Goal: Task Accomplishment & Management: Use online tool/utility

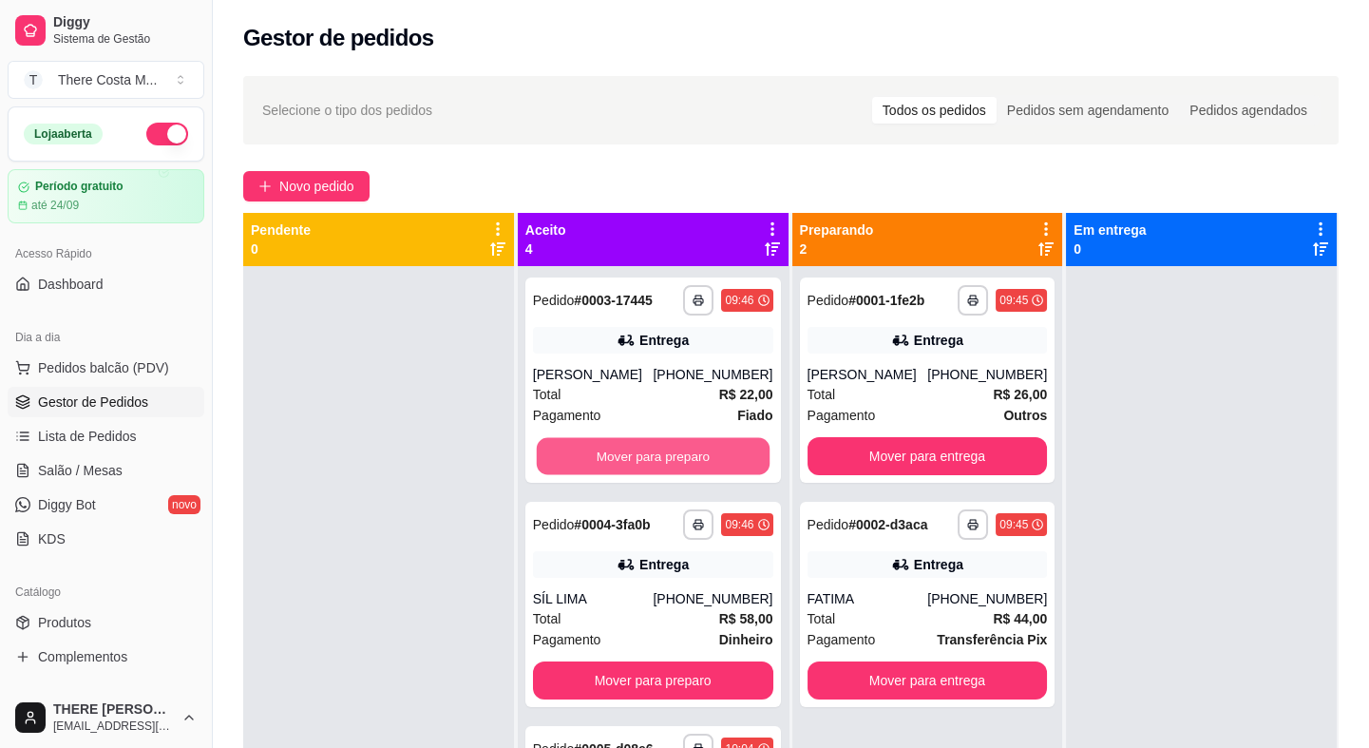
click at [659, 460] on button "Mover para preparo" at bounding box center [653, 456] width 233 height 37
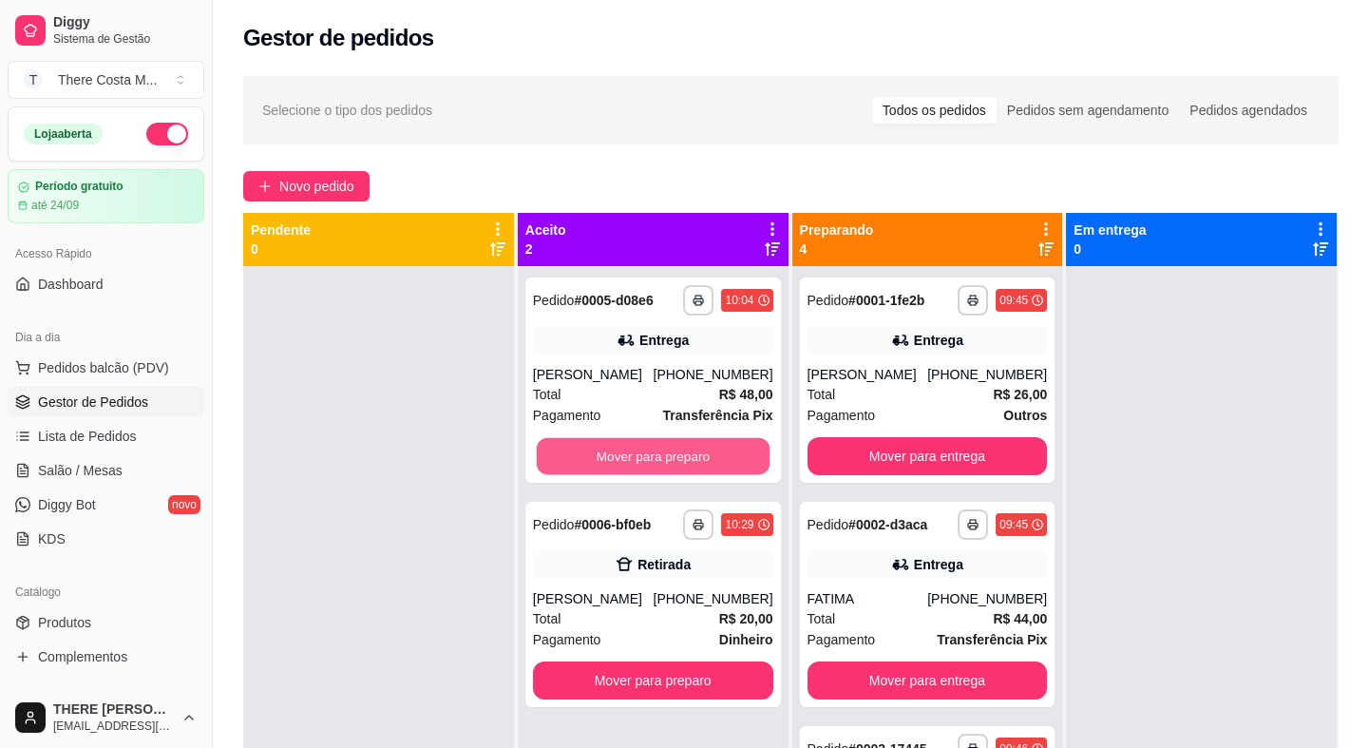
click at [659, 460] on button "Mover para preparo" at bounding box center [653, 456] width 233 height 37
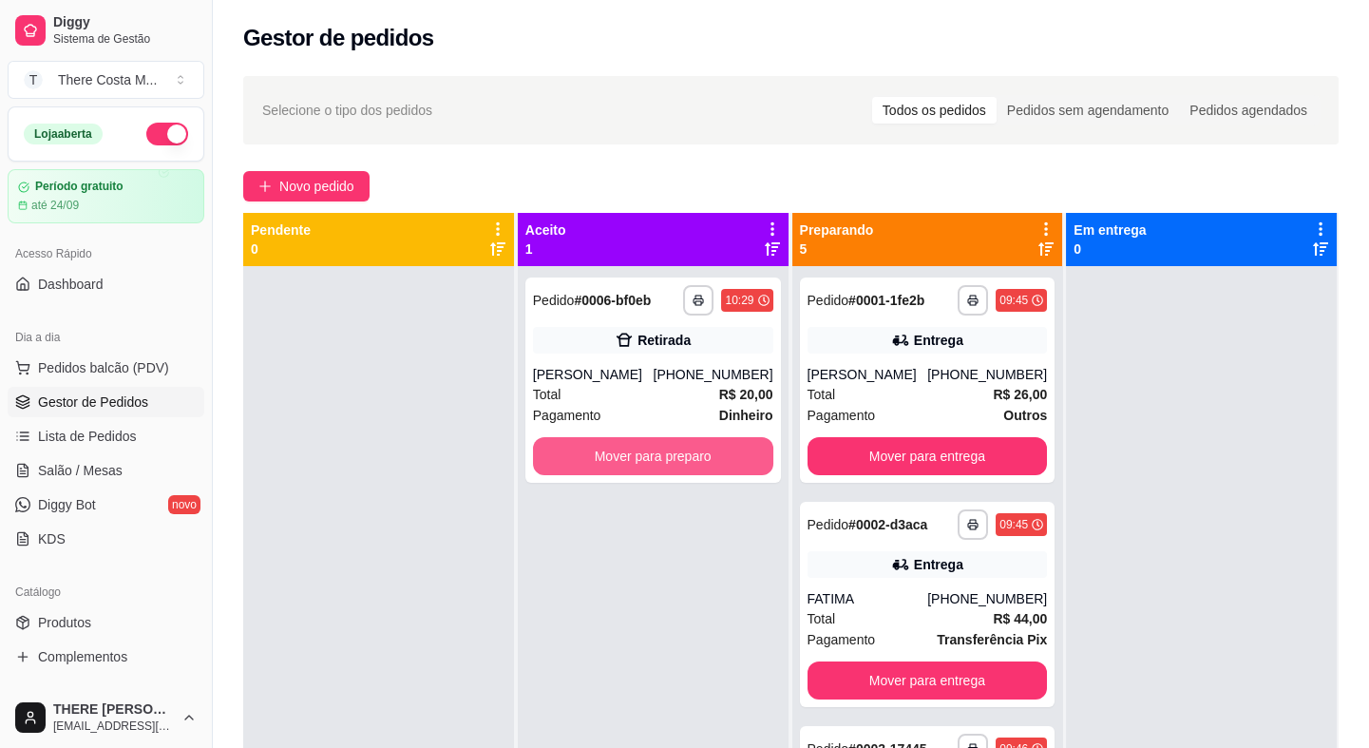
click at [659, 460] on button "Mover para preparo" at bounding box center [653, 456] width 240 height 38
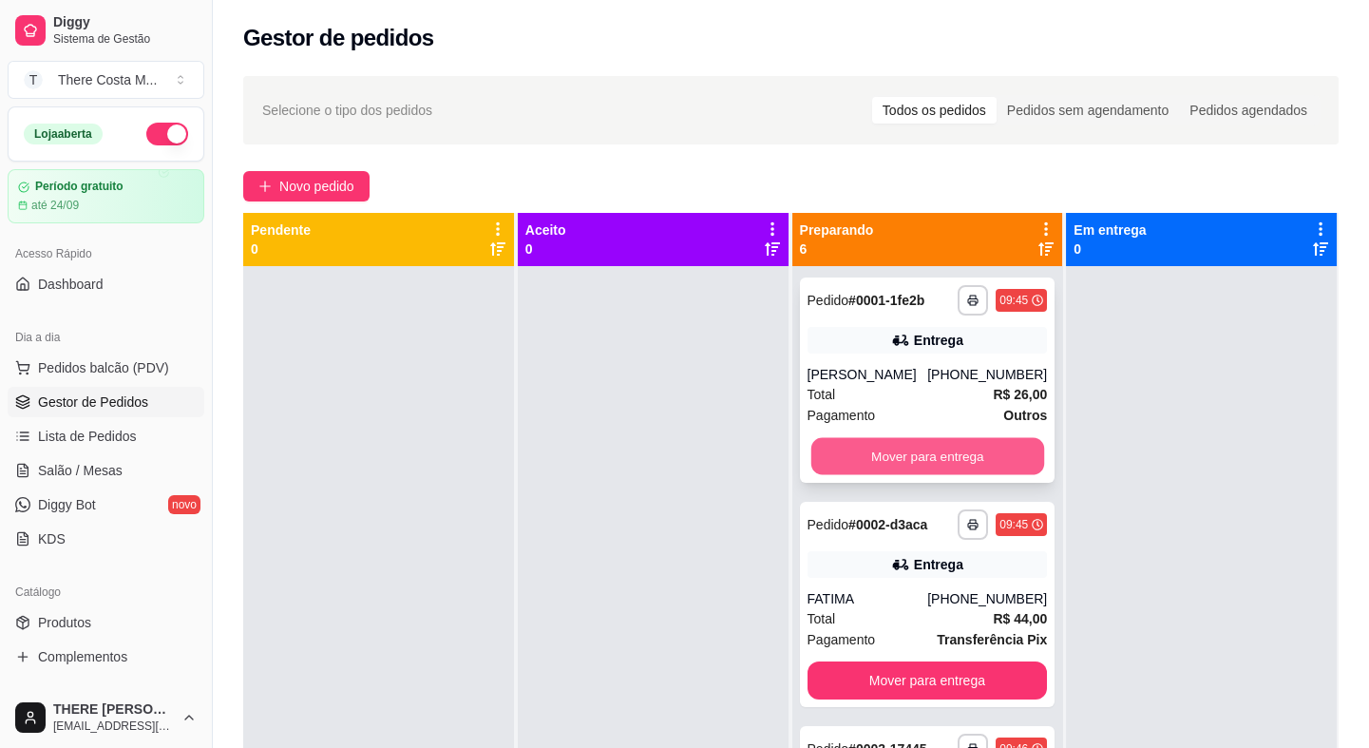
click at [934, 455] on button "Mover para entrega" at bounding box center [927, 456] width 233 height 37
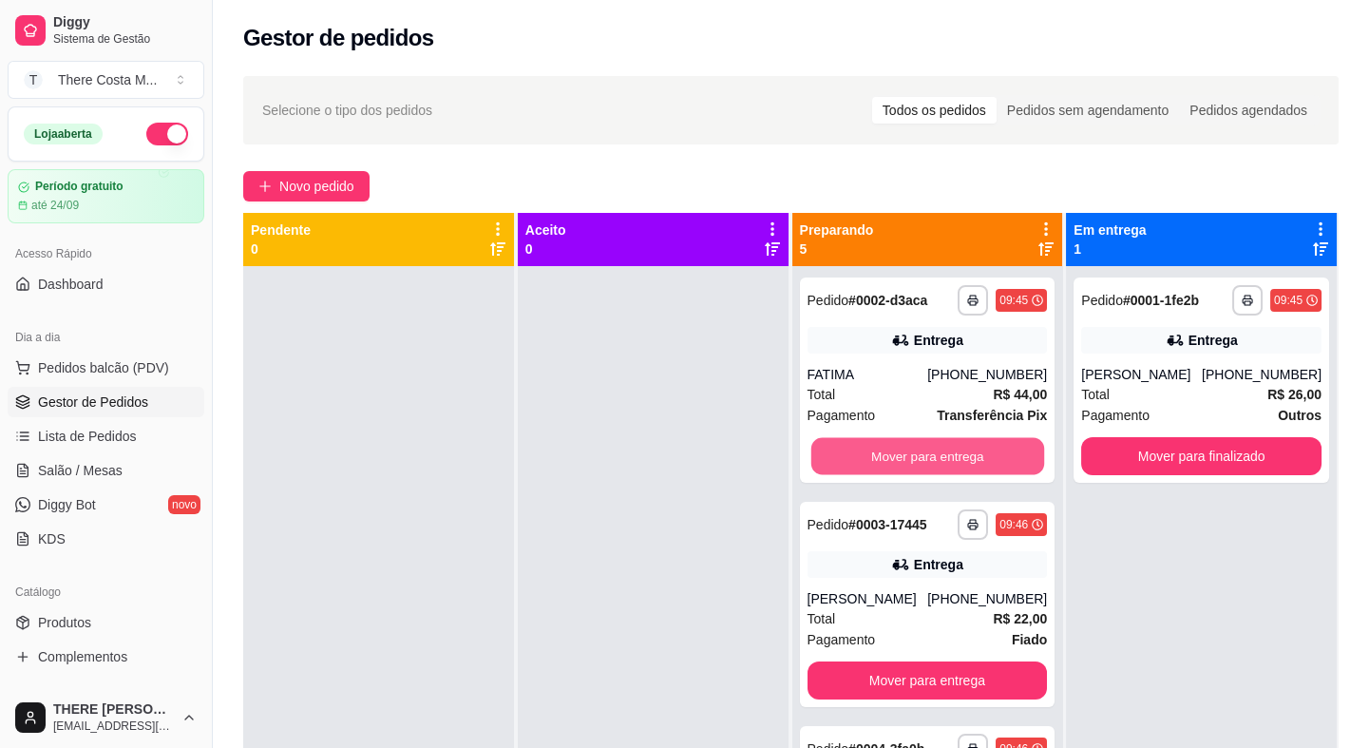
click at [934, 455] on button "Mover para entrega" at bounding box center [927, 456] width 233 height 37
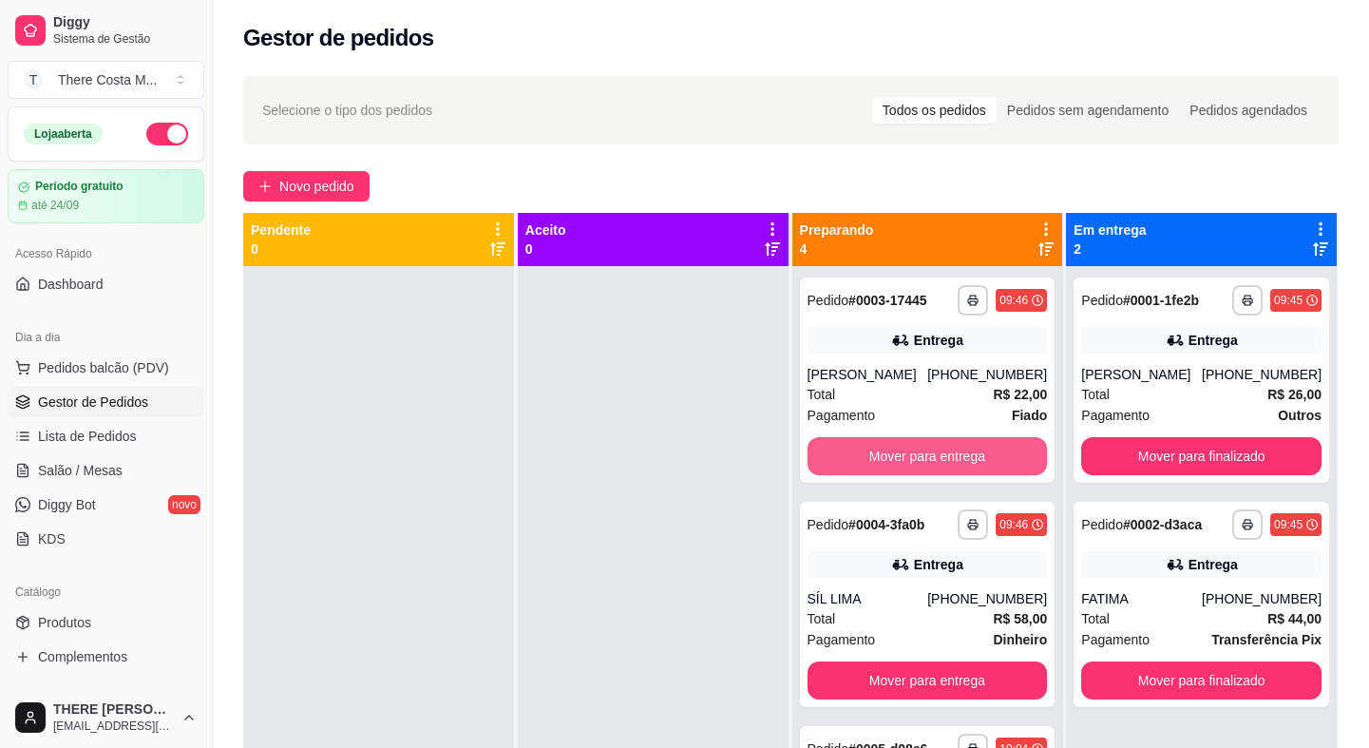
click at [934, 455] on button "Mover para entrega" at bounding box center [928, 456] width 240 height 38
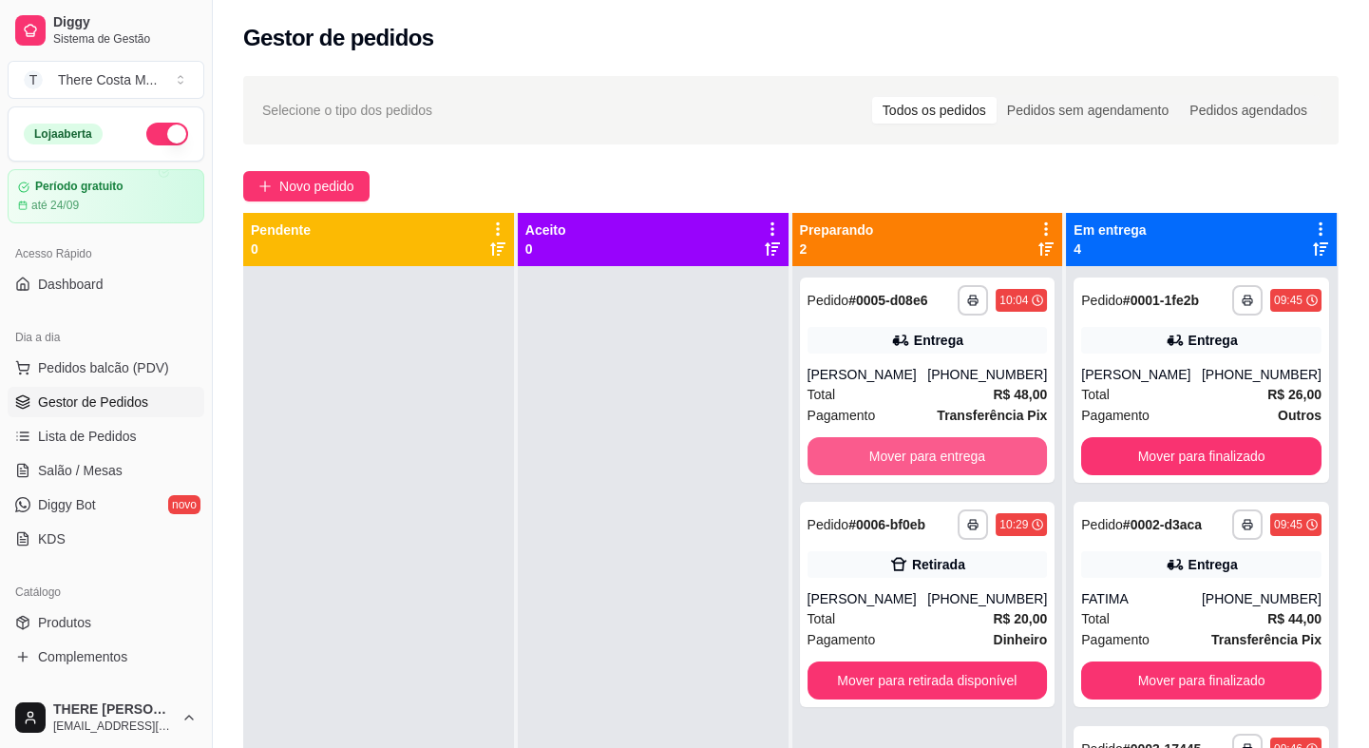
click at [934, 455] on button "Mover para entrega" at bounding box center [928, 456] width 240 height 38
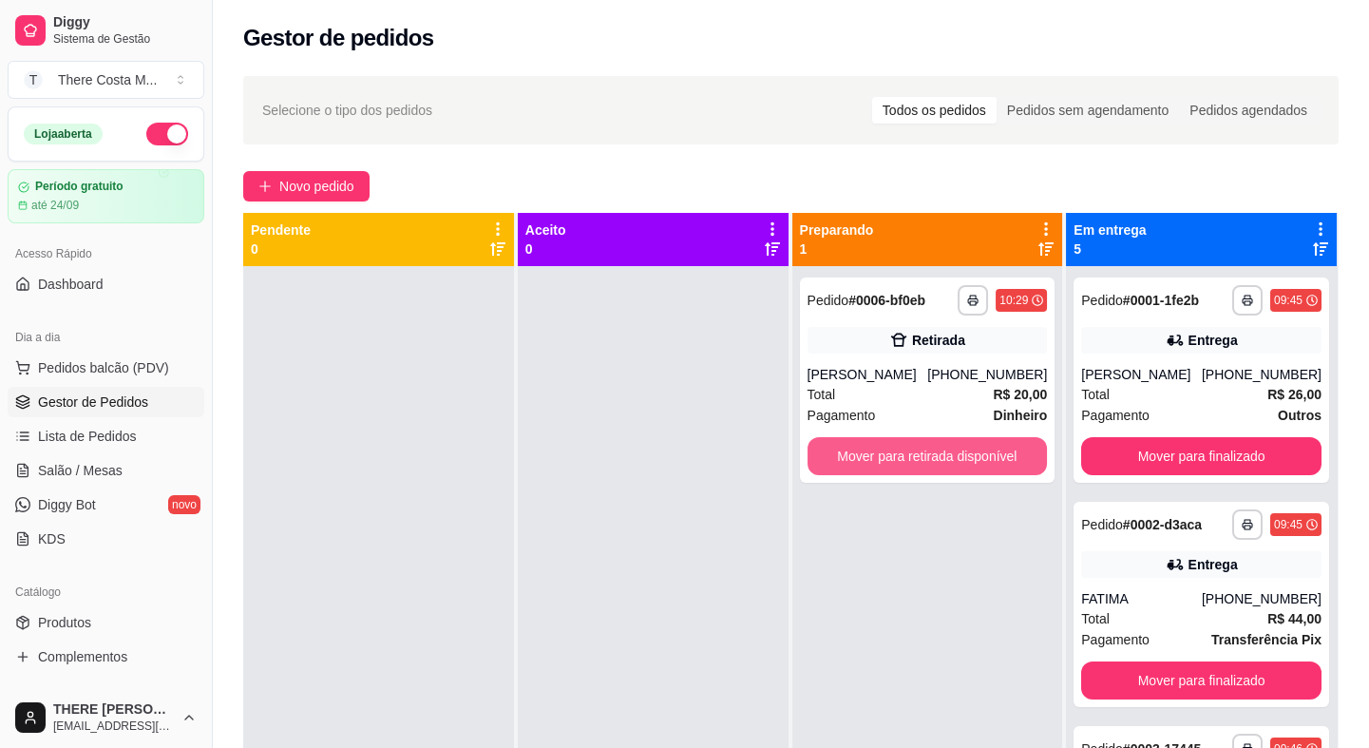
click at [934, 455] on button "Mover para retirada disponível" at bounding box center [928, 456] width 240 height 38
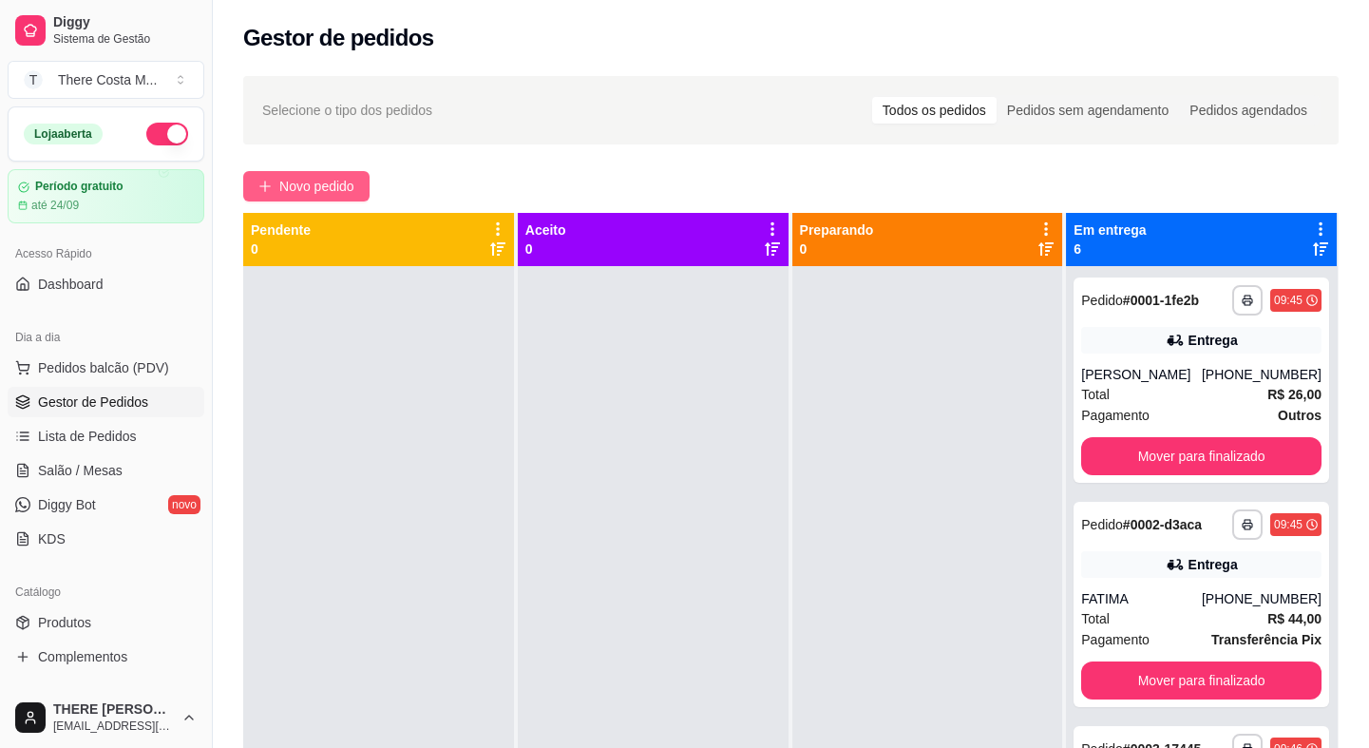
click at [335, 182] on span "Novo pedido" at bounding box center [316, 186] width 75 height 21
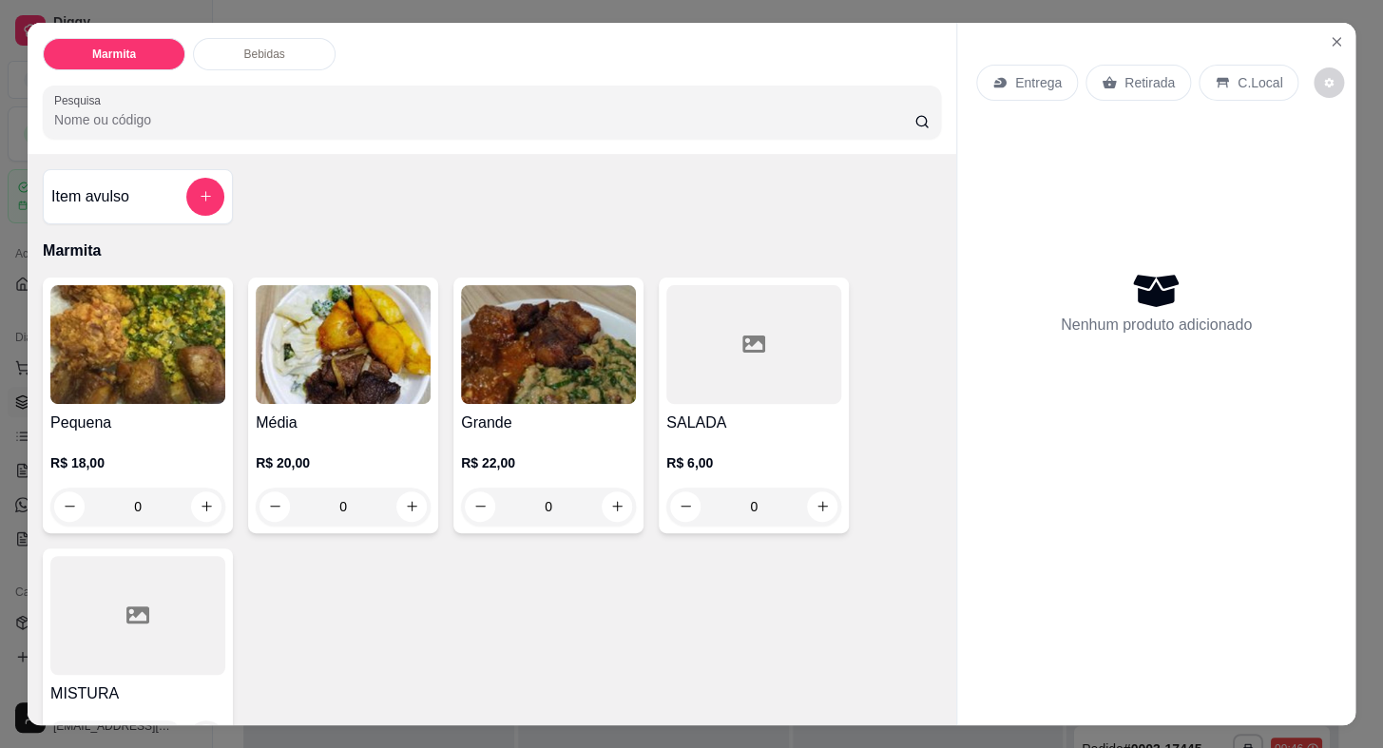
click at [140, 304] on img at bounding box center [137, 344] width 175 height 119
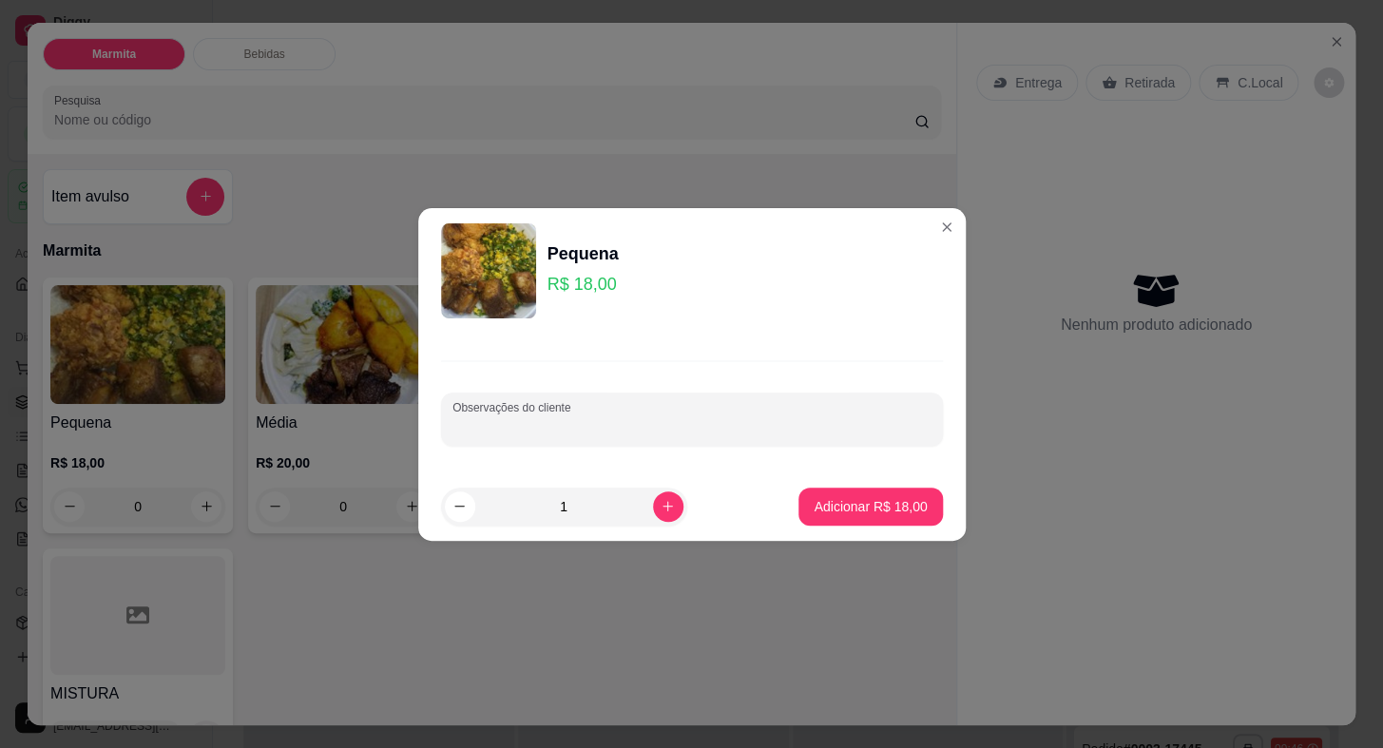
click at [523, 417] on input "Observações do cliente" at bounding box center [691, 426] width 479 height 19
type input "sem feijão"
click at [899, 507] on p "Adicionar R$ 18,00" at bounding box center [869, 506] width 113 height 19
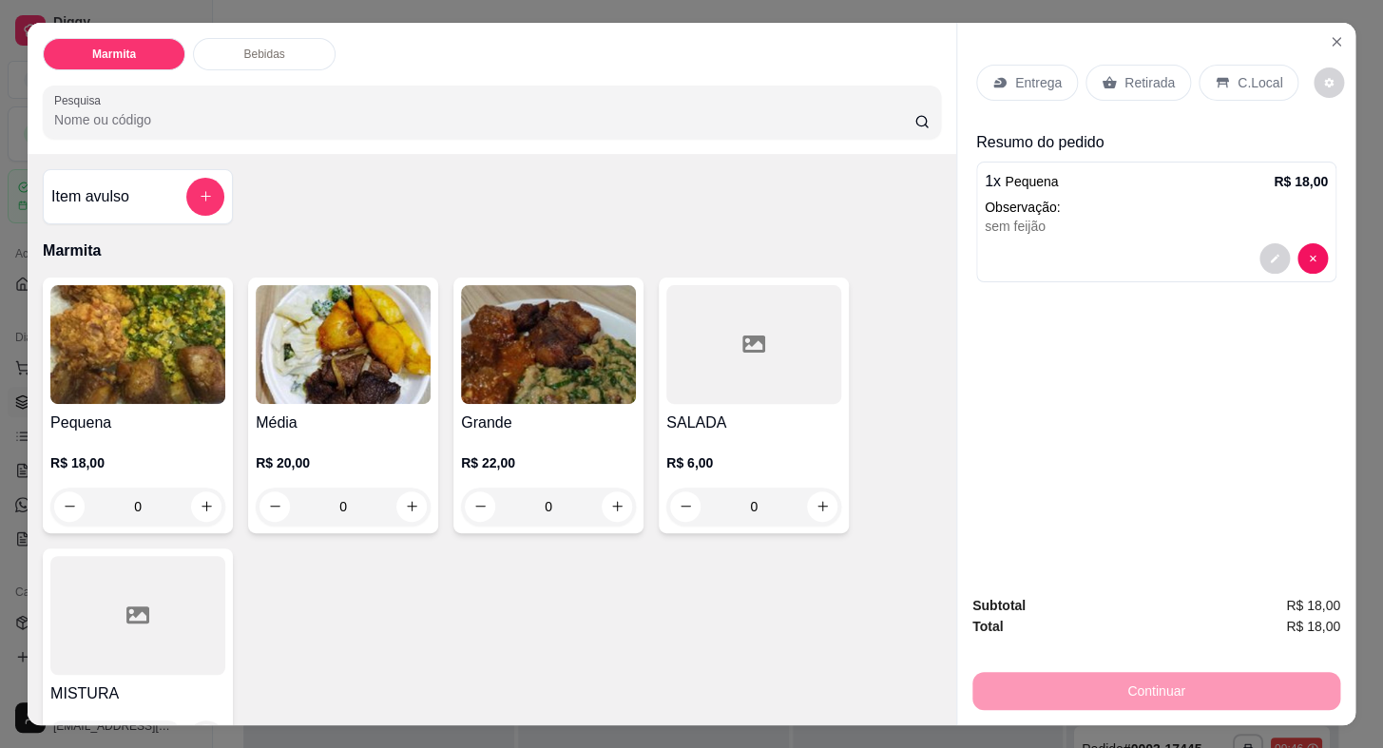
click at [1040, 73] on p "Entrega" at bounding box center [1038, 82] width 47 height 19
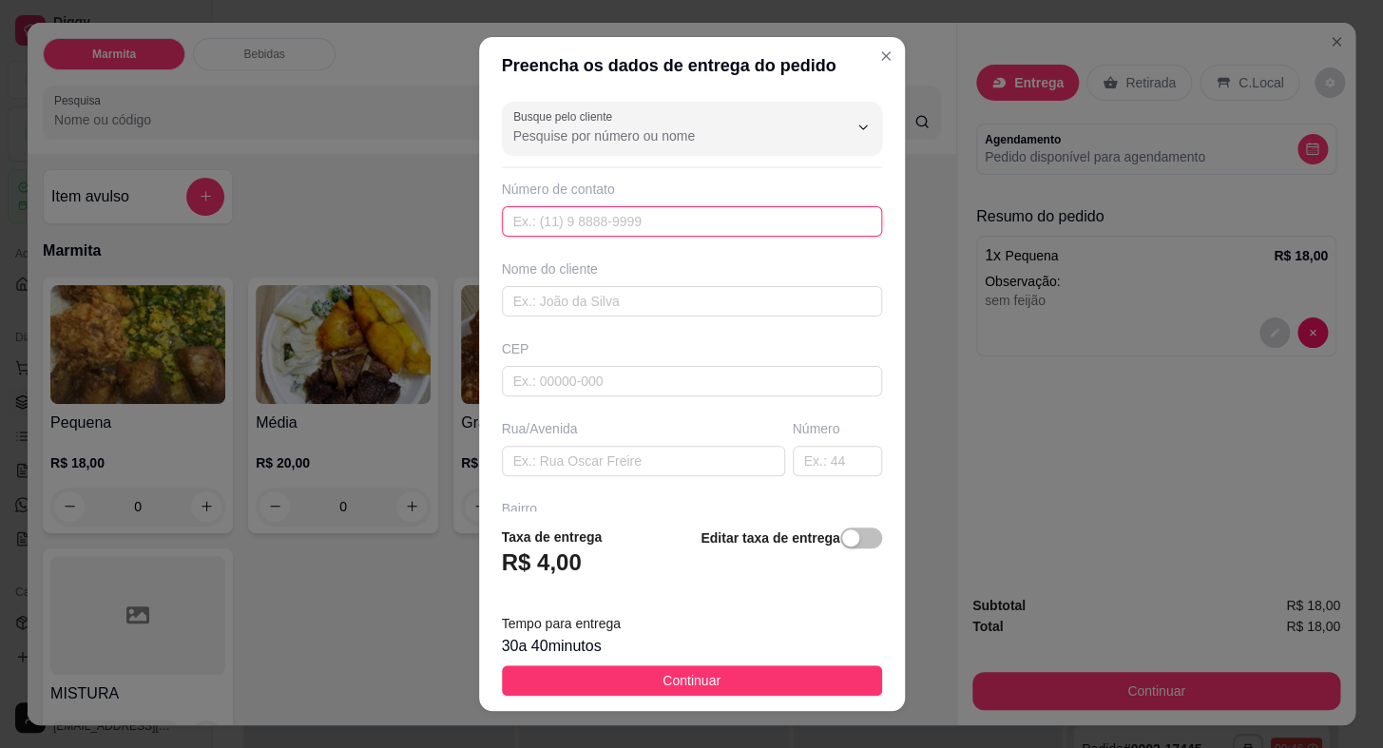
click at [560, 222] on input "text" at bounding box center [692, 221] width 380 height 30
click at [578, 225] on input "text" at bounding box center [692, 221] width 380 height 30
paste input "[PHONE_NUMBER]"
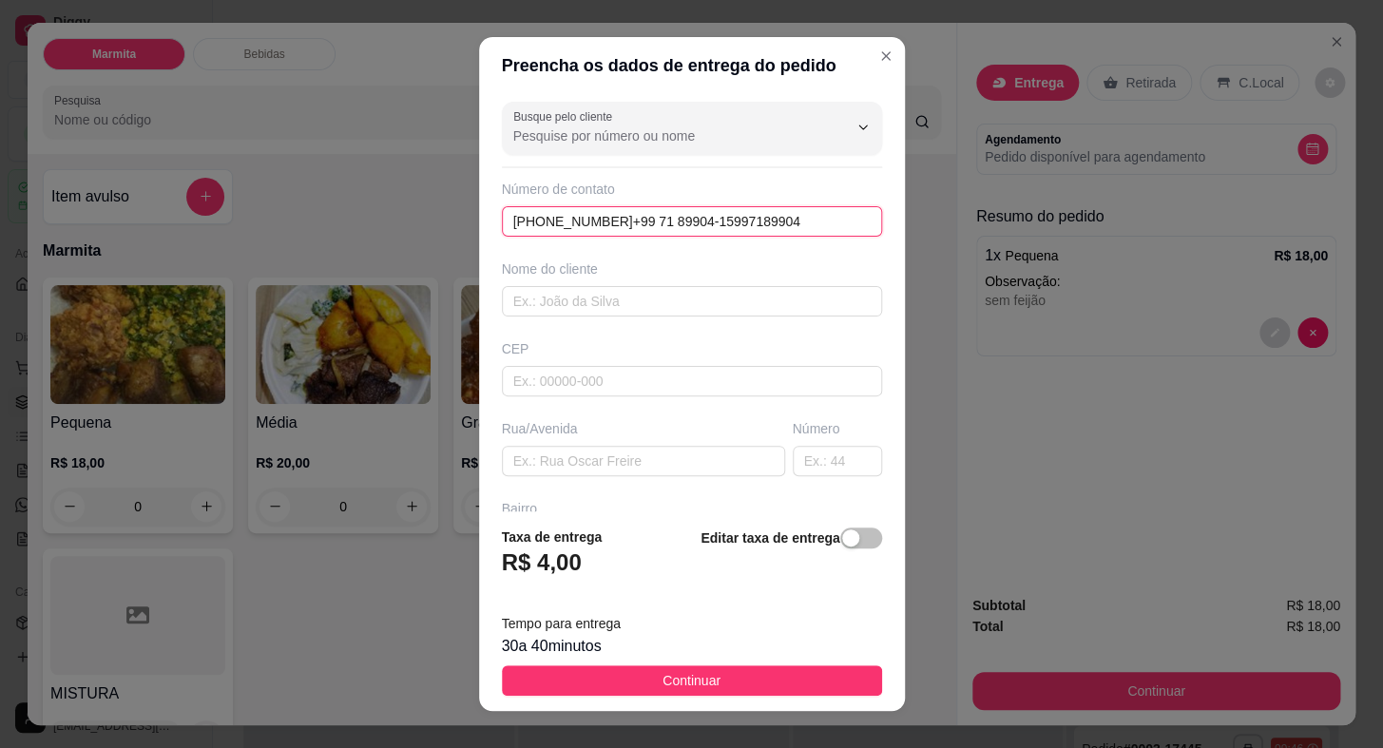
paste input "[PHONE_NUMBER]"
type input "1"
paste input "[PHONE_NUMBER]"
type input "[PHONE_NUMBER]"
click at [601, 300] on input "text" at bounding box center [692, 301] width 380 height 30
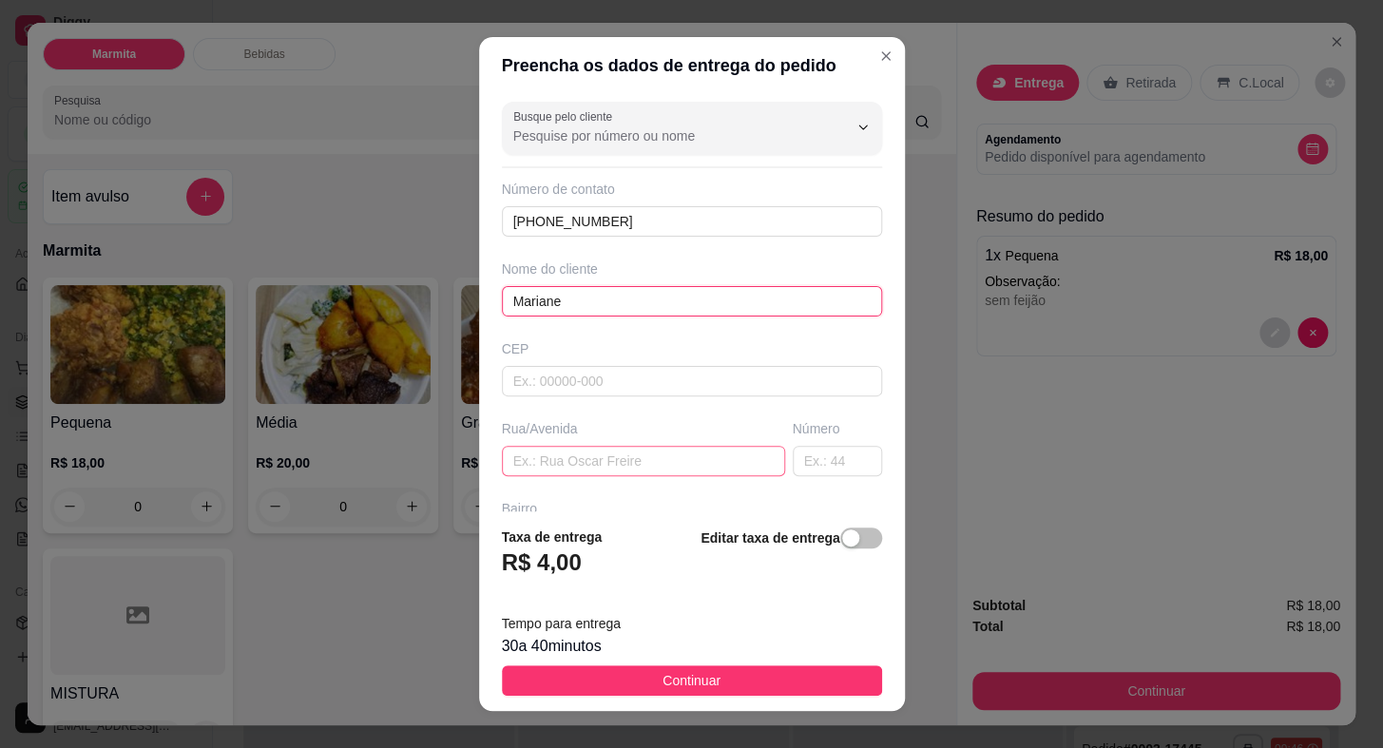
type input "Mariane"
click at [567, 454] on input "text" at bounding box center [643, 461] width 283 height 30
type input "c"
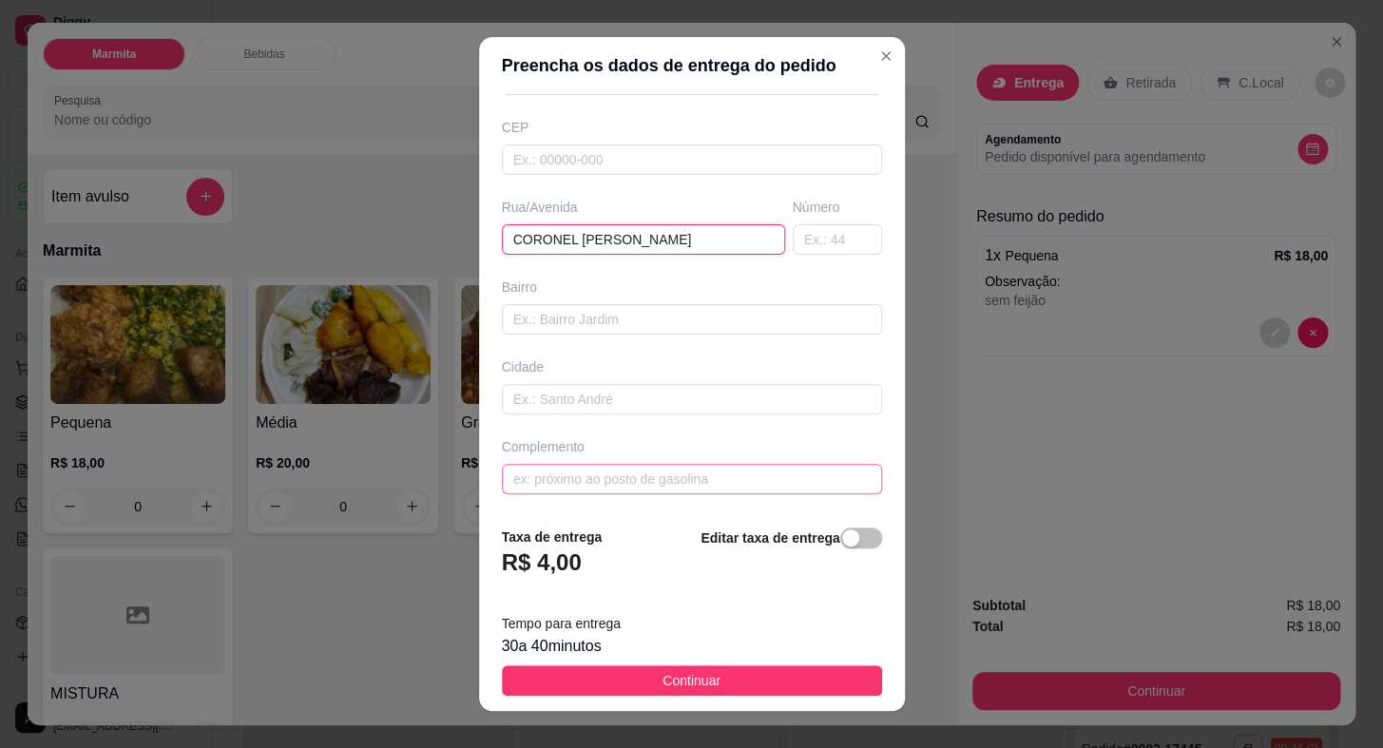
type input "CORONEL [PERSON_NAME]"
click at [572, 474] on input "text" at bounding box center [692, 479] width 380 height 30
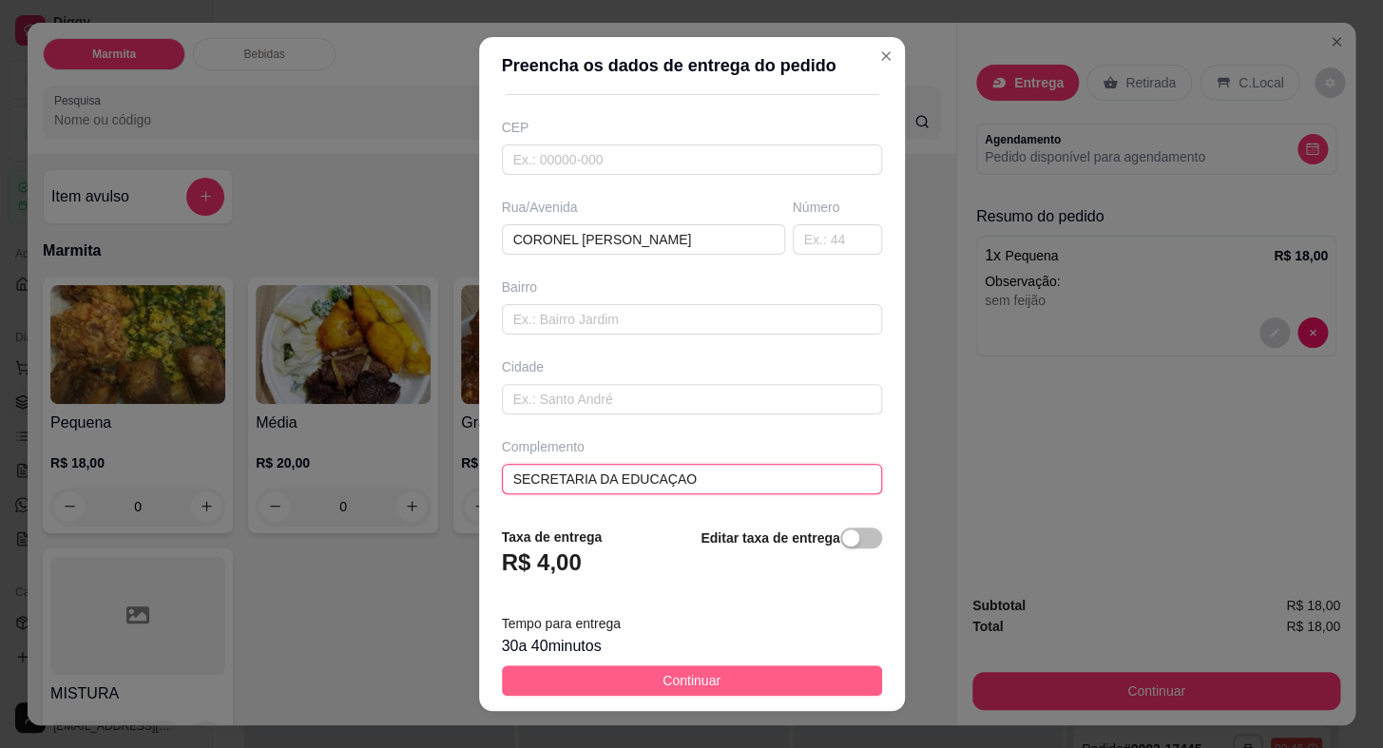
type input "SECRETARIA DA EDUCAÇAO"
click at [662, 683] on span "Continuar" at bounding box center [691, 680] width 58 height 21
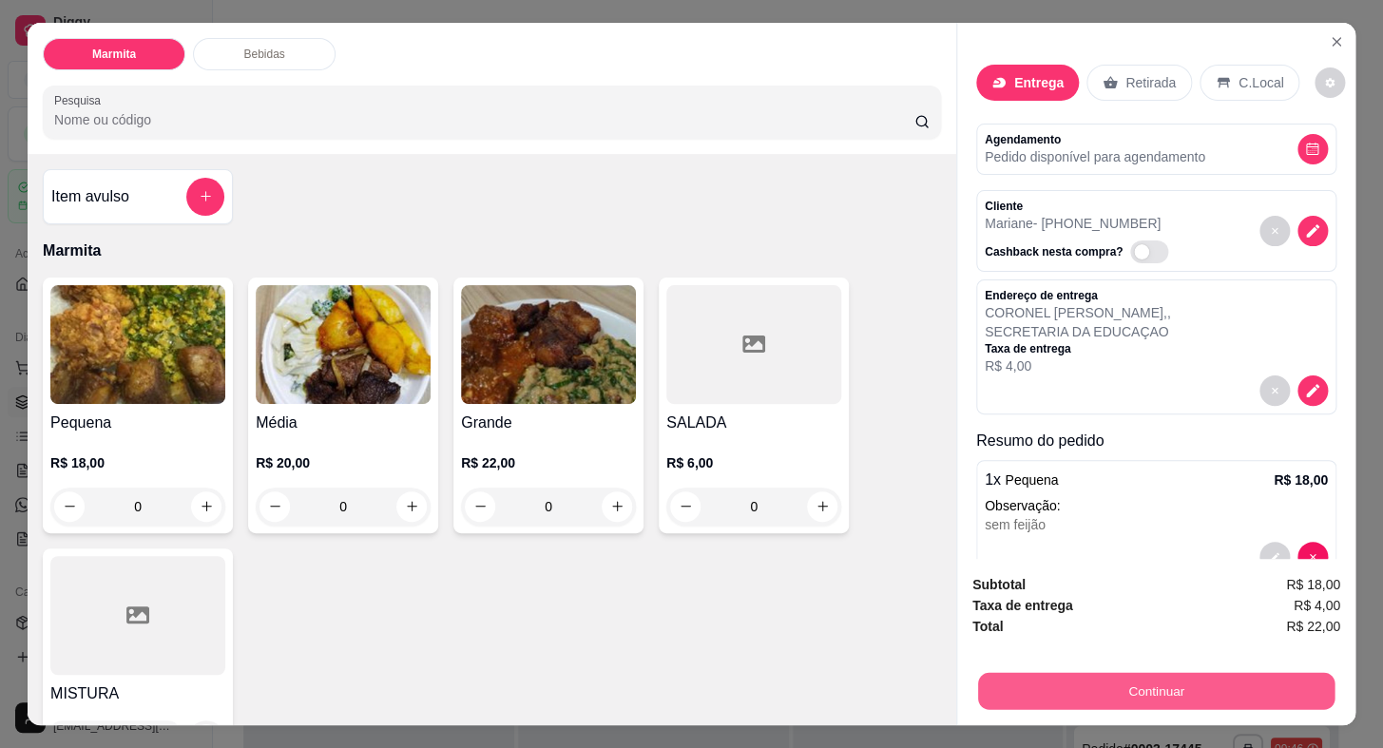
click at [1056, 685] on button "Continuar" at bounding box center [1156, 691] width 356 height 37
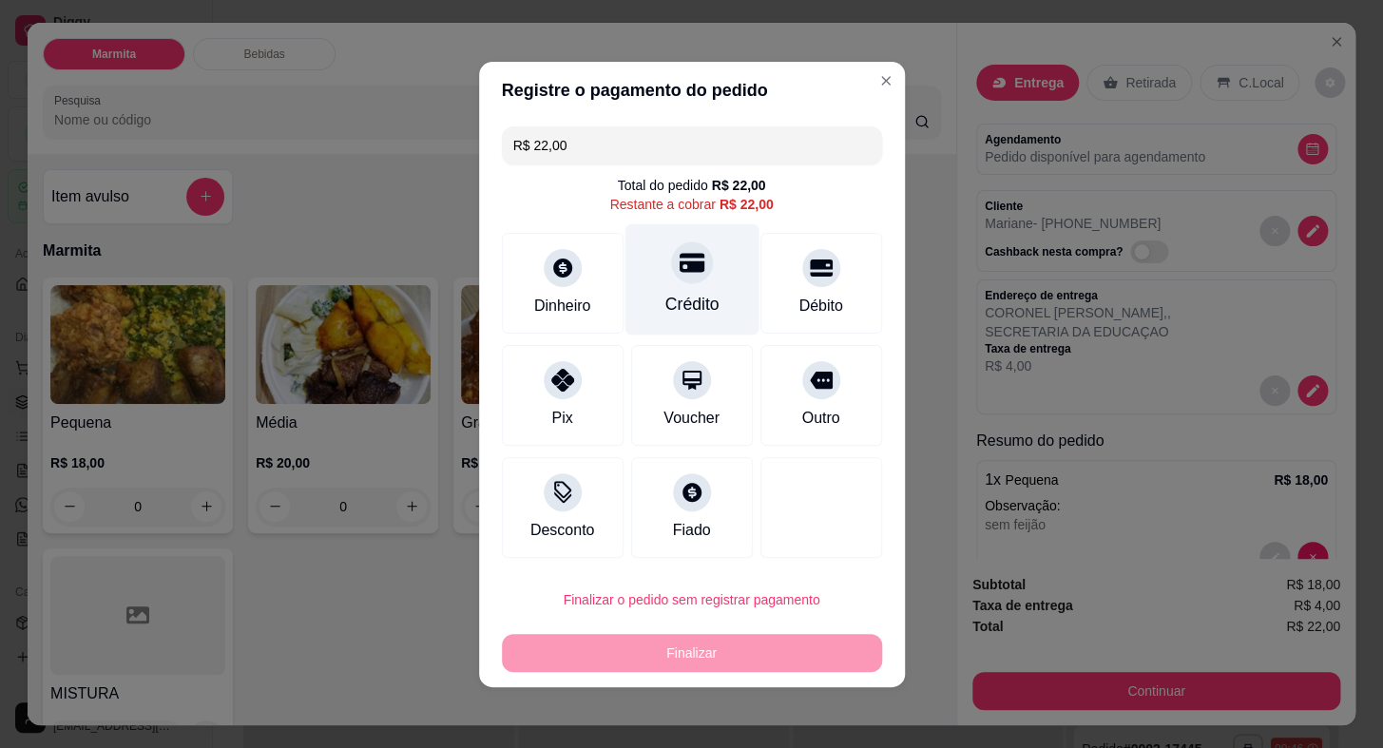
click at [677, 295] on div "Crédito" at bounding box center [691, 304] width 54 height 25
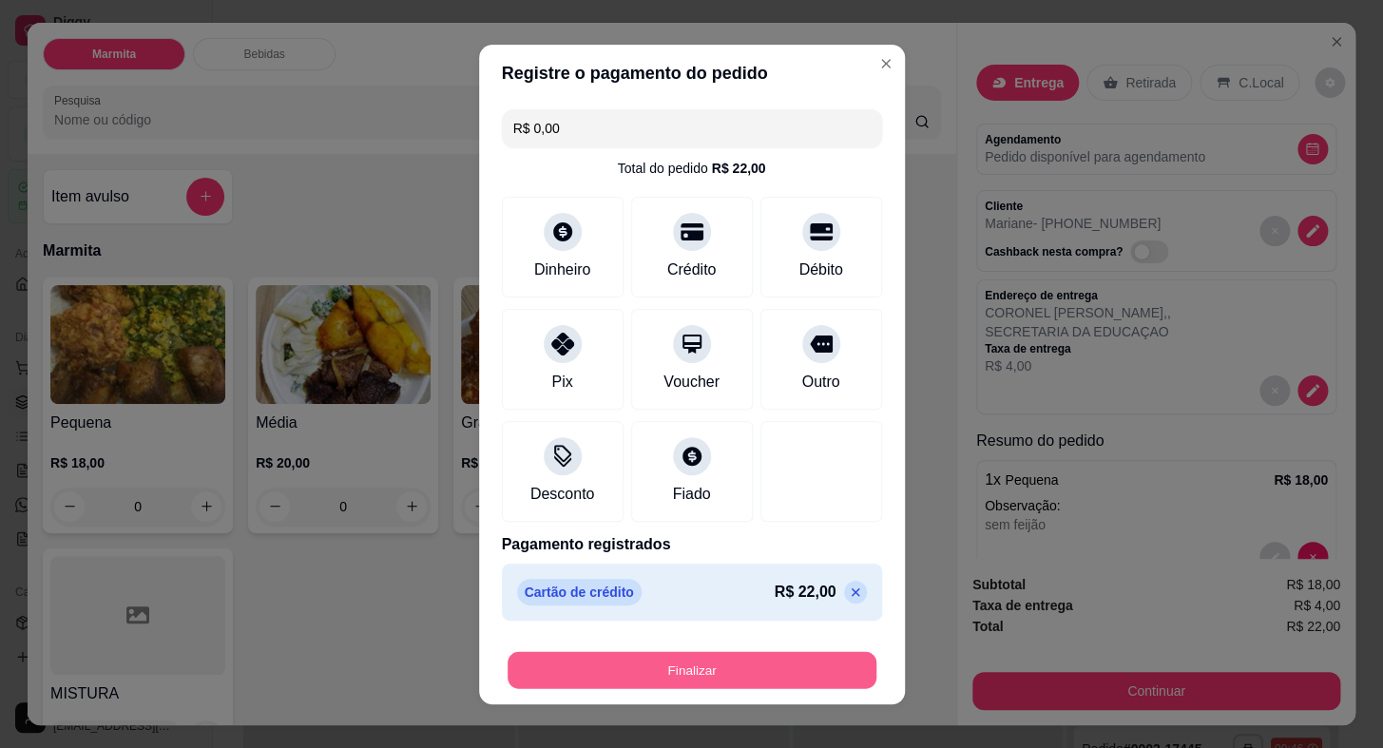
click at [679, 666] on button "Finalizar" at bounding box center [691, 669] width 369 height 37
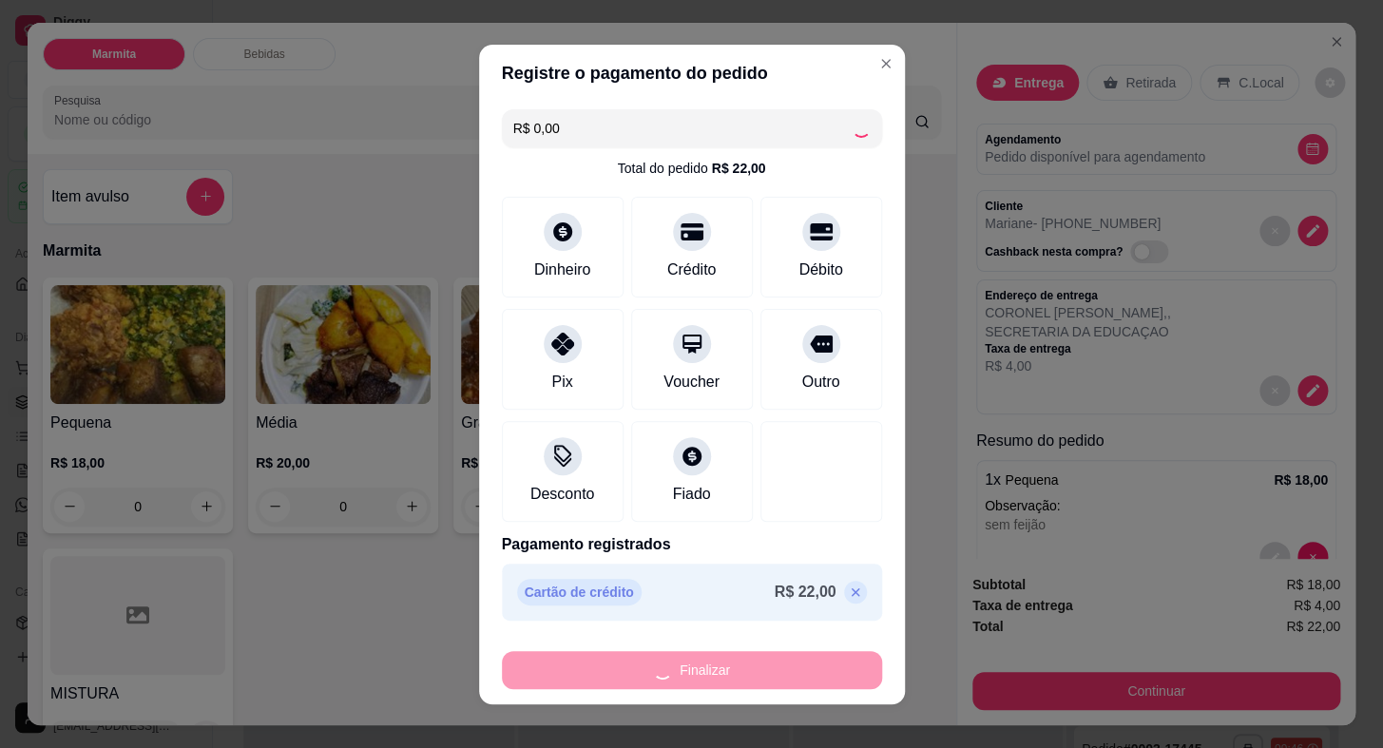
type input "-R$ 22,00"
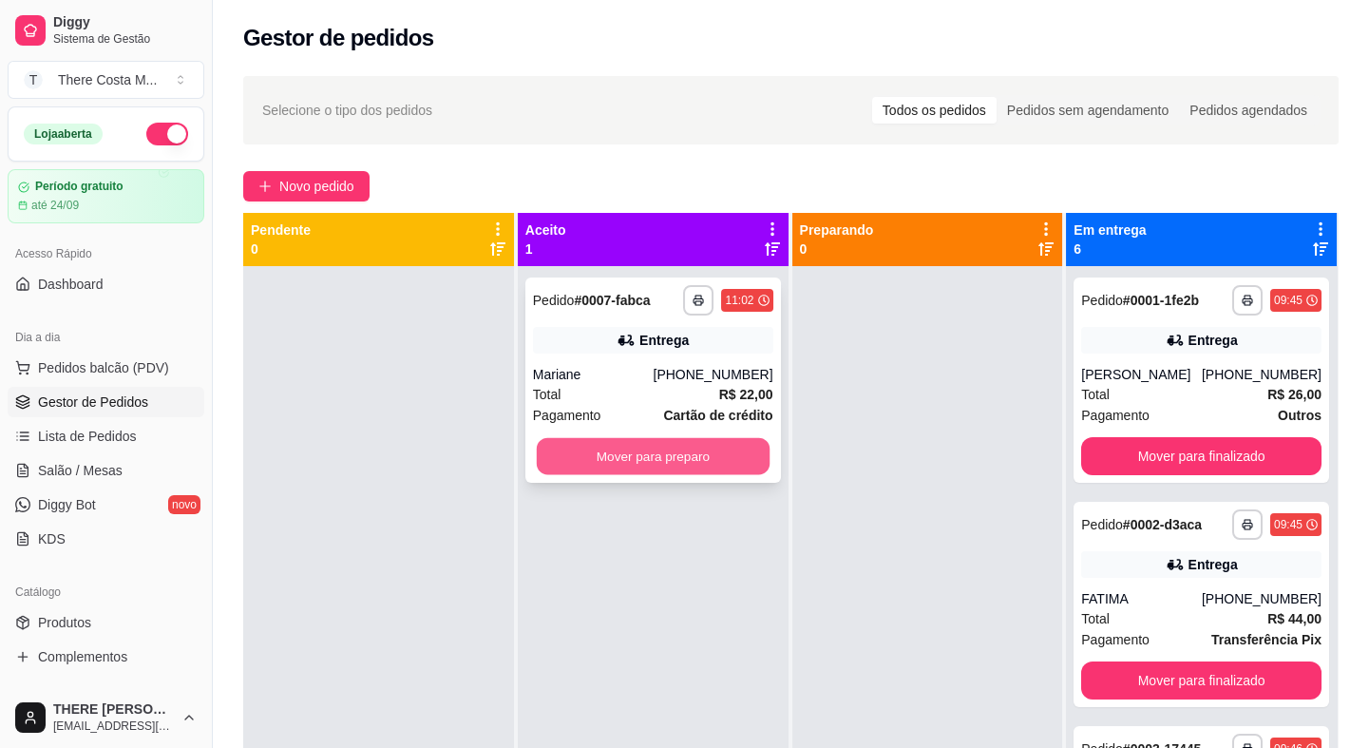
click at [671, 456] on button "Mover para preparo" at bounding box center [653, 456] width 233 height 37
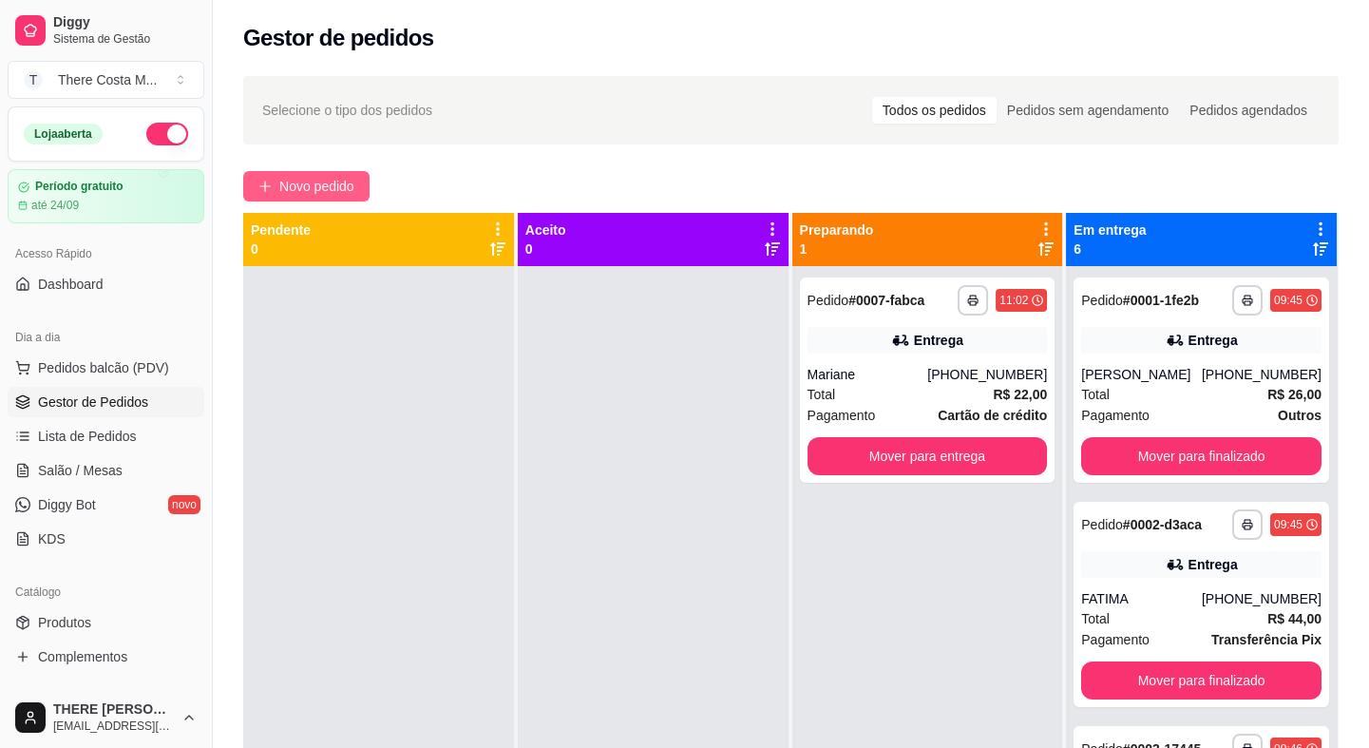
click at [340, 181] on span "Novo pedido" at bounding box center [316, 186] width 75 height 21
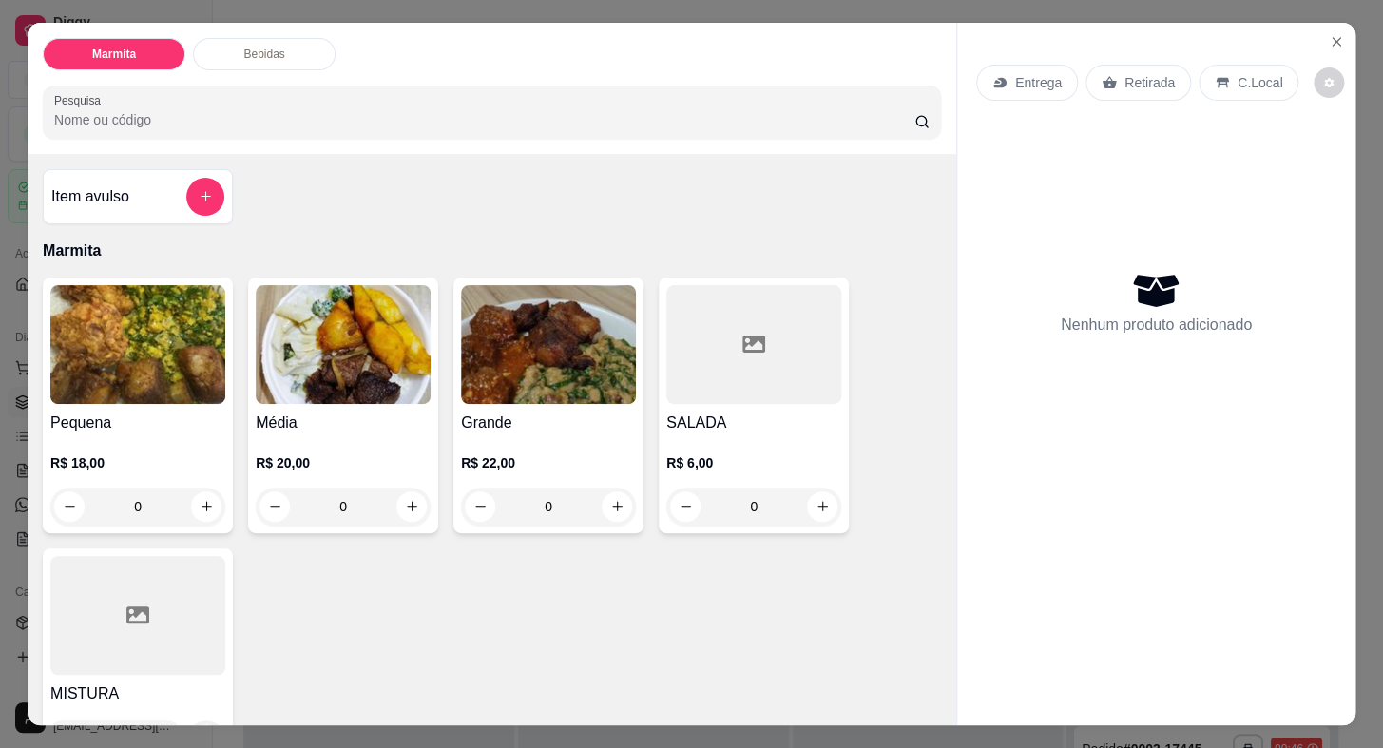
click at [108, 366] on img at bounding box center [137, 344] width 175 height 119
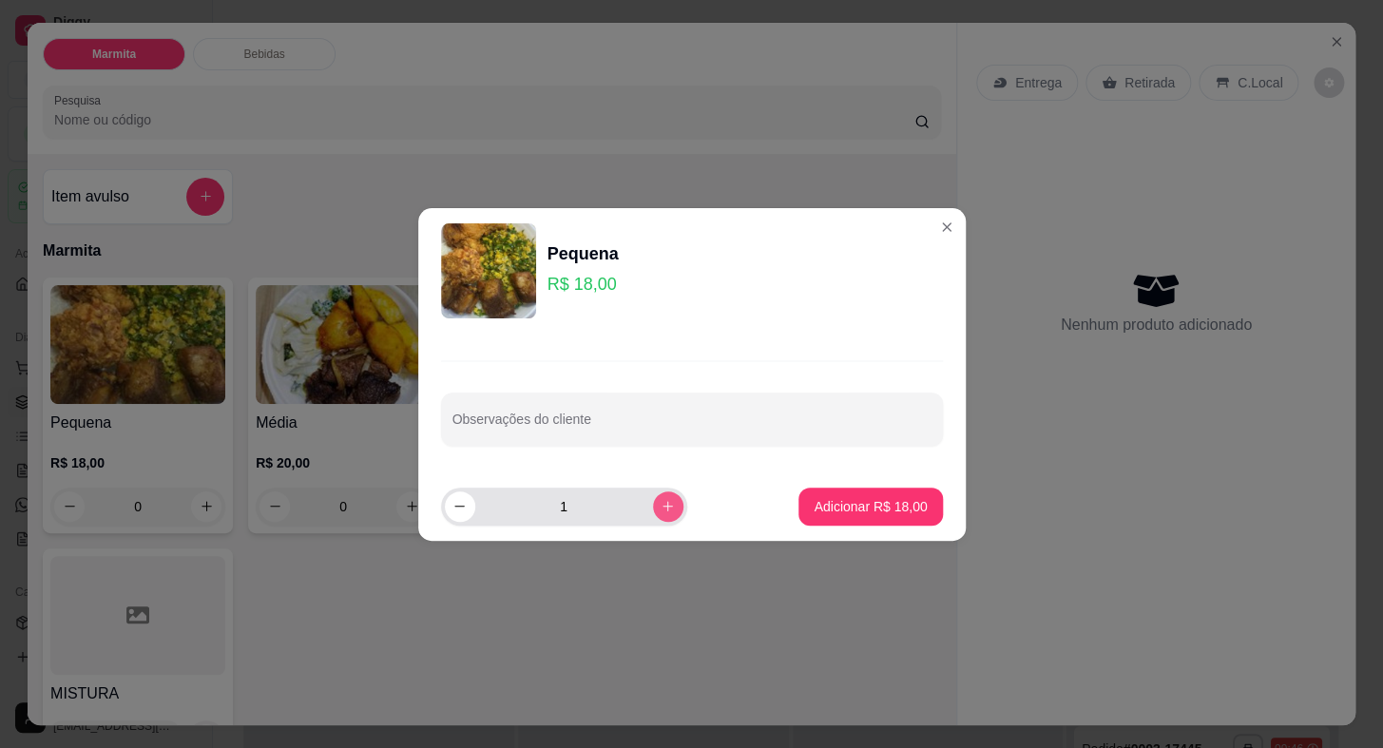
click at [660, 504] on icon "increase-product-quantity" at bounding box center [667, 506] width 14 height 14
type input "3"
click at [829, 506] on p "Adicionar R$ 54,00" at bounding box center [869, 506] width 113 height 19
type input "3"
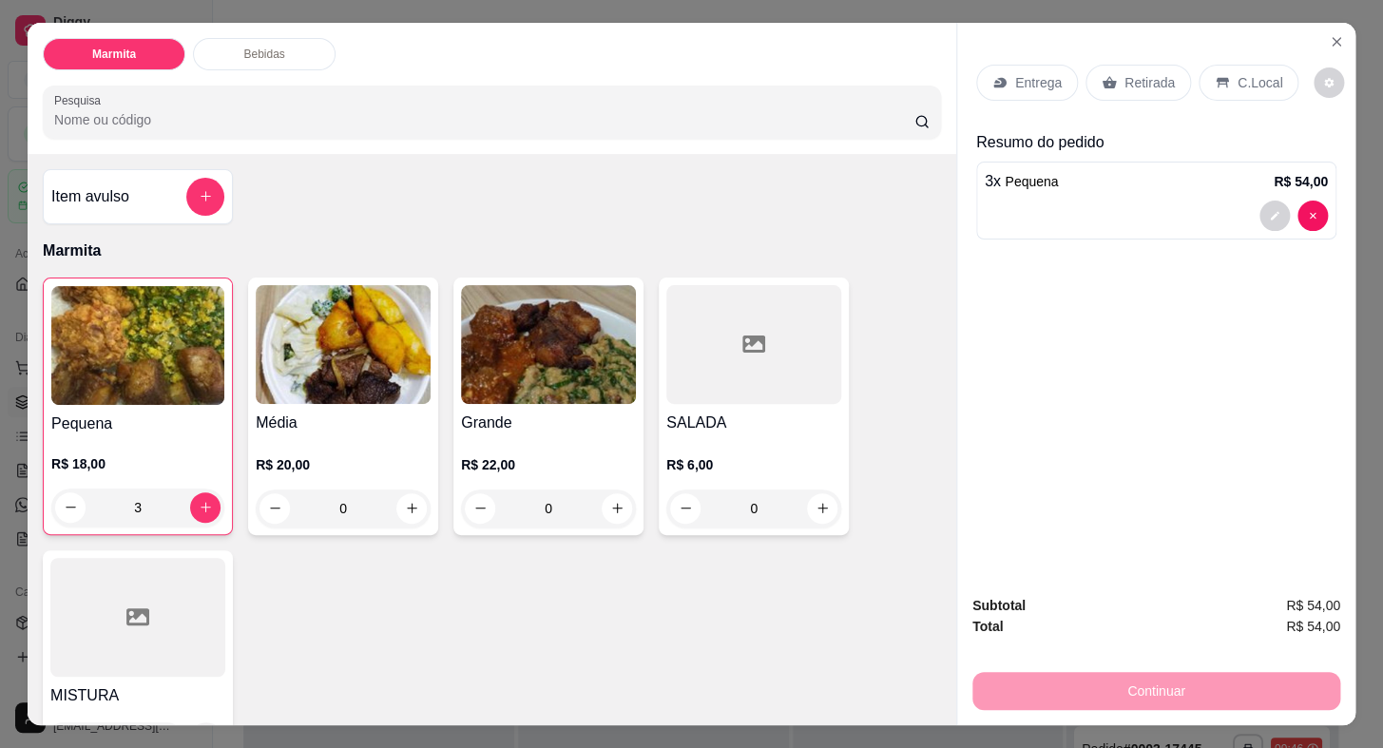
click at [1021, 65] on div "Entrega" at bounding box center [1027, 83] width 102 height 36
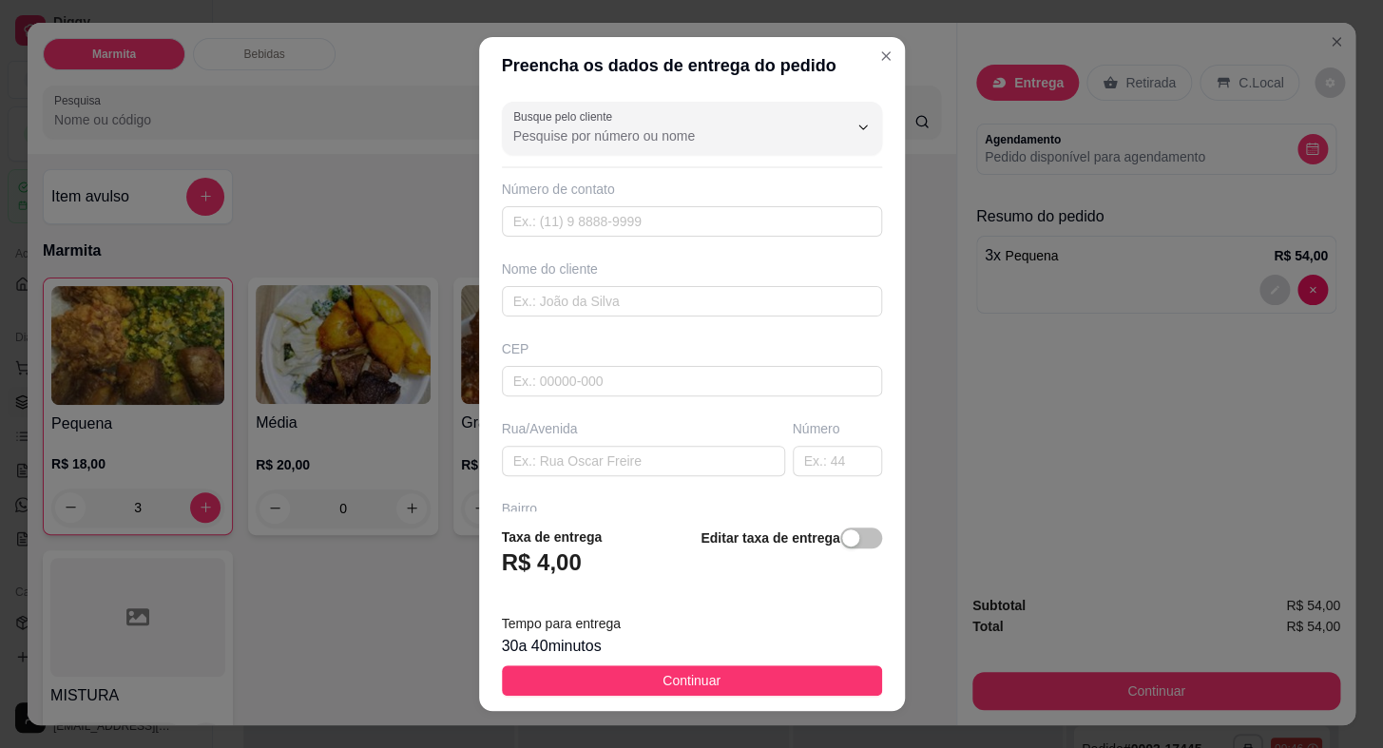
click at [591, 132] on input "Busque pelo cliente" at bounding box center [665, 135] width 304 height 19
paste input "15 99798-9968"
type input "15 99798-9968"
click at [655, 144] on input "15 99798-9968" at bounding box center [665, 135] width 304 height 19
drag, startPoint x: 655, startPoint y: 144, endPoint x: 409, endPoint y: 114, distance: 248.0
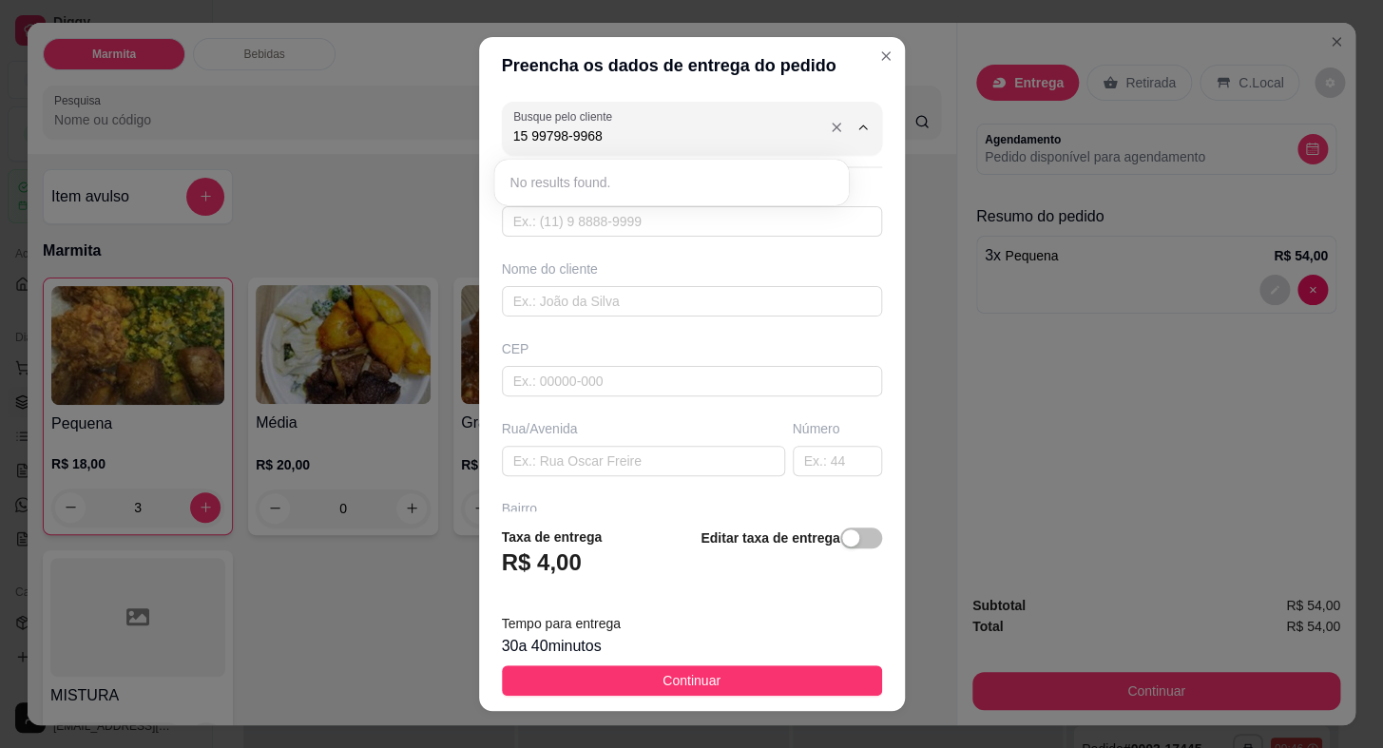
click at [409, 114] on div "Preencha os dados de entrega do pedido Busque pelo cliente 15 99798-9968 Número…" at bounding box center [691, 374] width 1383 height 748
type input "Z"
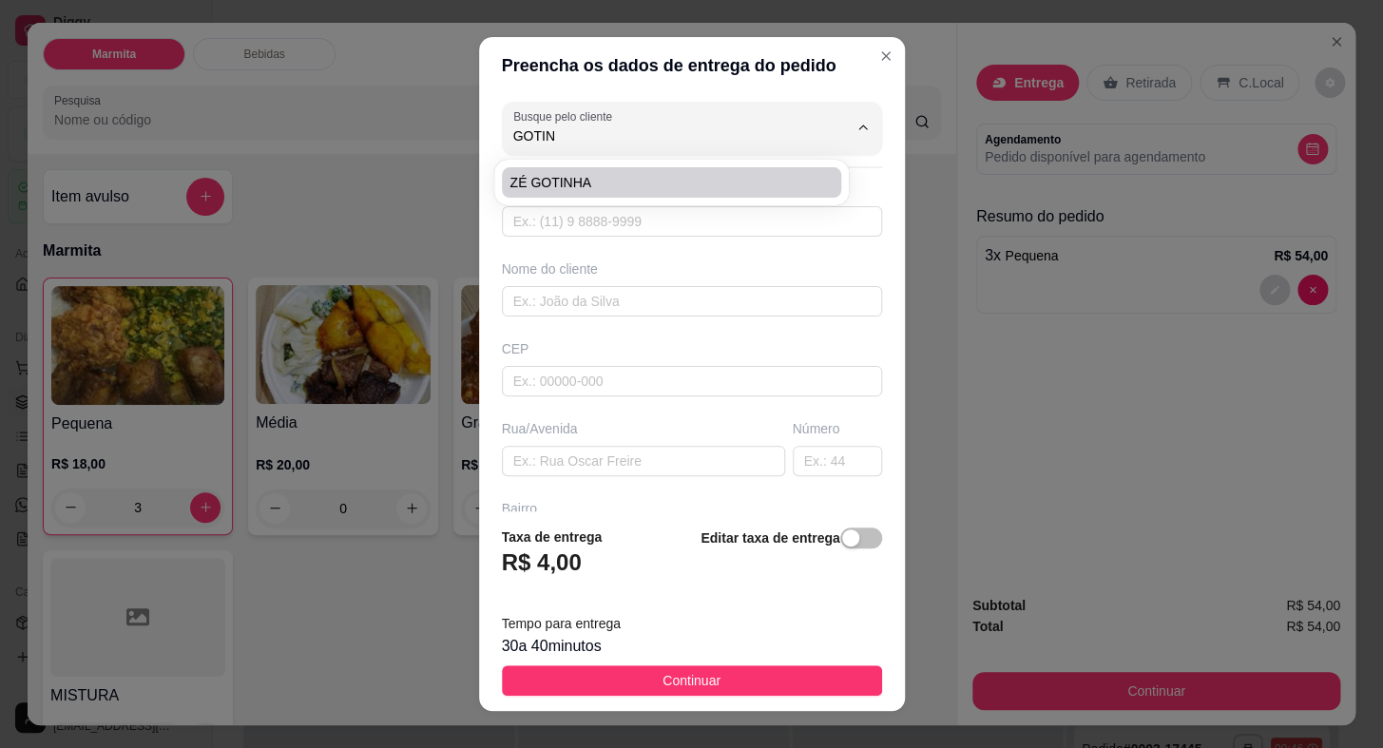
click at [640, 176] on span "ZÉ GOTINHA" at bounding box center [661, 182] width 305 height 19
type input "ZÉ GOTINHA"
type input "15997989968"
type input "ZÉ GOTINHA"
type input "18440000"
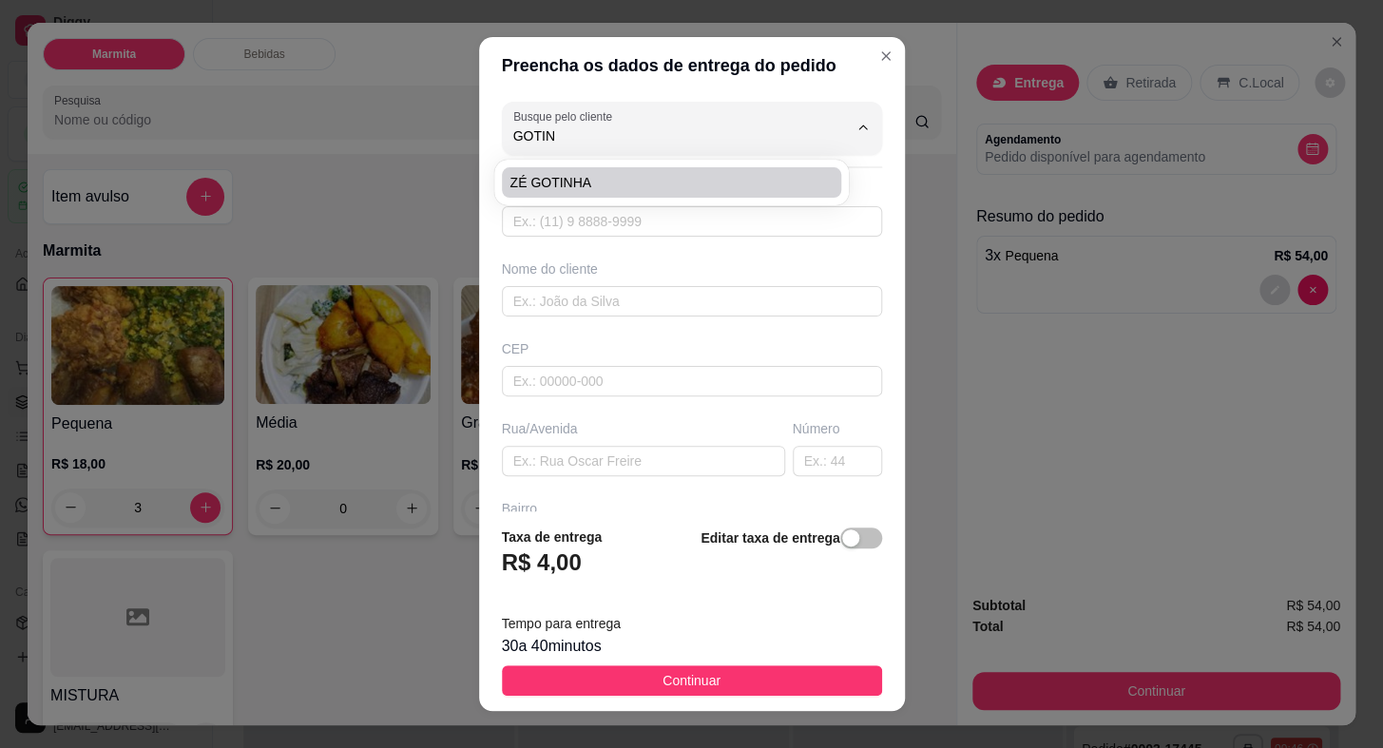
type input "RUA CRUZEIRO"
type input "0"
type input "VILA CRUZEIRO"
type input "Itaberá"
type input "MERCADO ZÉ GOTINHA"
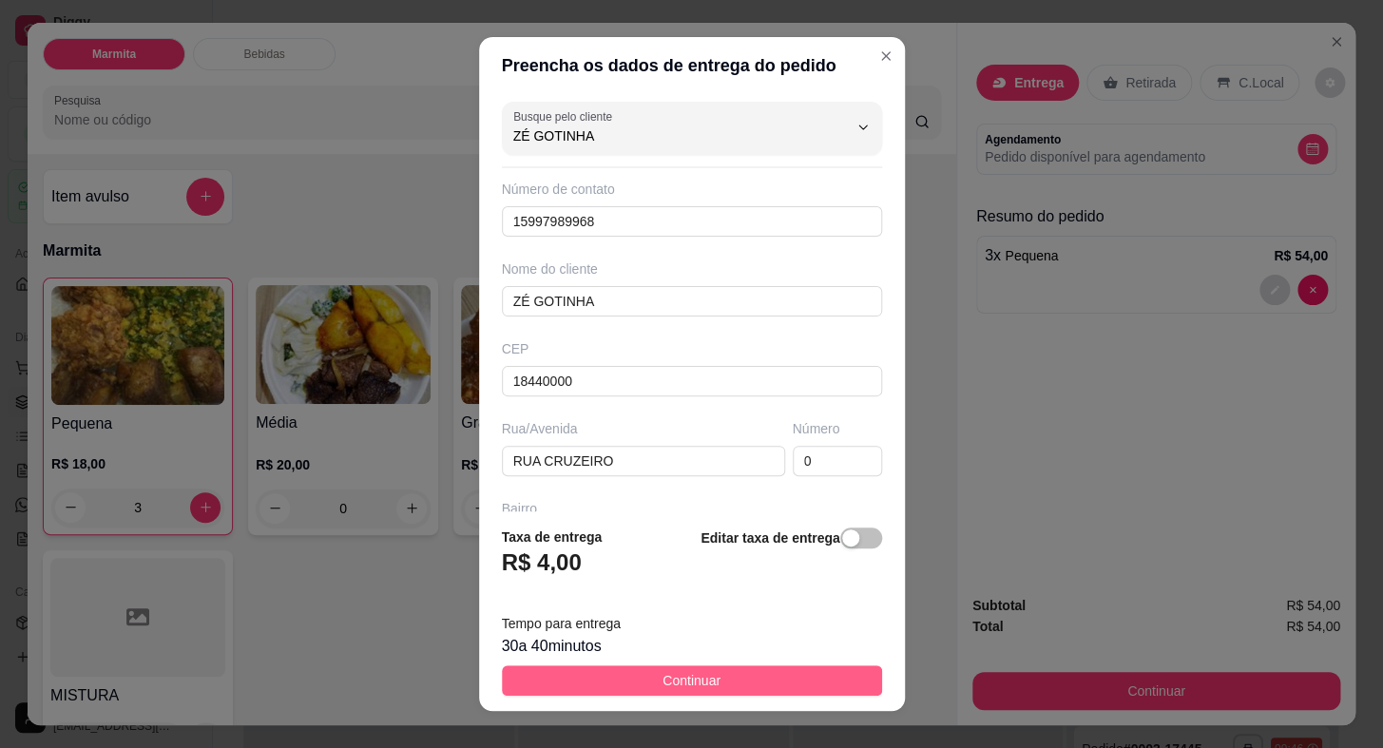
type input "ZÉ GOTINHA"
click at [741, 679] on button "Continuar" at bounding box center [692, 680] width 380 height 30
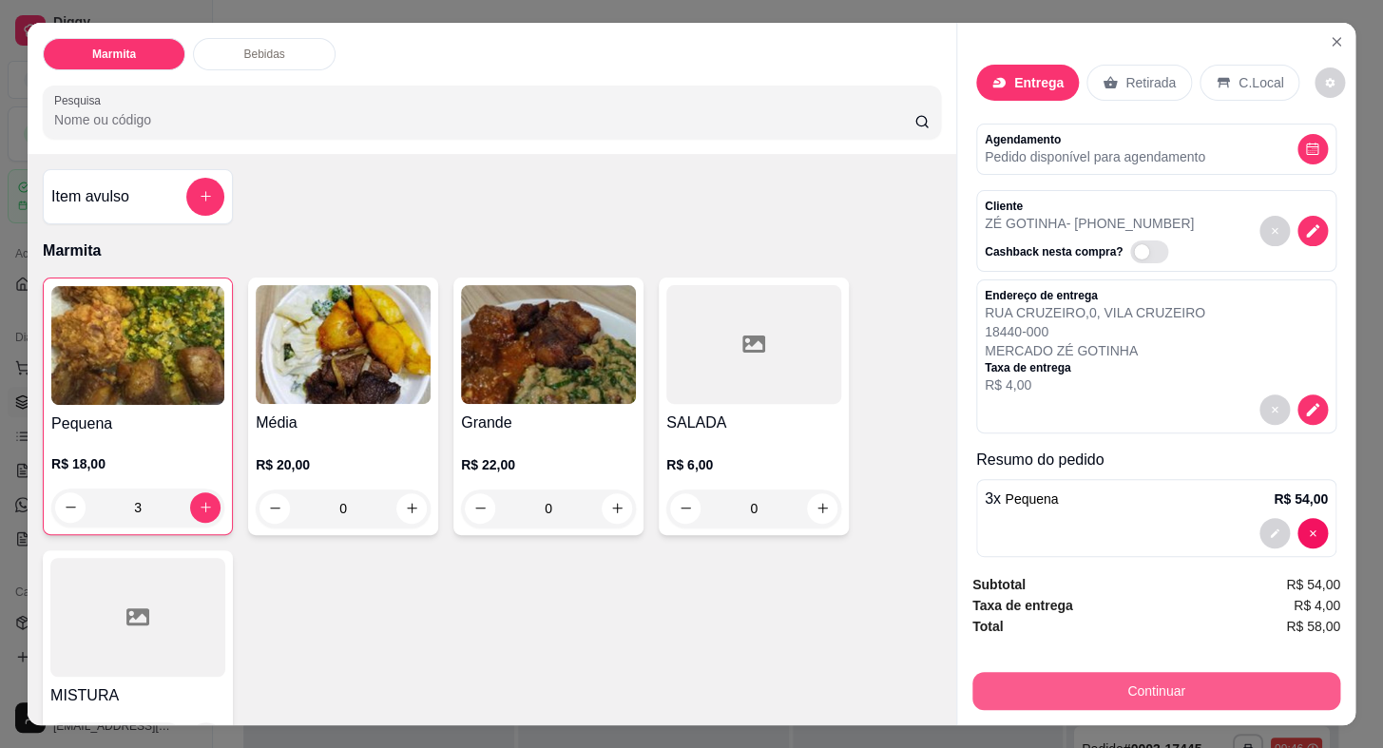
click at [1031, 689] on button "Continuar" at bounding box center [1156, 691] width 368 height 38
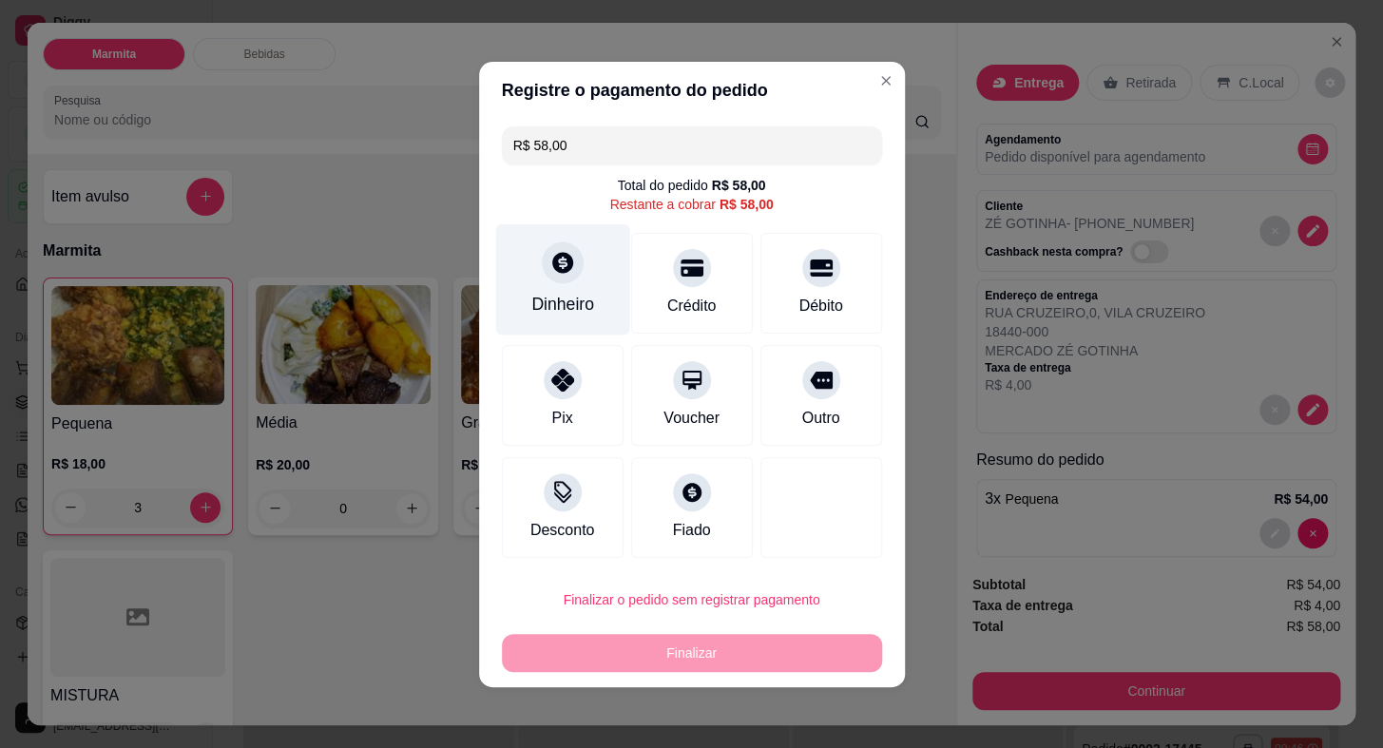
click at [570, 275] on div at bounding box center [563, 262] width 42 height 42
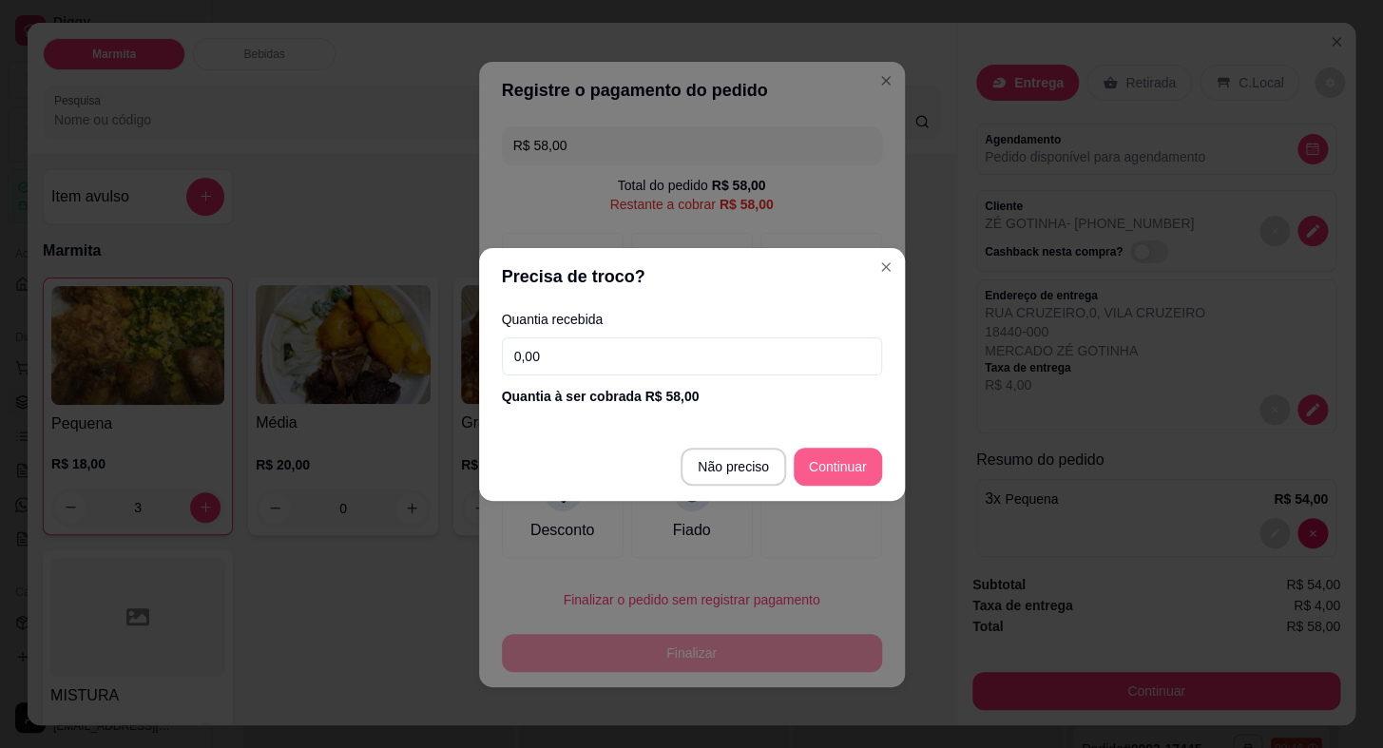
type input "R$ 0,00"
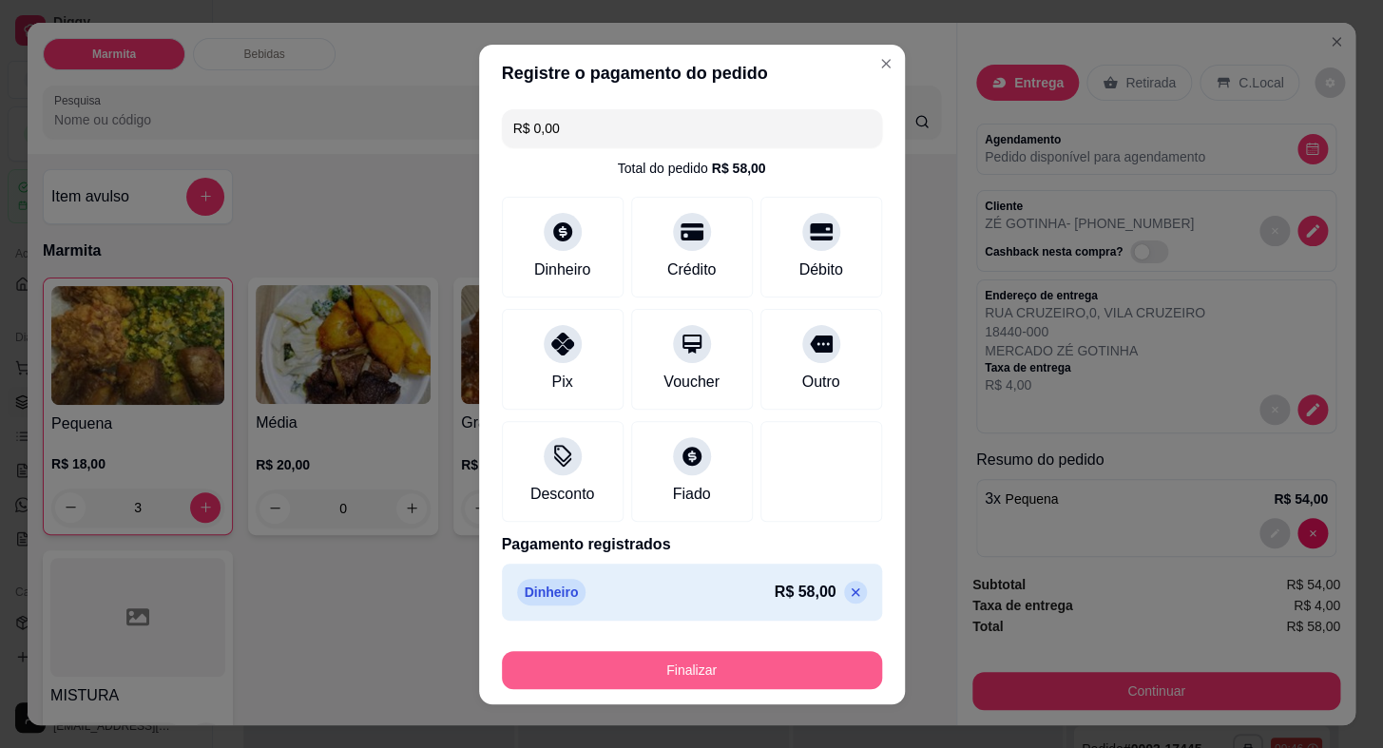
click at [783, 684] on button "Finalizar" at bounding box center [692, 670] width 380 height 38
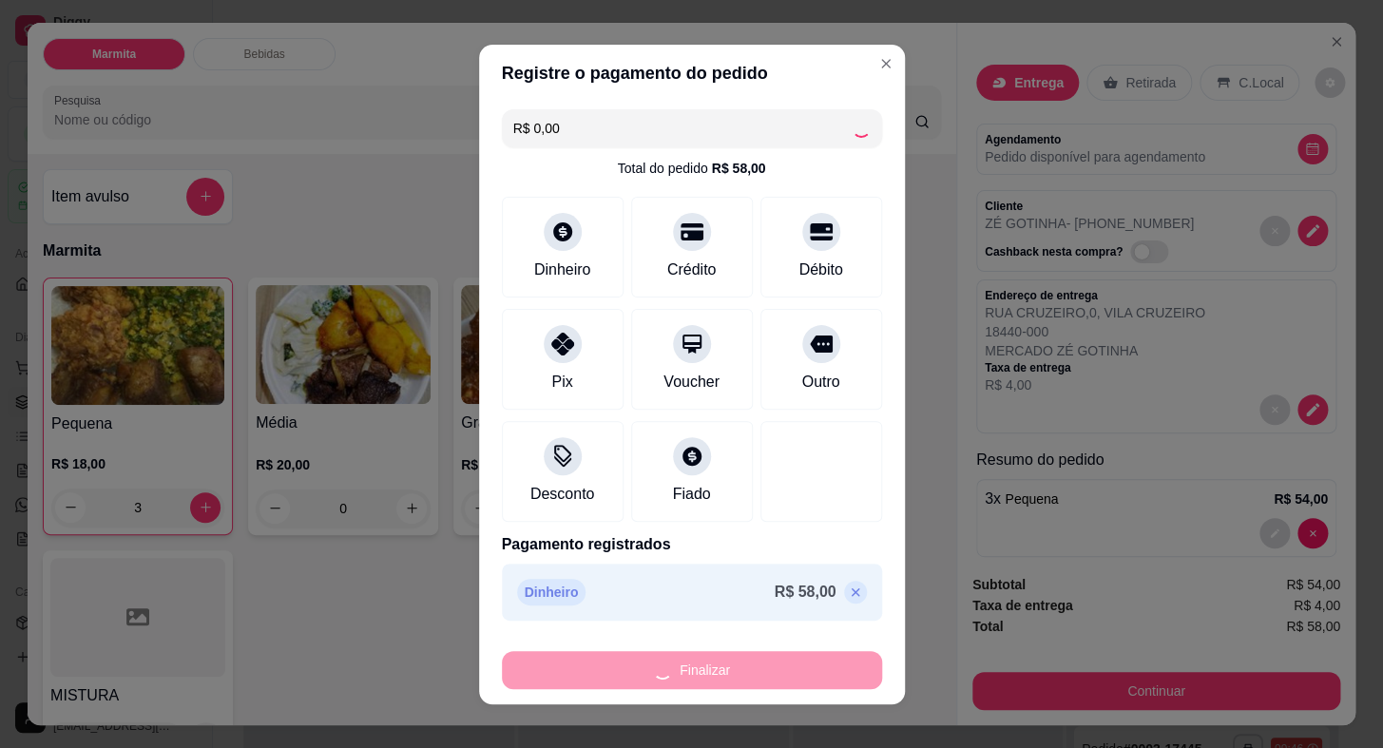
type input "0"
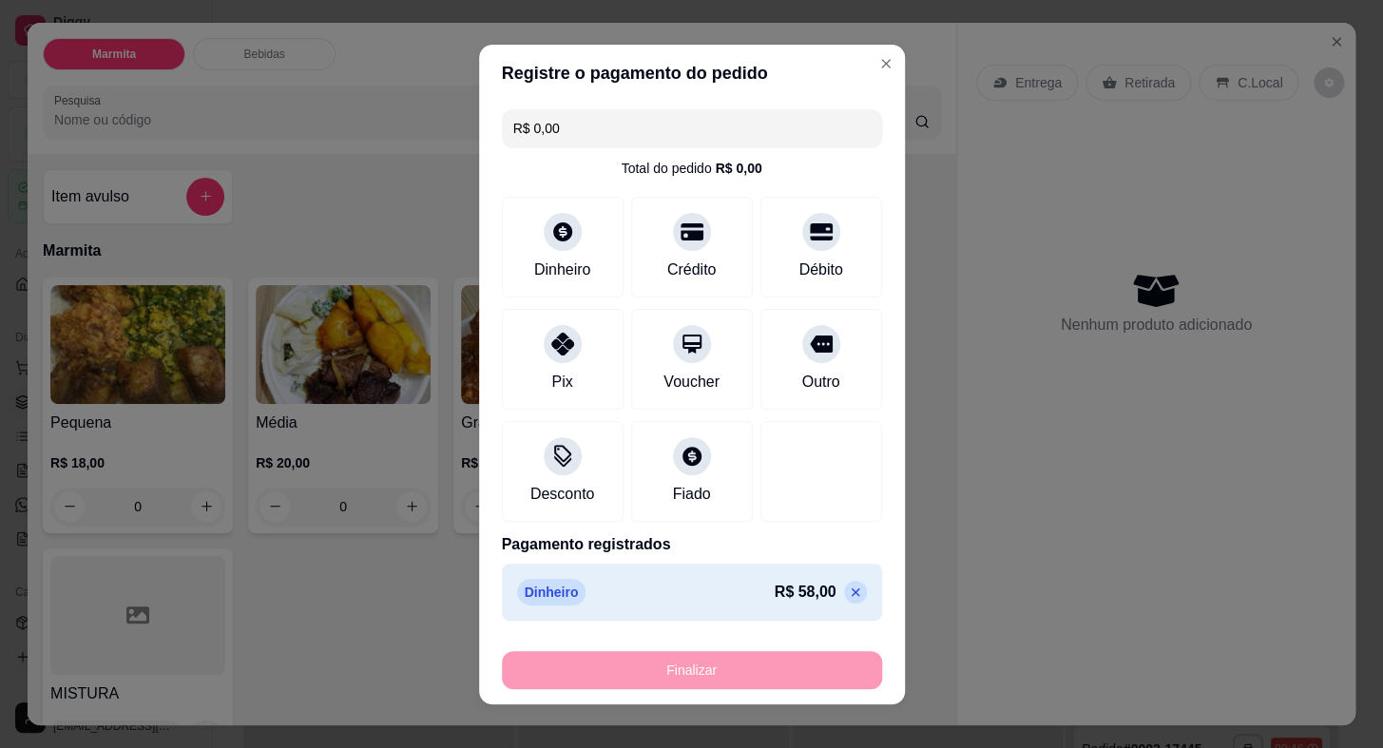
type input "-R$ 58,00"
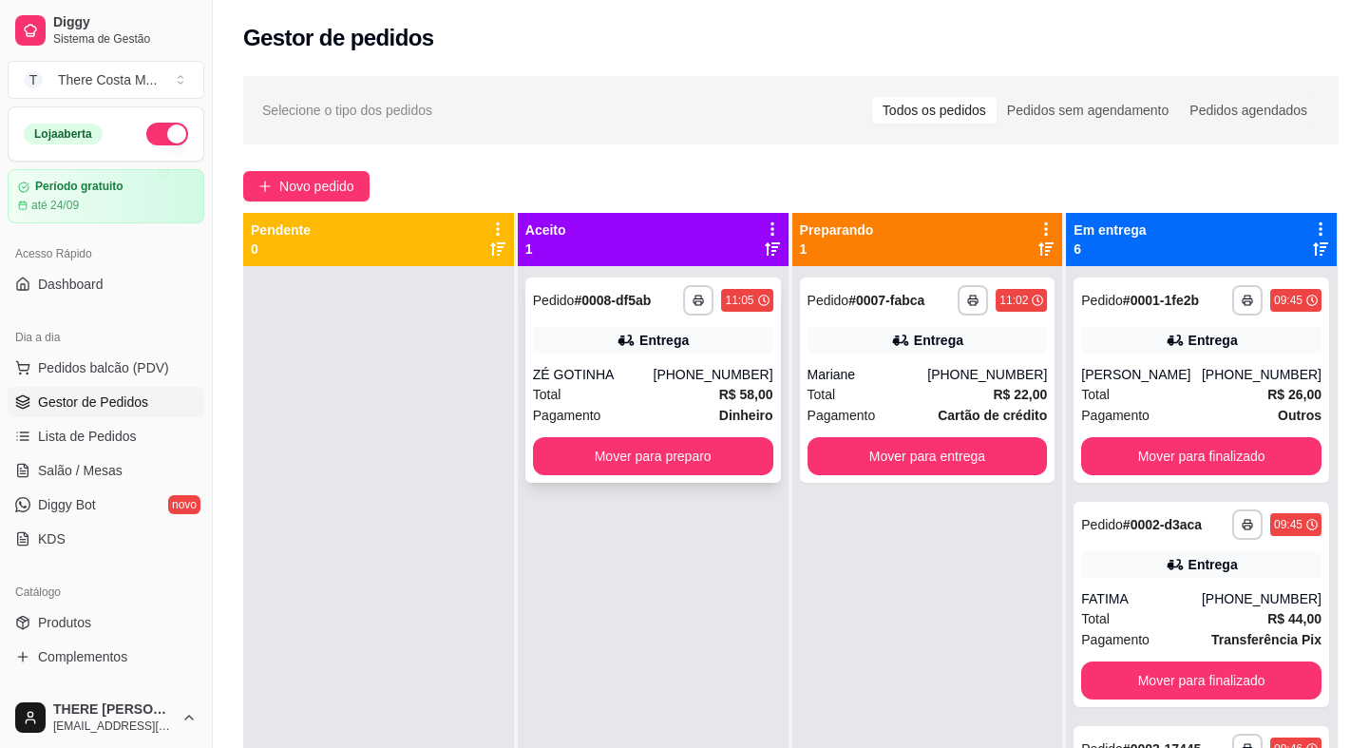
click at [637, 391] on div "Total R$ 58,00" at bounding box center [653, 394] width 240 height 21
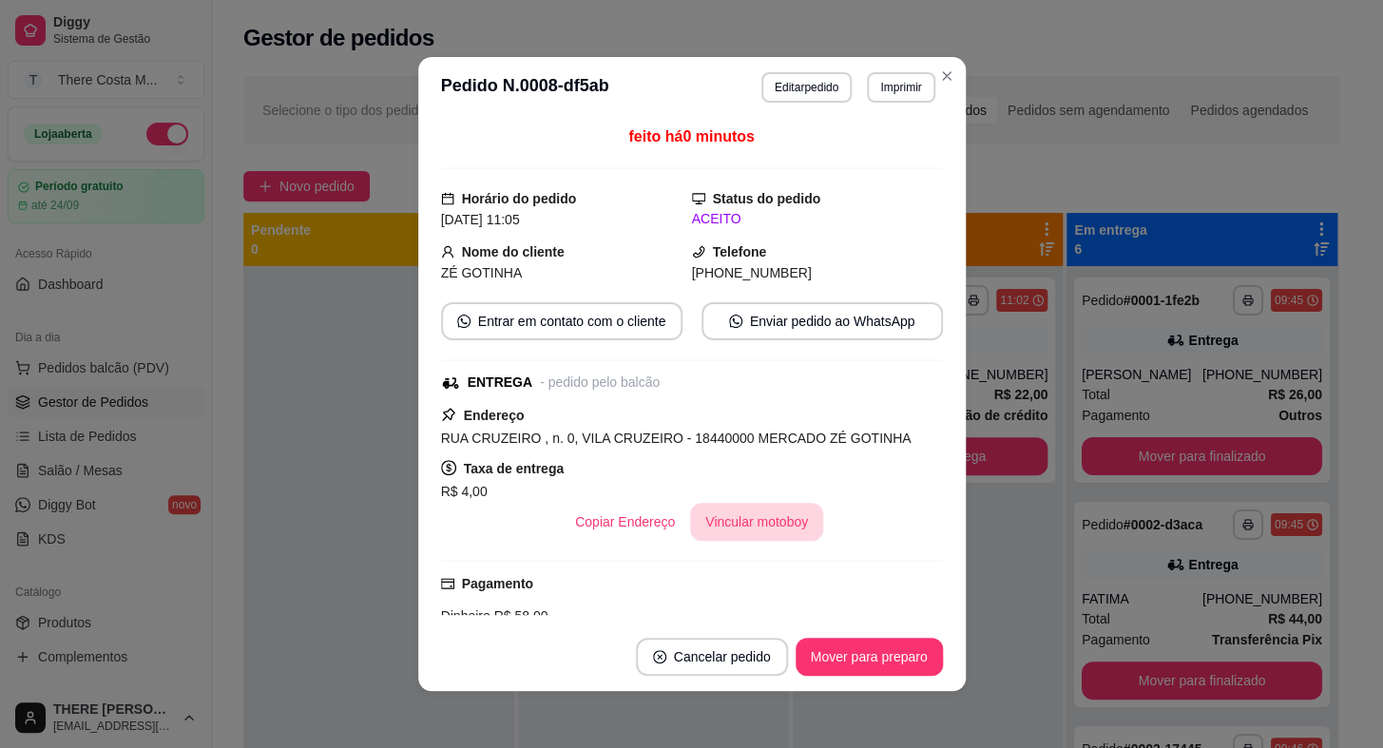
click at [757, 527] on button "Vincular motoboy" at bounding box center [756, 522] width 133 height 38
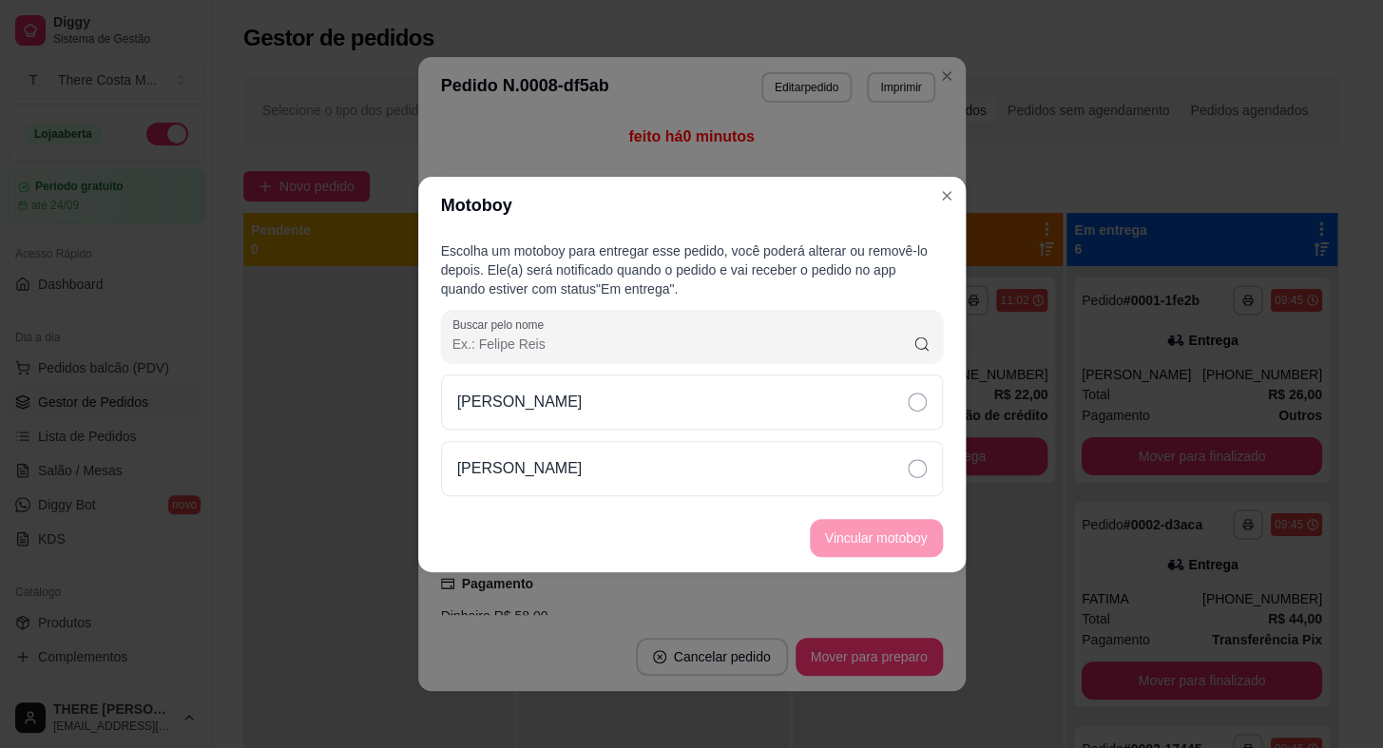
click at [789, 406] on div "[PERSON_NAME]" at bounding box center [692, 401] width 502 height 55
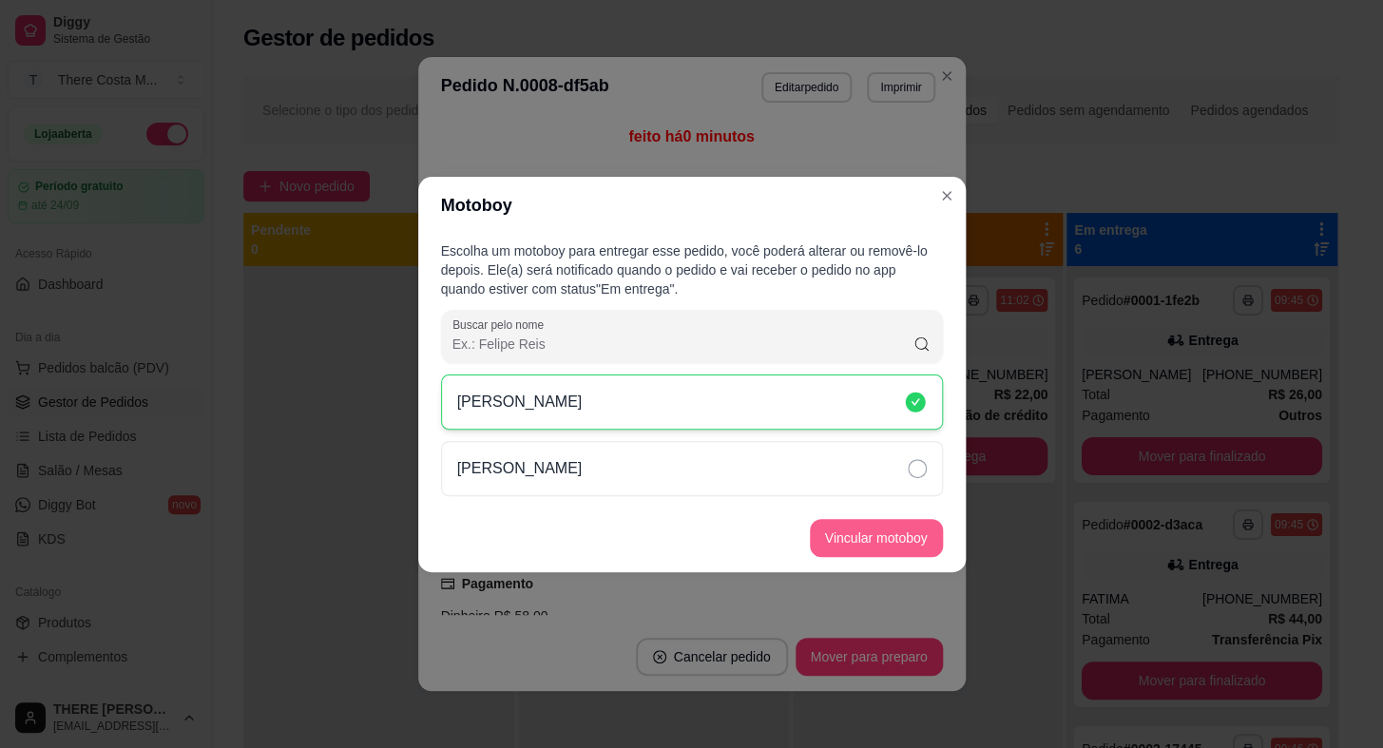
click at [852, 547] on button "Vincular motoboy" at bounding box center [876, 538] width 133 height 38
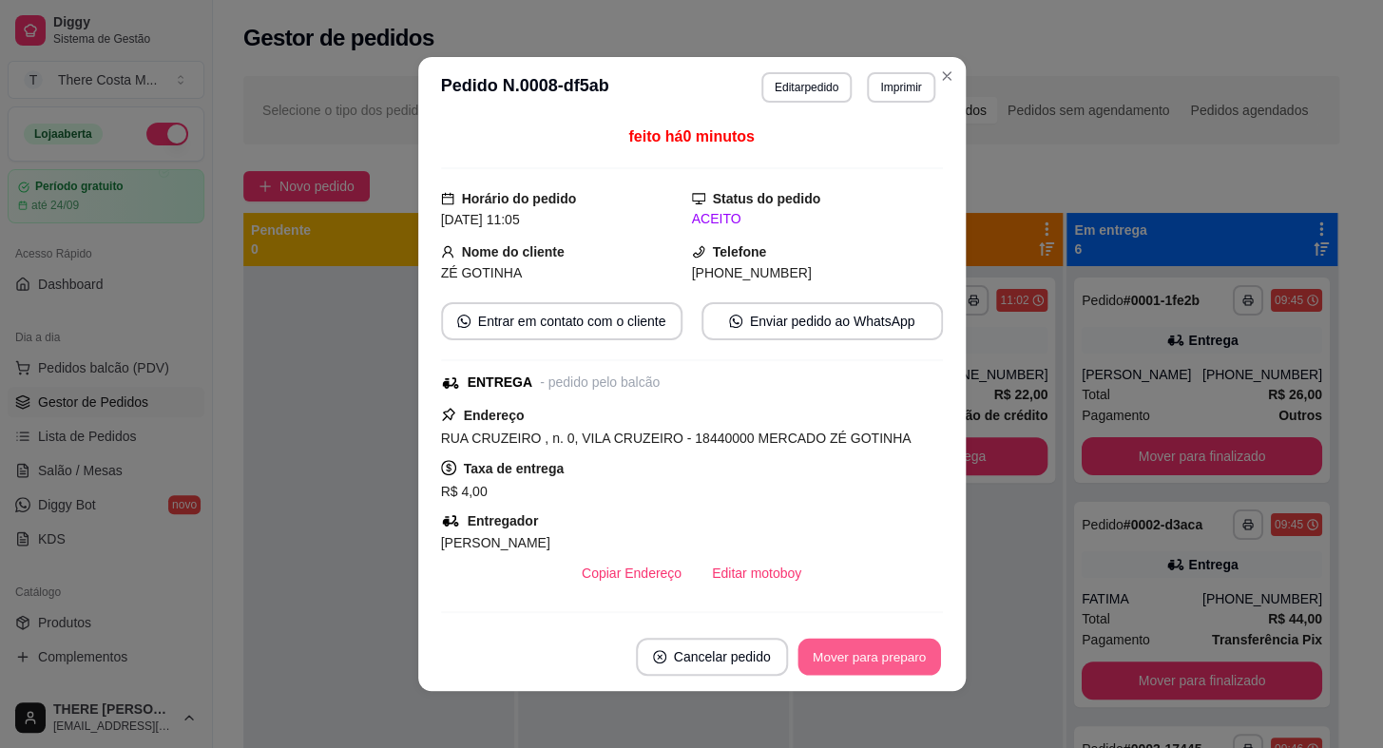
click at [869, 642] on button "Mover para preparo" at bounding box center [868, 657] width 143 height 37
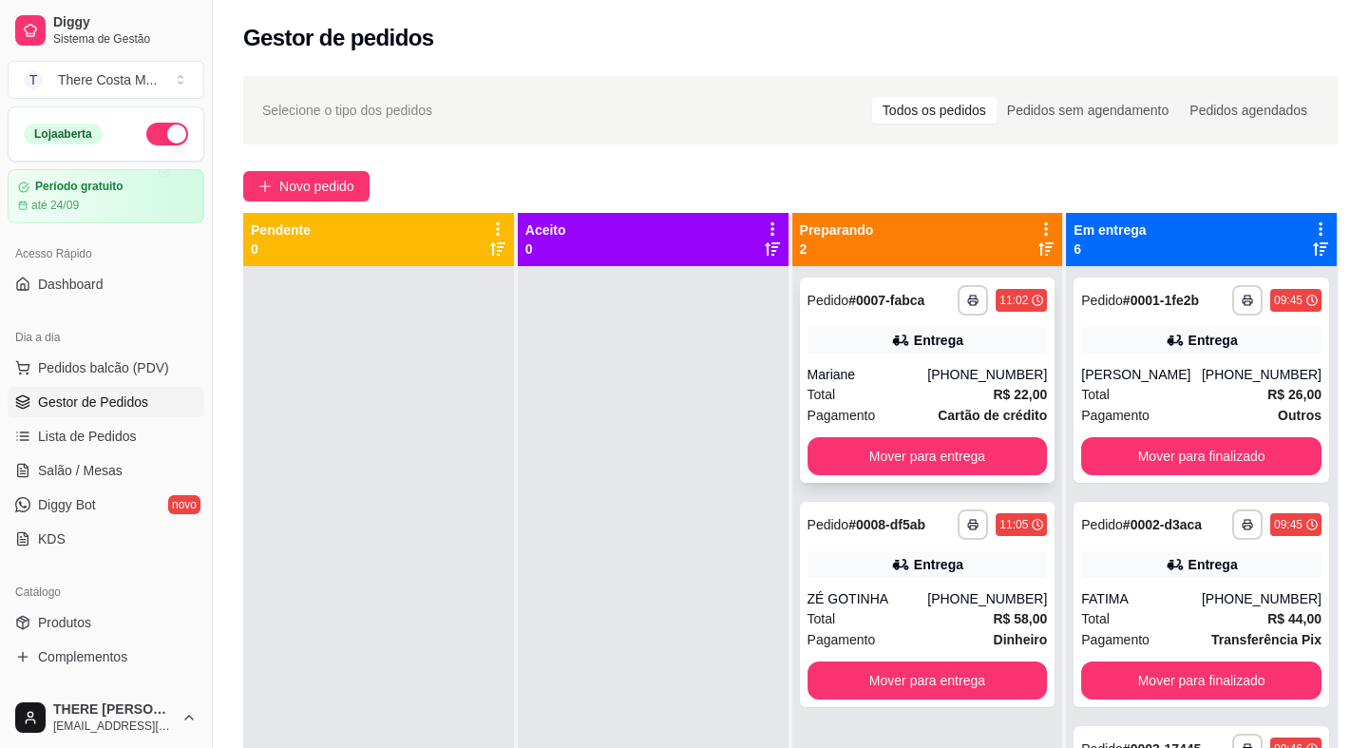
click at [902, 384] on div "Total R$ 22,00" at bounding box center [928, 394] width 240 height 21
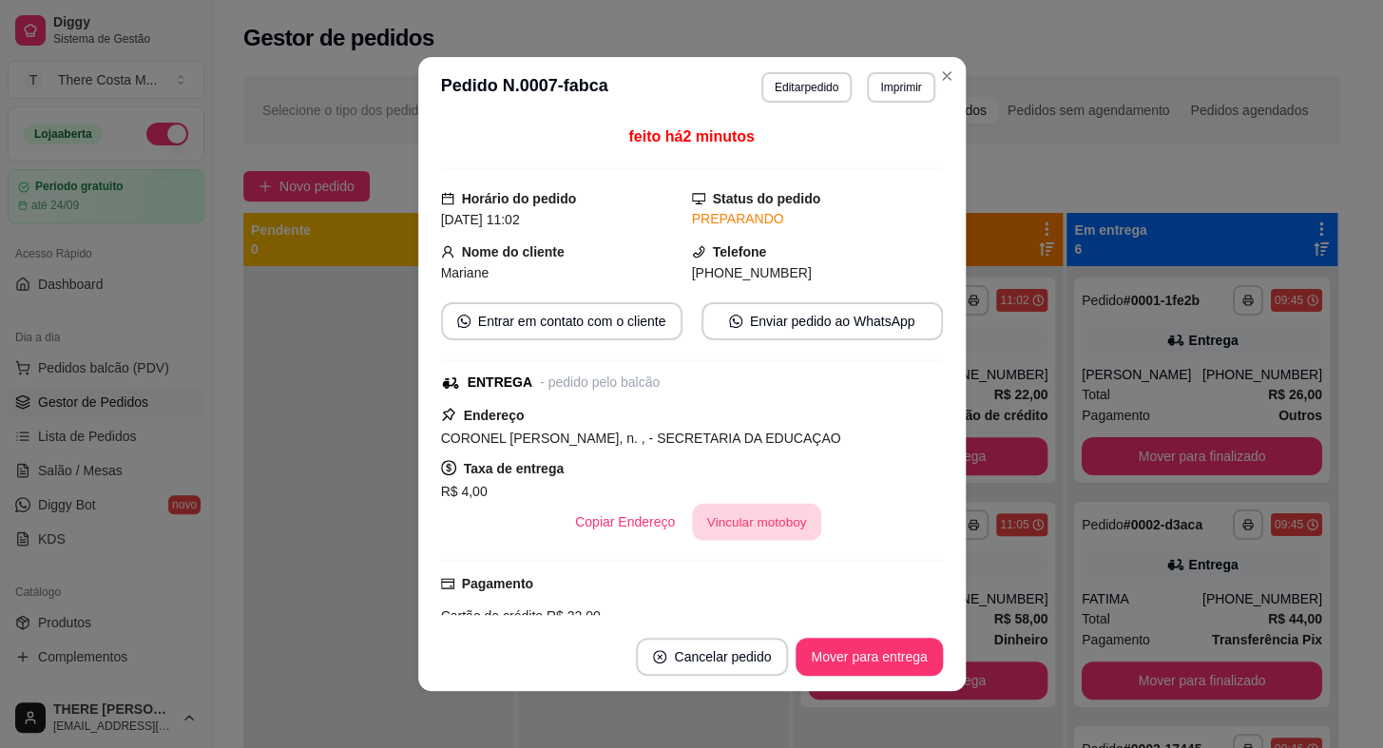
click at [772, 533] on button "Vincular motoboy" at bounding box center [756, 522] width 129 height 37
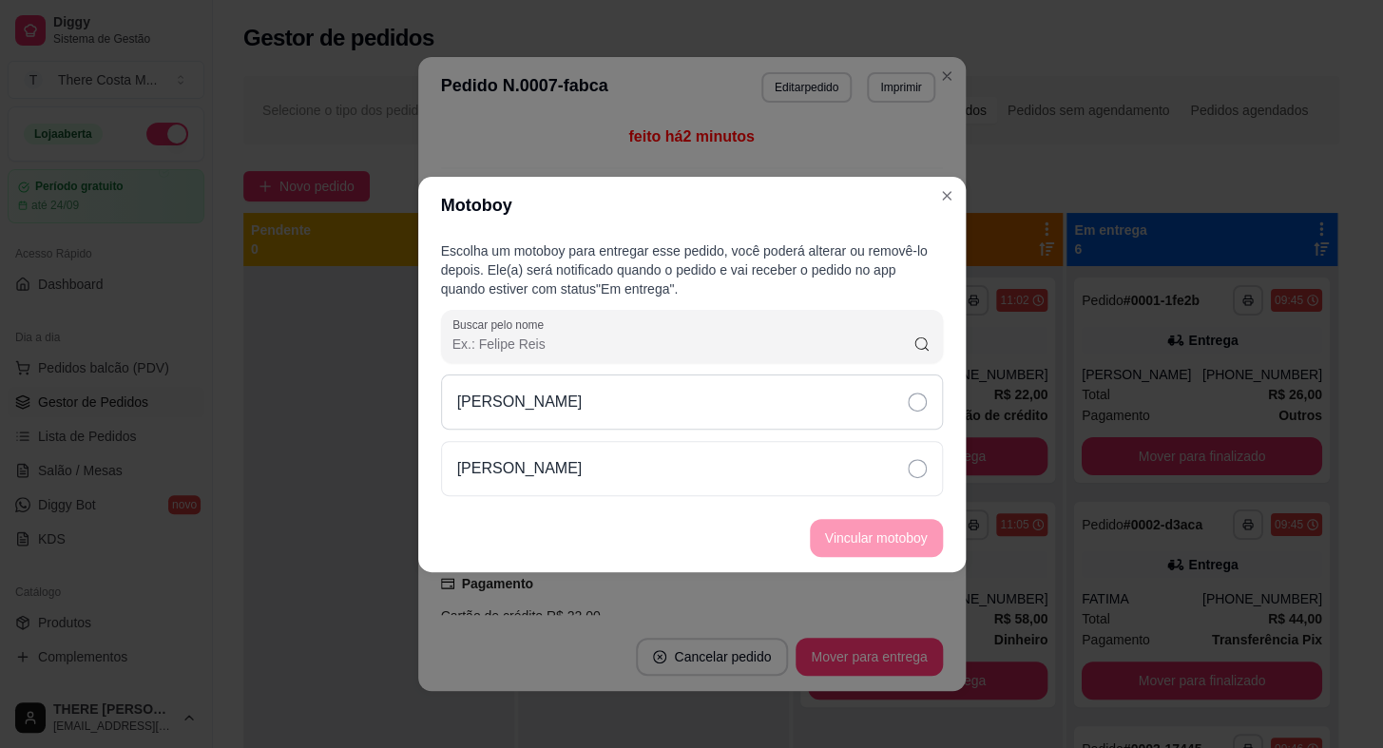
click at [648, 394] on div "[PERSON_NAME]" at bounding box center [692, 401] width 502 height 55
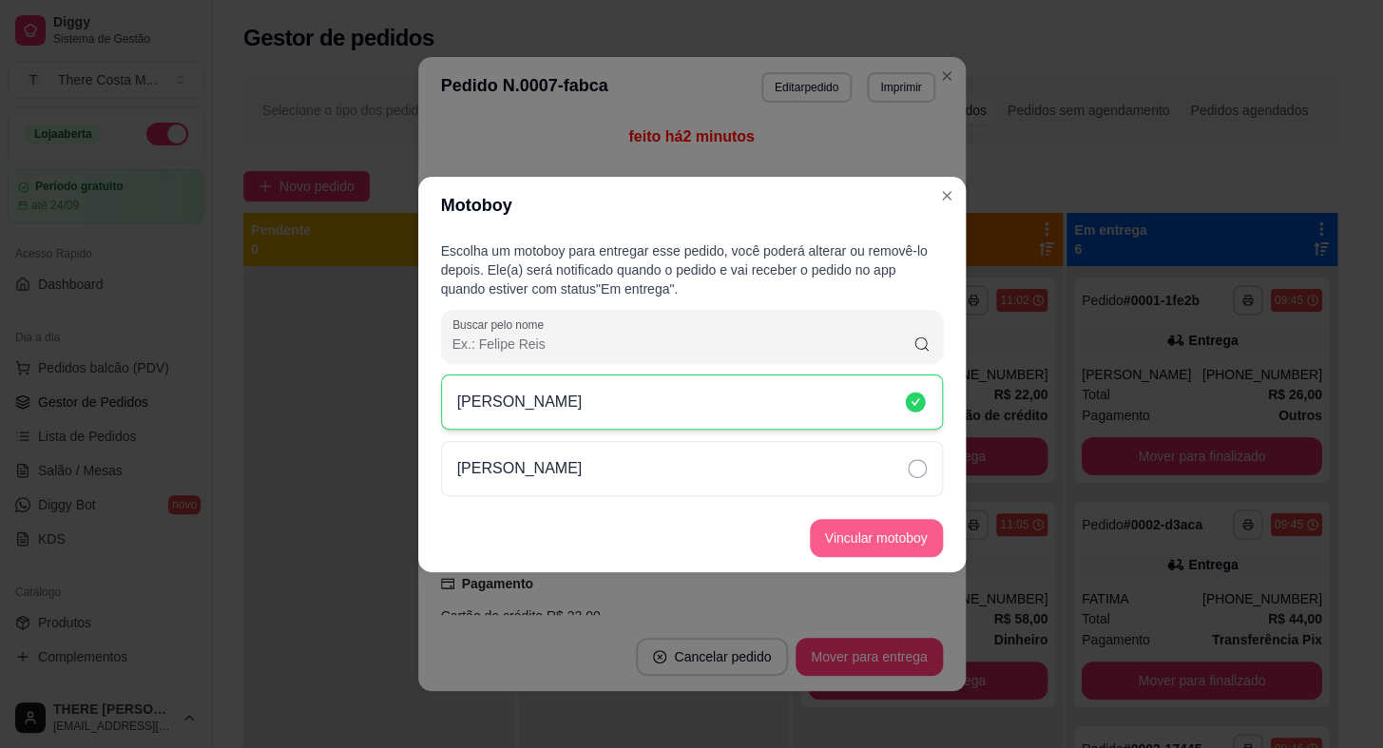
click at [826, 529] on button "Vincular motoboy" at bounding box center [876, 538] width 133 height 38
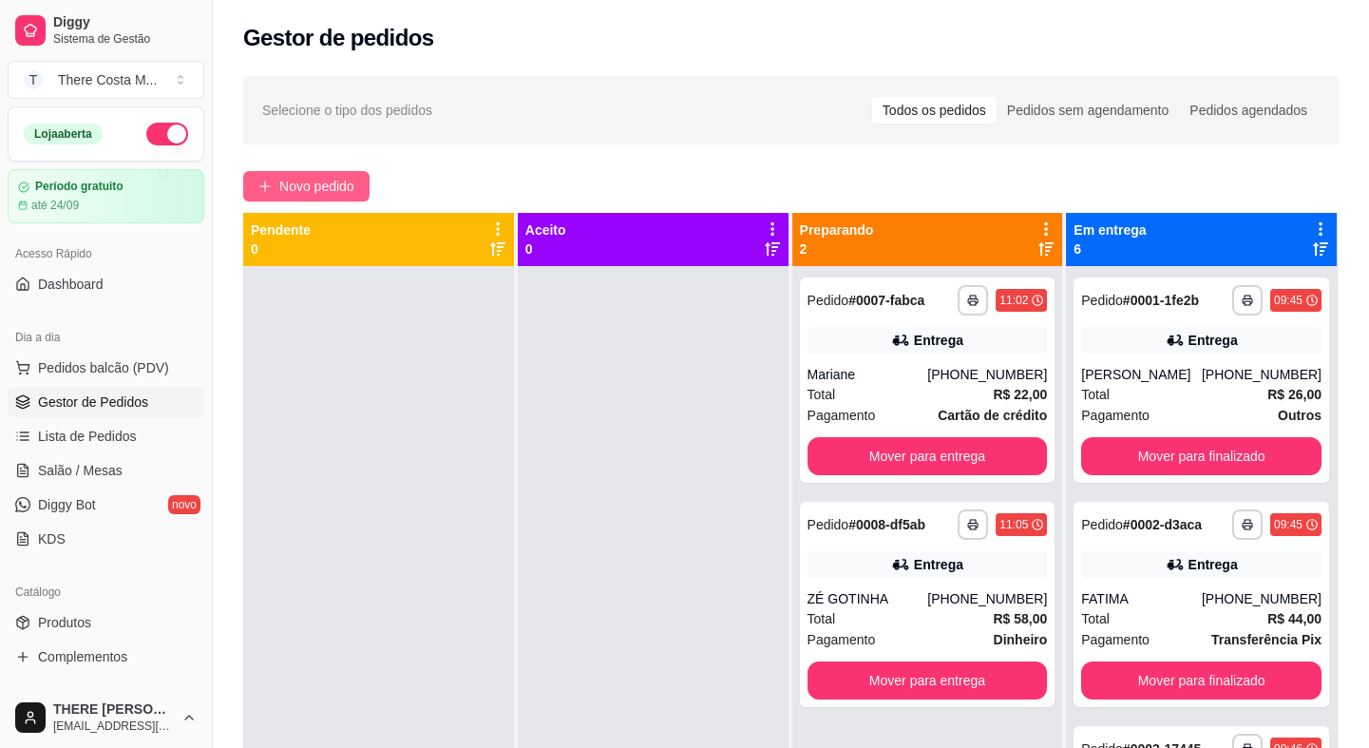
click at [298, 191] on span "Novo pedido" at bounding box center [316, 186] width 75 height 21
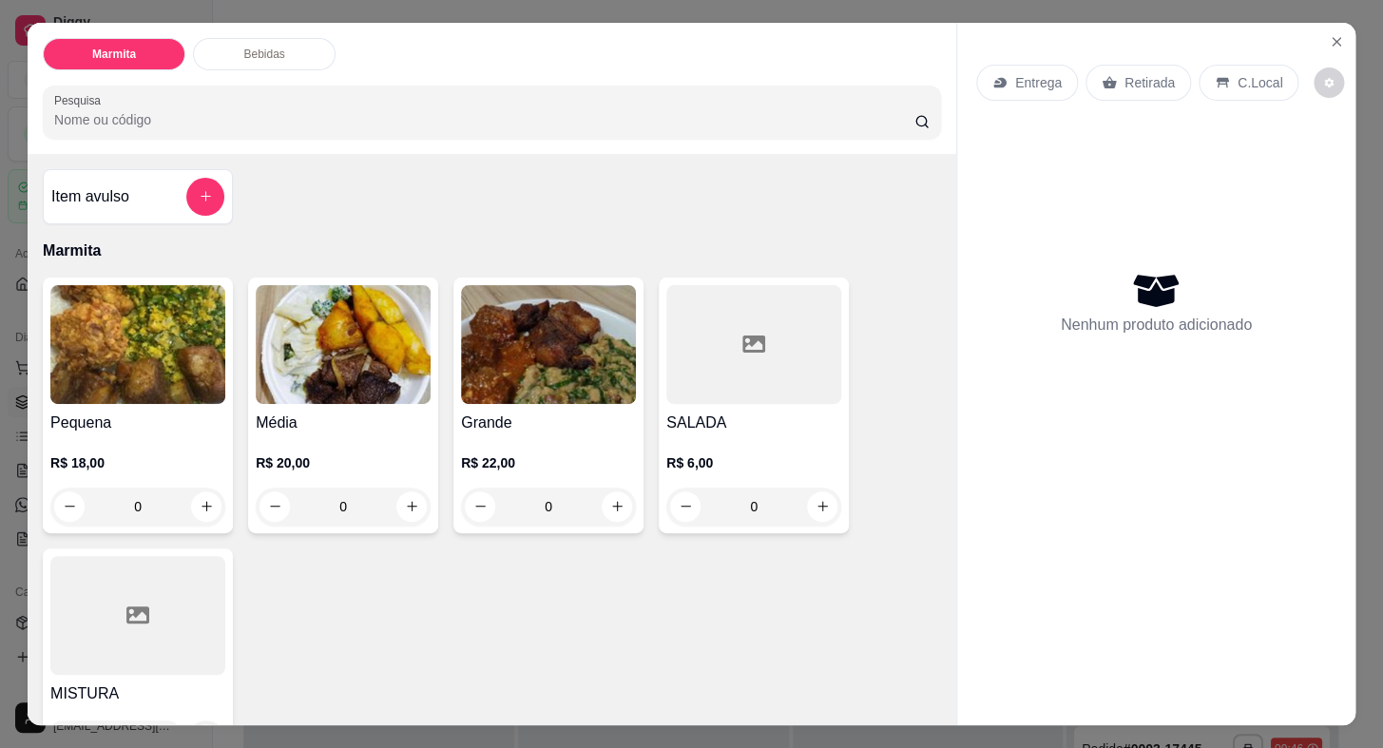
click at [334, 334] on img at bounding box center [343, 344] width 175 height 119
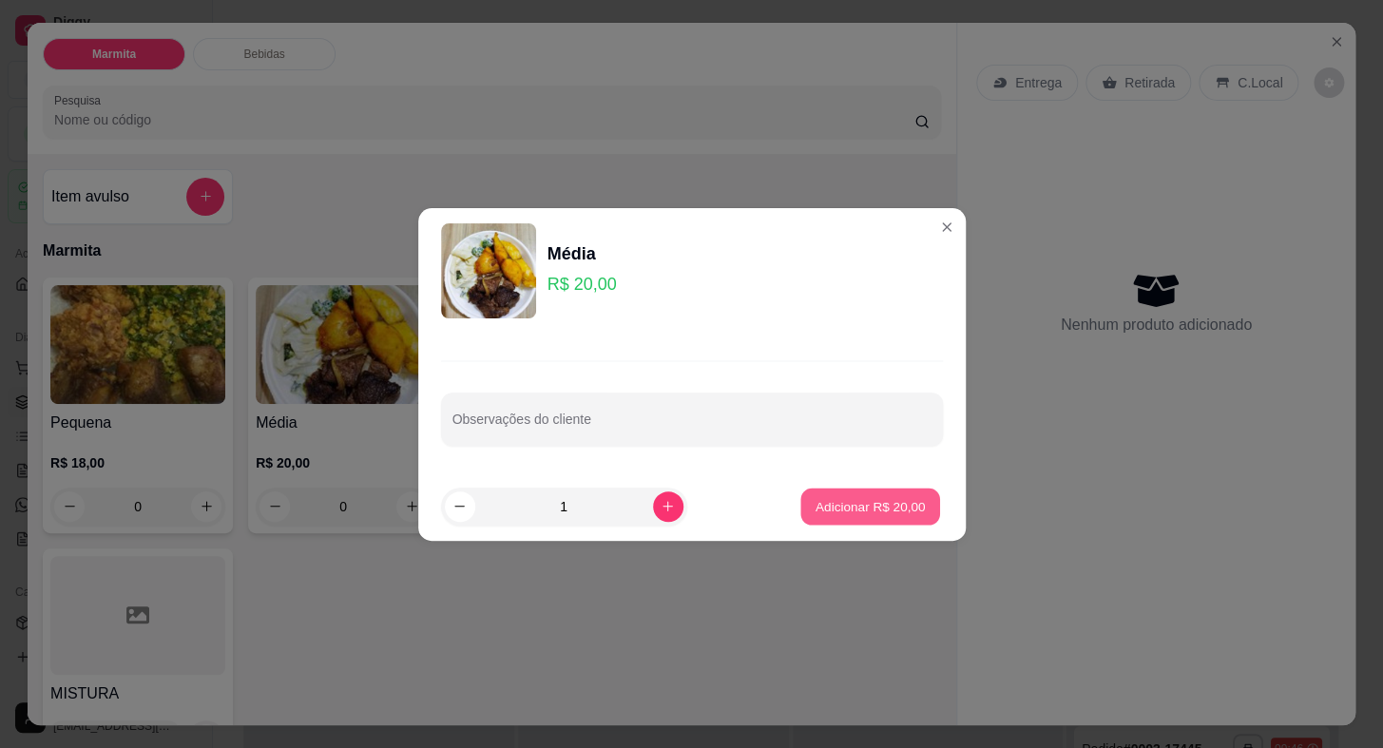
click at [849, 488] on button "Adicionar R$ 20,00" at bounding box center [871, 505] width 140 height 37
type input "1"
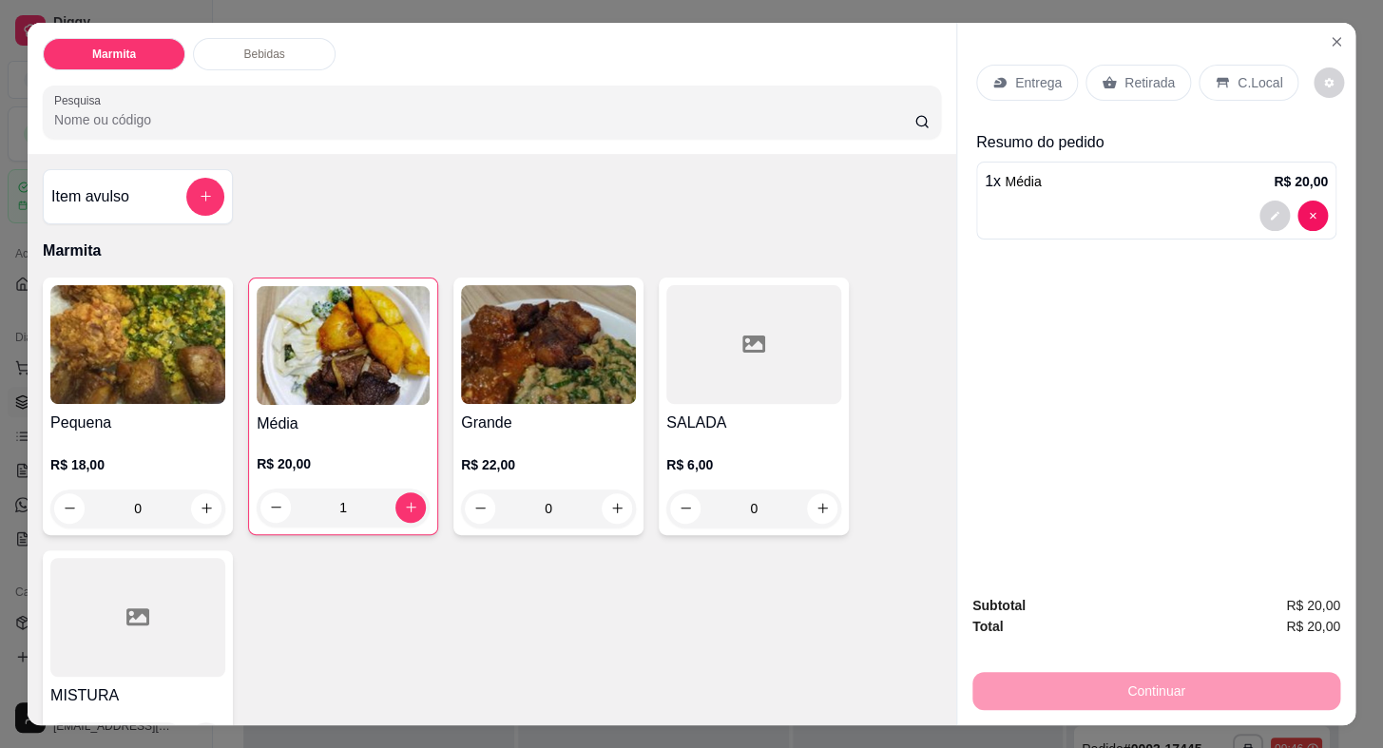
click at [1045, 81] on p "Entrega" at bounding box center [1038, 82] width 47 height 19
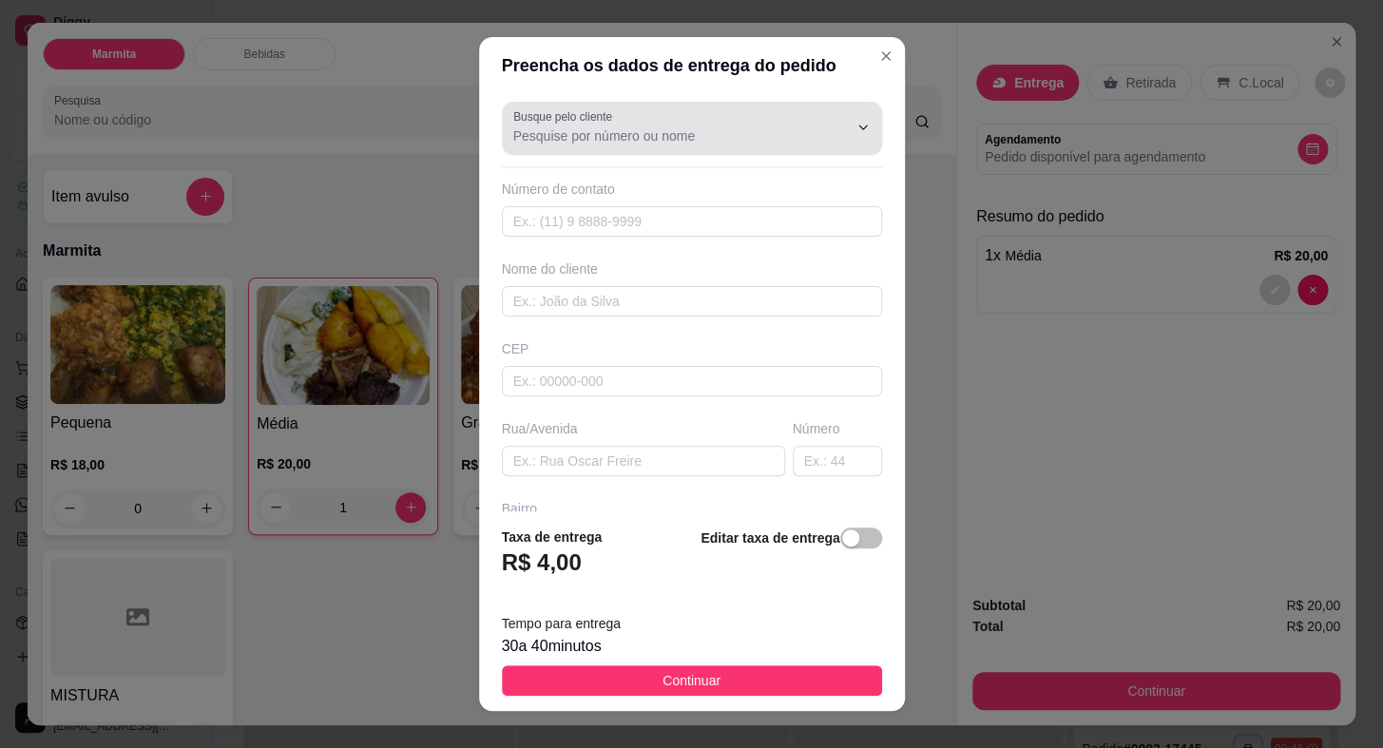
click at [678, 143] on input "Busque pelo cliente" at bounding box center [665, 135] width 304 height 19
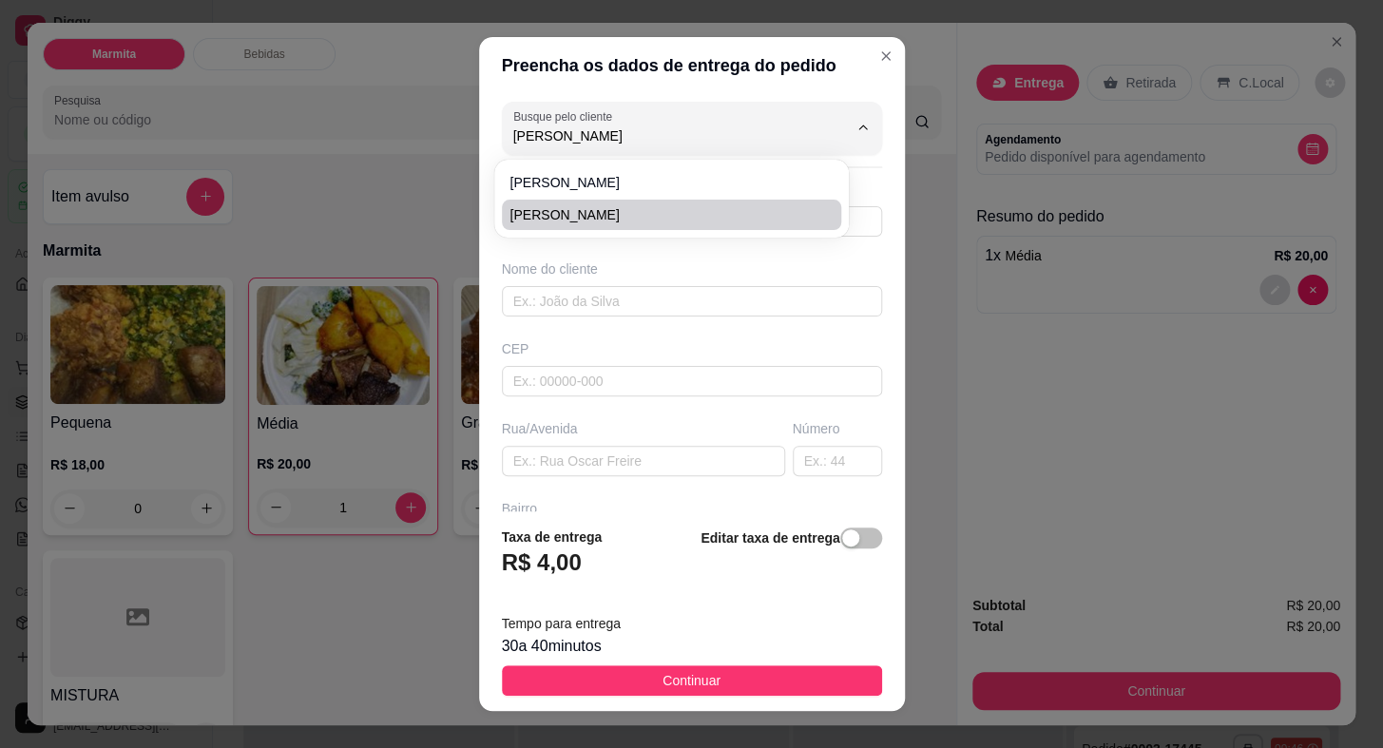
click at [609, 209] on span "[PERSON_NAME]" at bounding box center [661, 214] width 305 height 19
type input "[PERSON_NAME]"
type input "15996652025"
type input "[PERSON_NAME]"
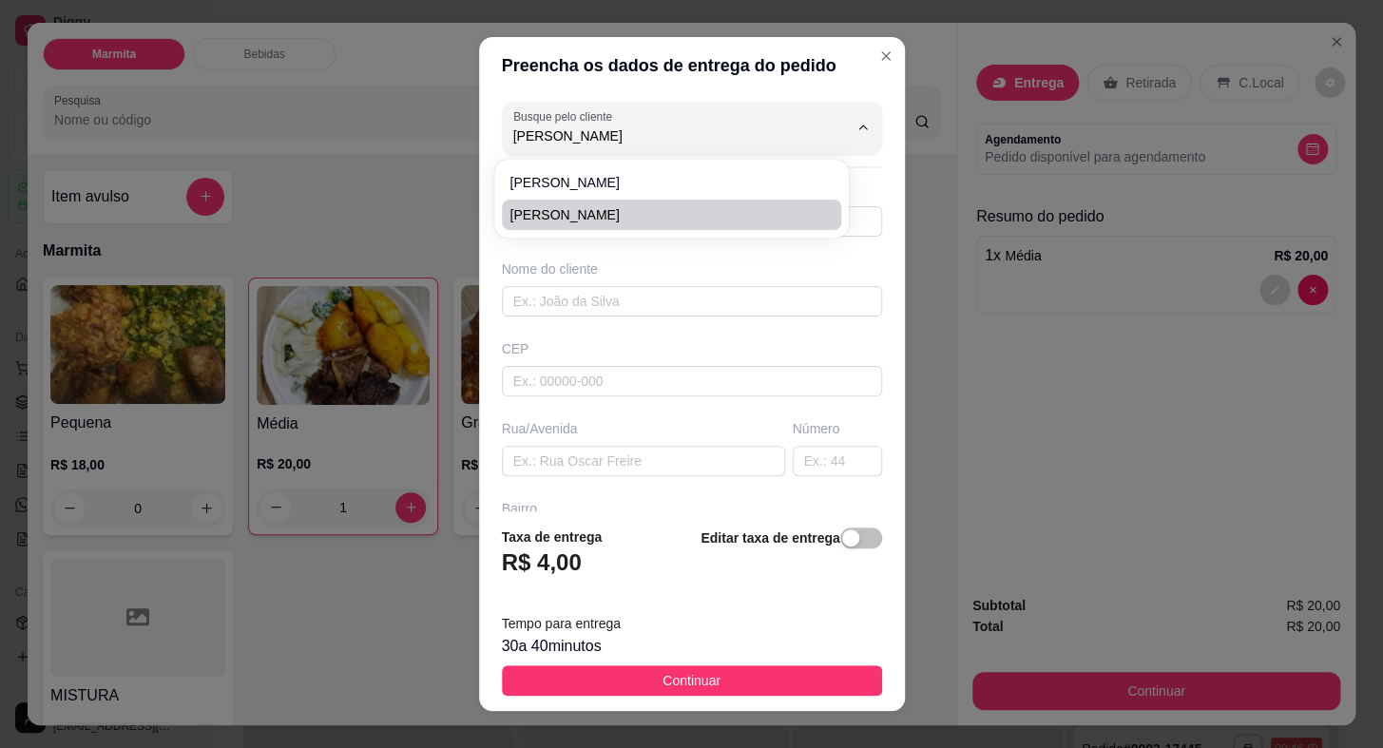
type input "50"
type input "SANTA INES"
type input "ITABERA"
type input "ENTREGAR NA CASA AO LADO N/60 -"
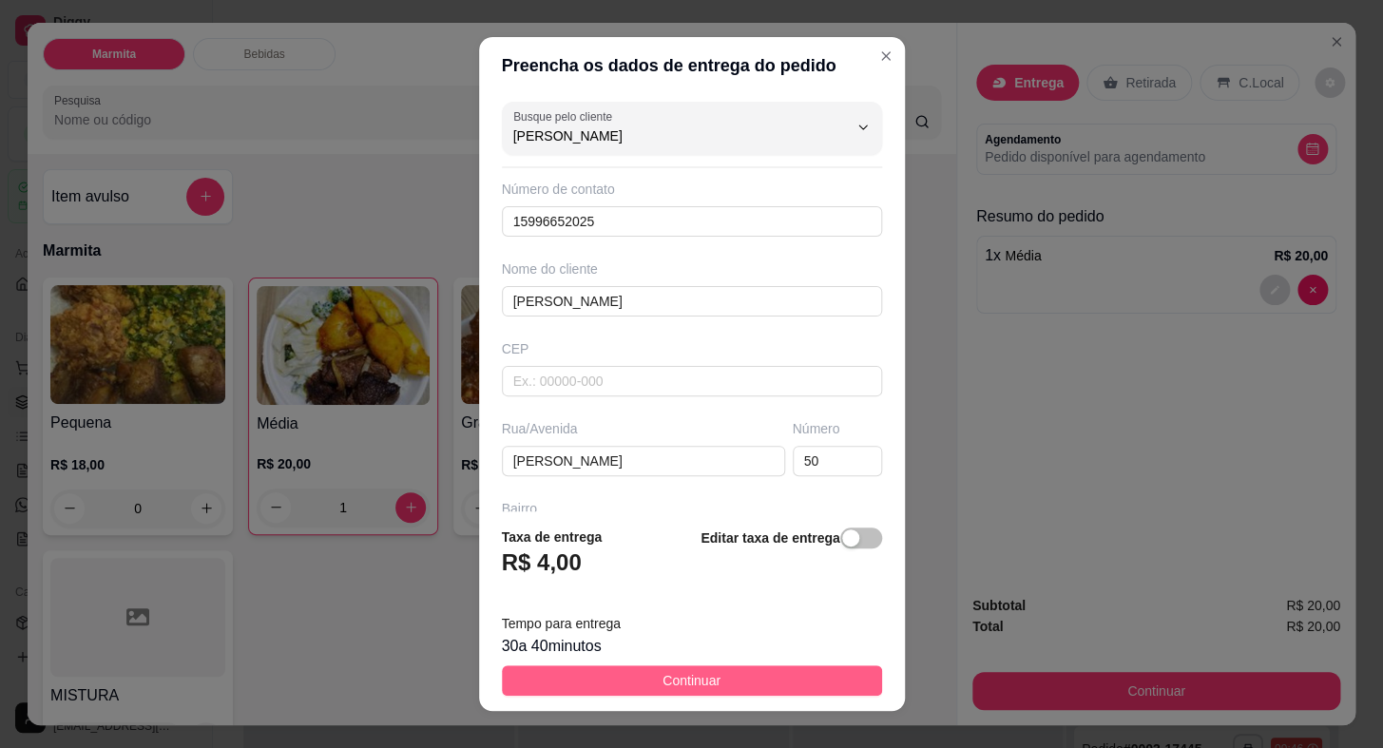
type input "[PERSON_NAME]"
click at [679, 680] on span "Continuar" at bounding box center [691, 680] width 58 height 21
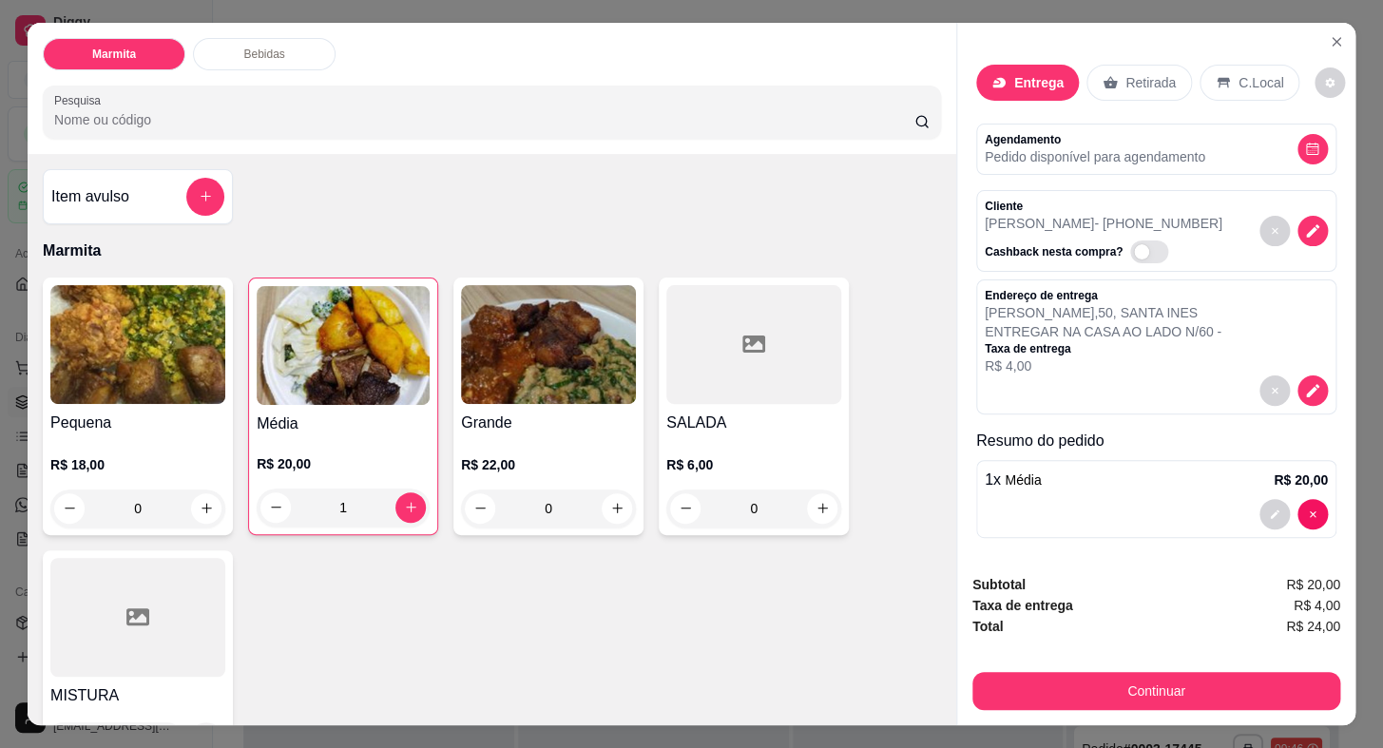
click at [365, 414] on h4 "Média" at bounding box center [343, 423] width 173 height 23
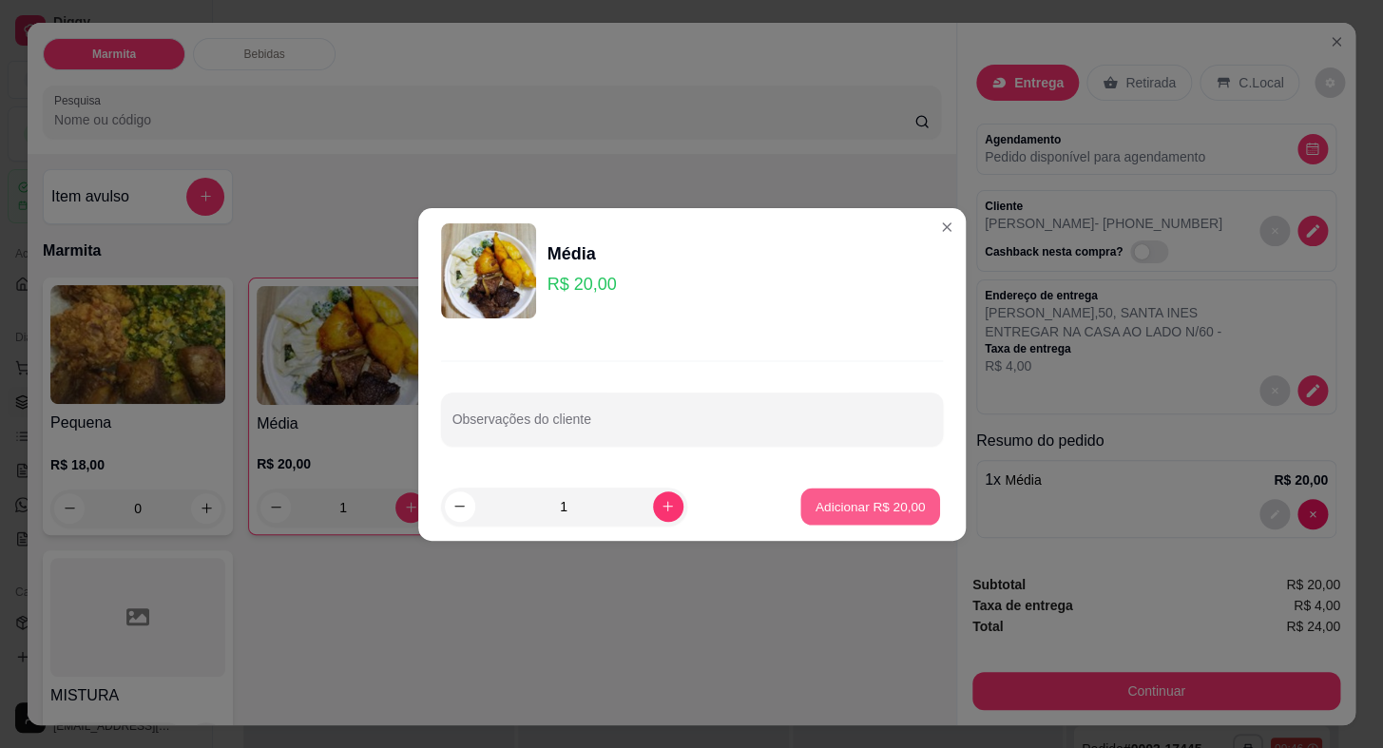
click at [842, 494] on button "Adicionar R$ 20,00" at bounding box center [871, 505] width 140 height 37
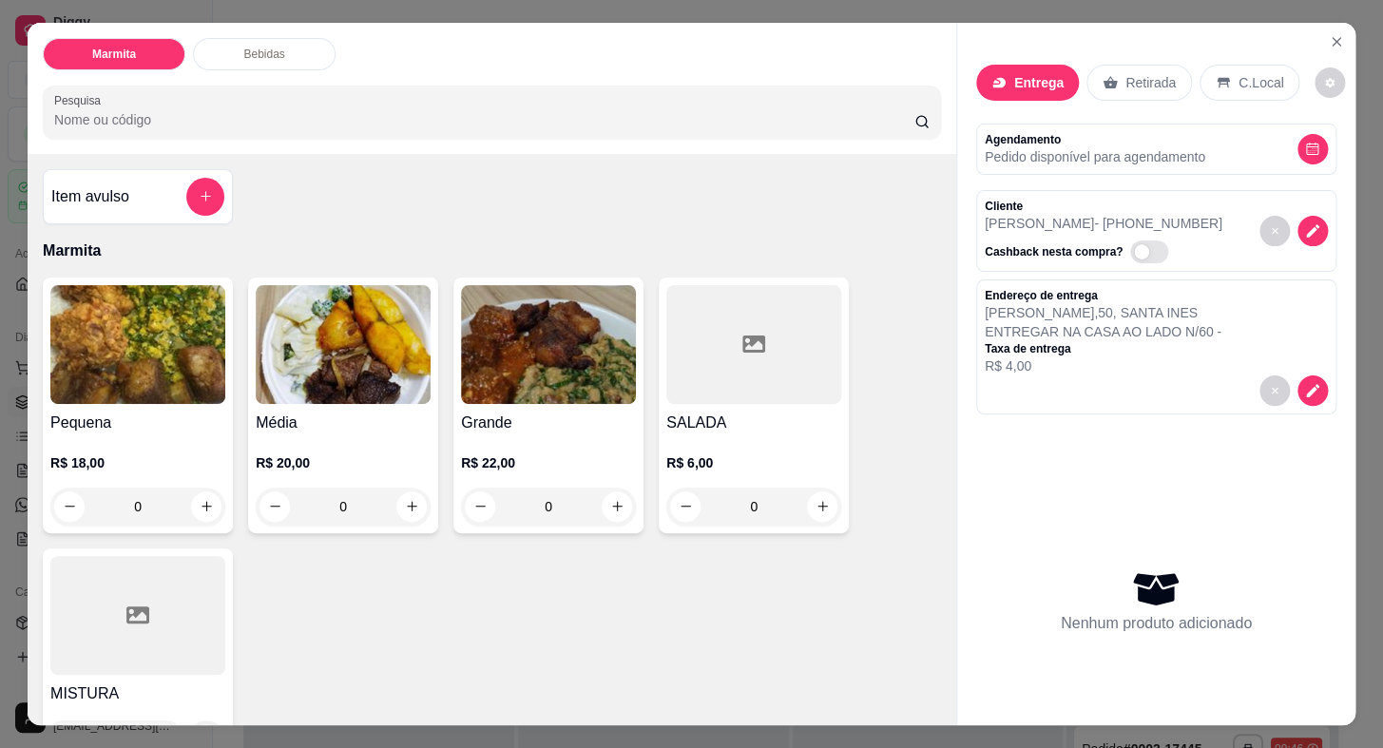
click at [331, 357] on img at bounding box center [343, 344] width 175 height 119
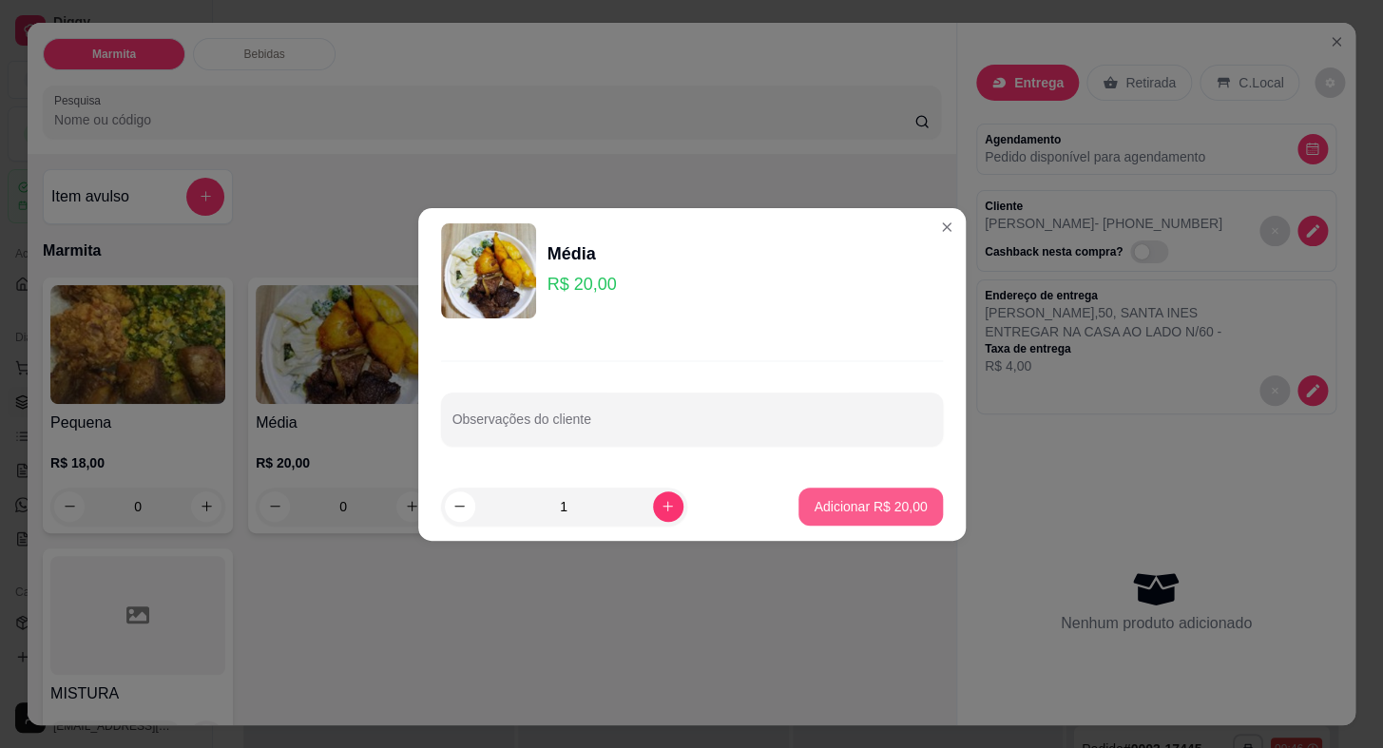
click at [813, 510] on p "Adicionar R$ 20,00" at bounding box center [869, 506] width 113 height 19
type input "1"
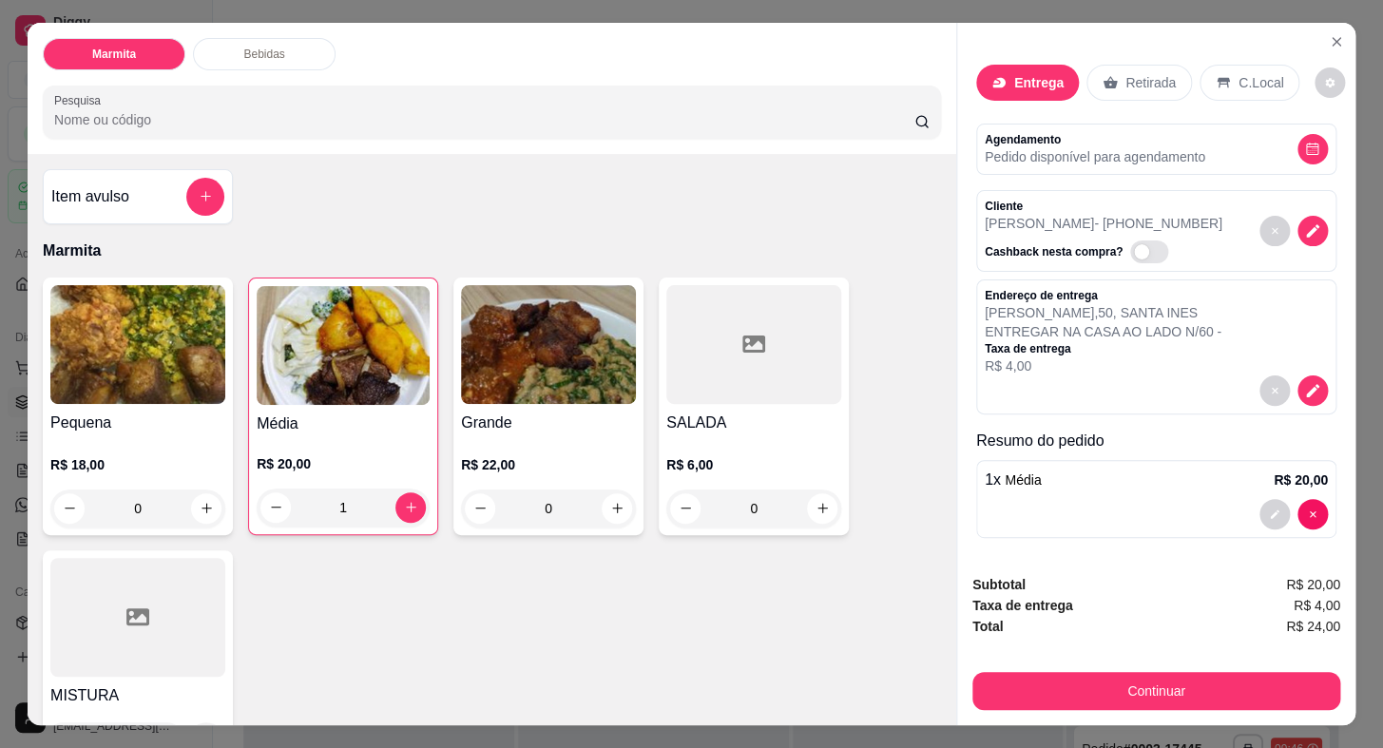
click at [703, 446] on div "R$ 6,00 0" at bounding box center [753, 481] width 175 height 91
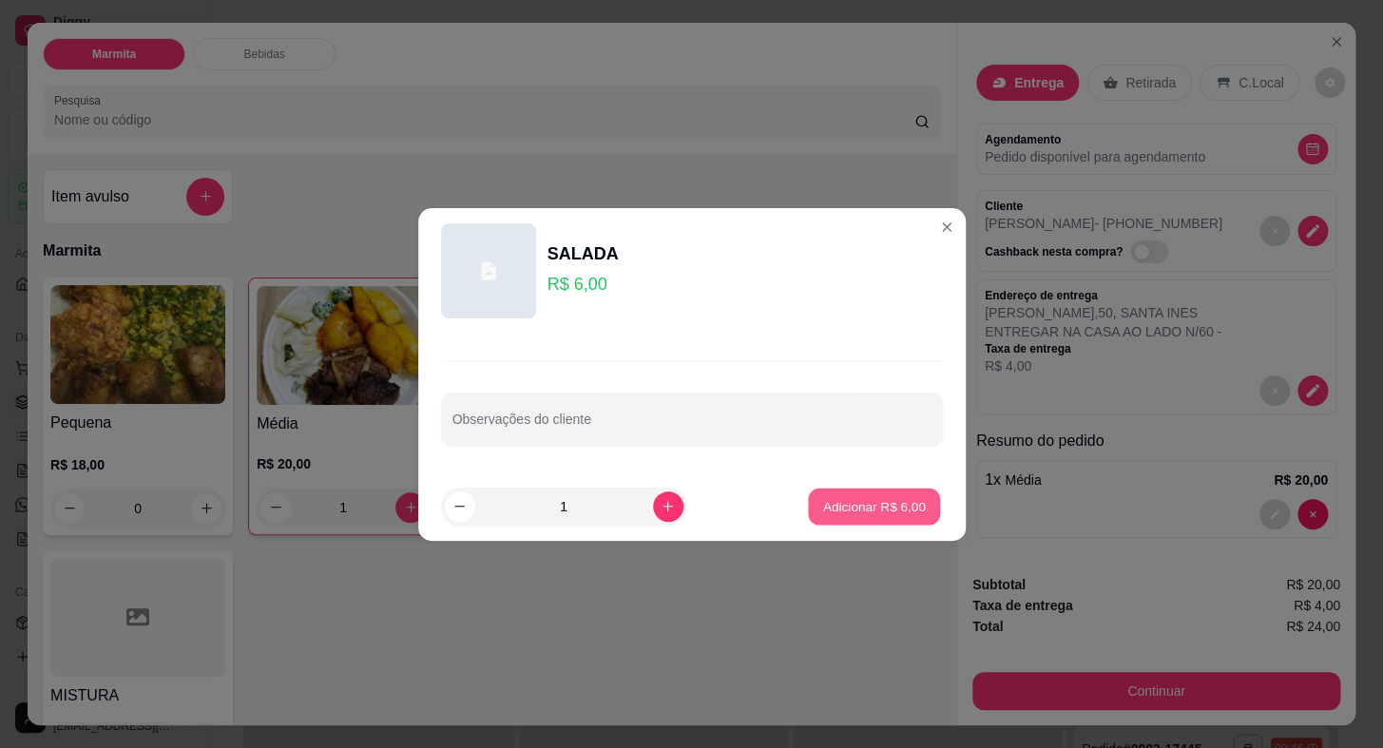
click at [833, 494] on button "Adicionar R$ 6,00" at bounding box center [874, 505] width 132 height 37
type input "1"
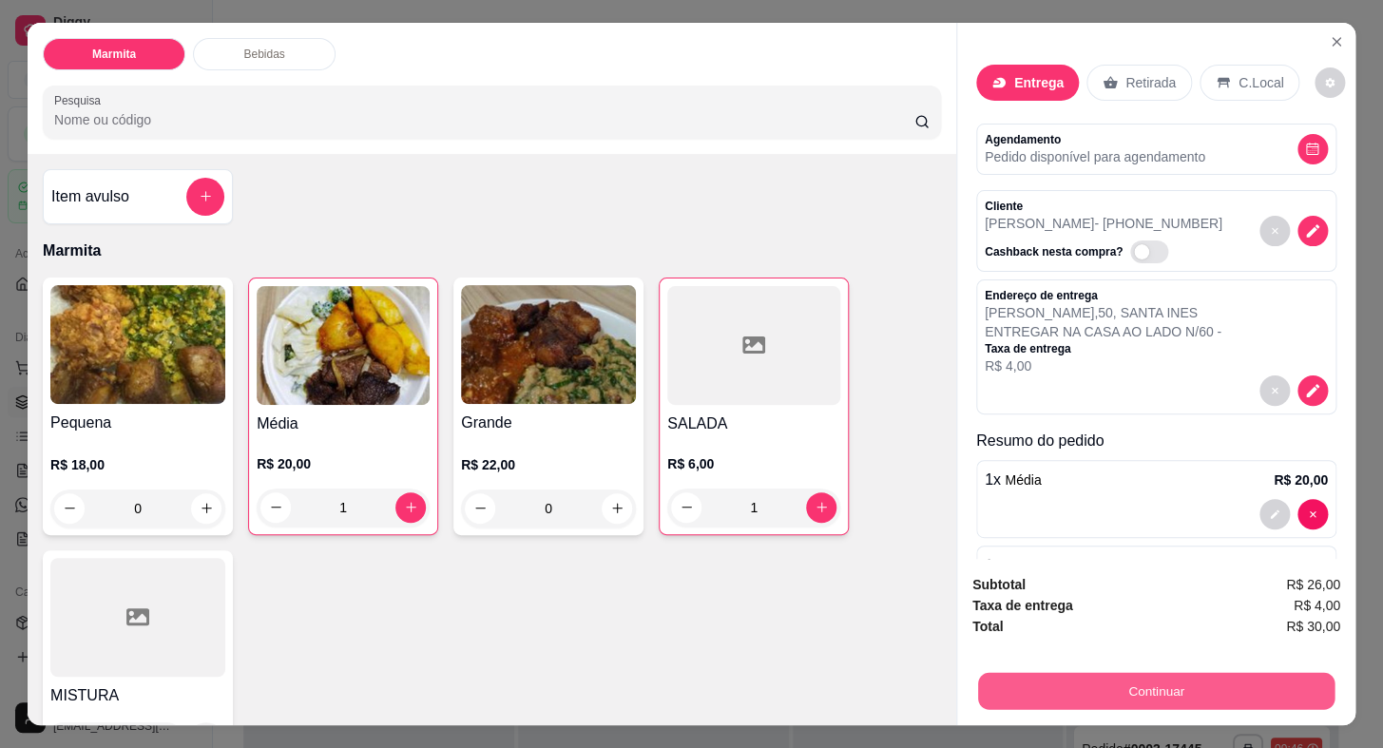
click at [1078, 678] on button "Continuar" at bounding box center [1156, 691] width 356 height 37
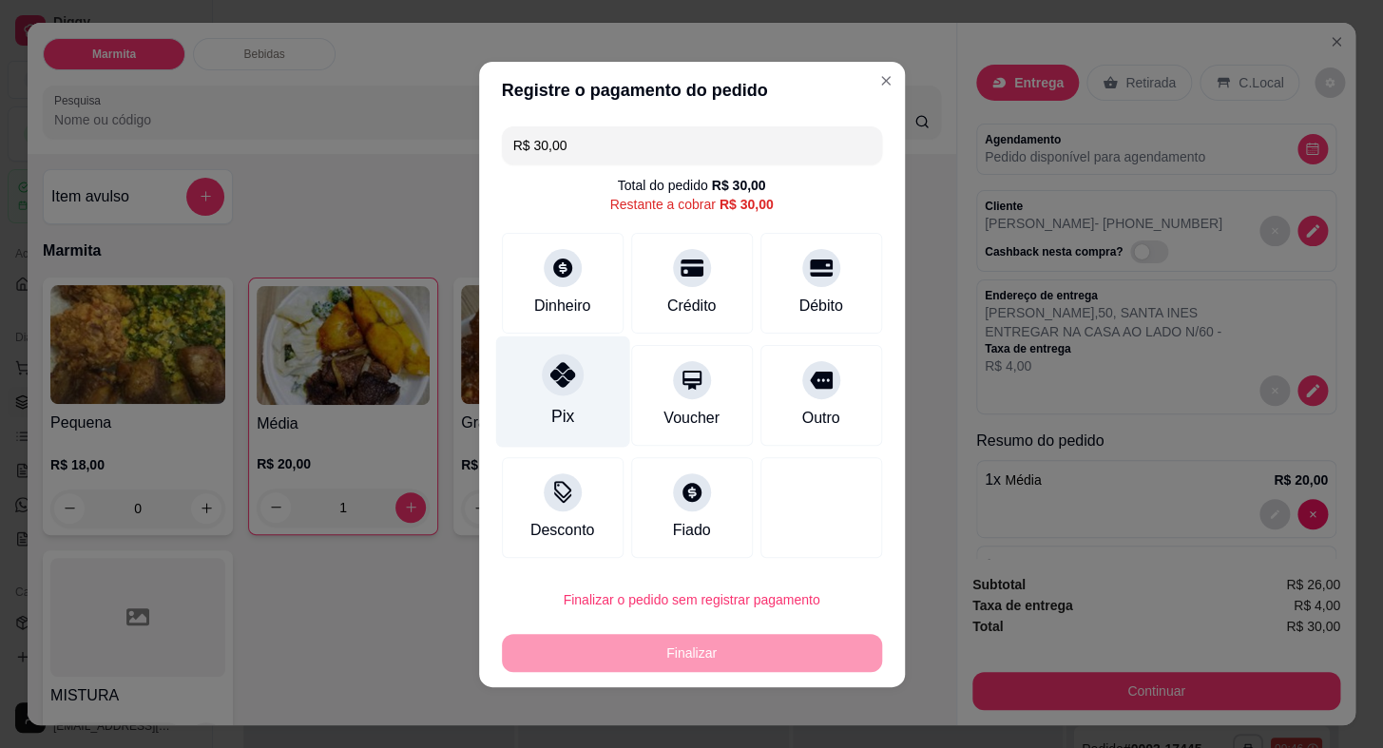
click at [567, 400] on div "Pix" at bounding box center [562, 390] width 134 height 111
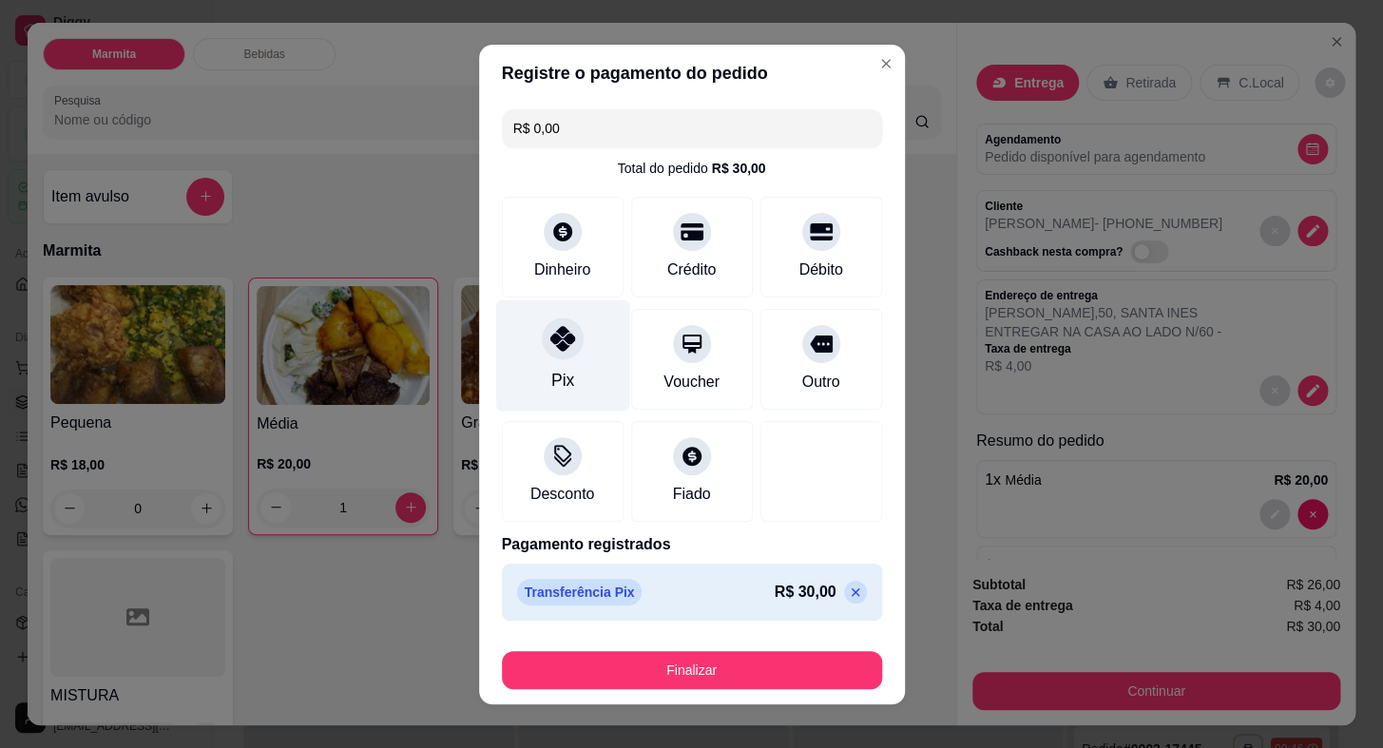
type input "R$ 0,00"
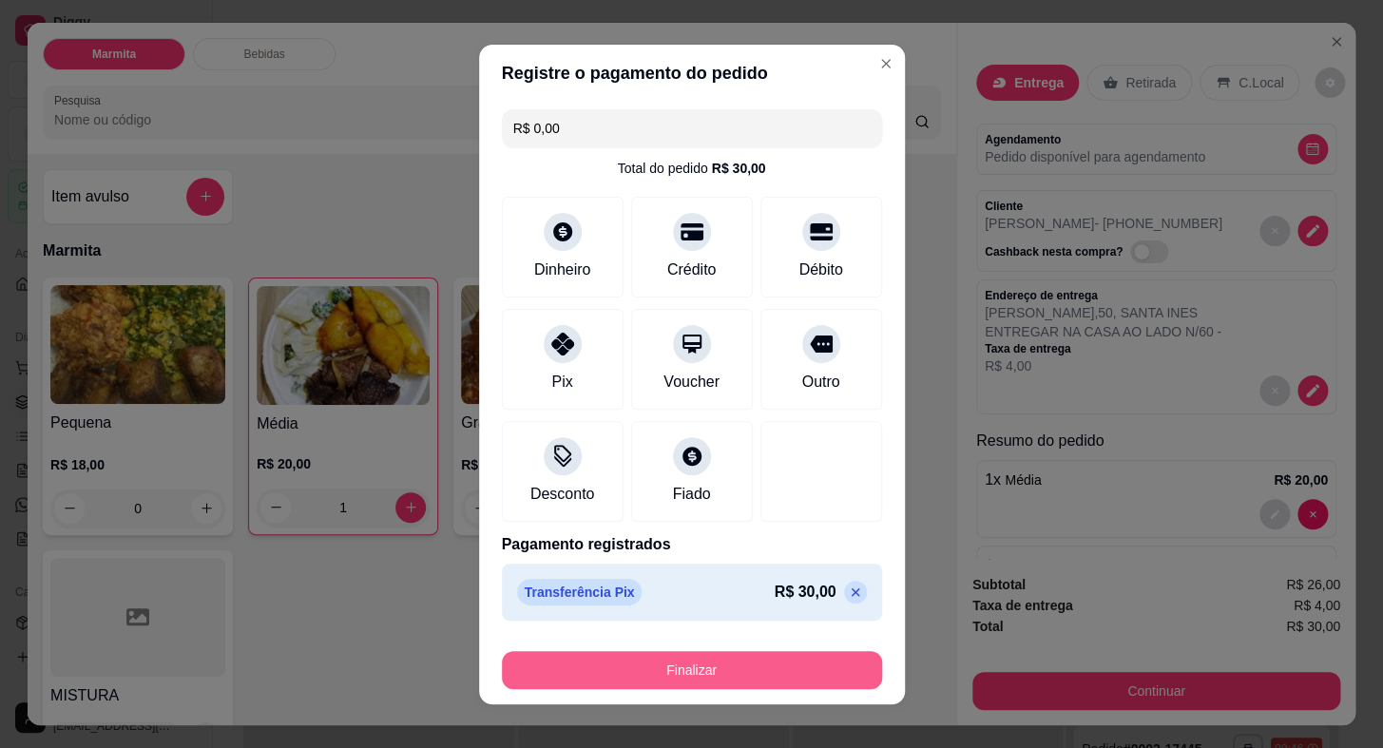
click at [716, 663] on button "Finalizar" at bounding box center [692, 670] width 380 height 38
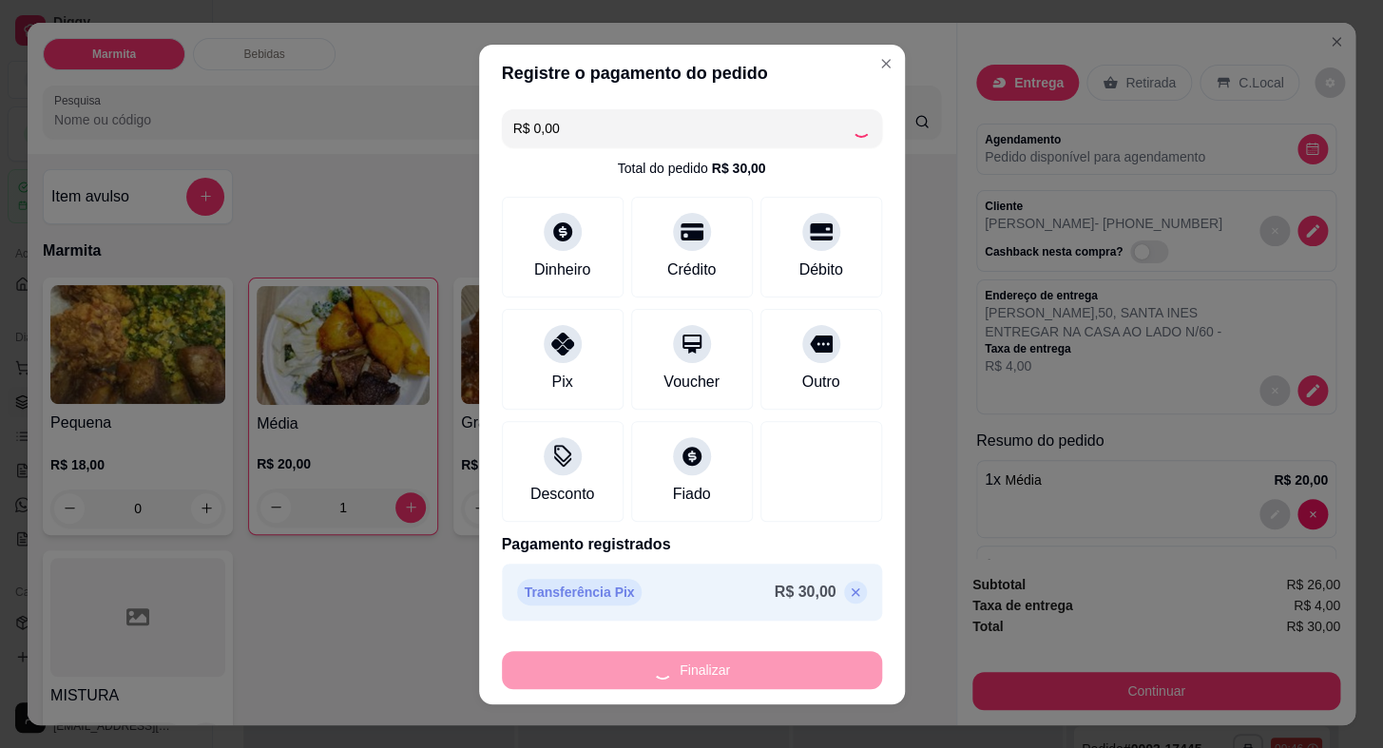
type input "0"
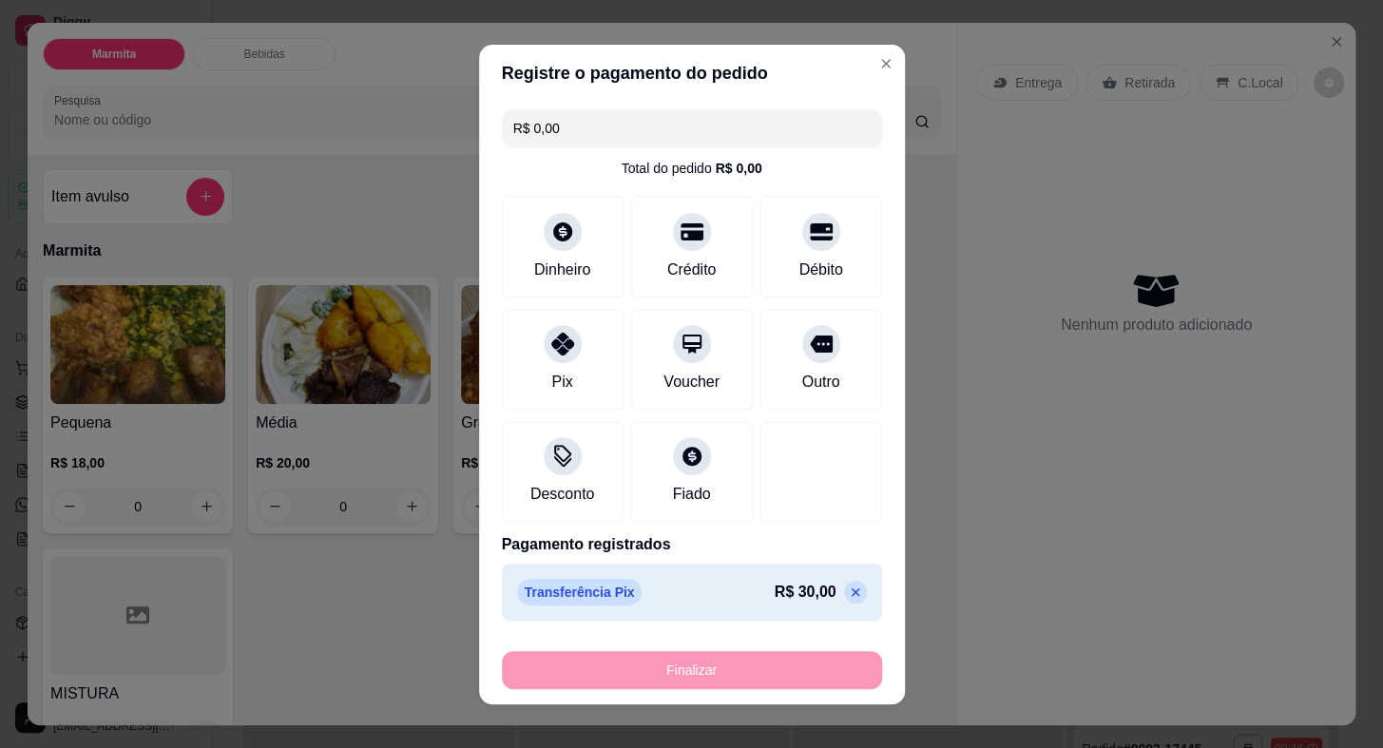
type input "-R$ 30,00"
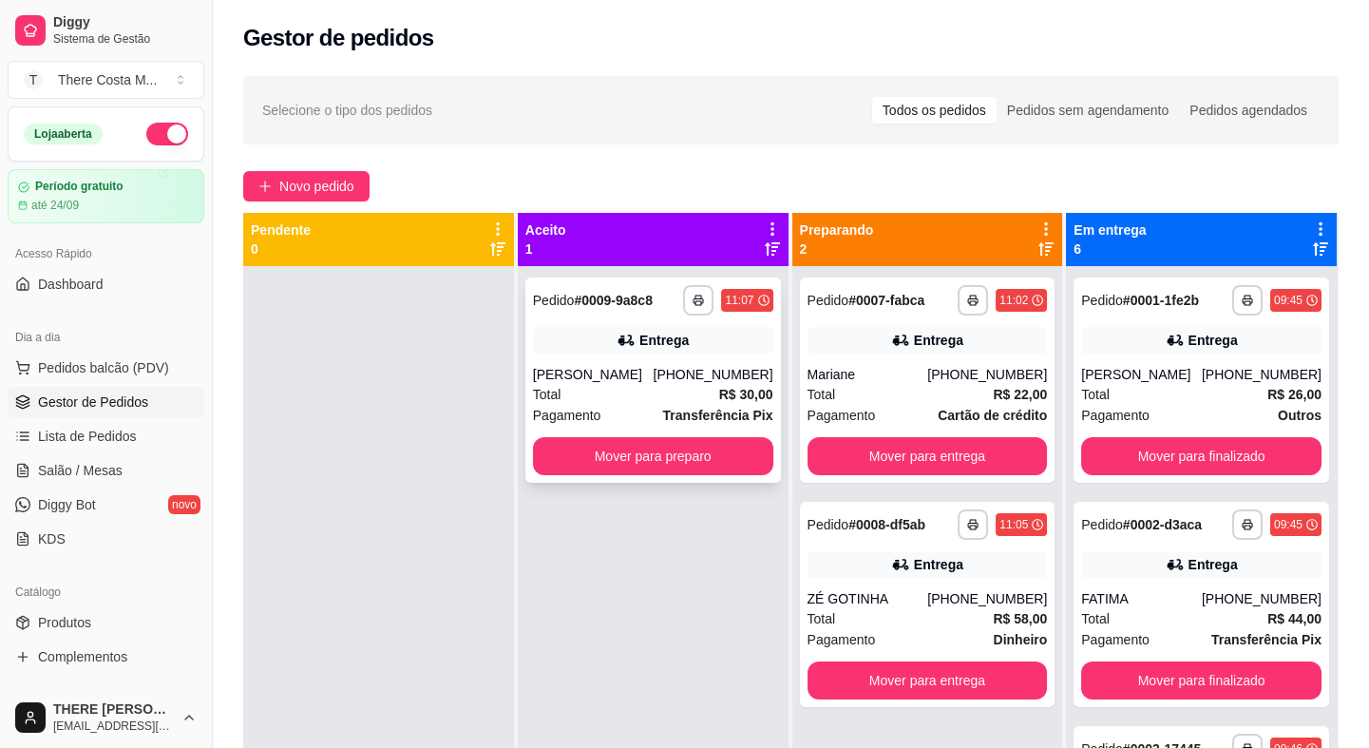
click at [643, 361] on div "**********" at bounding box center [653, 379] width 256 height 205
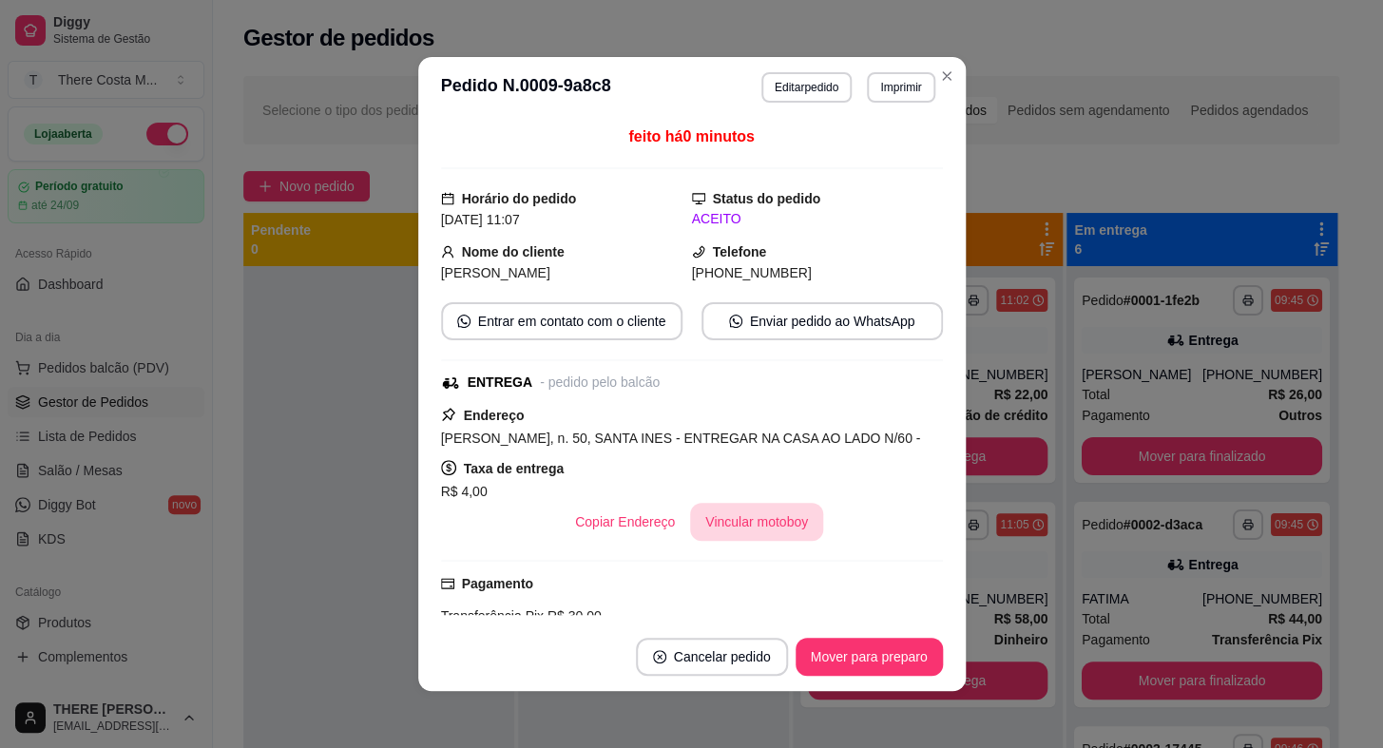
click at [753, 519] on button "Vincular motoboy" at bounding box center [756, 522] width 133 height 38
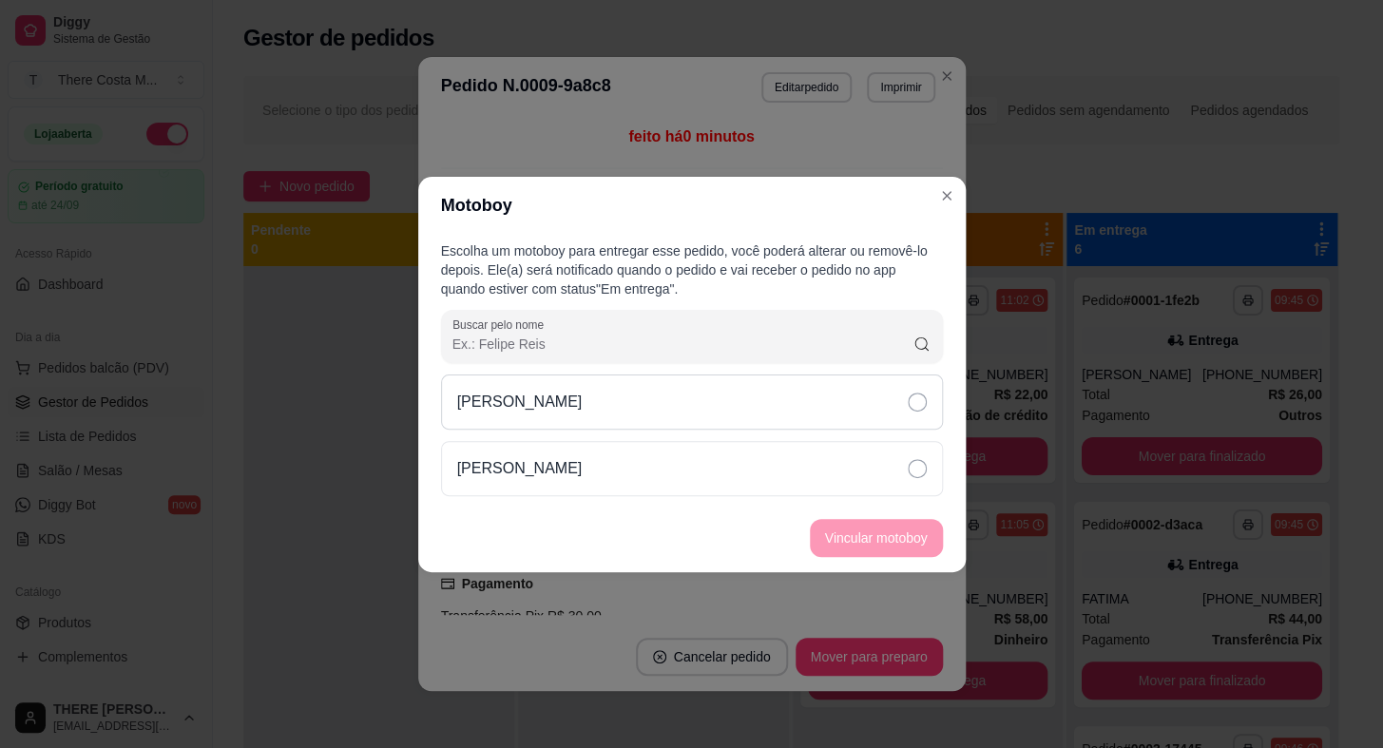
click at [627, 393] on div "[PERSON_NAME]" at bounding box center [692, 401] width 502 height 55
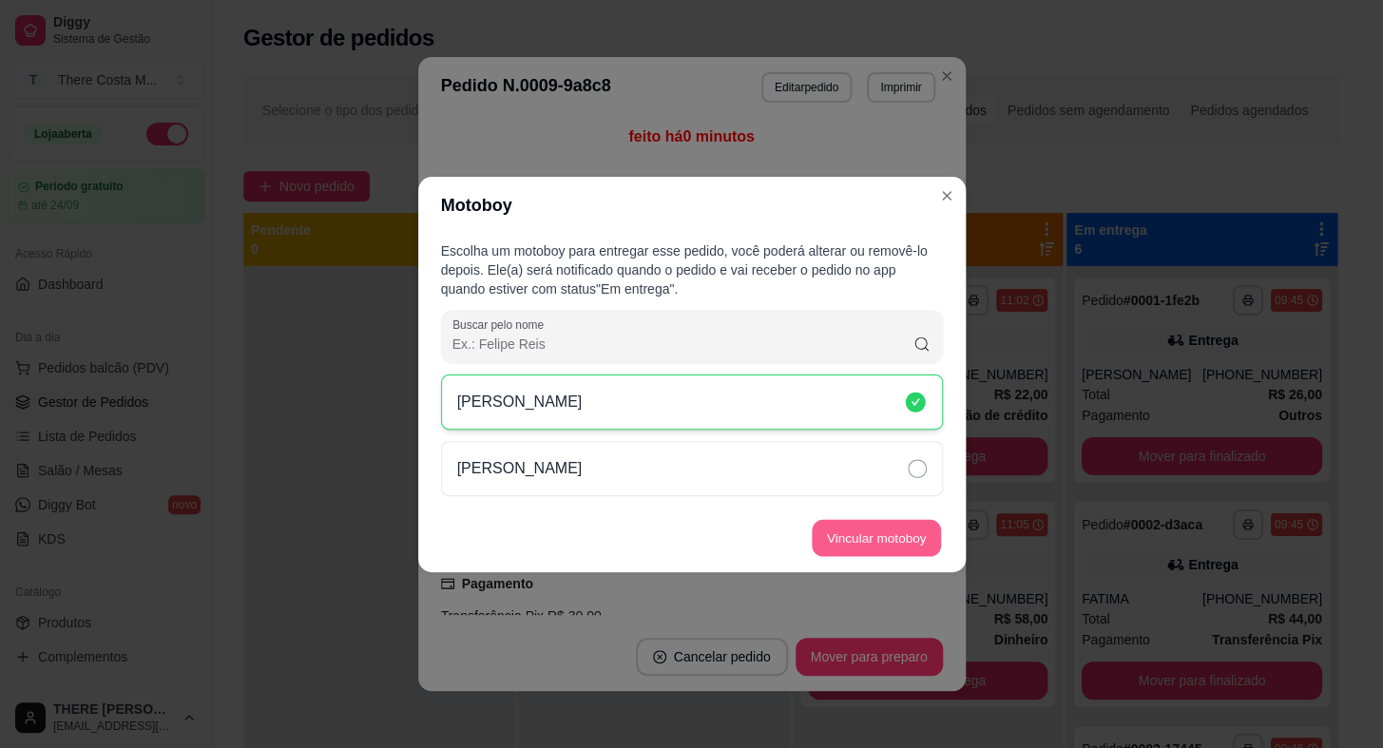
click at [873, 545] on button "Vincular motoboy" at bounding box center [875, 537] width 129 height 37
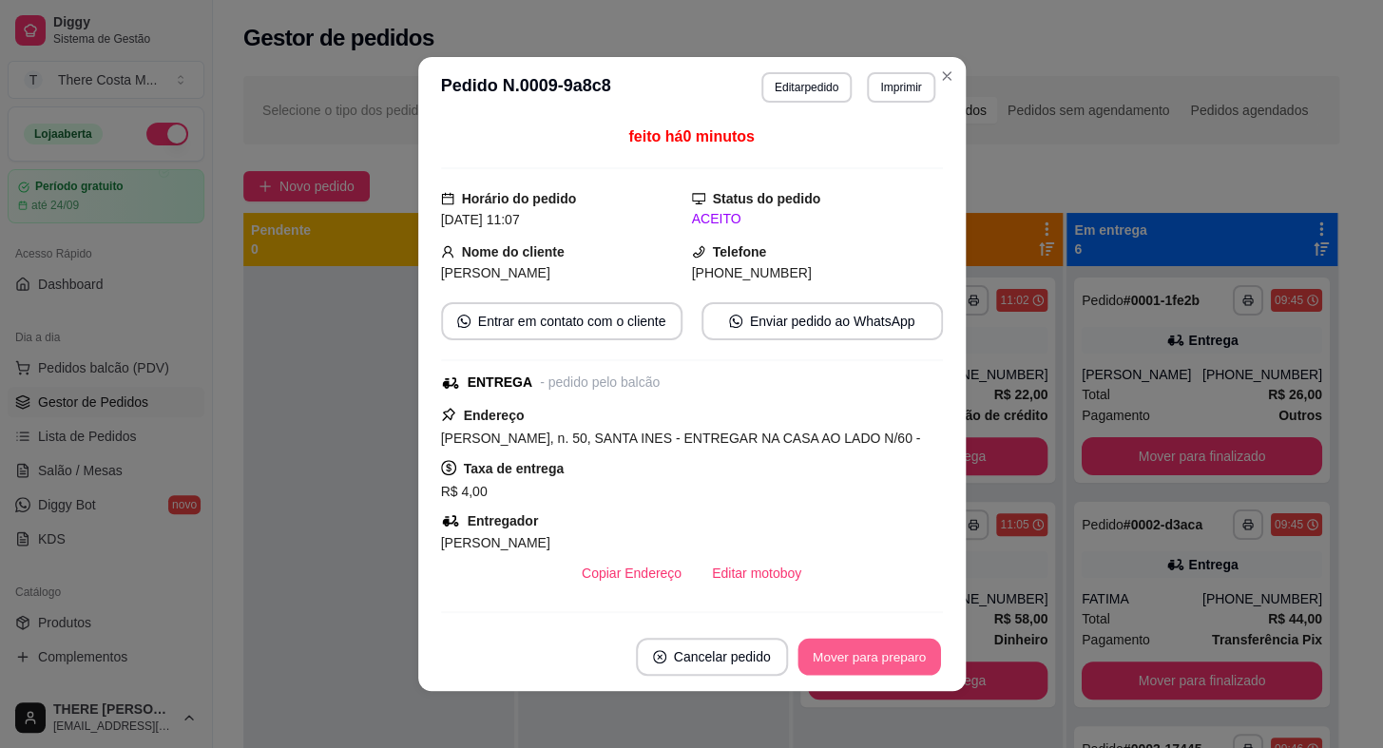
click at [888, 663] on button "Mover para preparo" at bounding box center [868, 657] width 143 height 37
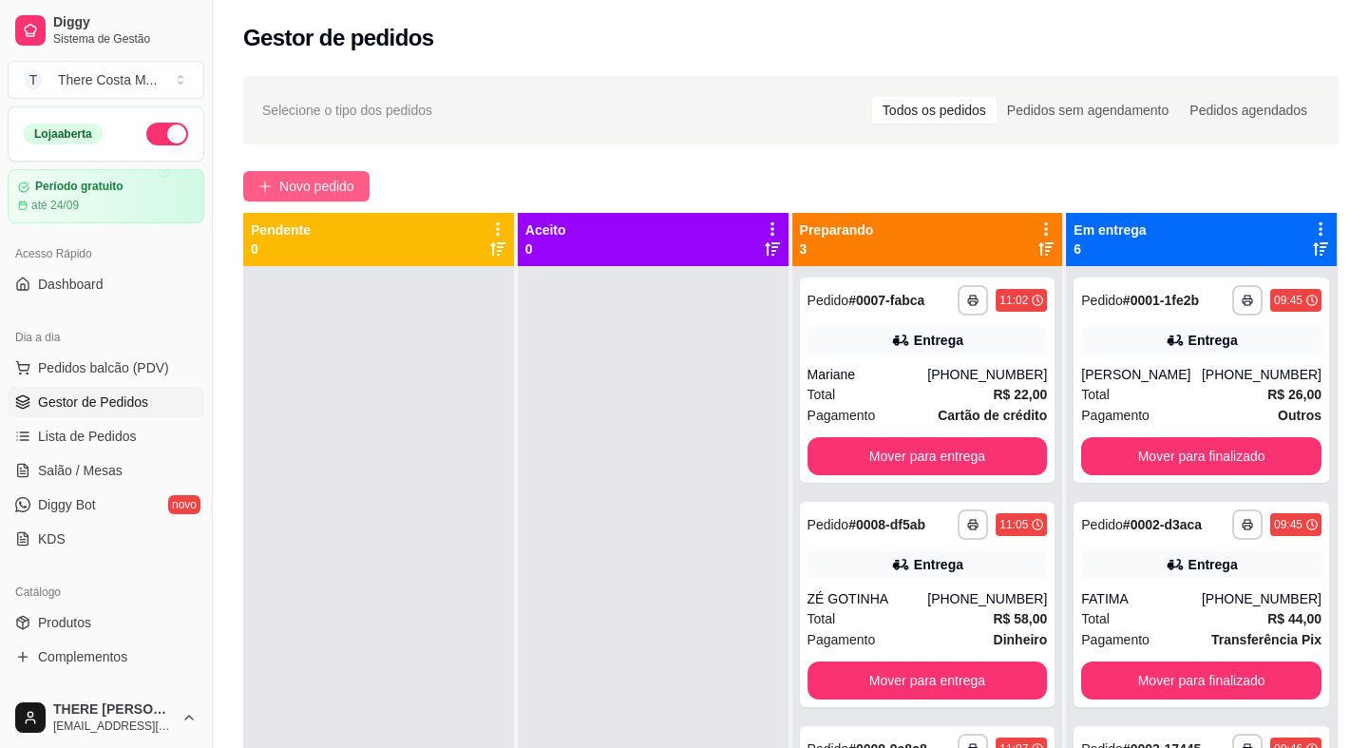
click at [279, 183] on button "Novo pedido" at bounding box center [306, 186] width 126 height 30
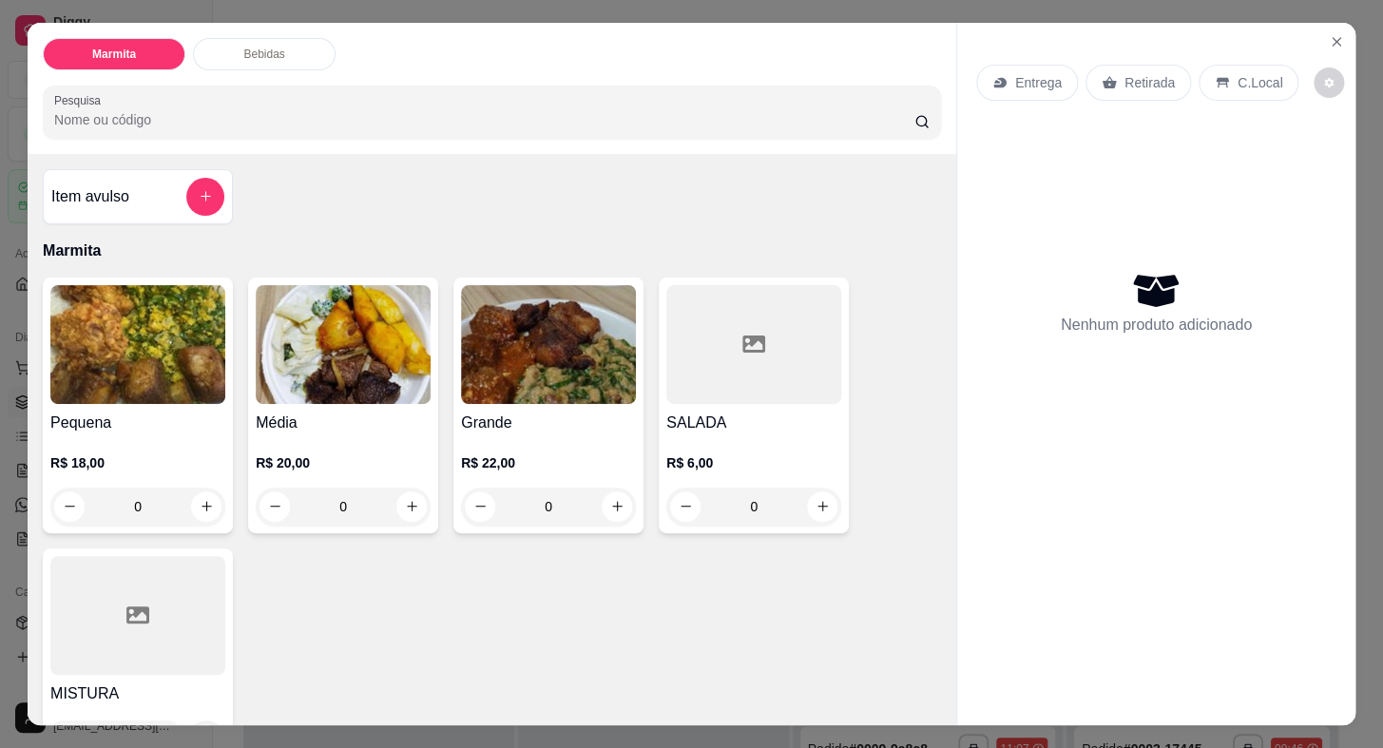
click at [1029, 74] on p "Entrega" at bounding box center [1038, 82] width 47 height 19
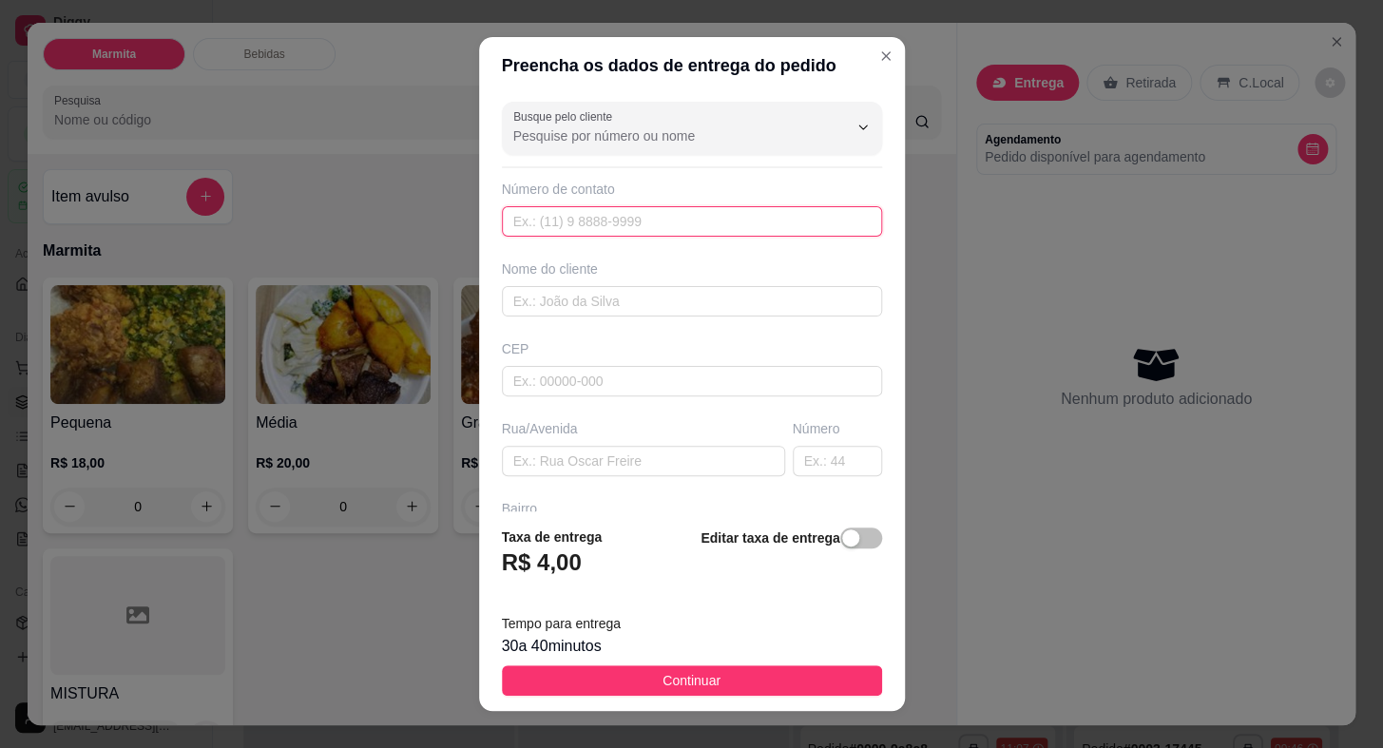
click at [699, 217] on input "text" at bounding box center [692, 221] width 380 height 30
paste input "[PHONE_NUMBER]"
type input "[PHONE_NUMBER]"
click at [670, 296] on input "text" at bounding box center [692, 301] width 380 height 30
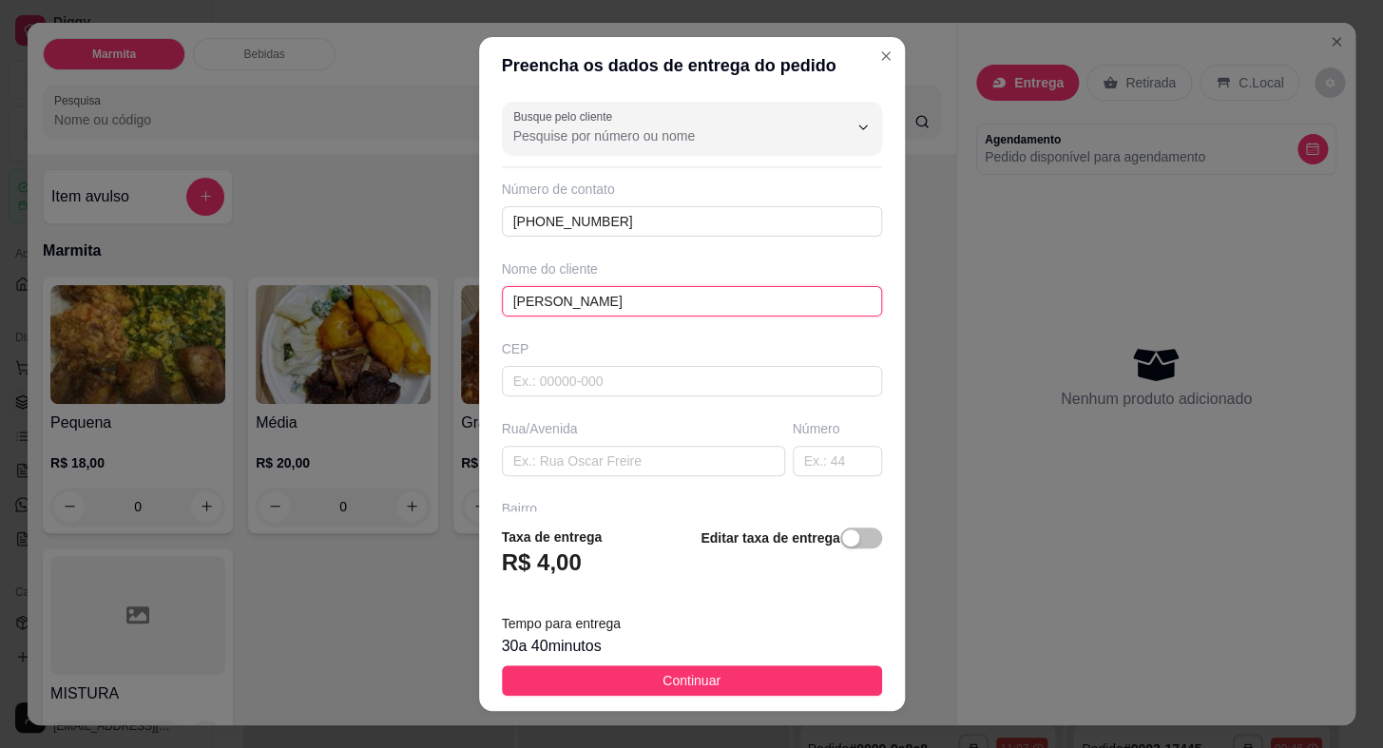
type input "[PERSON_NAME]"
type input "18440000"
type input "Itaberá"
paste input "[STREET_ADDRESS]"
type input "[STREET_ADDRESS]"
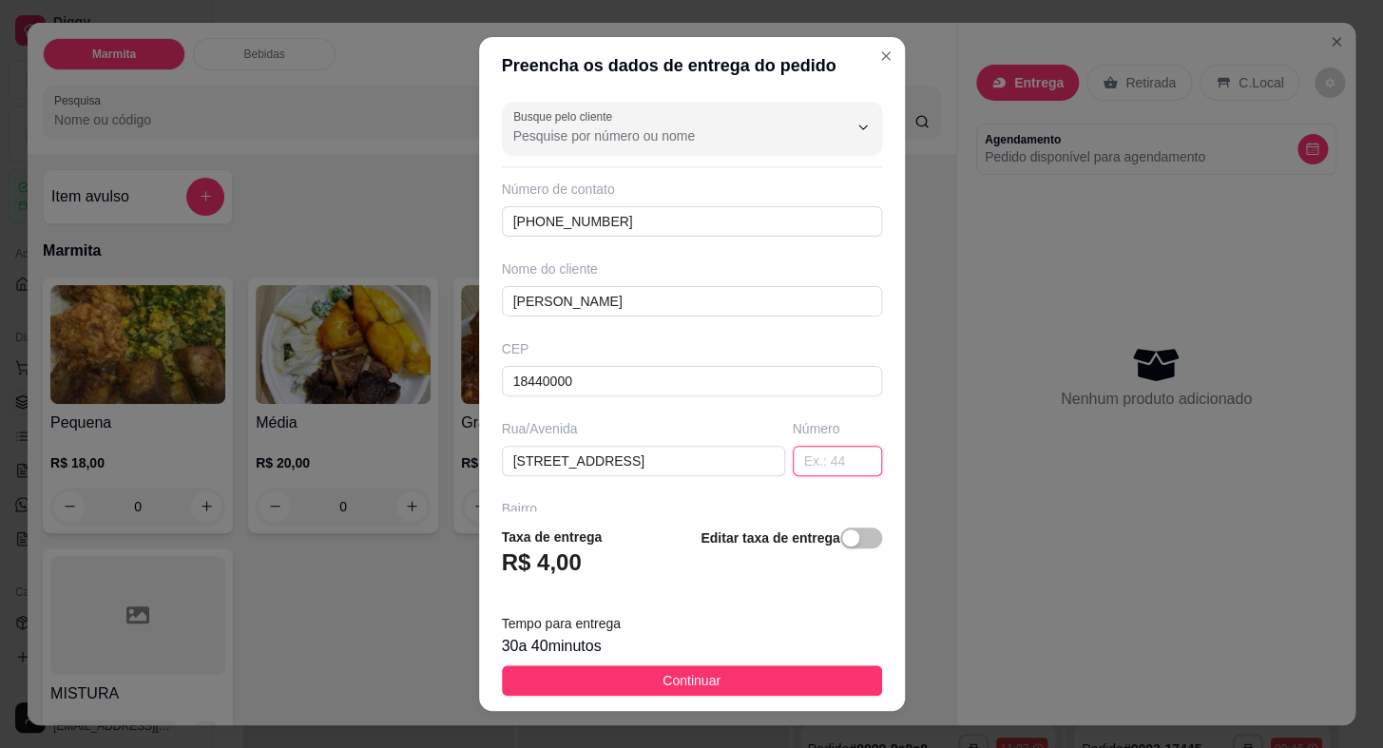
click at [828, 457] on input "text" at bounding box center [836, 461] width 89 height 30
type input "56"
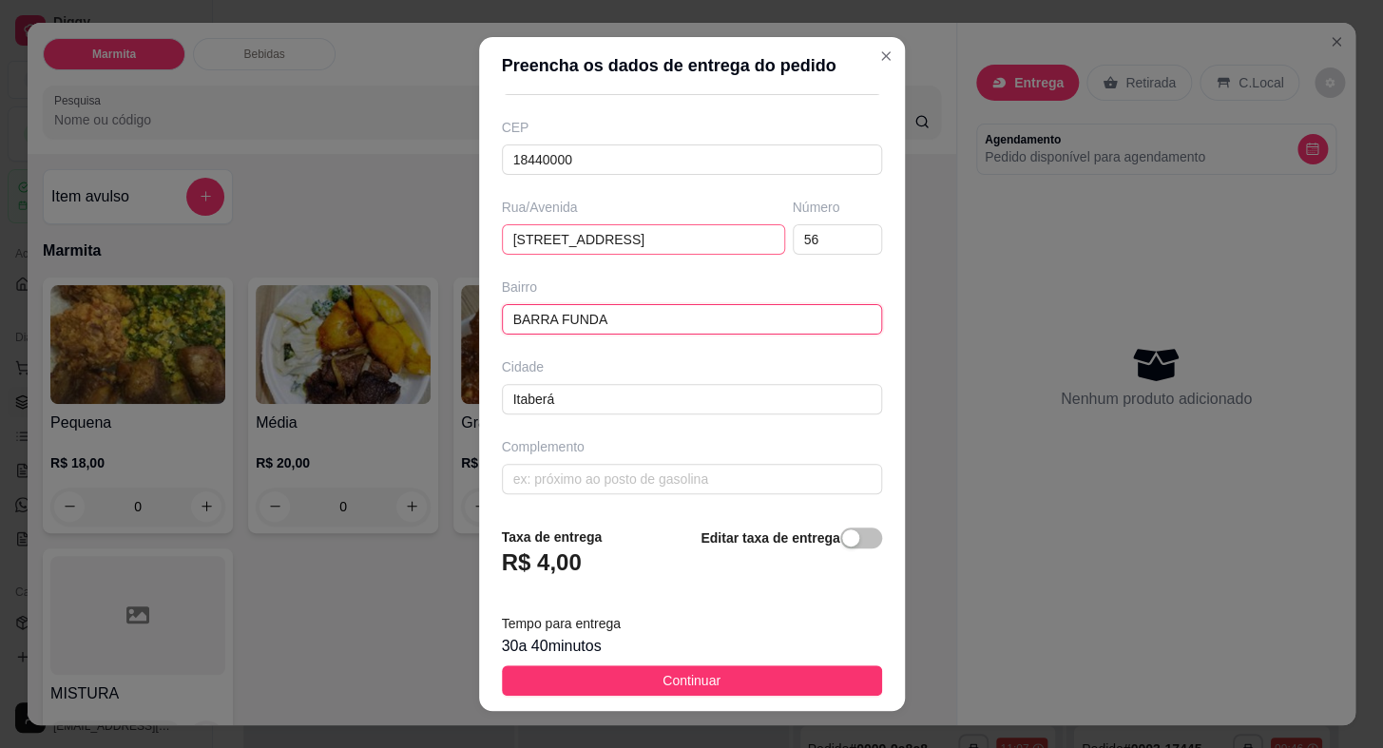
type input "BARRA FUNDA"
click at [684, 234] on input "[STREET_ADDRESS]" at bounding box center [643, 239] width 283 height 30
type input "[GEOGRAPHIC_DATA]"
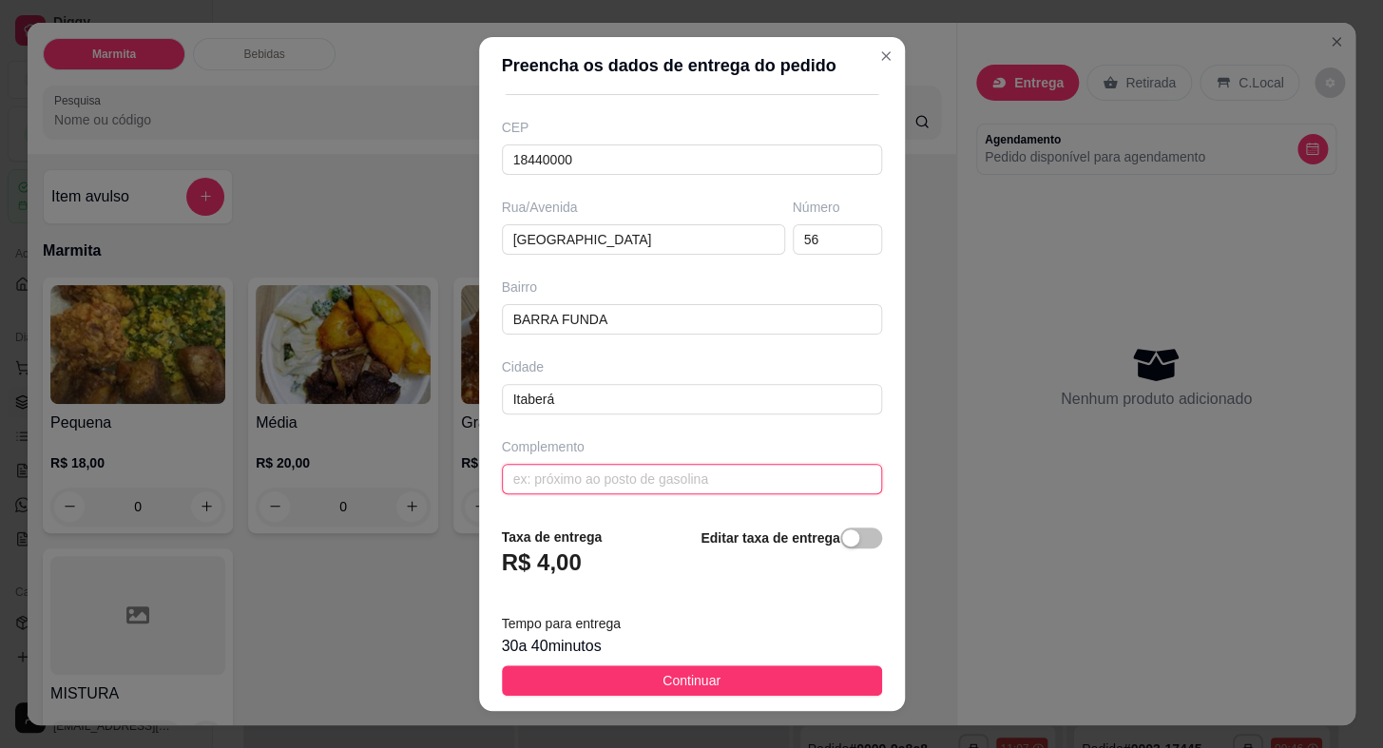
click at [618, 485] on input "text" at bounding box center [692, 479] width 380 height 30
paste input "Na casa da Neusinha do [PERSON_NAME]"
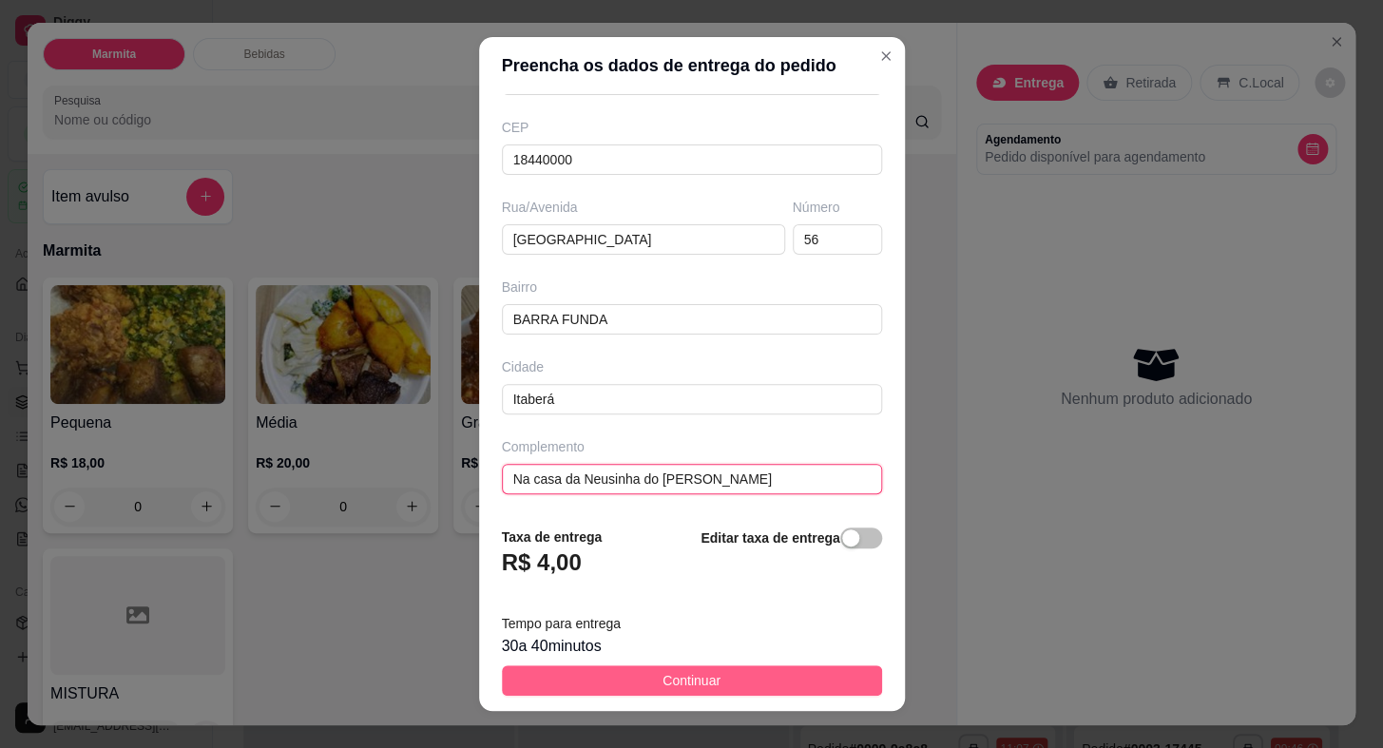
type input "Na casa da Neusinha do [PERSON_NAME]"
click at [682, 678] on span "Continuar" at bounding box center [691, 680] width 58 height 21
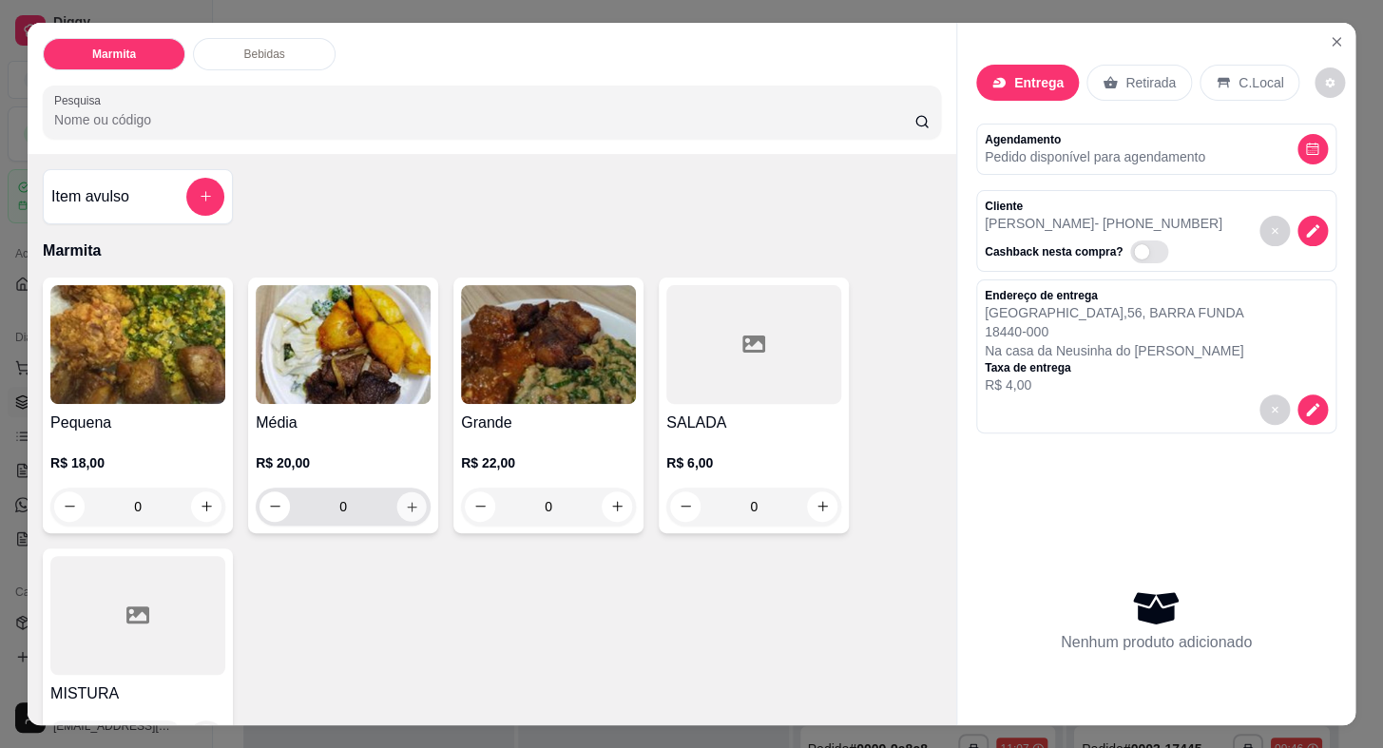
click at [405, 499] on icon "increase-product-quantity" at bounding box center [412, 506] width 14 height 14
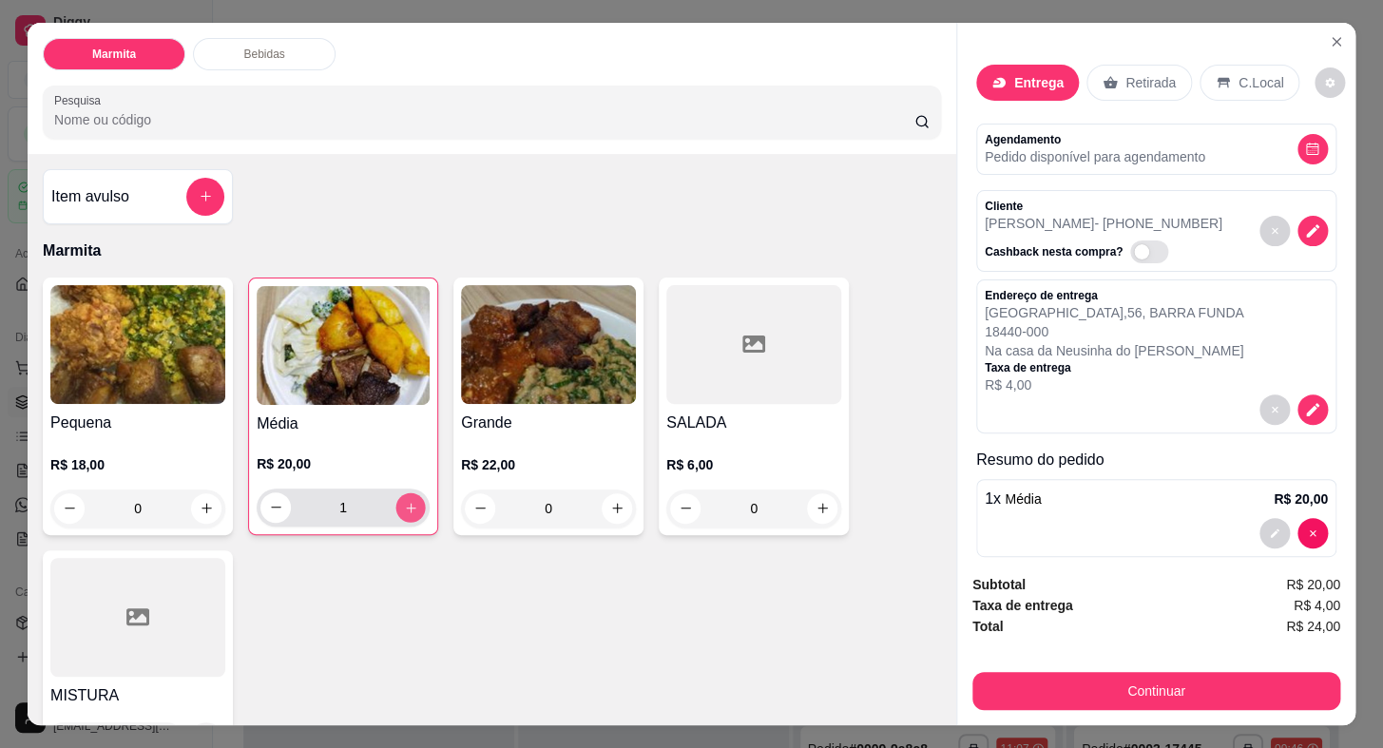
click at [406, 503] on icon "increase-product-quantity" at bounding box center [411, 508] width 10 height 10
type input "2"
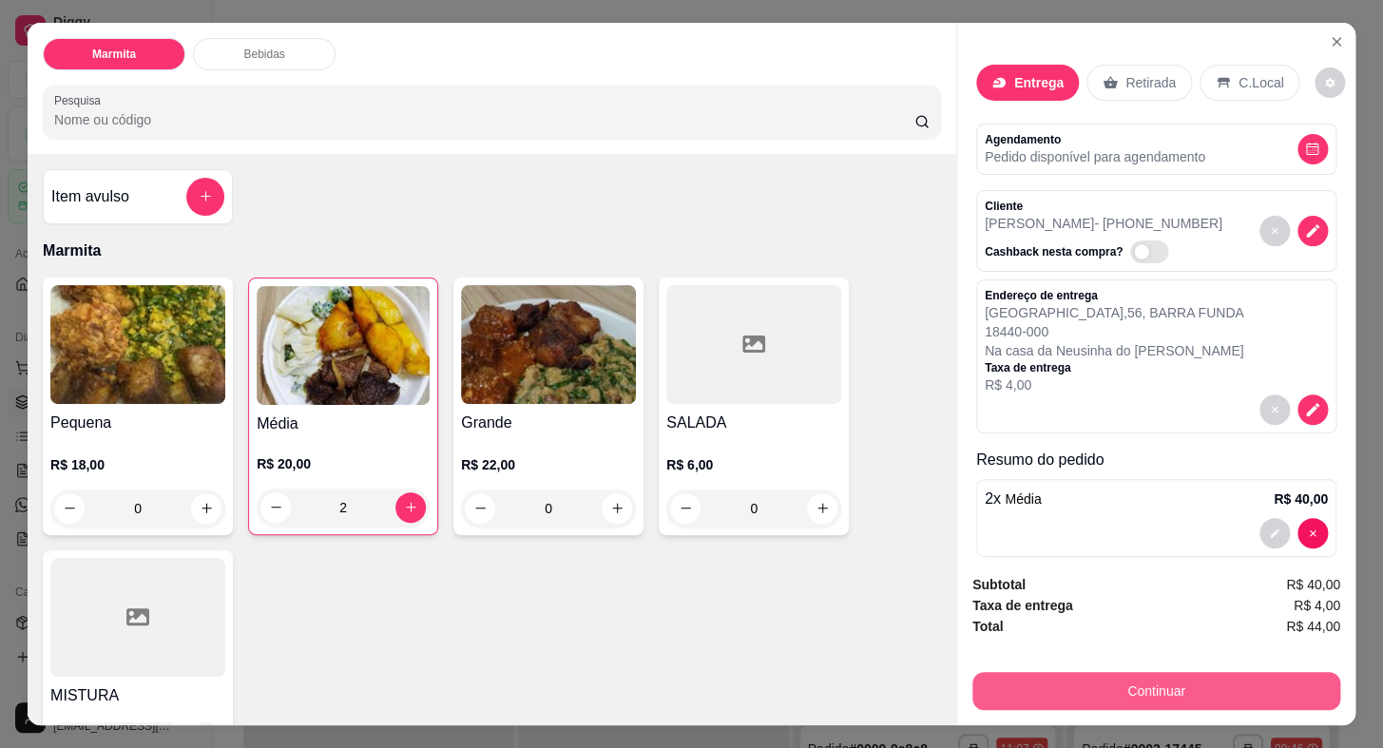
click at [1111, 682] on button "Continuar" at bounding box center [1156, 691] width 368 height 38
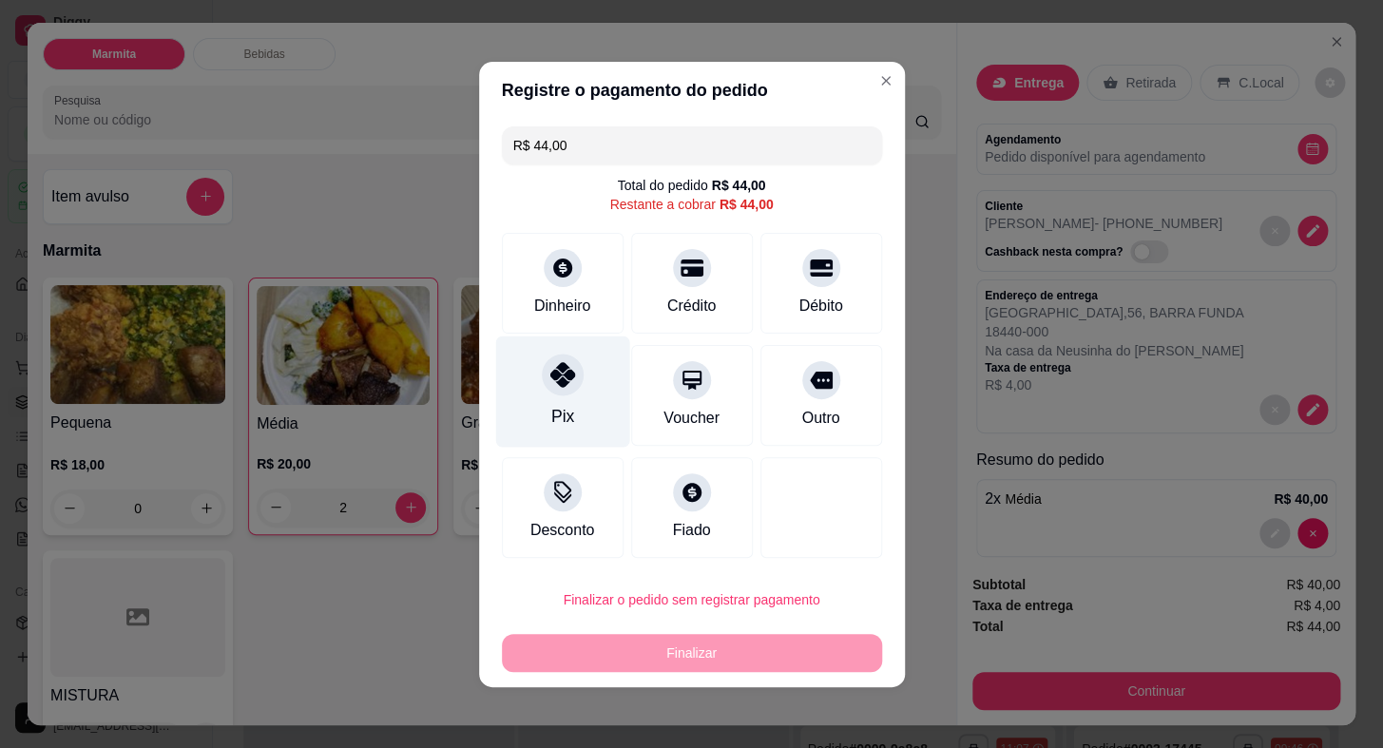
click at [562, 385] on icon at bounding box center [561, 374] width 25 height 25
type input "R$ 0,00"
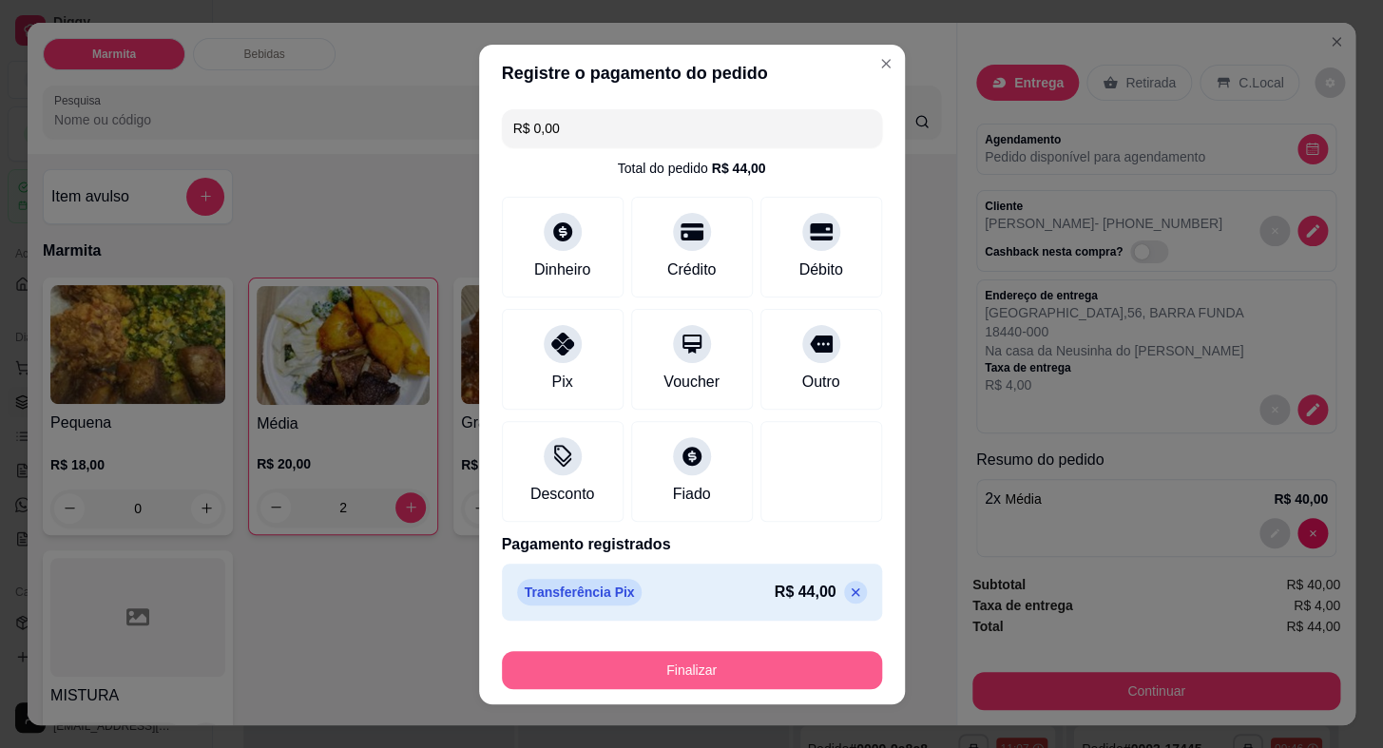
click at [716, 667] on button "Finalizar" at bounding box center [692, 670] width 380 height 38
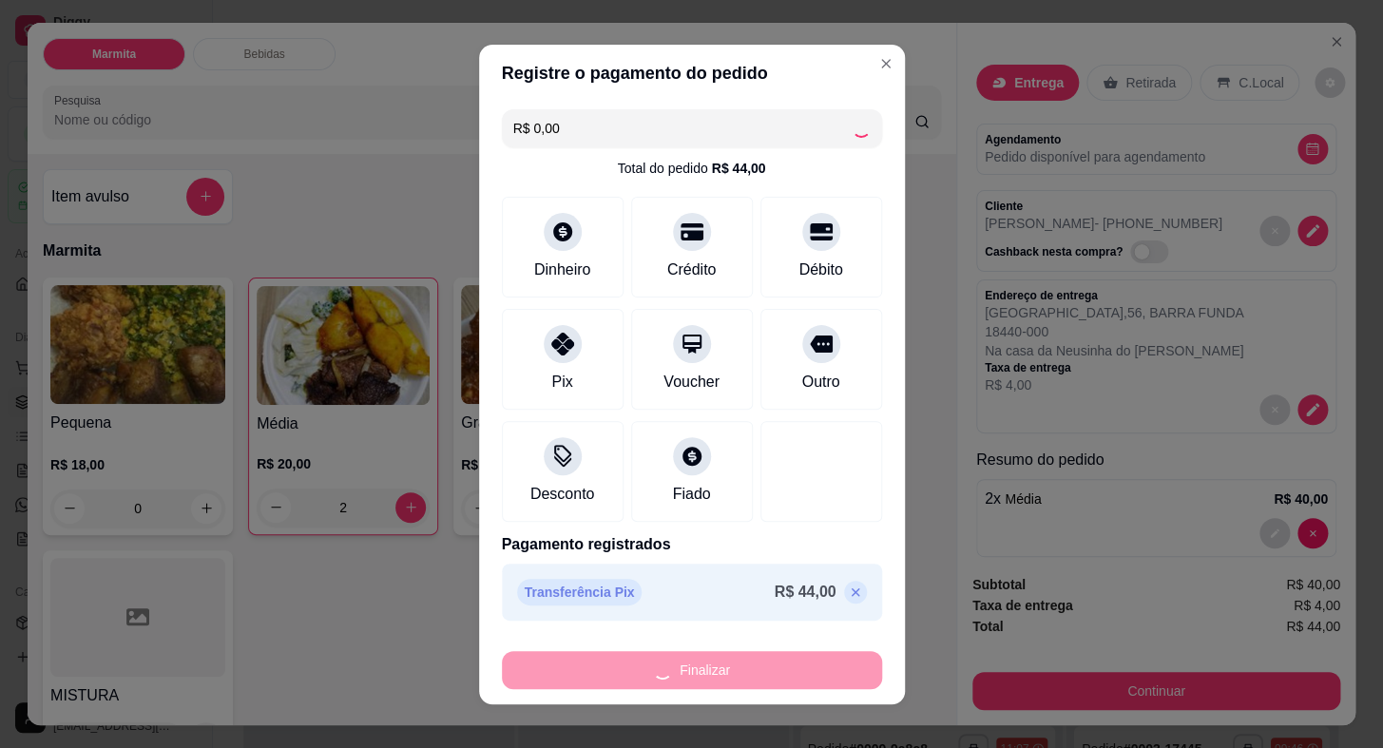
type input "0"
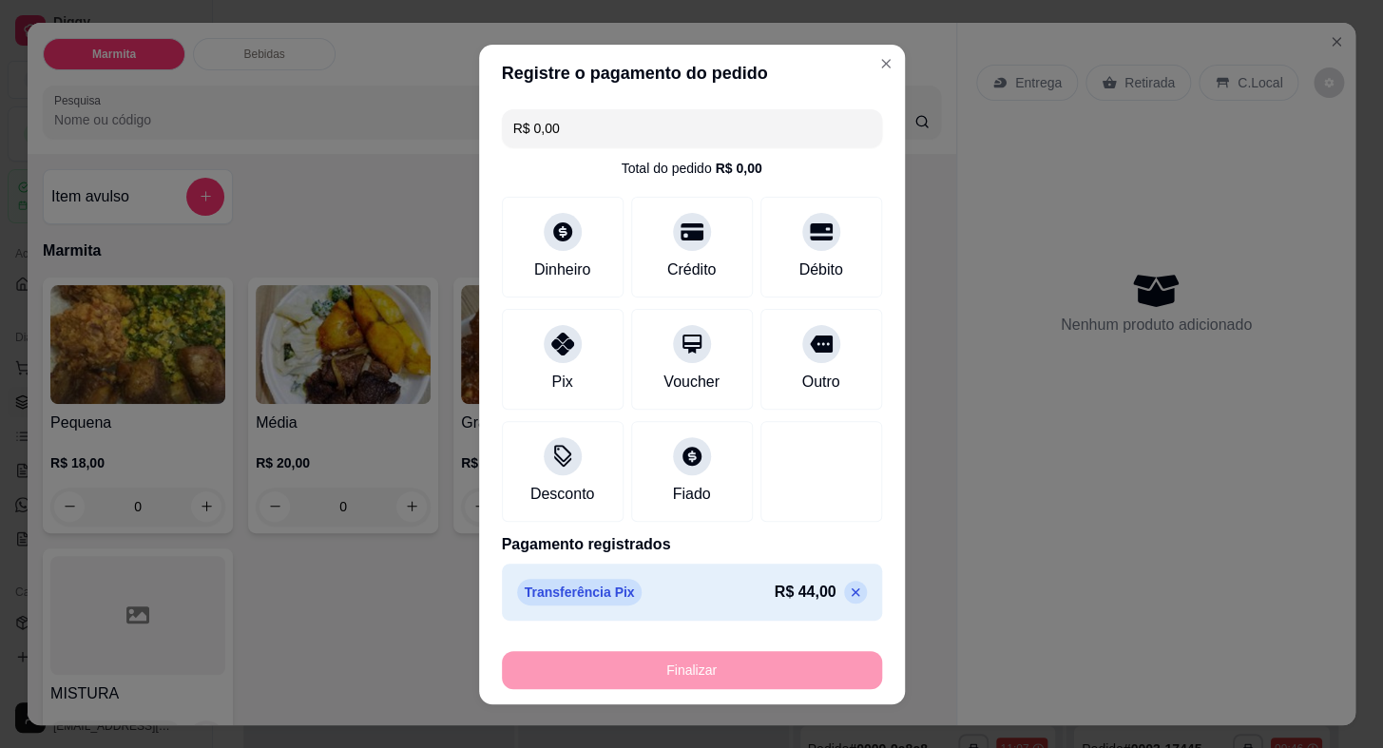
type input "-R$ 44,00"
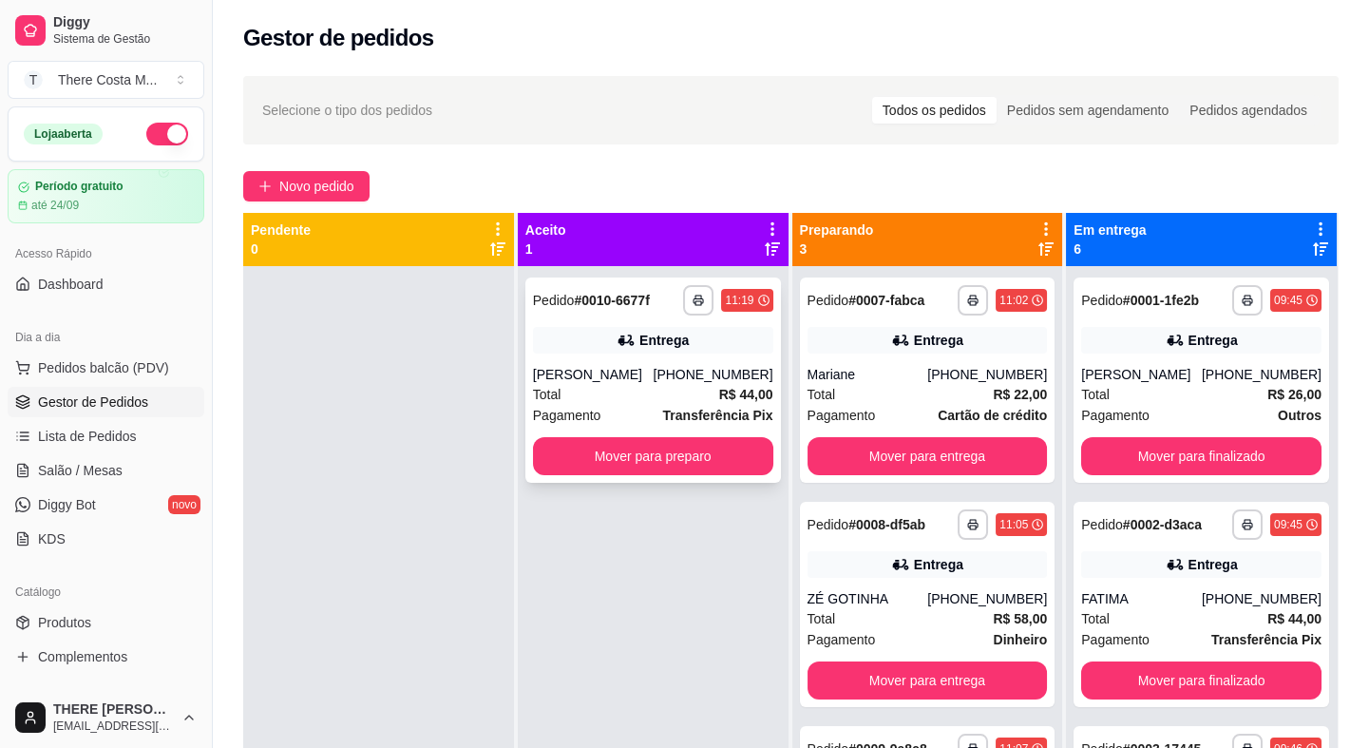
click at [699, 372] on div "[PHONE_NUMBER]" at bounding box center [713, 374] width 120 height 19
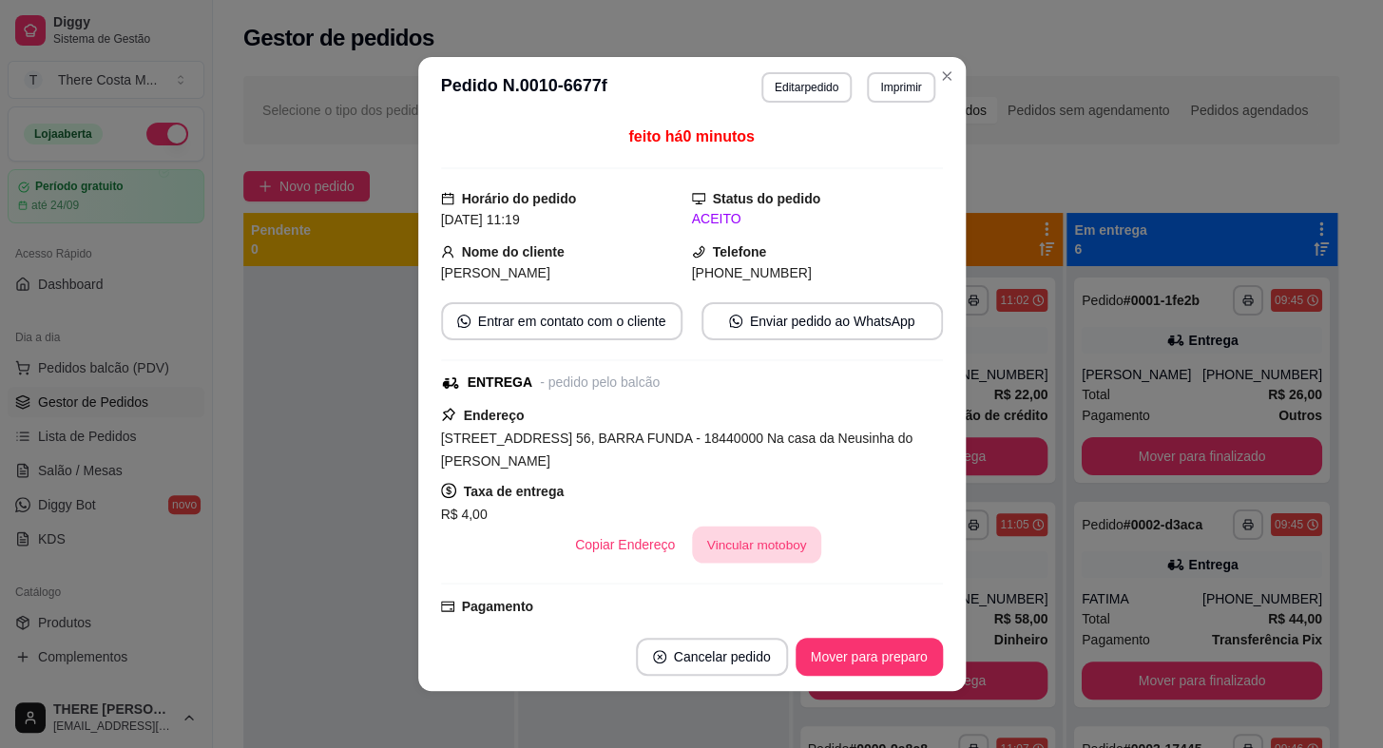
click at [731, 527] on button "Vincular motoboy" at bounding box center [756, 544] width 129 height 37
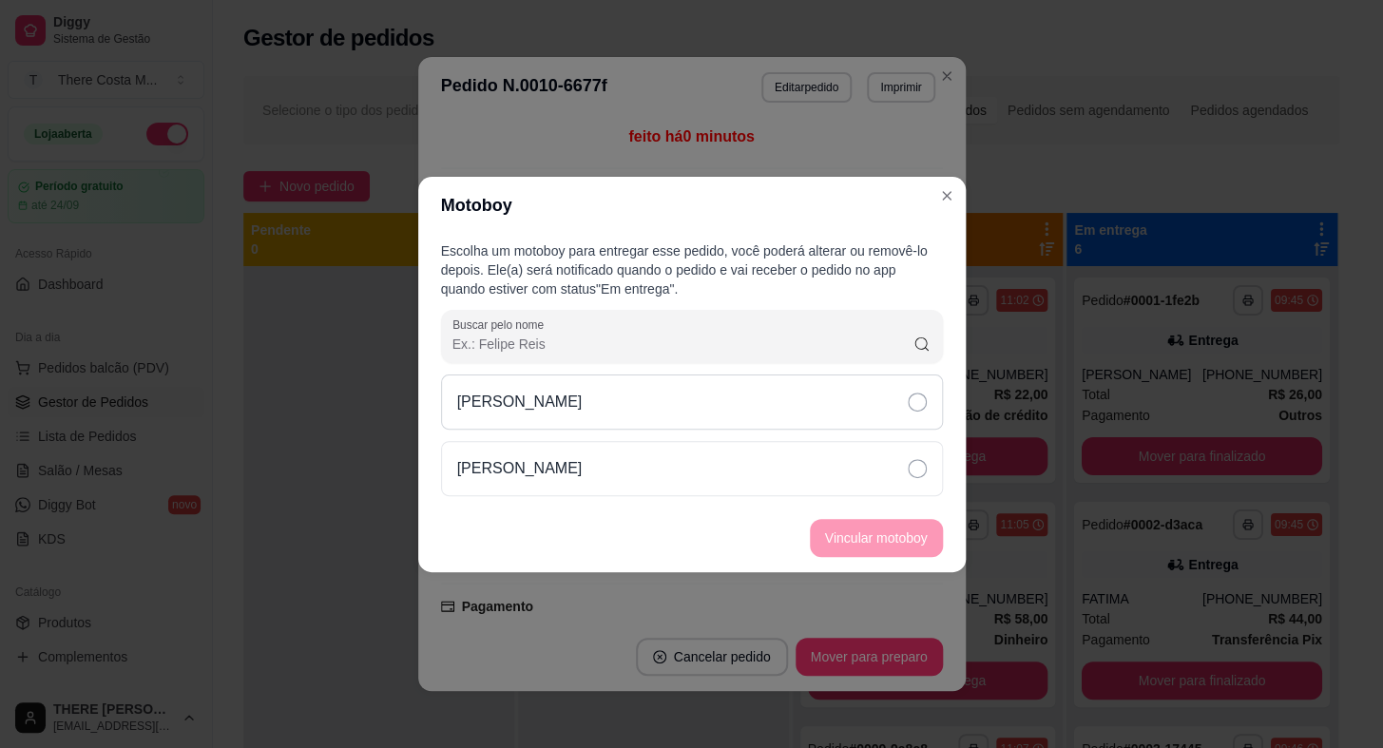
click at [814, 417] on div "[PERSON_NAME]" at bounding box center [692, 401] width 502 height 55
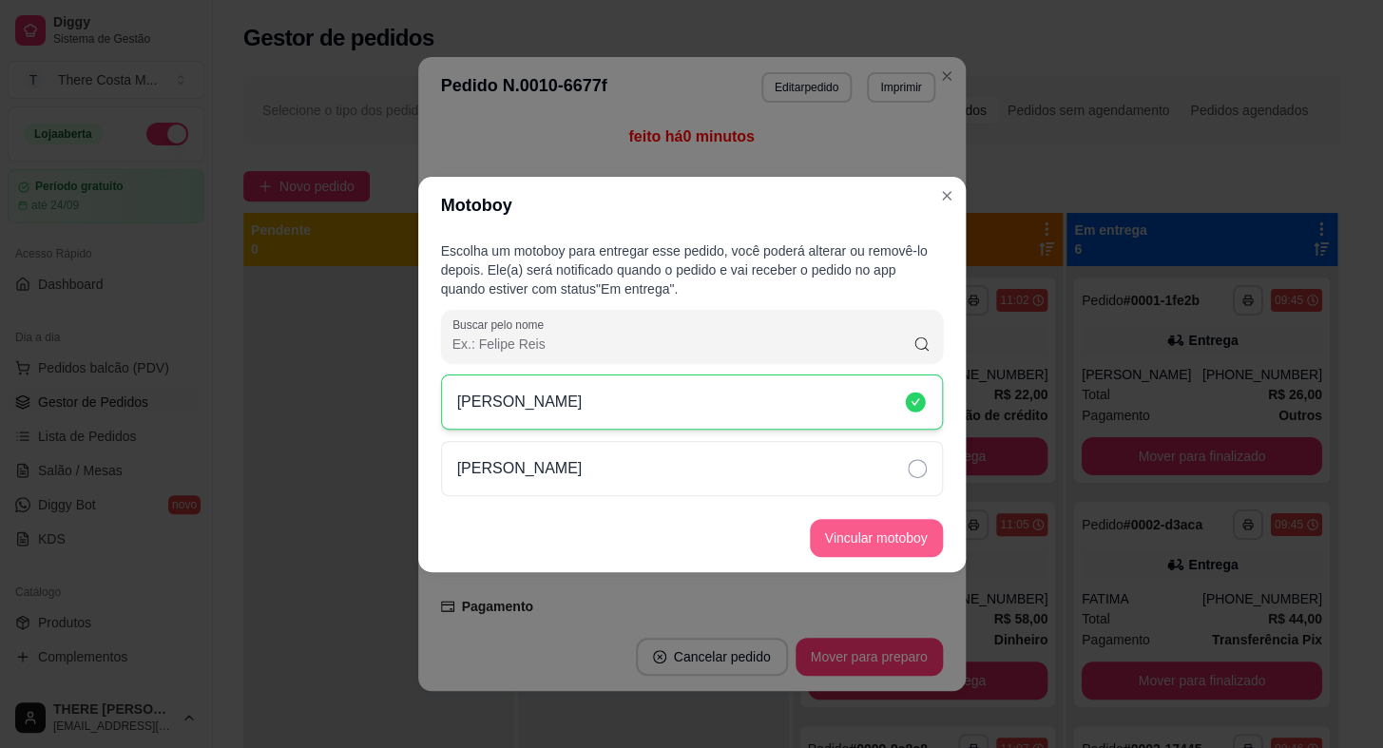
click at [852, 538] on button "Vincular motoboy" at bounding box center [876, 538] width 133 height 38
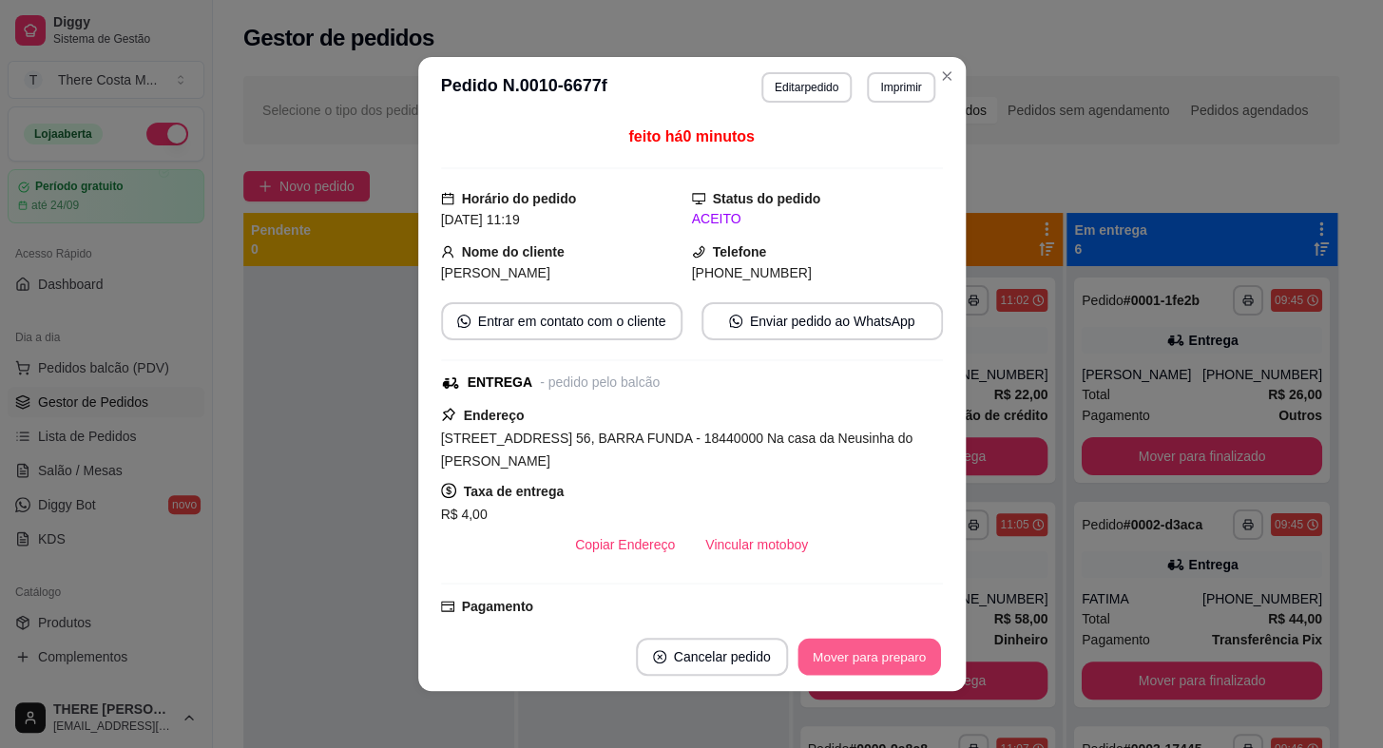
click at [841, 642] on button "Mover para preparo" at bounding box center [868, 657] width 143 height 37
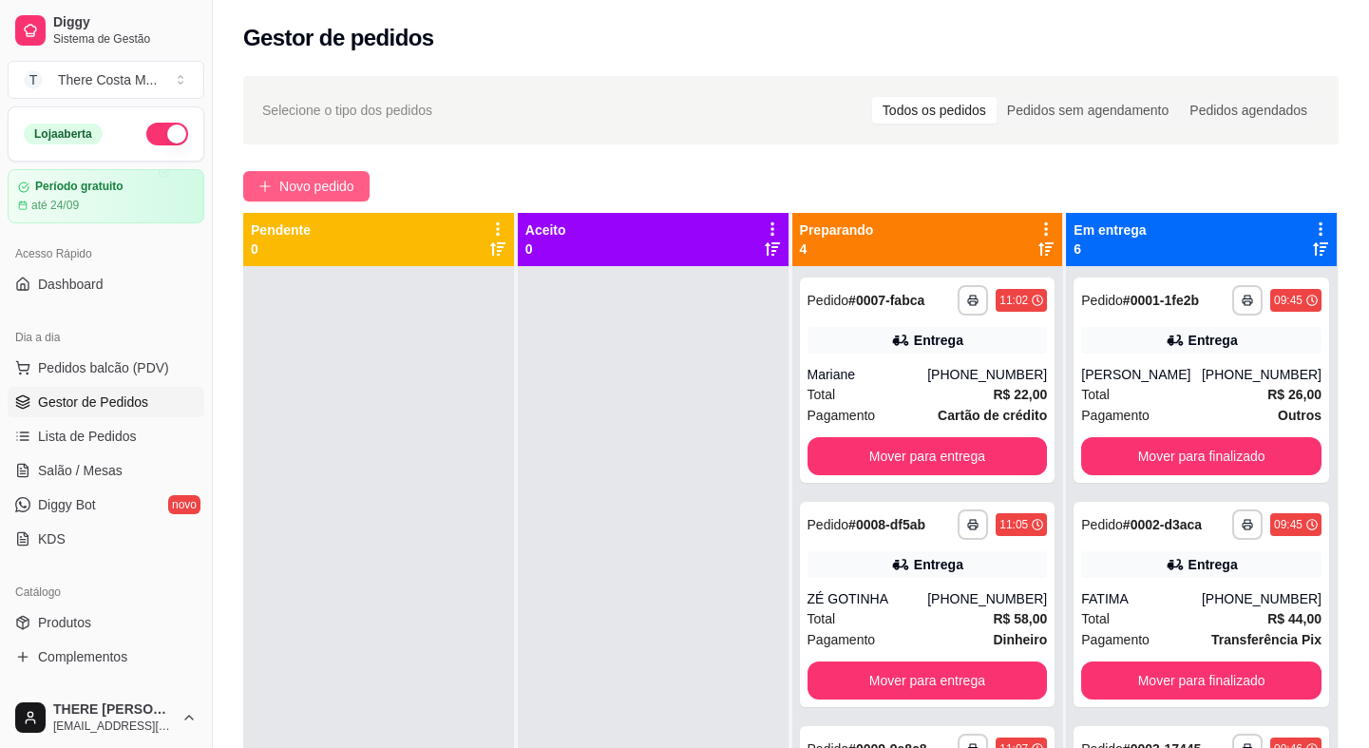
click at [317, 176] on span "Novo pedido" at bounding box center [316, 186] width 75 height 21
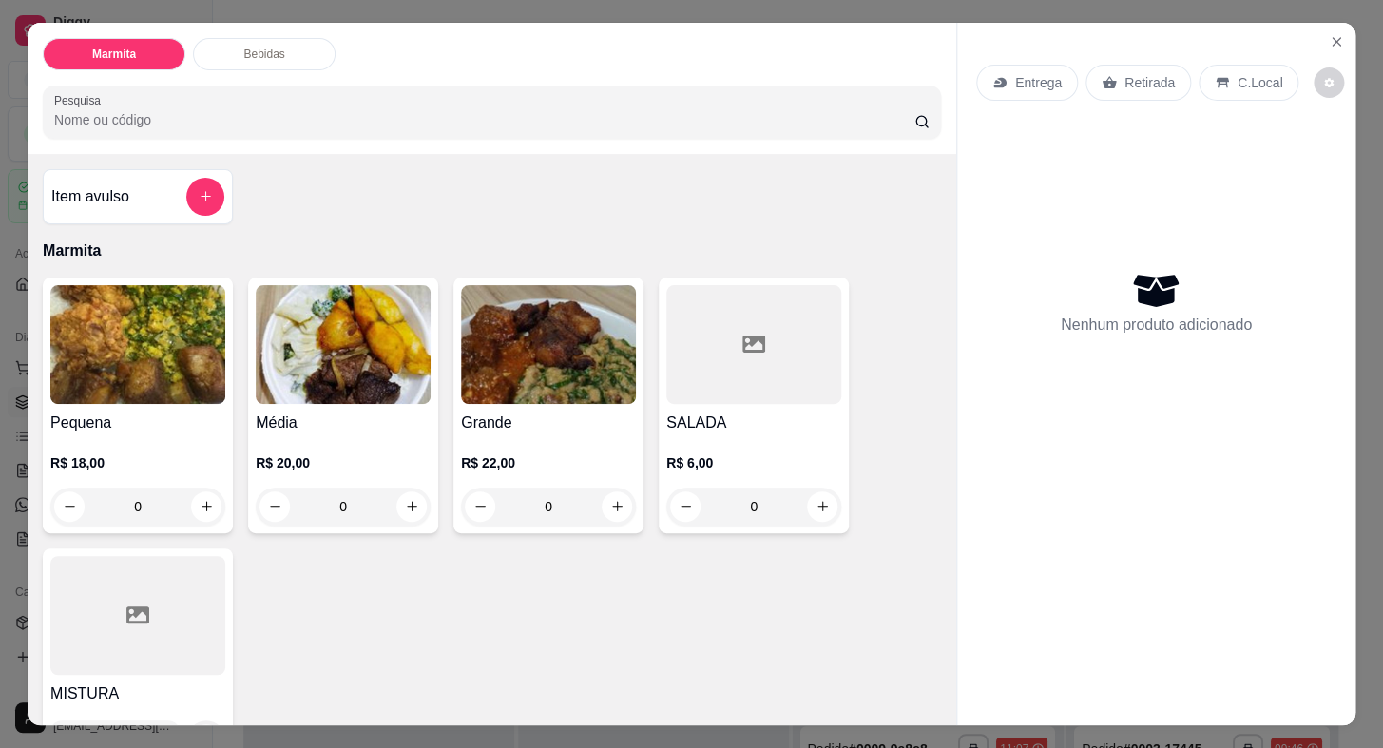
click at [1015, 73] on p "Entrega" at bounding box center [1038, 82] width 47 height 19
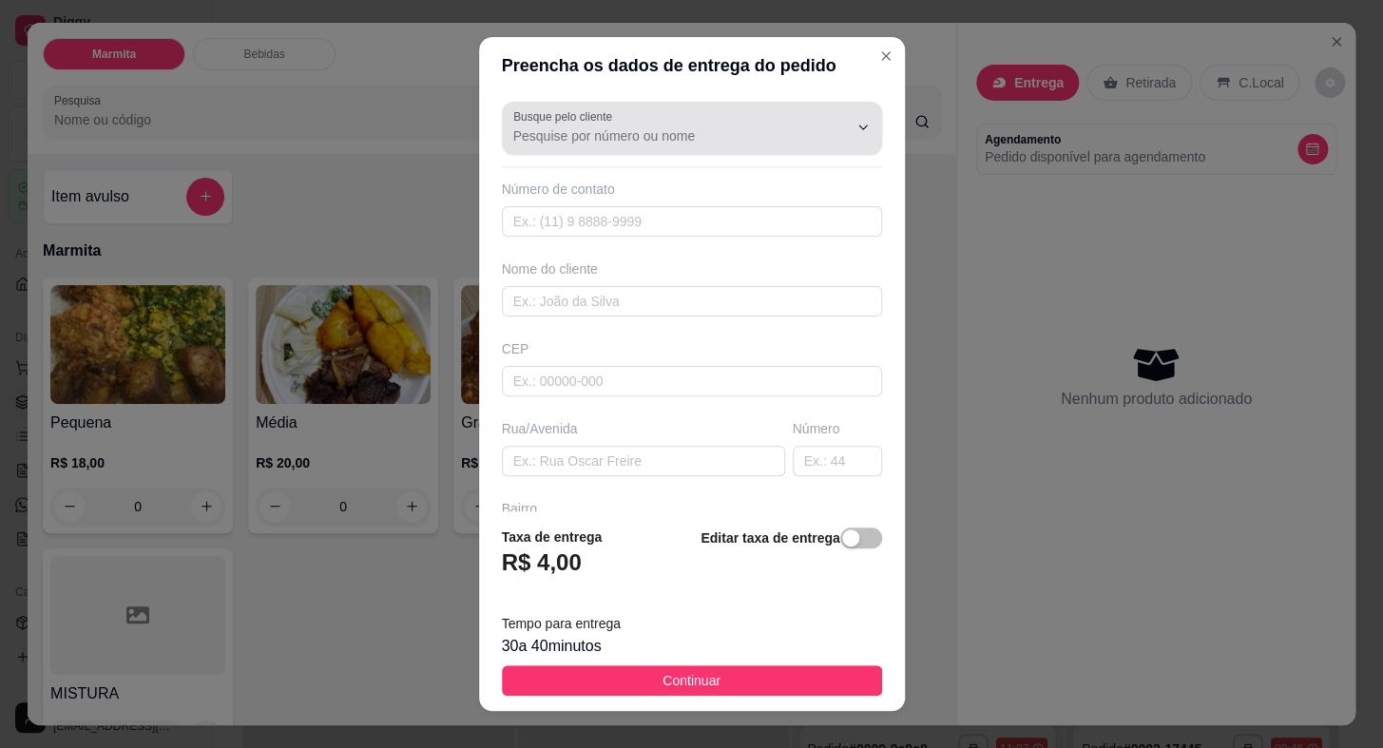
click at [748, 130] on input "Busque pelo cliente" at bounding box center [665, 135] width 304 height 19
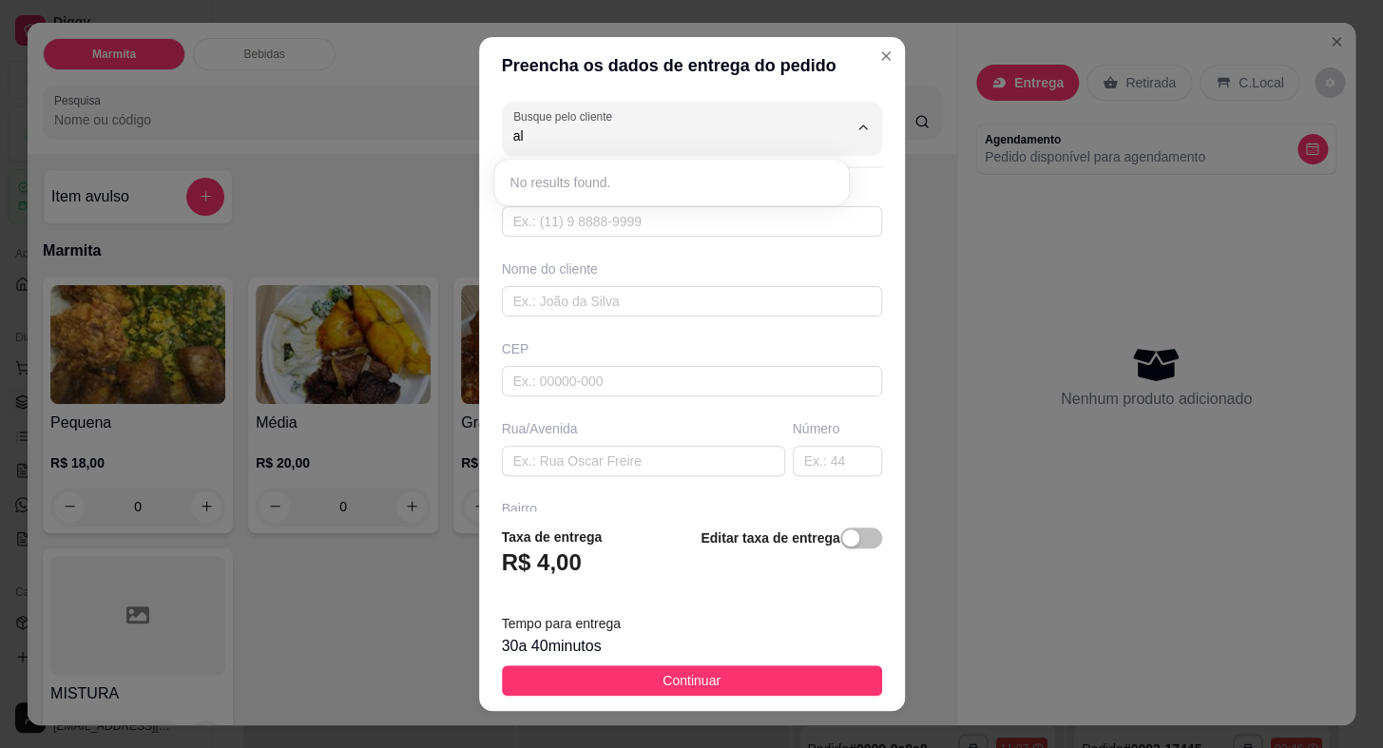
type input "a"
type input "s"
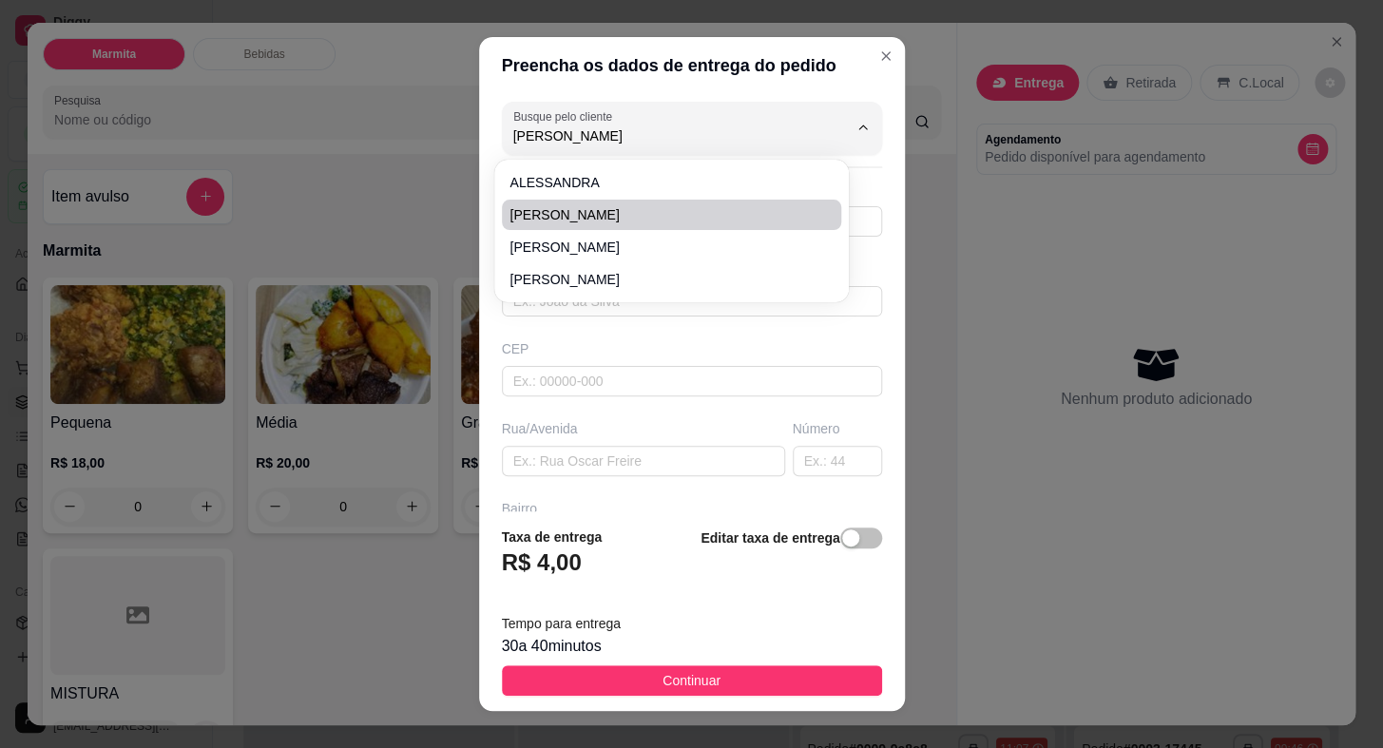
click at [580, 207] on span "[PERSON_NAME]" at bounding box center [661, 214] width 305 height 19
type input "[PERSON_NAME]"
type input "15996144426"
type input "[PERSON_NAME]"
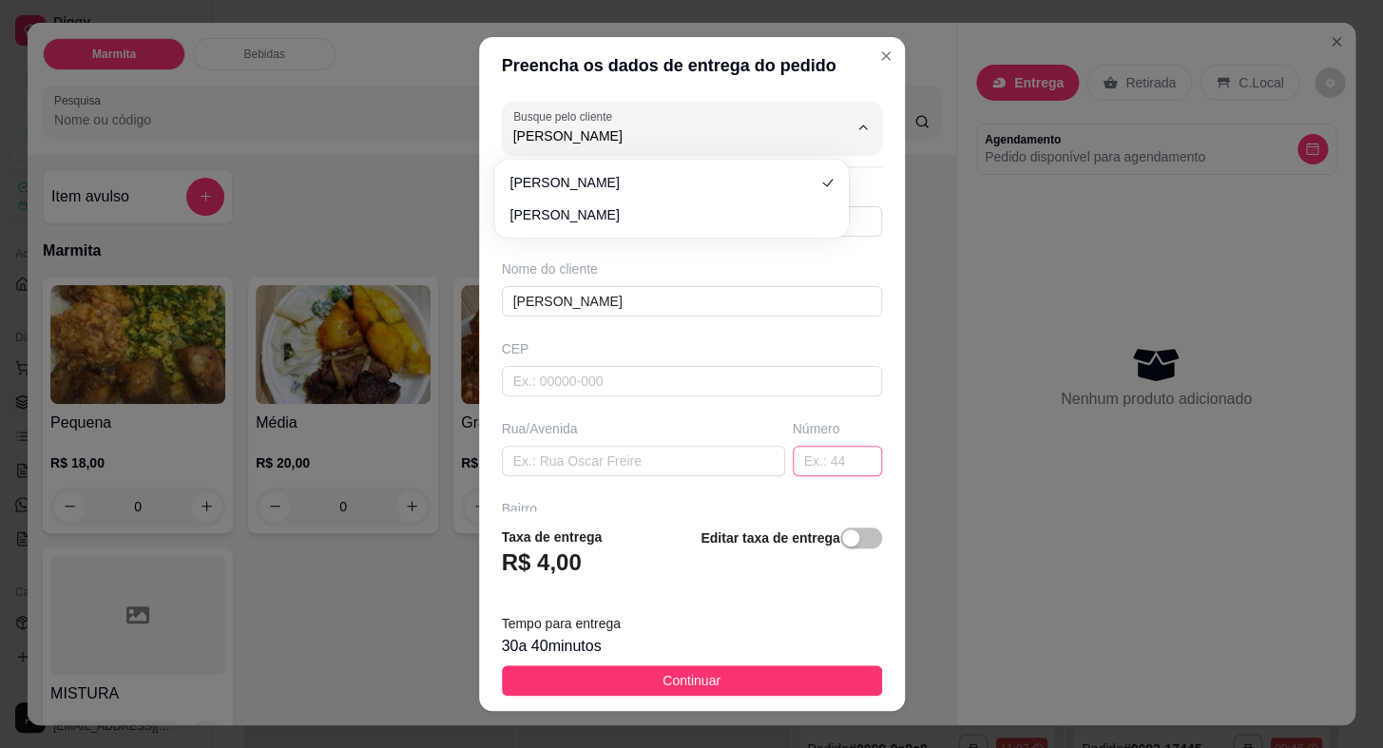
click at [811, 461] on input "text" at bounding box center [836, 461] width 89 height 30
type input "[PERSON_NAME] 6"
click at [564, 372] on input "text" at bounding box center [692, 381] width 380 height 30
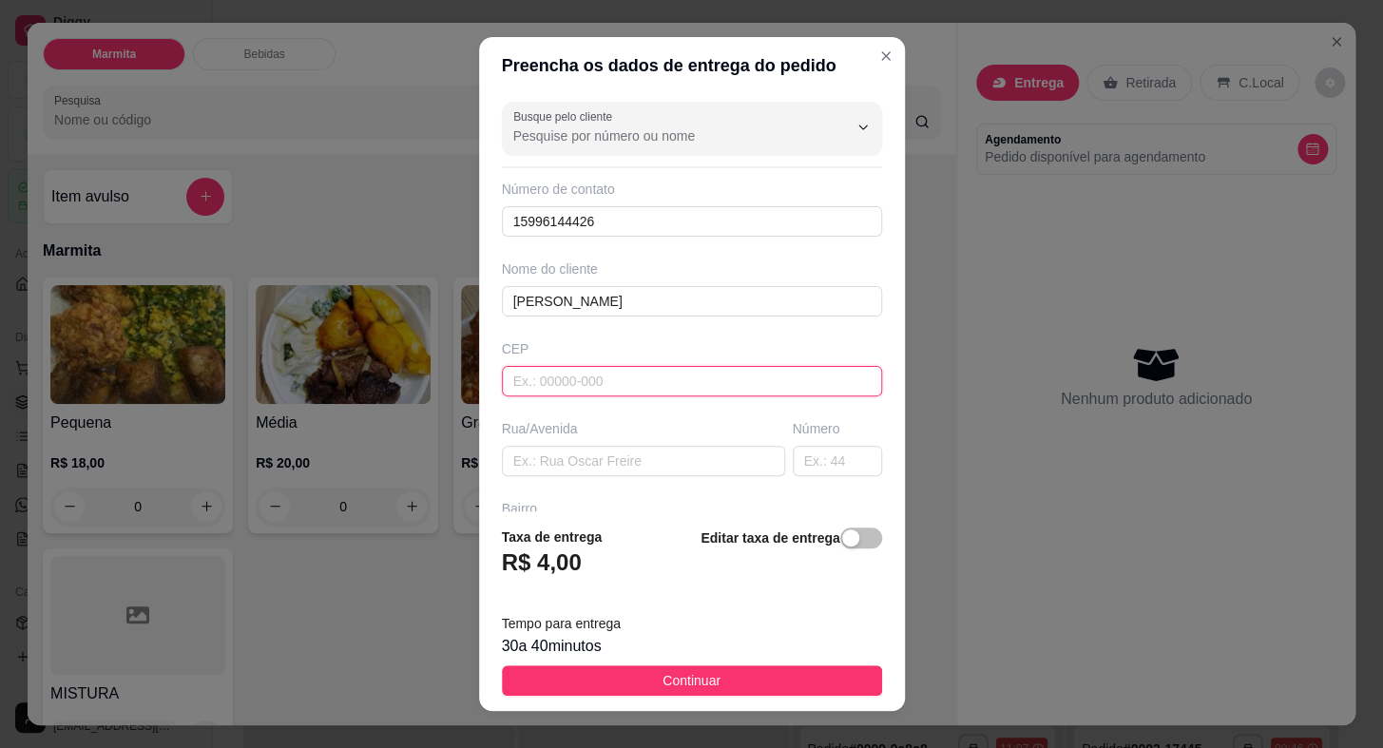
click at [561, 372] on input "text" at bounding box center [692, 381] width 380 height 30
type input "18440000"
type input "Itaberá"
type input "18440000"
paste input "[STREET_ADDRESS][PERSON_NAME]"
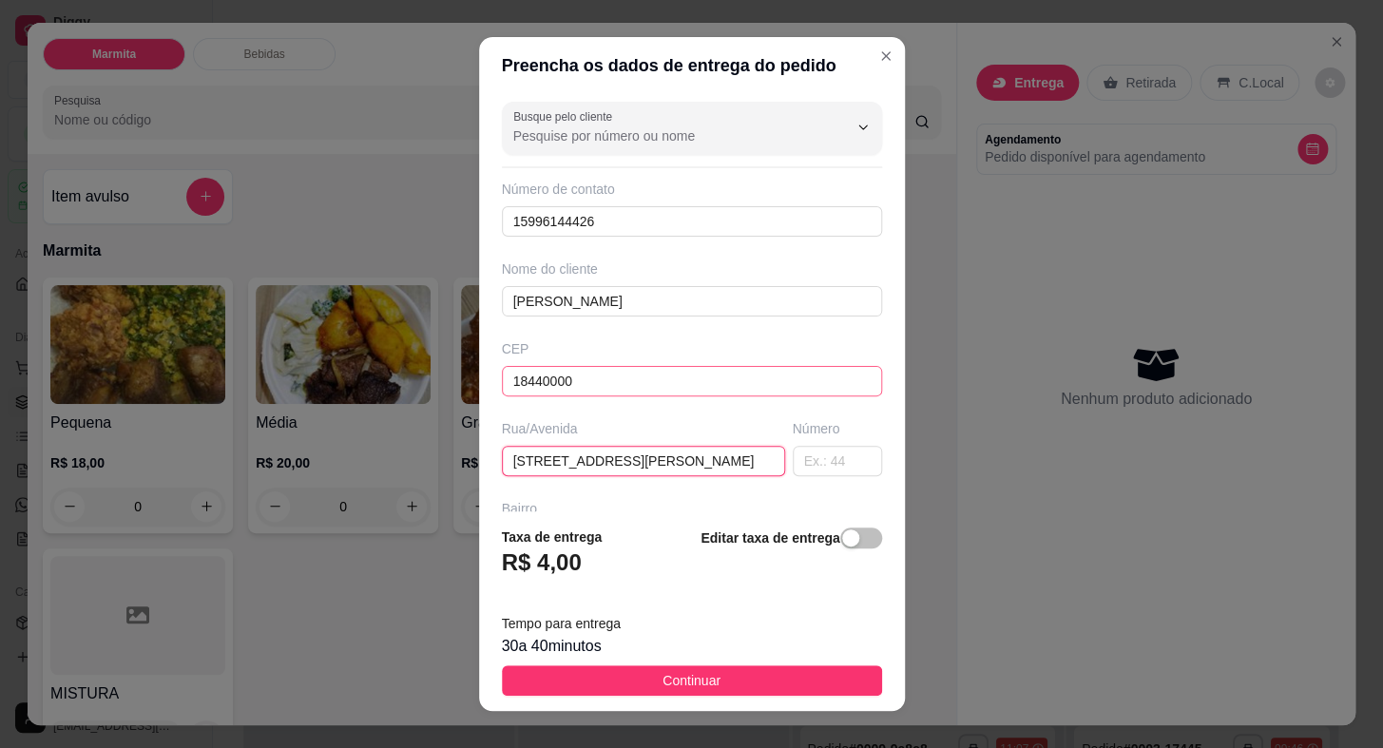
type input "[STREET_ADDRESS][PERSON_NAME]"
type input "687"
click at [675, 454] on input "[STREET_ADDRESS][PERSON_NAME]" at bounding box center [643, 461] width 283 height 30
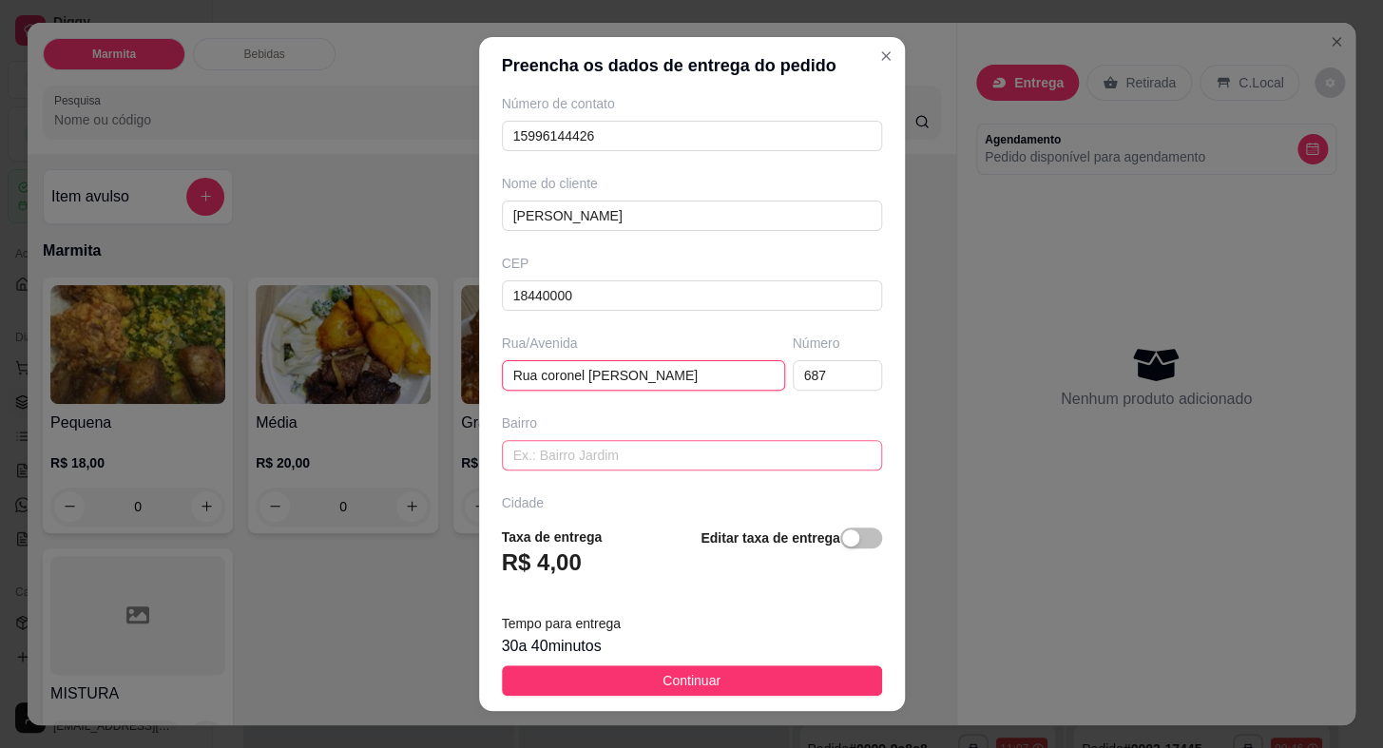
type input "Rua coronel [PERSON_NAME]"
click at [632, 454] on input "text" at bounding box center [692, 455] width 380 height 30
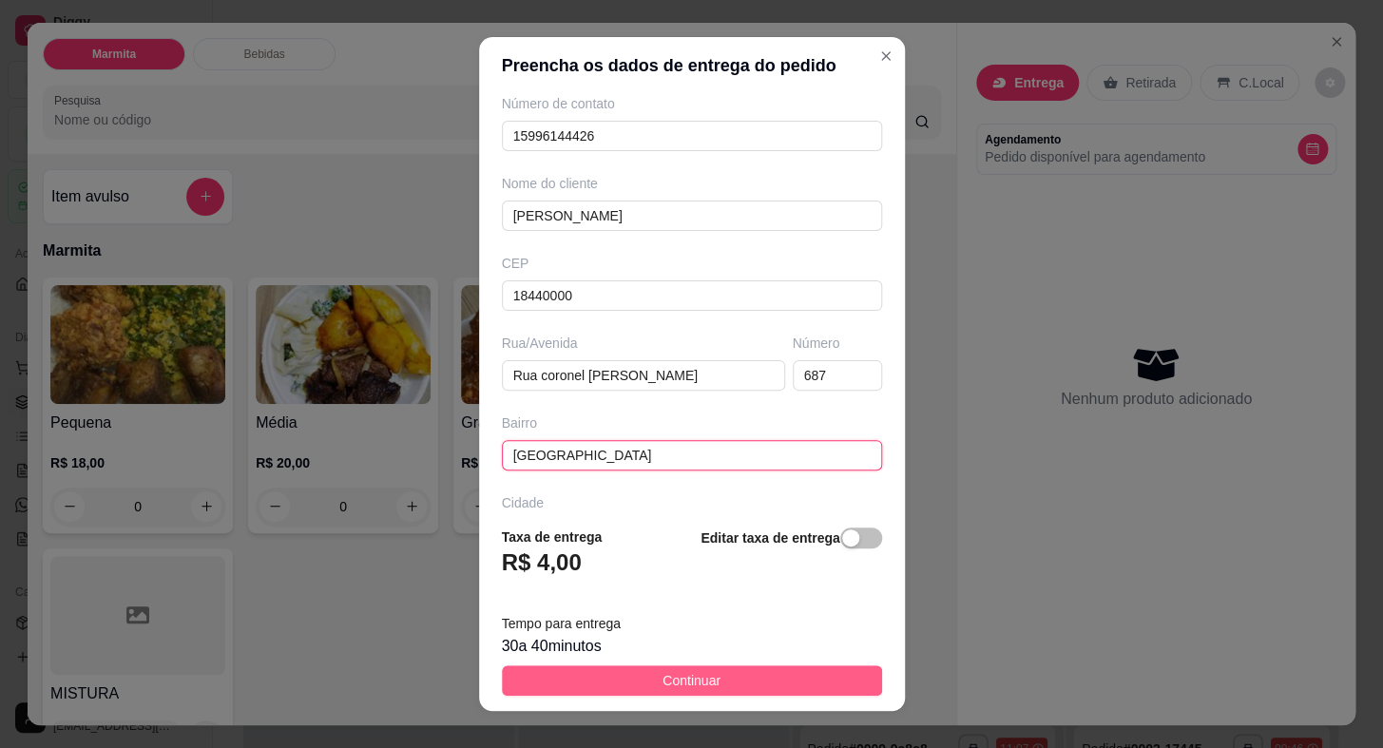
type input "[GEOGRAPHIC_DATA]"
click at [681, 677] on span "Continuar" at bounding box center [691, 680] width 58 height 21
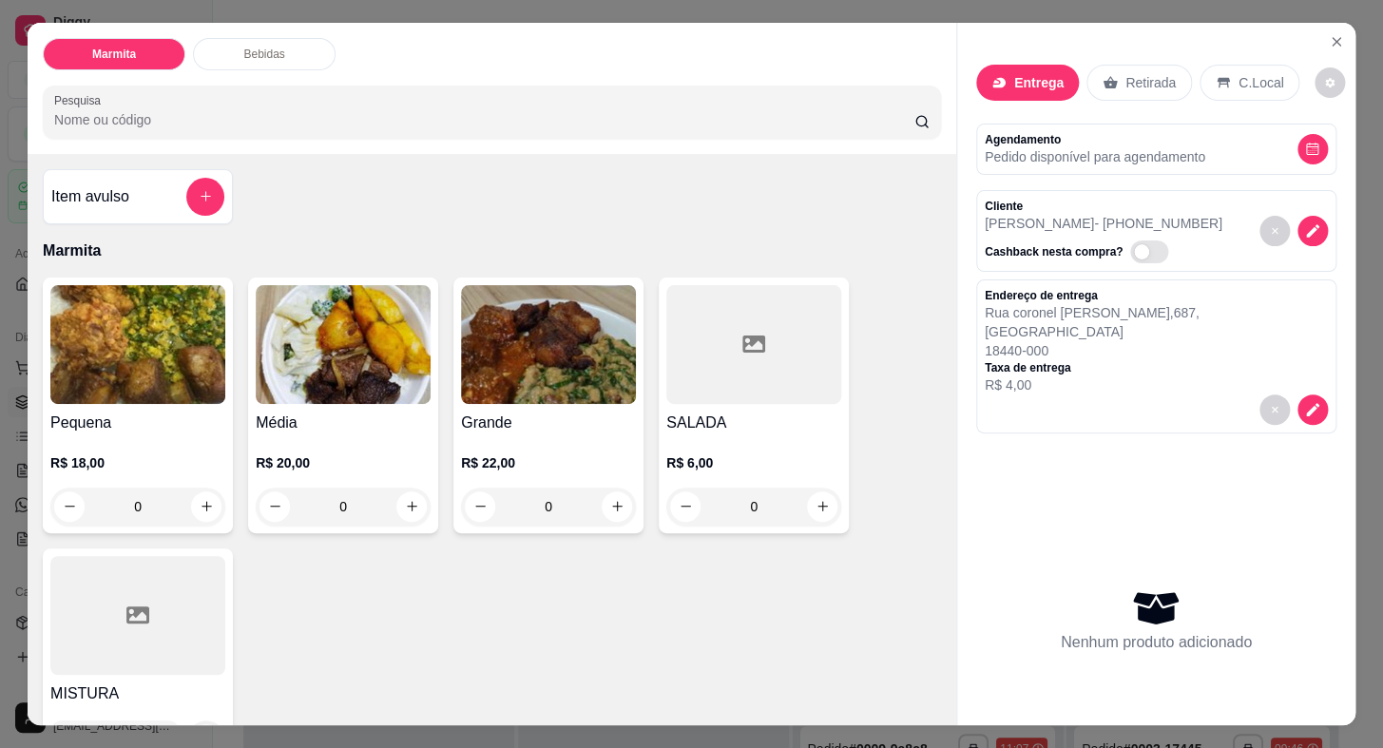
click at [356, 402] on div "Média R$ 20,00 0" at bounding box center [343, 405] width 190 height 256
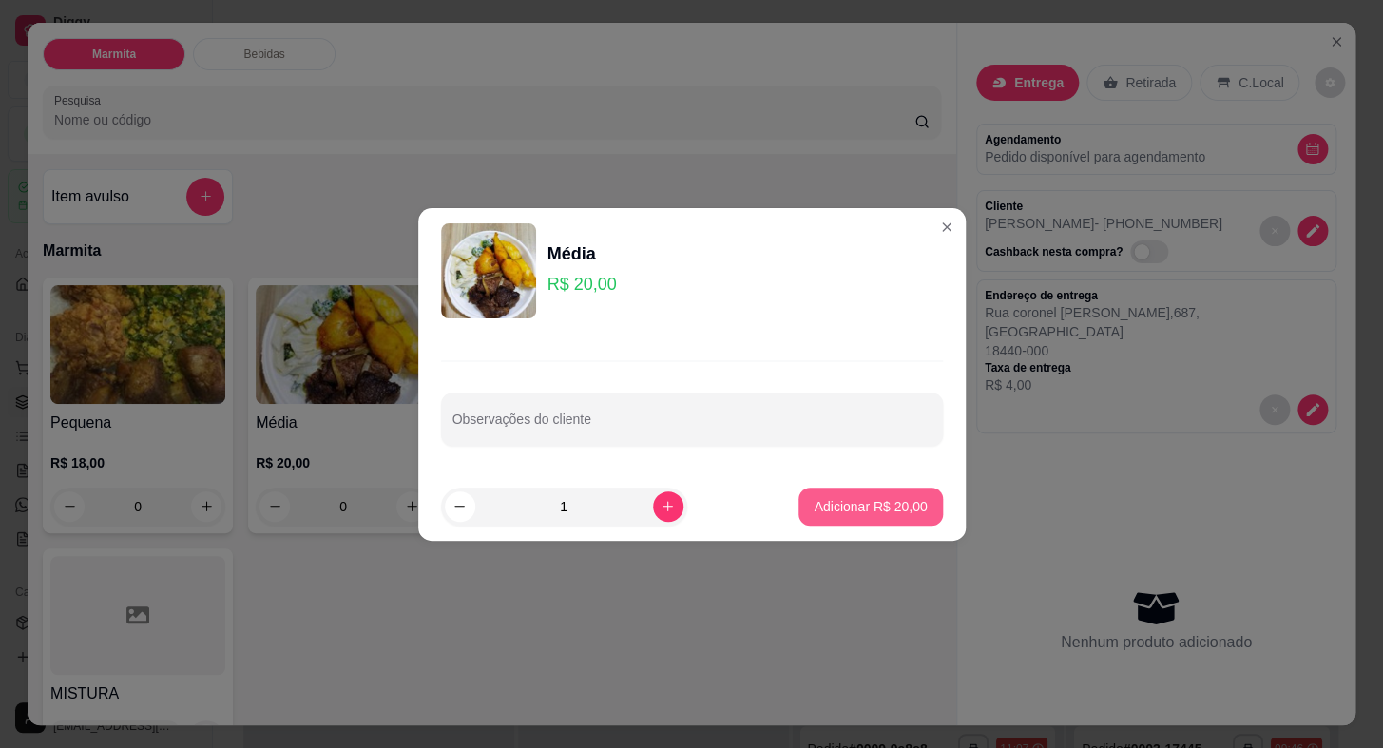
click at [854, 497] on p "Adicionar R$ 20,00" at bounding box center [869, 506] width 113 height 19
type input "1"
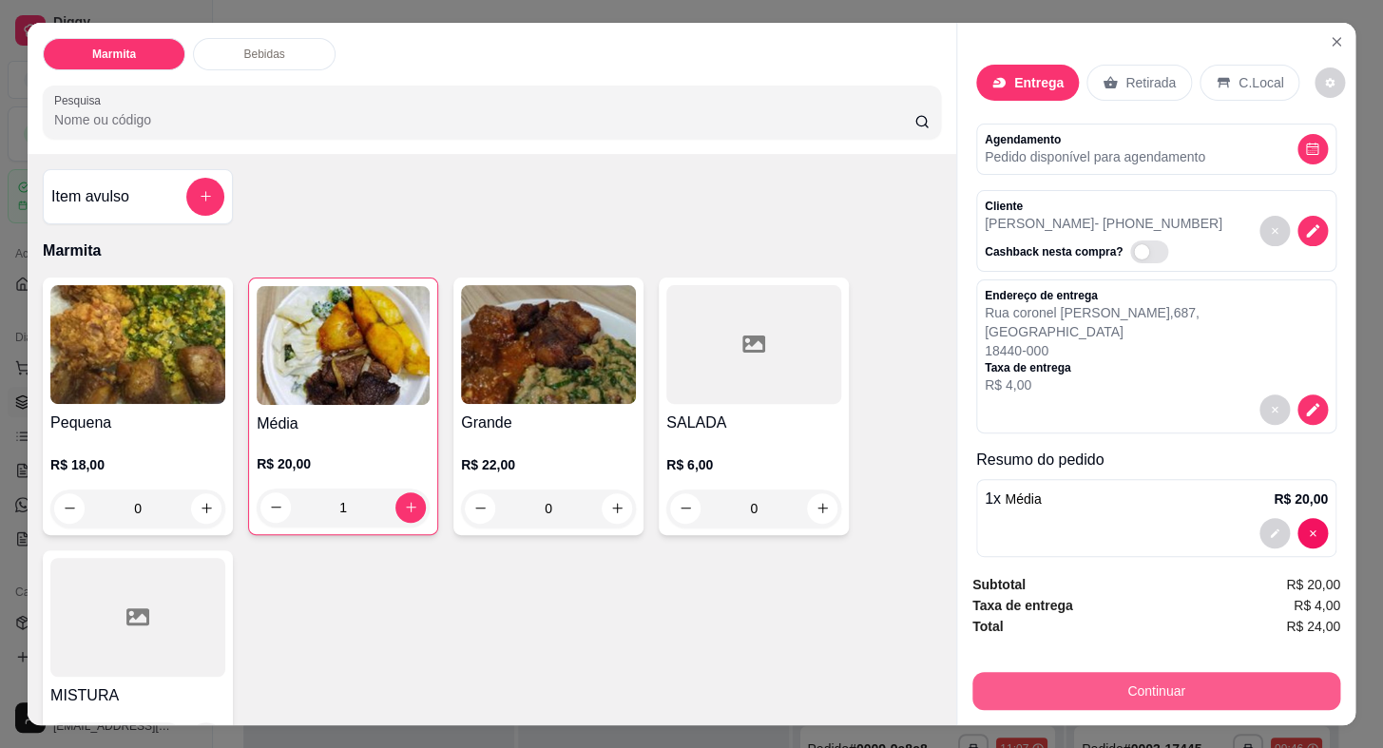
click at [1130, 677] on button "Continuar" at bounding box center [1156, 691] width 368 height 38
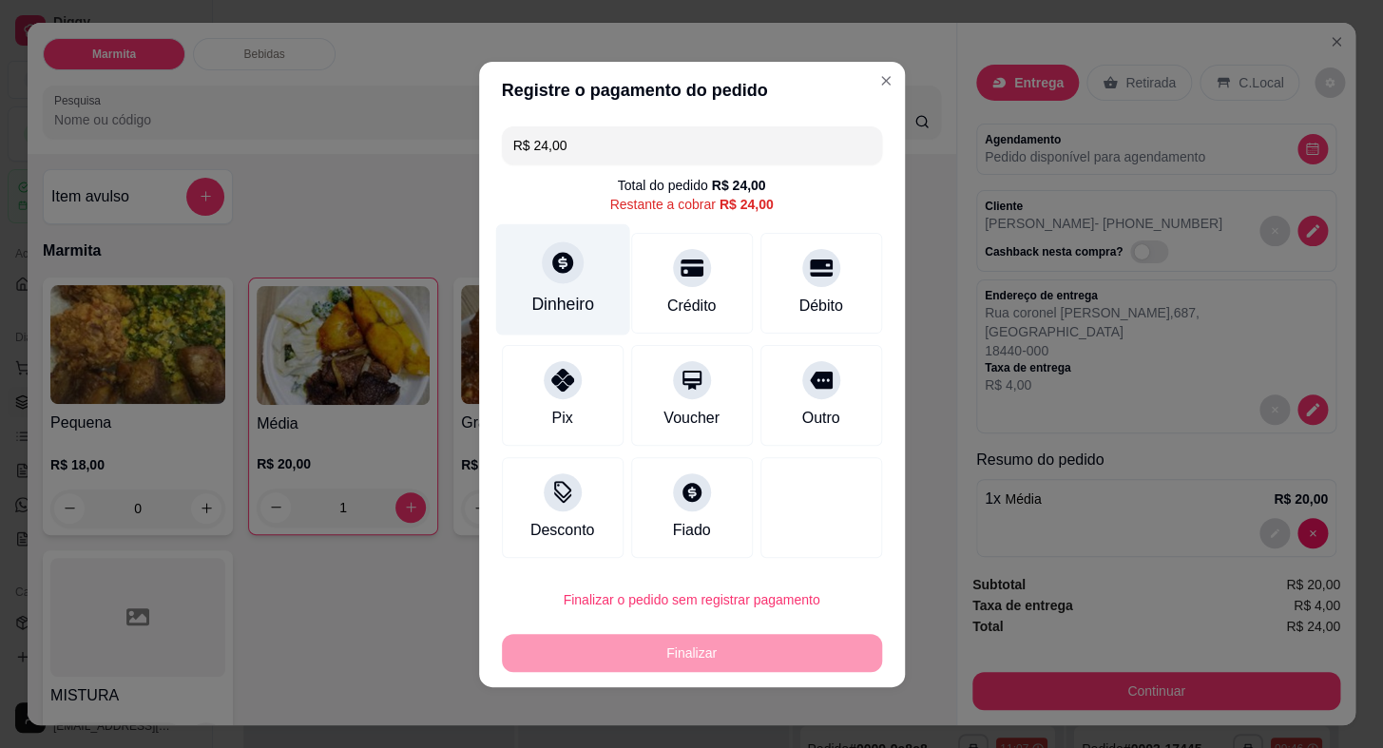
click at [572, 292] on div "Dinheiro" at bounding box center [562, 304] width 63 height 25
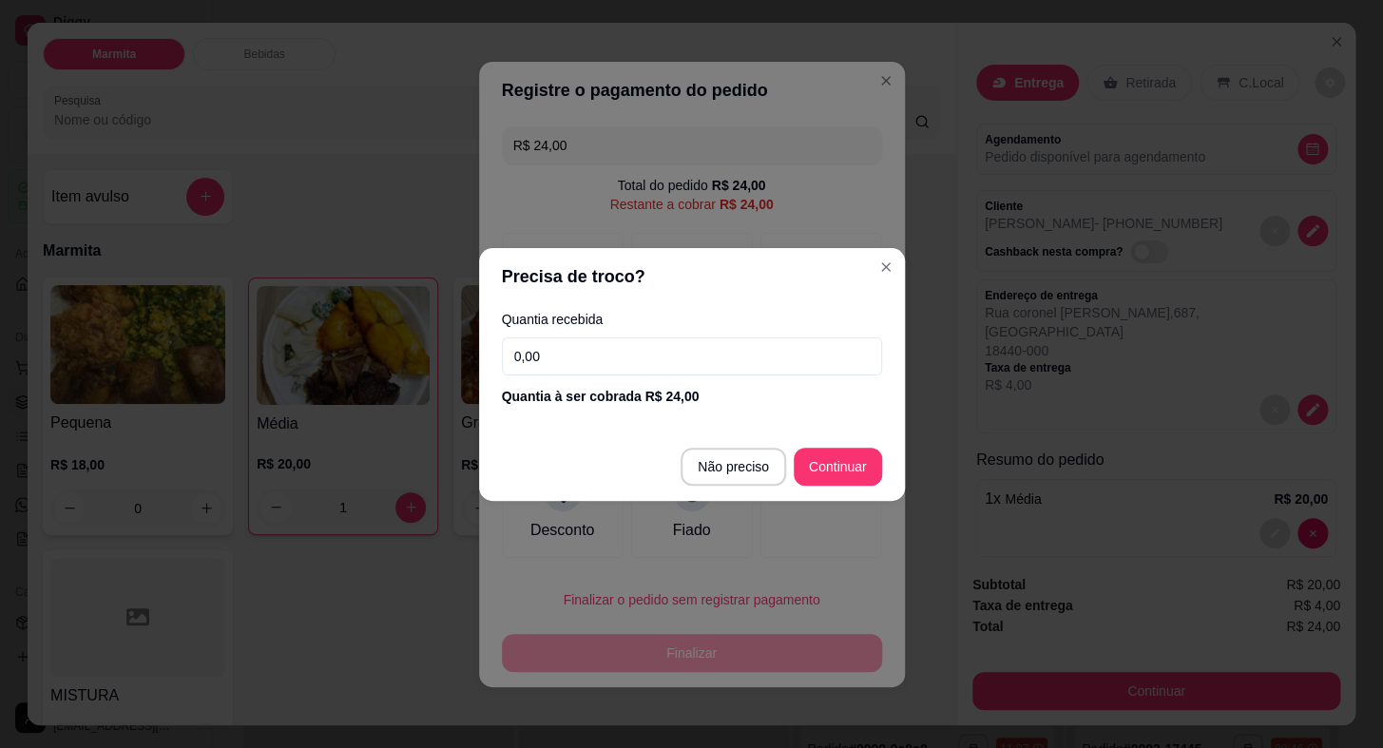
click at [631, 372] on input "0,00" at bounding box center [692, 356] width 380 height 38
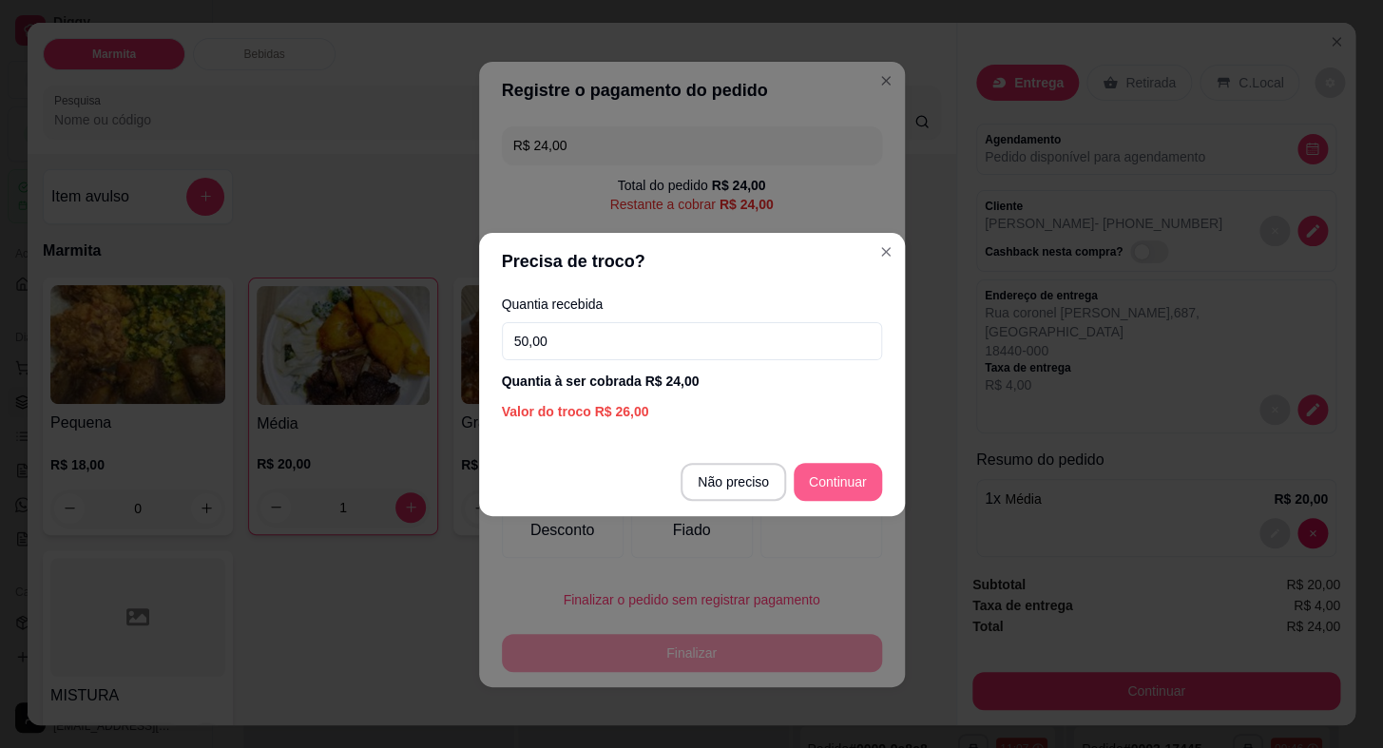
type input "50,00"
type input "R$ 0,00"
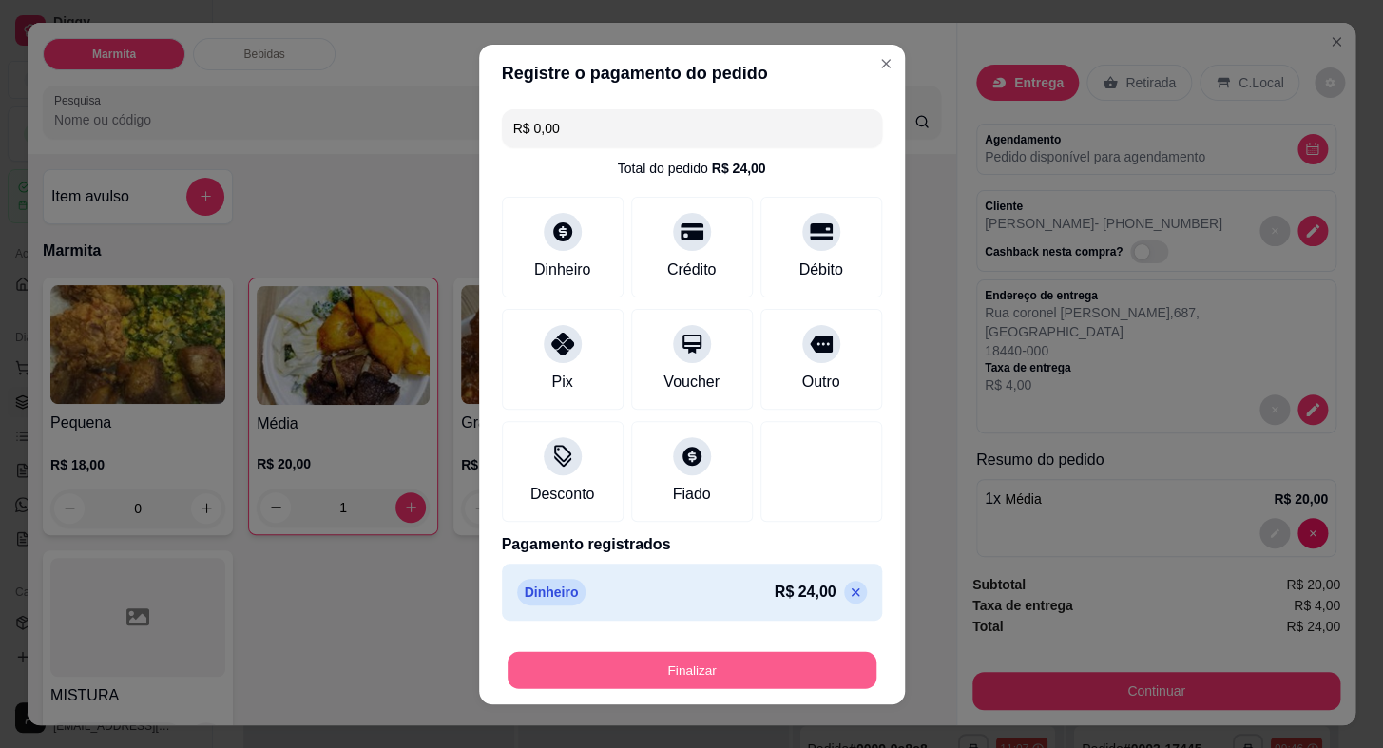
click at [759, 664] on button "Finalizar" at bounding box center [691, 669] width 369 height 37
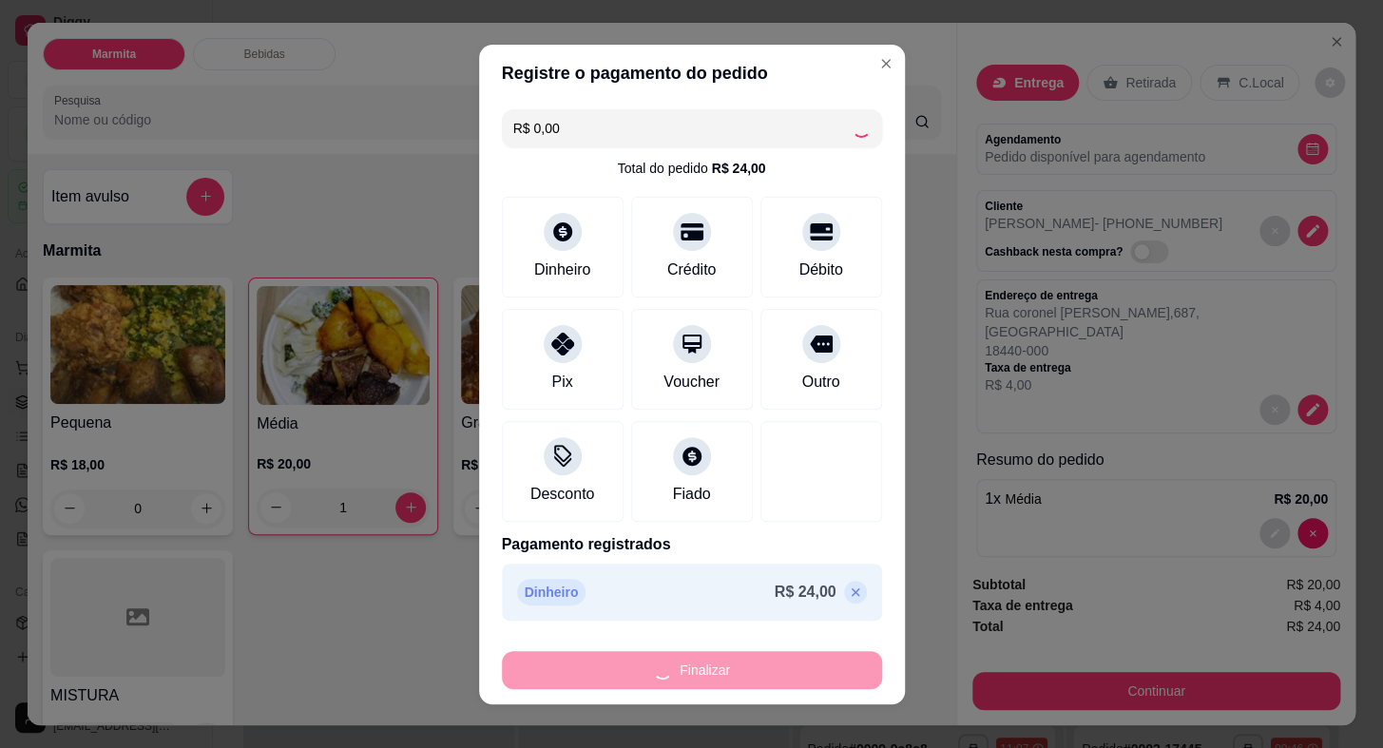
type input "0"
type input "-R$ 24,00"
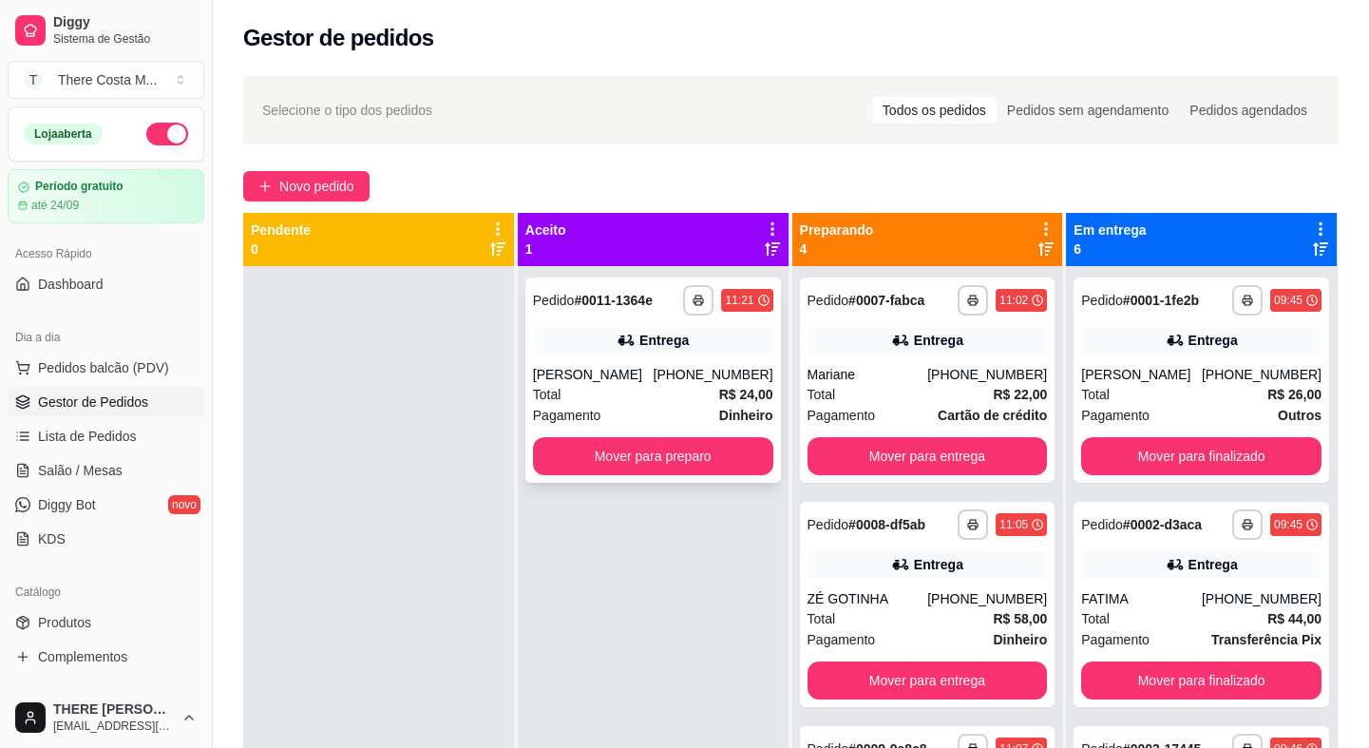
click at [638, 369] on div "[PERSON_NAME]" at bounding box center [593, 374] width 121 height 19
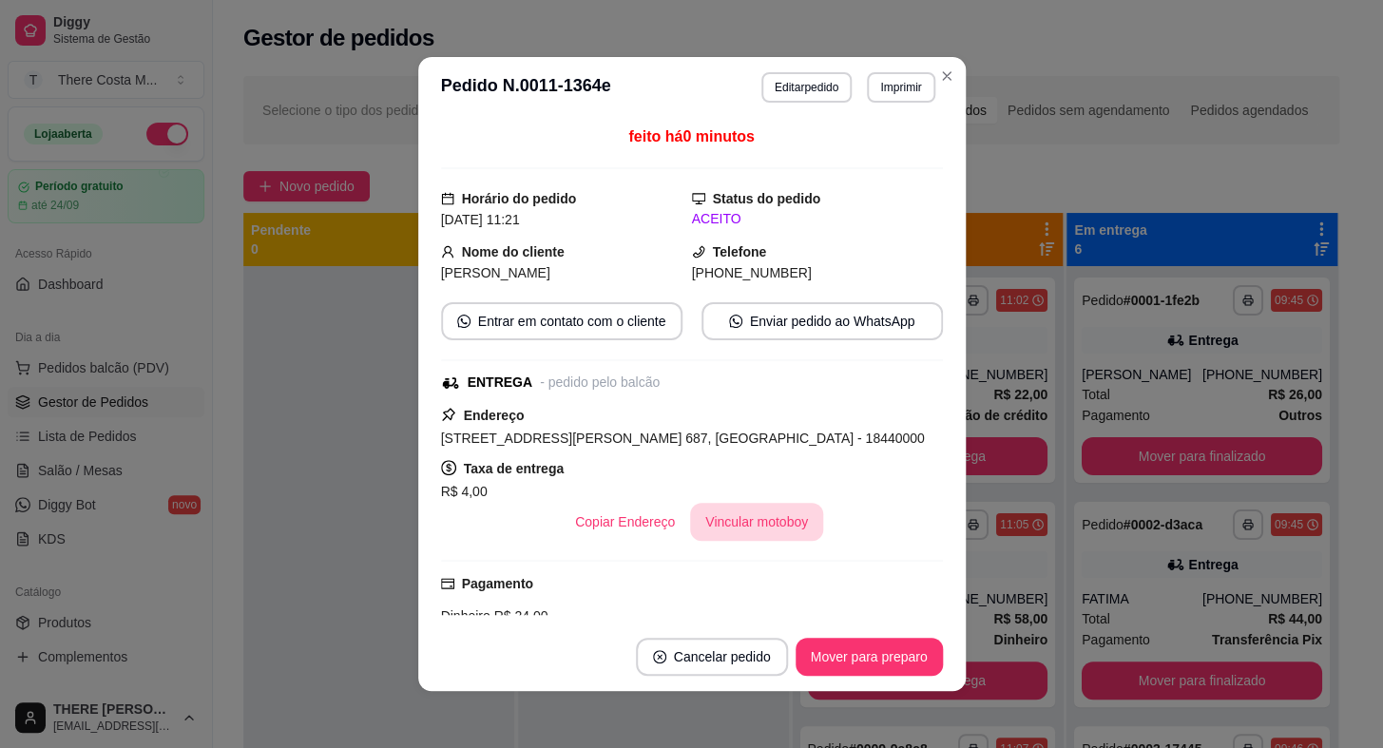
click at [776, 527] on button "Vincular motoboy" at bounding box center [756, 522] width 133 height 38
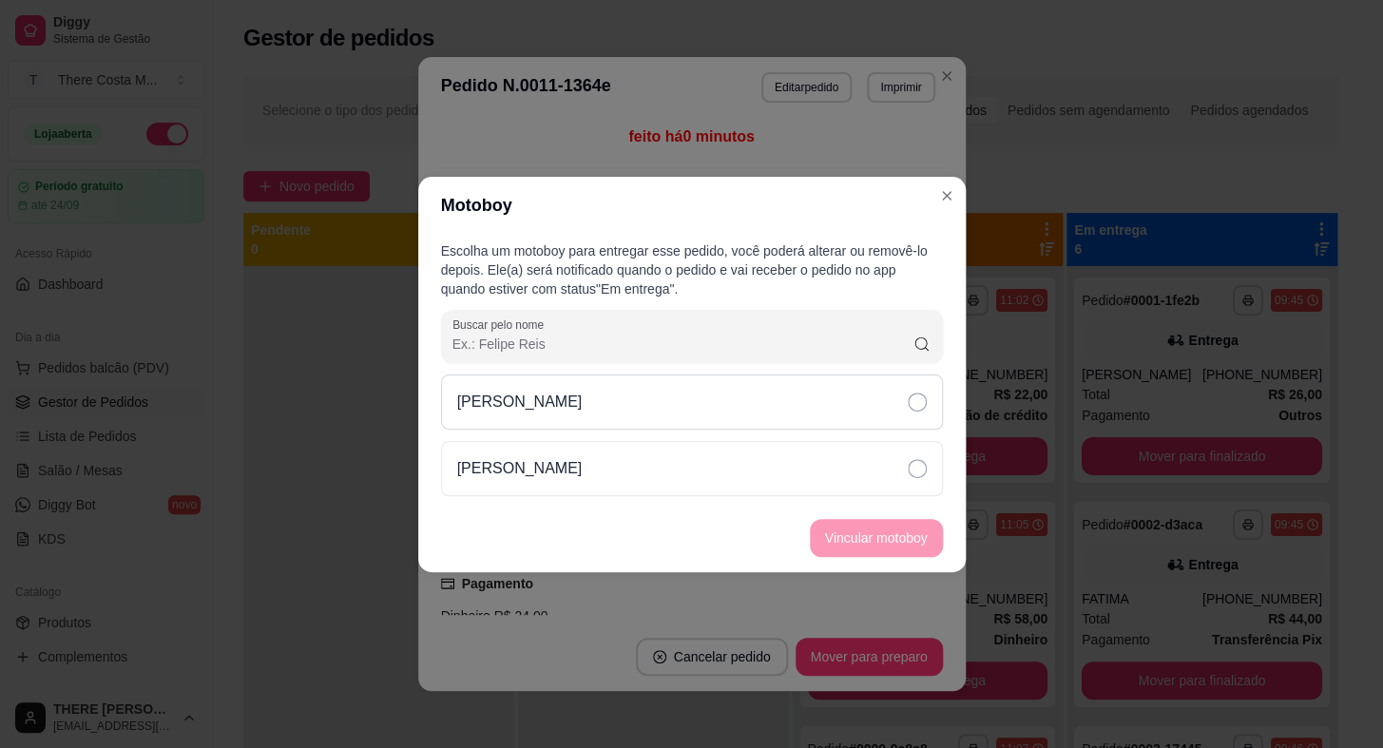
click at [789, 398] on div "[PERSON_NAME]" at bounding box center [692, 401] width 502 height 55
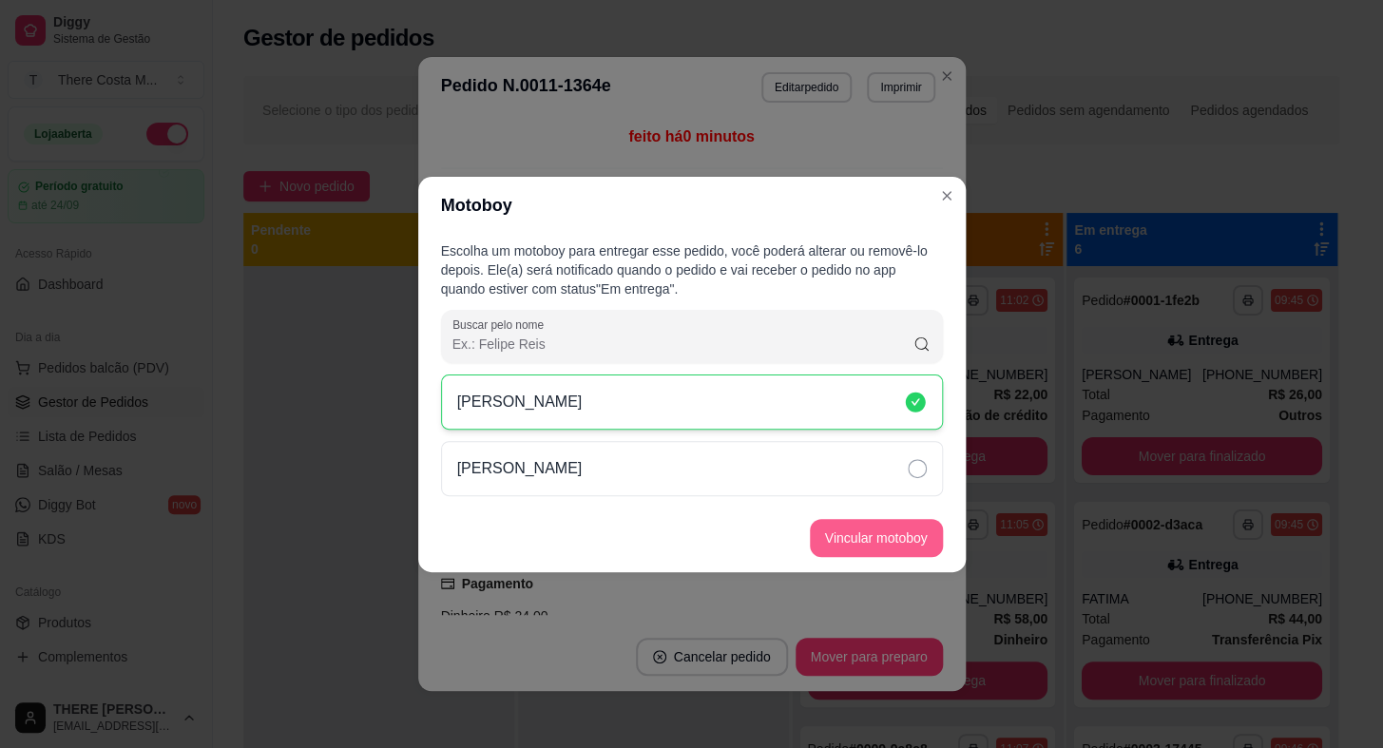
click at [902, 537] on button "Vincular motoboy" at bounding box center [876, 538] width 133 height 38
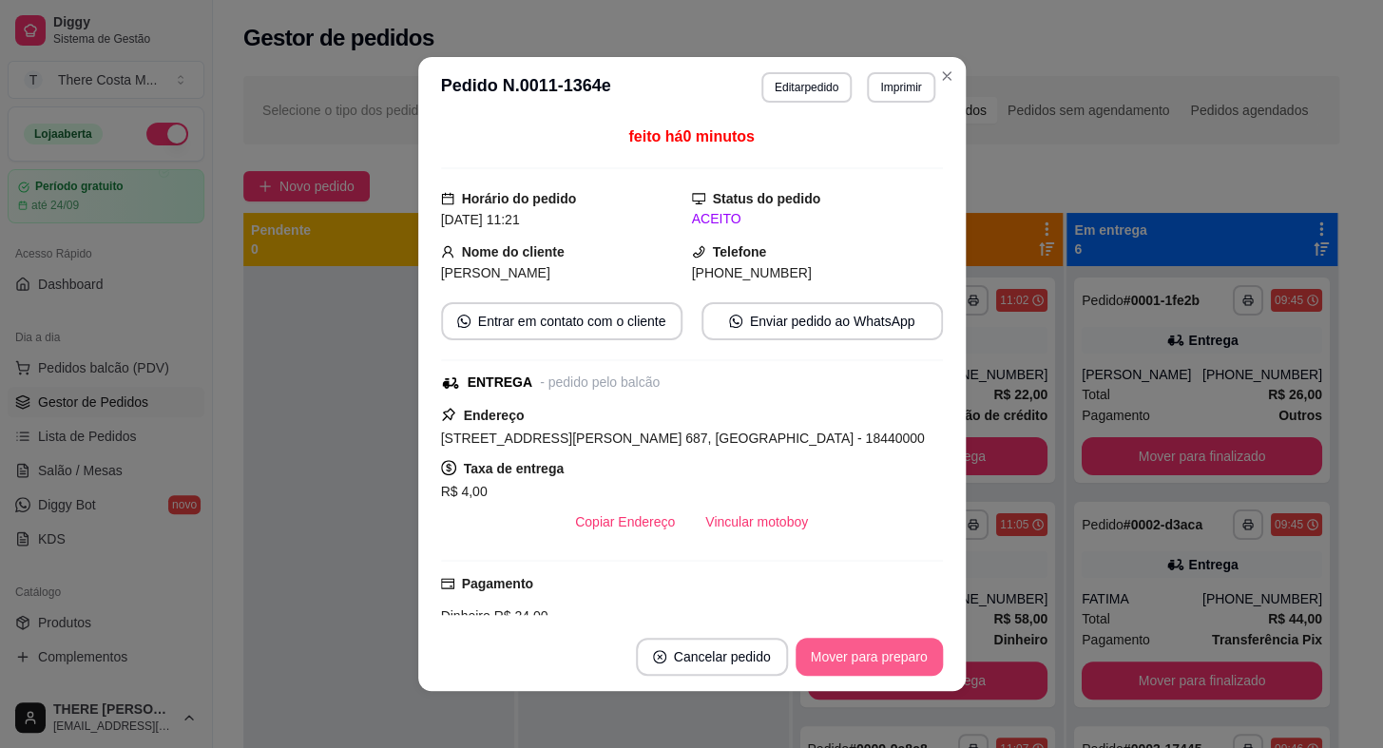
click at [889, 655] on button "Mover para preparo" at bounding box center [868, 657] width 147 height 38
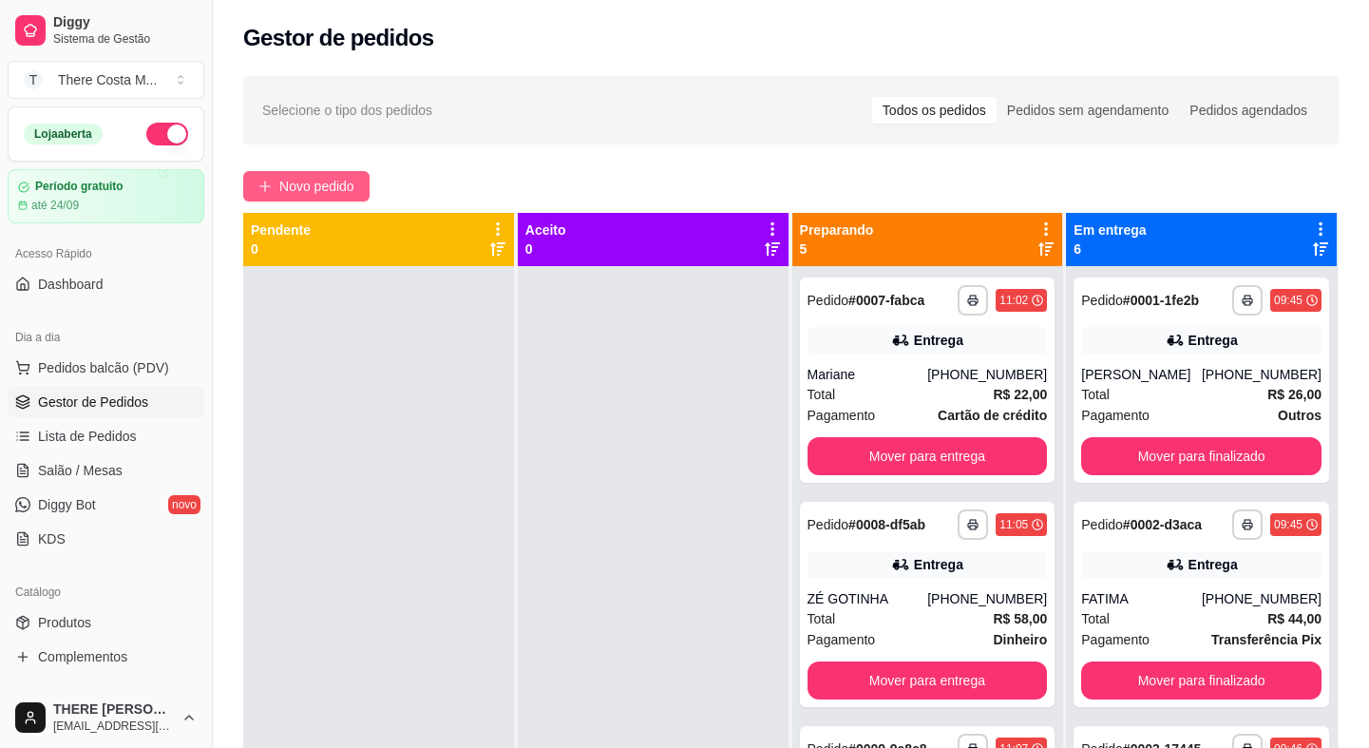
click at [330, 189] on span "Novo pedido" at bounding box center [316, 186] width 75 height 21
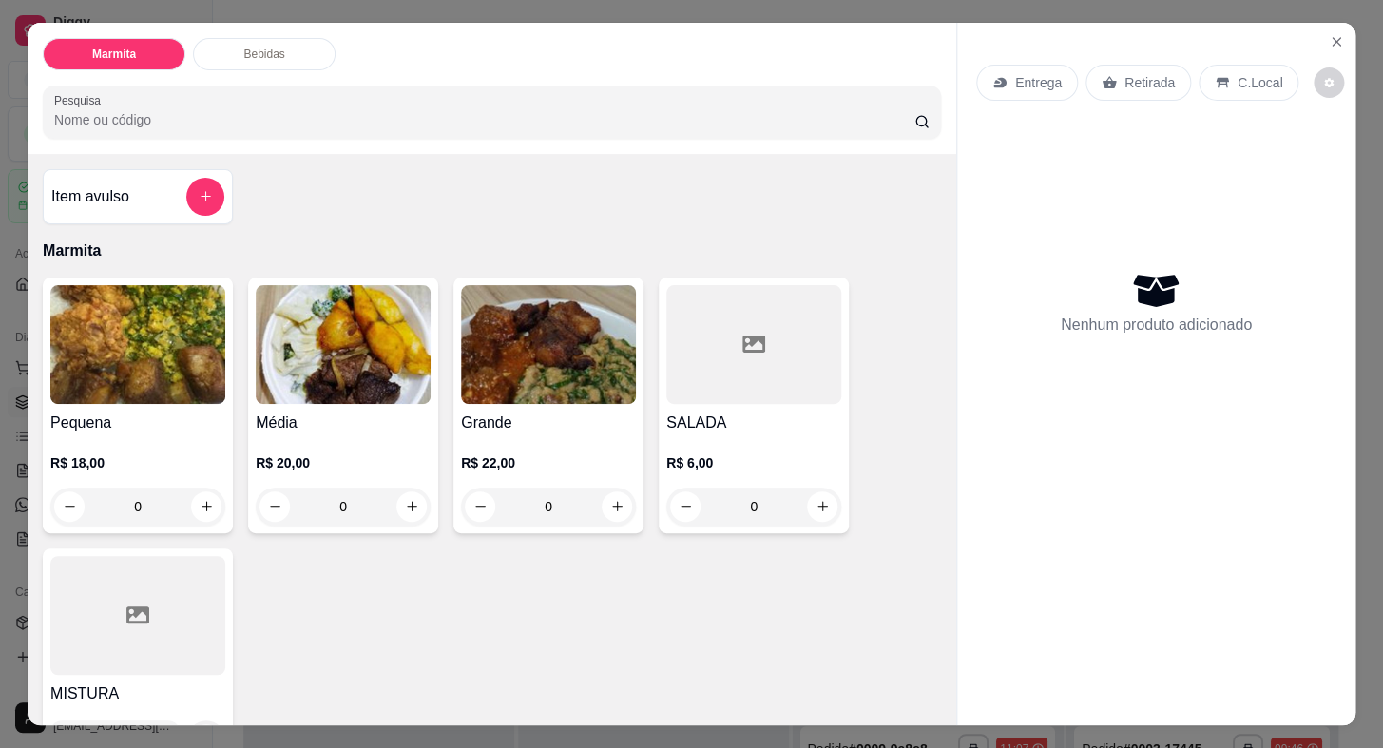
click at [1124, 76] on p "Retirada" at bounding box center [1149, 82] width 50 height 19
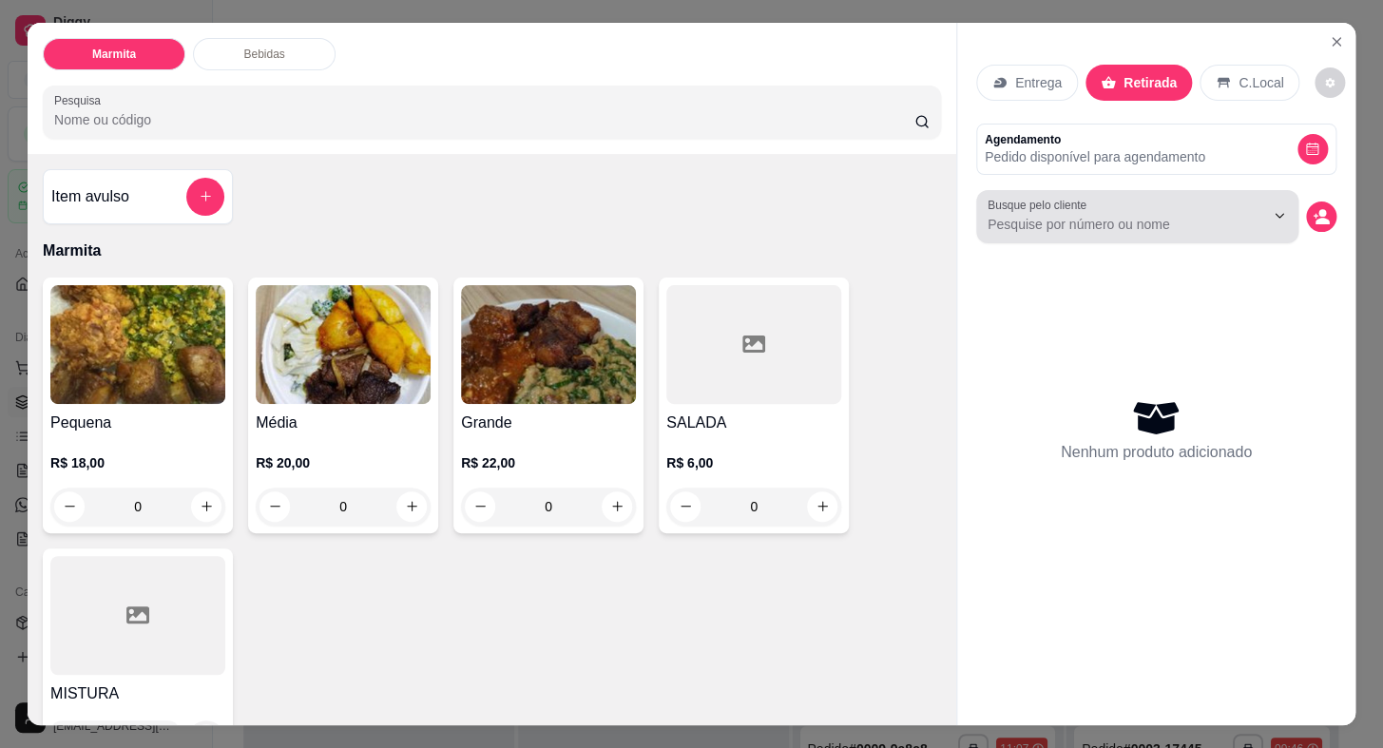
click at [1146, 205] on div at bounding box center [1136, 217] width 299 height 38
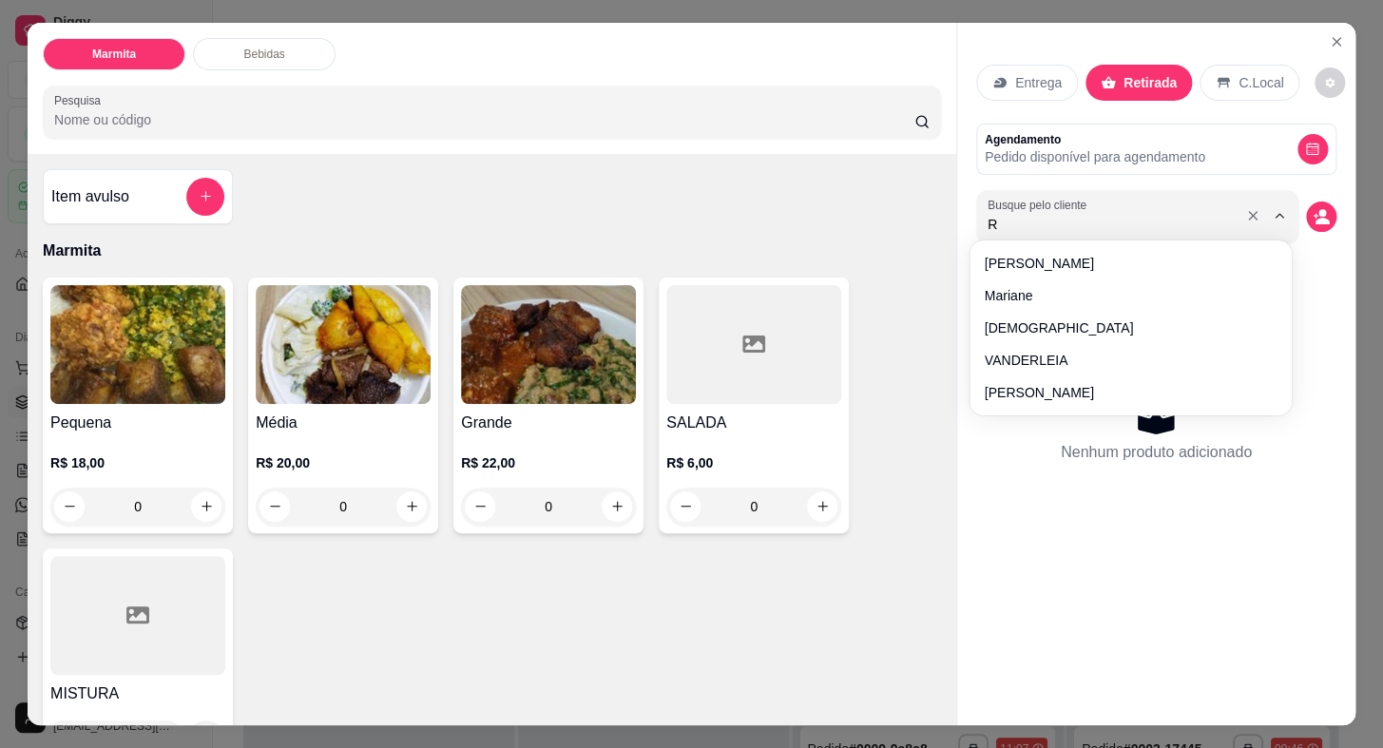
type input "RE"
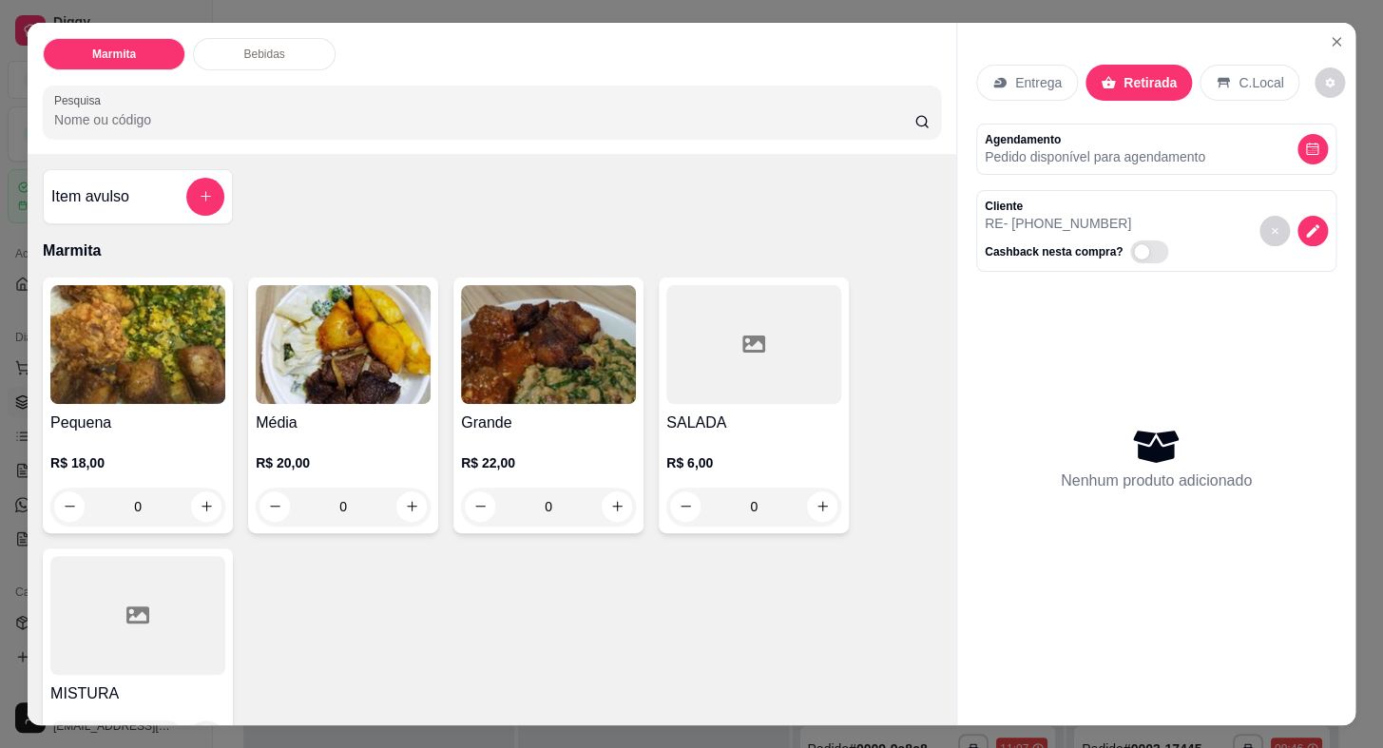
click at [127, 380] on img at bounding box center [137, 344] width 175 height 119
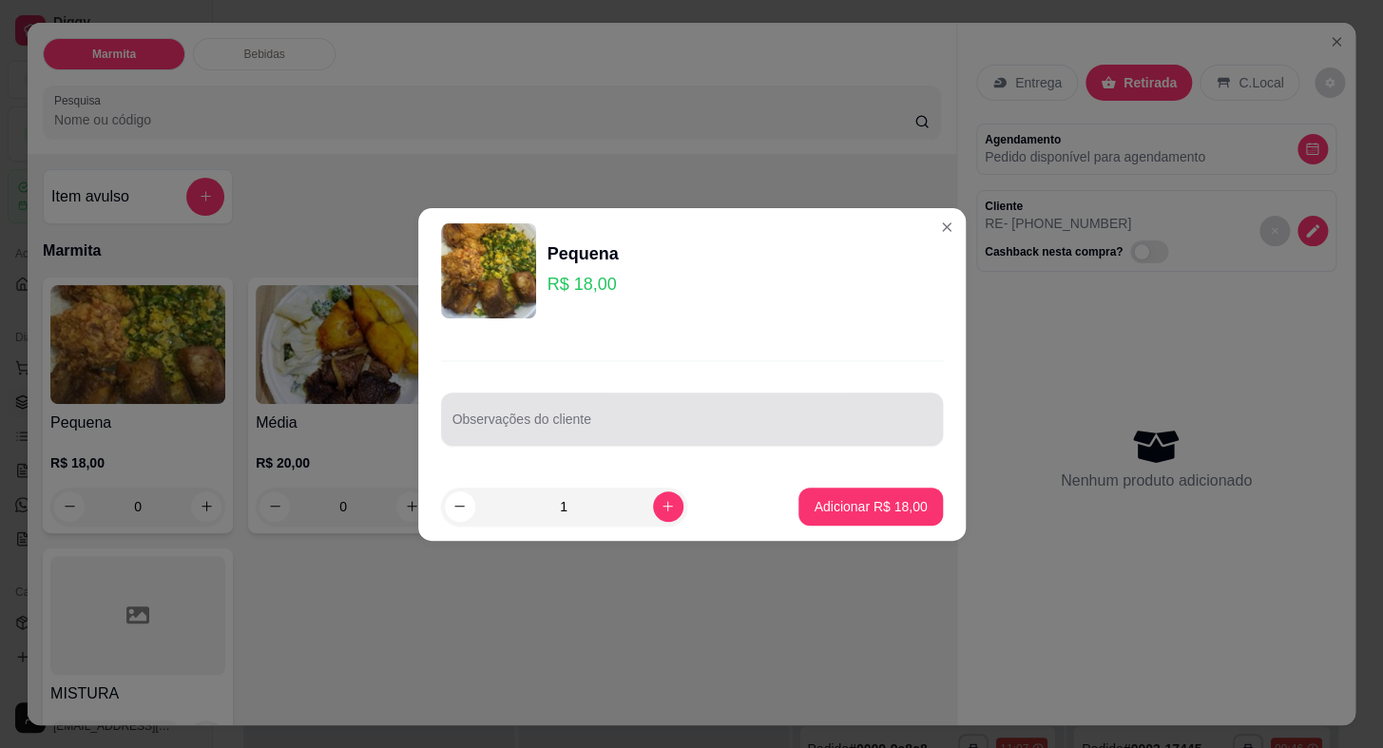
click at [504, 425] on input "Observações do cliente" at bounding box center [691, 426] width 479 height 19
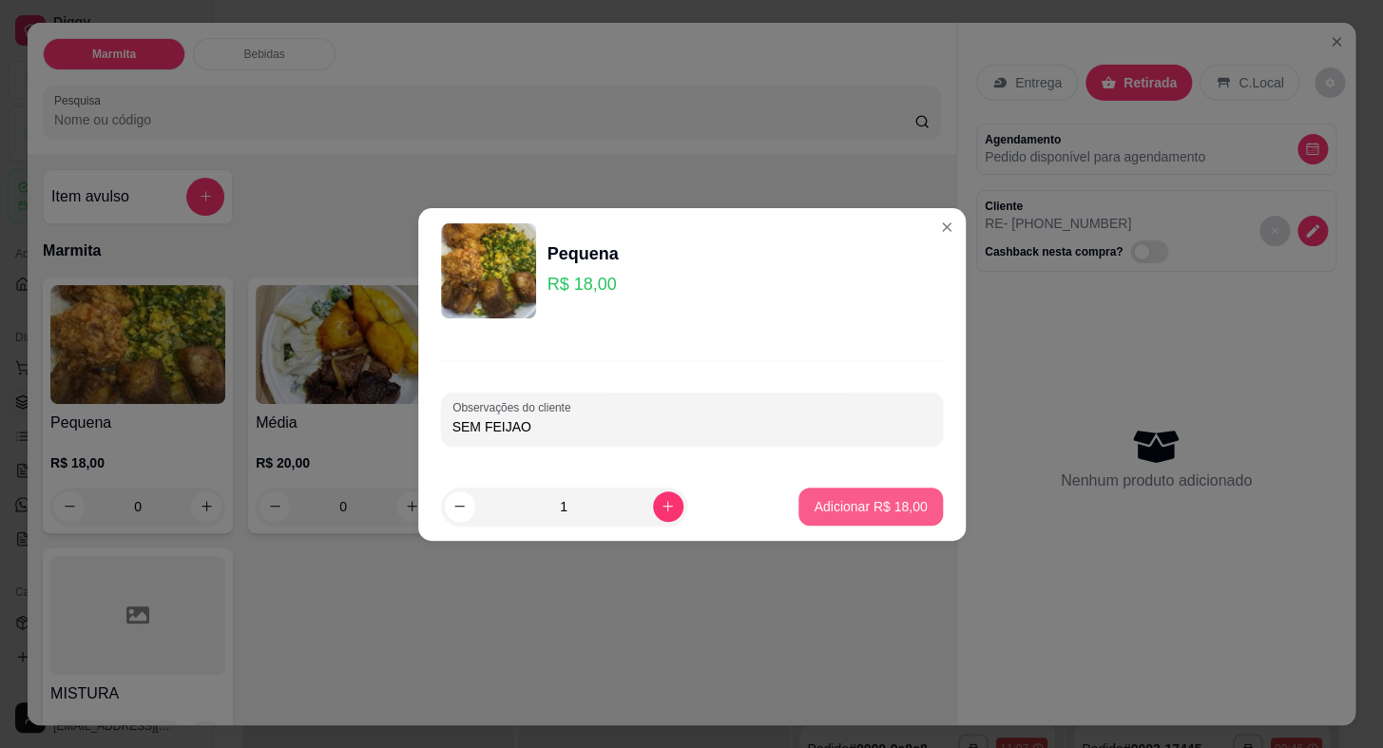
type input "SEM FEIJAO"
click at [878, 510] on p "Adicionar R$ 18,00" at bounding box center [869, 506] width 113 height 19
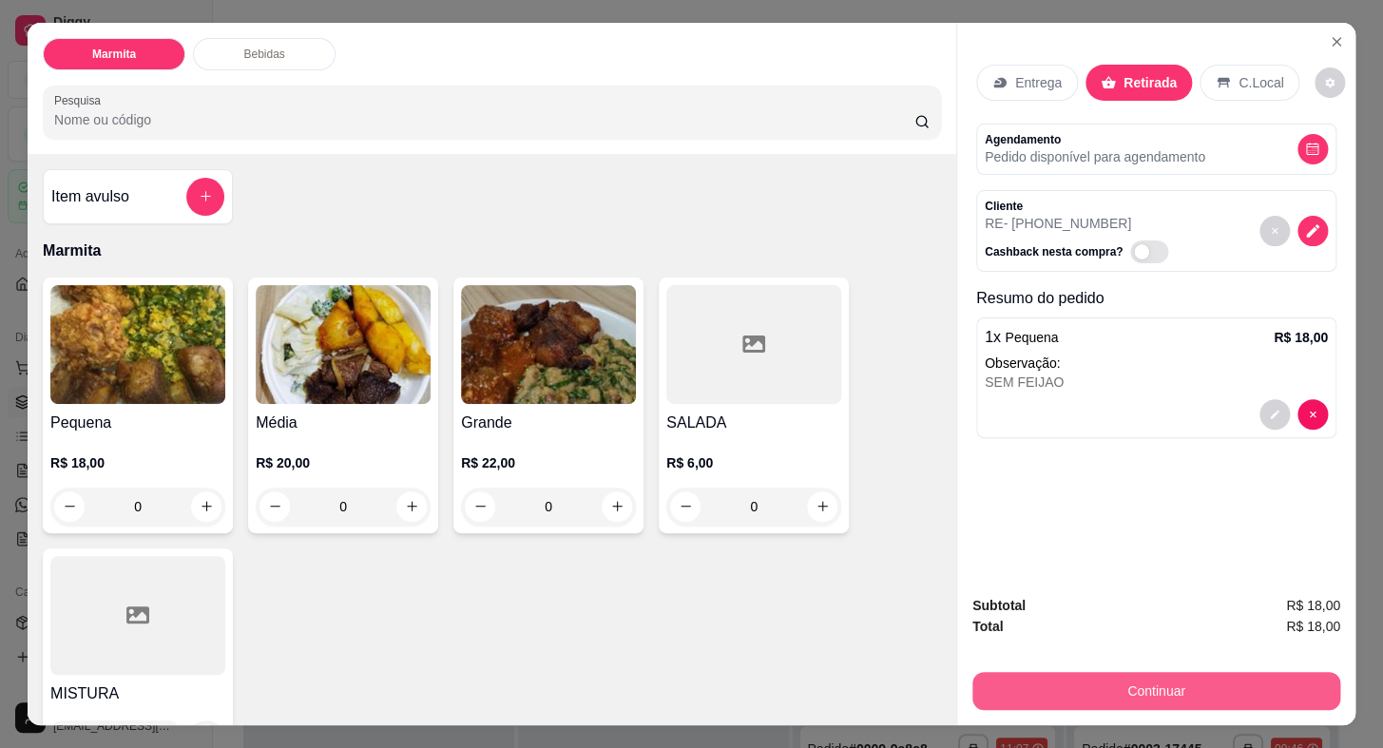
click at [1193, 691] on button "Continuar" at bounding box center [1156, 691] width 368 height 38
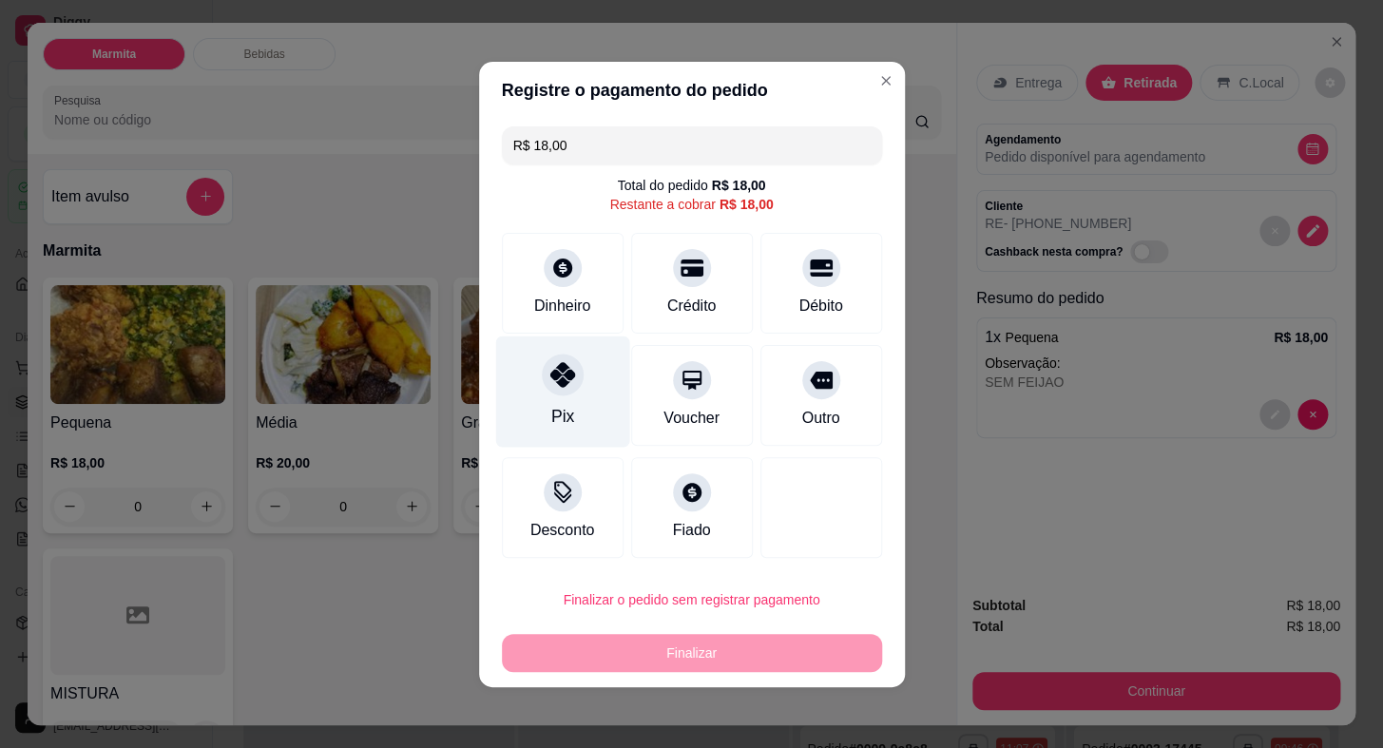
click at [557, 384] on icon at bounding box center [561, 374] width 25 height 25
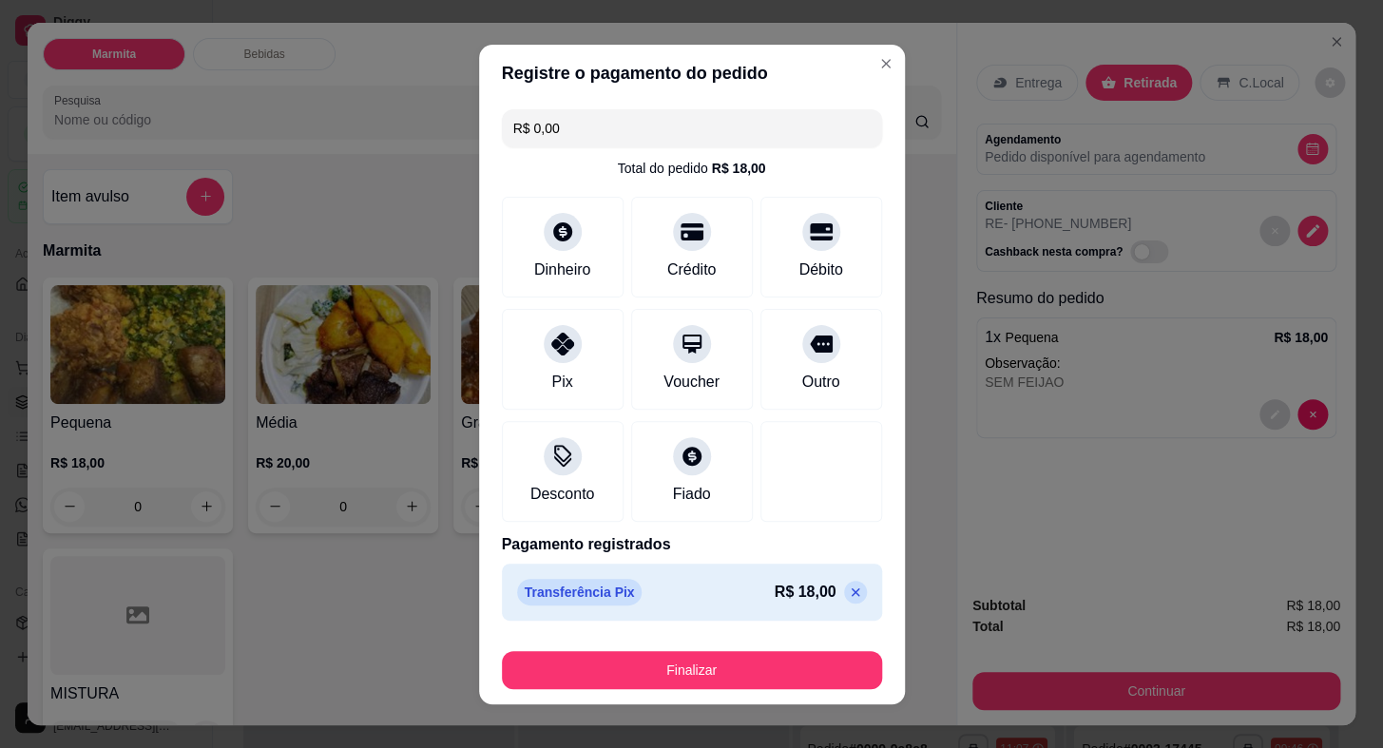
click at [780, 692] on footer "Finalizar" at bounding box center [692, 666] width 426 height 76
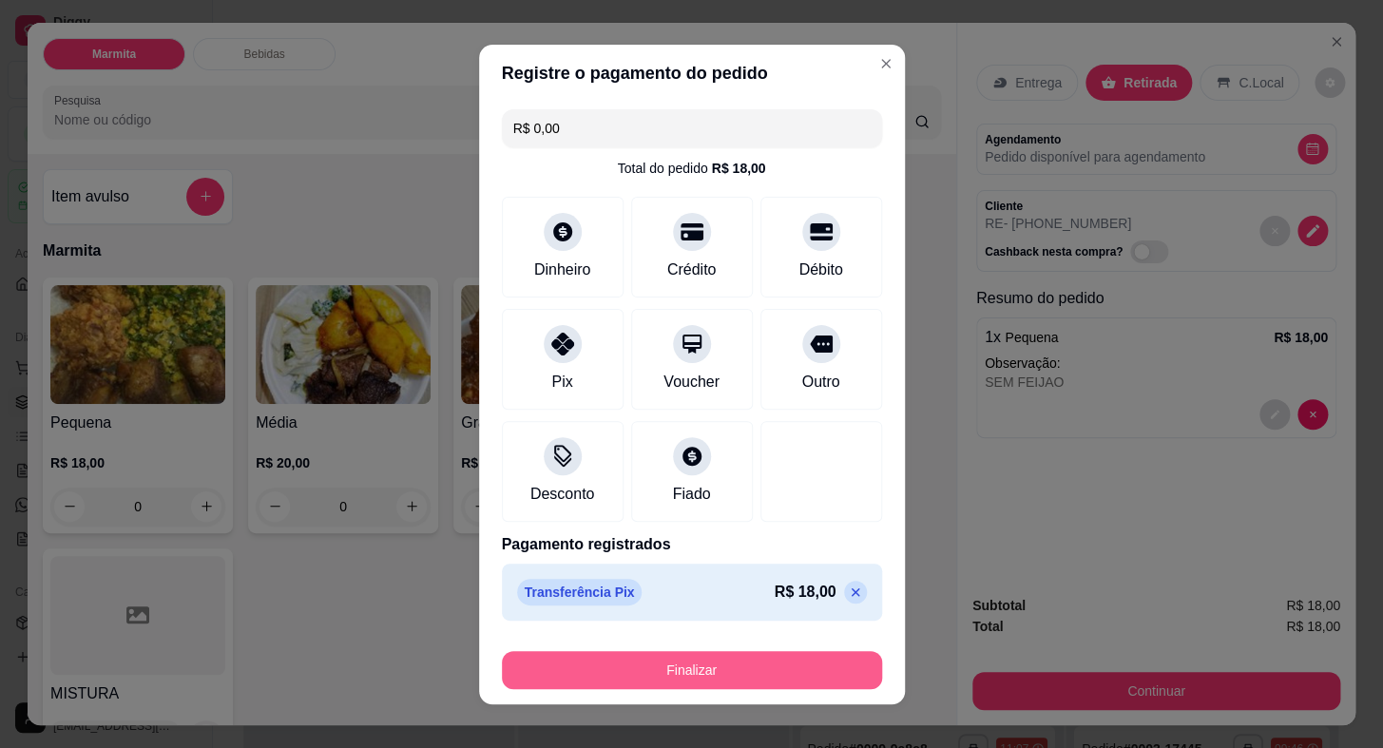
click at [788, 671] on button "Finalizar" at bounding box center [692, 670] width 380 height 38
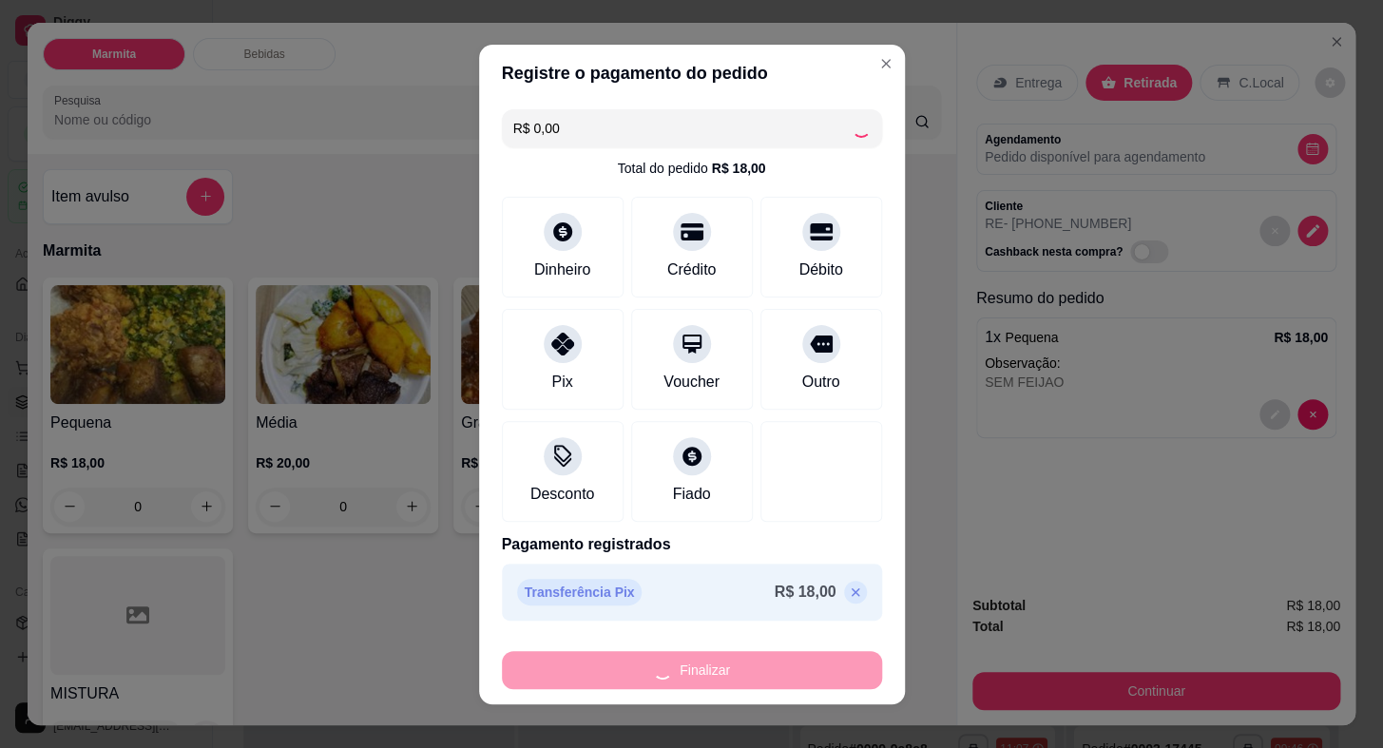
type input "-R$ 18,00"
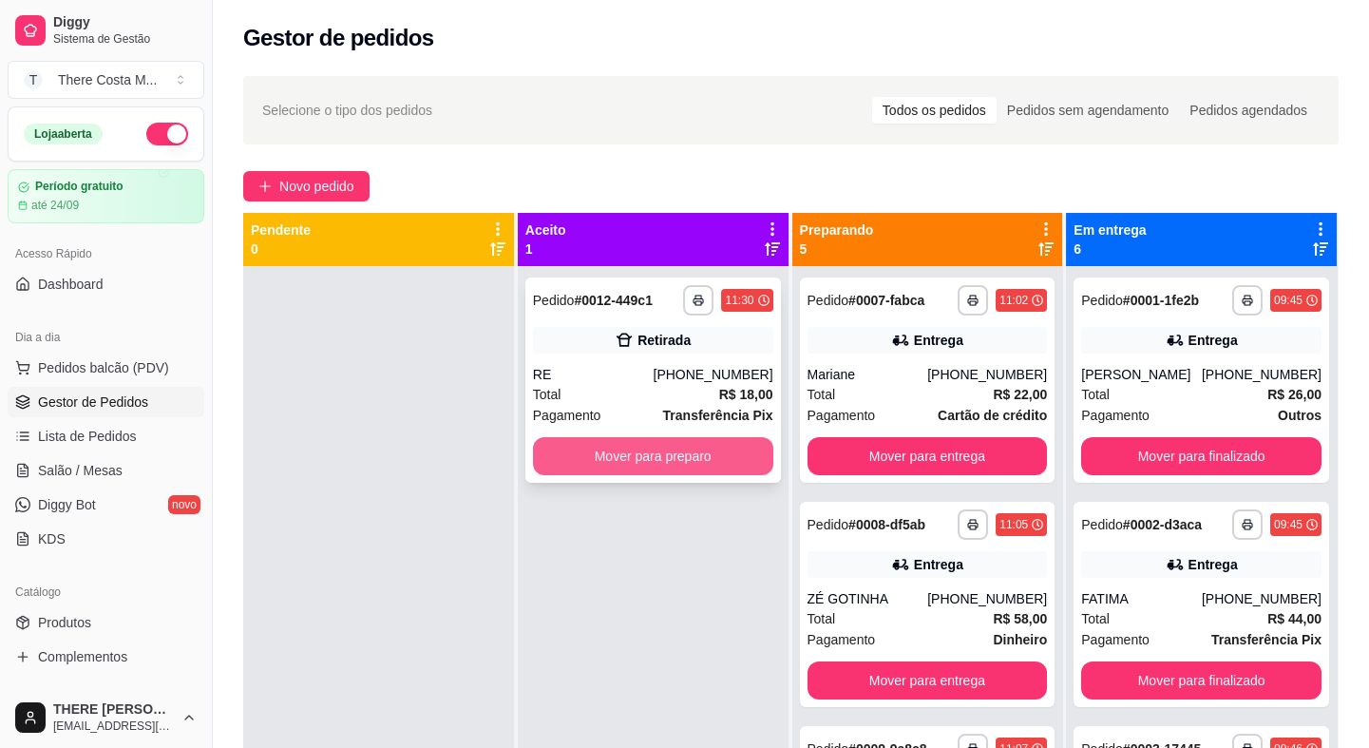
click at [706, 448] on button "Mover para preparo" at bounding box center [653, 456] width 240 height 38
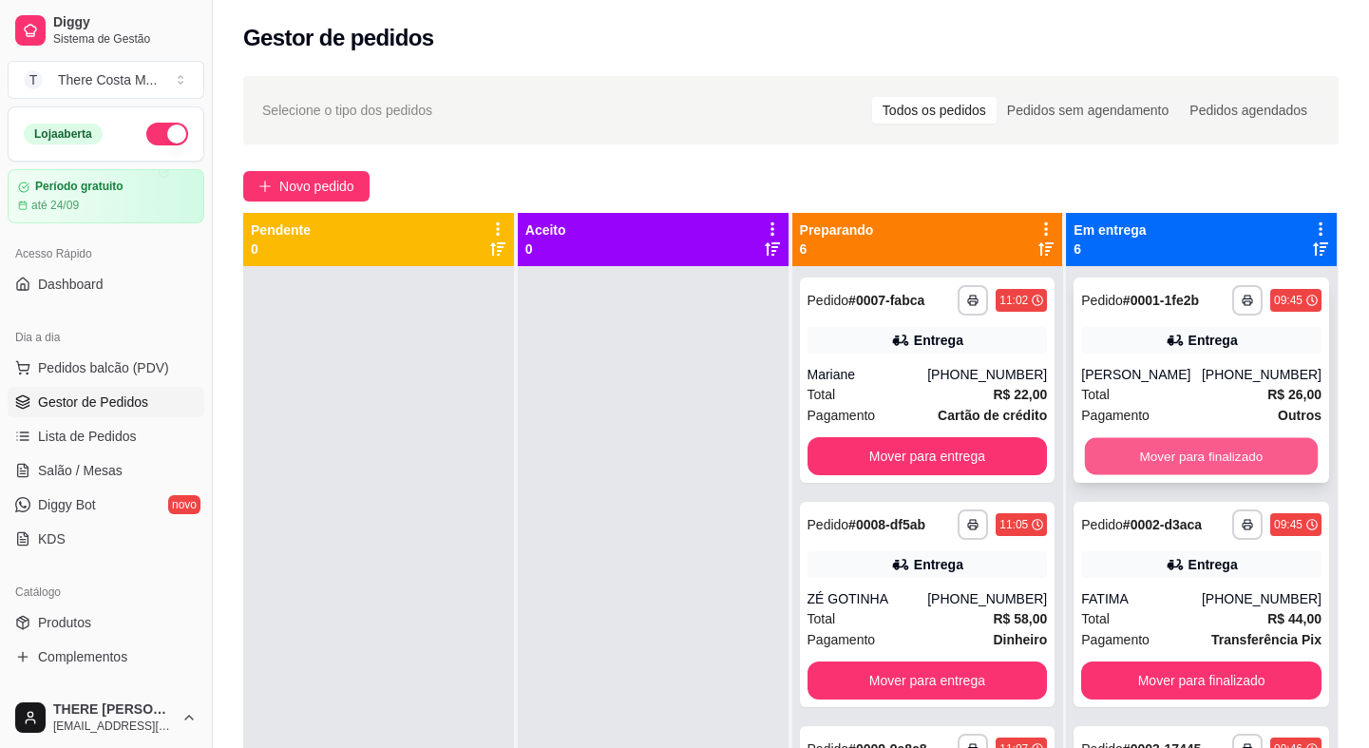
click at [1225, 452] on button "Mover para finalizado" at bounding box center [1201, 456] width 233 height 37
click at [1226, 454] on button "Mover para finalizado" at bounding box center [1201, 456] width 240 height 38
click at [1226, 454] on button "Mover para finalizado" at bounding box center [1201, 456] width 233 height 37
click at [1226, 454] on button "Mover para finalizado" at bounding box center [1201, 456] width 240 height 38
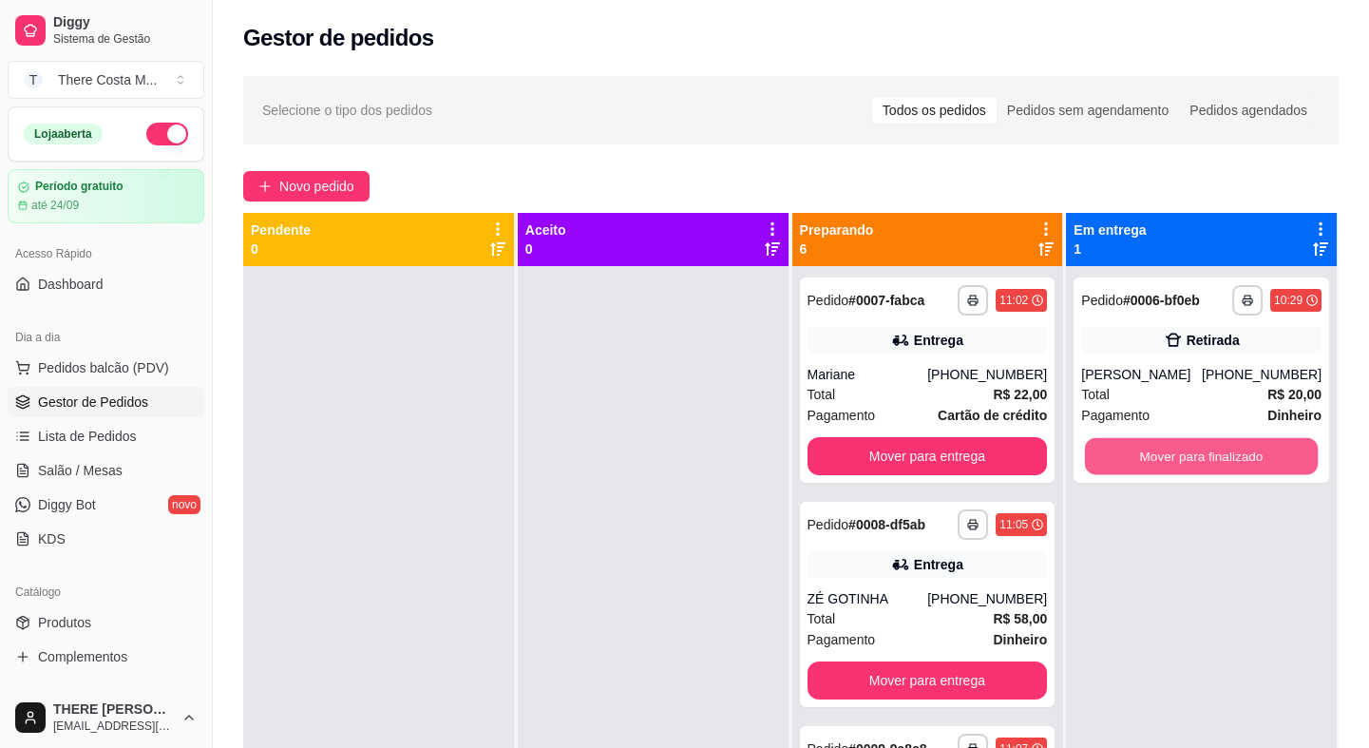
click at [1225, 454] on button "Mover para finalizado" at bounding box center [1201, 456] width 233 height 37
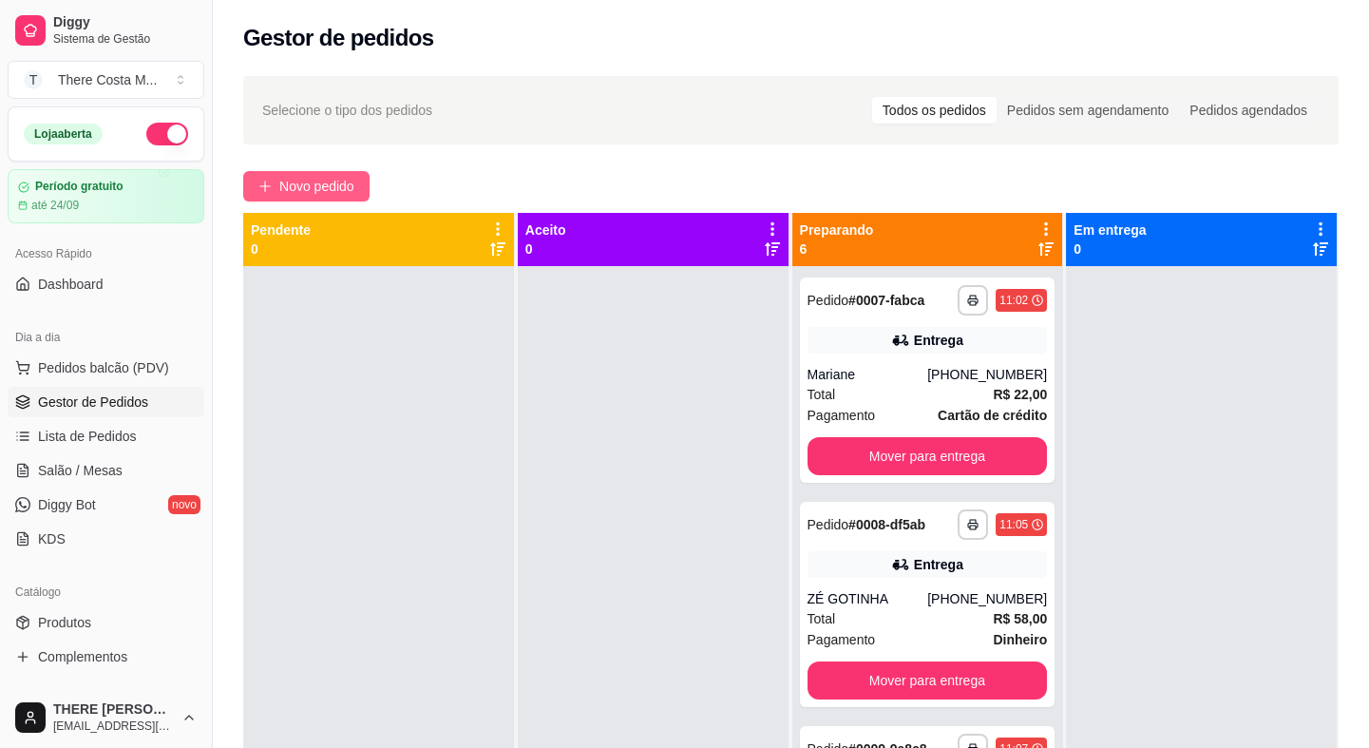
click at [352, 183] on span "Novo pedido" at bounding box center [316, 186] width 75 height 21
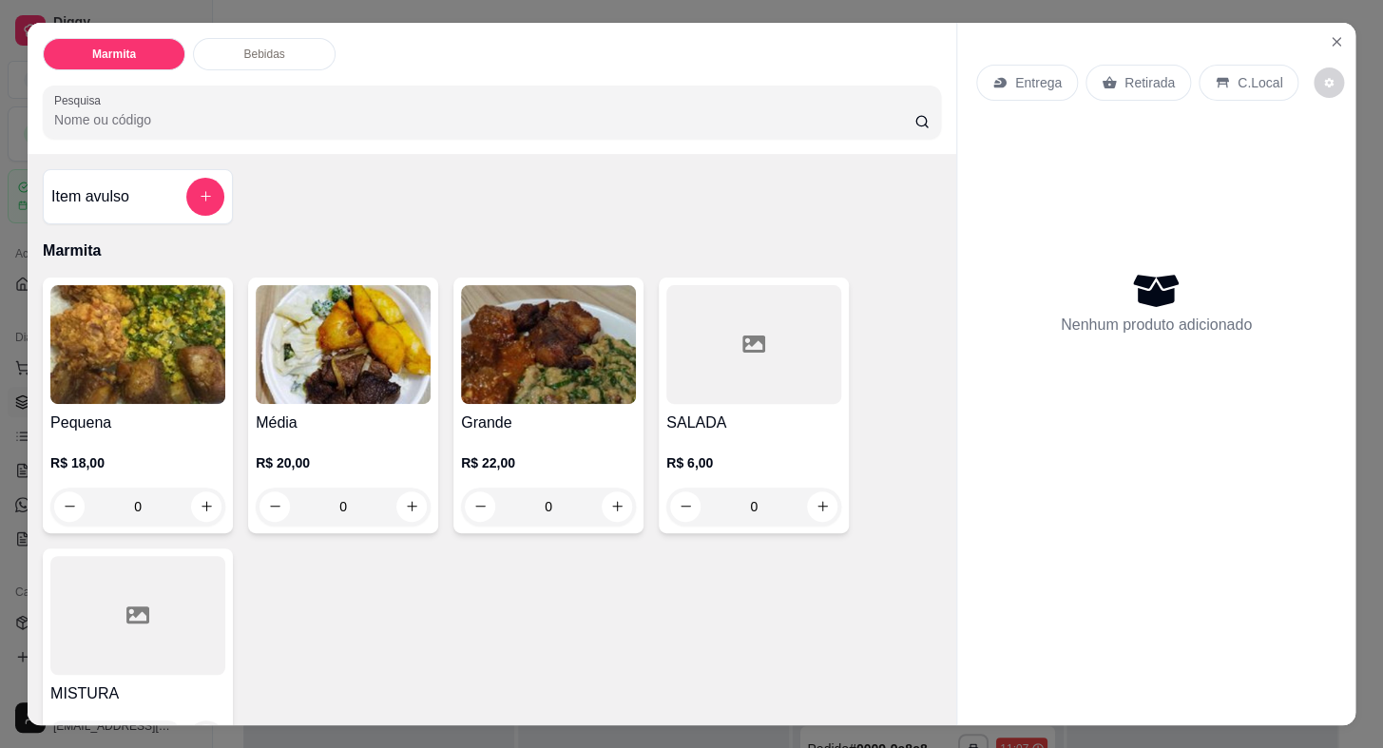
click at [1036, 80] on p "Entrega" at bounding box center [1038, 82] width 47 height 19
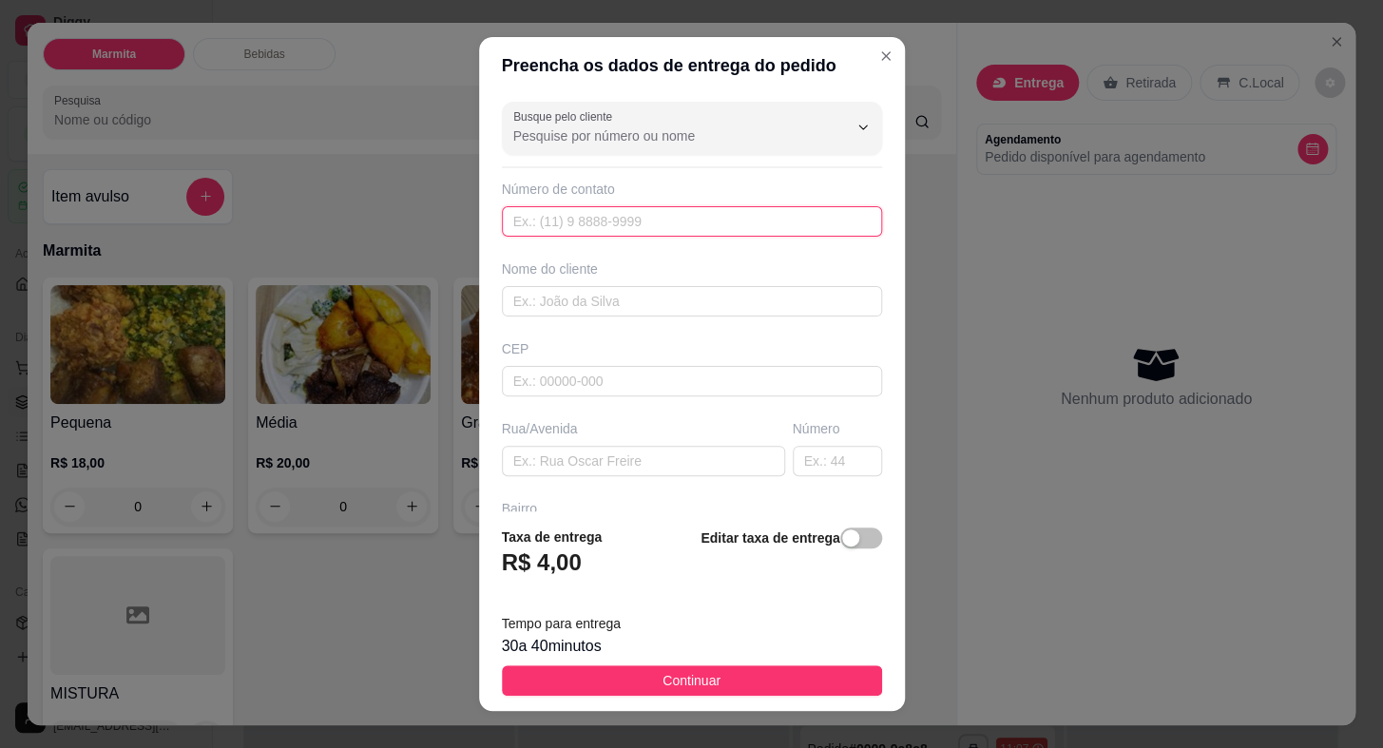
click at [618, 218] on input "text" at bounding box center [692, 221] width 380 height 30
paste input "[PHONE_NUMBER]"
type input "[PHONE_NUMBER]"
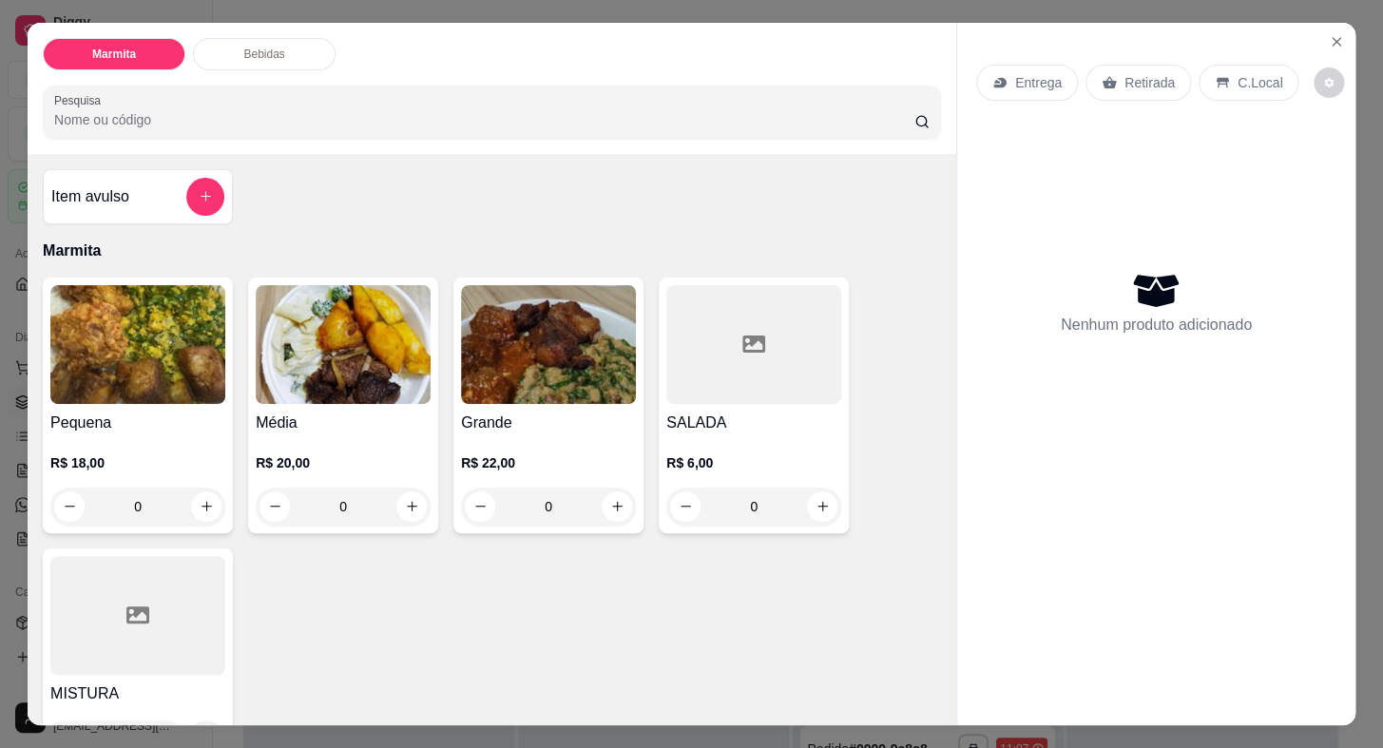
click at [1037, 93] on div "Entrega" at bounding box center [1027, 83] width 102 height 36
click at [1018, 83] on p "Entrega" at bounding box center [1038, 82] width 47 height 19
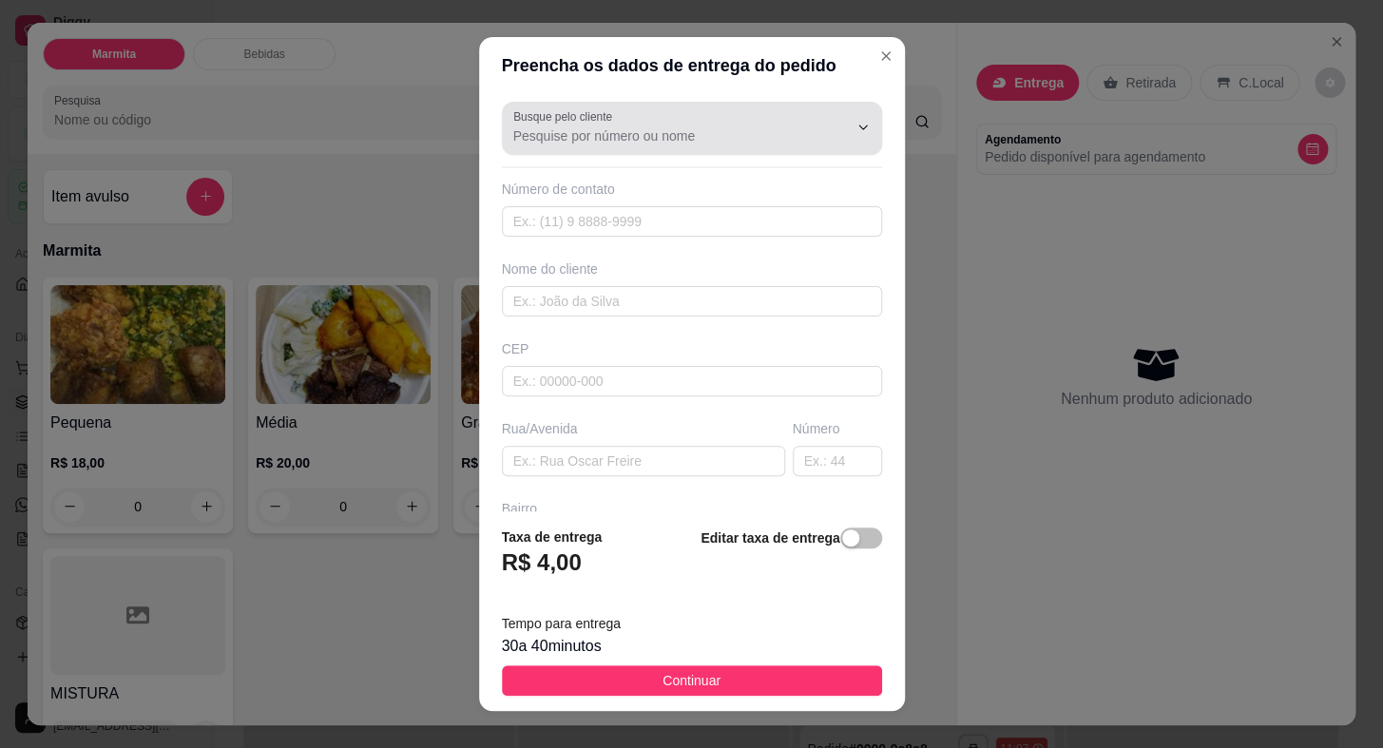
click at [669, 112] on div at bounding box center [691, 128] width 357 height 38
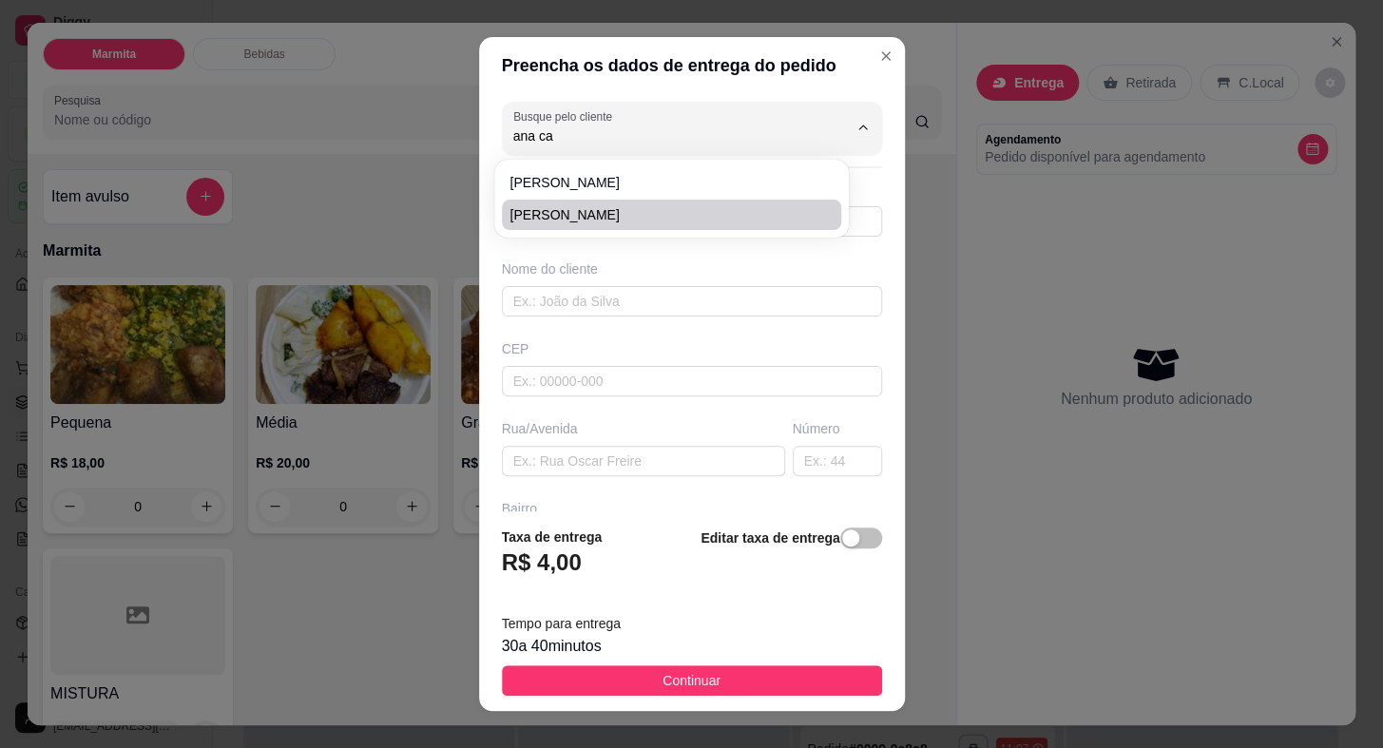
click at [615, 212] on span "[PERSON_NAME]" at bounding box center [661, 214] width 305 height 19
type input "[PERSON_NAME]"
type input "15996064985"
type input "[PERSON_NAME]"
type input "18440000"
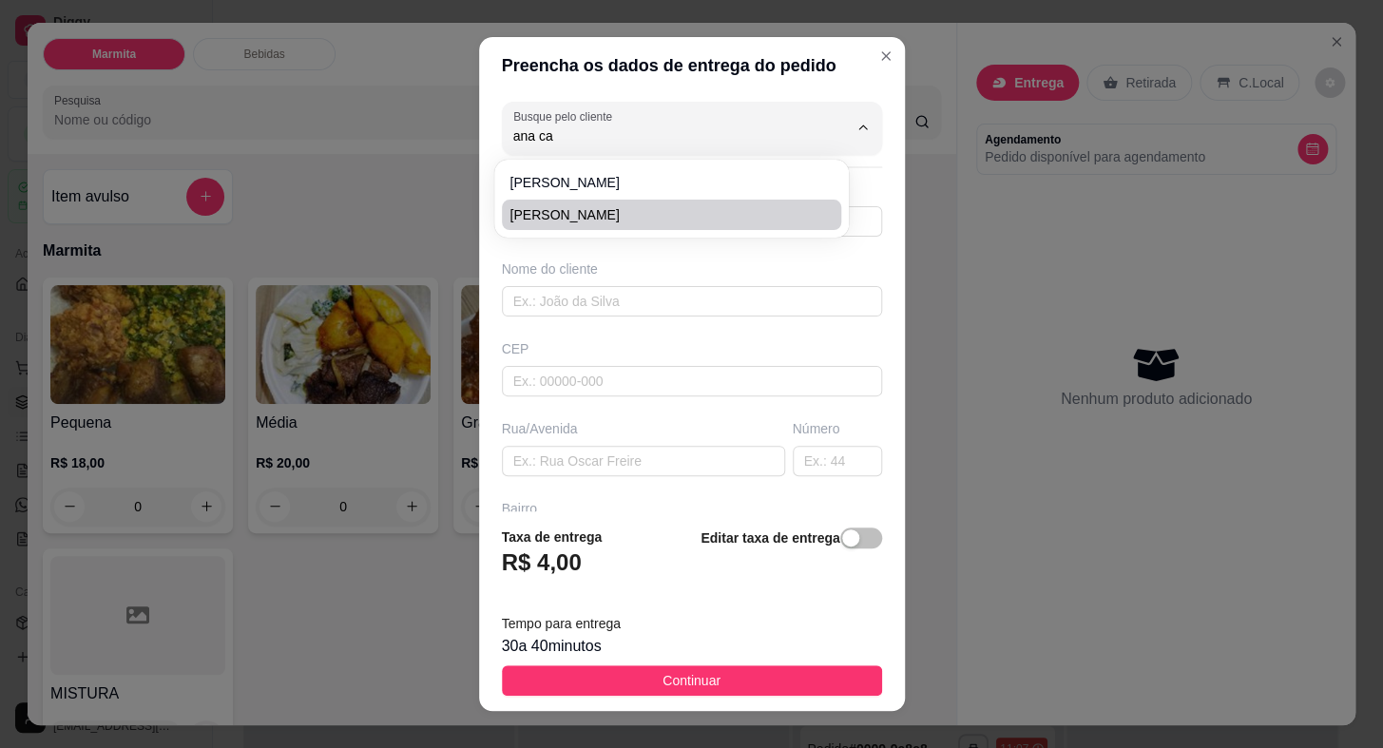
type input "0"
type input "Itaberá"
type input "LOJA AFRANIO"
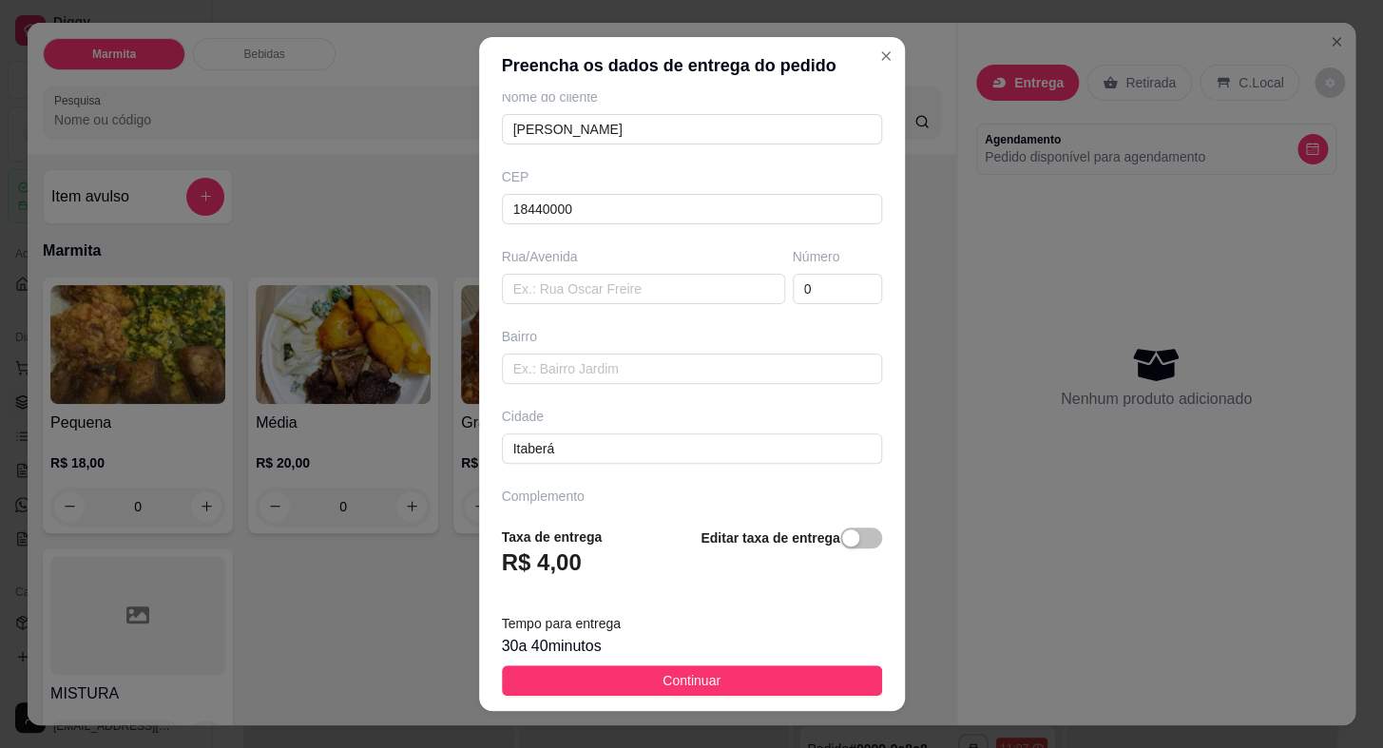
scroll to position [221, 0]
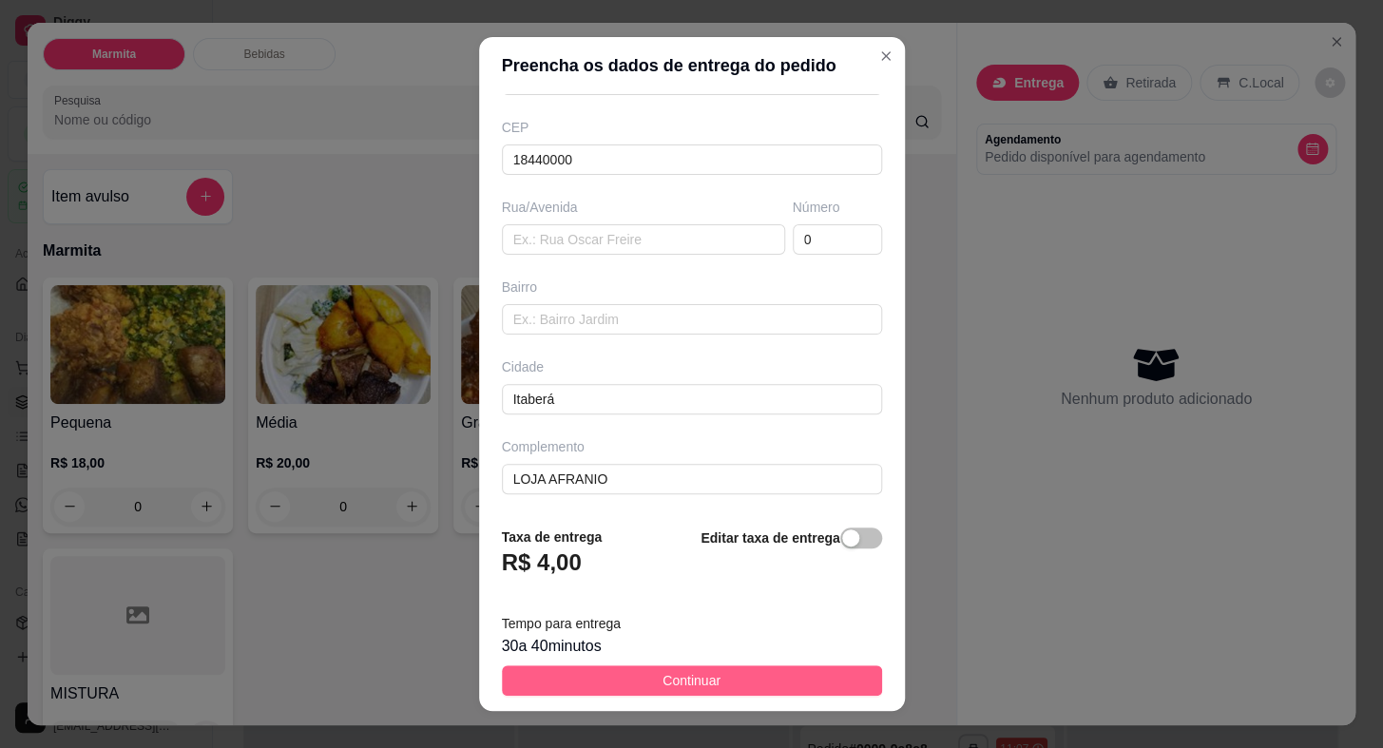
type input "[PERSON_NAME]"
click at [662, 676] on span "Continuar" at bounding box center [691, 680] width 58 height 21
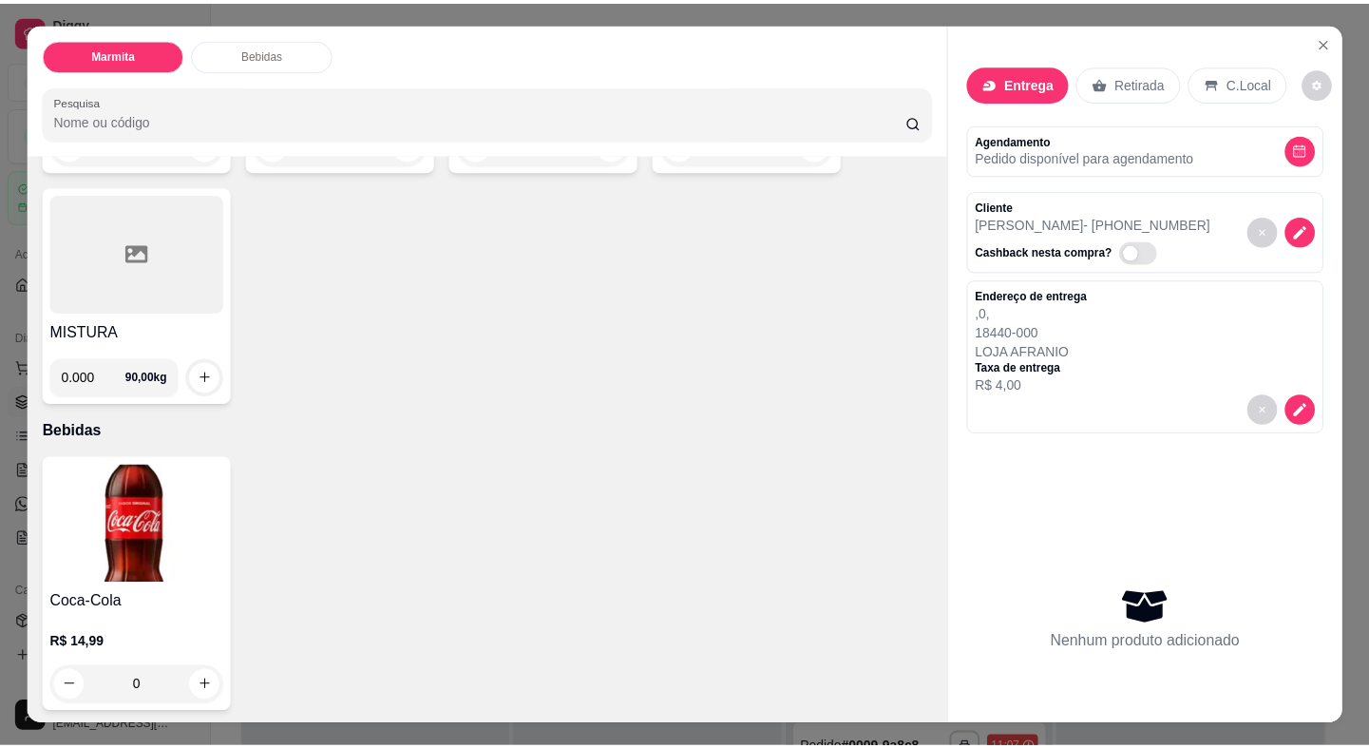
scroll to position [0, 0]
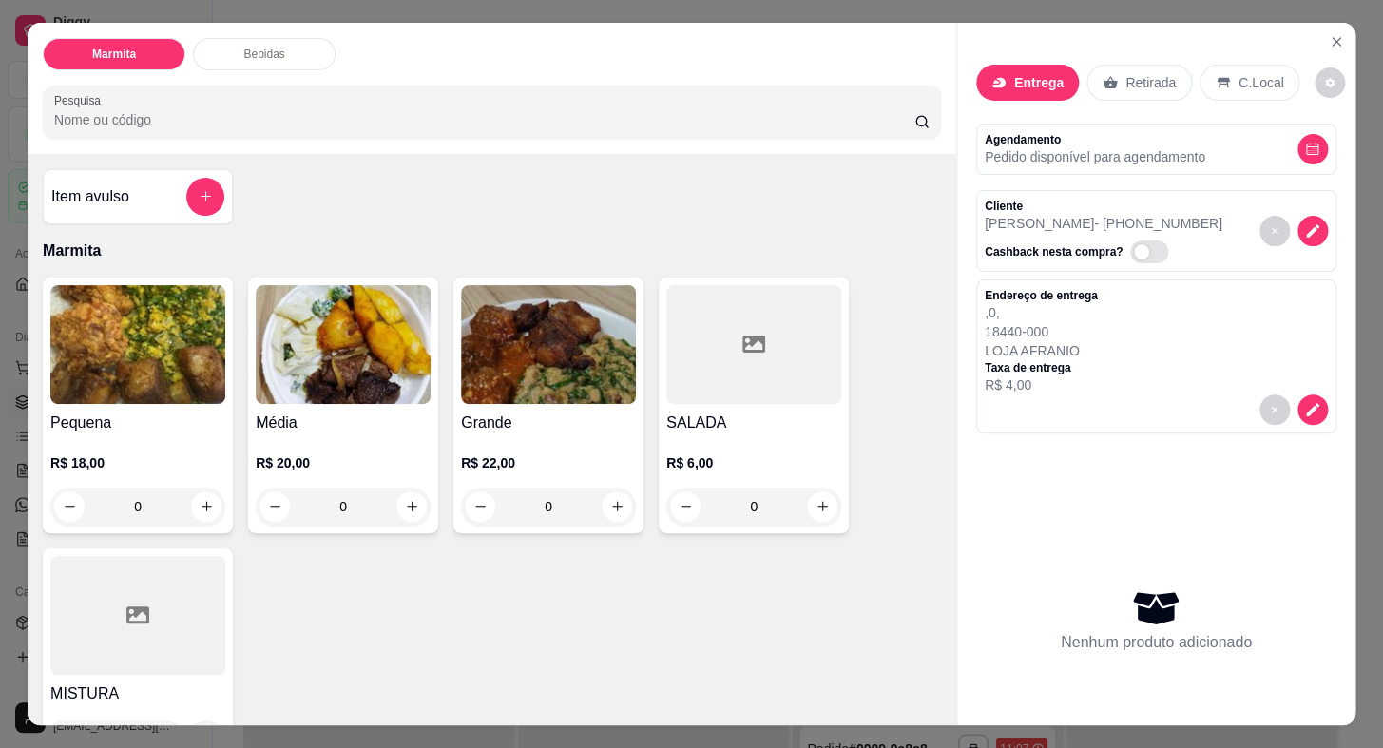
click at [172, 380] on img at bounding box center [137, 344] width 175 height 119
click at [1332, 38] on icon "Close" at bounding box center [1336, 42] width 8 height 8
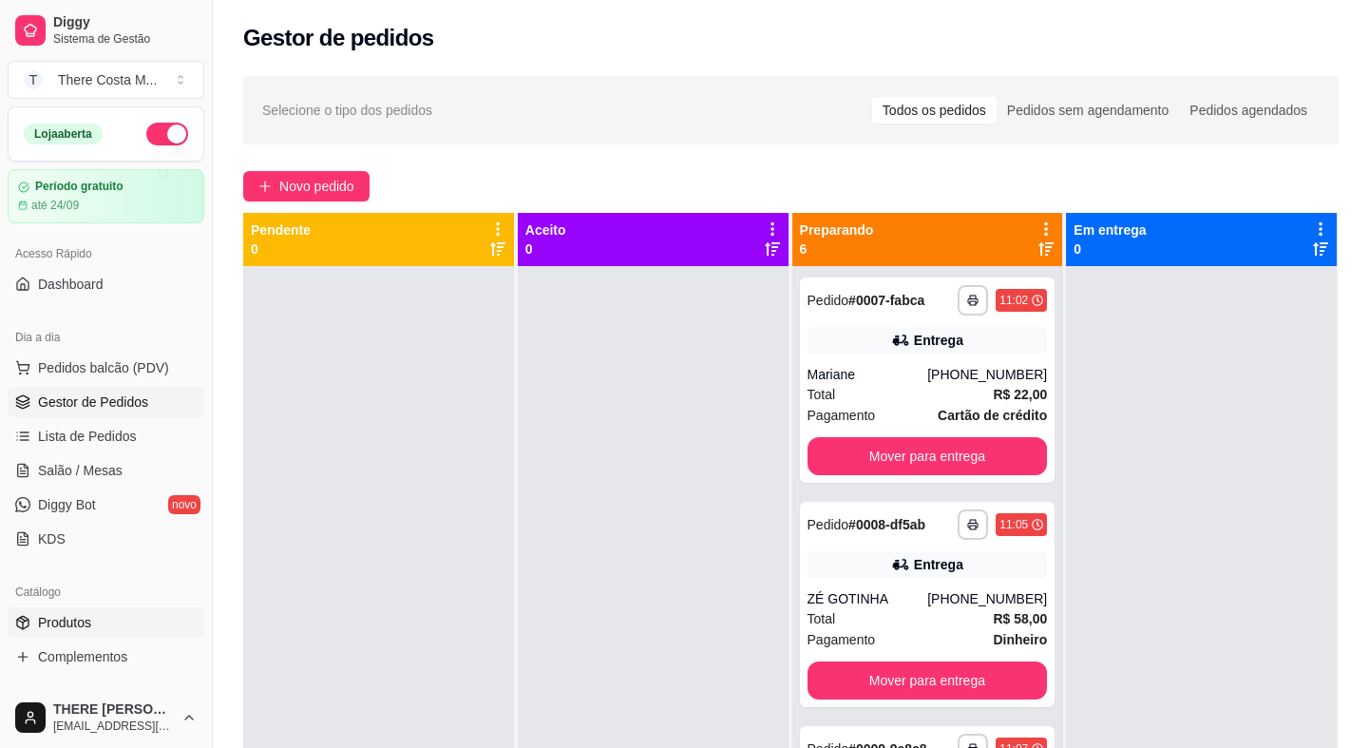
click at [131, 622] on link "Produtos" at bounding box center [106, 622] width 197 height 30
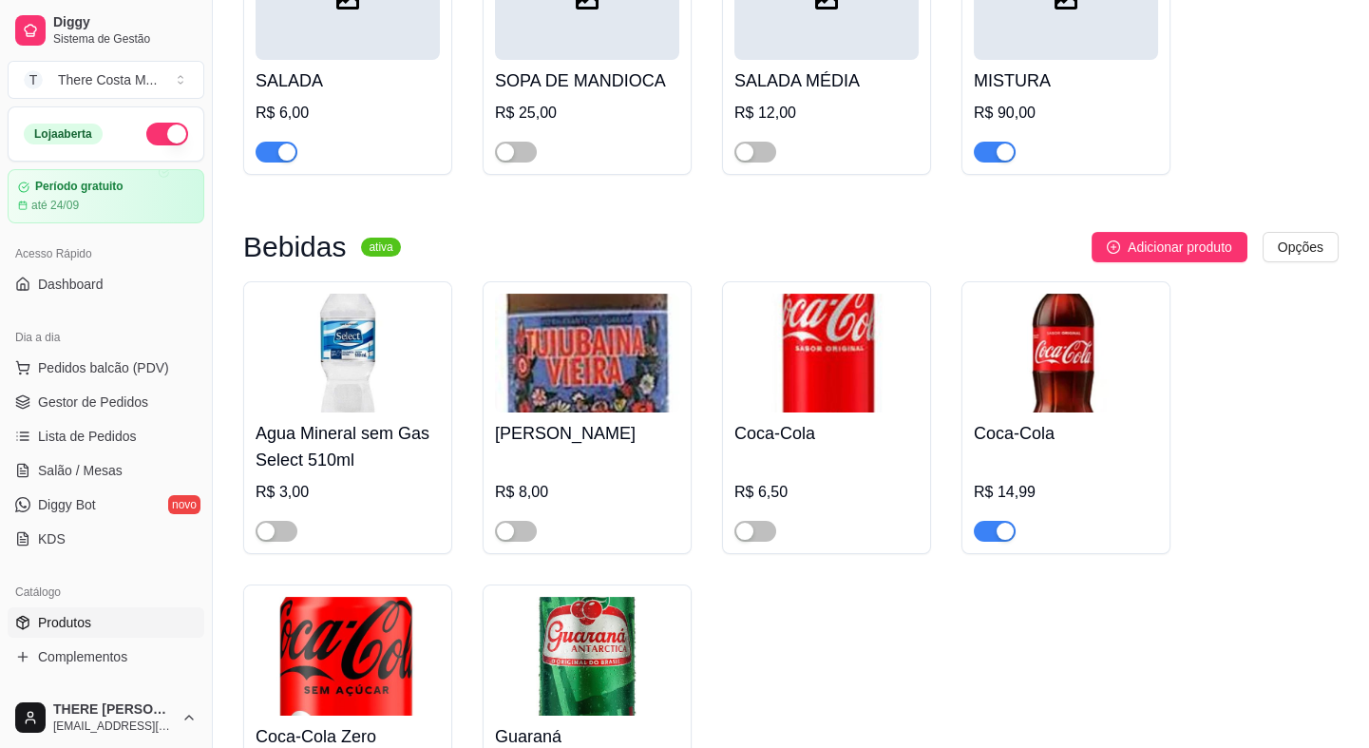
scroll to position [1036, 0]
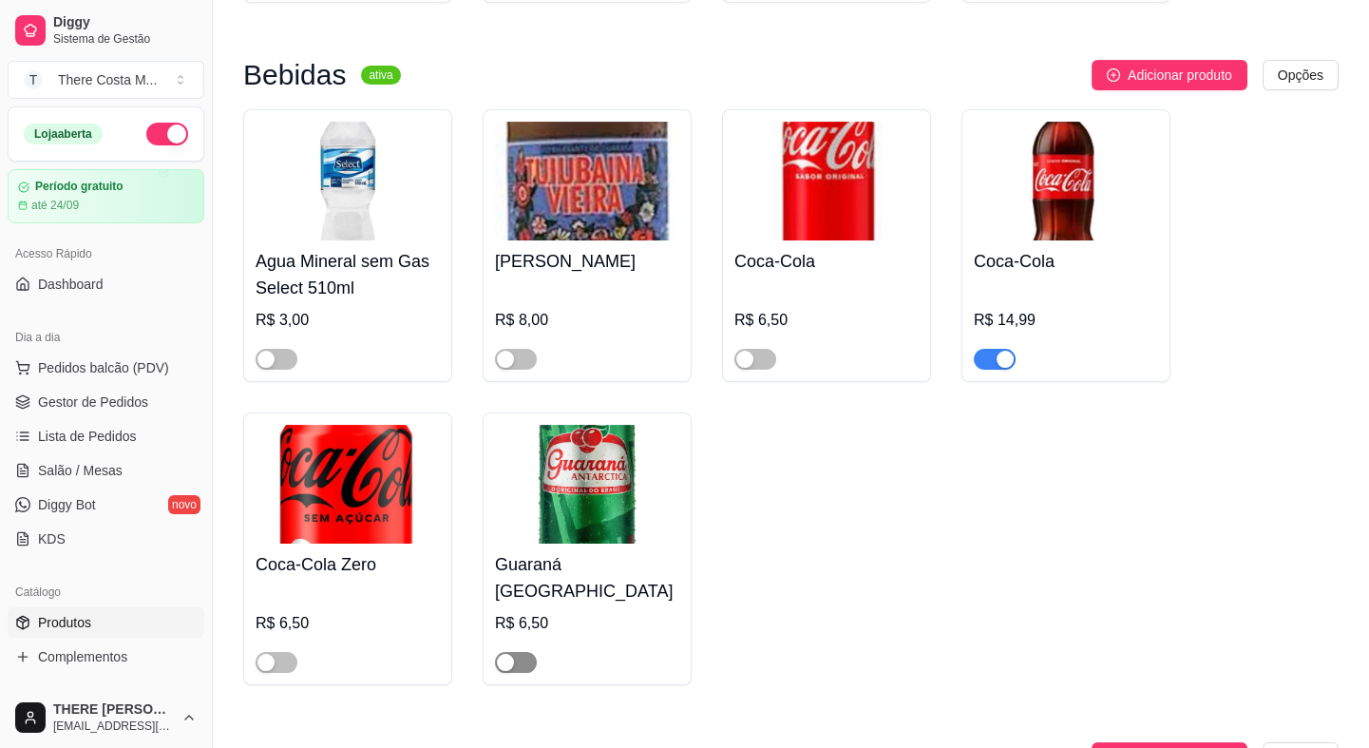
click at [506, 654] on div "button" at bounding box center [505, 662] width 17 height 17
click at [277, 652] on span "button" at bounding box center [277, 662] width 42 height 21
click at [770, 352] on span "button" at bounding box center [756, 359] width 42 height 21
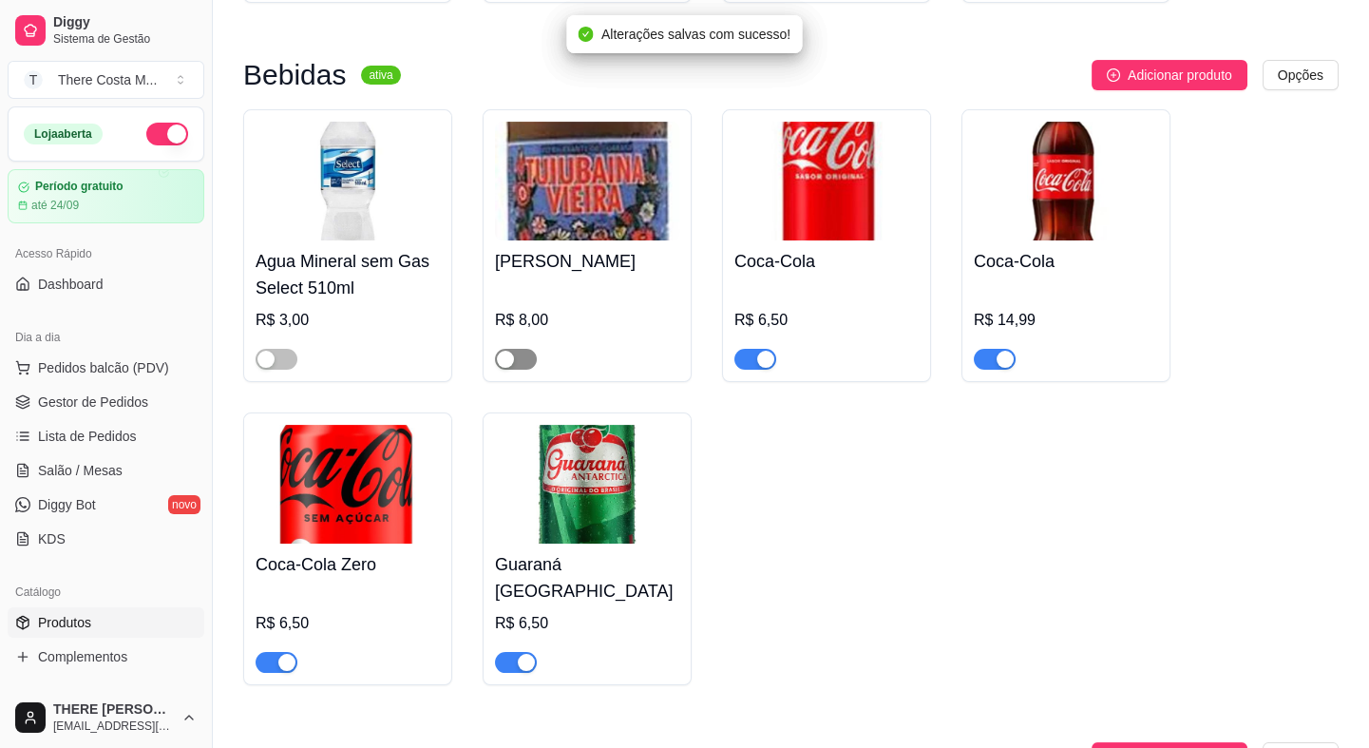
click at [519, 359] on span "button" at bounding box center [516, 359] width 42 height 21
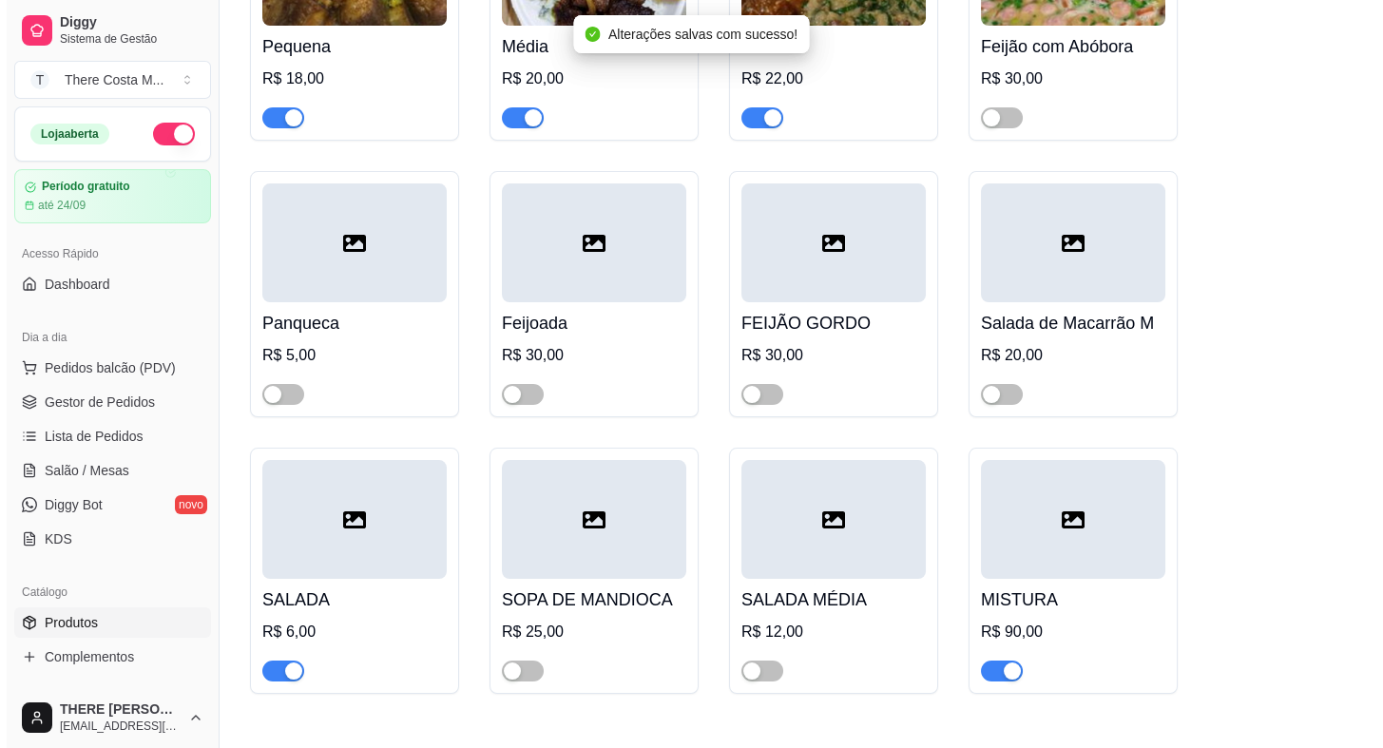
scroll to position [0, 0]
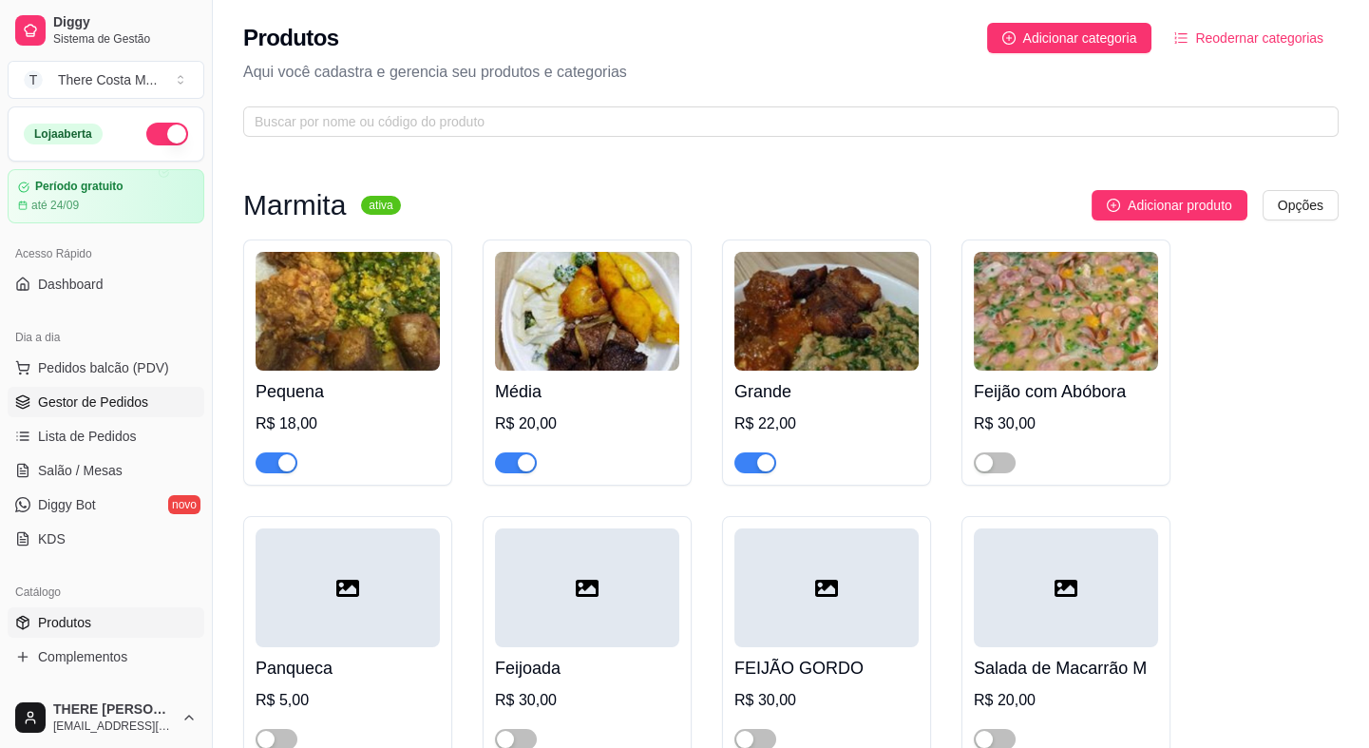
click at [90, 394] on span "Gestor de Pedidos" at bounding box center [93, 401] width 110 height 19
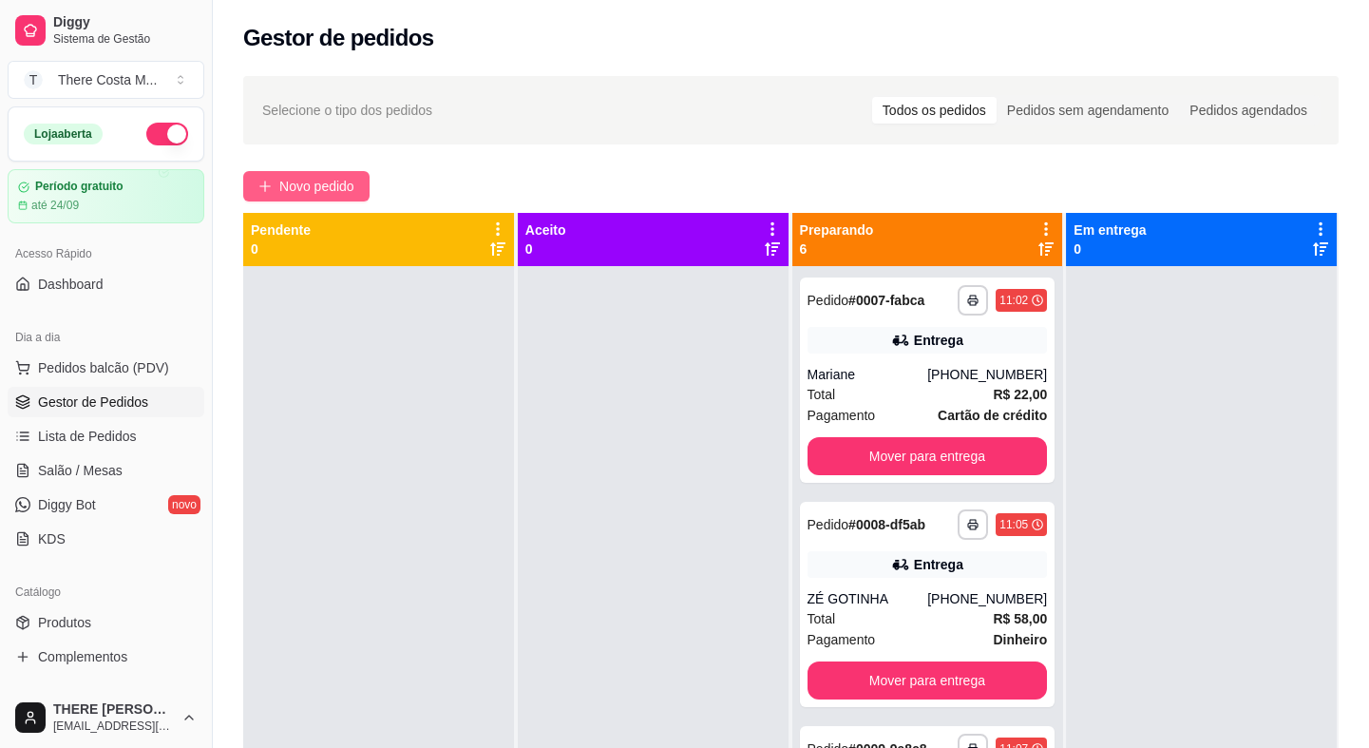
click at [317, 173] on button "Novo pedido" at bounding box center [306, 186] width 126 height 30
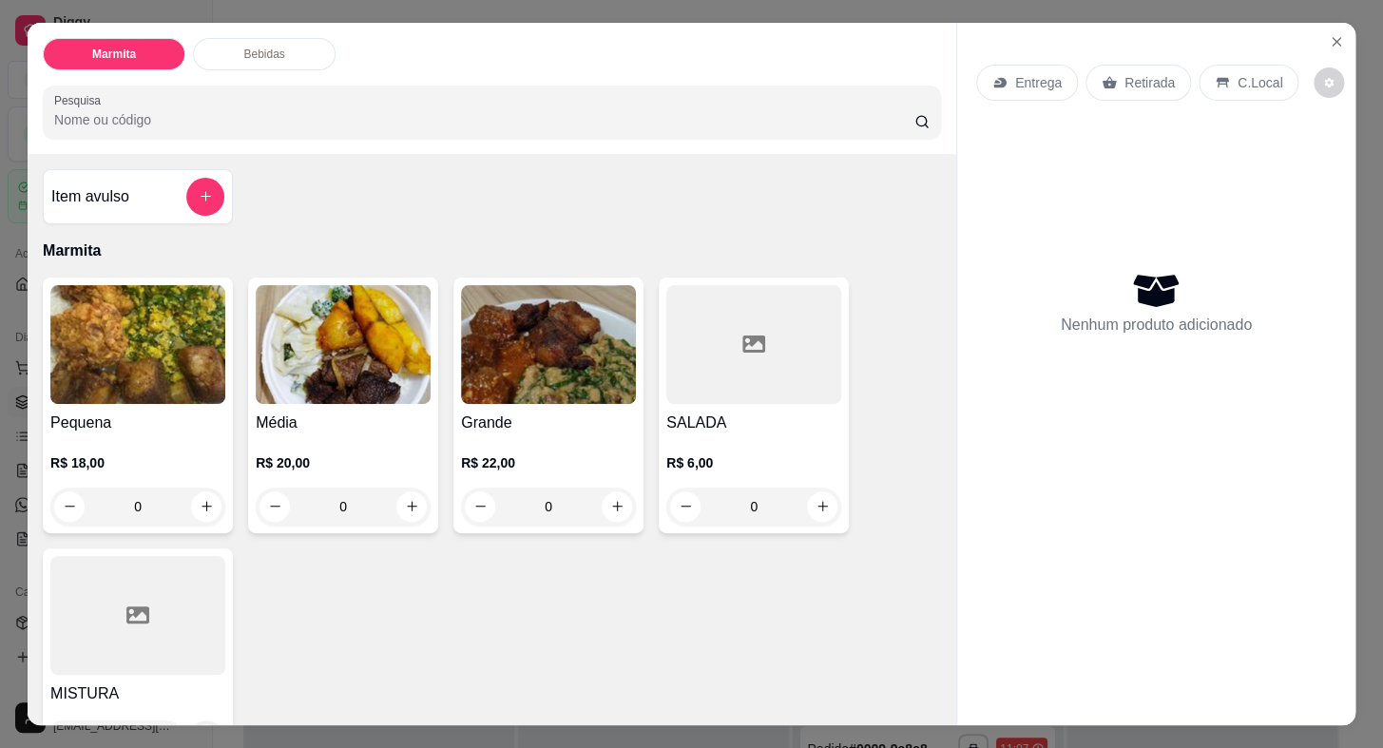
click at [1032, 73] on p "Entrega" at bounding box center [1038, 82] width 47 height 19
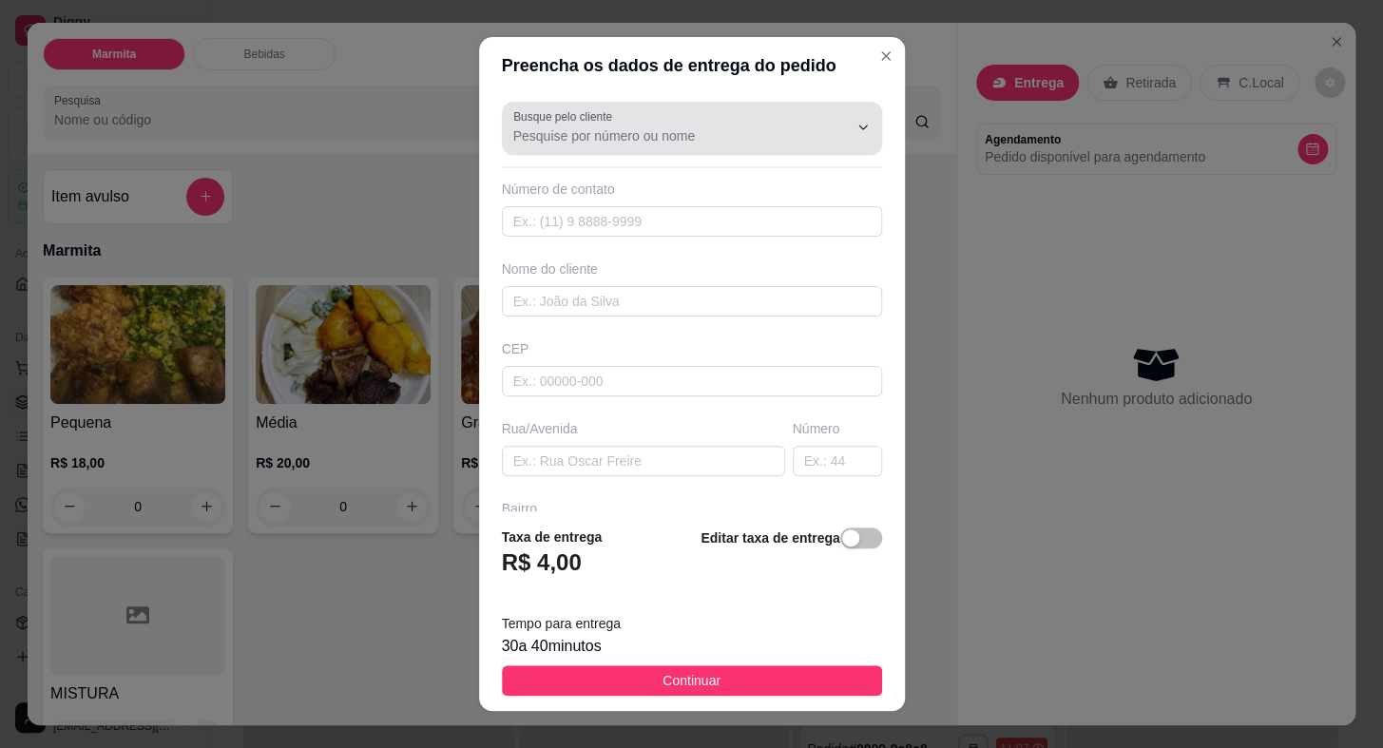
click at [713, 131] on input "Busque pelo cliente" at bounding box center [665, 135] width 304 height 19
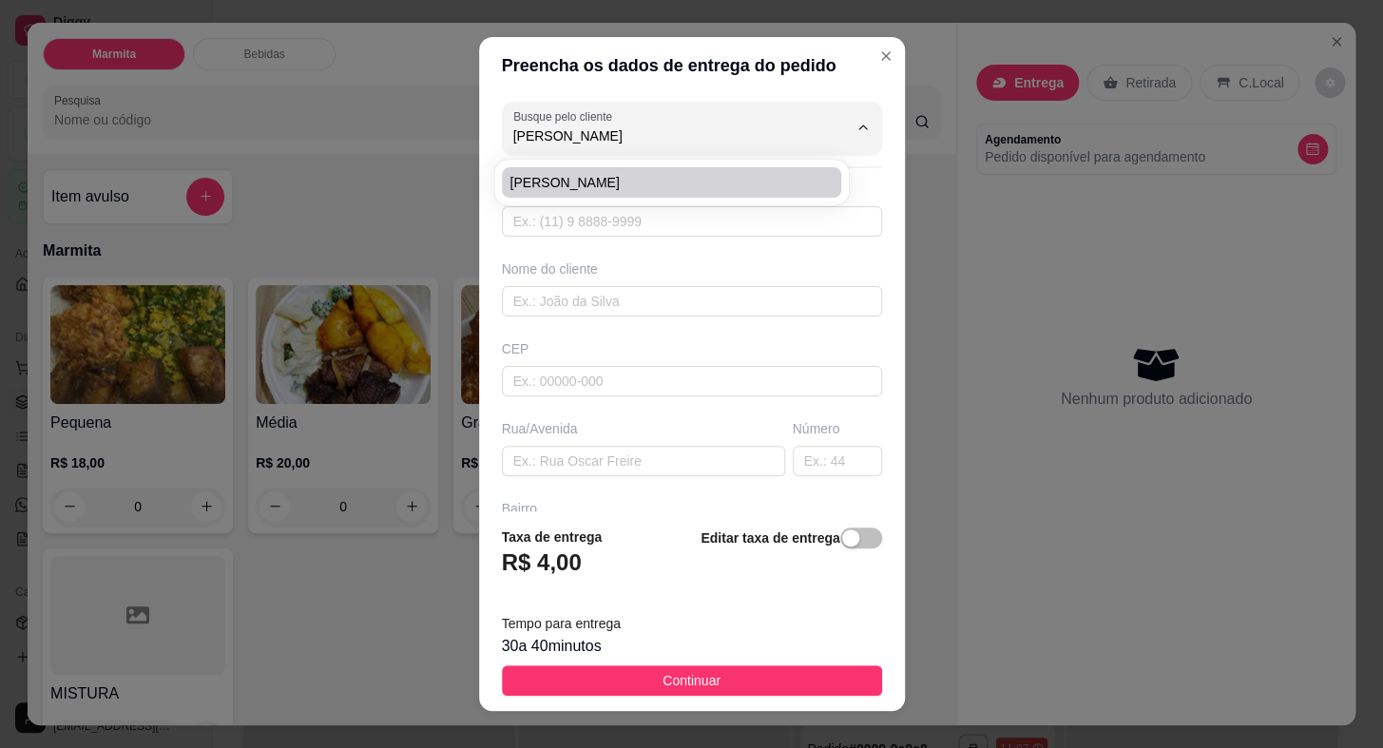
click at [684, 167] on li "[PERSON_NAME]" at bounding box center [671, 182] width 339 height 30
type input "[PERSON_NAME]"
type input "15996064985"
type input "[PERSON_NAME]"
type input "18440000"
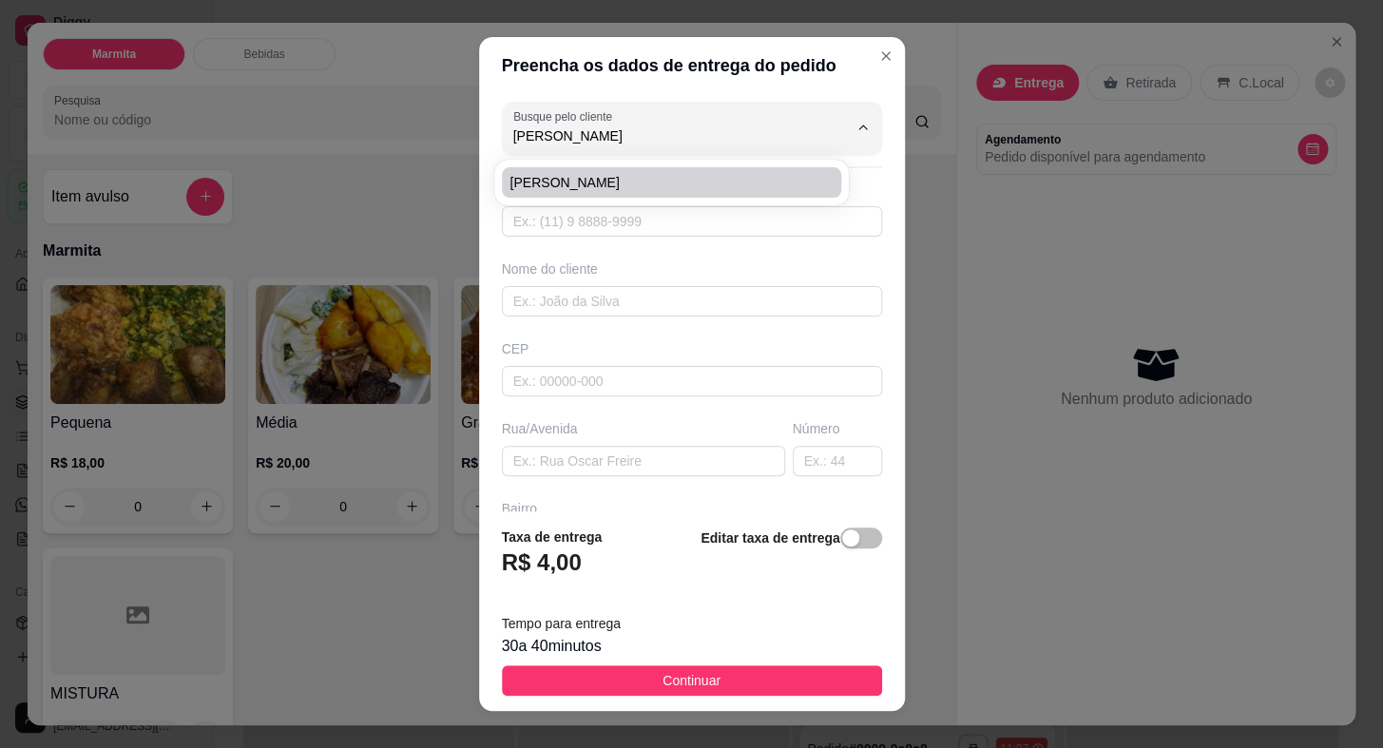
type input "0"
type input "Itaberá"
type input "LOJA AFRANIO"
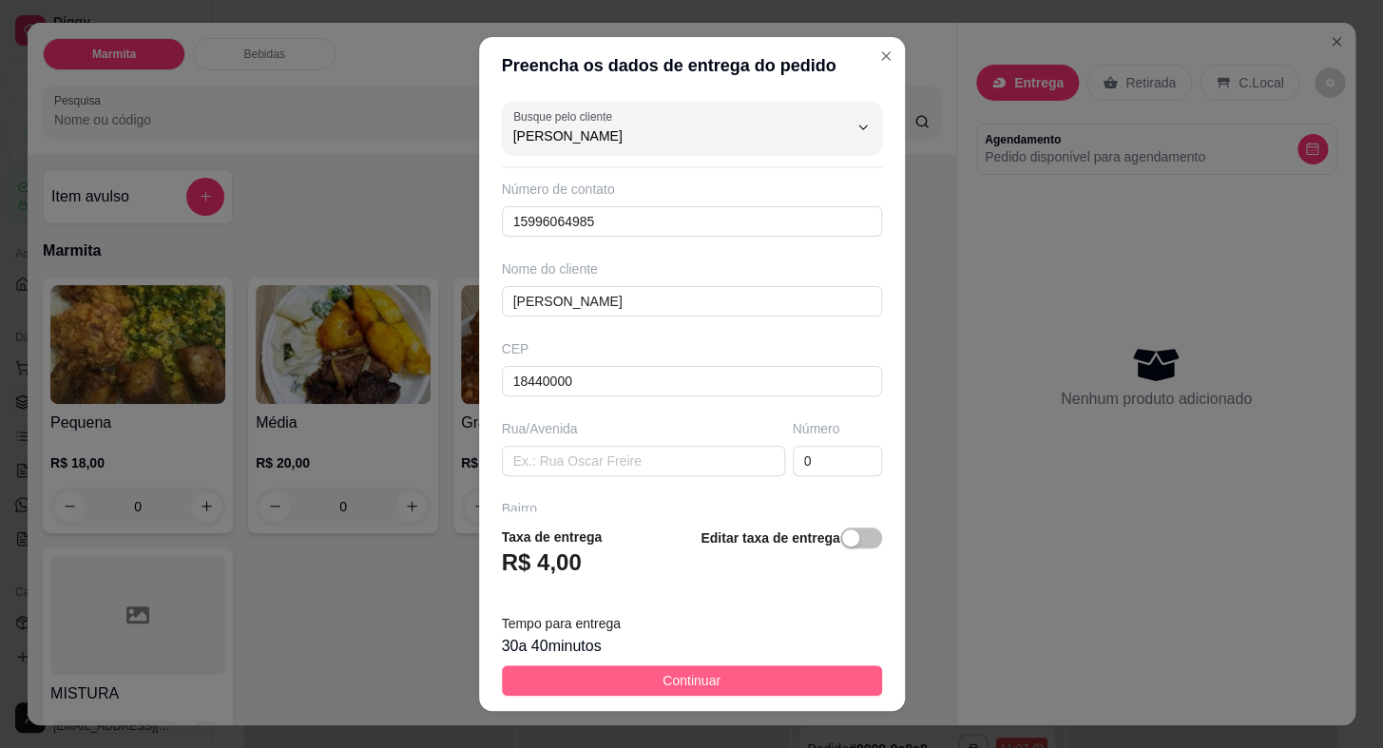
type input "[PERSON_NAME]"
click at [758, 689] on button "Continuar" at bounding box center [692, 680] width 380 height 30
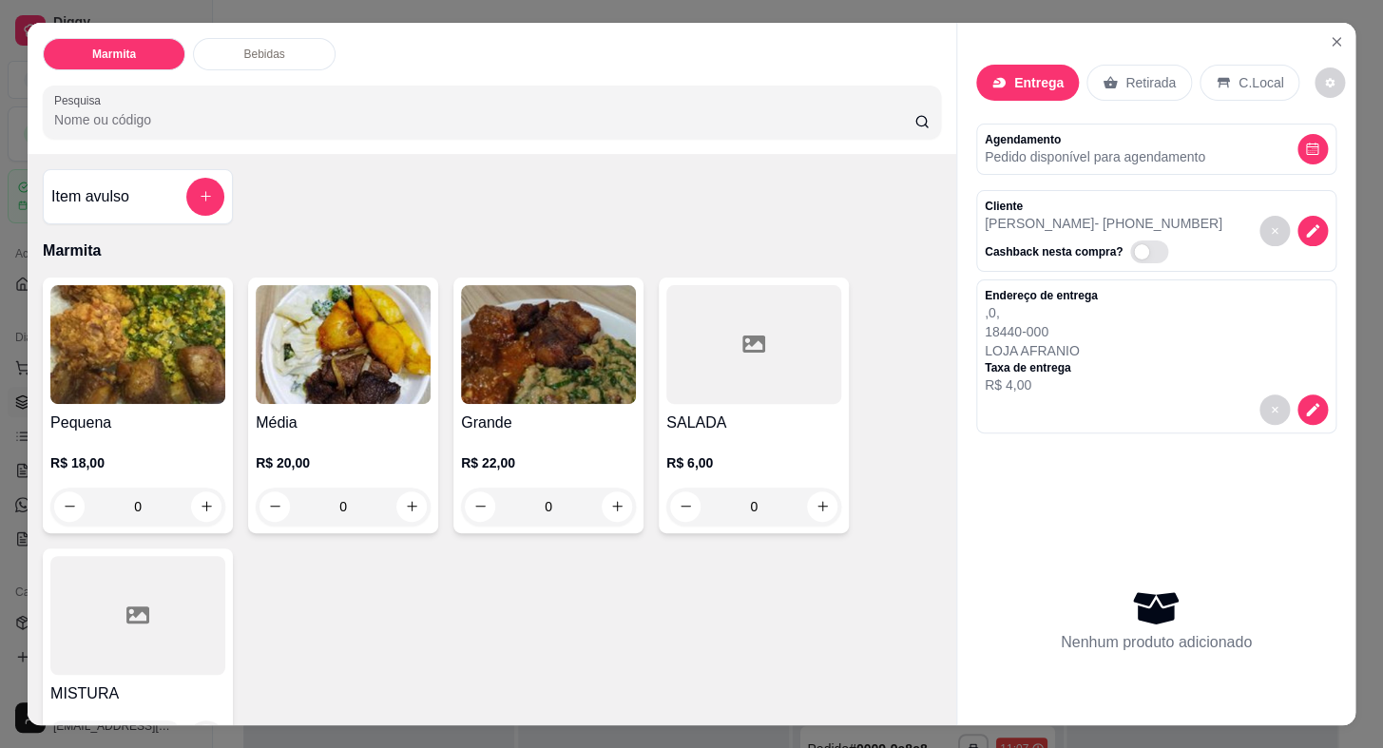
click at [122, 365] on img at bounding box center [137, 344] width 175 height 119
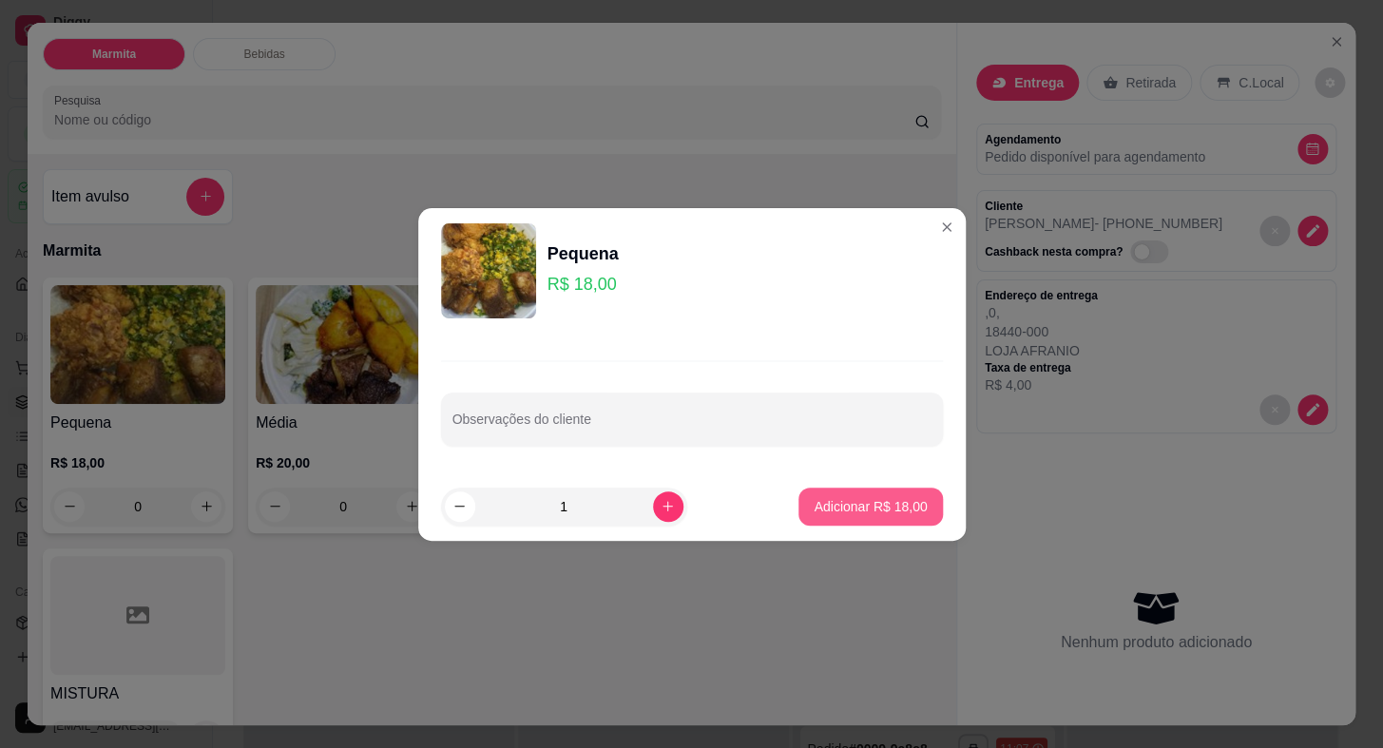
click at [880, 494] on button "Adicionar R$ 18,00" at bounding box center [869, 506] width 143 height 38
type input "1"
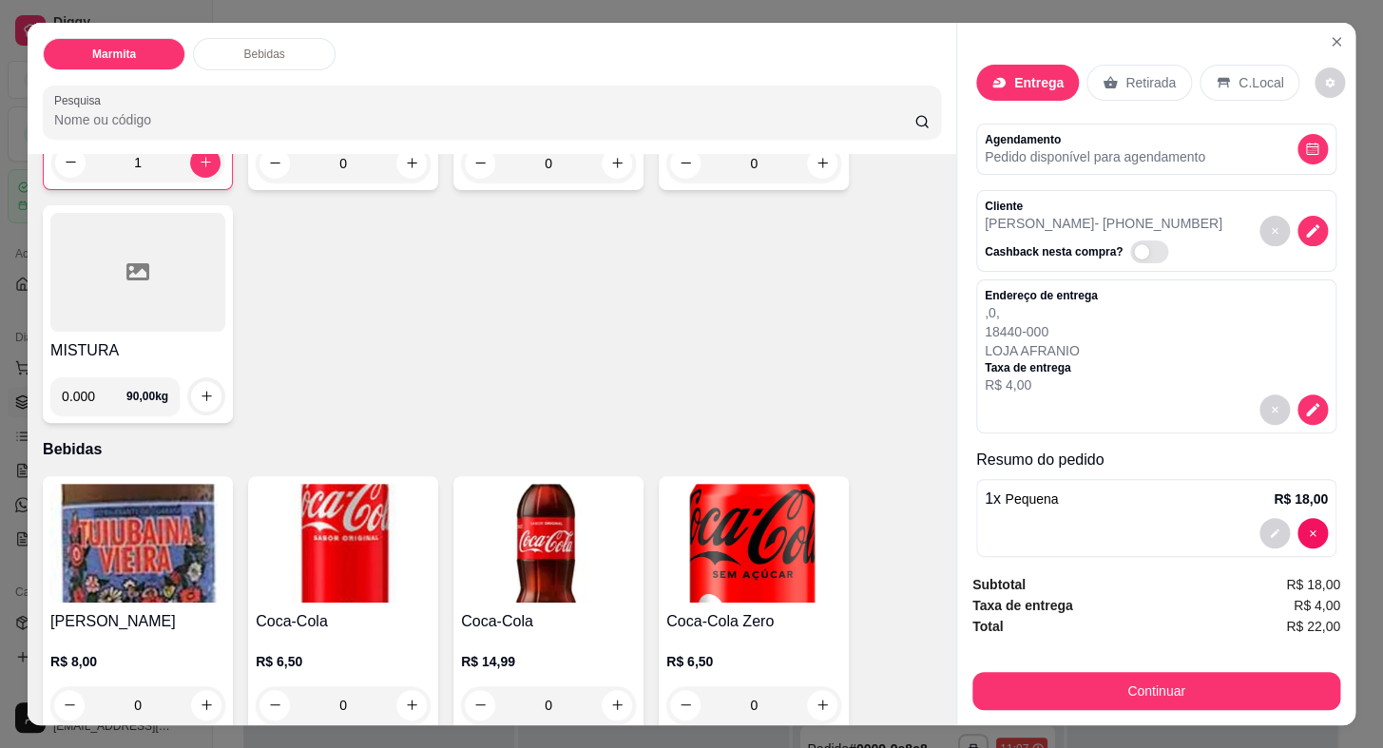
scroll to position [636, 0]
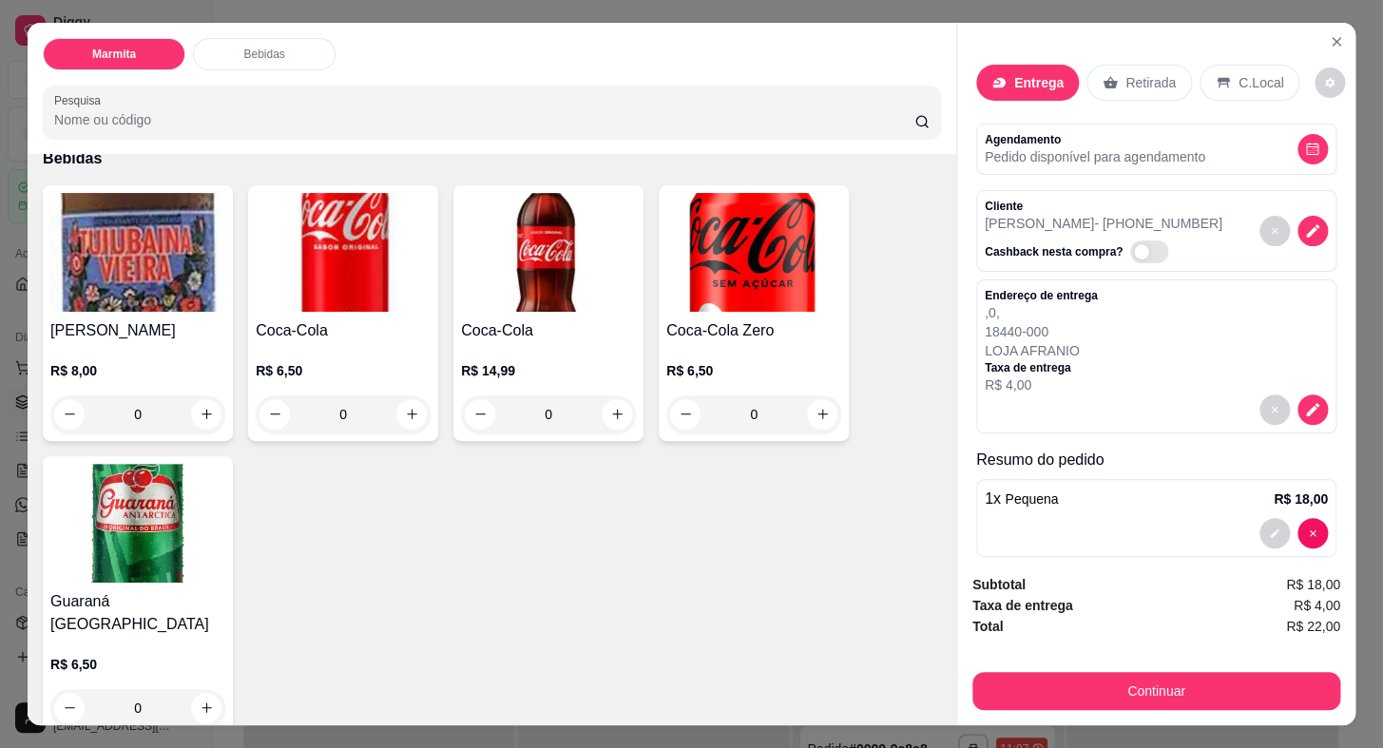
click at [143, 535] on img at bounding box center [137, 523] width 175 height 119
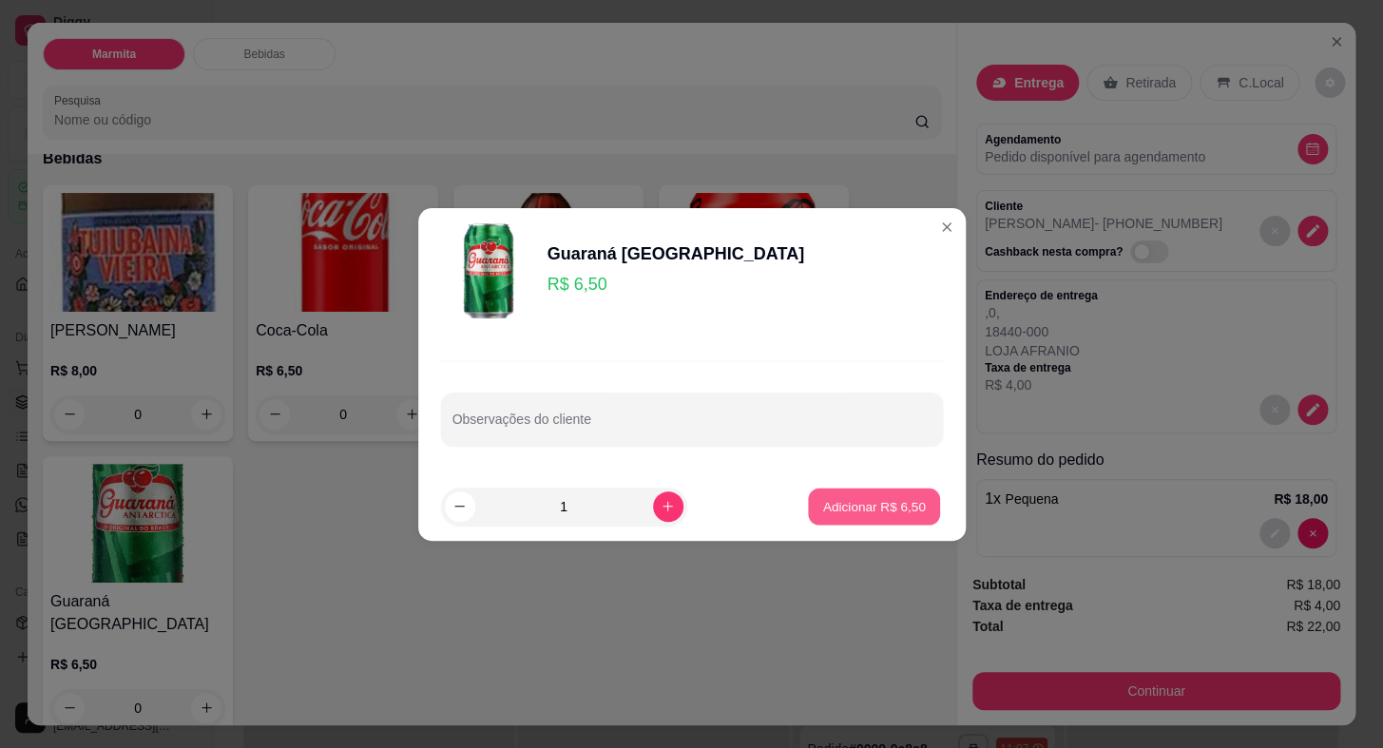
click at [860, 513] on p "Adicionar R$ 6,50" at bounding box center [874, 506] width 103 height 18
type input "1"
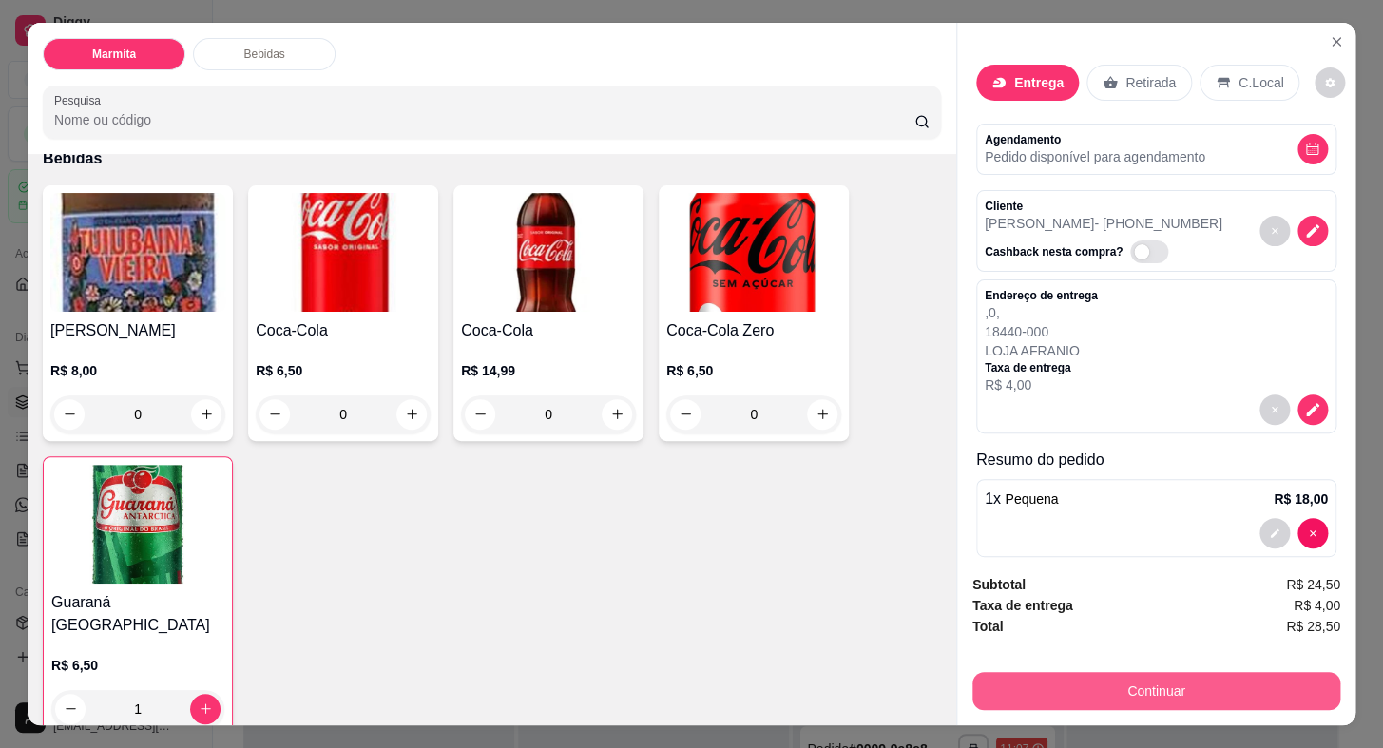
click at [1163, 682] on button "Continuar" at bounding box center [1156, 691] width 368 height 38
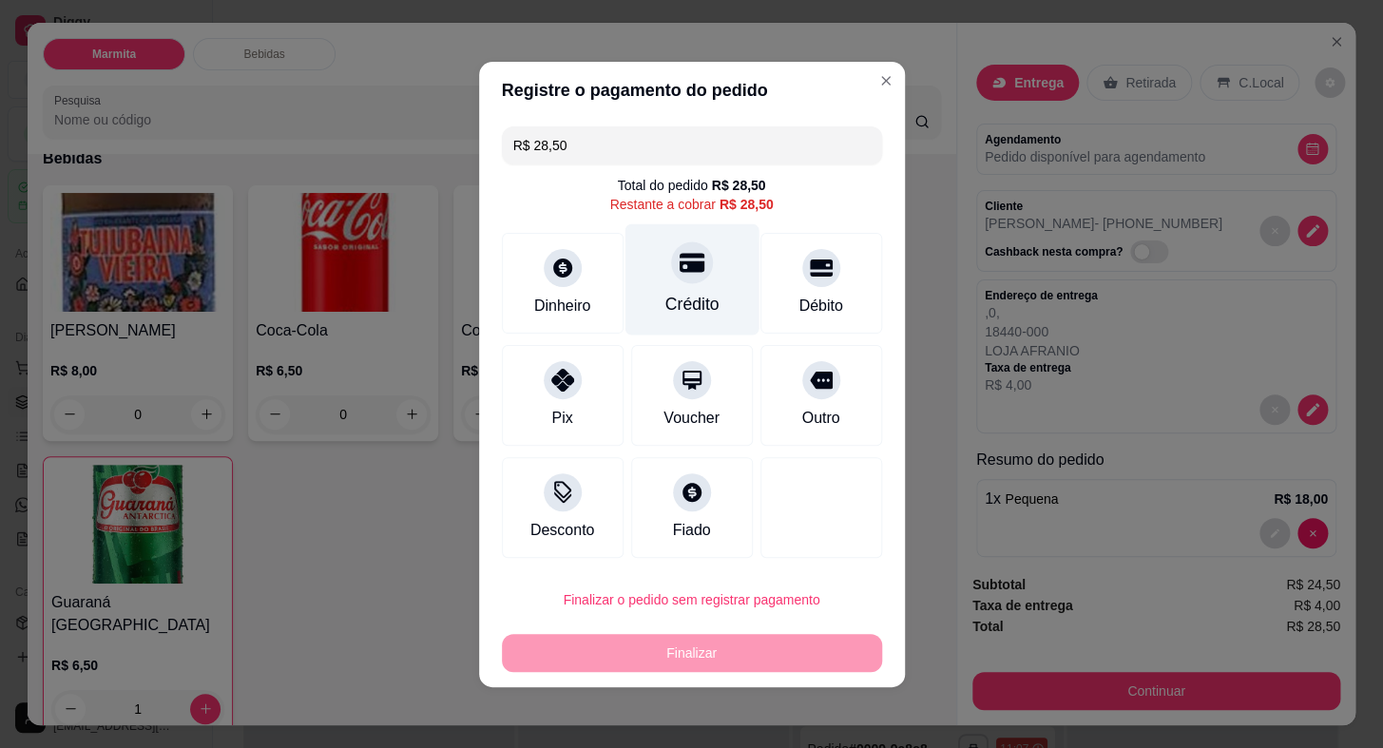
click at [686, 277] on div at bounding box center [692, 262] width 42 height 42
type input "R$ 0,00"
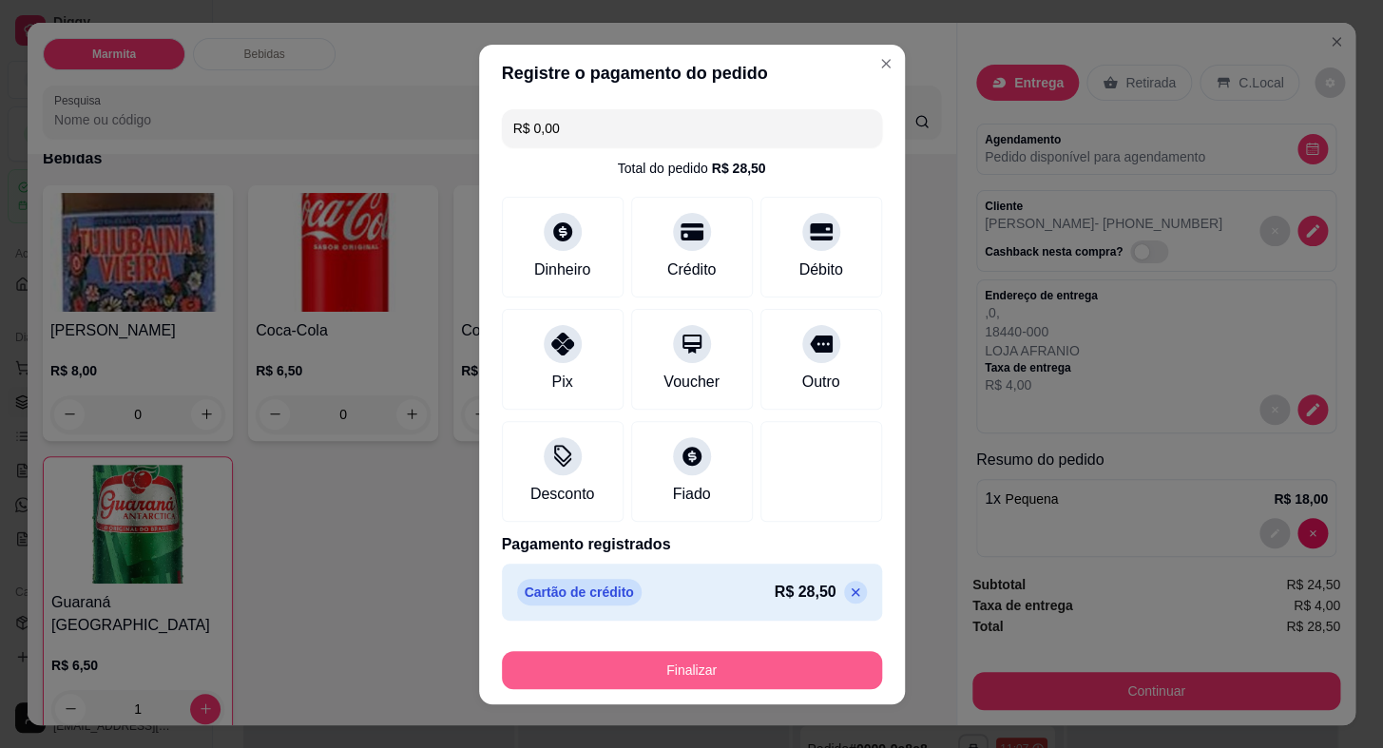
click at [756, 660] on button "Finalizar" at bounding box center [692, 670] width 380 height 38
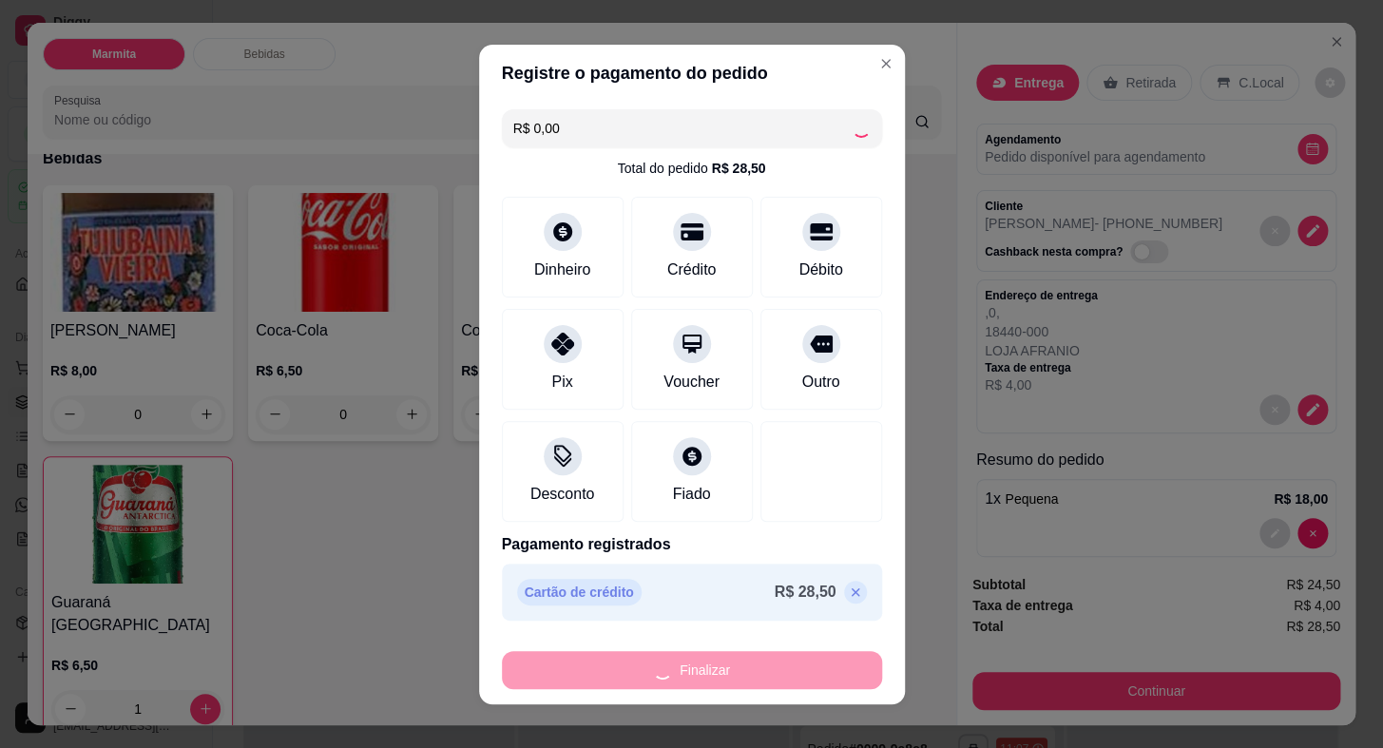
type input "0"
type input "-R$ 28,50"
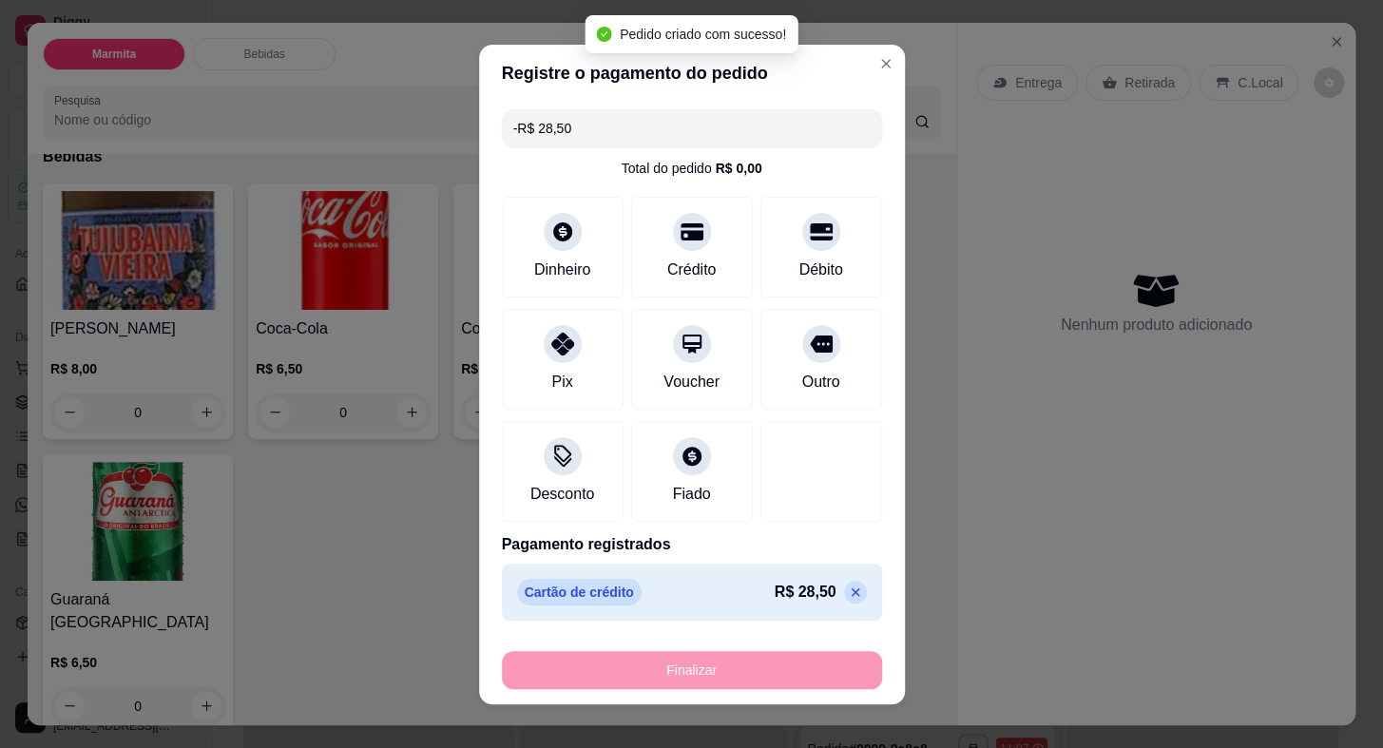
scroll to position [634, 0]
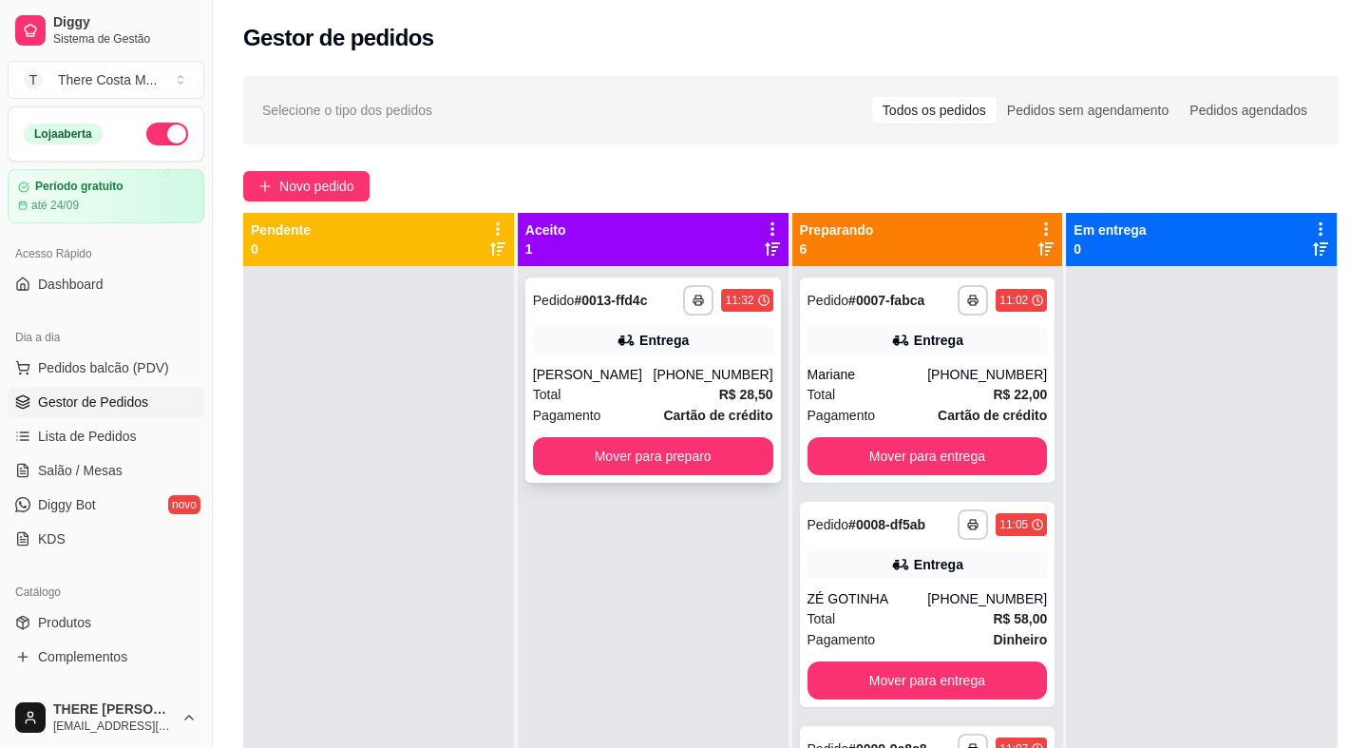
click at [686, 391] on div "Total R$ 28,50" at bounding box center [653, 394] width 240 height 21
click at [745, 387] on strong "R$ 28,50" at bounding box center [746, 394] width 54 height 15
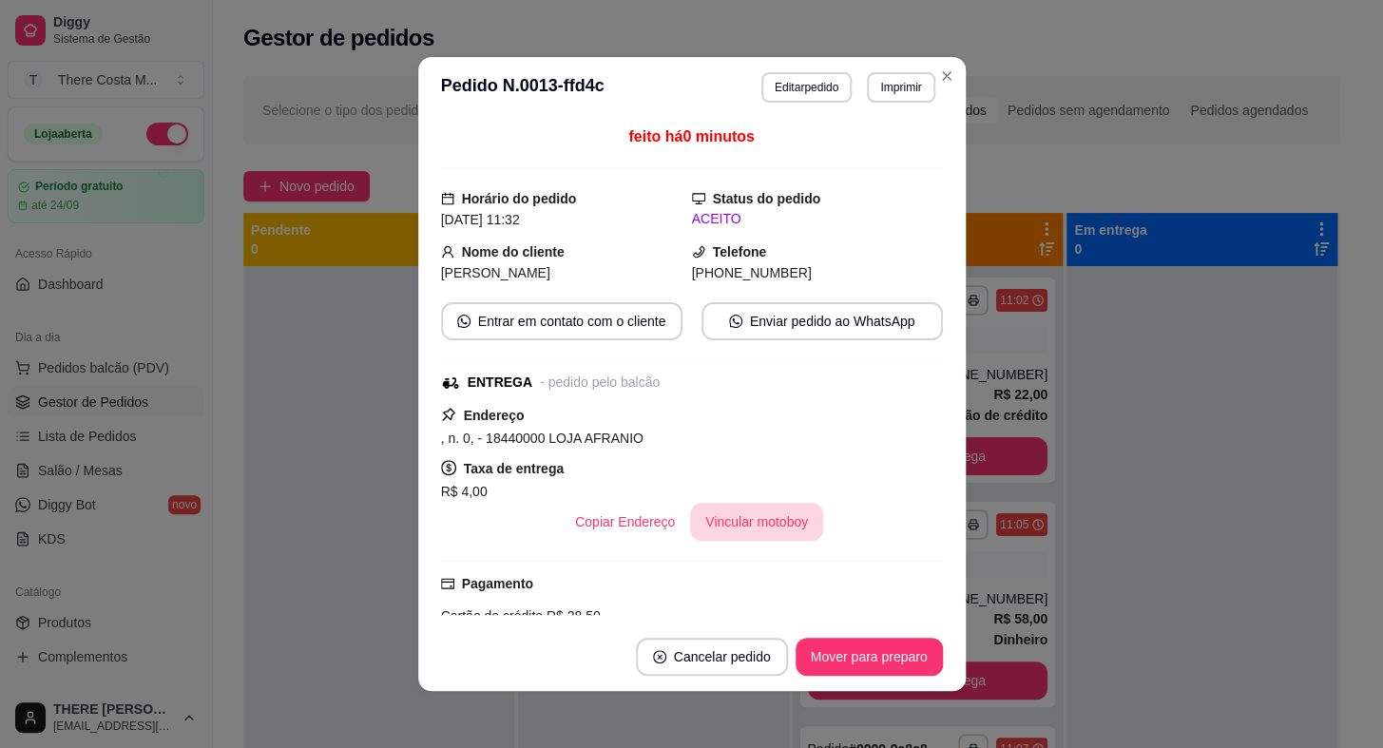
click at [744, 511] on button "Vincular motoboy" at bounding box center [756, 522] width 133 height 38
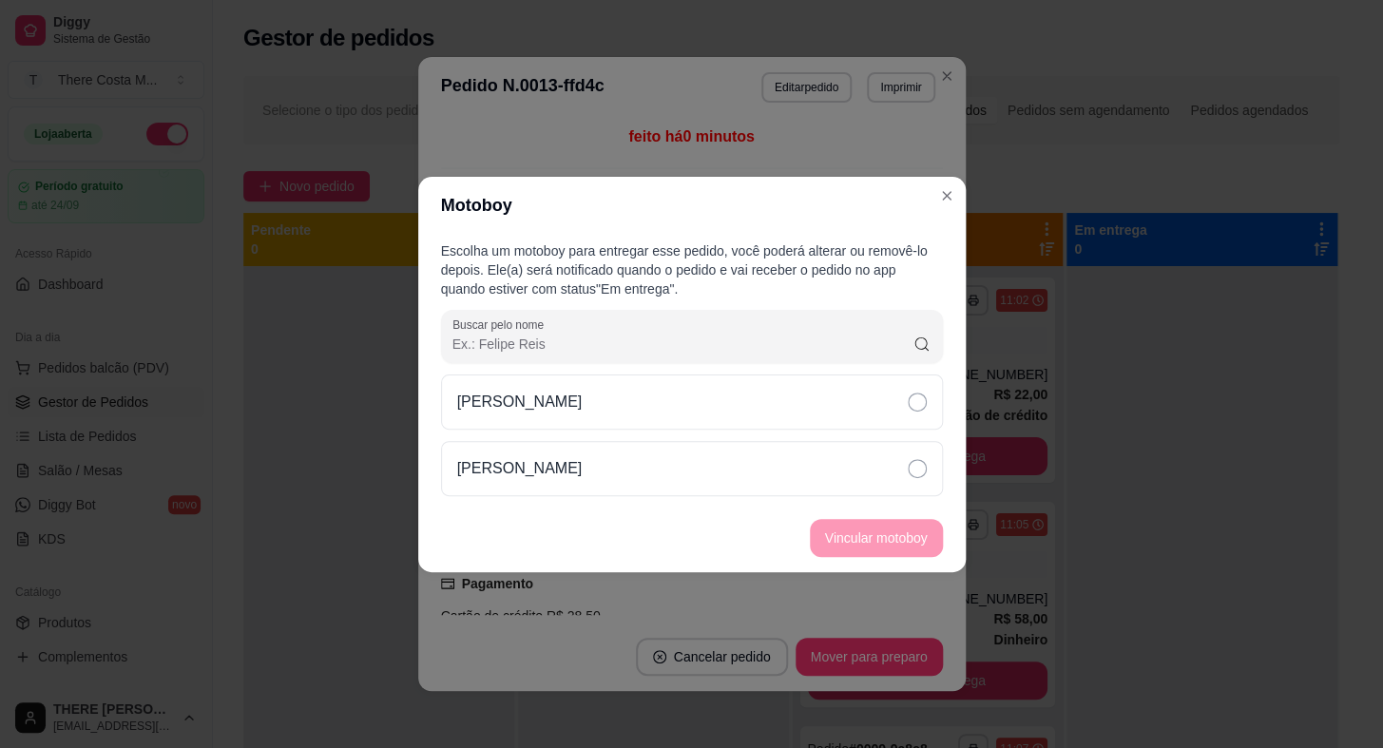
click at [830, 391] on div "[PERSON_NAME]" at bounding box center [692, 401] width 502 height 55
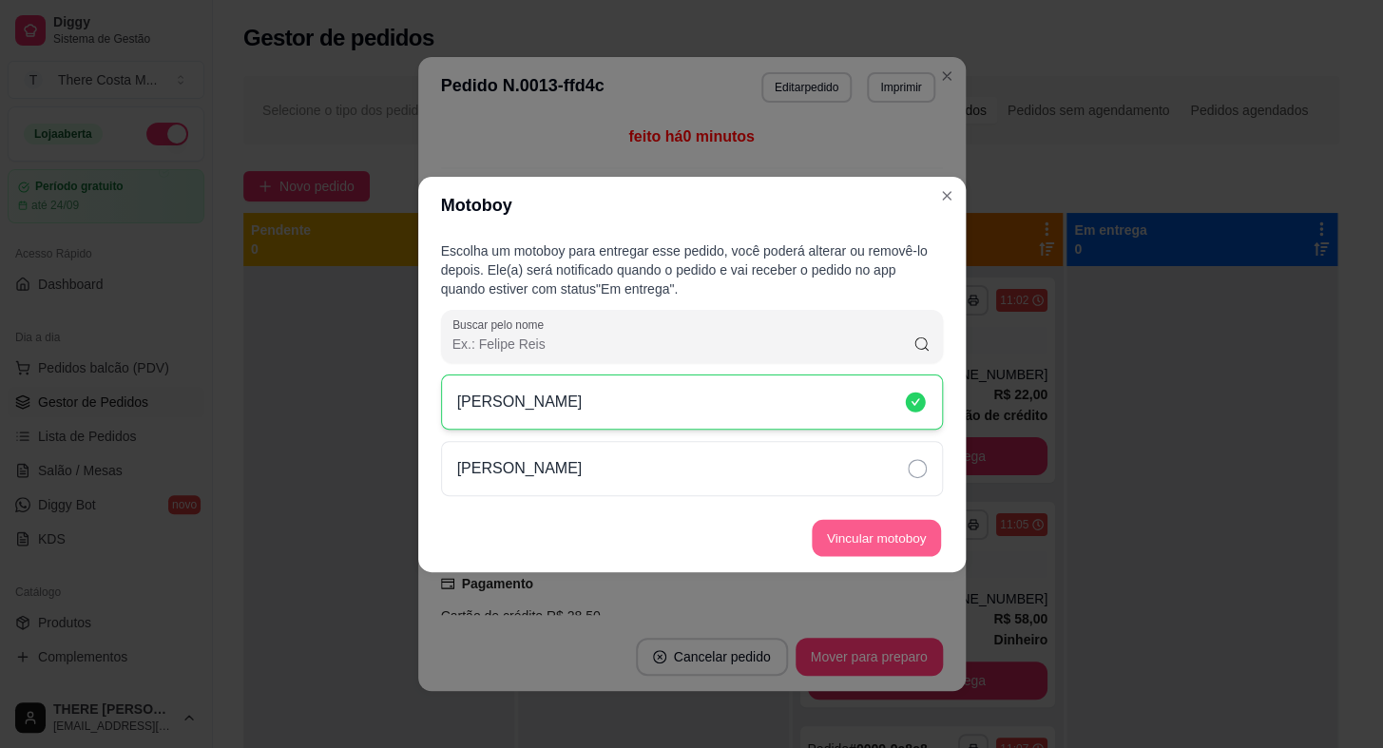
click at [866, 535] on button "Vincular motoboy" at bounding box center [875, 537] width 129 height 37
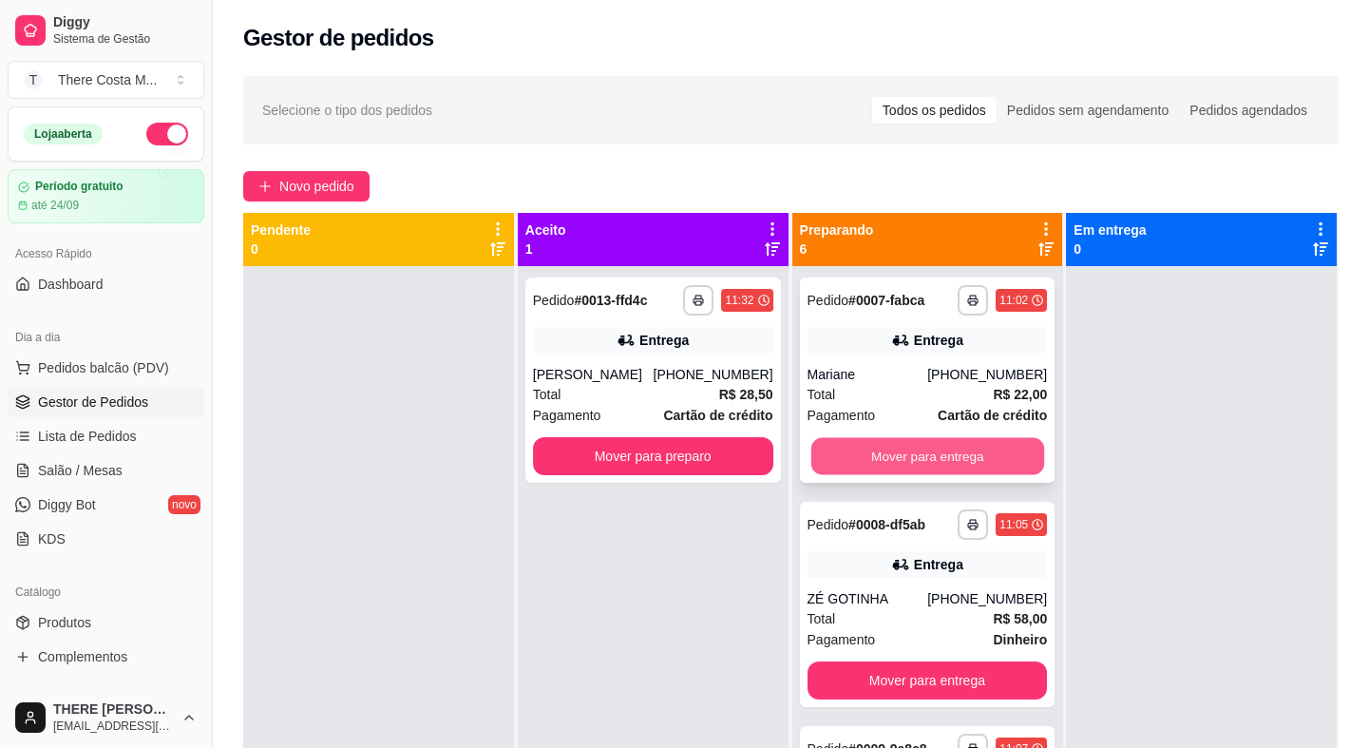
click at [959, 456] on button "Mover para entrega" at bounding box center [927, 456] width 233 height 37
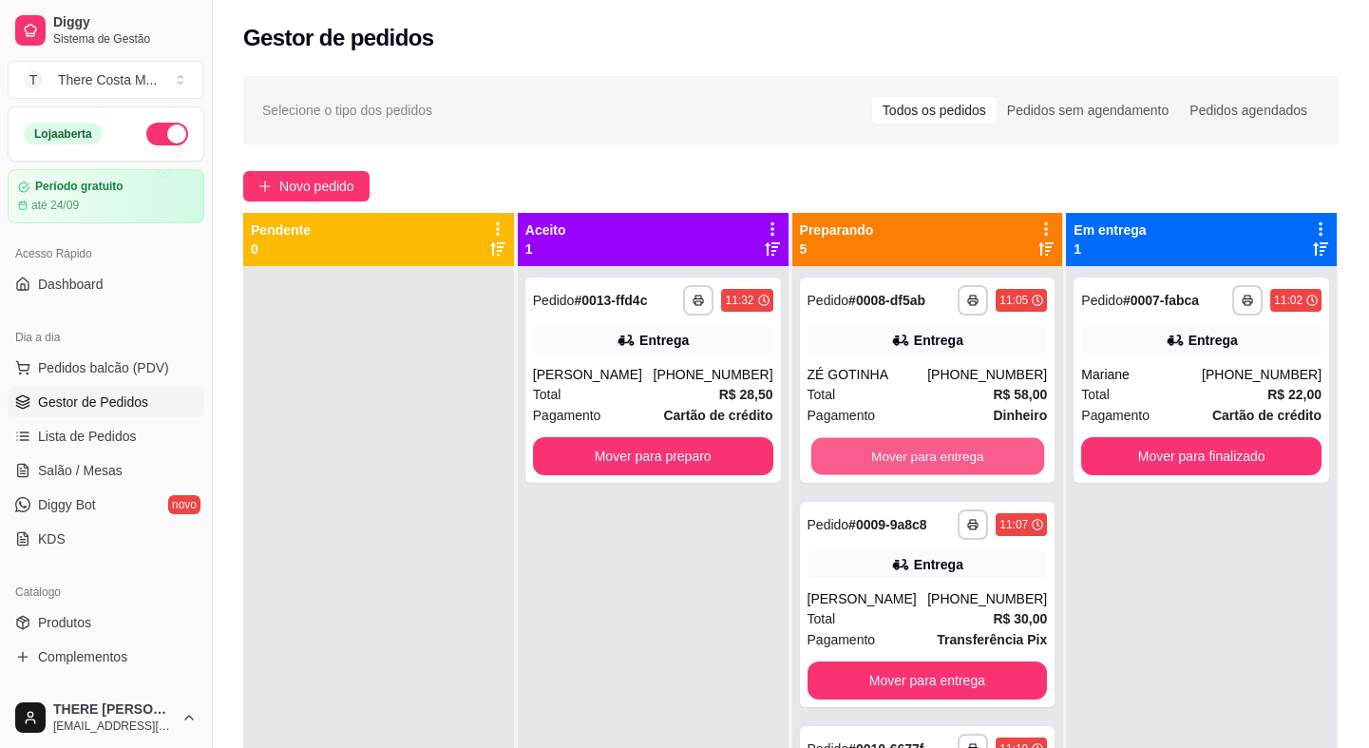
click at [959, 456] on button "Mover para entrega" at bounding box center [927, 456] width 233 height 37
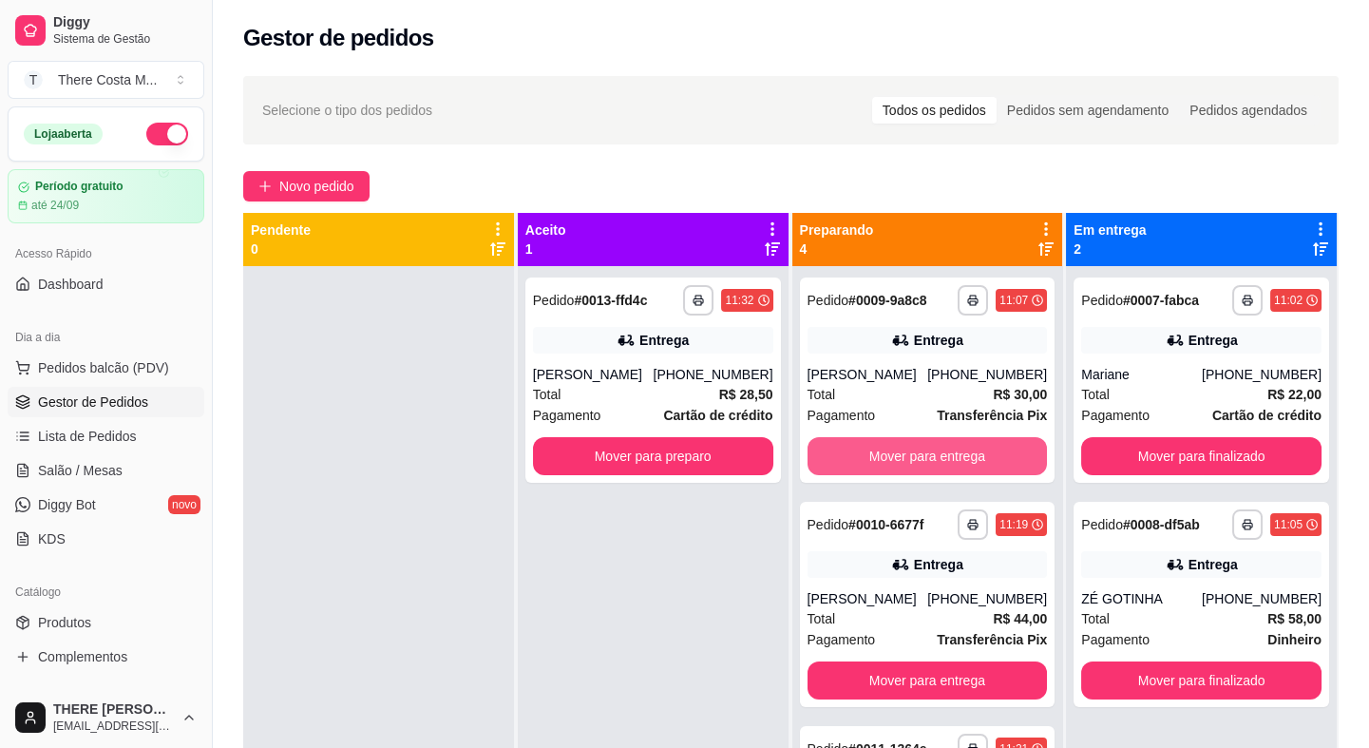
click at [959, 456] on button "Mover para entrega" at bounding box center [928, 456] width 240 height 38
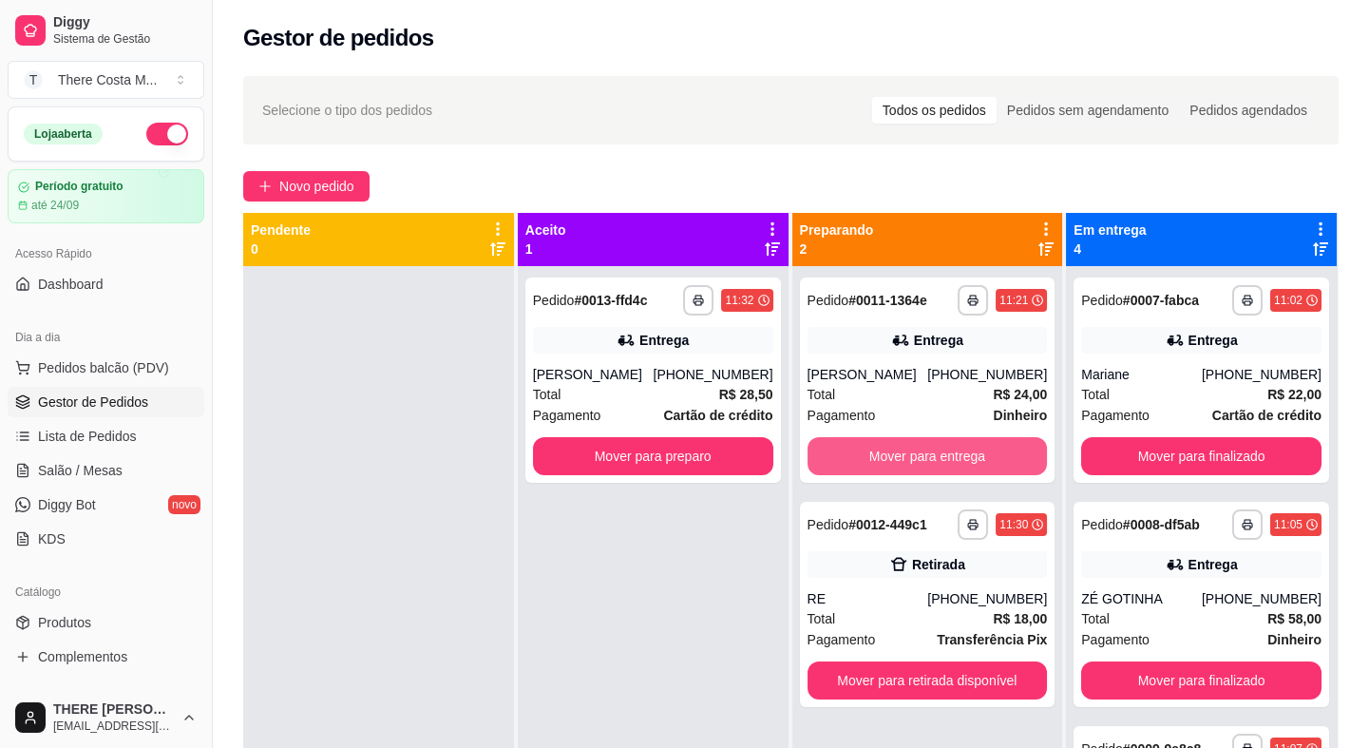
click at [959, 456] on button "Mover para entrega" at bounding box center [928, 456] width 240 height 38
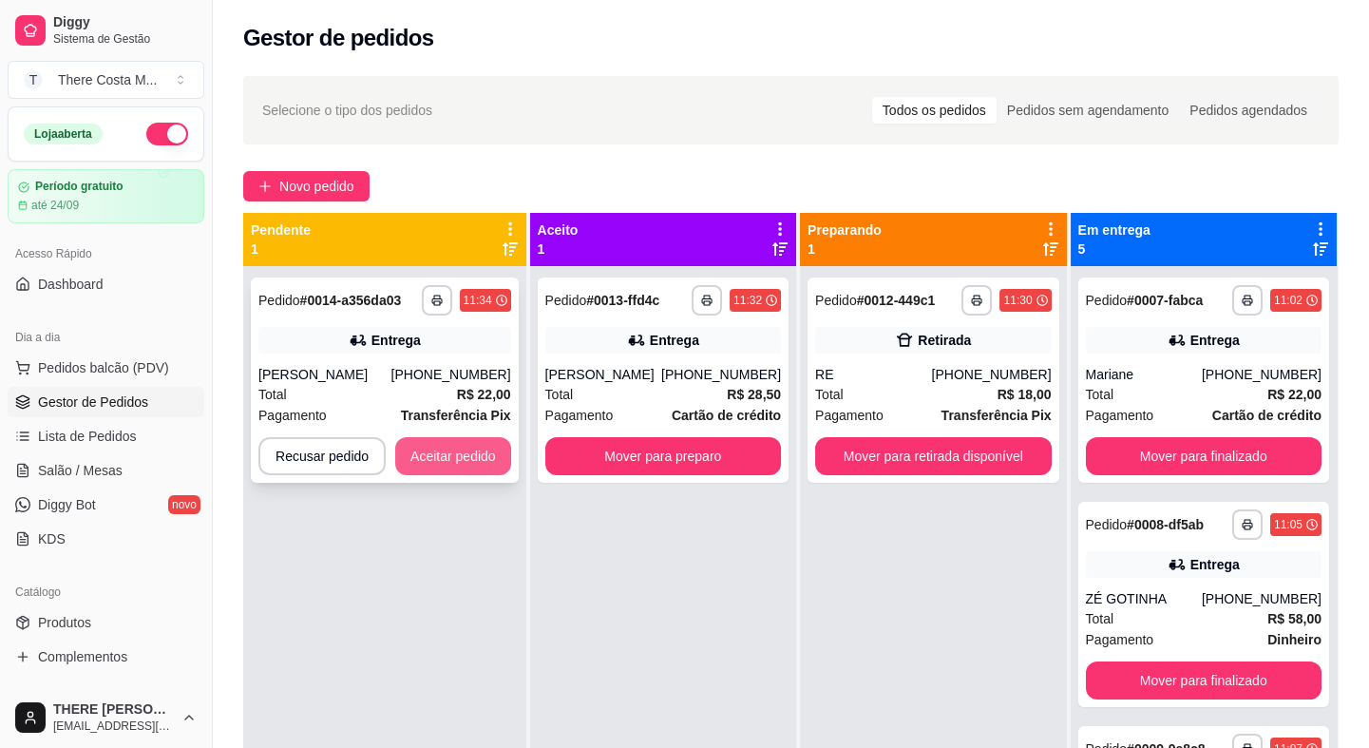
click at [436, 470] on button "Aceitar pedido" at bounding box center [453, 456] width 116 height 38
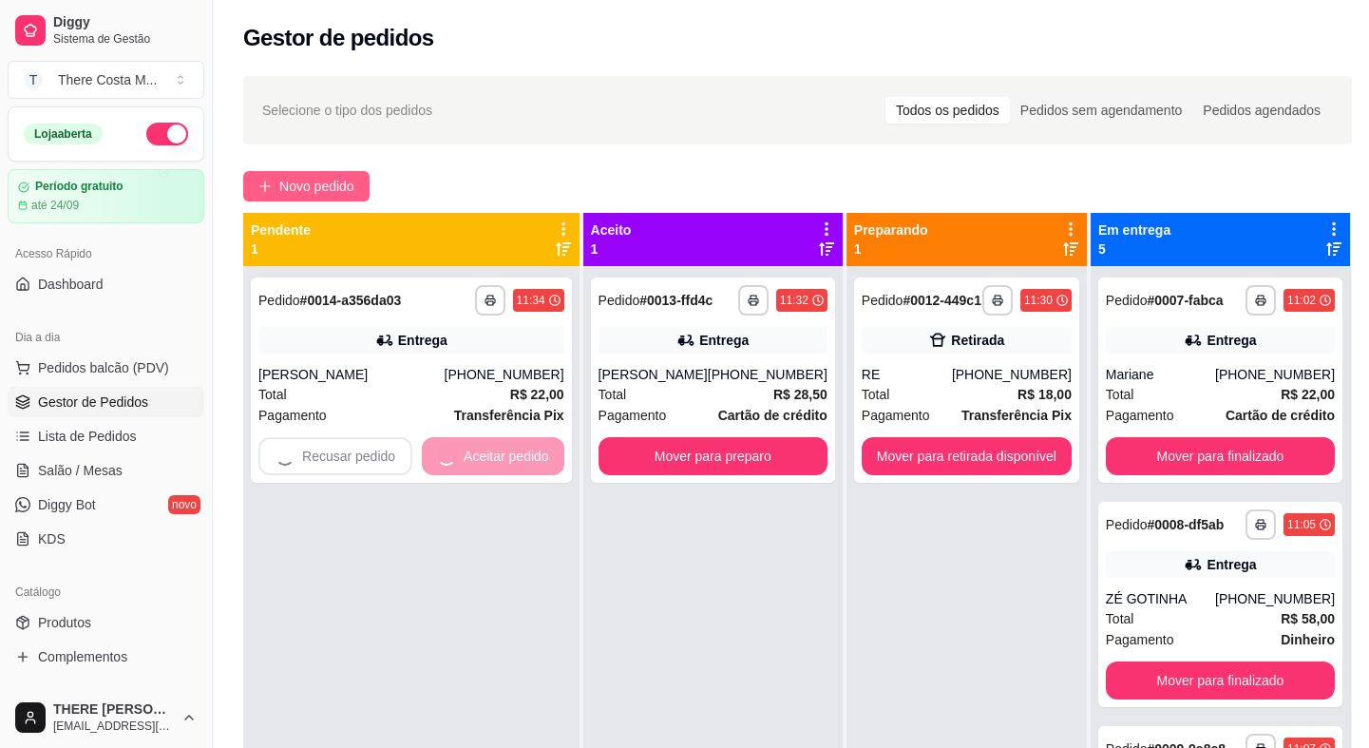
click at [333, 182] on span "Novo pedido" at bounding box center [316, 186] width 75 height 21
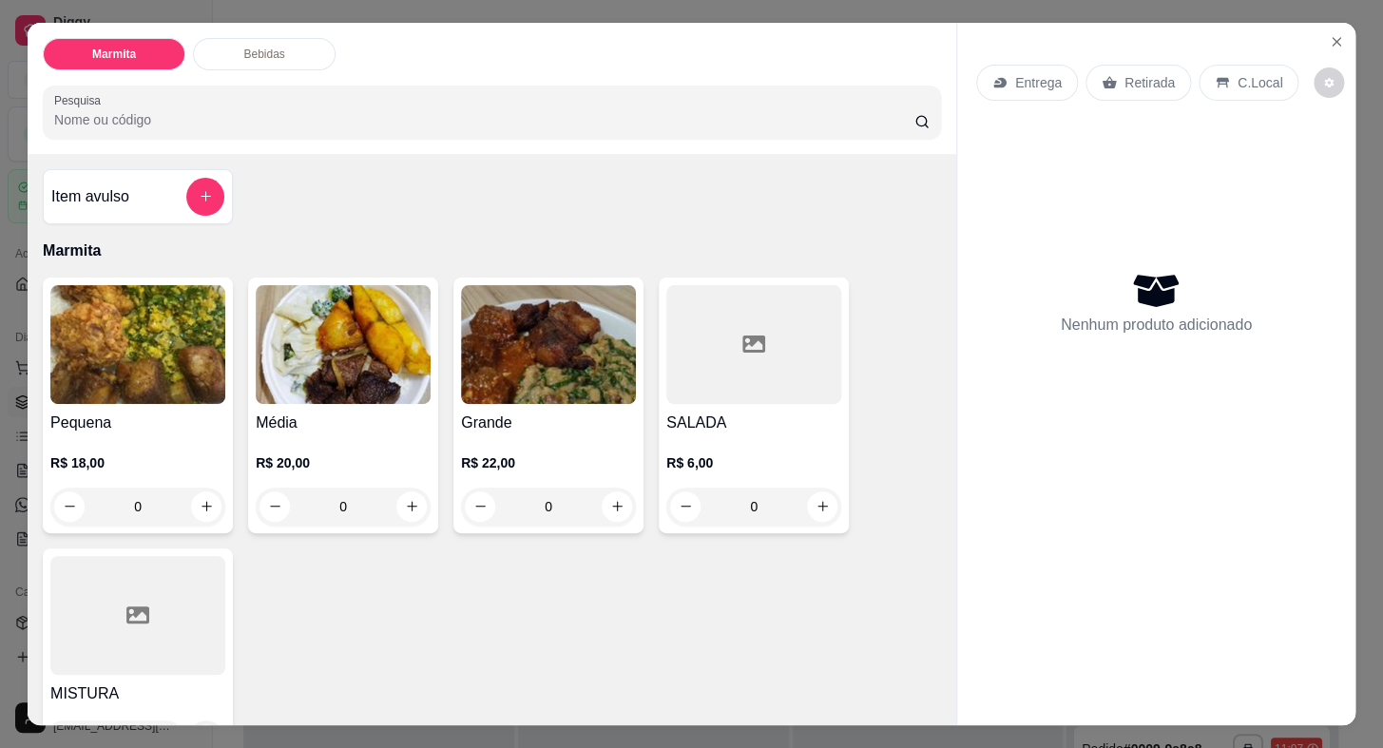
click at [127, 314] on img at bounding box center [137, 344] width 175 height 119
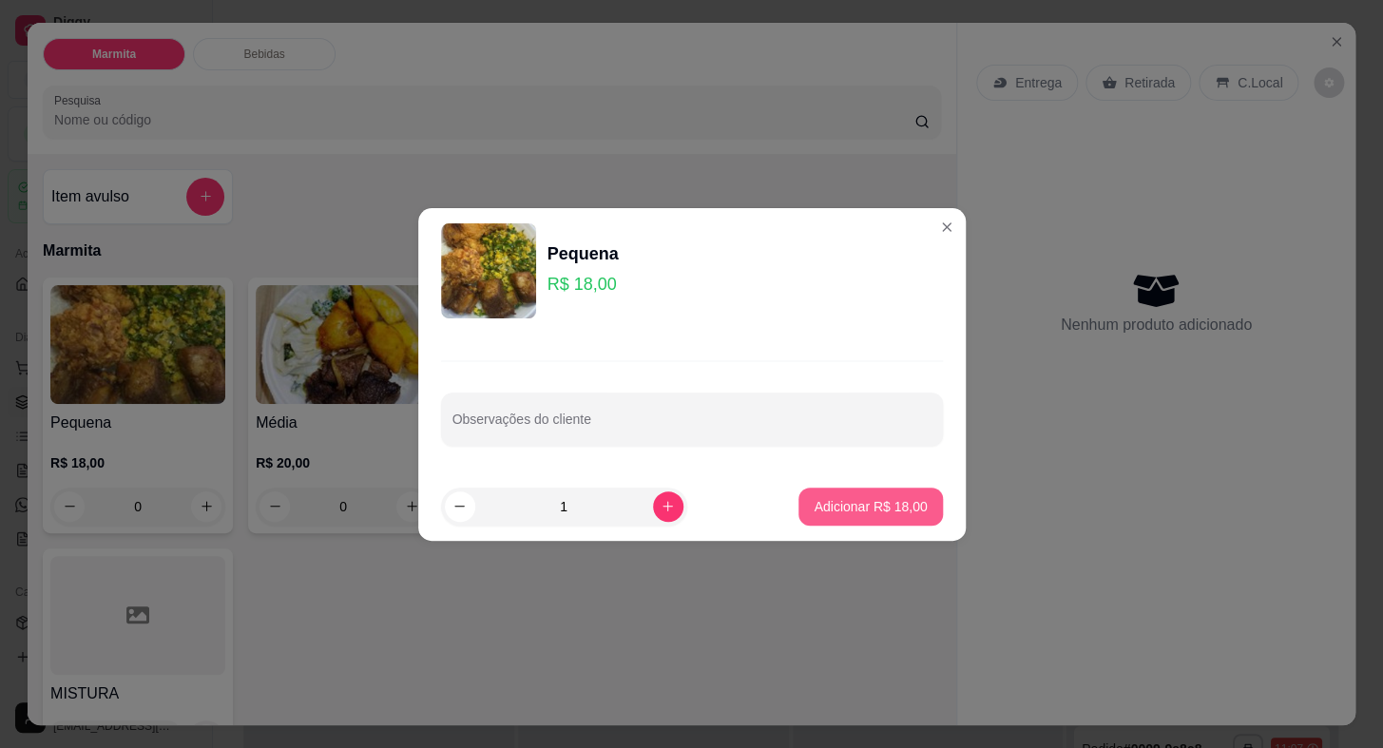
click at [888, 503] on p "Adicionar R$ 18,00" at bounding box center [869, 506] width 113 height 19
type input "1"
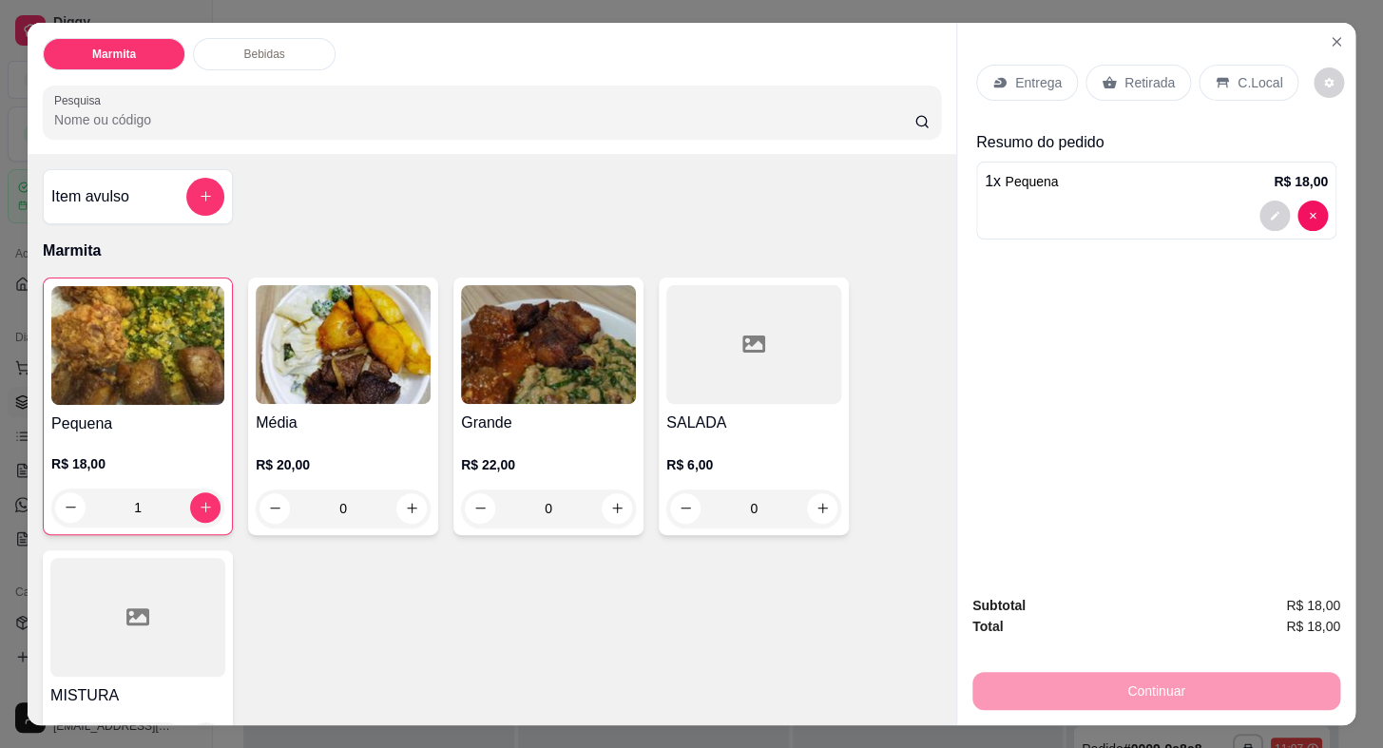
click at [1015, 76] on p "Entrega" at bounding box center [1038, 82] width 47 height 19
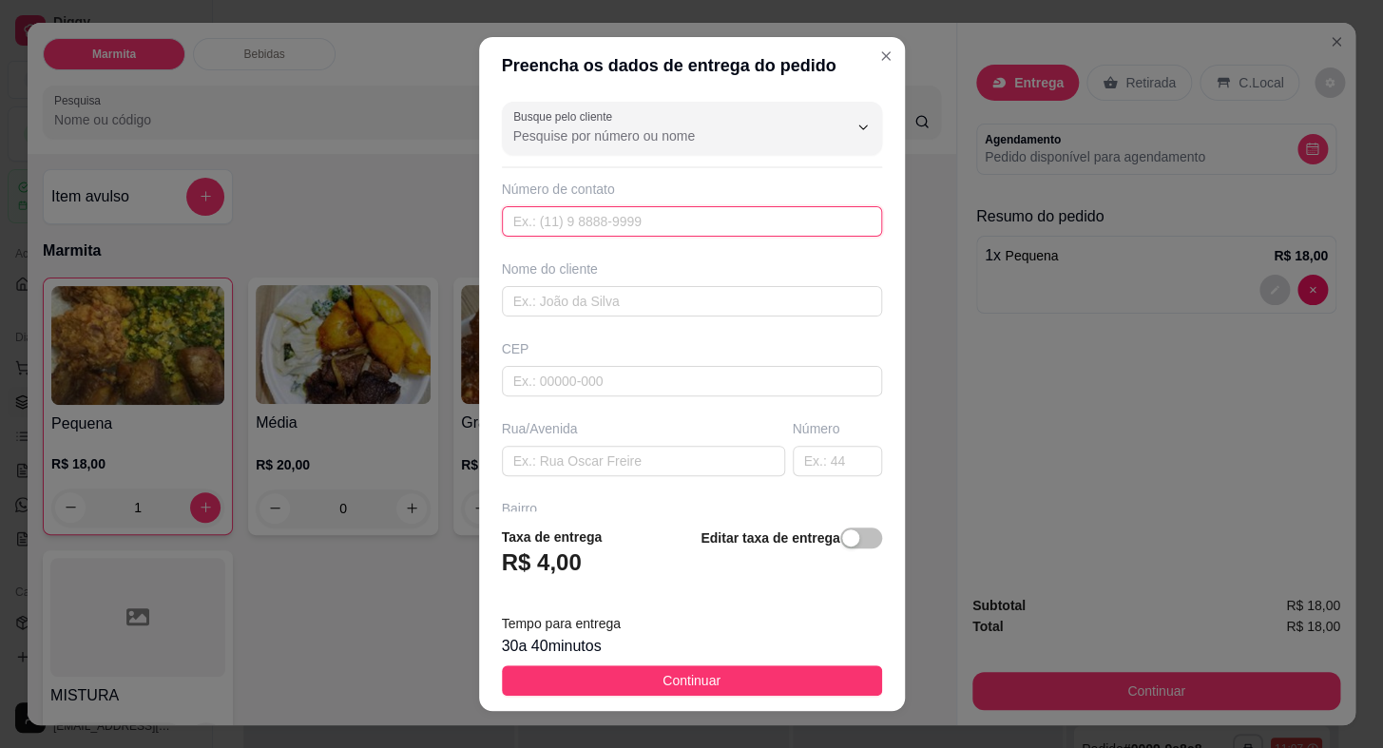
click at [555, 225] on input "text" at bounding box center [692, 221] width 380 height 30
type input "[PHONE_NUMBER]"
click at [553, 310] on input "text" at bounding box center [692, 301] width 380 height 30
type input "l"
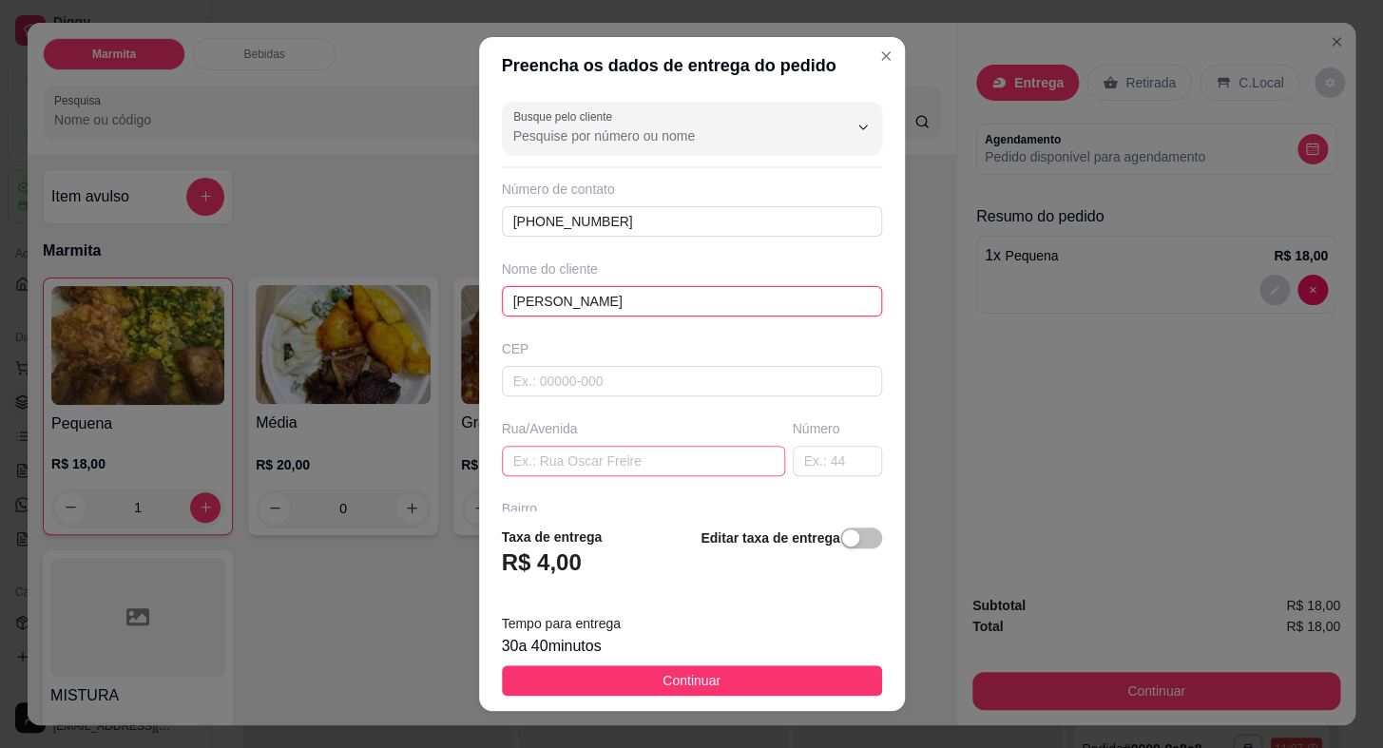
type input "[PERSON_NAME]"
click at [547, 468] on input "text" at bounding box center [643, 461] width 283 height 30
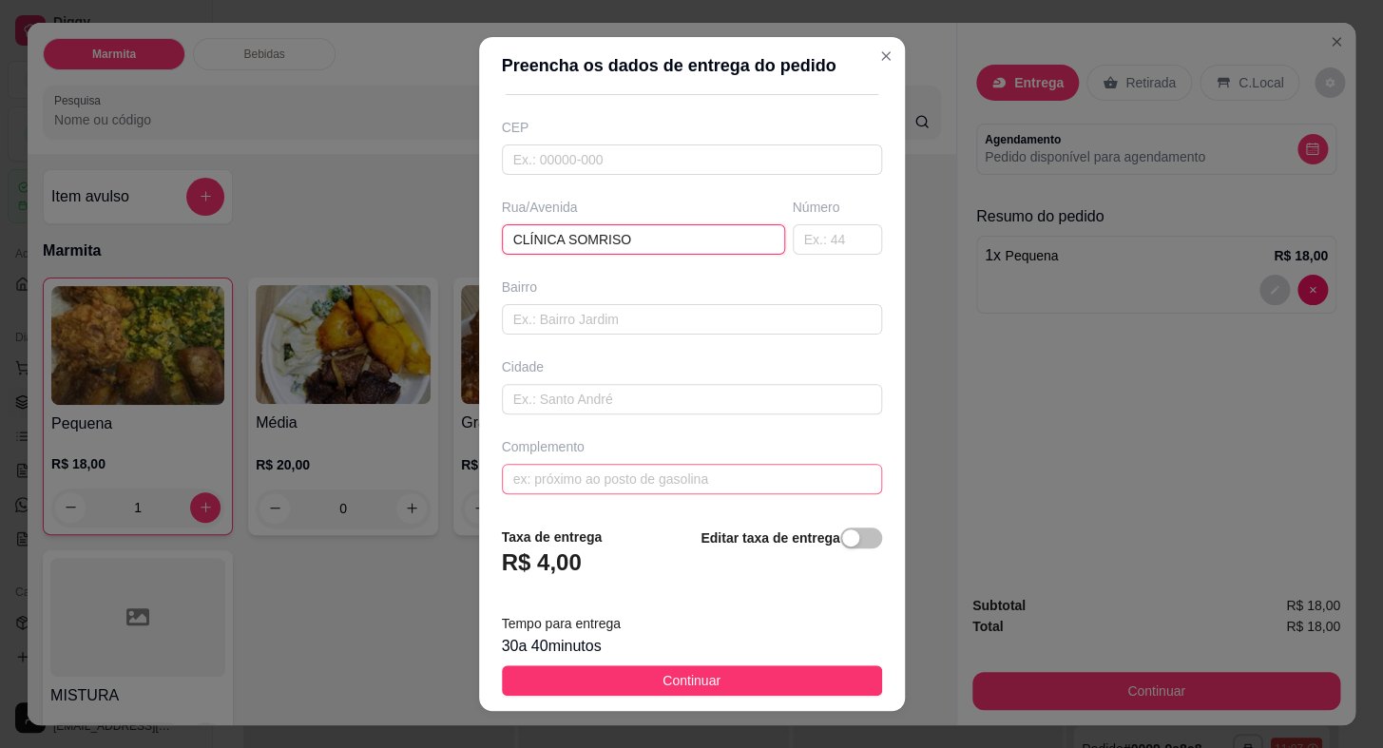
type input "CLÍNICA SOMRISO"
click at [580, 482] on input "text" at bounding box center [692, 479] width 380 height 30
type input "EM FRENTE A DELEGACIA"
click at [650, 697] on footer "Taxa de entrega R$ 4,00 Editar taxa de entrega Tempo para entrega 30 a 40 minut…" at bounding box center [692, 611] width 426 height 200
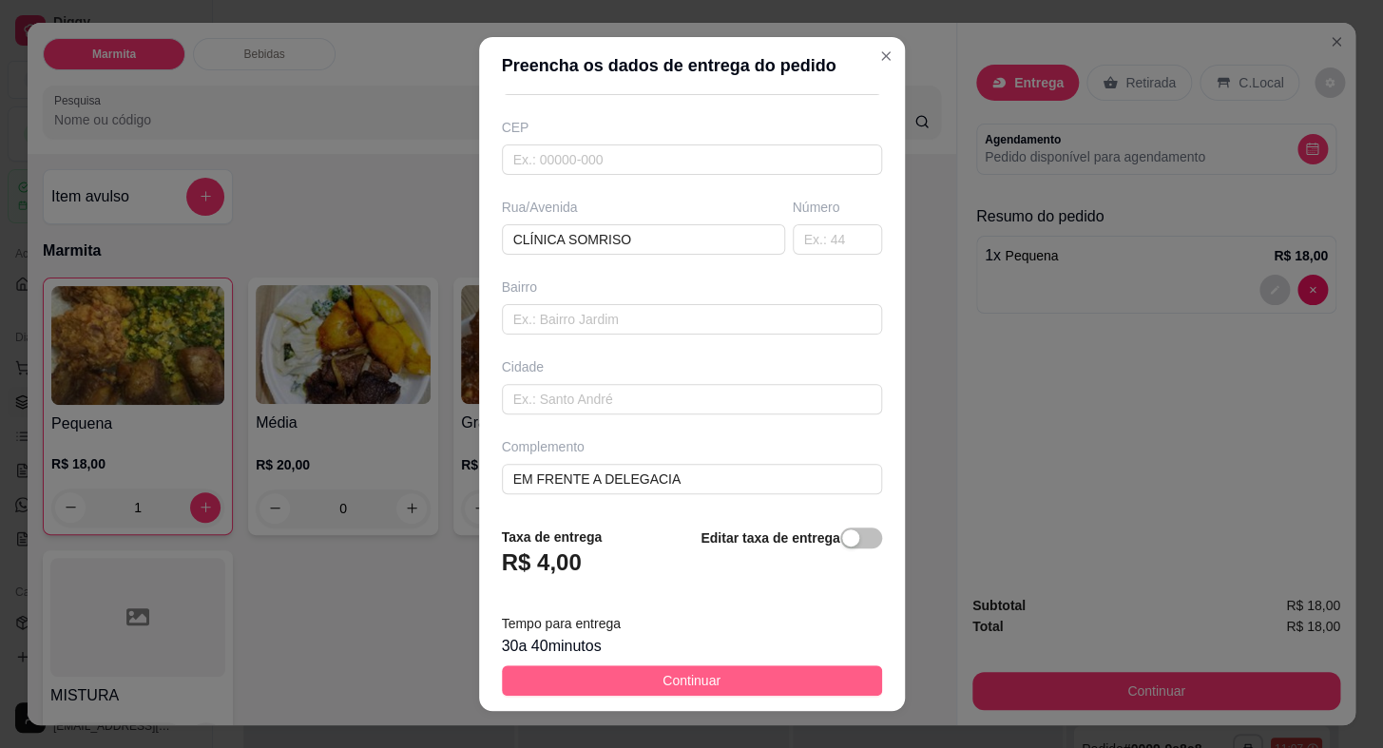
click at [670, 678] on span "Continuar" at bounding box center [691, 680] width 58 height 21
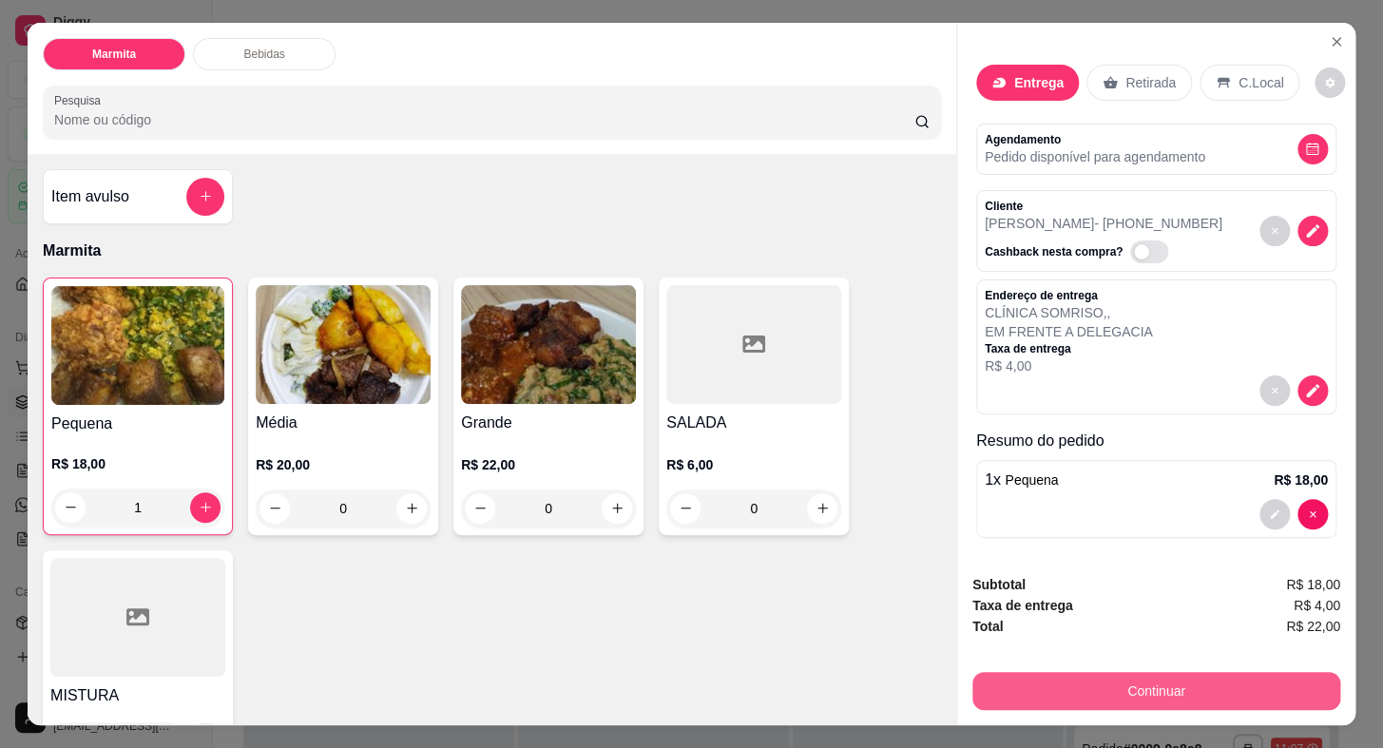
click at [1196, 672] on button "Continuar" at bounding box center [1156, 691] width 368 height 38
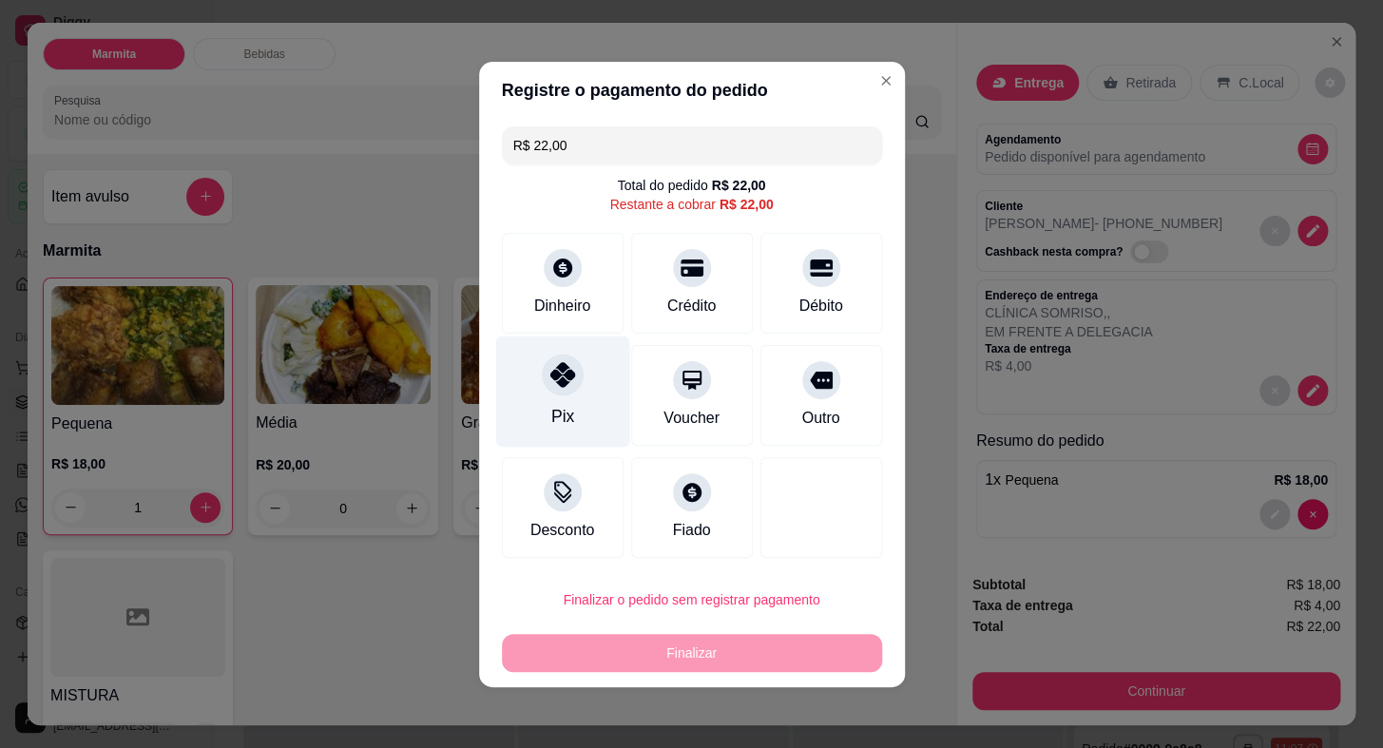
click at [550, 434] on div "Pix" at bounding box center [562, 390] width 134 height 111
type input "R$ 0,00"
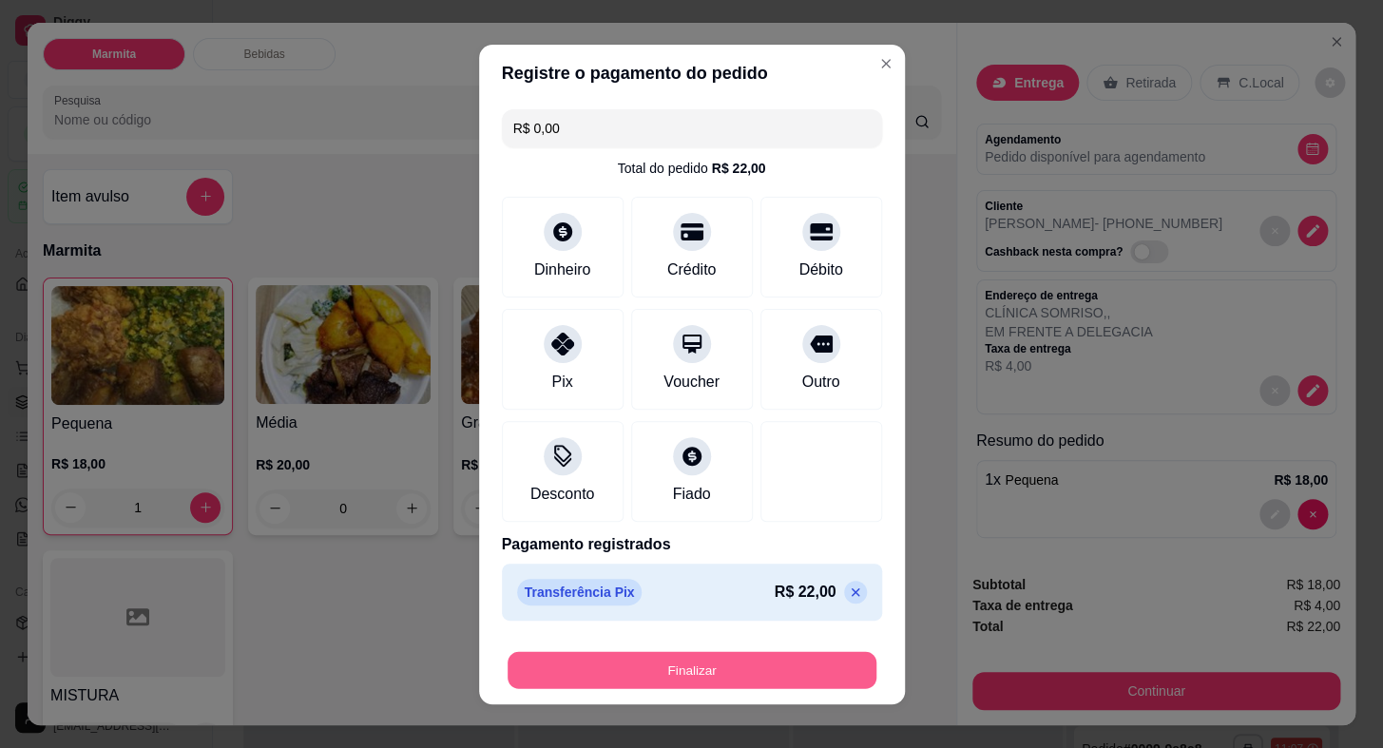
click at [736, 666] on button "Finalizar" at bounding box center [691, 669] width 369 height 37
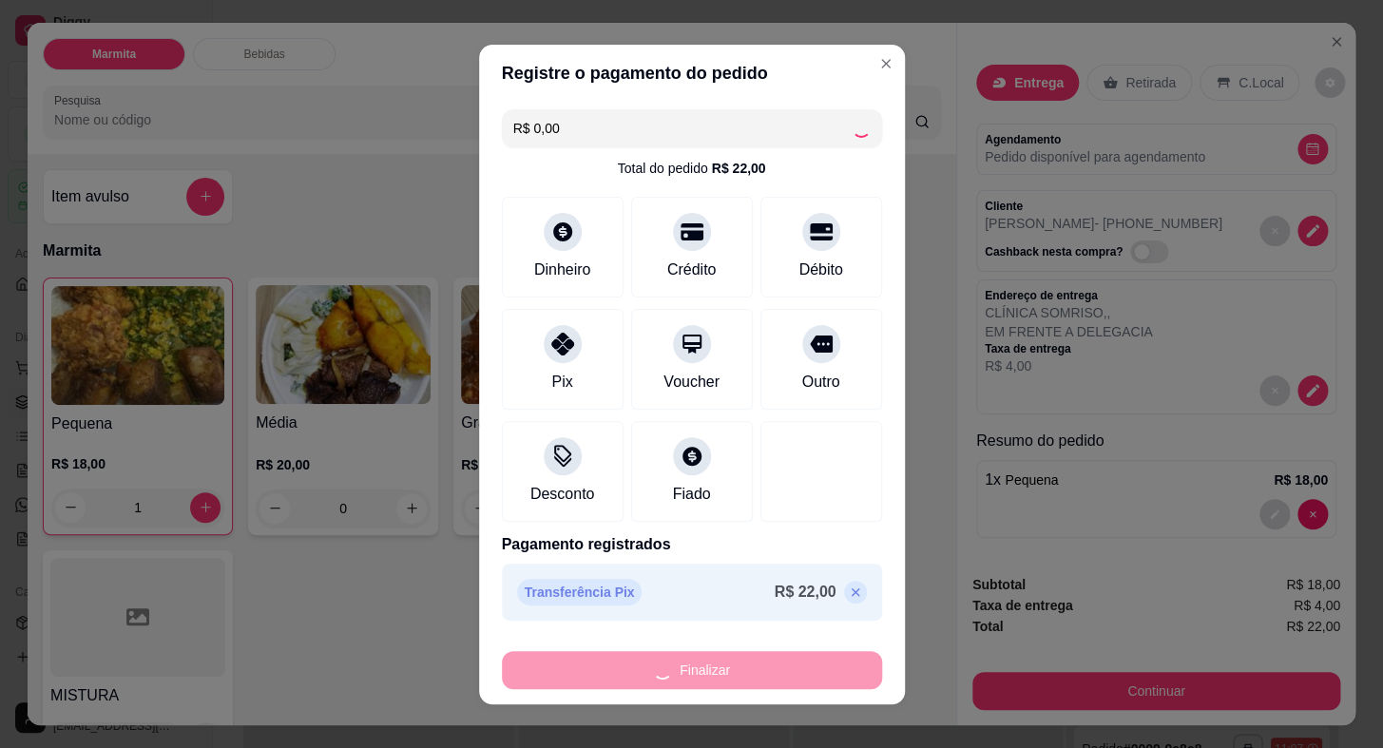
type input "0"
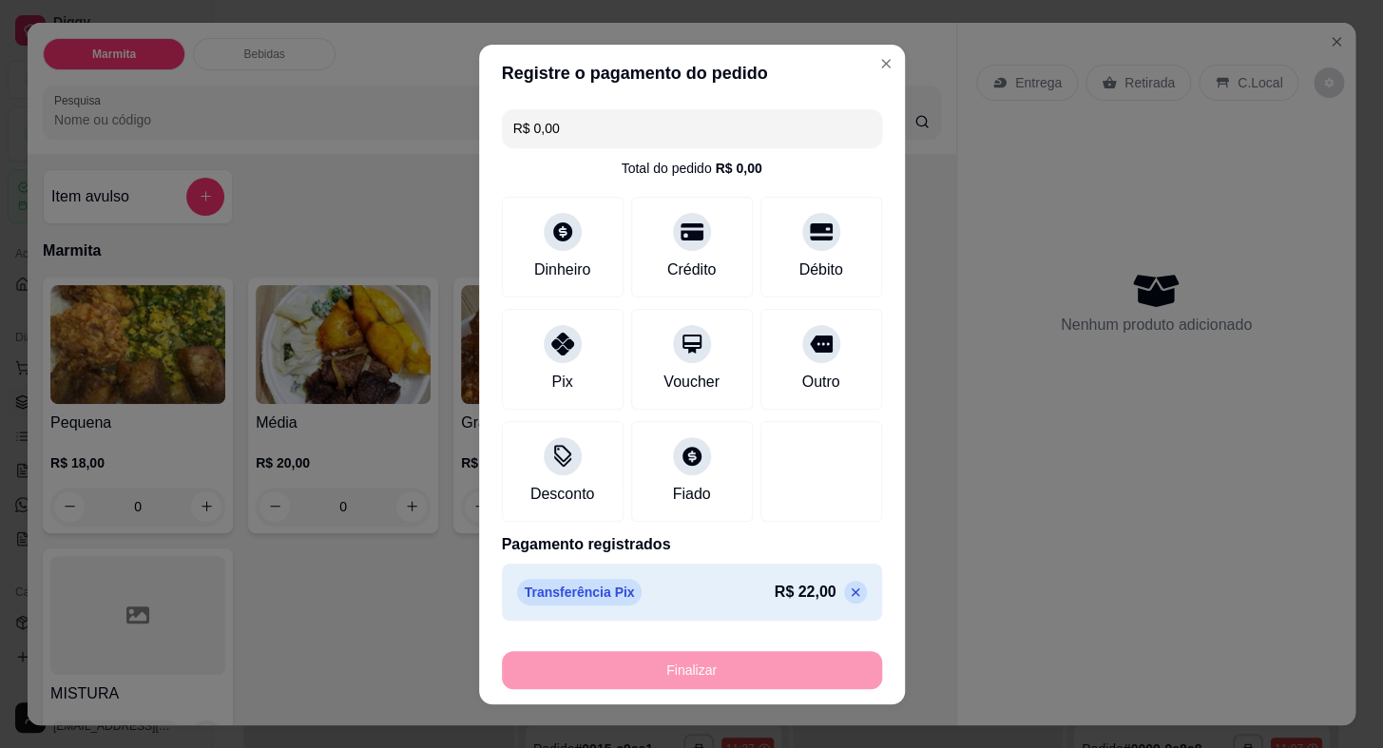
type input "-R$ 22,00"
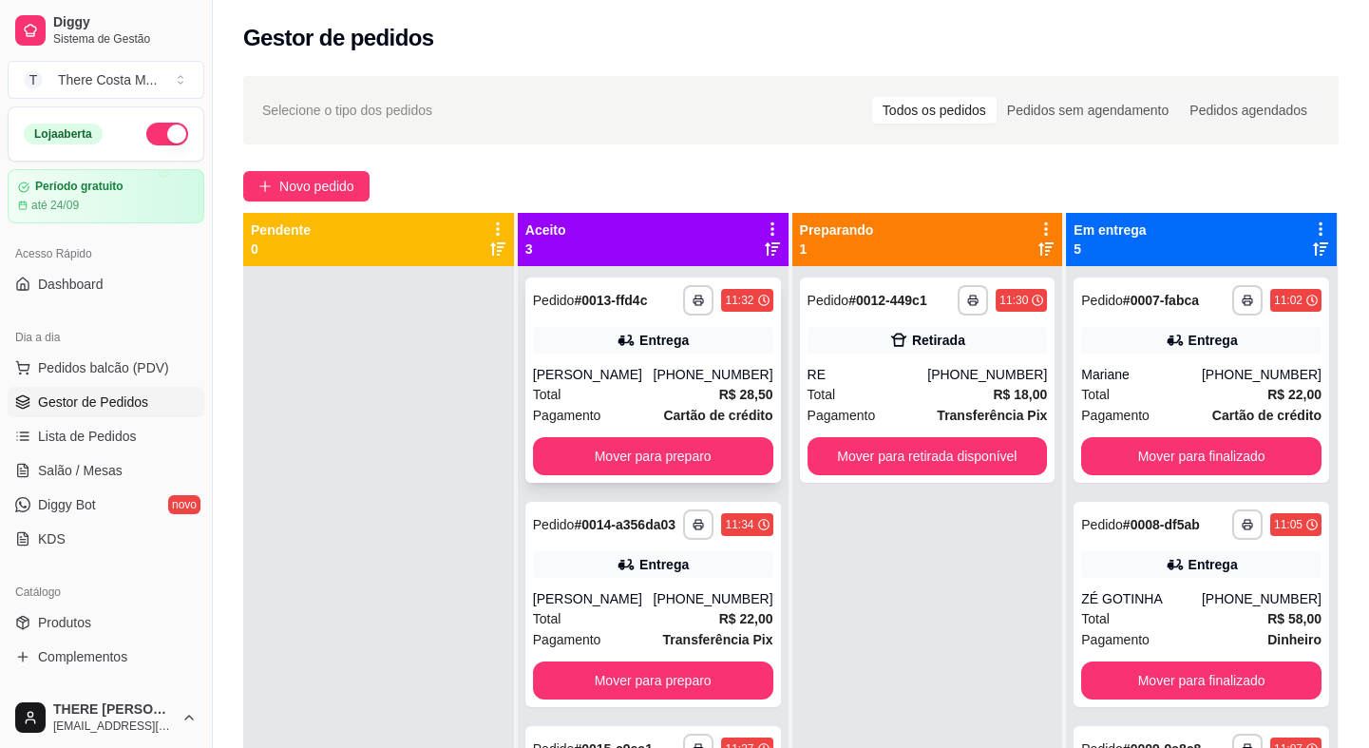
click at [677, 383] on div "[PHONE_NUMBER]" at bounding box center [713, 374] width 120 height 19
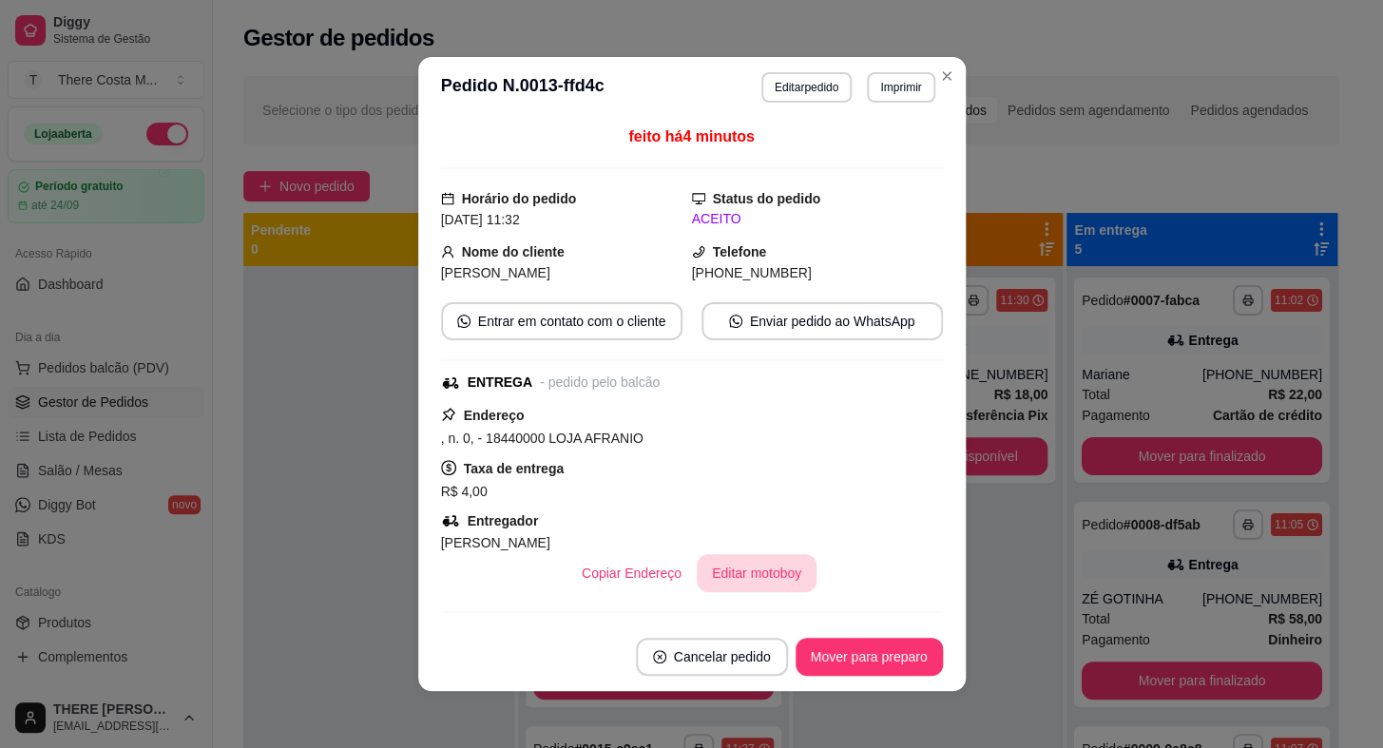
click at [751, 572] on button "Editar motoboy" at bounding box center [757, 573] width 120 height 38
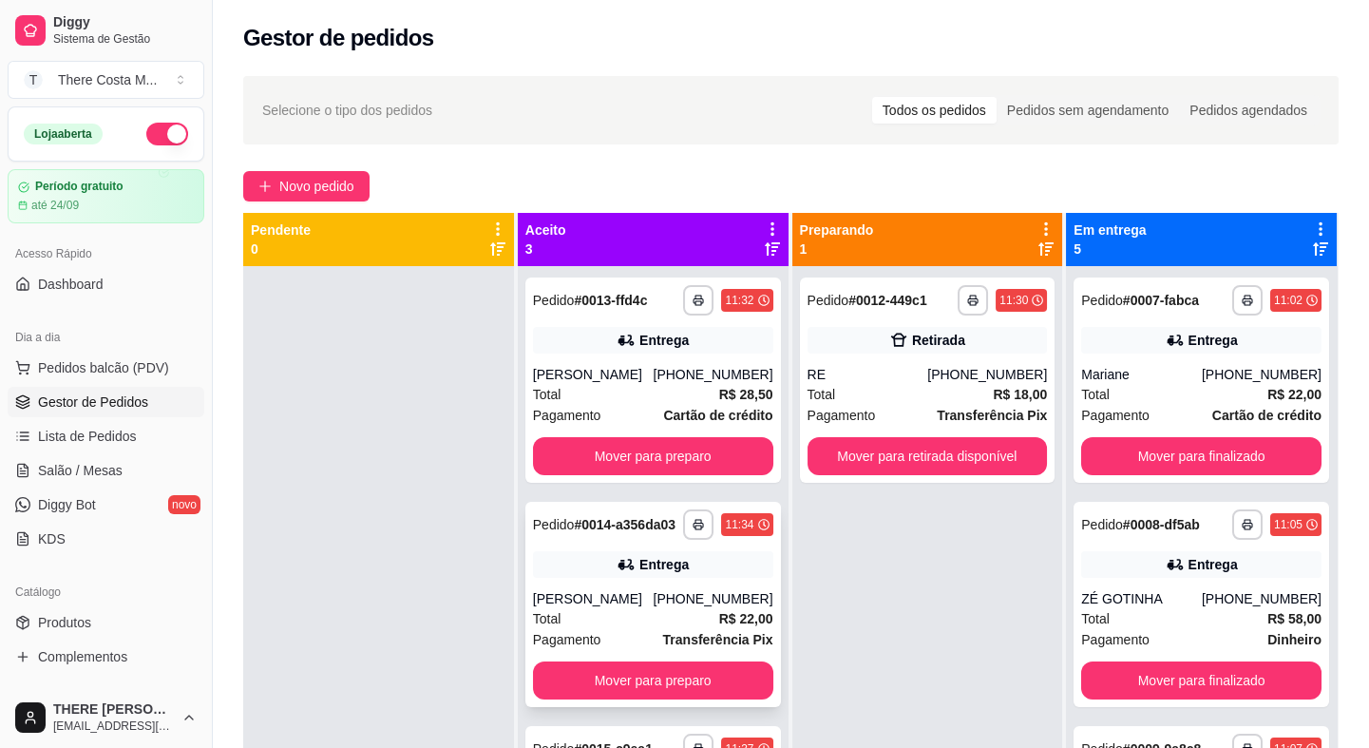
click at [631, 608] on div "Total R$ 22,00" at bounding box center [653, 618] width 240 height 21
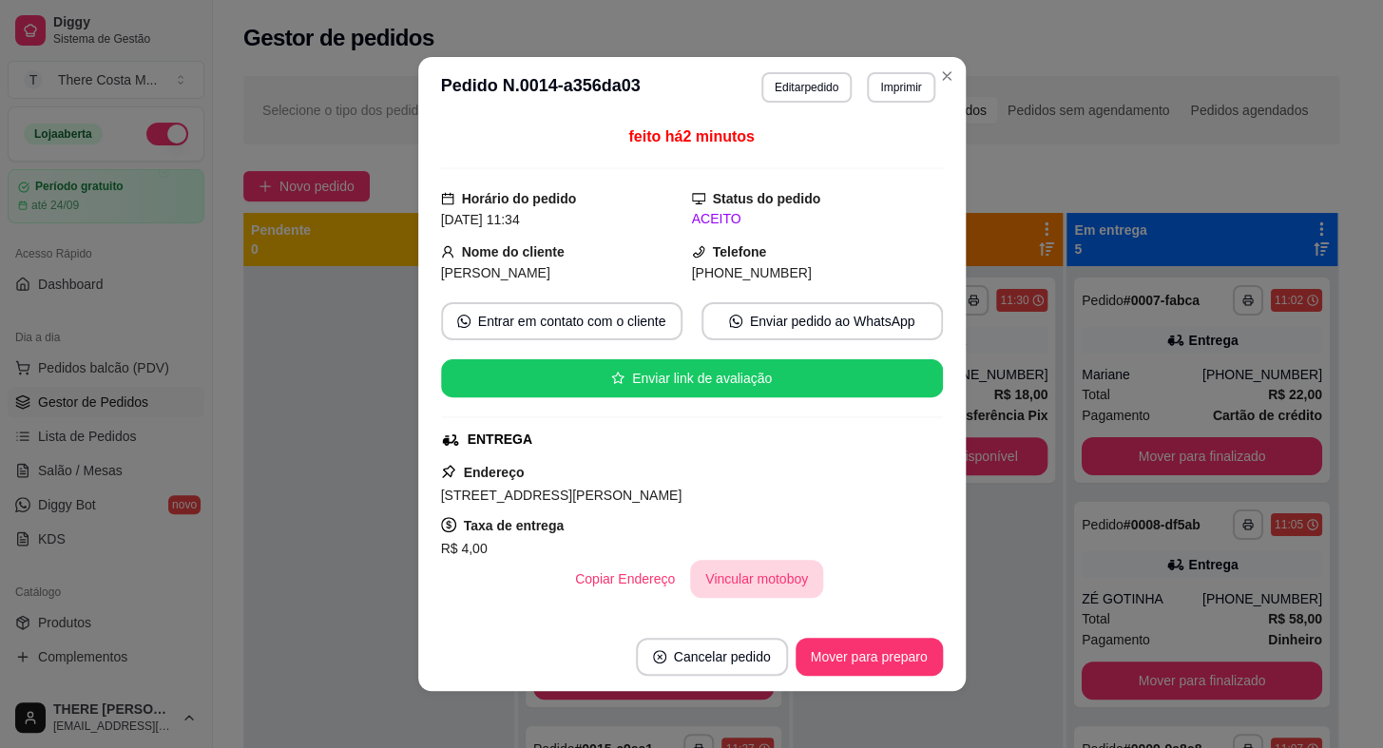
click at [732, 582] on button "Vincular motoboy" at bounding box center [756, 579] width 133 height 38
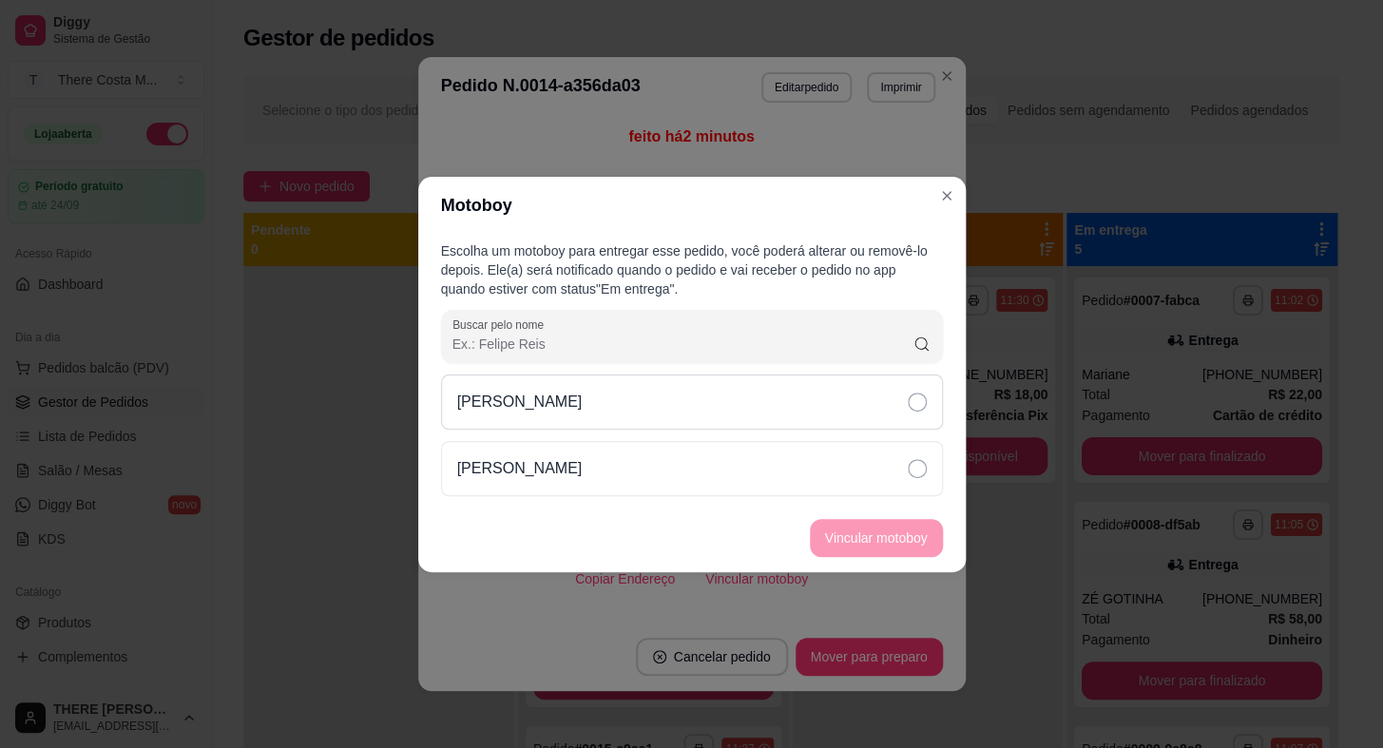
click at [723, 383] on div "[PERSON_NAME]" at bounding box center [692, 401] width 502 height 55
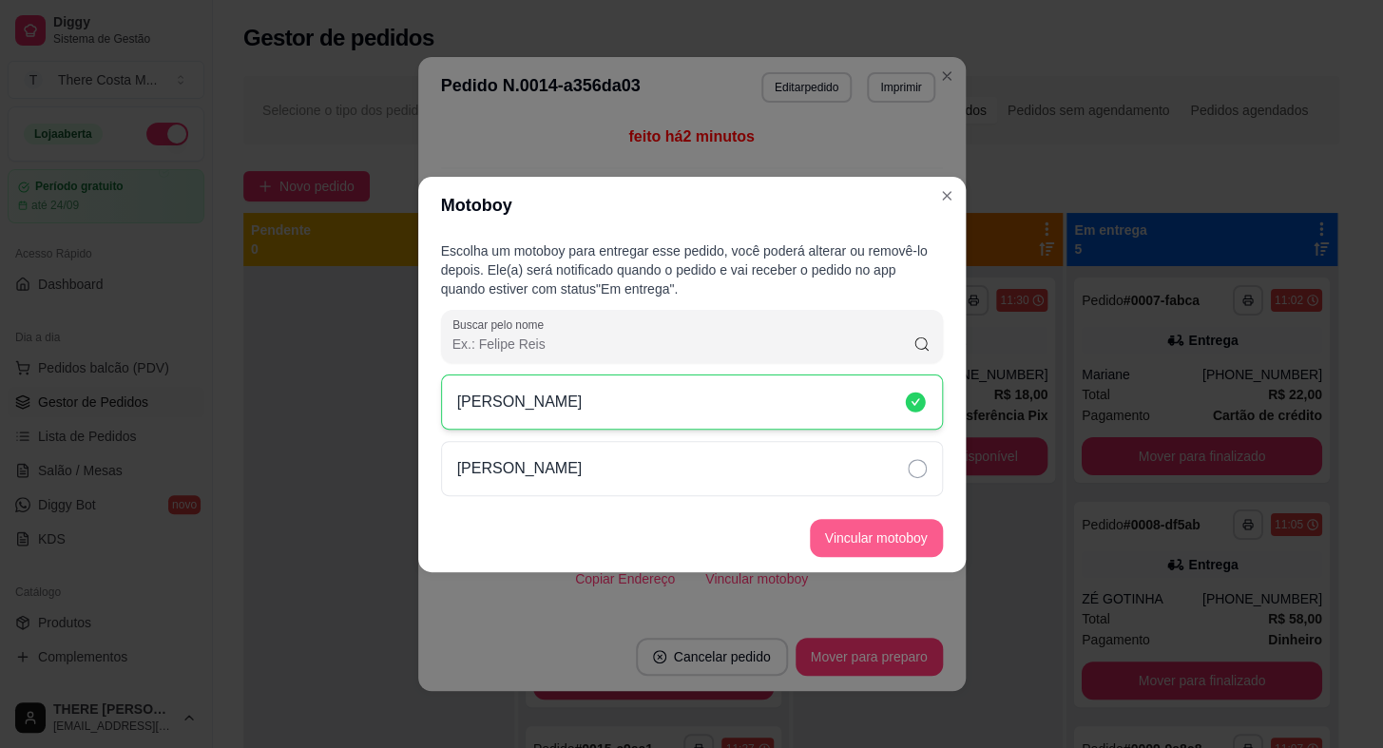
click at [881, 545] on button "Vincular motoboy" at bounding box center [876, 538] width 133 height 38
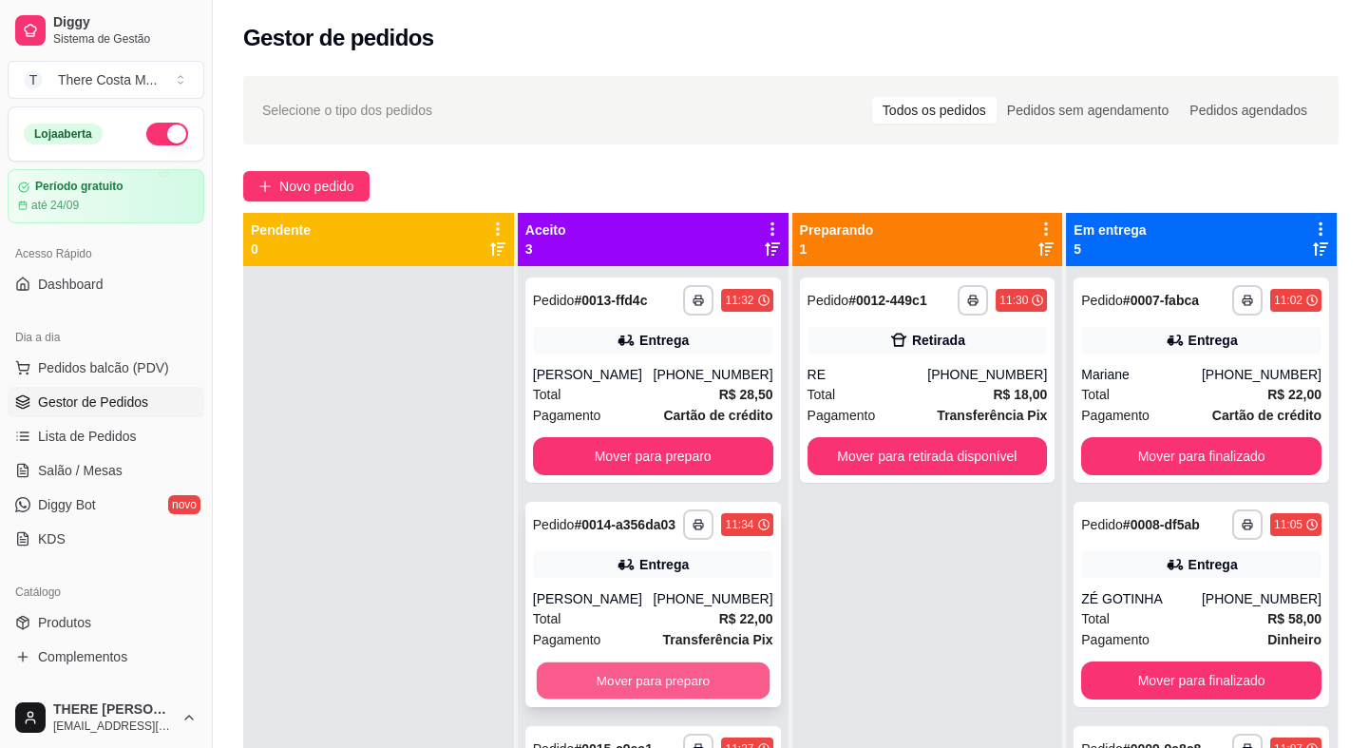
click at [650, 666] on button "Mover para preparo" at bounding box center [653, 680] width 233 height 37
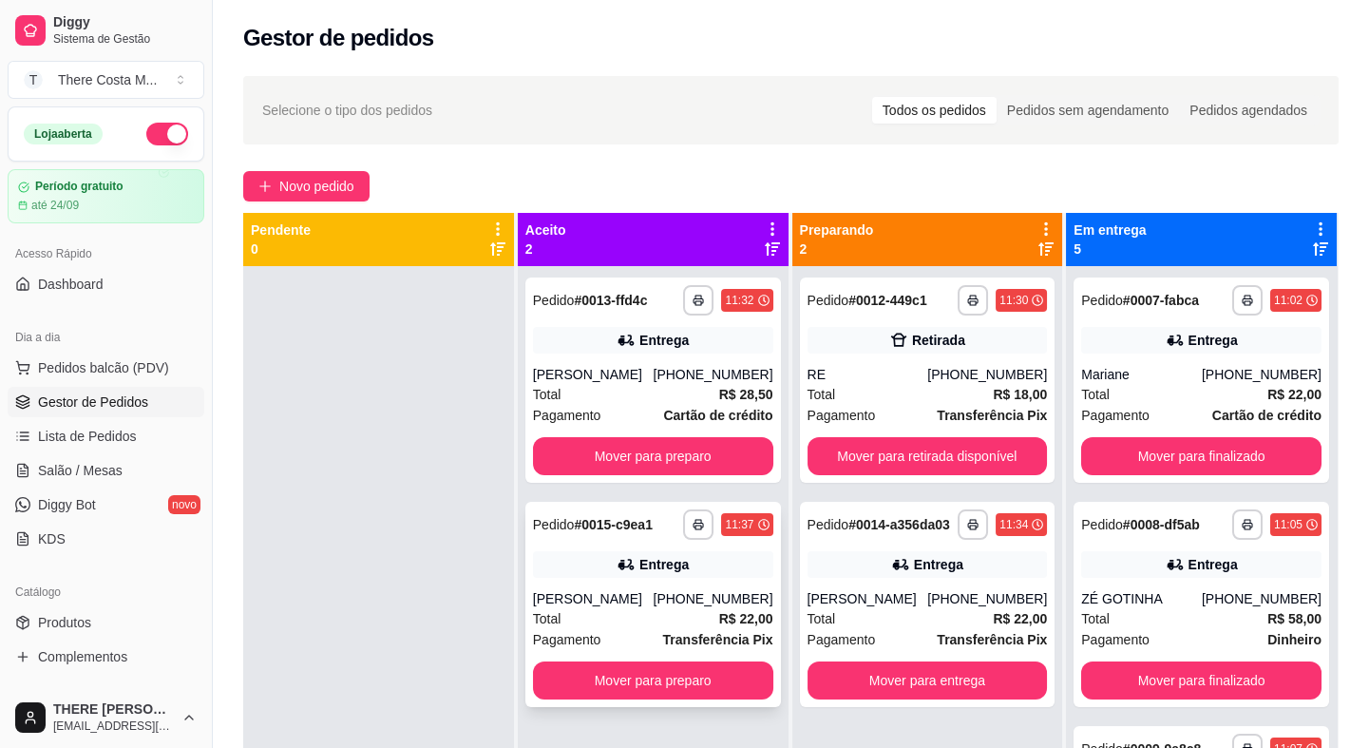
click at [619, 574] on div "Entrega" at bounding box center [653, 564] width 240 height 27
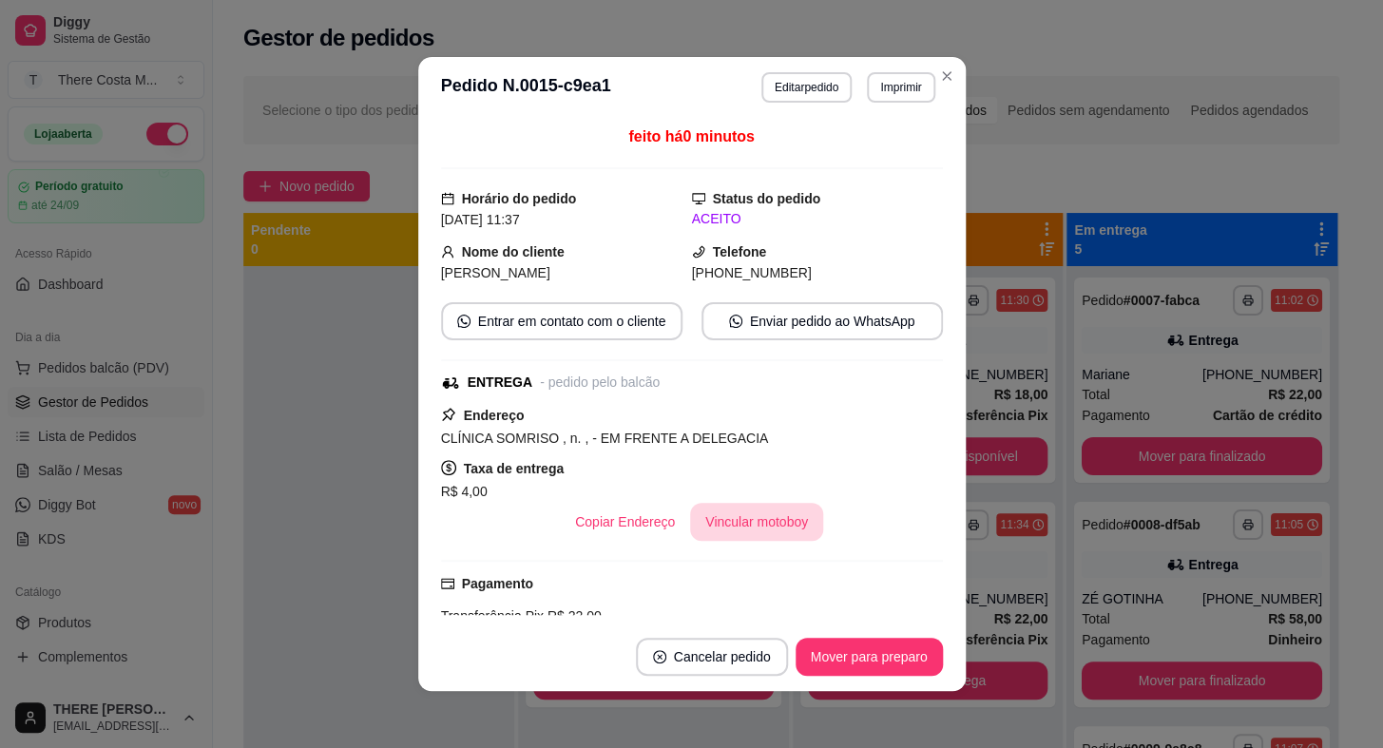
click at [718, 524] on button "Vincular motoboy" at bounding box center [756, 522] width 133 height 38
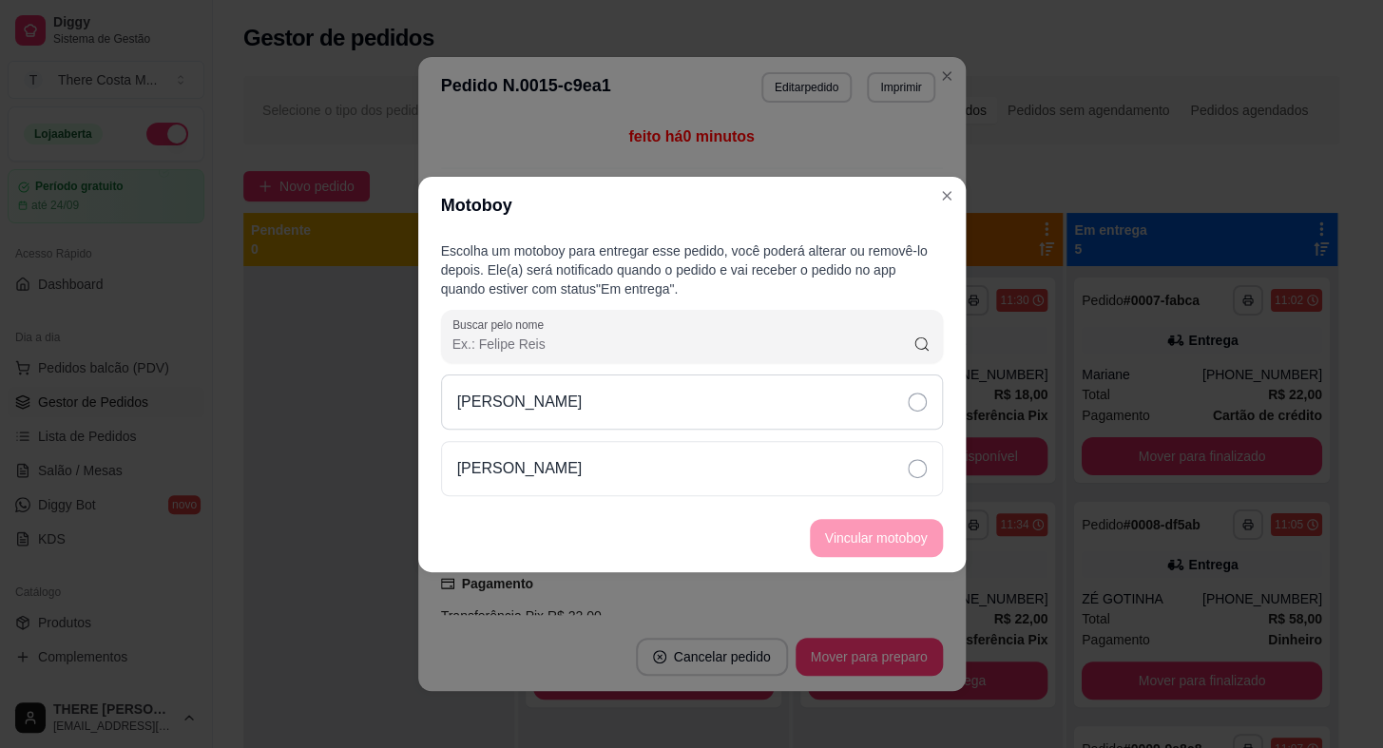
click at [638, 419] on div "[PERSON_NAME]" at bounding box center [692, 401] width 502 height 55
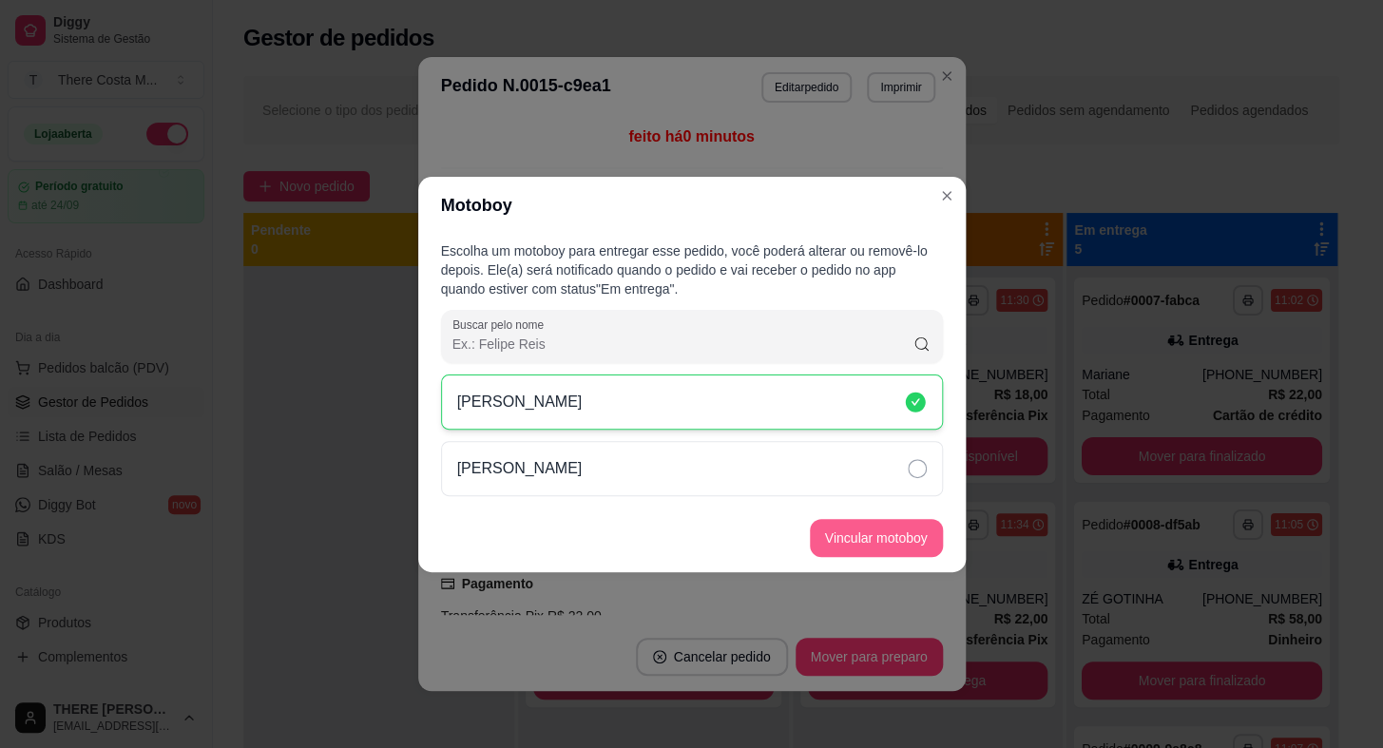
click at [872, 545] on button "Vincular motoboy" at bounding box center [876, 538] width 133 height 38
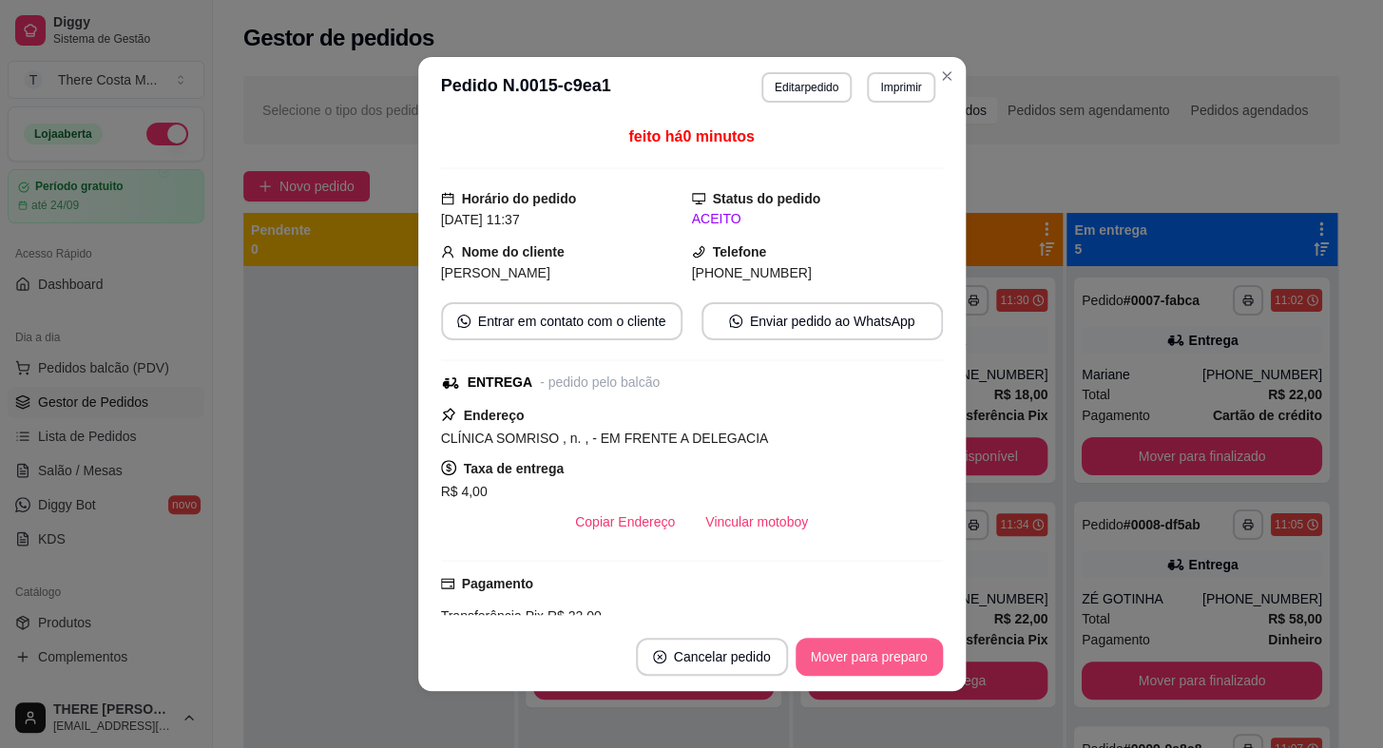
click at [844, 658] on button "Mover para preparo" at bounding box center [868, 657] width 147 height 38
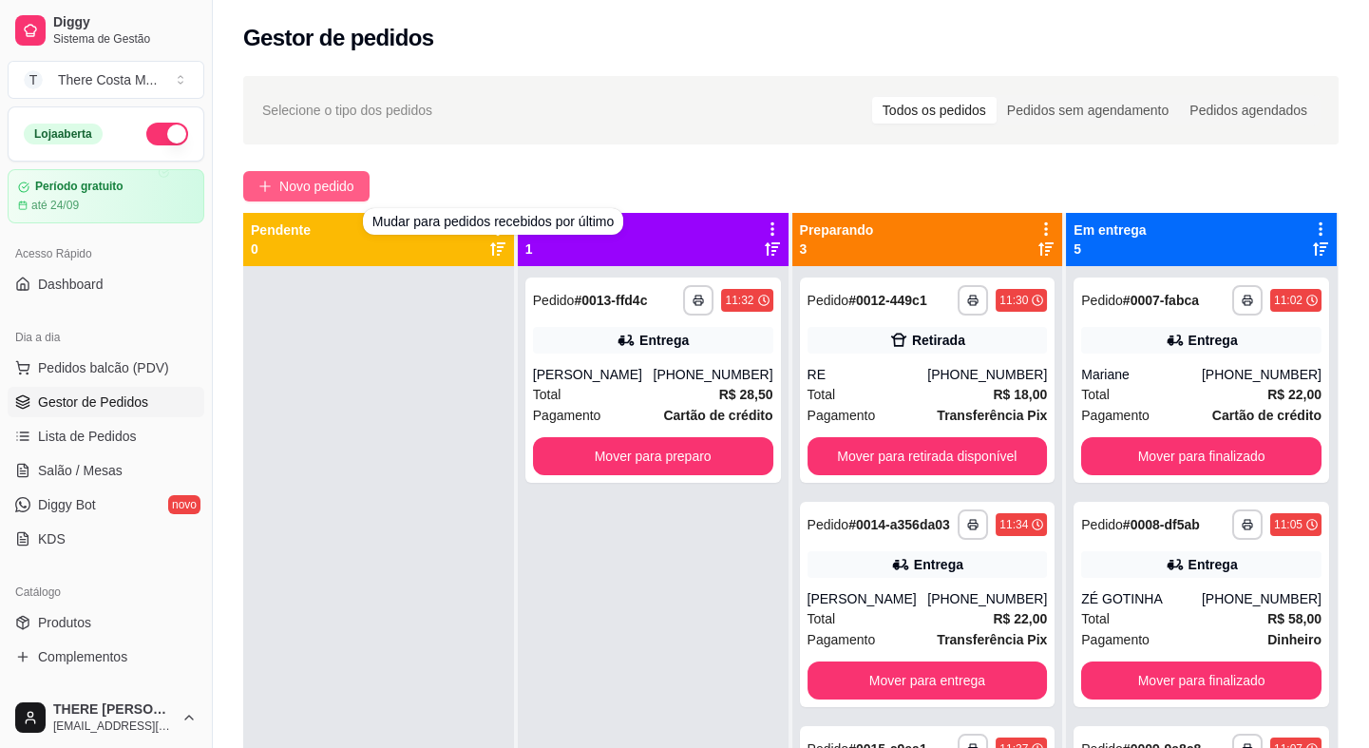
click at [320, 176] on span "Novo pedido" at bounding box center [316, 186] width 75 height 21
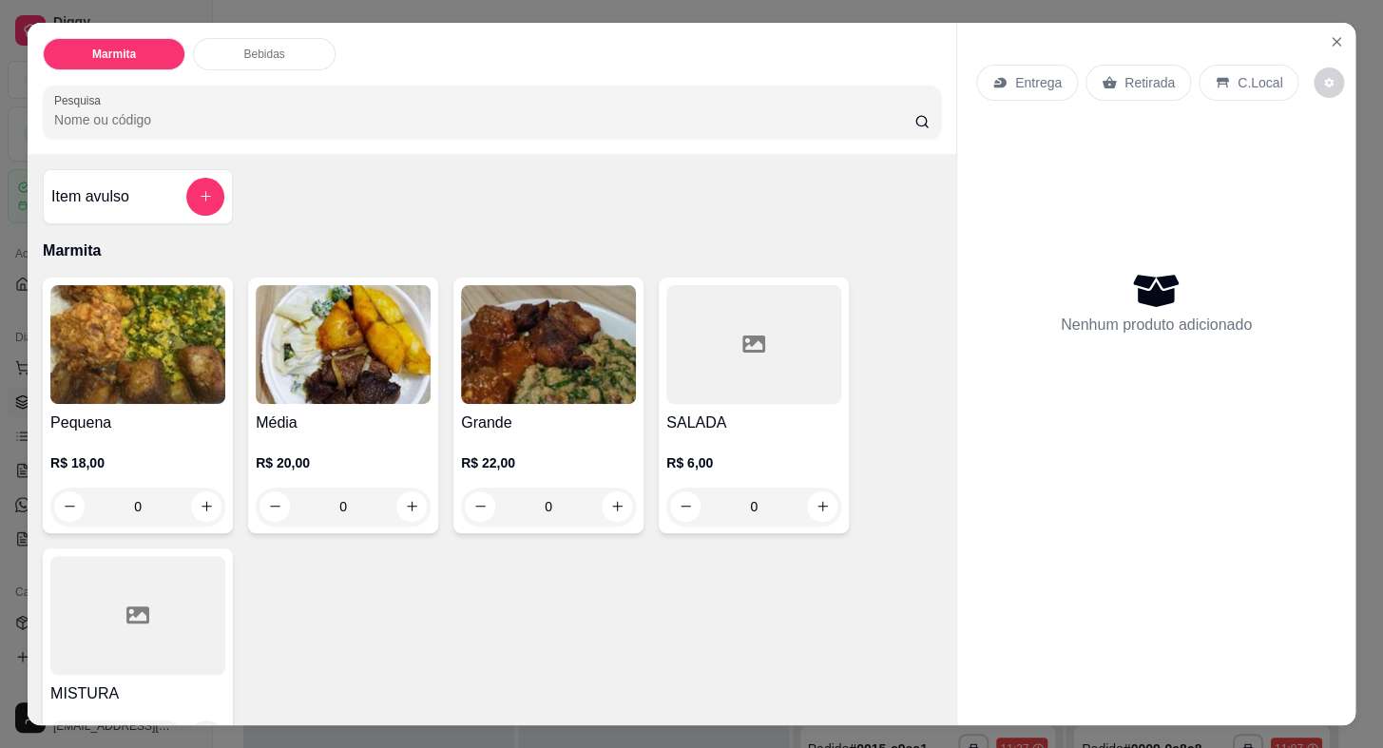
click at [1020, 81] on p "Entrega" at bounding box center [1038, 82] width 47 height 19
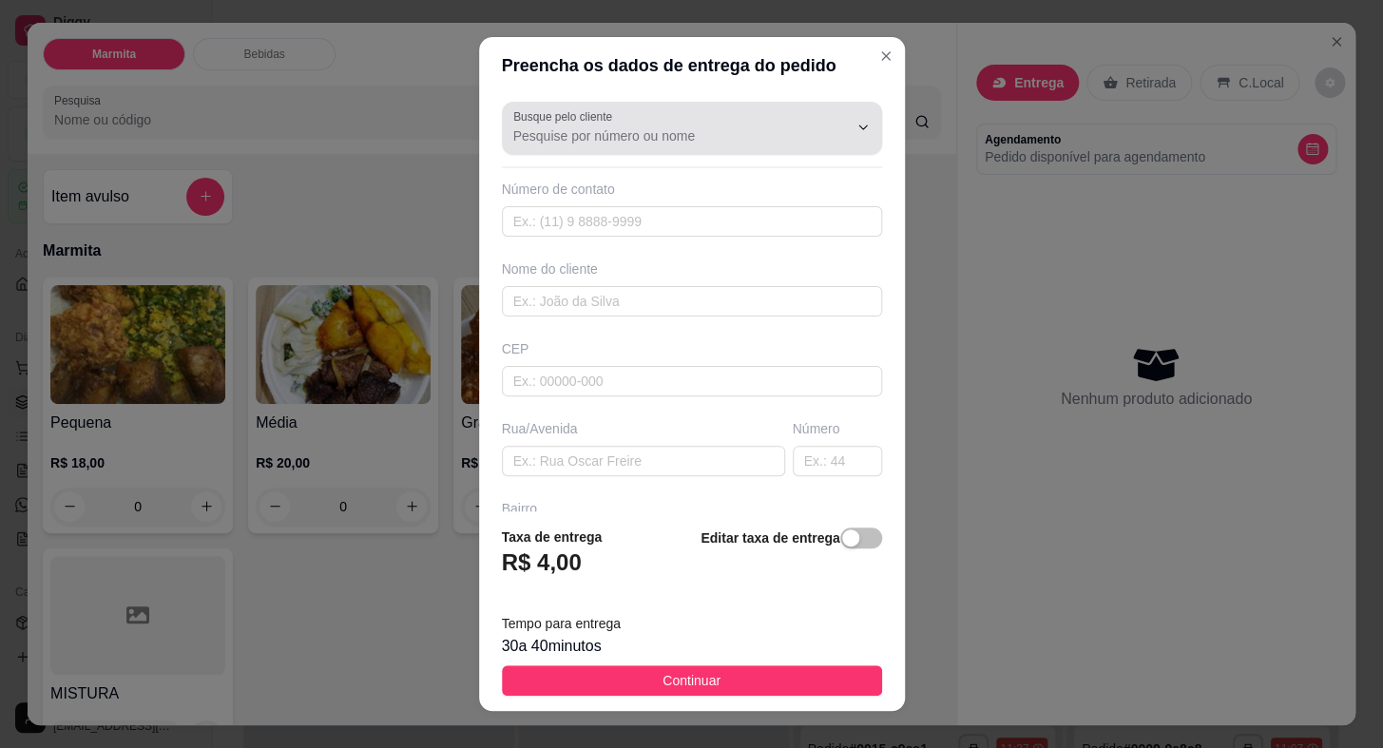
click at [679, 131] on input "Busque pelo cliente" at bounding box center [665, 135] width 304 height 19
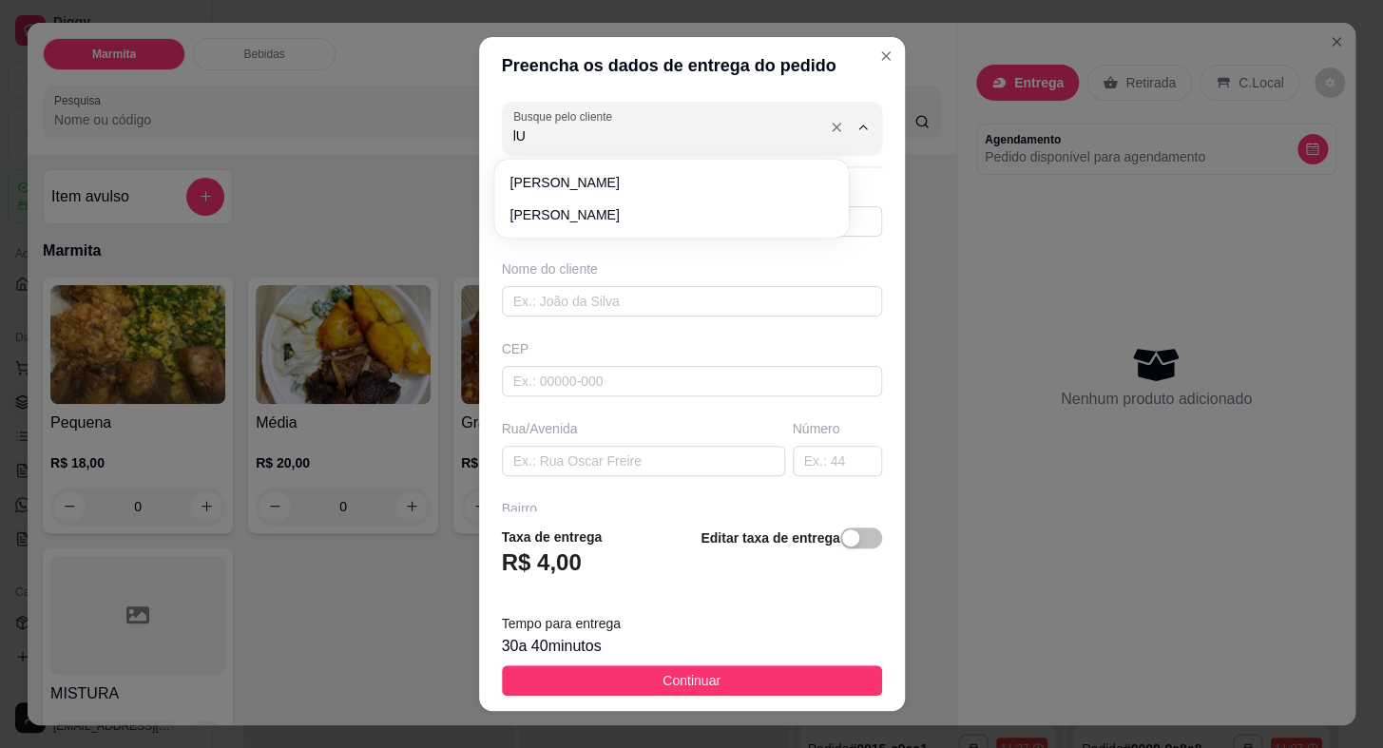
type input "l"
type input "K"
type input "L"
click at [665, 223] on span "[PERSON_NAME]" at bounding box center [661, 214] width 305 height 19
type input "[PERSON_NAME]"
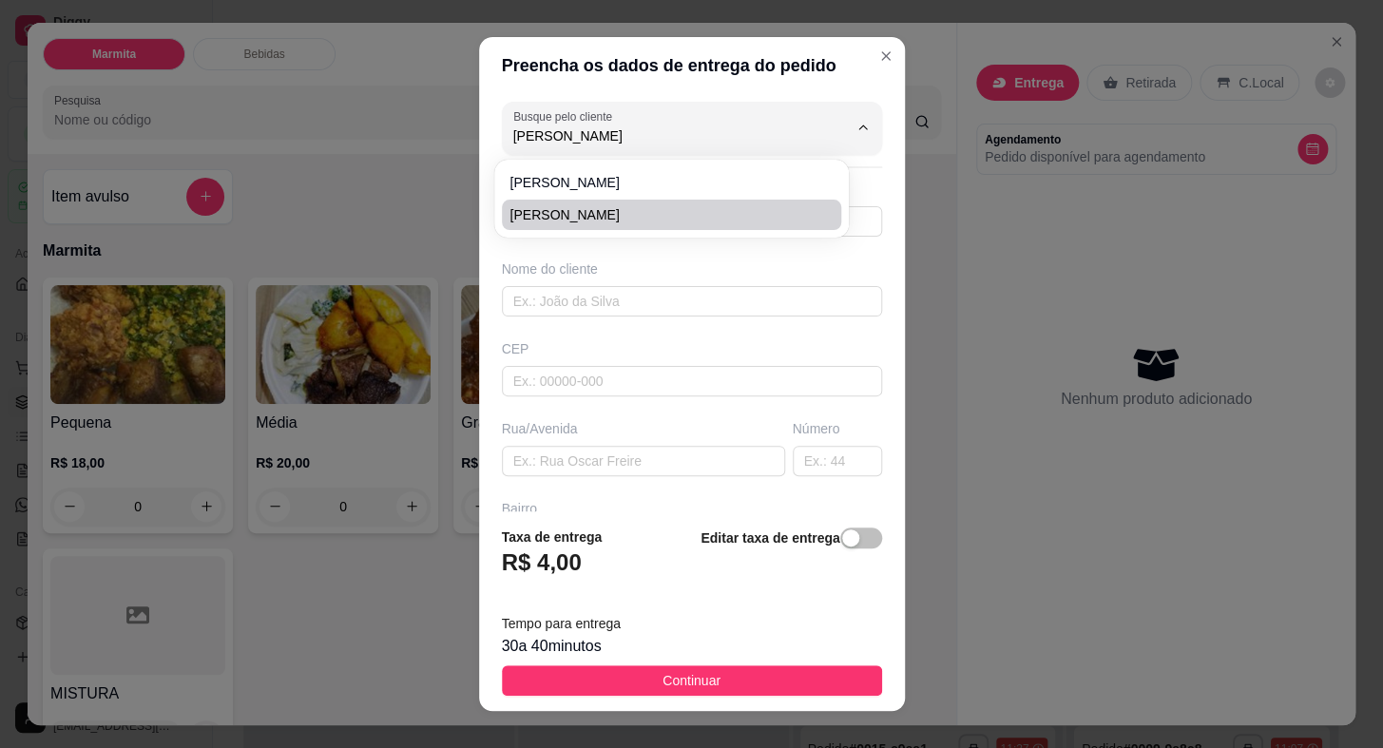
type input "15997909522"
type input "[PERSON_NAME]"
type input "18440000"
type input "Rua [PERSON_NAME]"
type input "149"
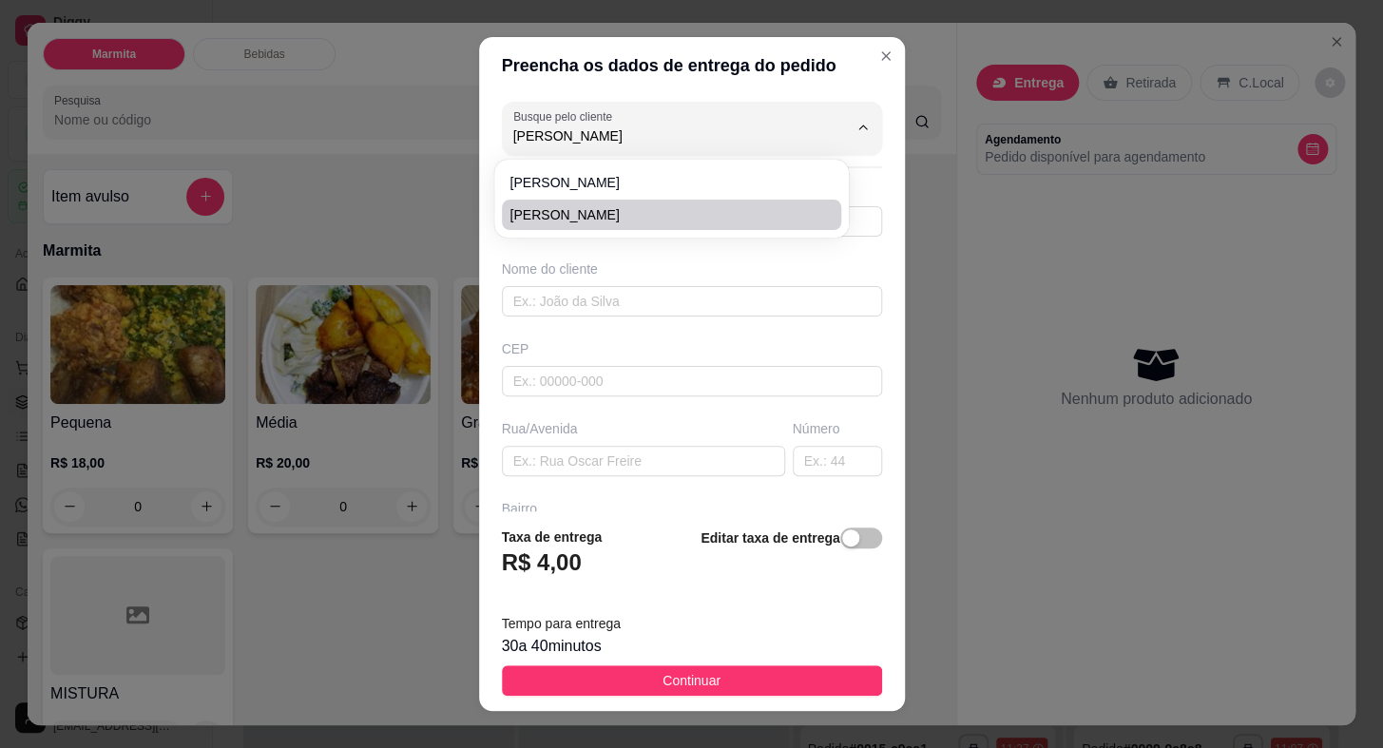
type input "JD SANTA INES 5"
type input "Itaberá"
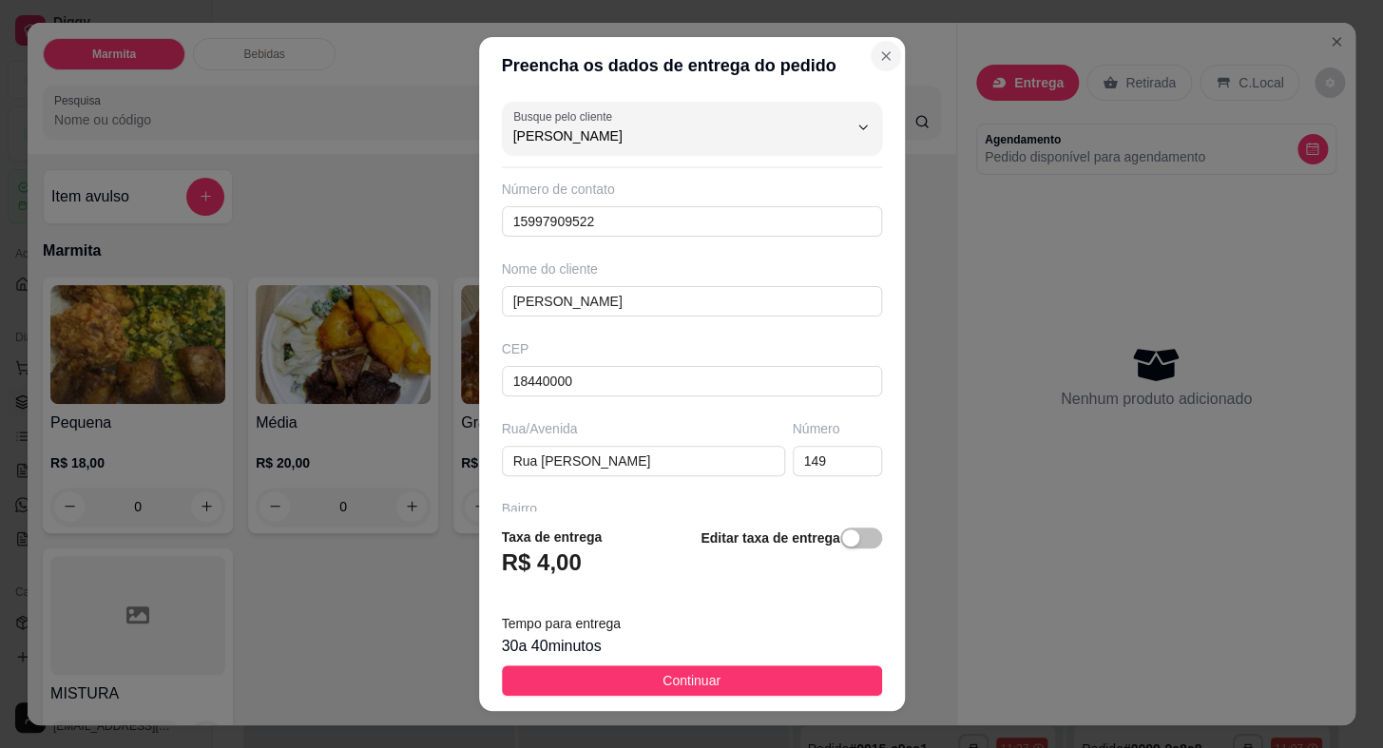
type input "[PERSON_NAME]"
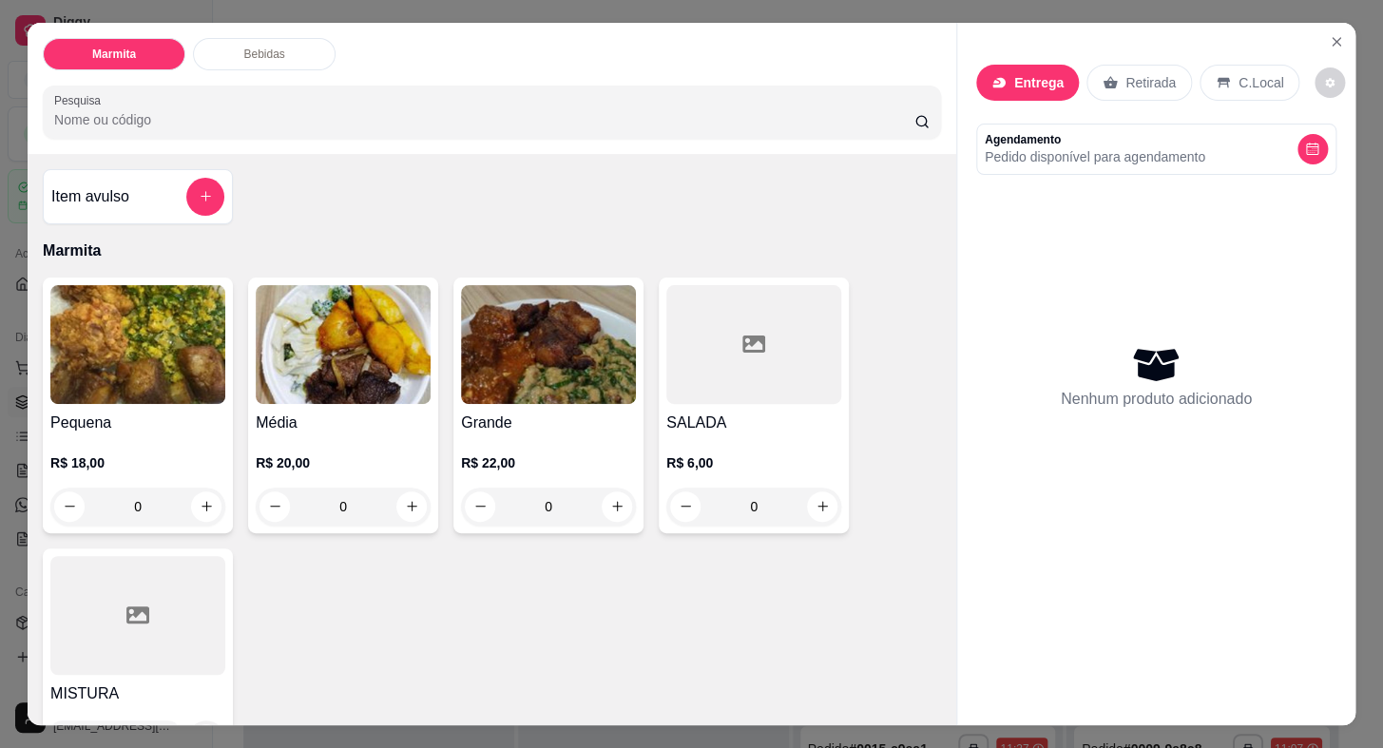
click at [1030, 79] on p "Entrega" at bounding box center [1038, 82] width 49 height 19
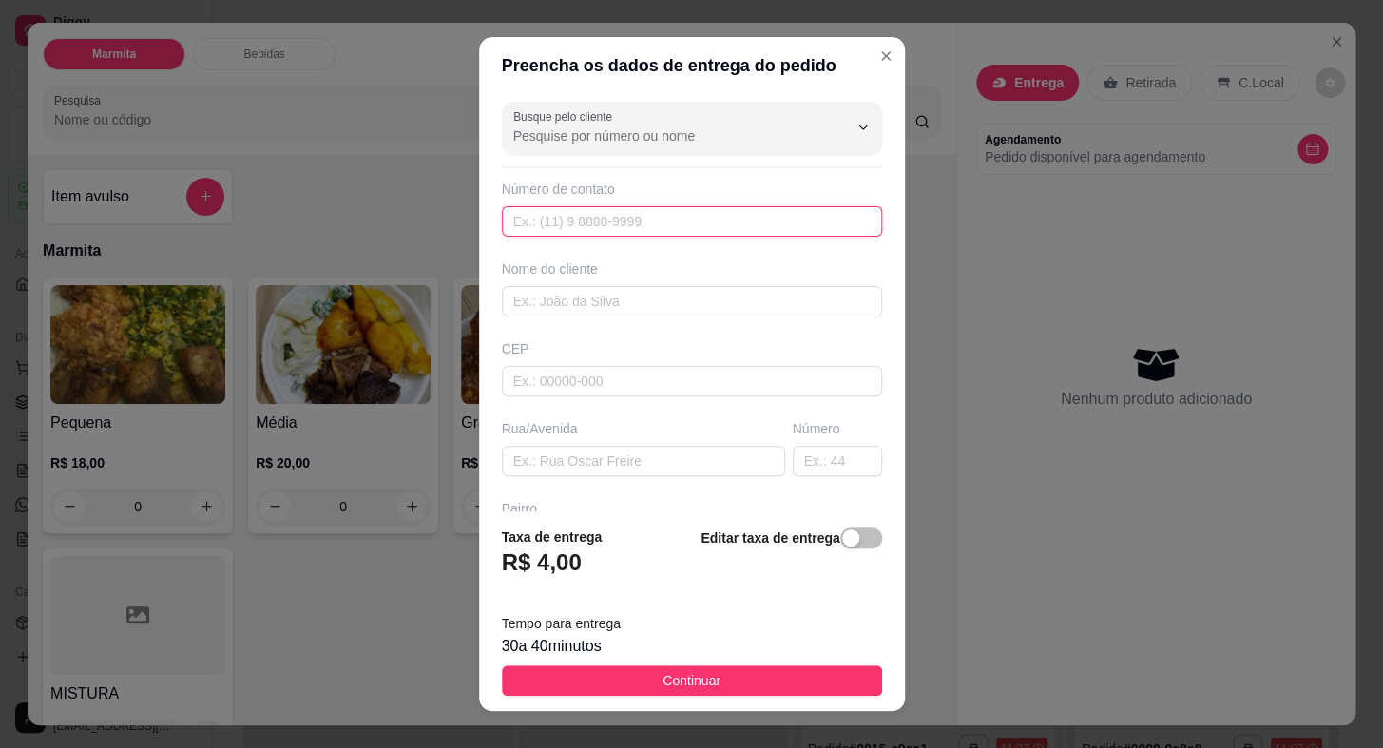
click at [582, 227] on input "text" at bounding box center [692, 221] width 380 height 30
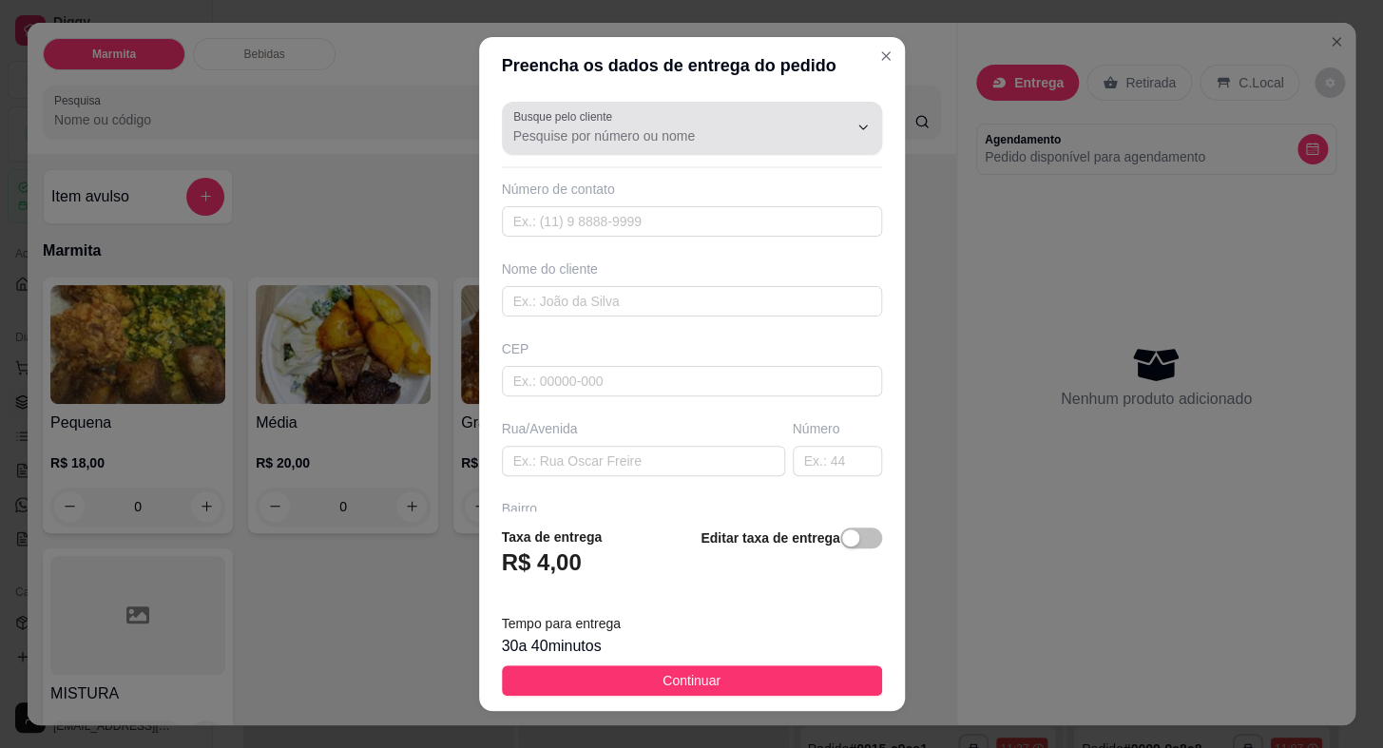
click at [635, 143] on input "Busque pelo cliente" at bounding box center [665, 135] width 304 height 19
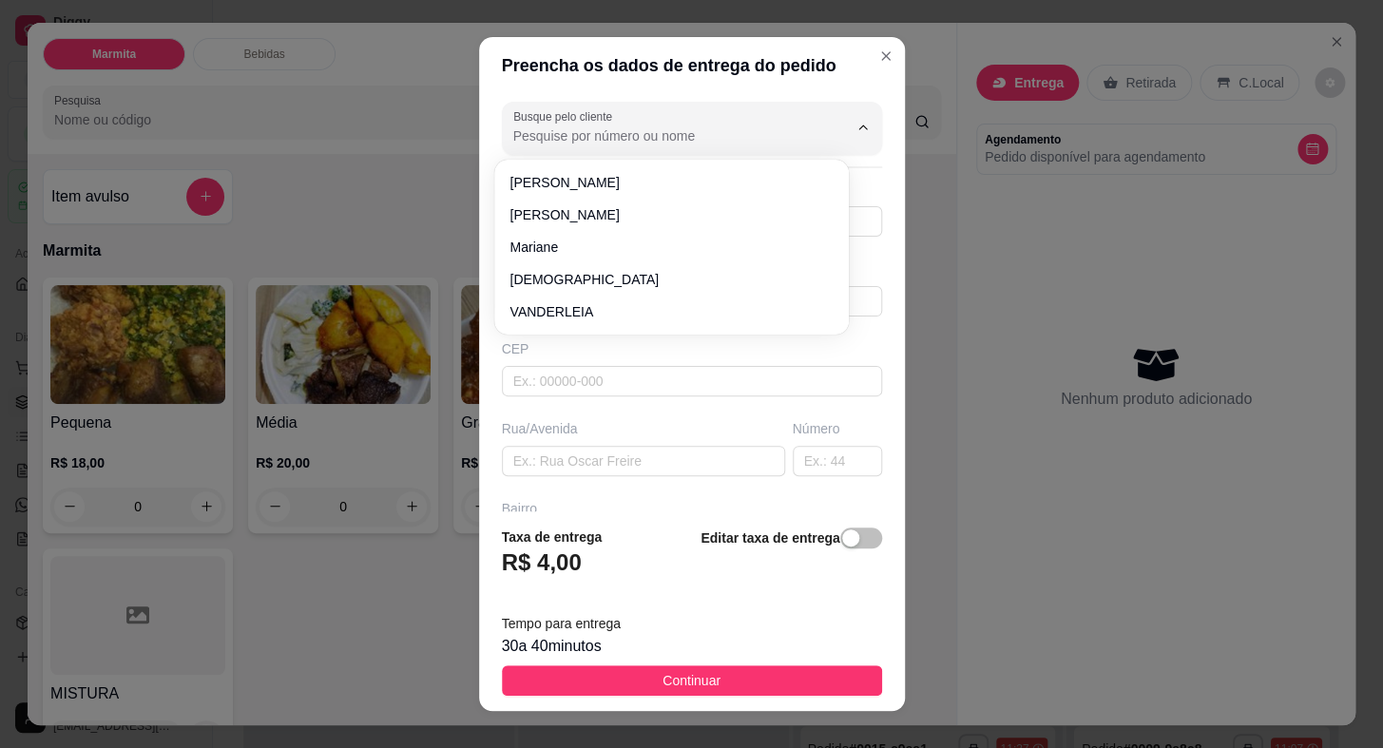
paste input "15 99861-1212"
type input "15 99861-1212"
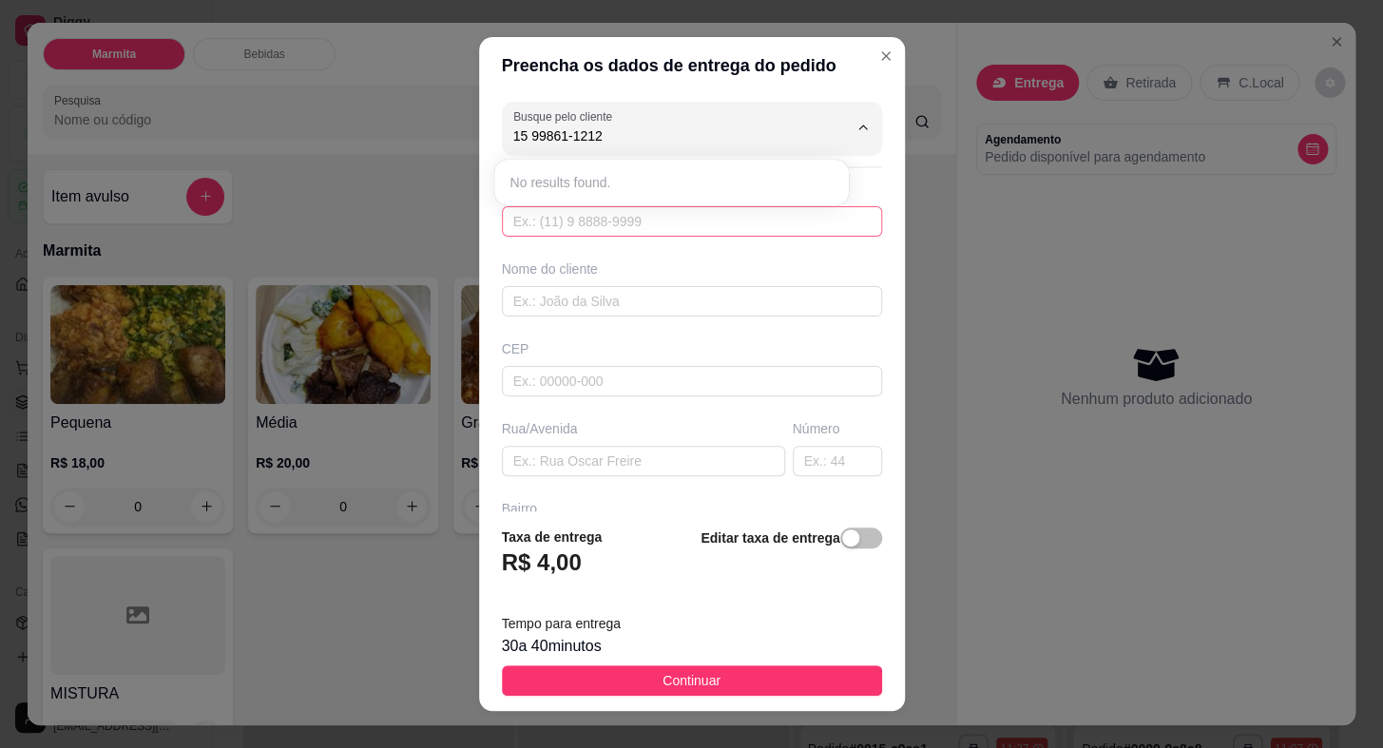
click at [682, 236] on input "text" at bounding box center [692, 221] width 380 height 30
click at [678, 234] on input "text" at bounding box center [692, 221] width 380 height 30
paste input "[PHONE_NUMBER]"
type input "[PHONE_NUMBER]"
click at [706, 269] on div "Nome do cliente" at bounding box center [692, 268] width 380 height 19
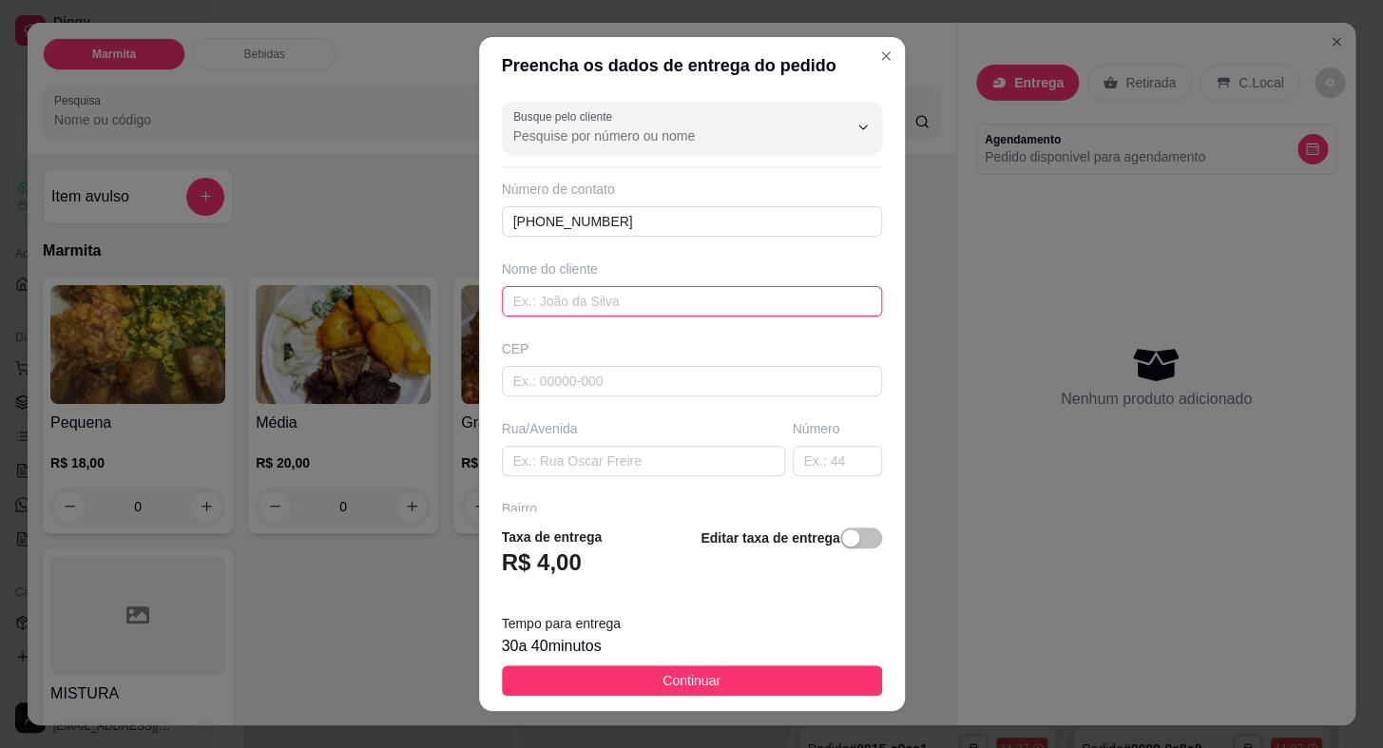
click at [708, 293] on input "text" at bounding box center [692, 301] width 380 height 30
type input "[PERSON_NAME]"
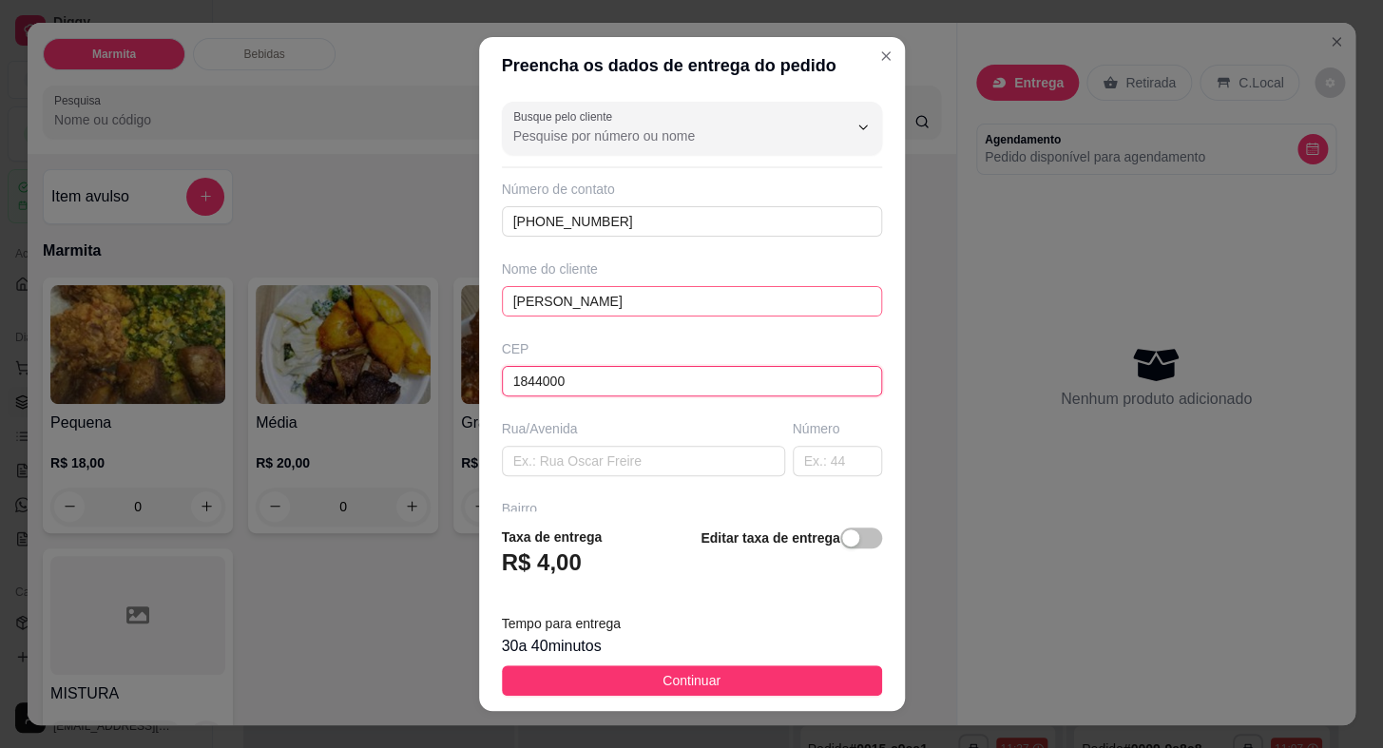
type input "18440000"
type input "Itaberá"
type input "18440000"
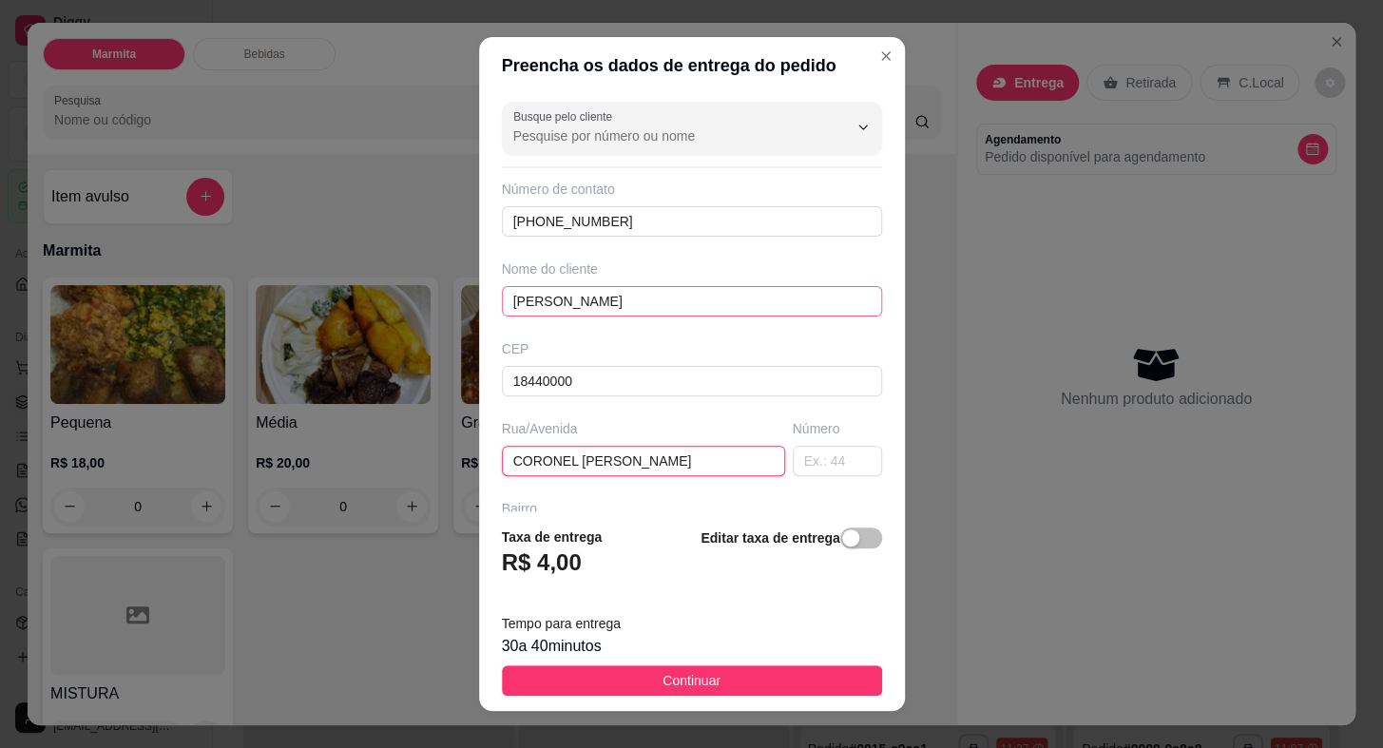
type input "CORONEL [PERSON_NAME]"
type input "0"
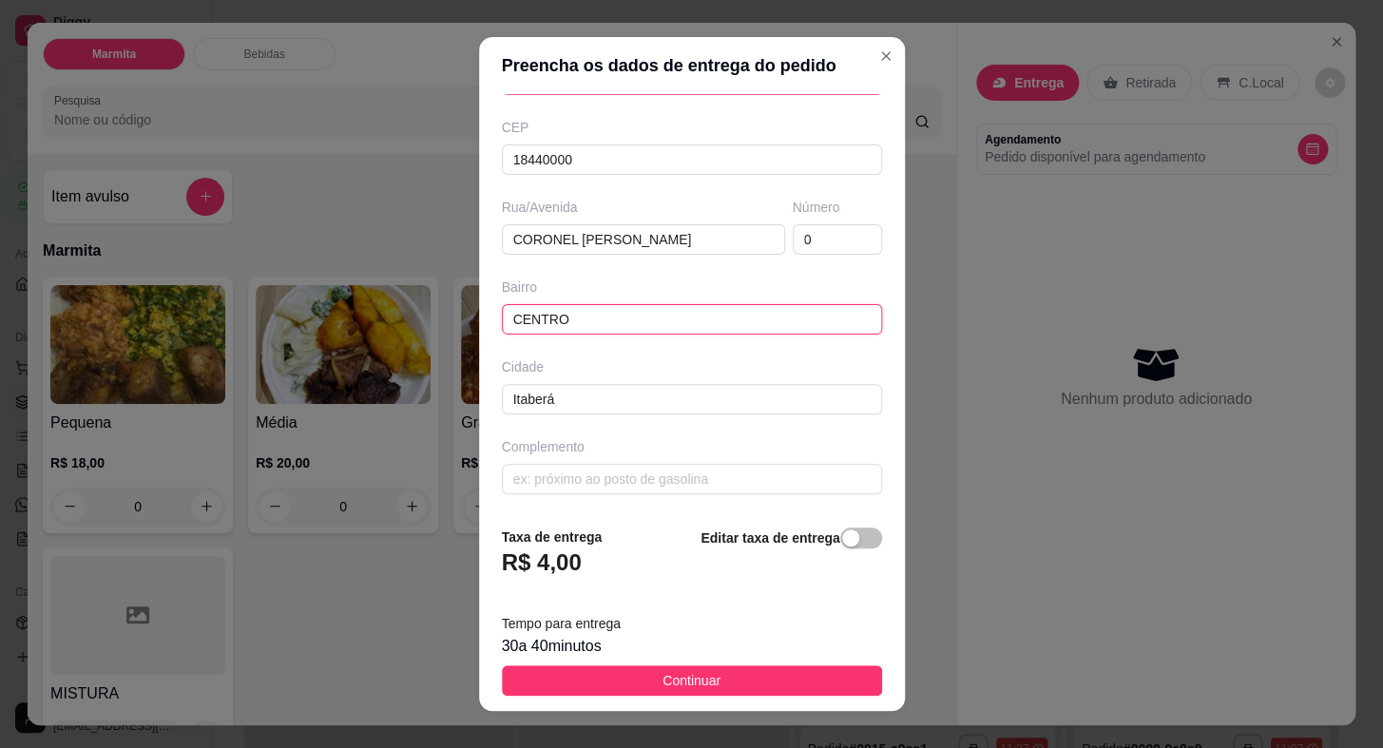
type input "CENTRO"
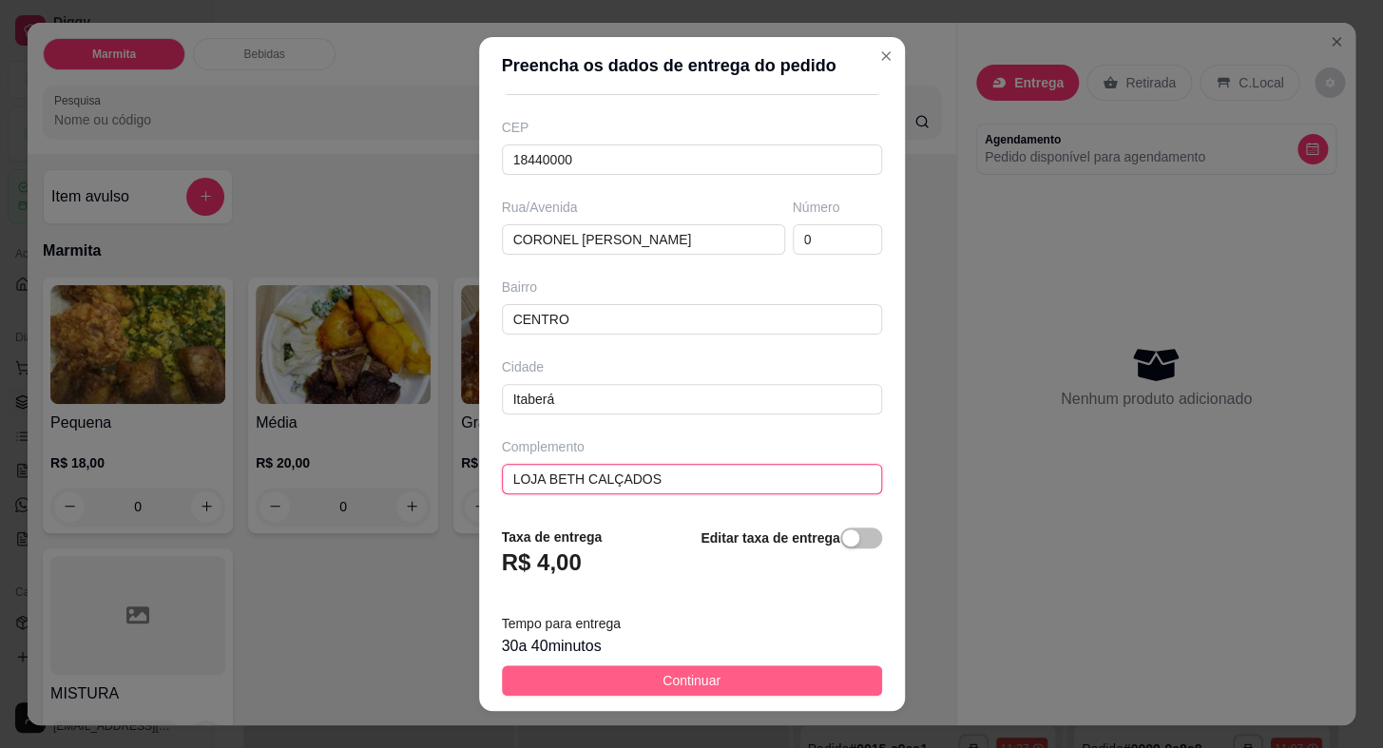
type input "LOJA BETH CALÇADOS"
click at [789, 677] on button "Continuar" at bounding box center [692, 680] width 380 height 30
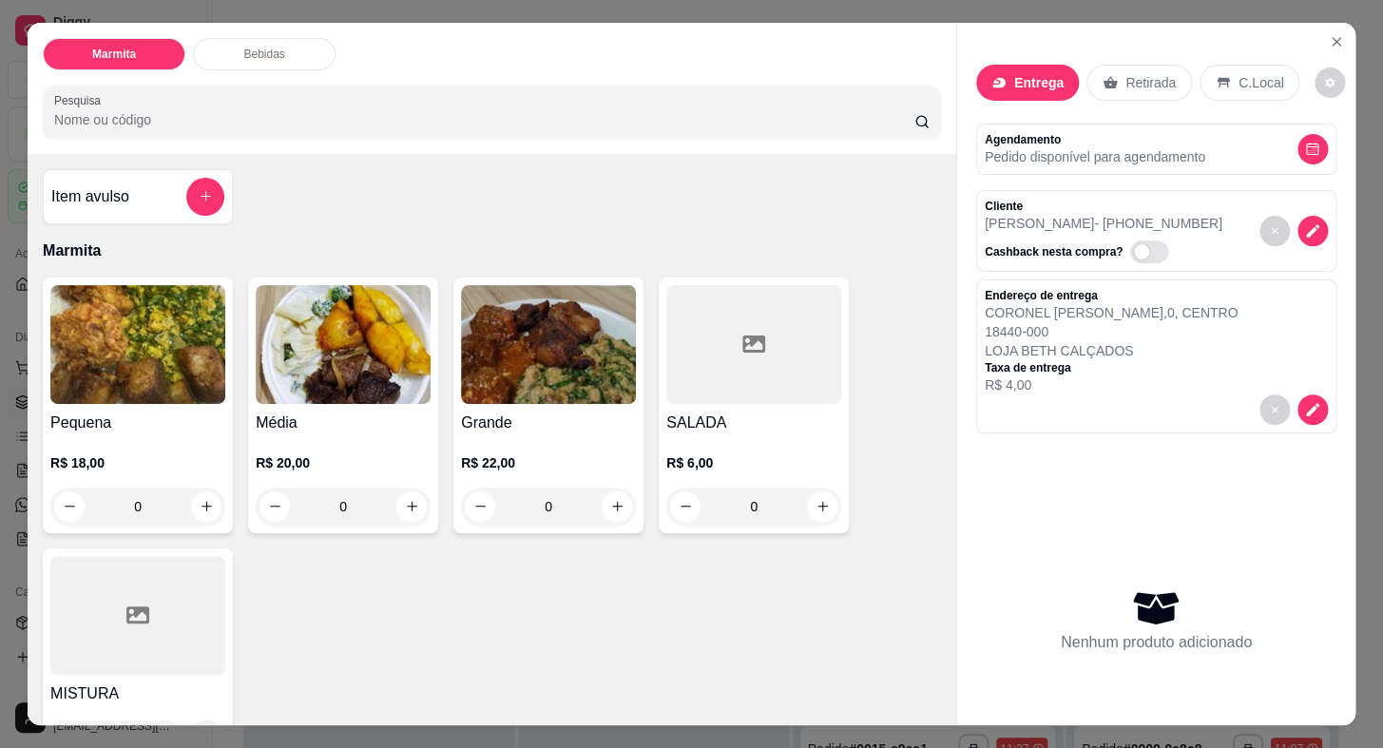
click at [174, 380] on img at bounding box center [137, 344] width 175 height 119
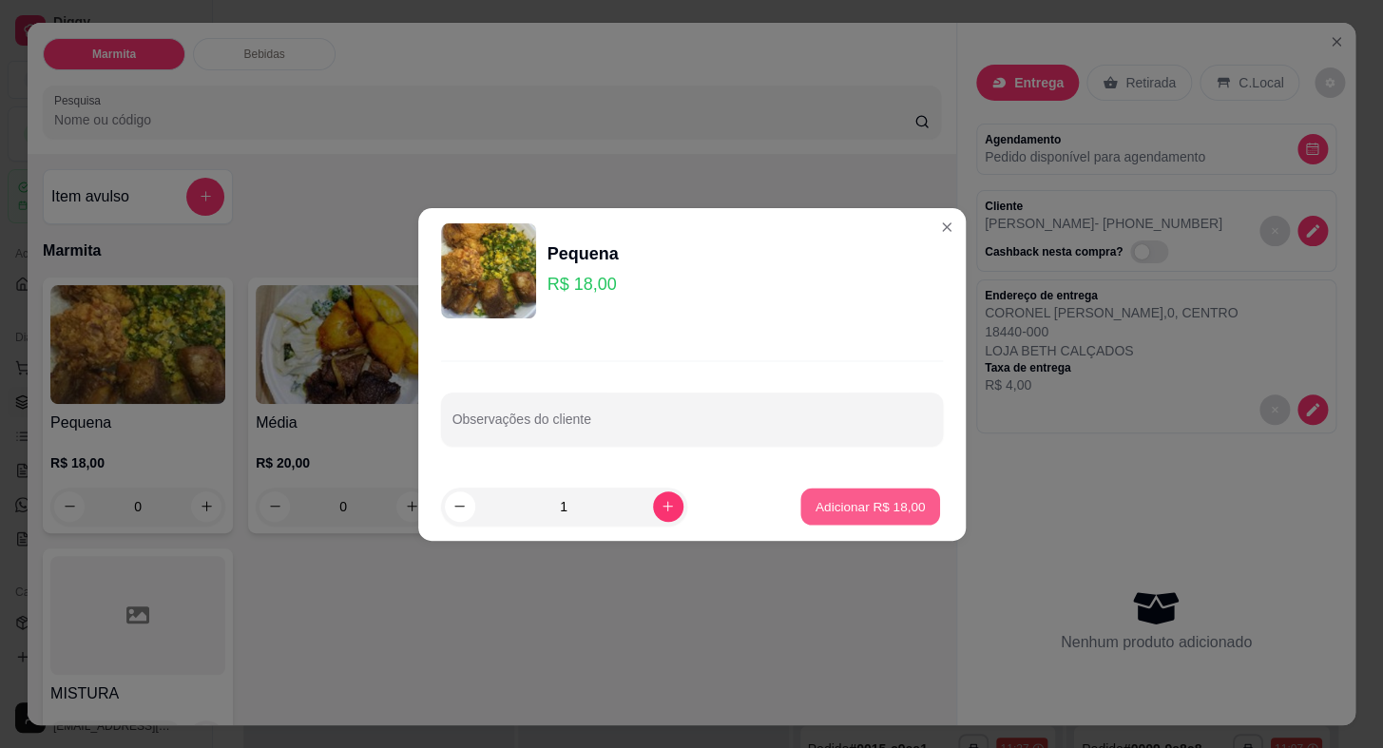
click at [835, 491] on button "Adicionar R$ 18,00" at bounding box center [871, 505] width 140 height 37
type input "1"
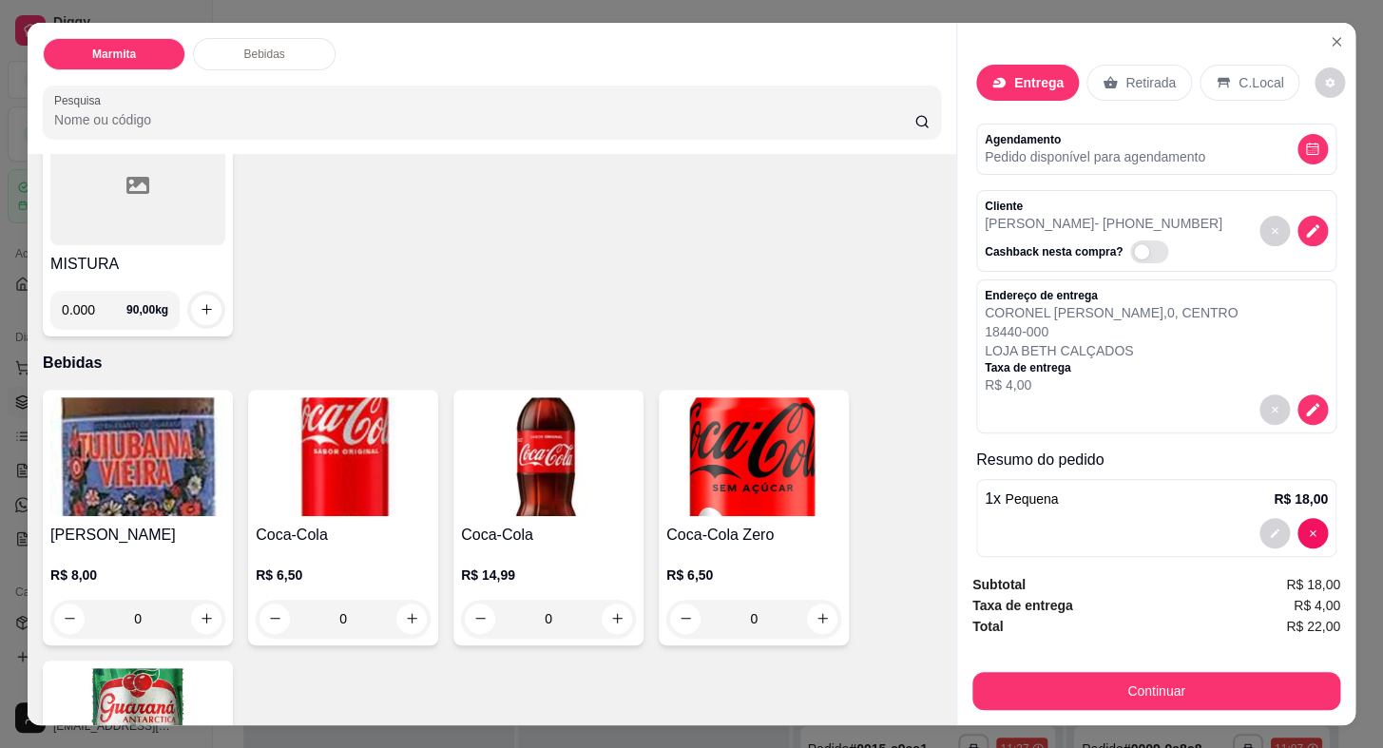
scroll to position [518, 0]
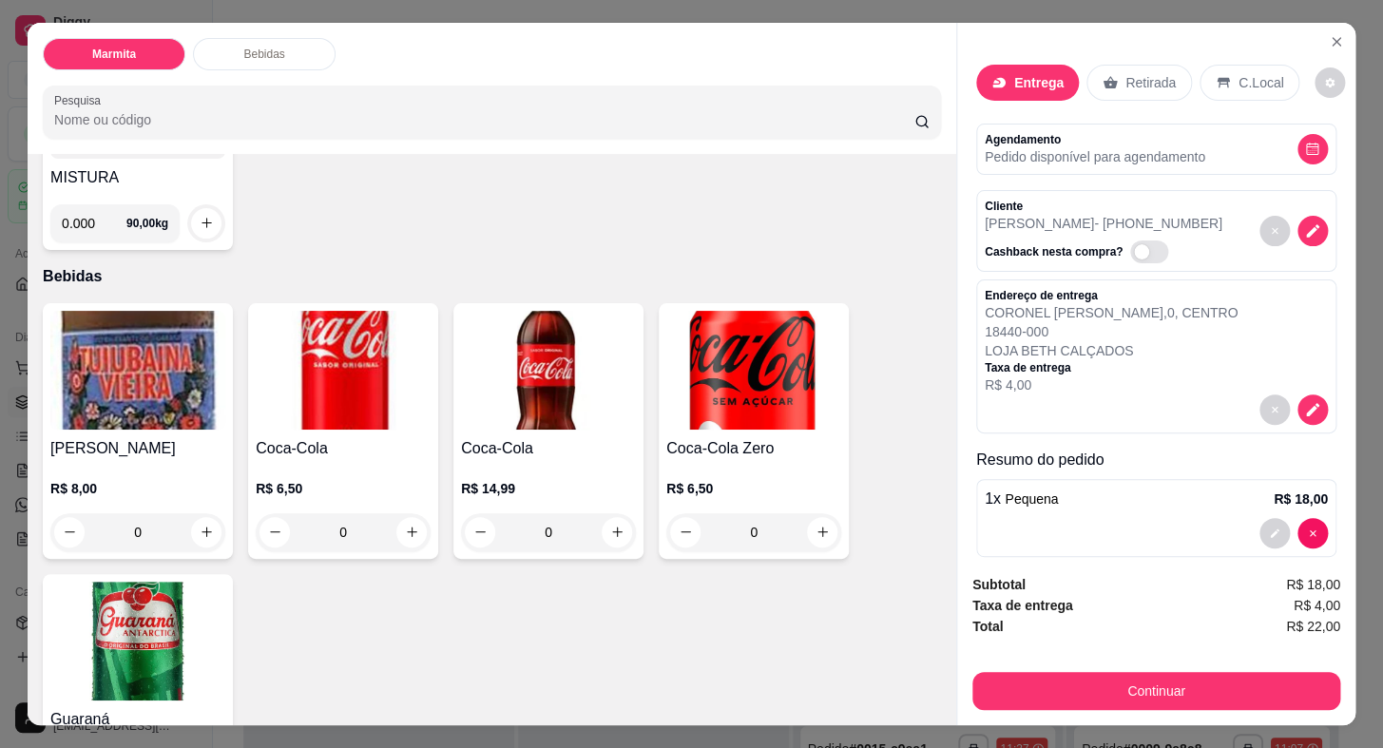
click at [337, 404] on img at bounding box center [343, 370] width 175 height 119
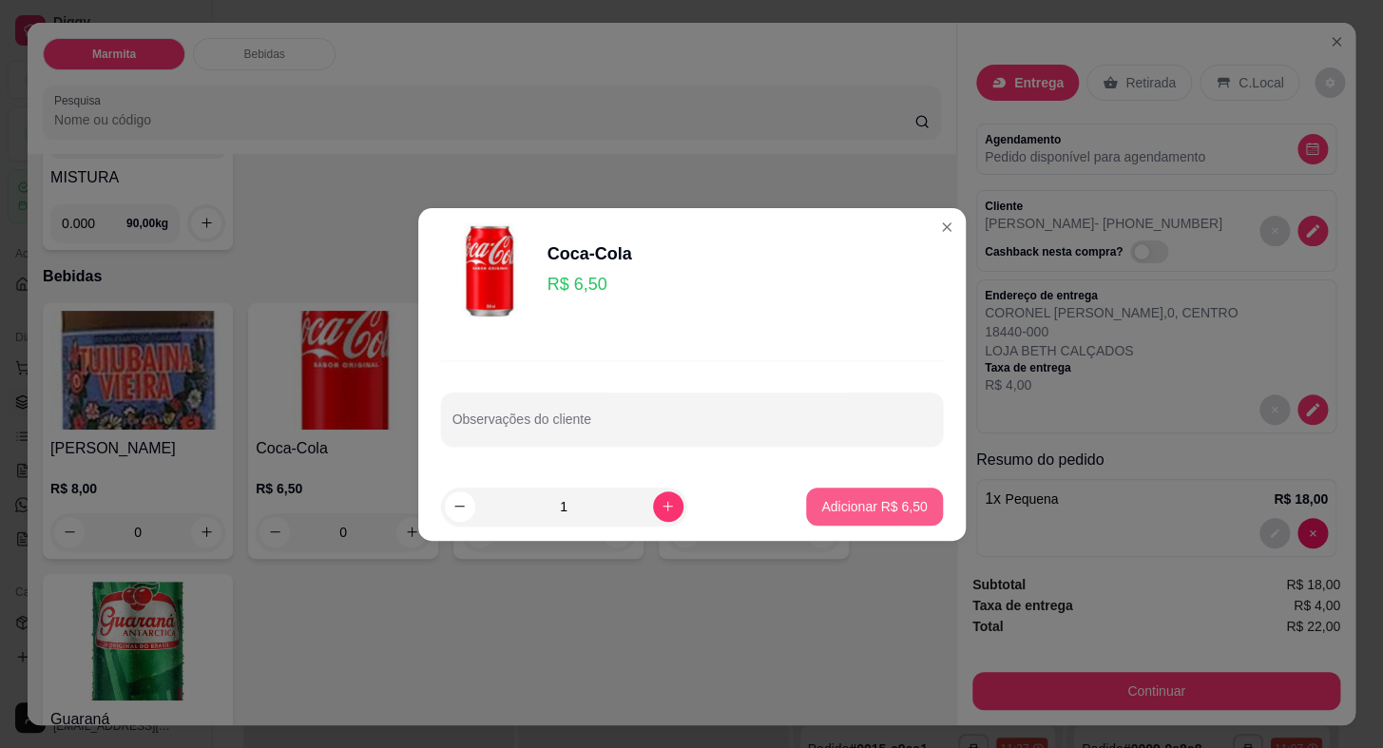
click at [819, 515] on button "Adicionar R$ 6,50" at bounding box center [874, 506] width 136 height 38
type input "1"
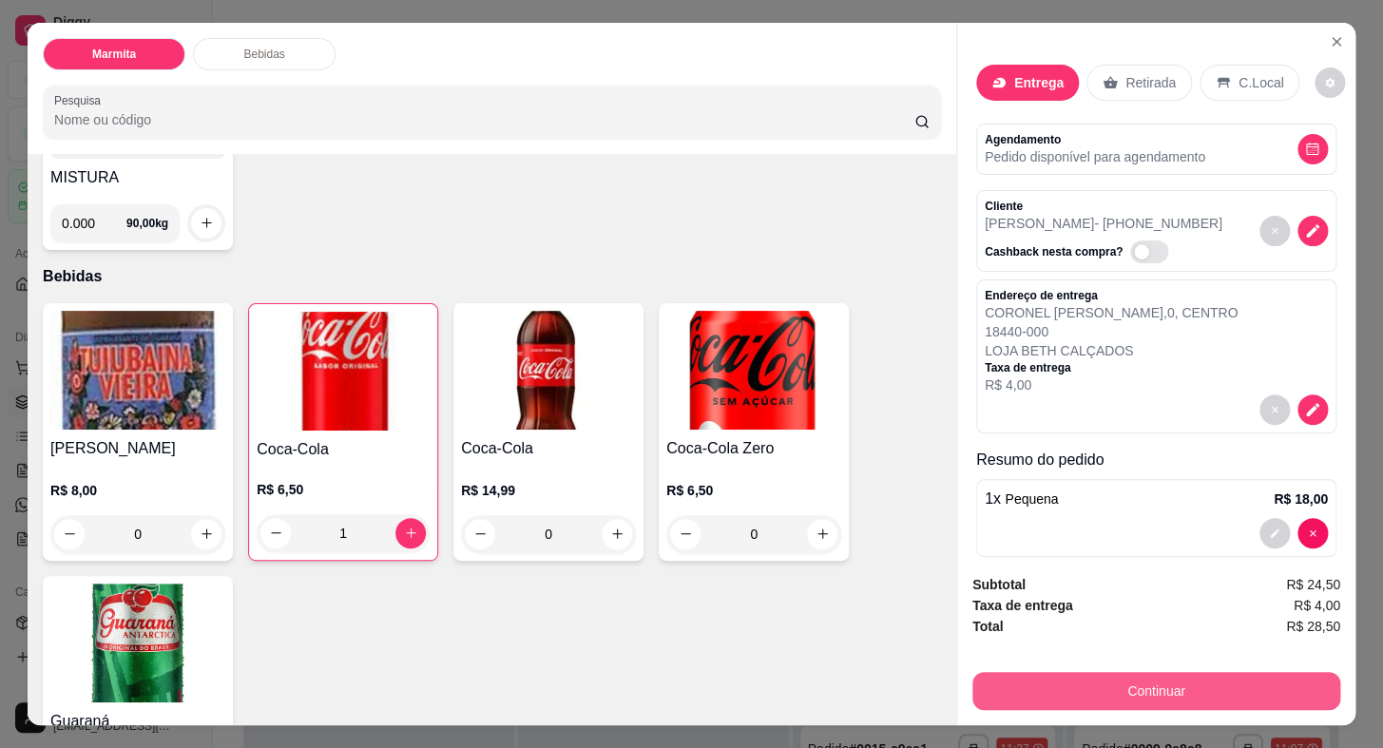
click at [1092, 675] on button "Continuar" at bounding box center [1156, 691] width 368 height 38
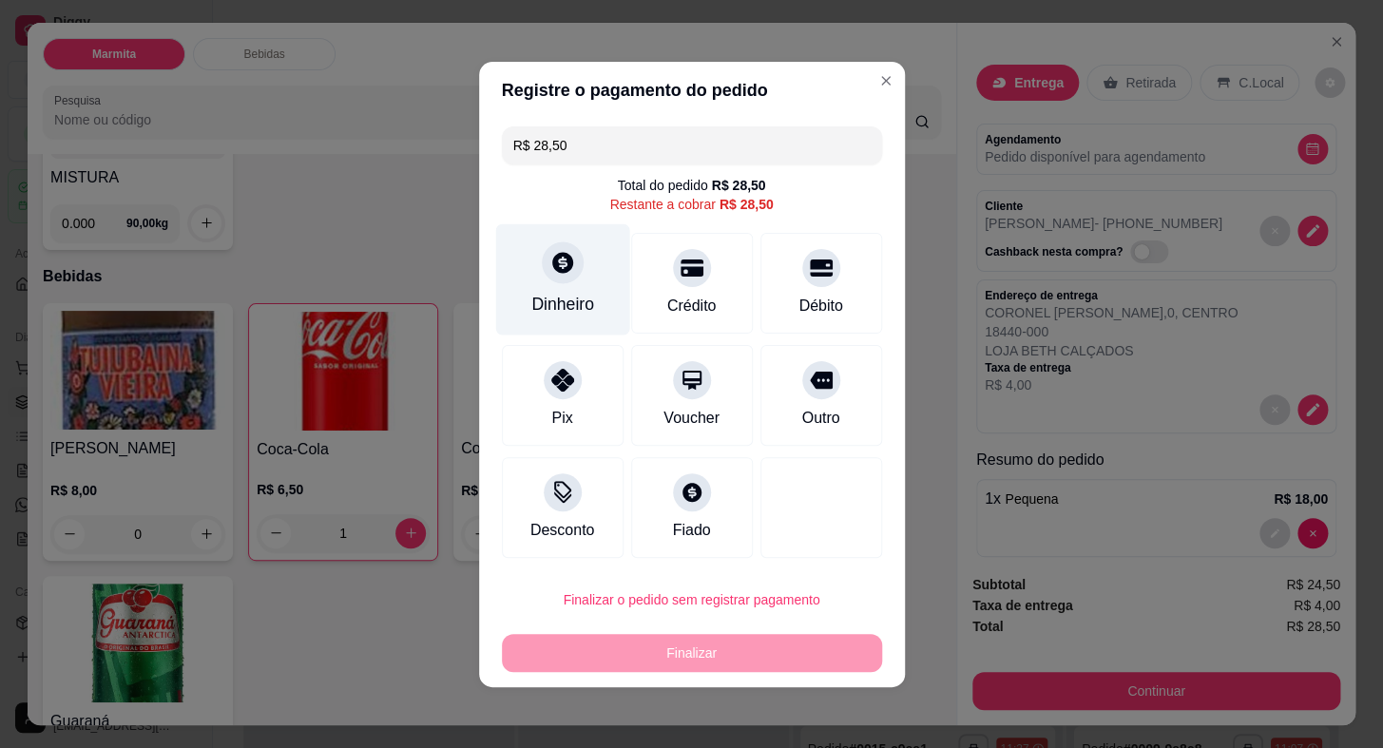
click at [563, 258] on icon at bounding box center [562, 262] width 21 height 21
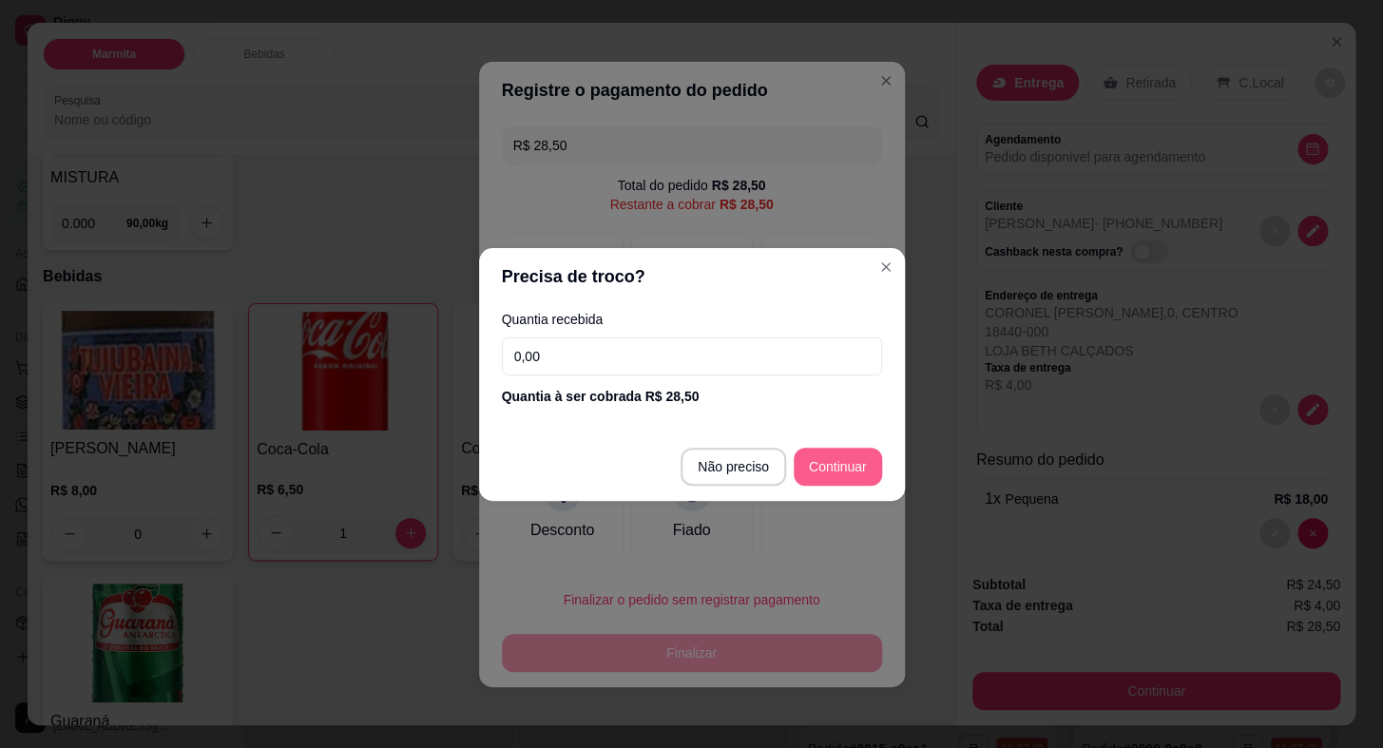
type input "R$ 0,00"
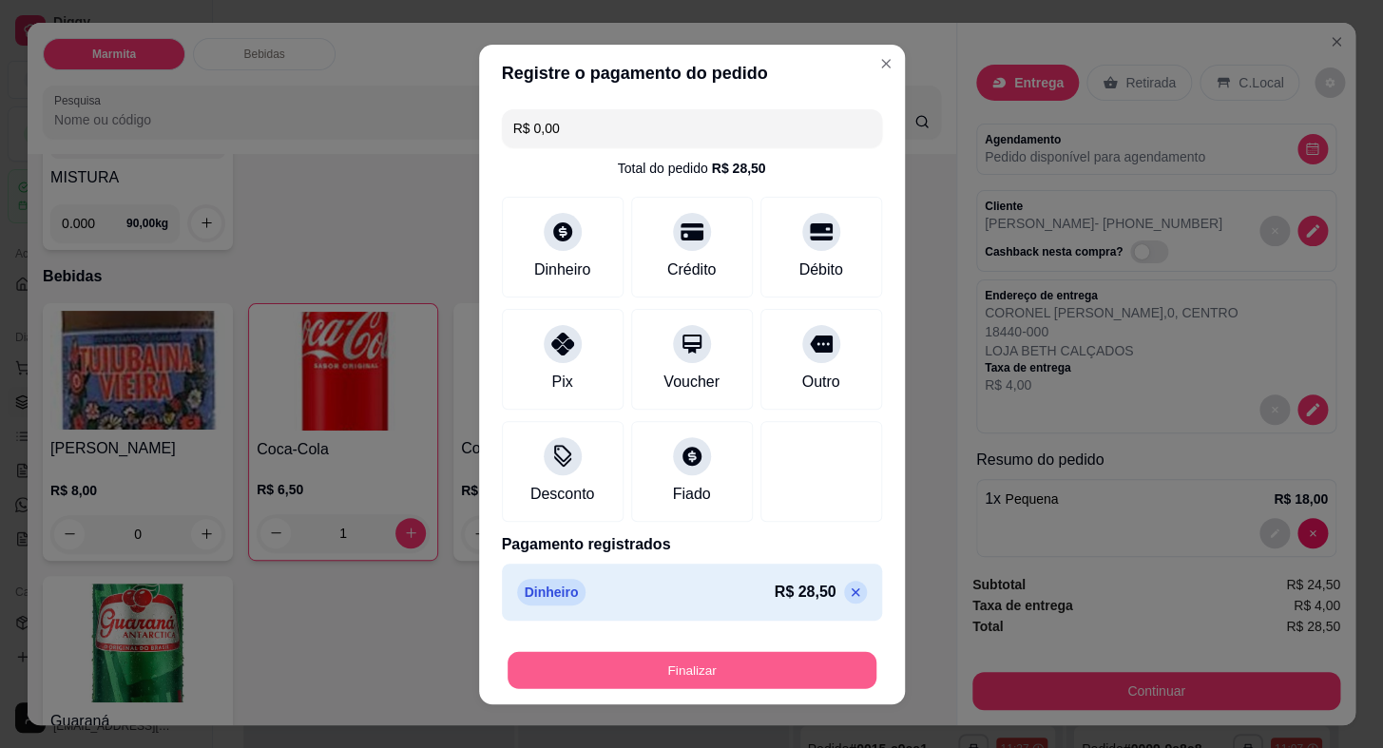
click at [790, 662] on button "Finalizar" at bounding box center [691, 669] width 369 height 37
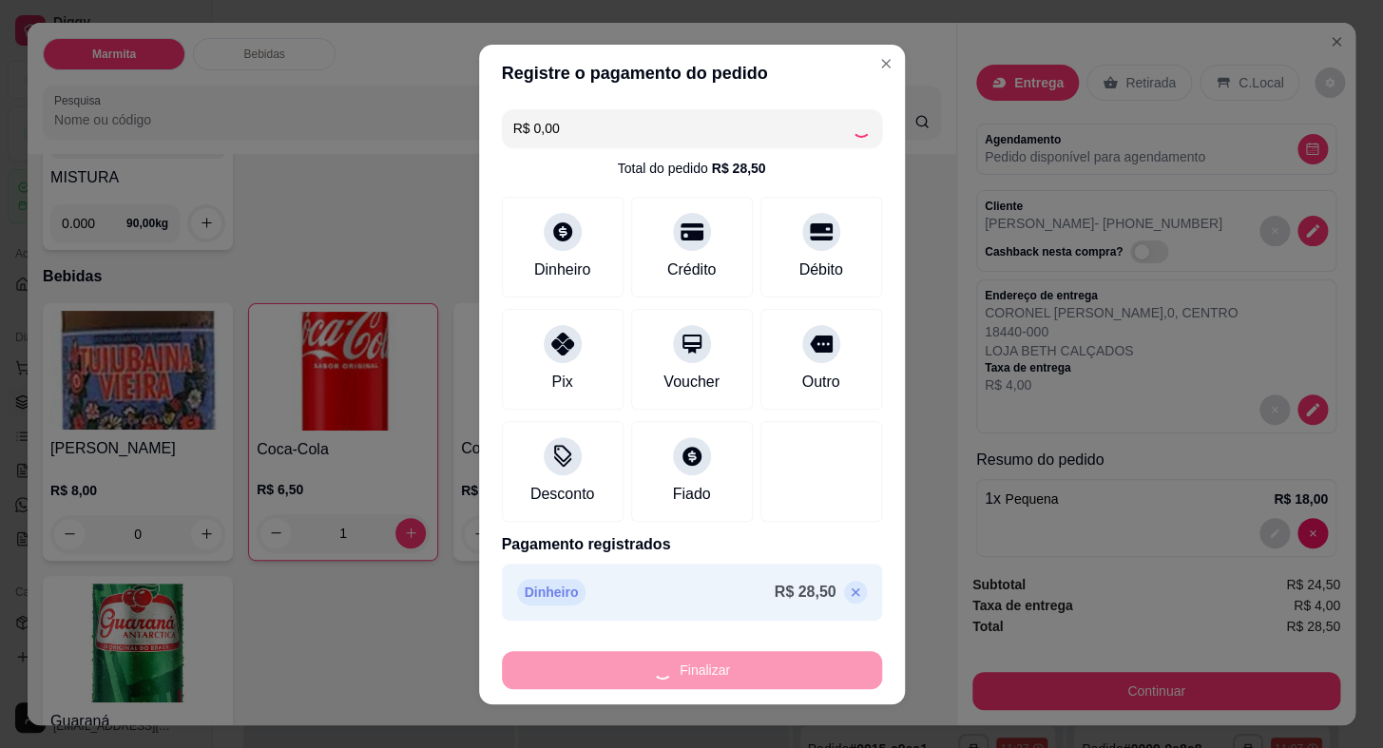
type input "0"
type input "-R$ 28,50"
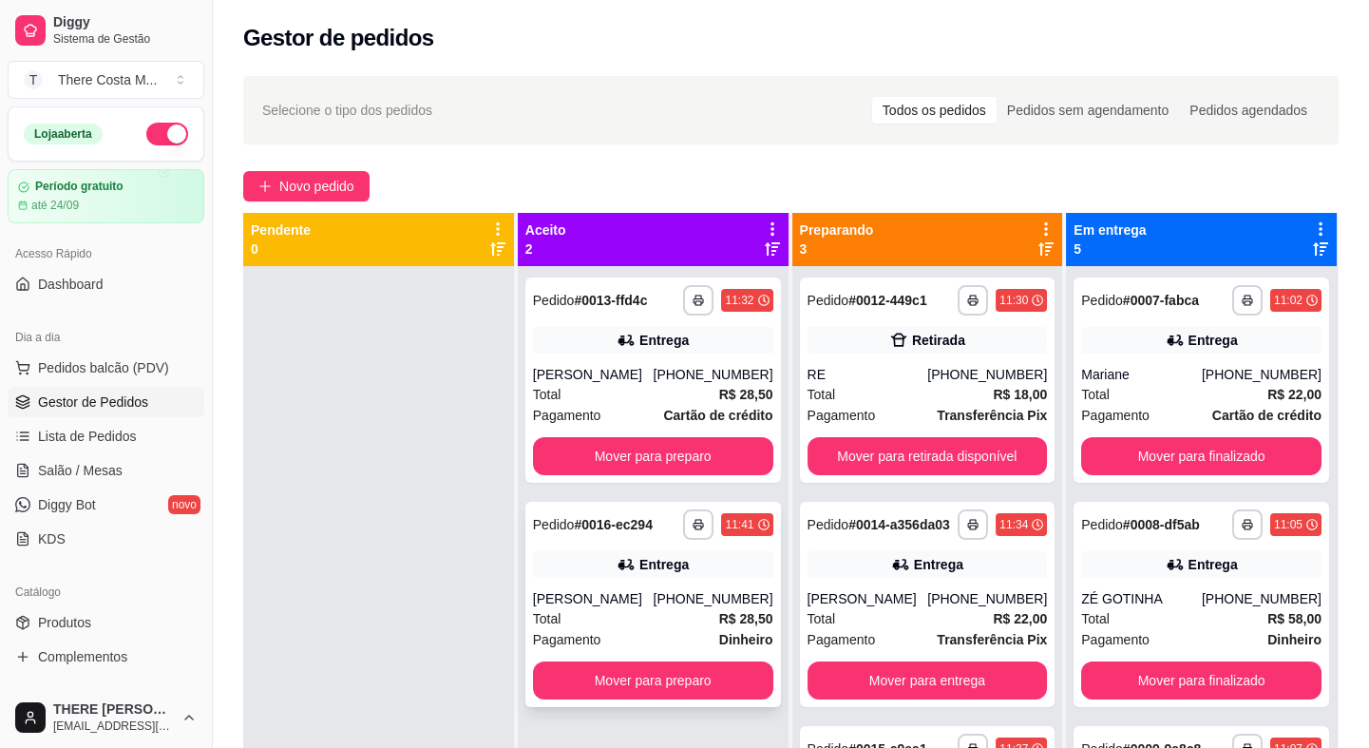
click at [654, 603] on div "[PERSON_NAME]" at bounding box center [593, 598] width 121 height 19
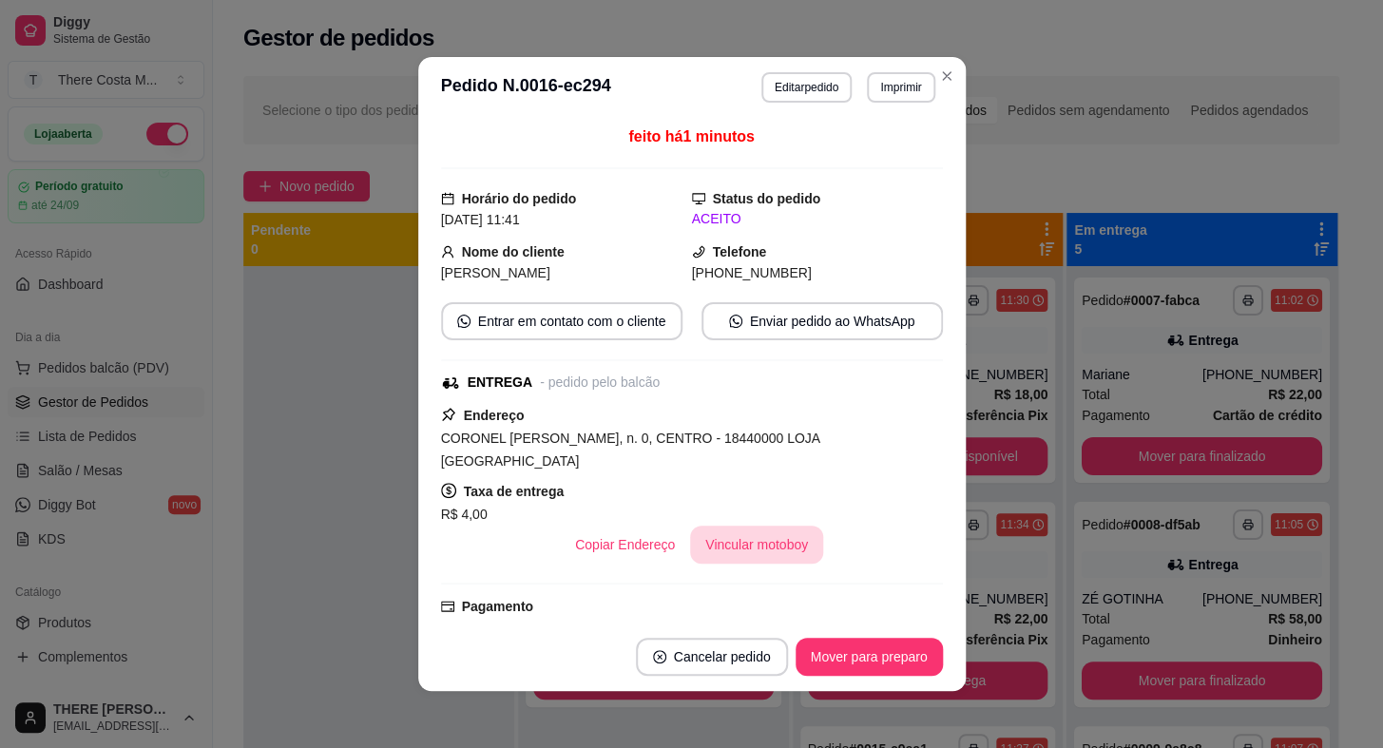
click at [754, 526] on button "Vincular motoboy" at bounding box center [756, 544] width 133 height 38
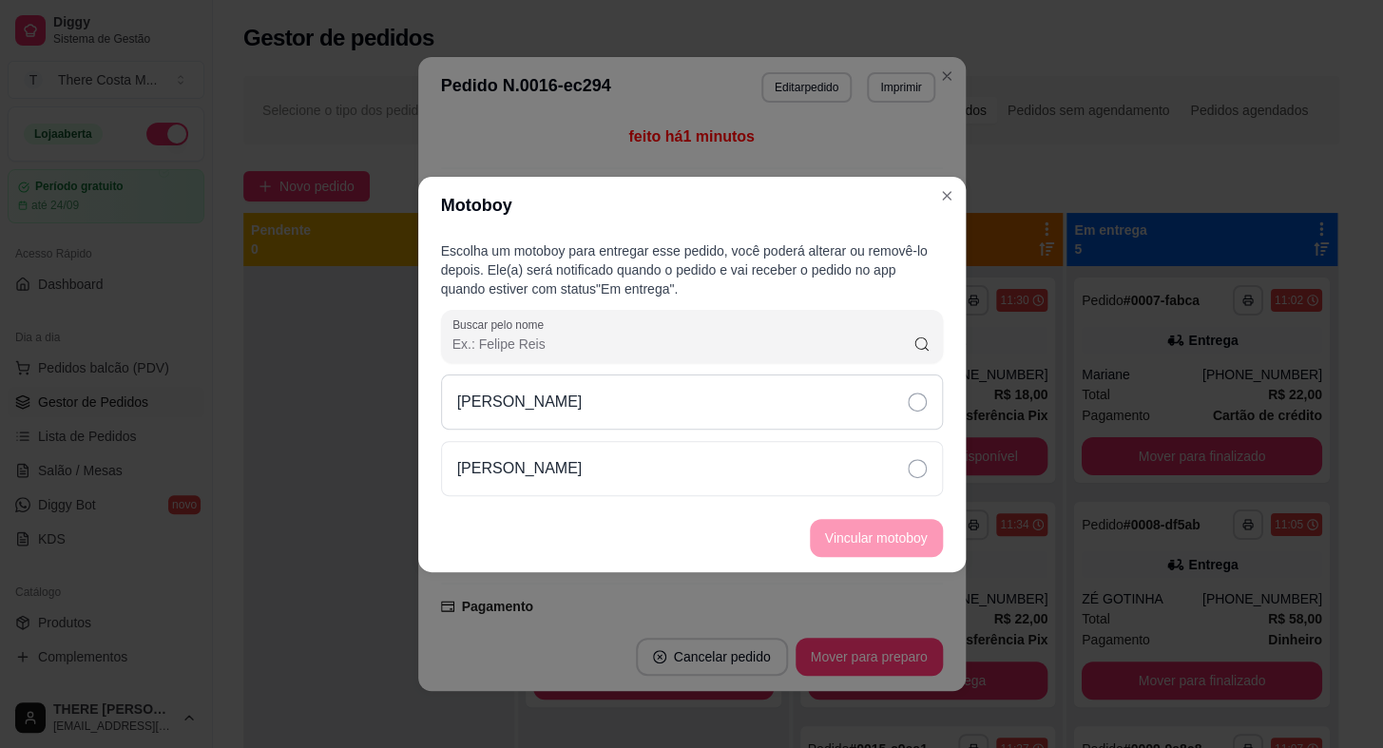
click at [787, 400] on div "[PERSON_NAME]" at bounding box center [692, 401] width 502 height 55
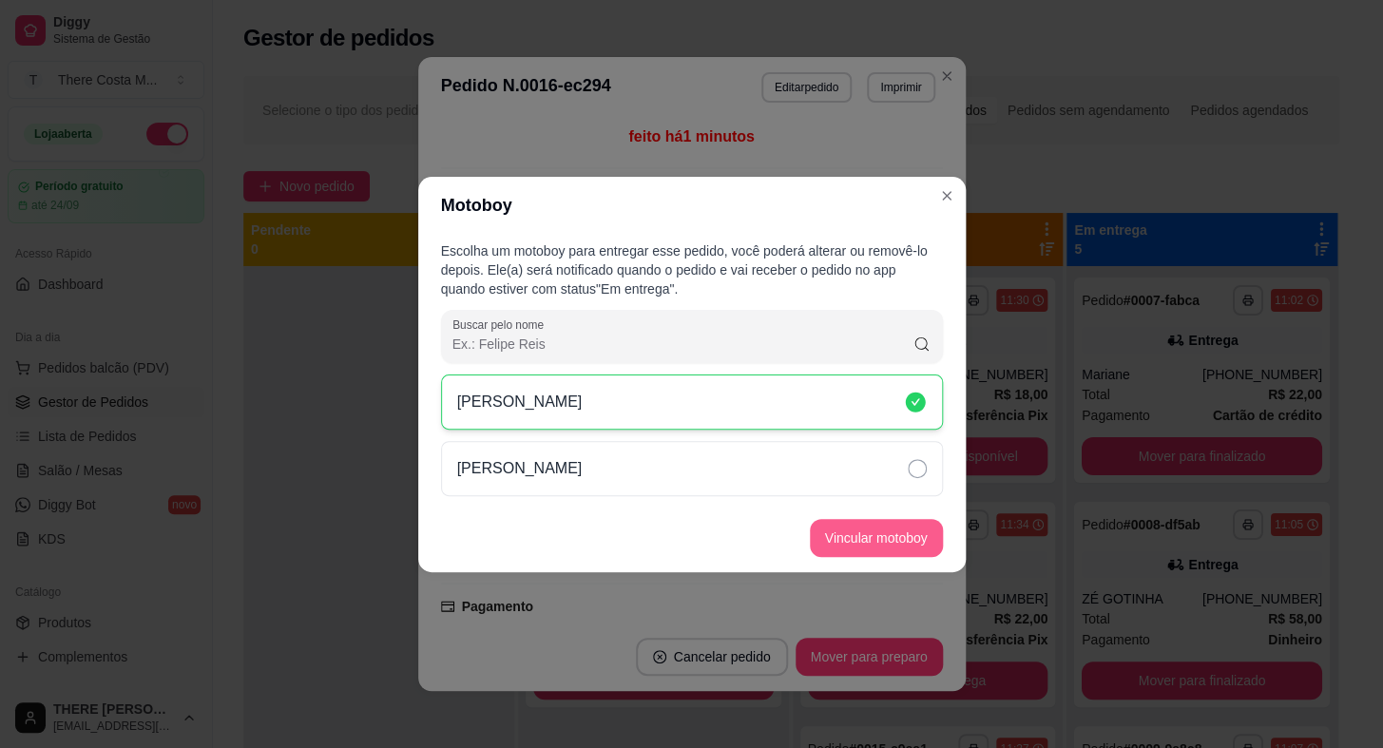
click at [864, 537] on button "Vincular motoboy" at bounding box center [876, 538] width 133 height 38
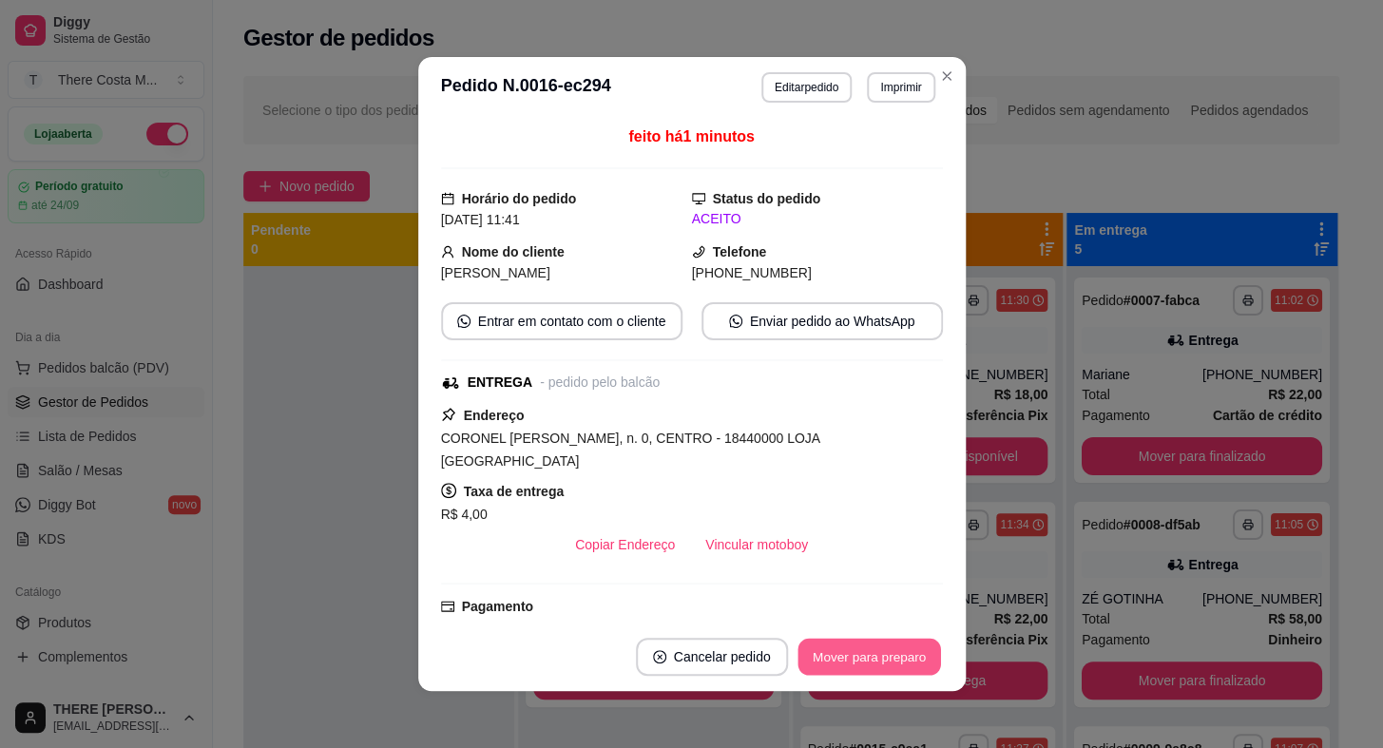
click at [835, 647] on button "Mover para preparo" at bounding box center [868, 657] width 143 height 37
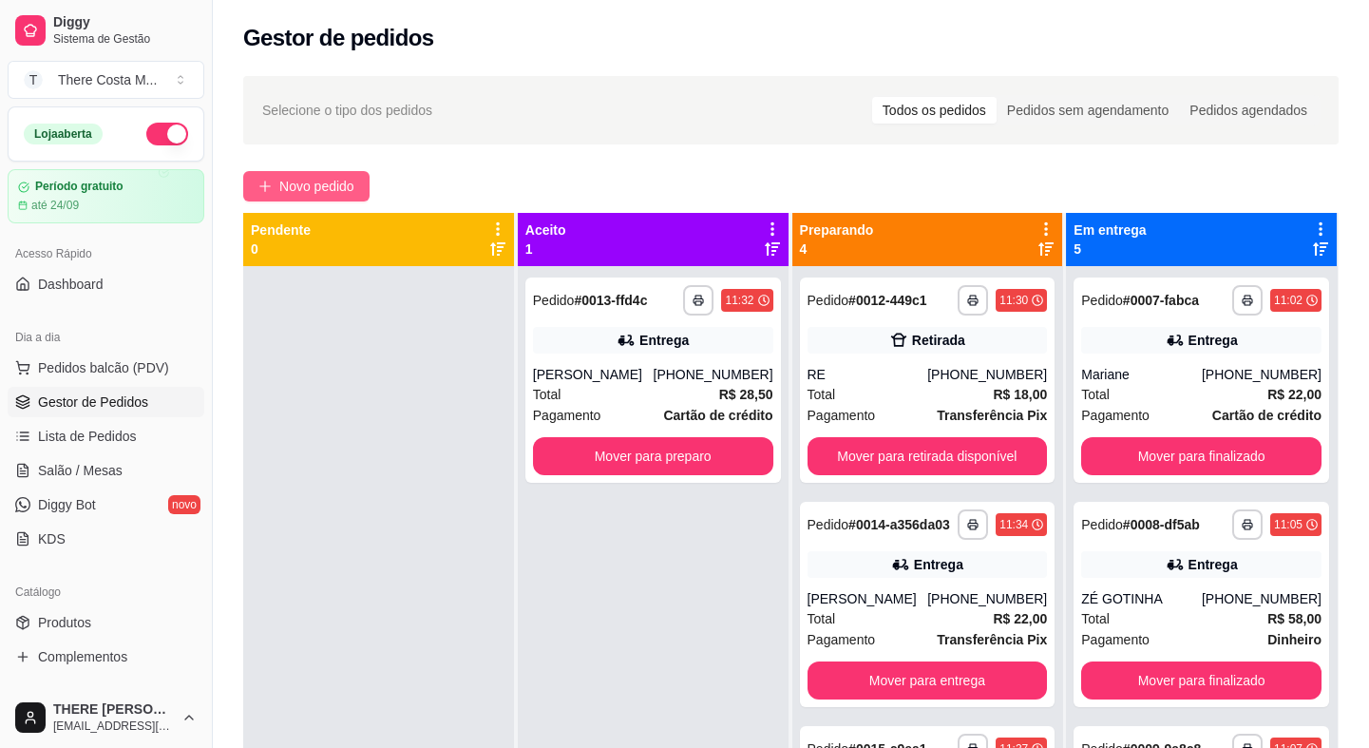
click at [296, 190] on span "Novo pedido" at bounding box center [316, 186] width 75 height 21
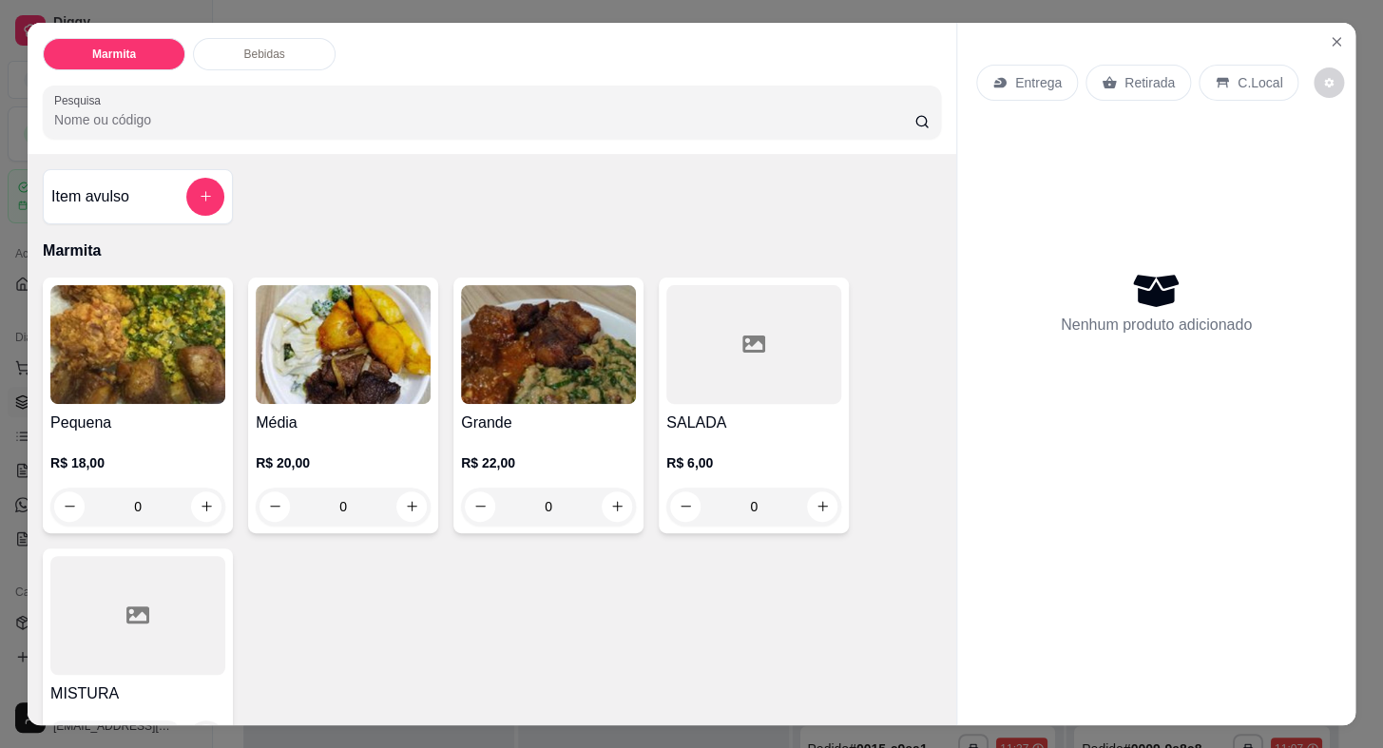
click at [1025, 74] on p "Entrega" at bounding box center [1038, 82] width 47 height 19
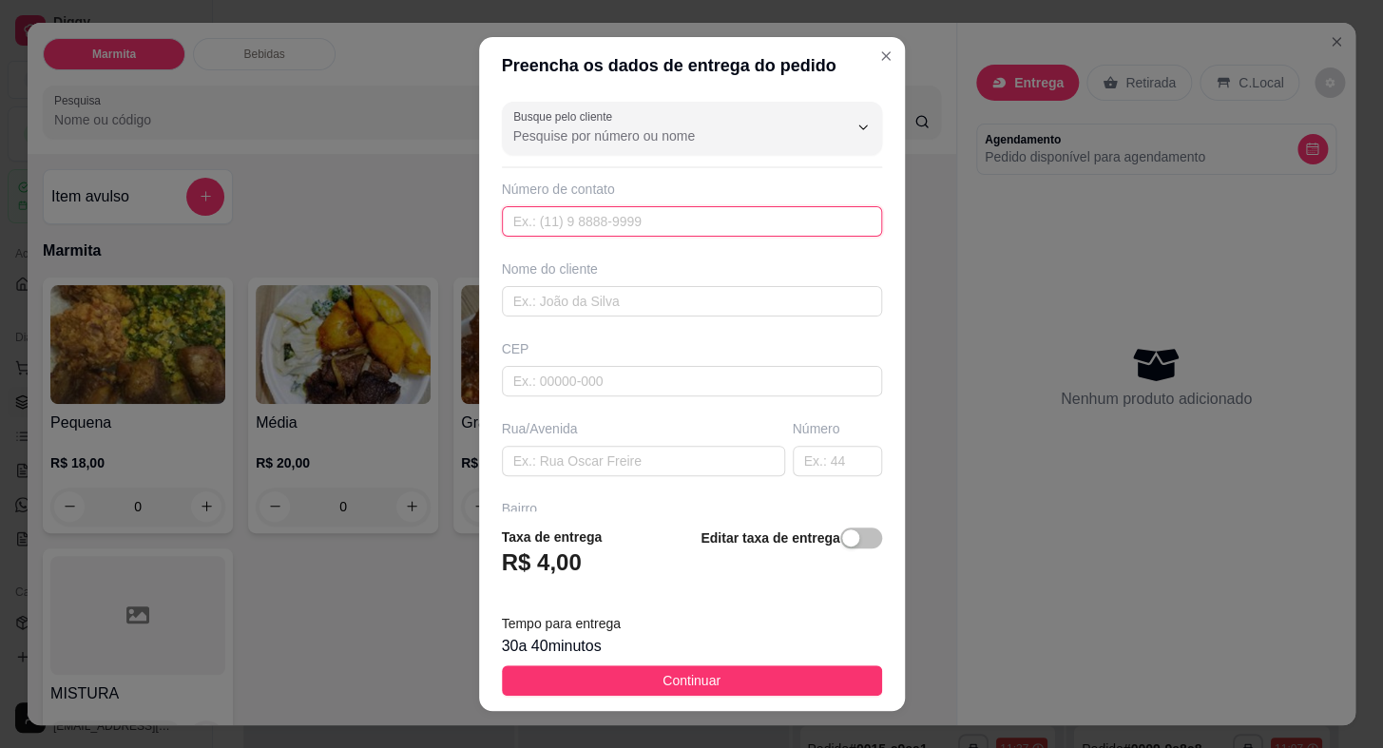
click at [582, 218] on input "text" at bounding box center [692, 221] width 380 height 30
paste input "[PHONE_NUMBER]"
type input "[PHONE_NUMBER]"
click at [567, 321] on div "Busque pelo cliente Número de contato [PHONE_NUMBER] Nome do cliente CEP Rua/[G…" at bounding box center [692, 302] width 426 height 416
click at [568, 308] on input "text" at bounding box center [692, 301] width 380 height 30
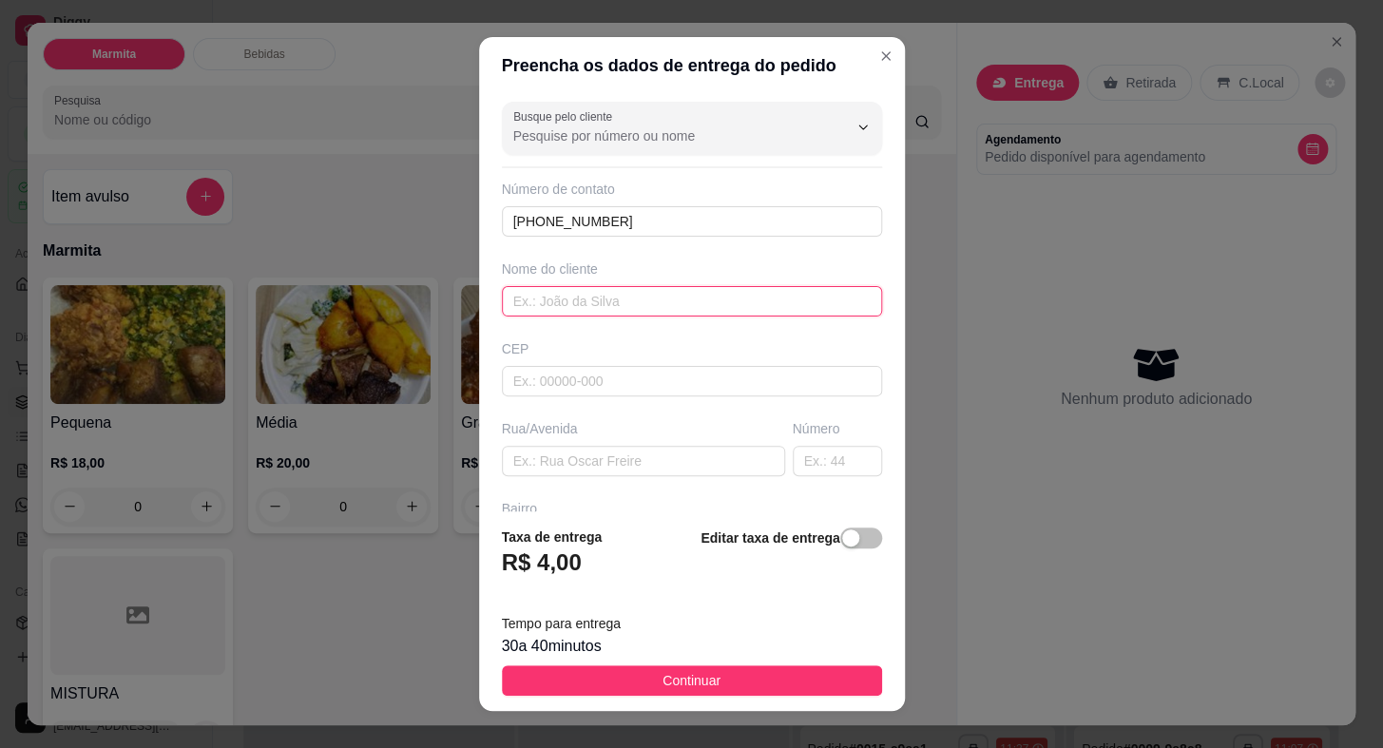
click at [618, 293] on input "text" at bounding box center [692, 301] width 380 height 30
type input "RIAN"
type input "18440000"
type input "Itaberá"
type input "18440000"
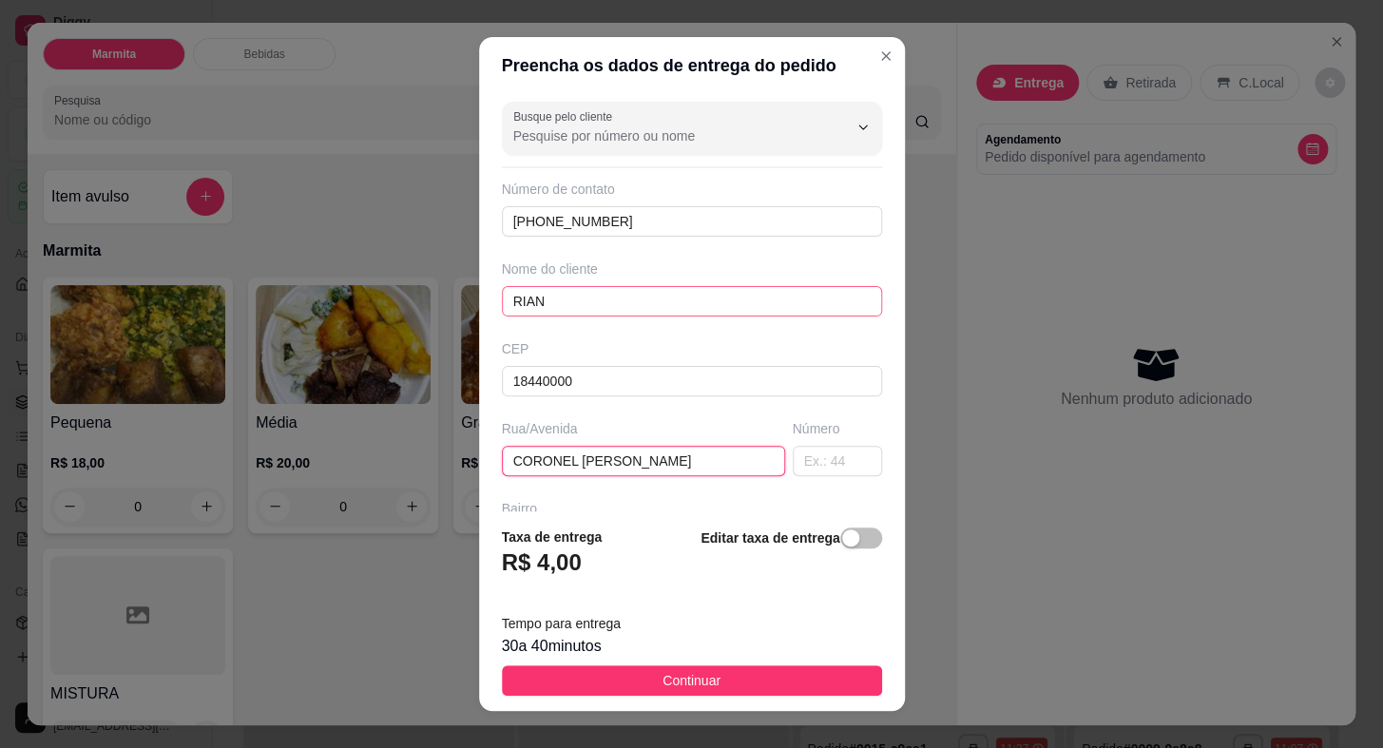
type input "CORONEL [PERSON_NAME]"
type input "0"
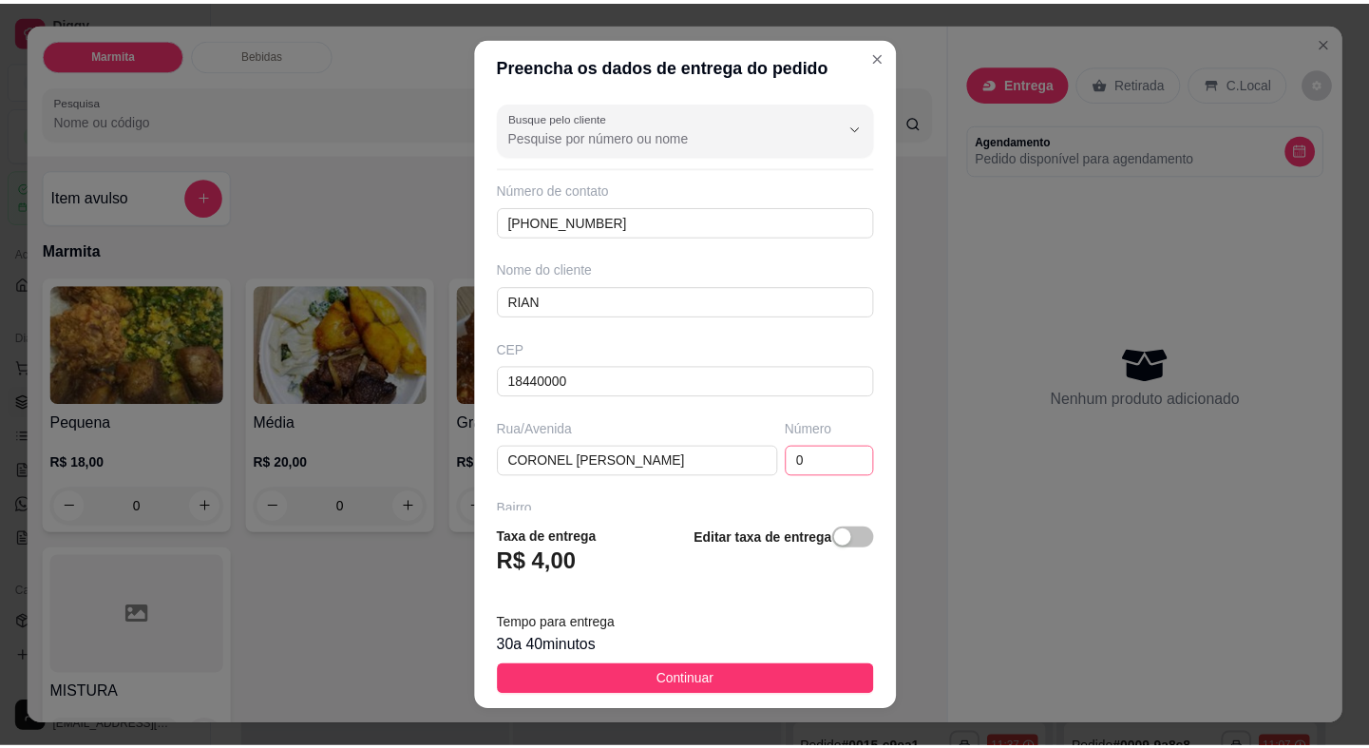
scroll to position [221, 0]
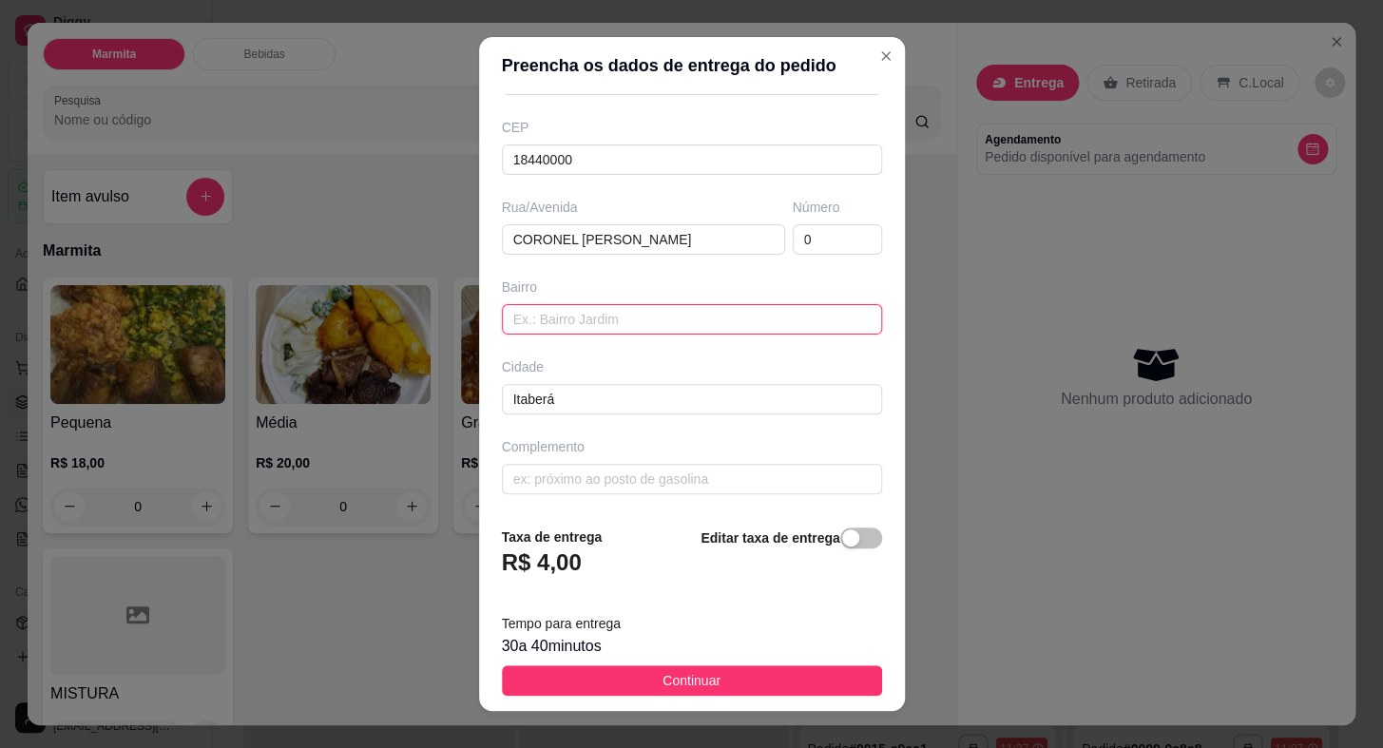
click at [620, 319] on input "text" at bounding box center [692, 319] width 380 height 30
type input "CENTRO"
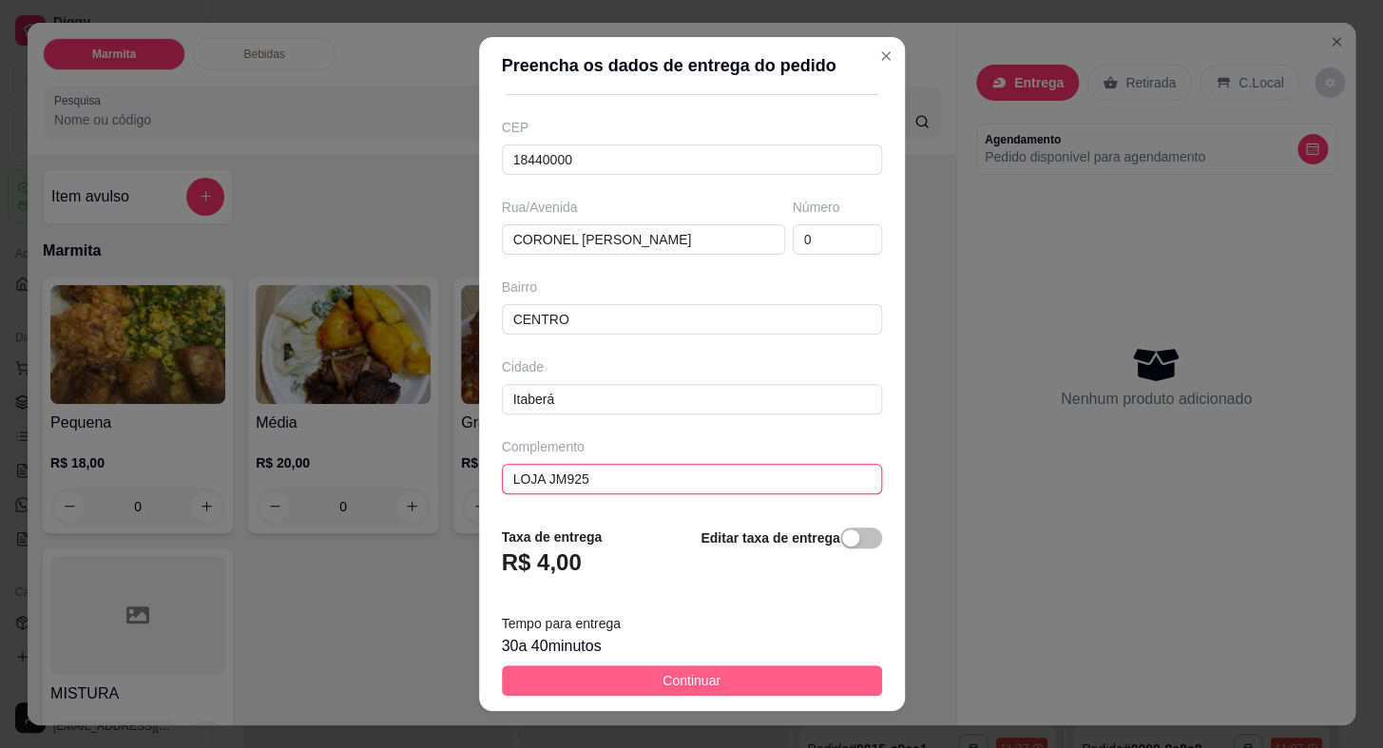
type input "LOJA JM925"
click at [667, 678] on span "Continuar" at bounding box center [691, 680] width 58 height 21
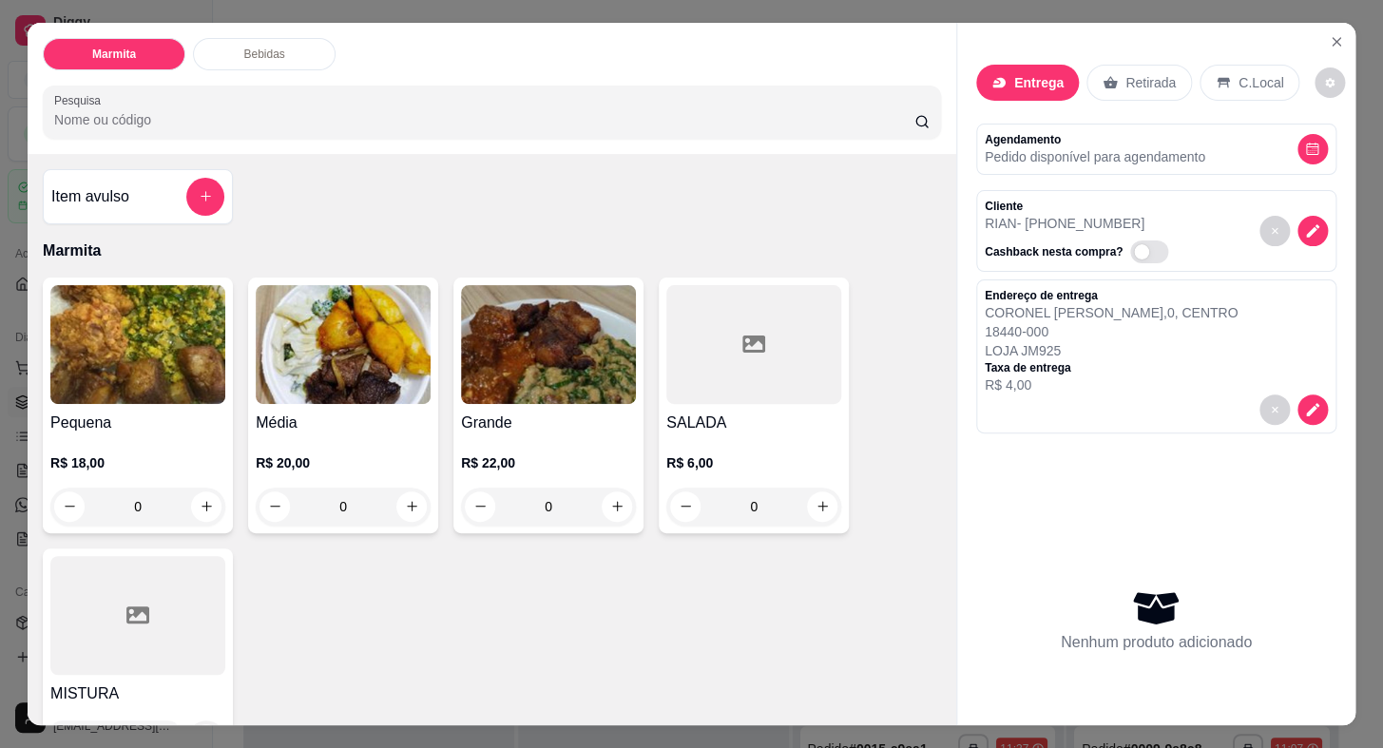
click at [328, 371] on img at bounding box center [343, 344] width 175 height 119
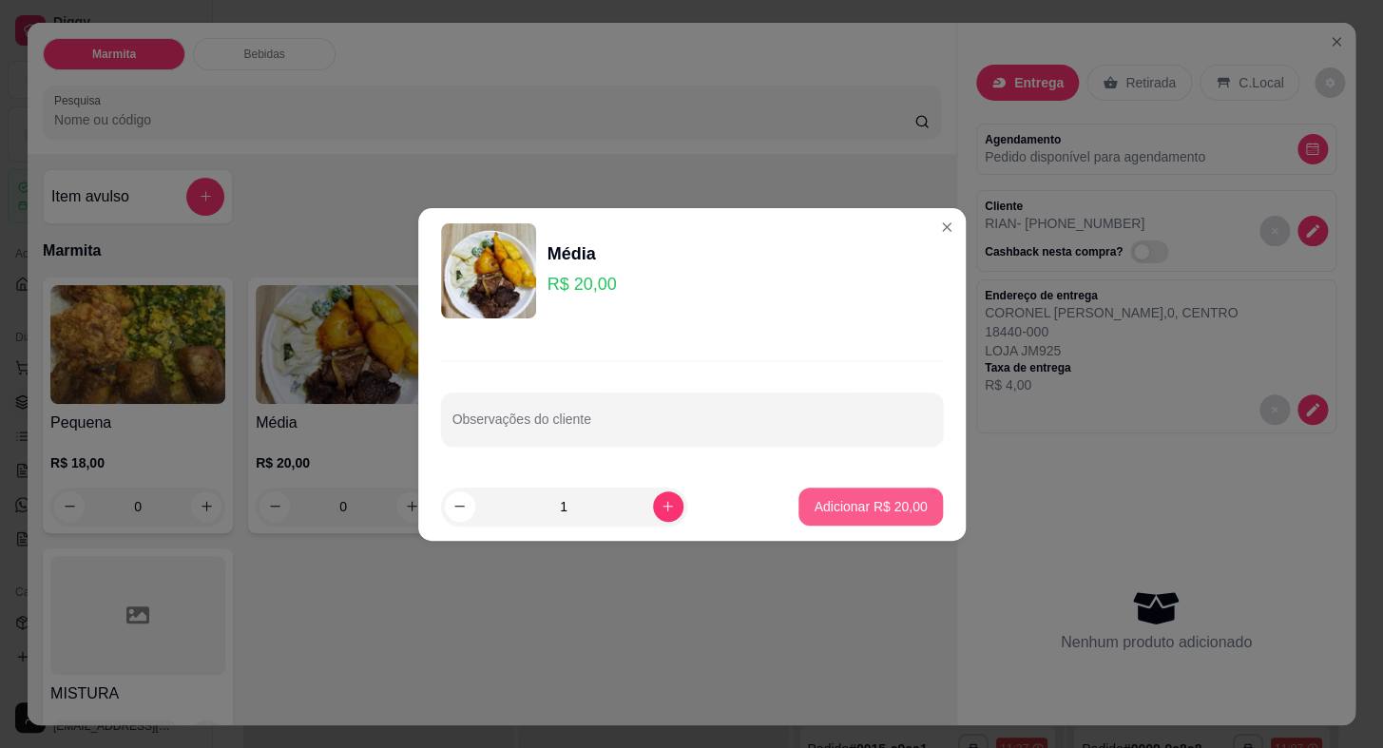
click at [898, 510] on p "Adicionar R$ 20,00" at bounding box center [869, 506] width 113 height 19
type input "1"
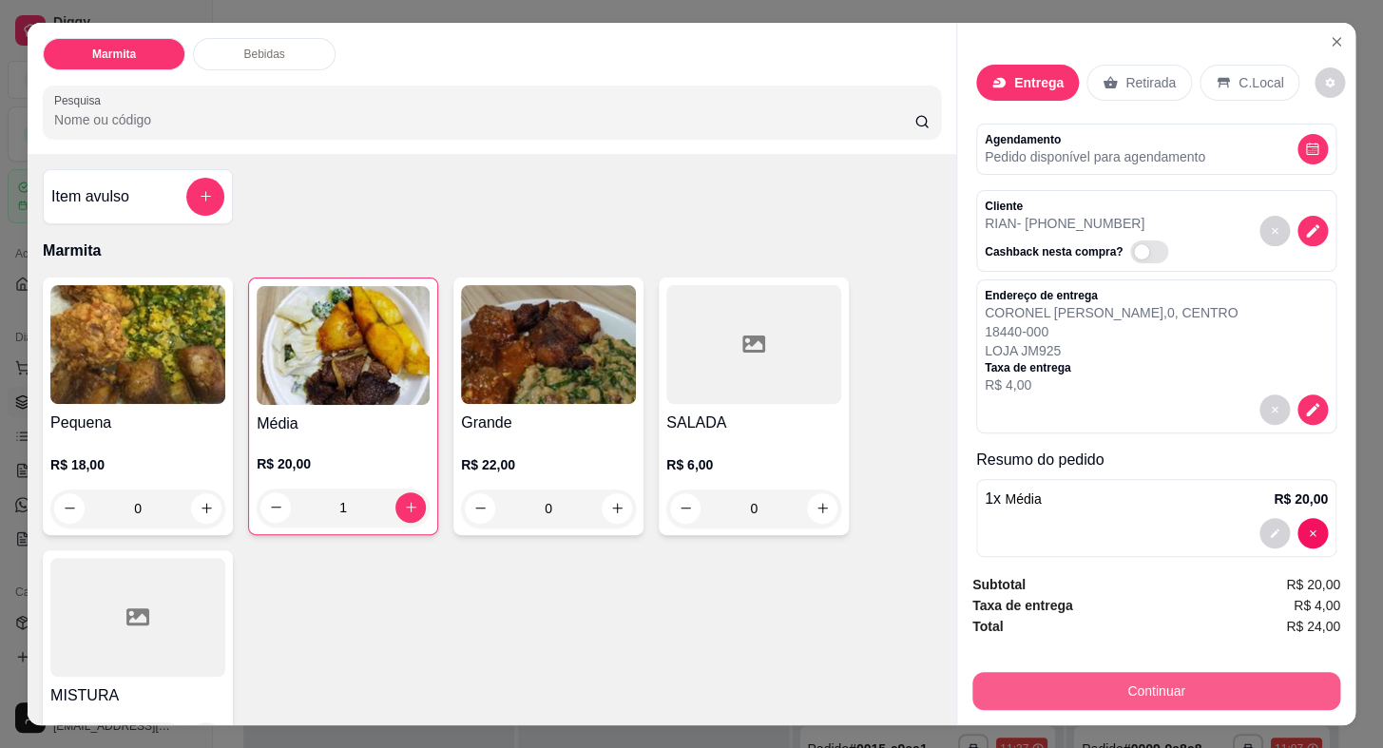
click at [1184, 690] on button "Continuar" at bounding box center [1156, 691] width 368 height 38
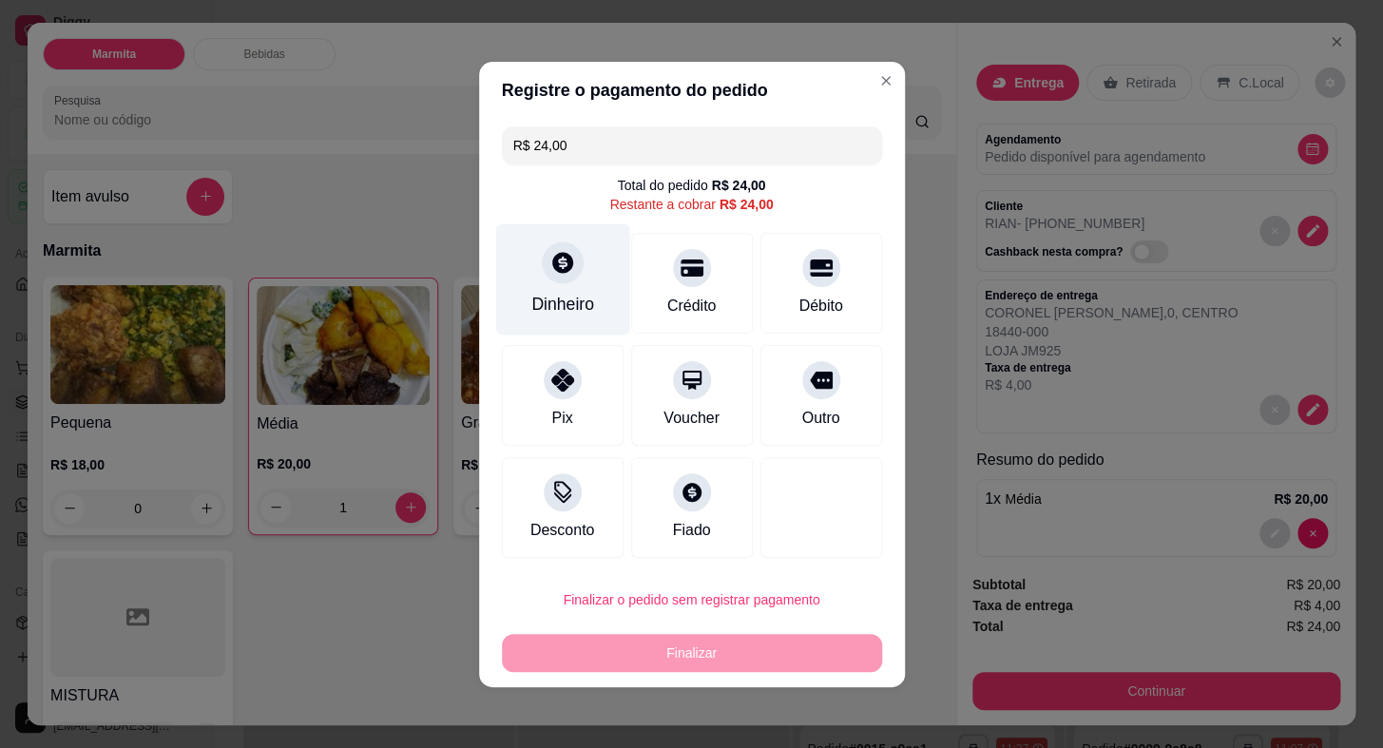
click at [545, 271] on div at bounding box center [563, 262] width 42 height 42
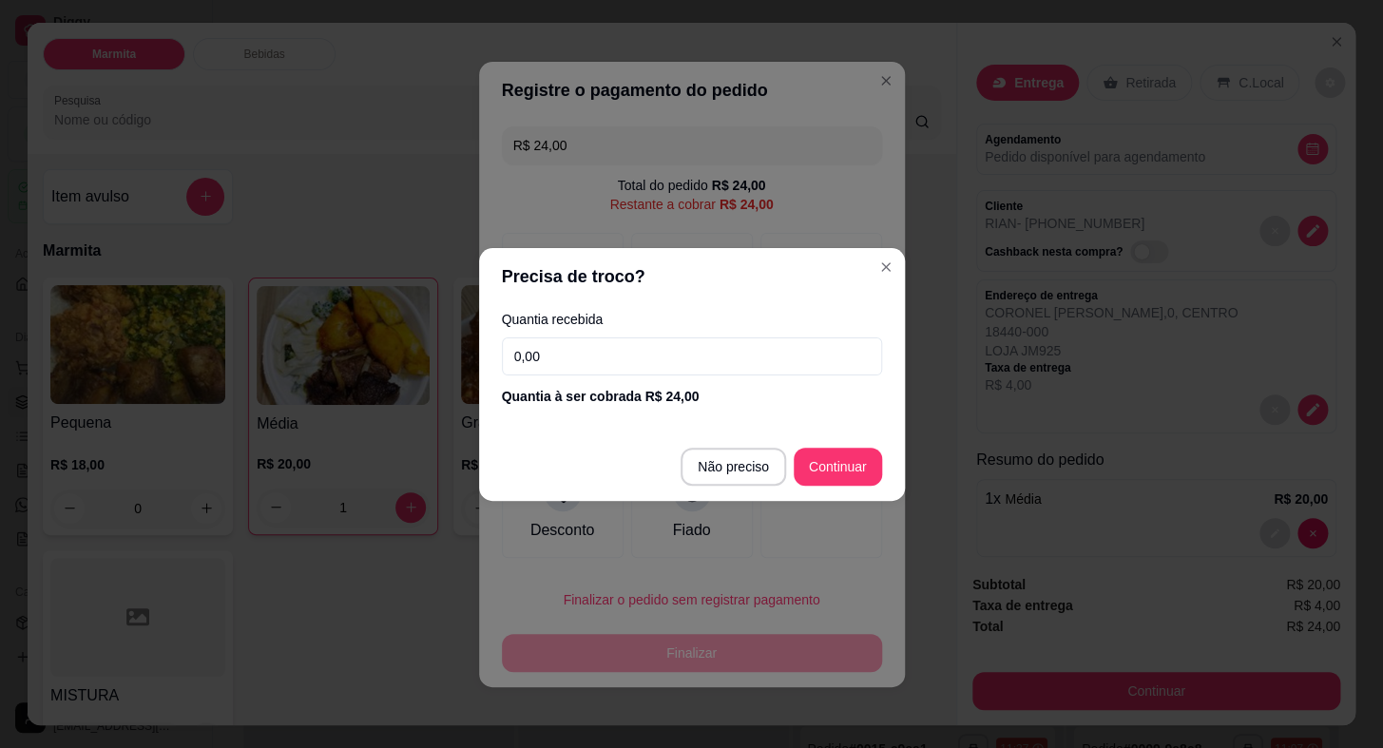
click at [627, 363] on input "0,00" at bounding box center [692, 356] width 380 height 38
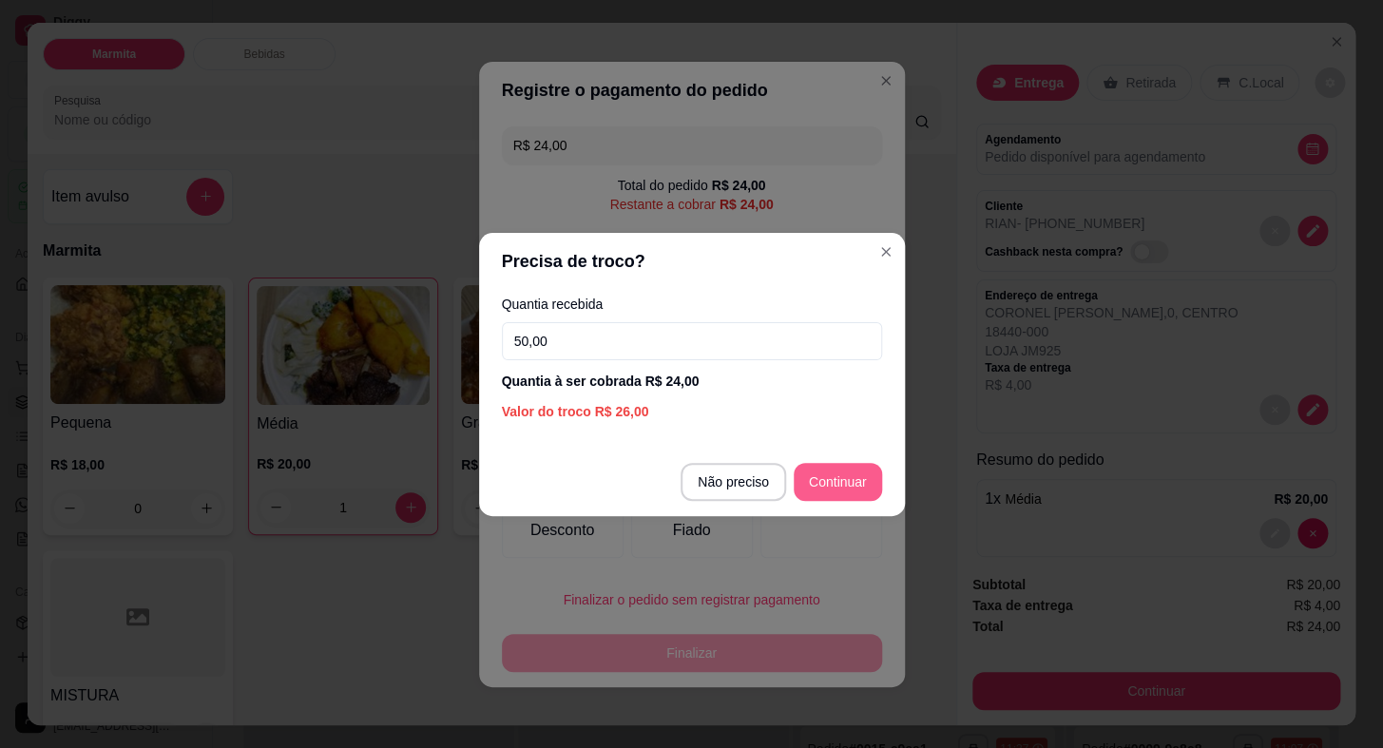
type input "50,00"
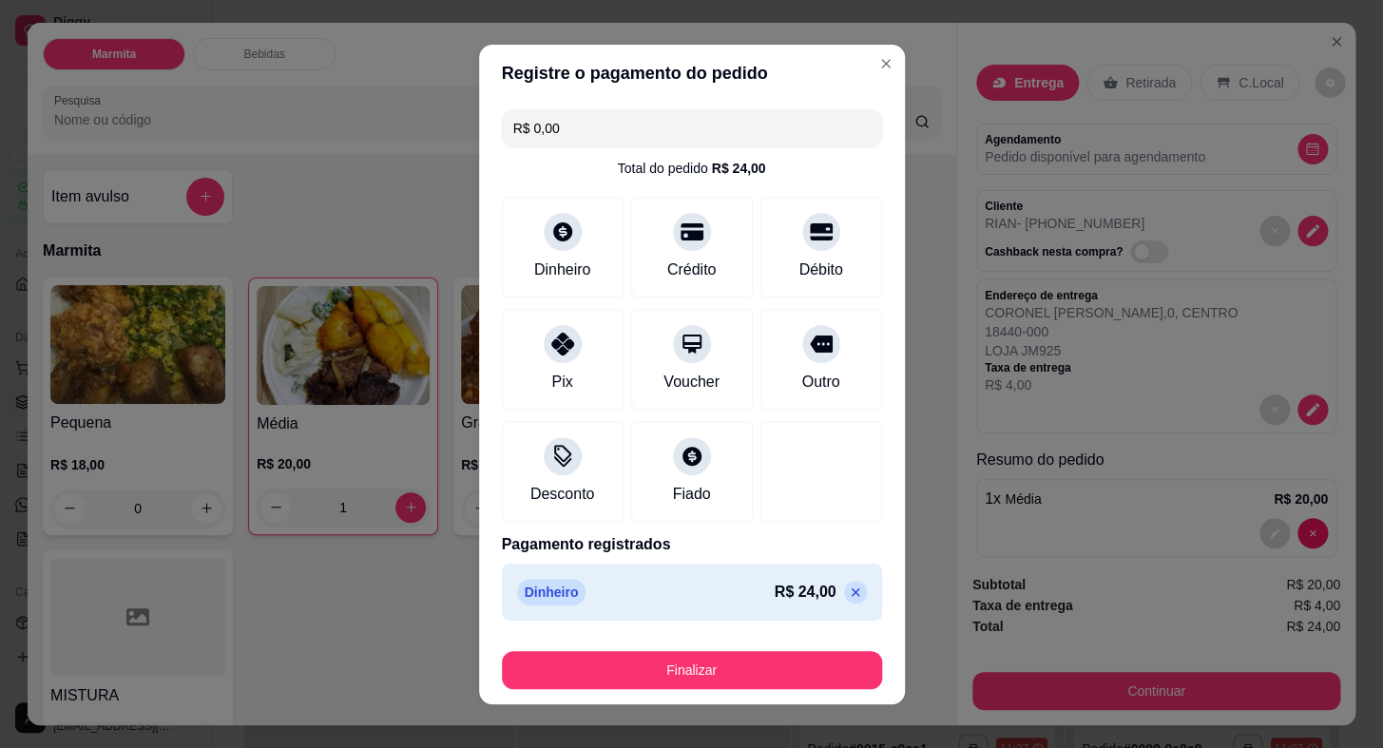
type input "R$ 0,00"
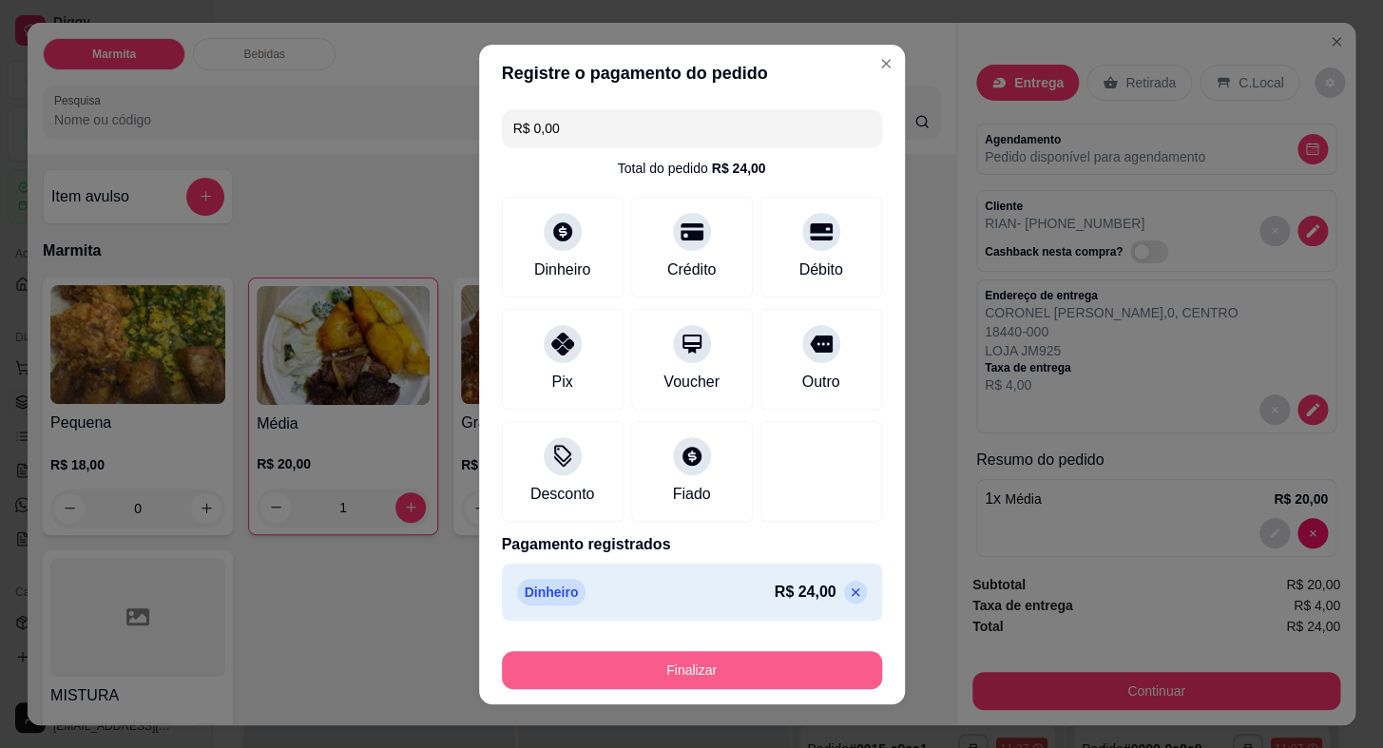
click at [764, 670] on button "Finalizar" at bounding box center [692, 670] width 380 height 38
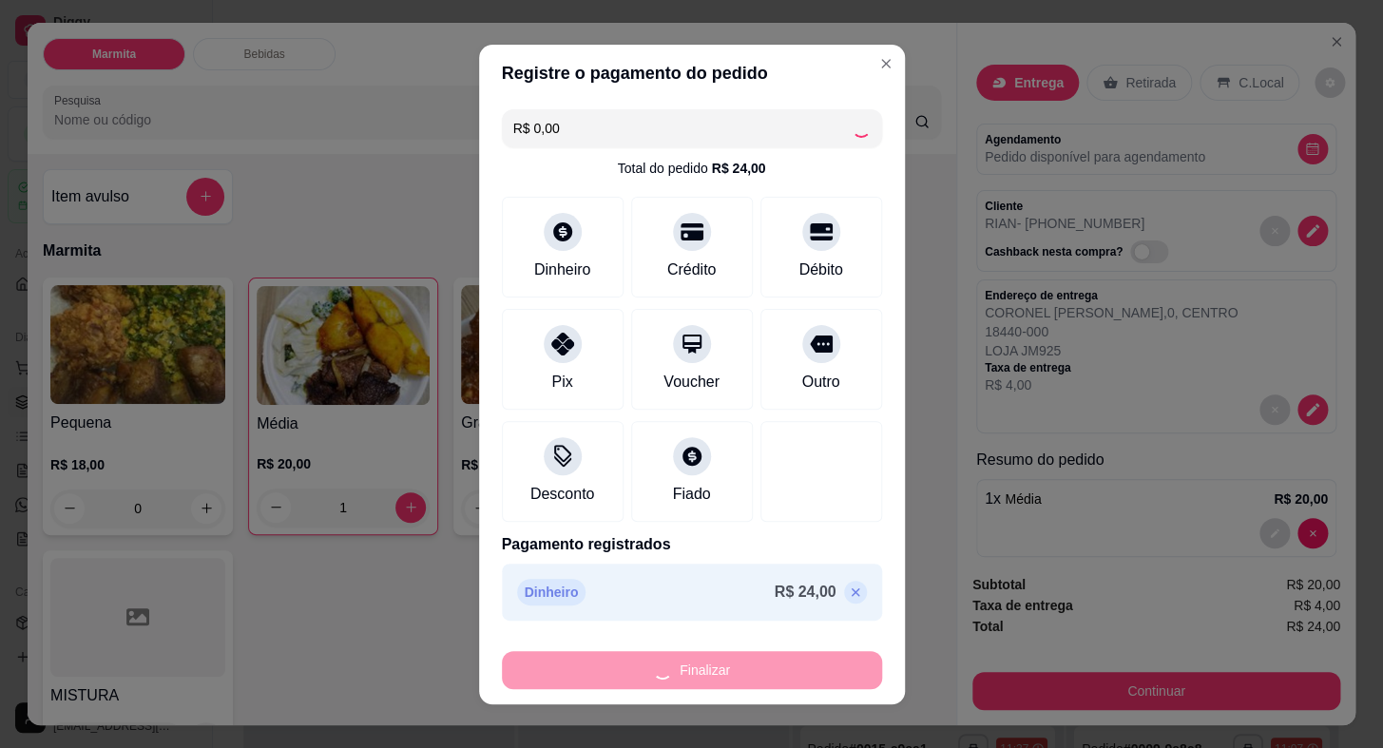
type input "0"
type input "-R$ 24,00"
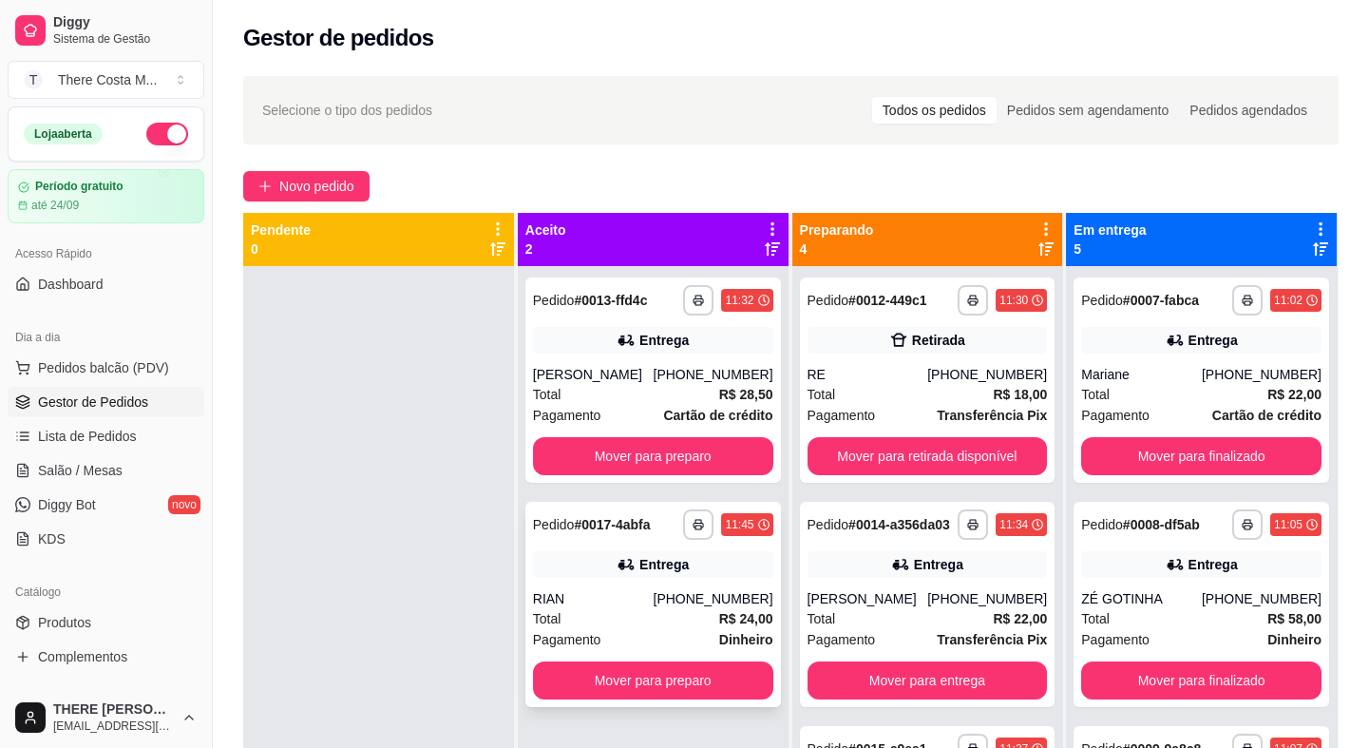
click at [704, 624] on div "Total R$ 24,00" at bounding box center [653, 618] width 240 height 21
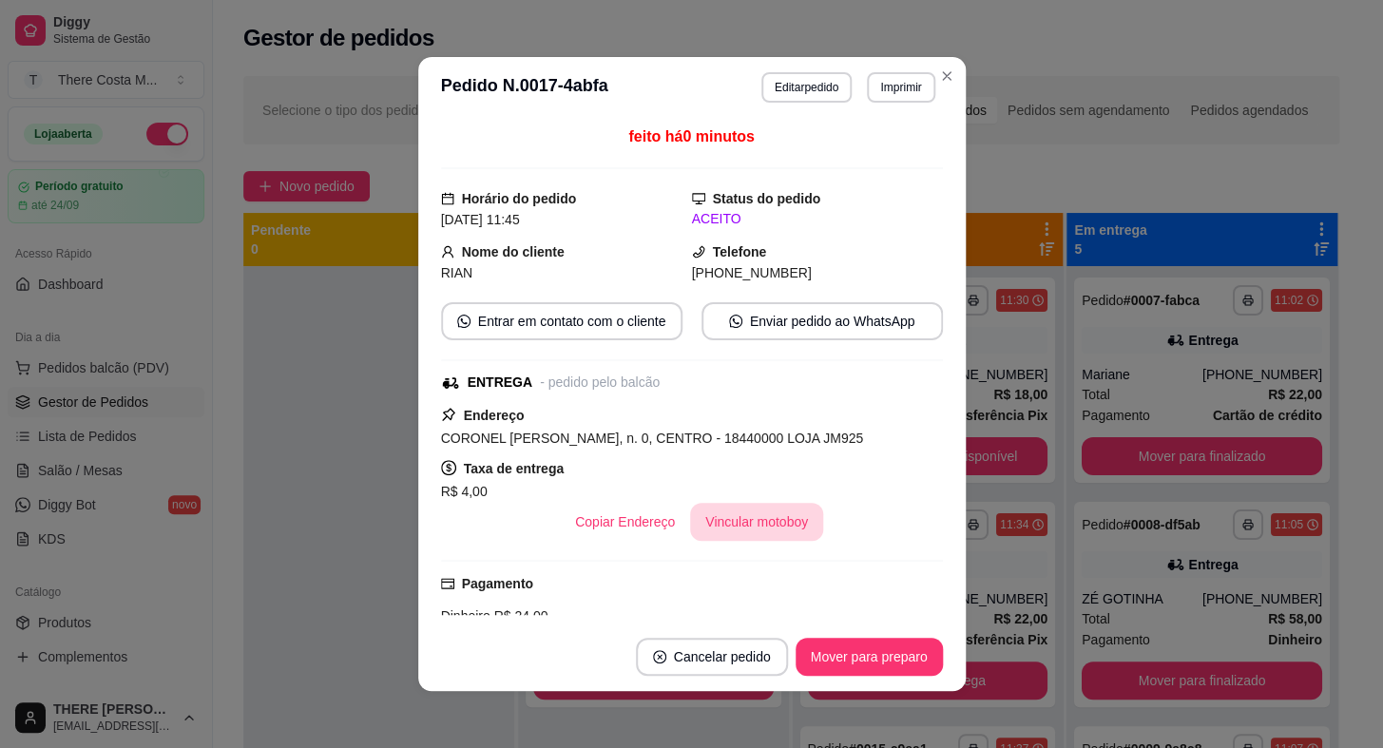
click at [759, 516] on button "Vincular motoboy" at bounding box center [756, 522] width 133 height 38
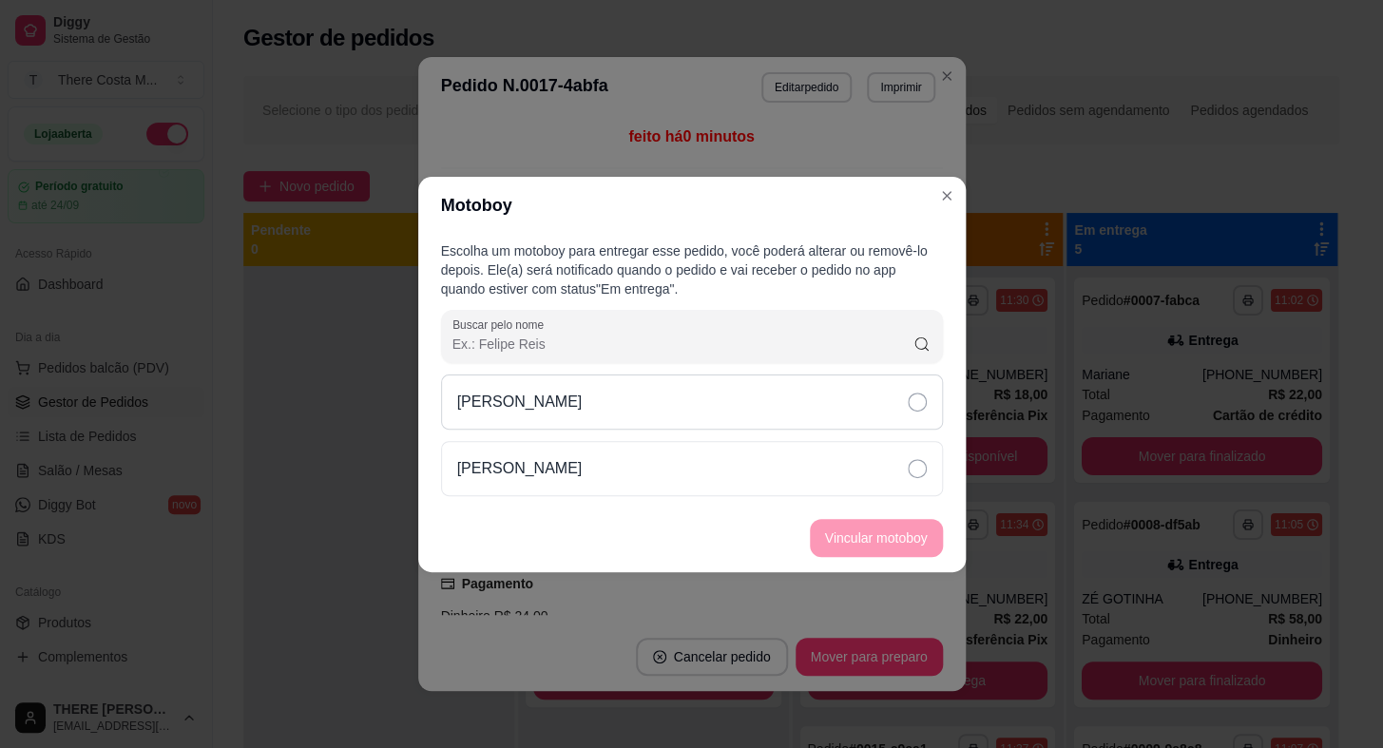
click at [812, 402] on div "[PERSON_NAME]" at bounding box center [692, 401] width 502 height 55
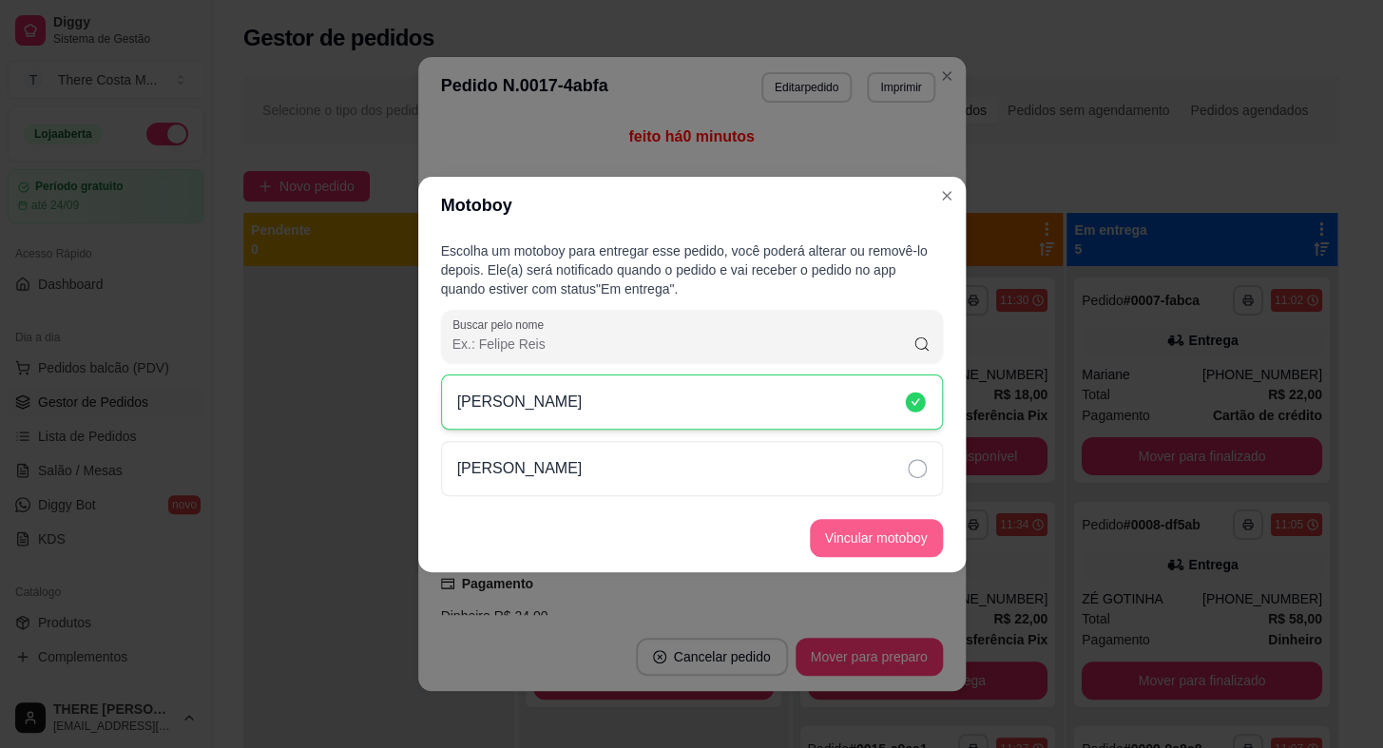
click at [878, 536] on button "Vincular motoboy" at bounding box center [876, 538] width 133 height 38
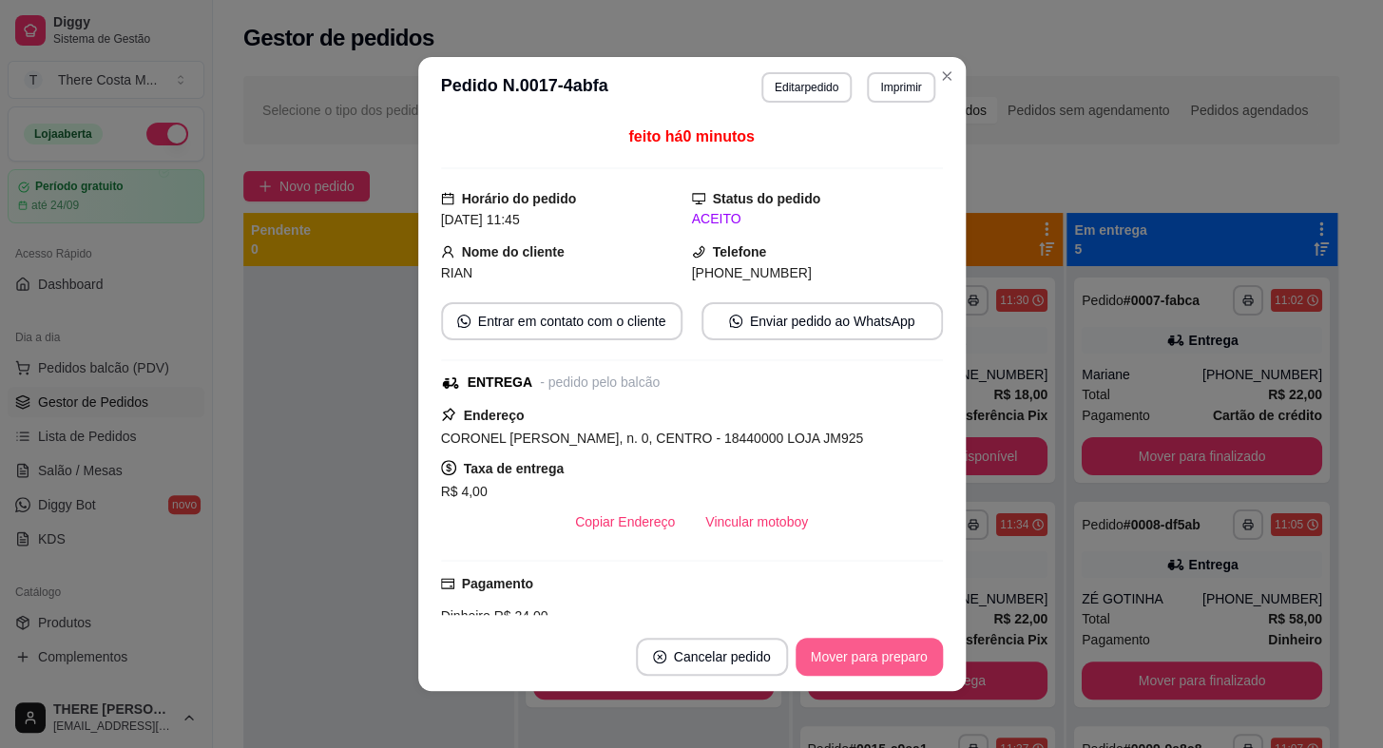
click at [835, 656] on button "Mover para preparo" at bounding box center [868, 657] width 147 height 38
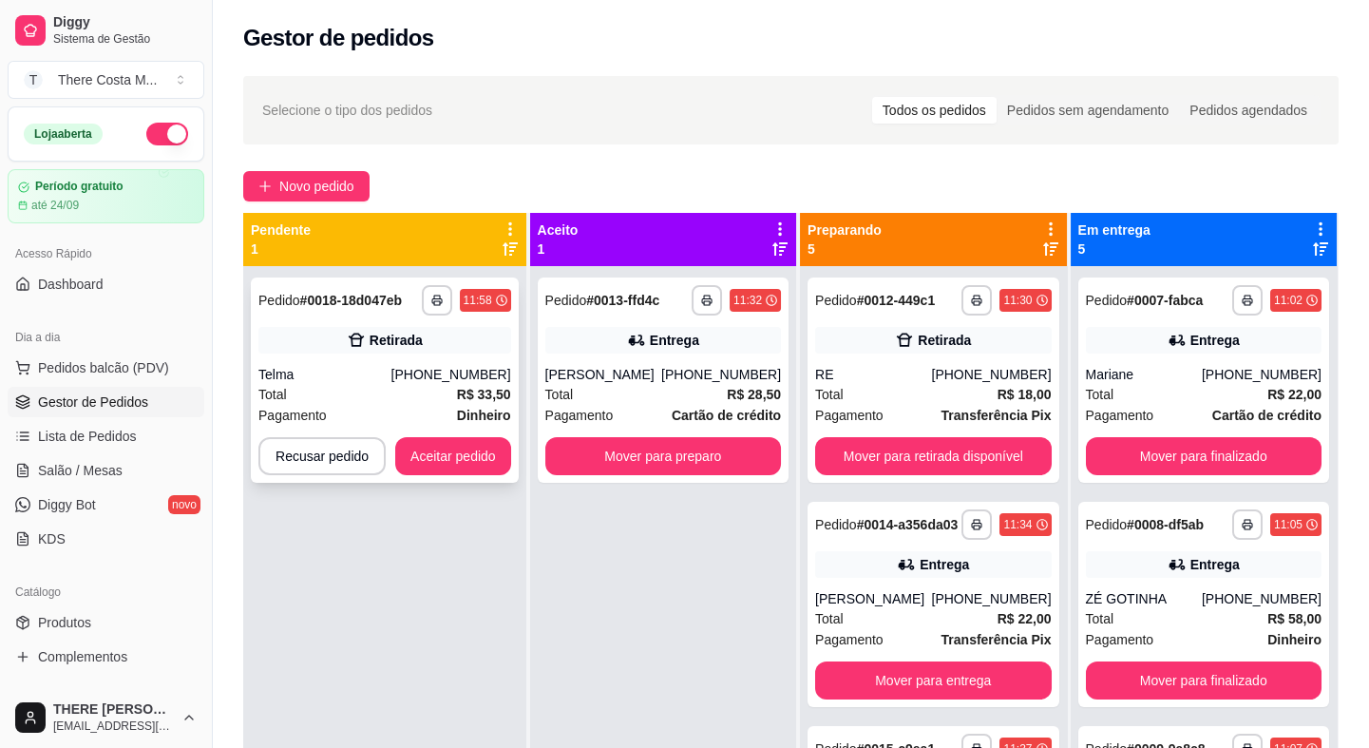
click at [414, 410] on div "Pagamento Dinheiro" at bounding box center [384, 415] width 253 height 21
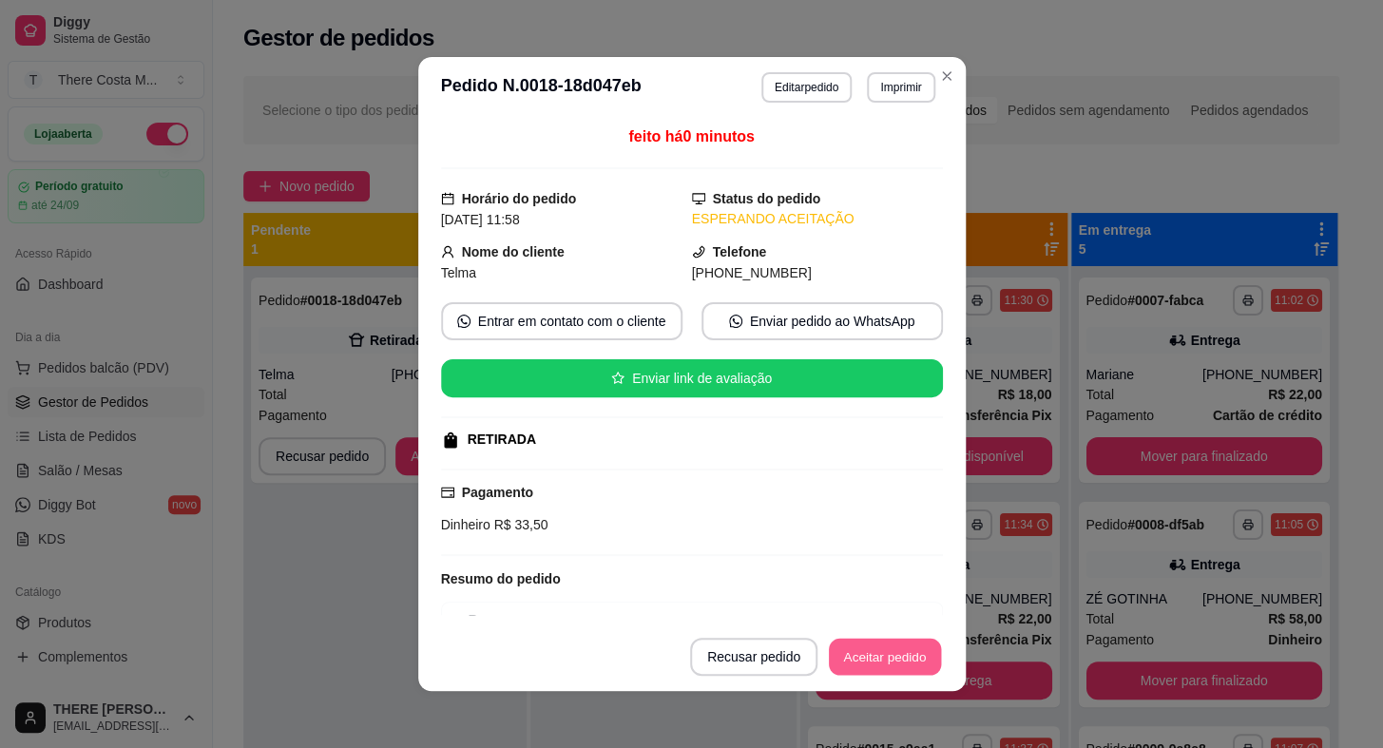
click at [899, 658] on button "Aceitar pedido" at bounding box center [885, 657] width 112 height 37
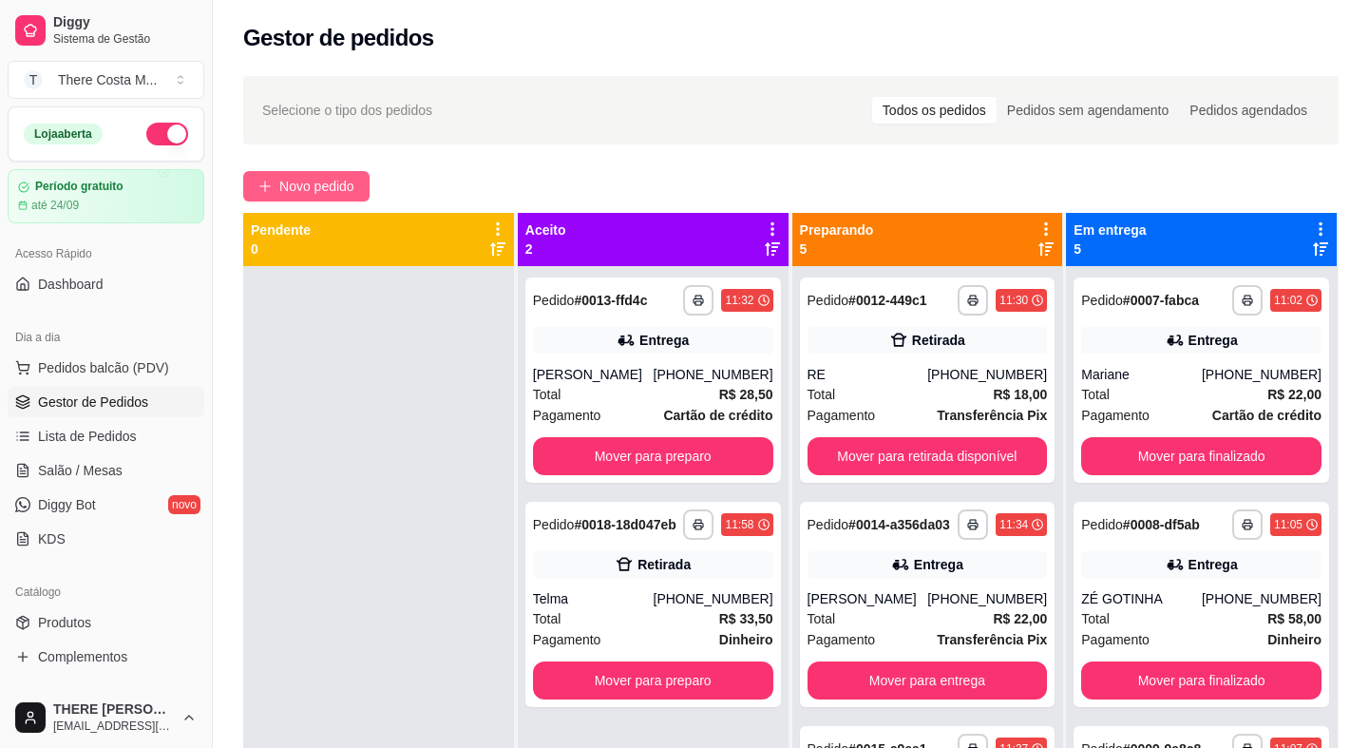
click at [283, 177] on span "Novo pedido" at bounding box center [316, 186] width 75 height 21
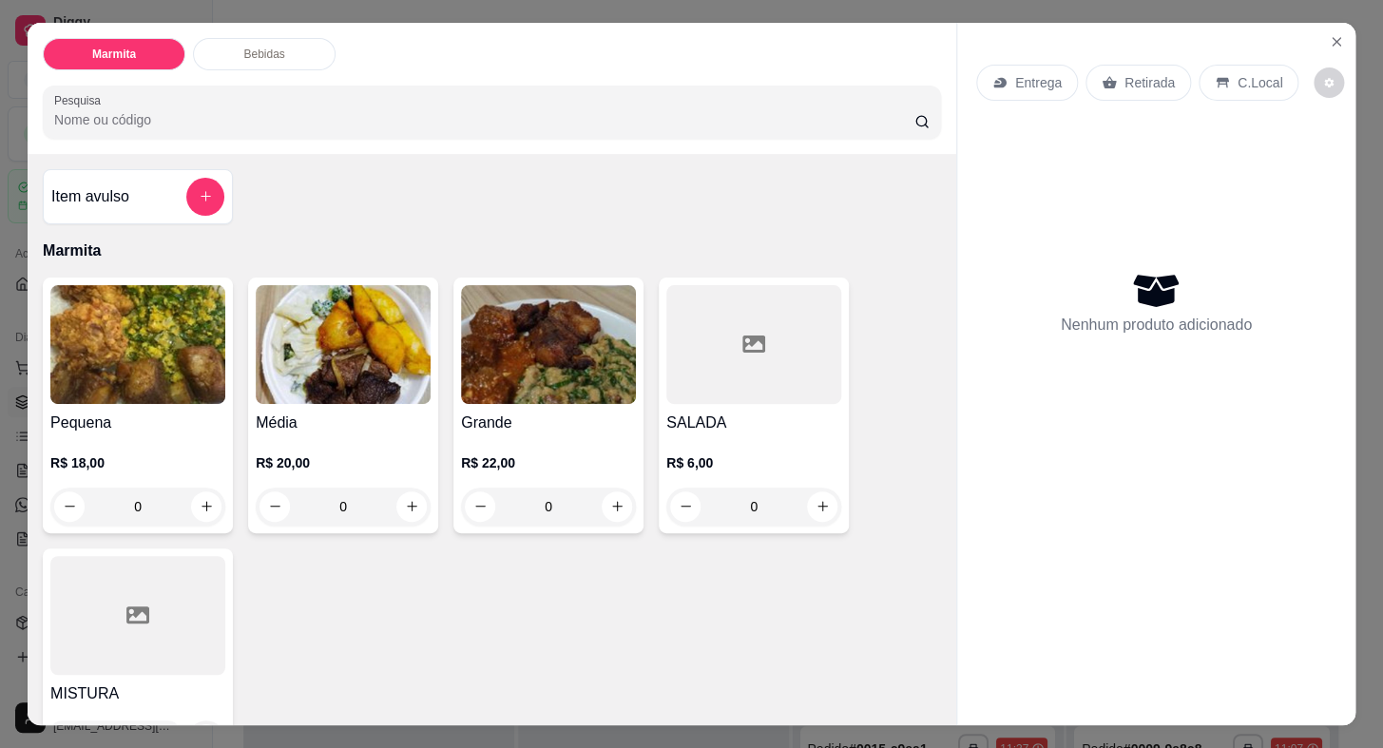
click at [1105, 75] on icon at bounding box center [1108, 82] width 15 height 15
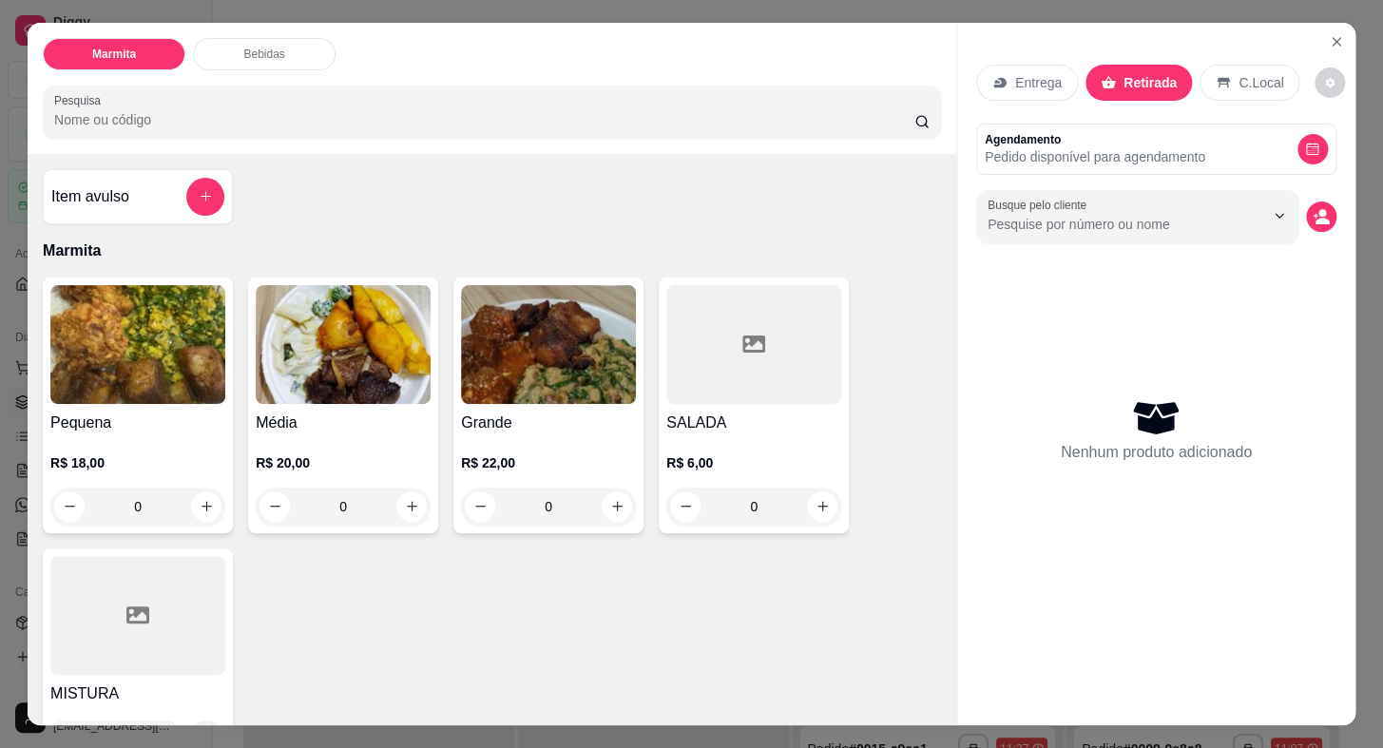
click at [1048, 148] on p "Pedido disponível para agendamento" at bounding box center [1094, 156] width 220 height 19
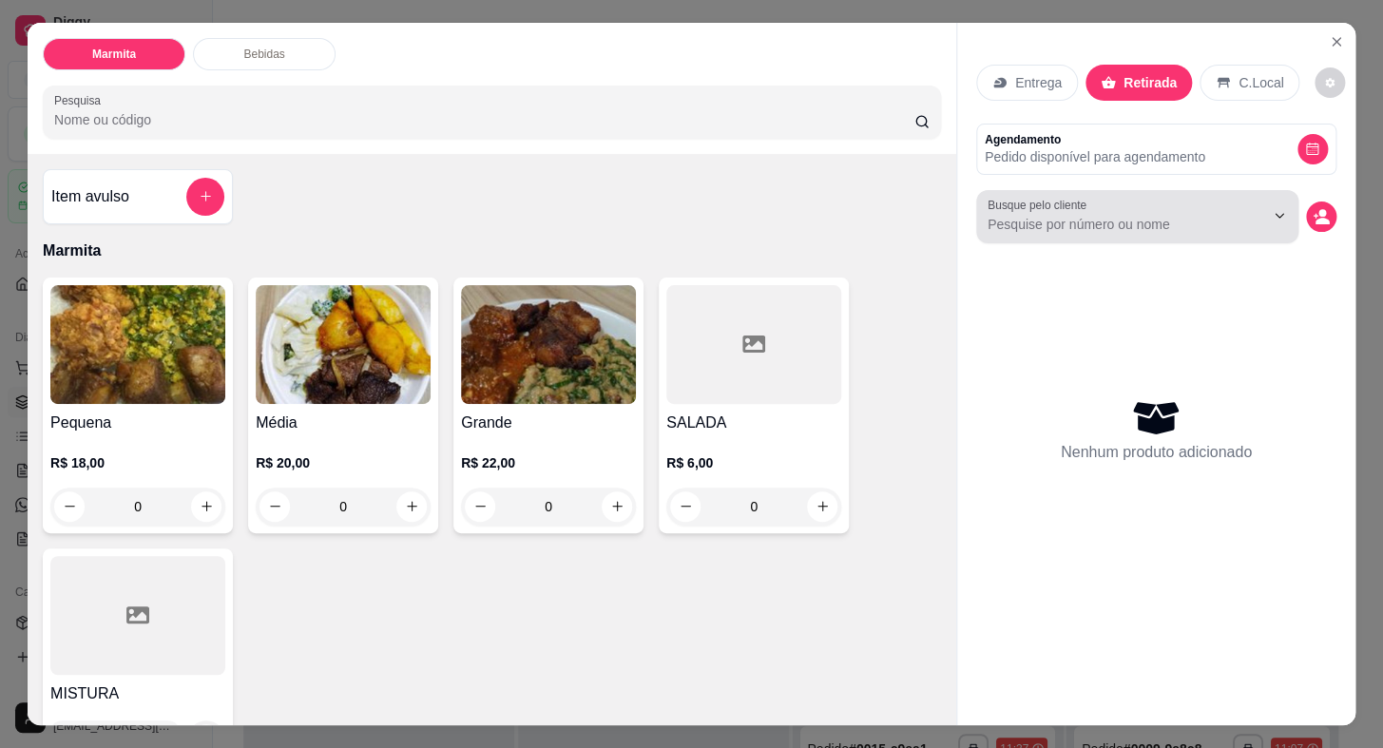
click at [1065, 198] on label "Busque pelo cliente" at bounding box center [1039, 205] width 105 height 16
click at [1065, 215] on input "Busque pelo cliente" at bounding box center [1110, 224] width 246 height 19
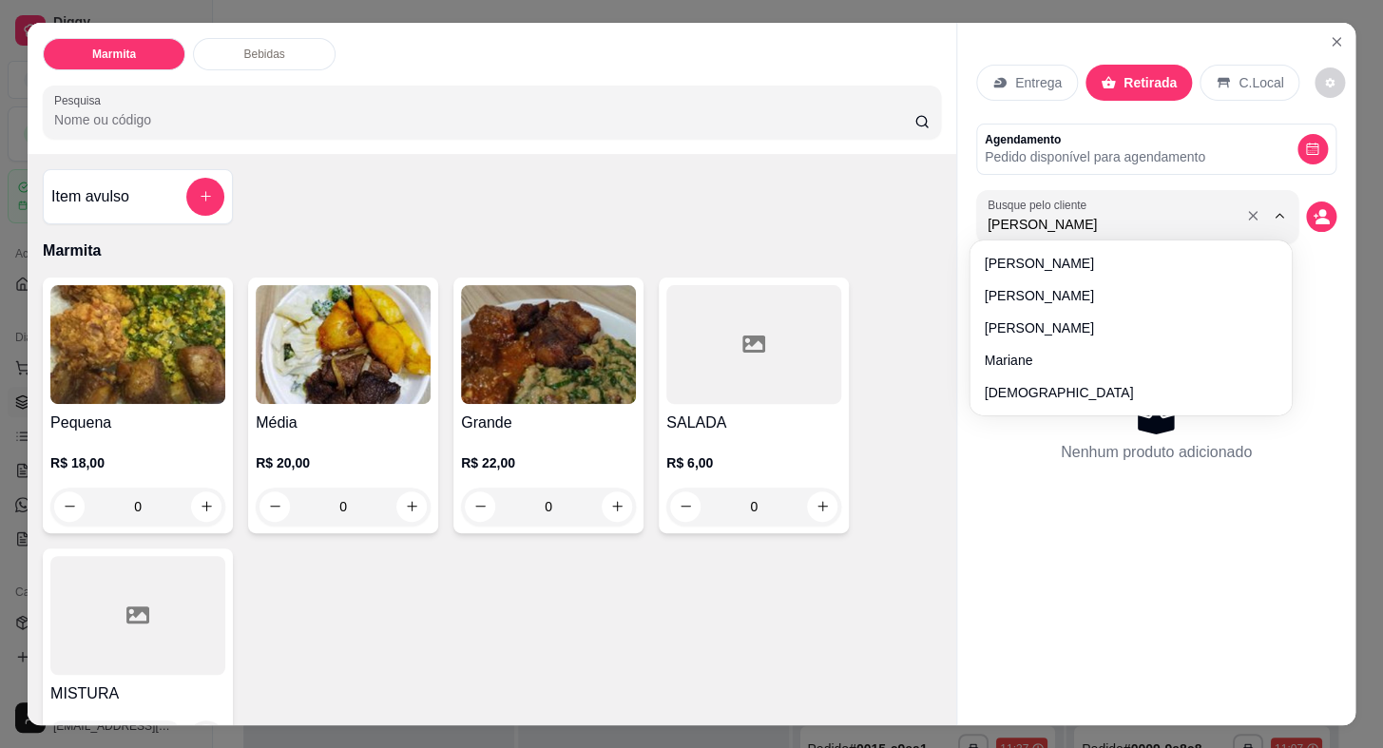
type input "luana"
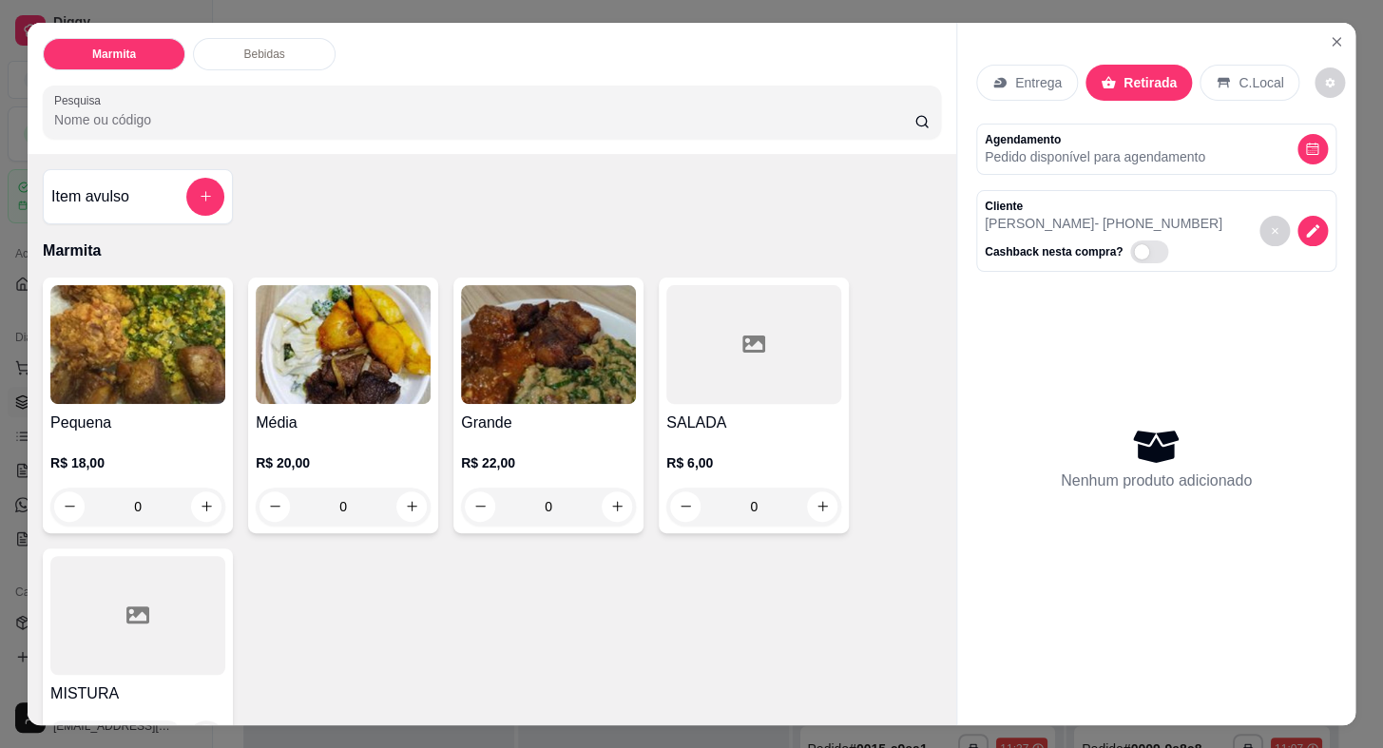
click at [175, 339] on img at bounding box center [137, 344] width 175 height 119
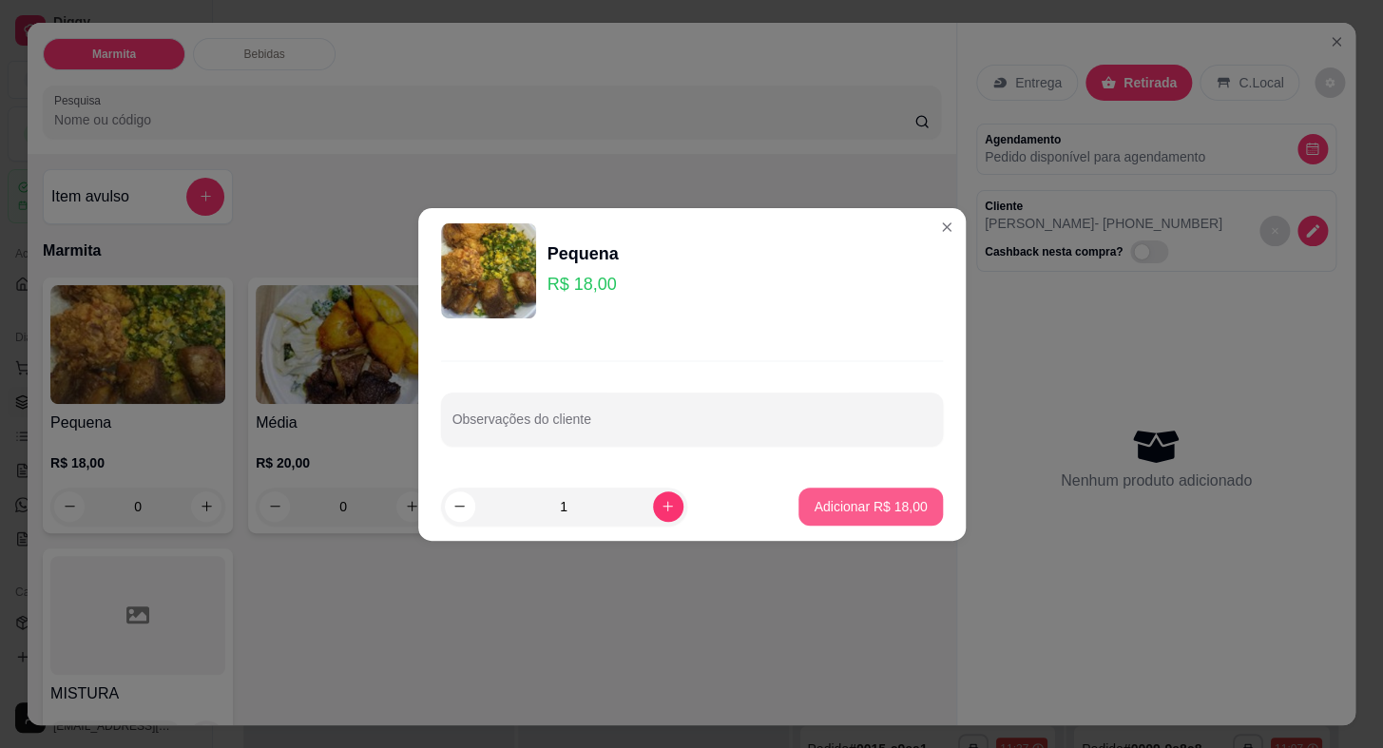
click at [864, 504] on p "Adicionar R$ 18,00" at bounding box center [869, 506] width 113 height 19
type input "1"
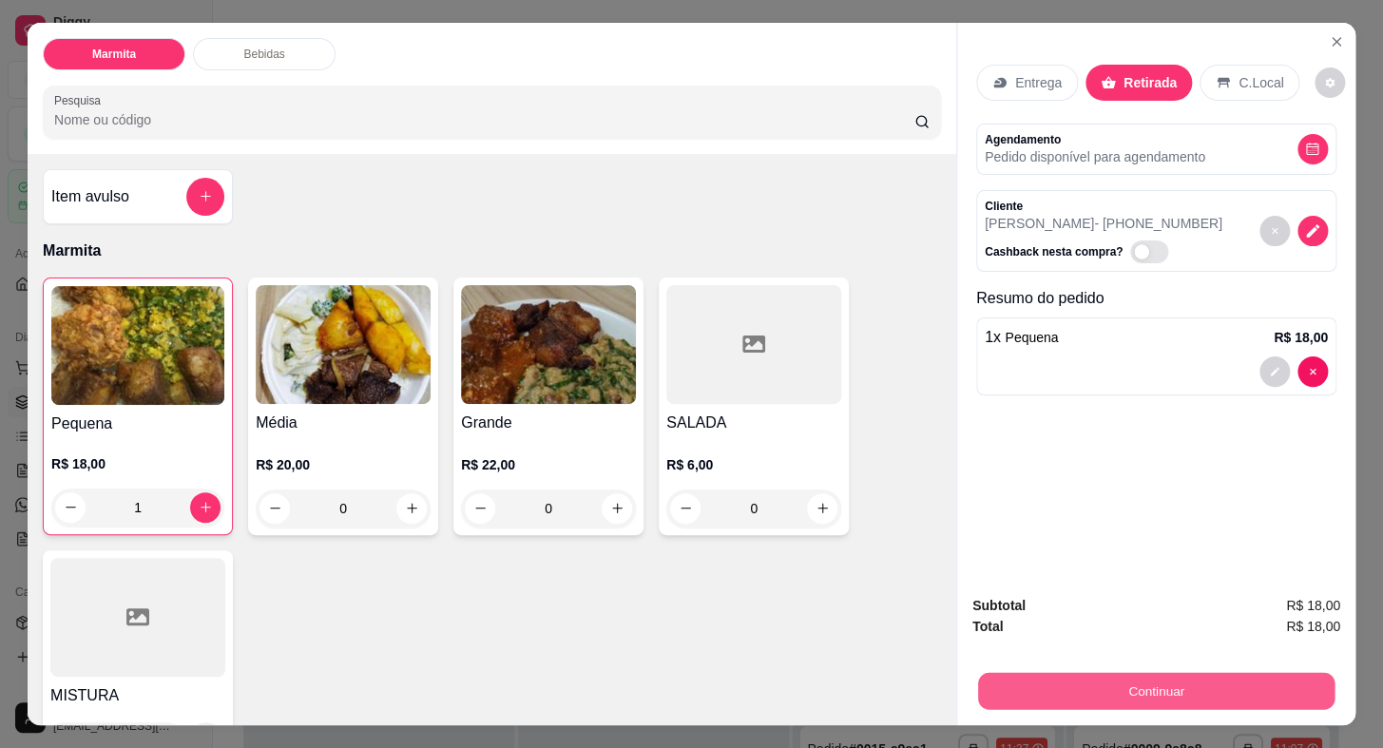
click at [1144, 677] on button "Continuar" at bounding box center [1156, 691] width 356 height 37
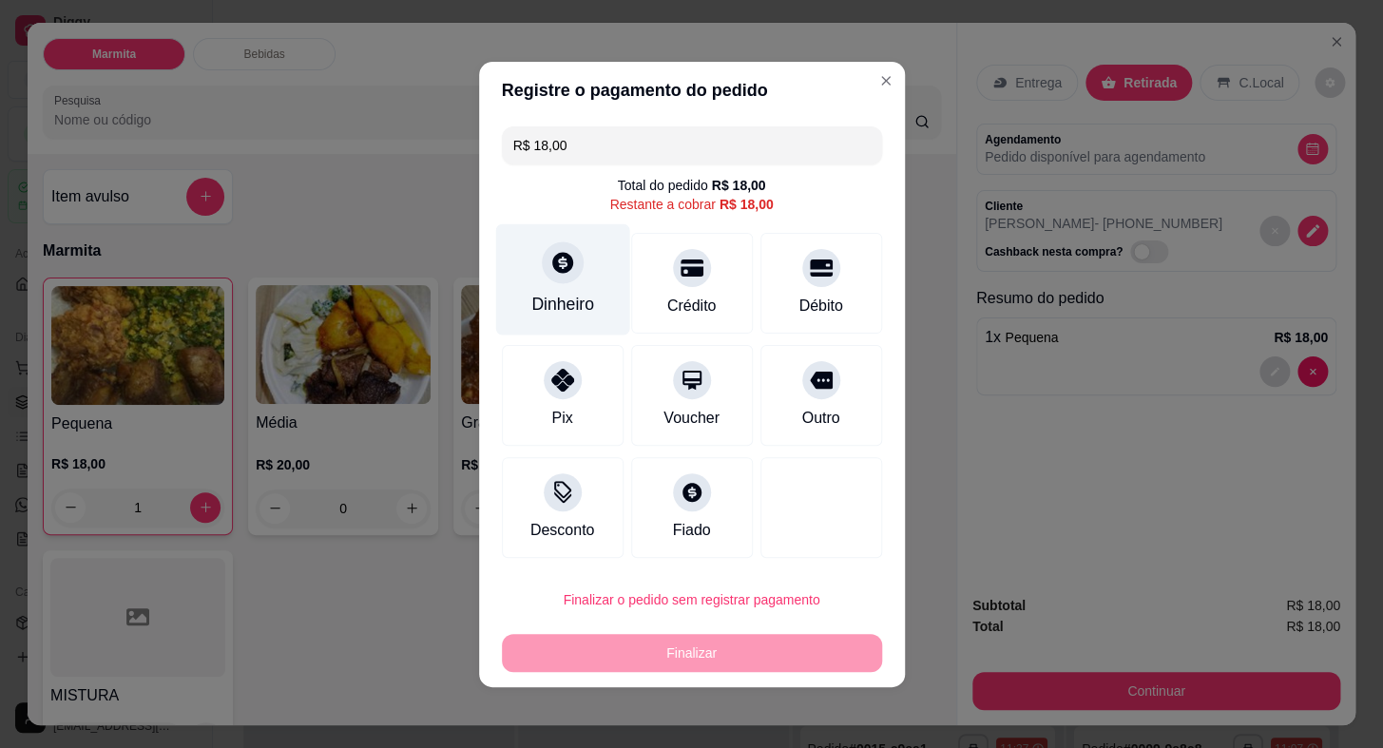
click at [575, 303] on div "Dinheiro" at bounding box center [562, 304] width 63 height 25
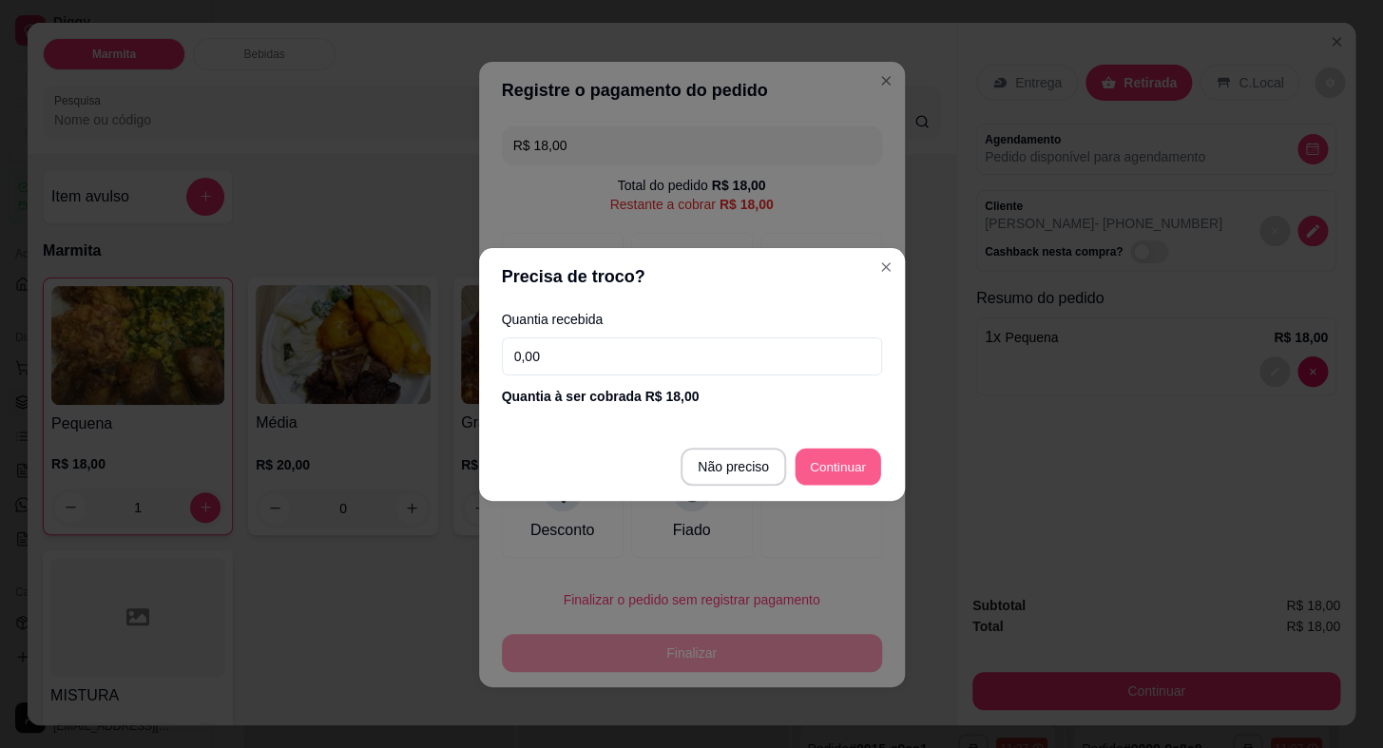
type input "R$ 0,00"
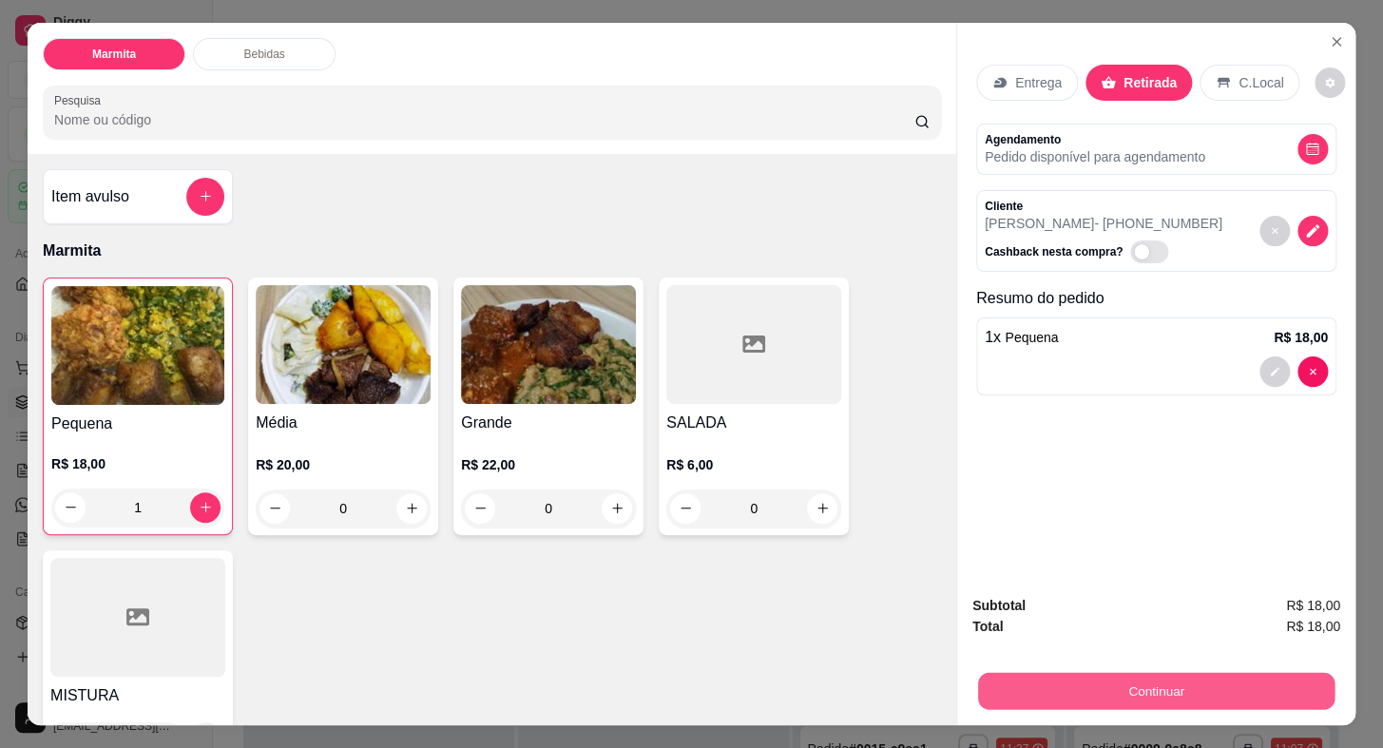
click at [1143, 677] on button "Continuar" at bounding box center [1156, 691] width 356 height 37
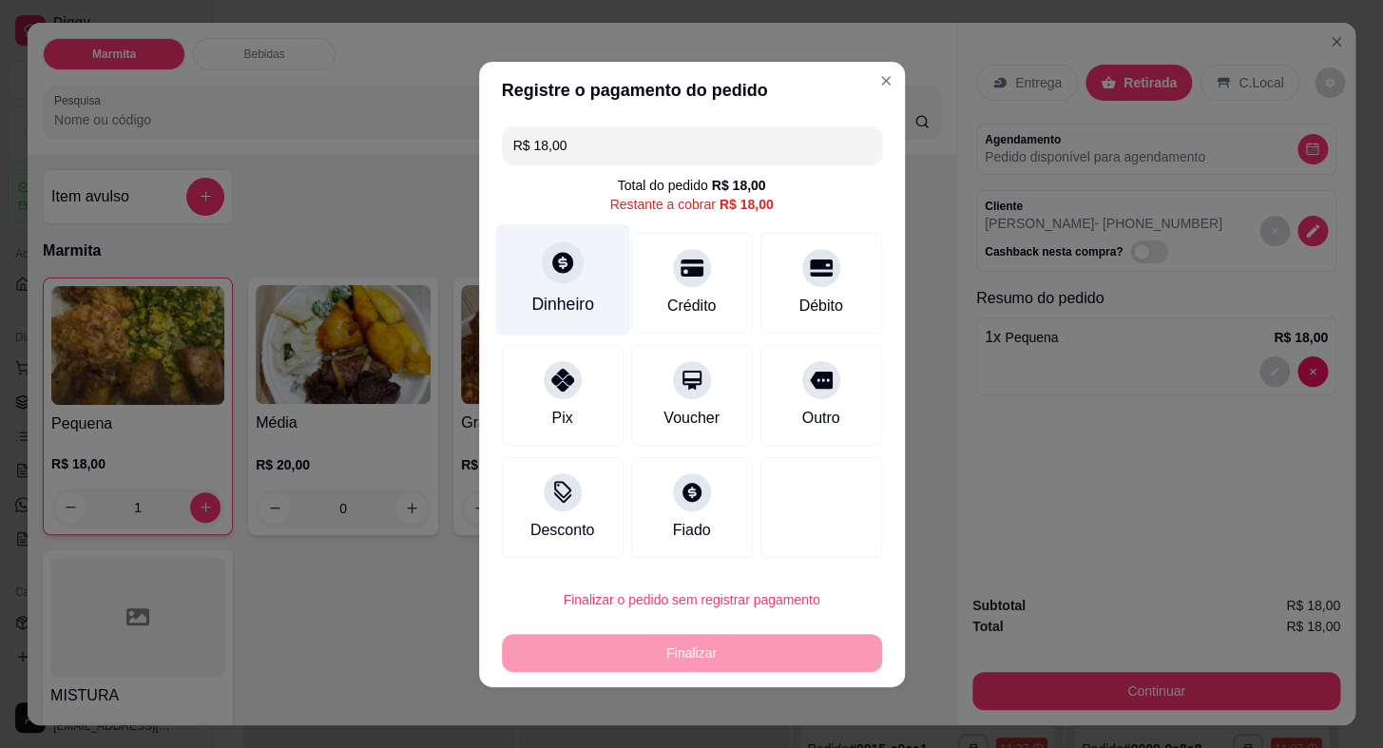
click at [552, 258] on icon at bounding box center [562, 262] width 21 height 21
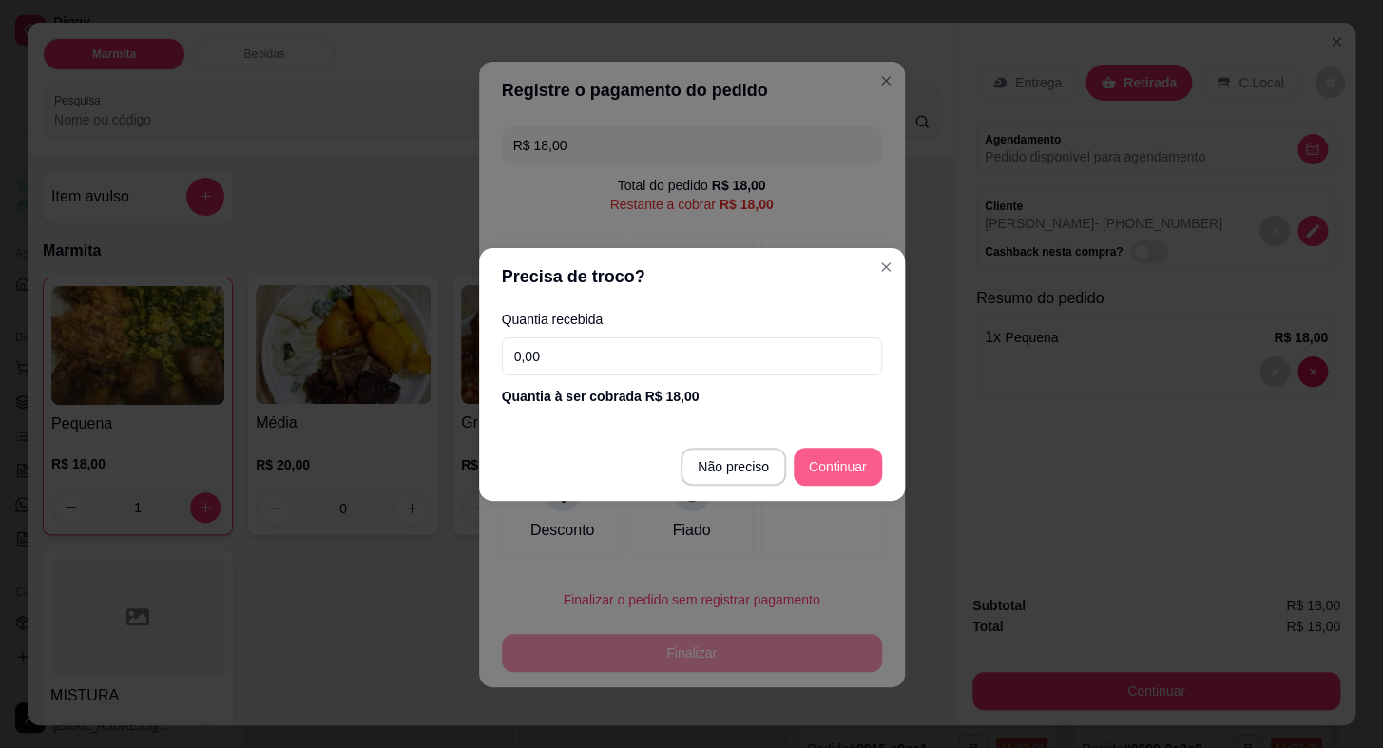
type input "R$ 0,00"
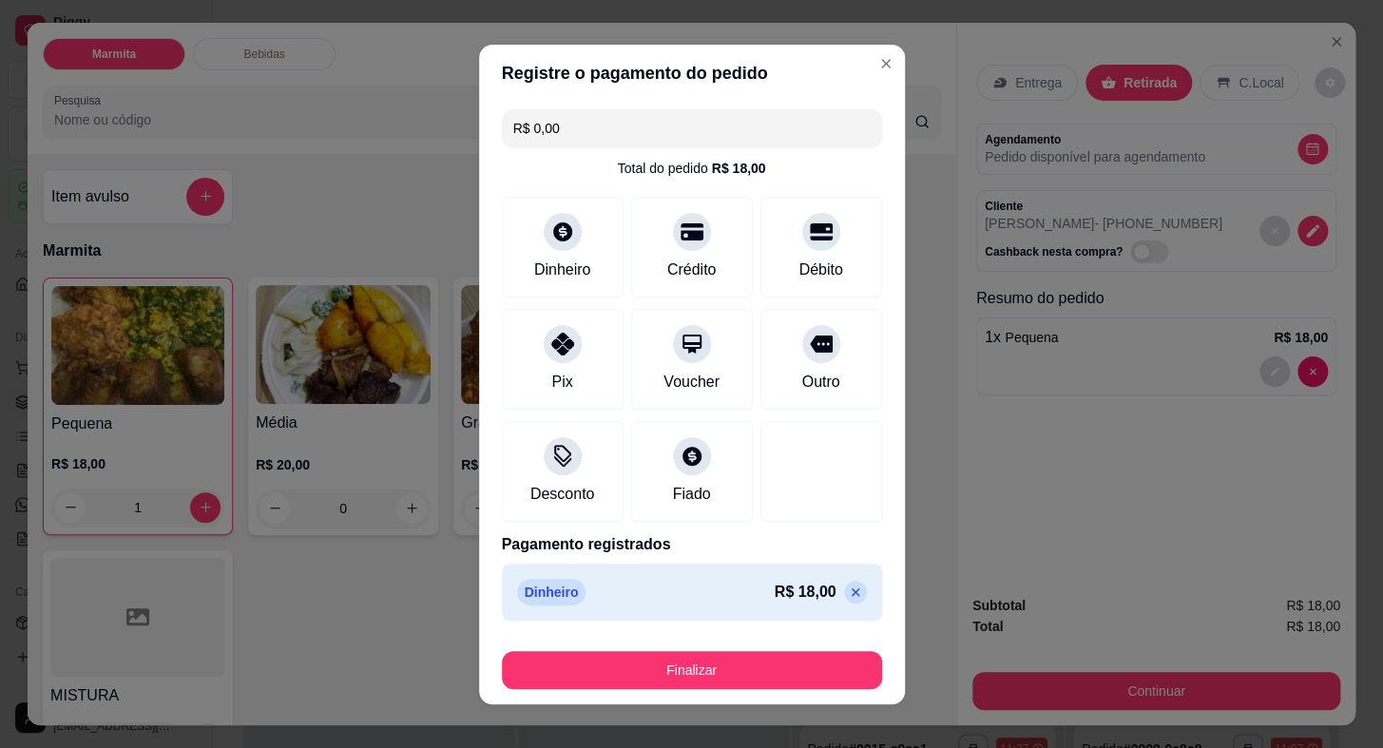
drag, startPoint x: 729, startPoint y: 644, endPoint x: 722, endPoint y: 668, distance: 24.7
click at [729, 648] on div "Finalizar" at bounding box center [692, 666] width 380 height 46
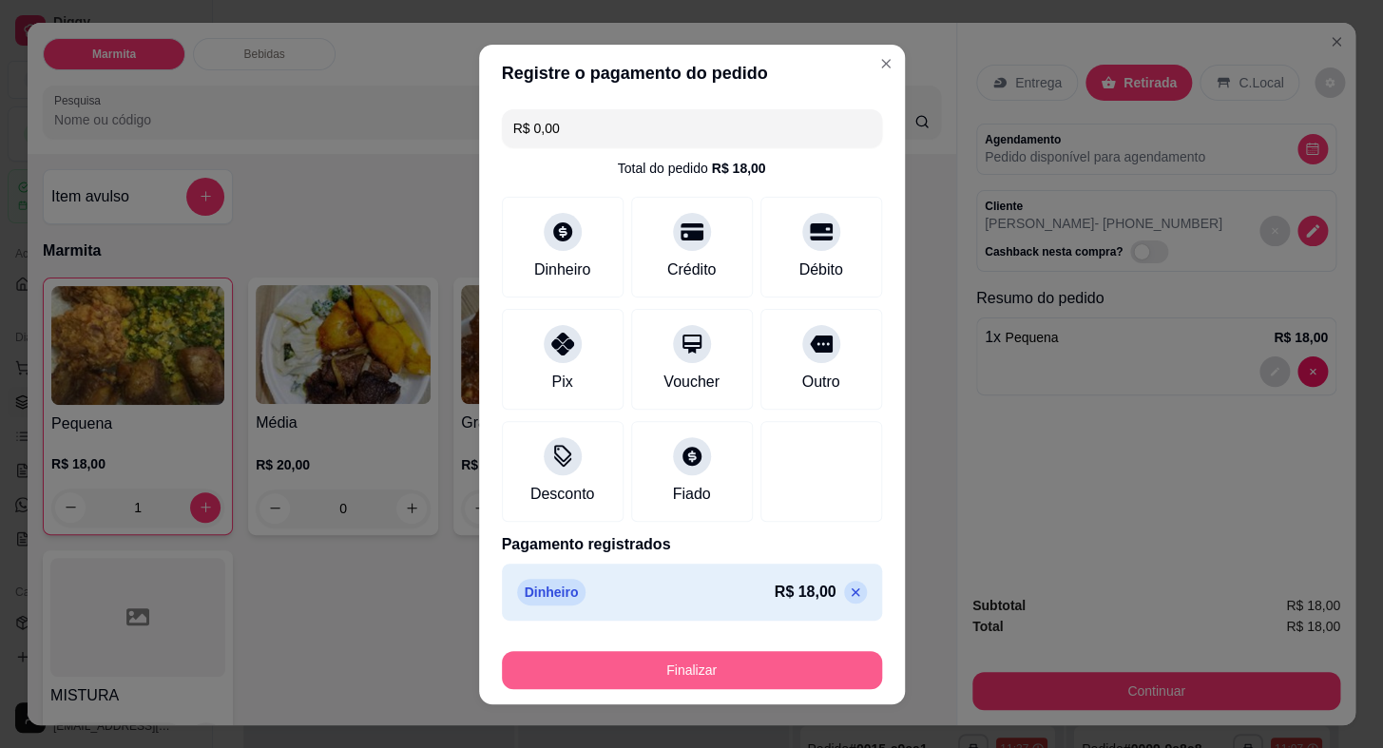
click at [722, 668] on button "Finalizar" at bounding box center [692, 670] width 380 height 38
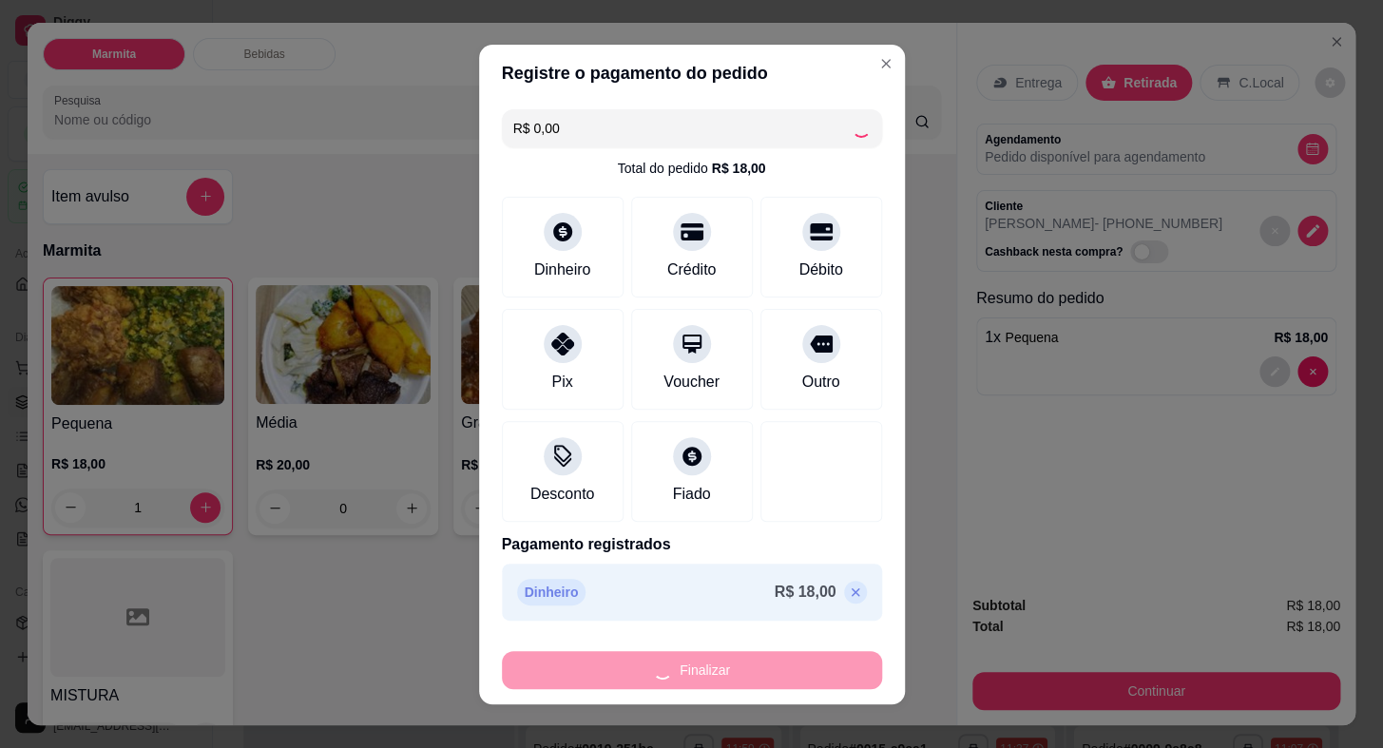
type input "0"
type input "-R$ 18,00"
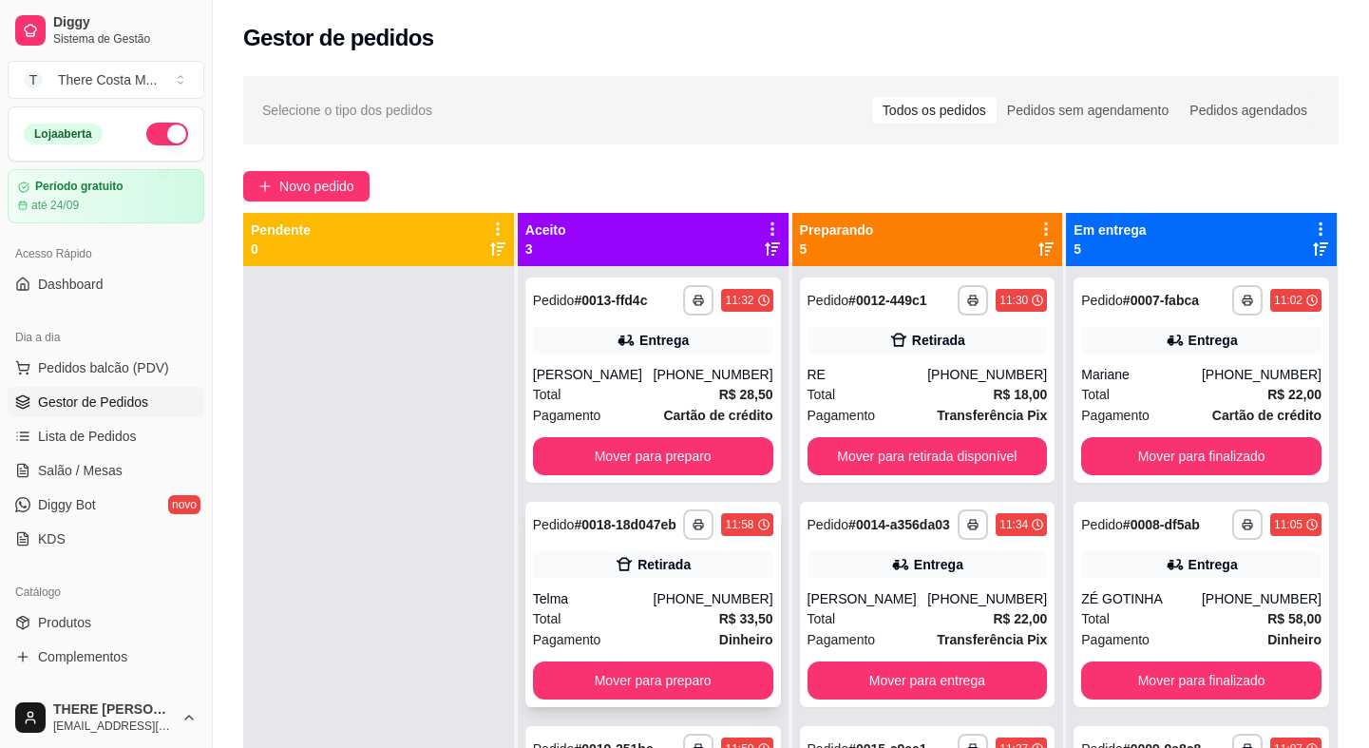
click at [708, 622] on div "Total R$ 33,50" at bounding box center [653, 618] width 240 height 21
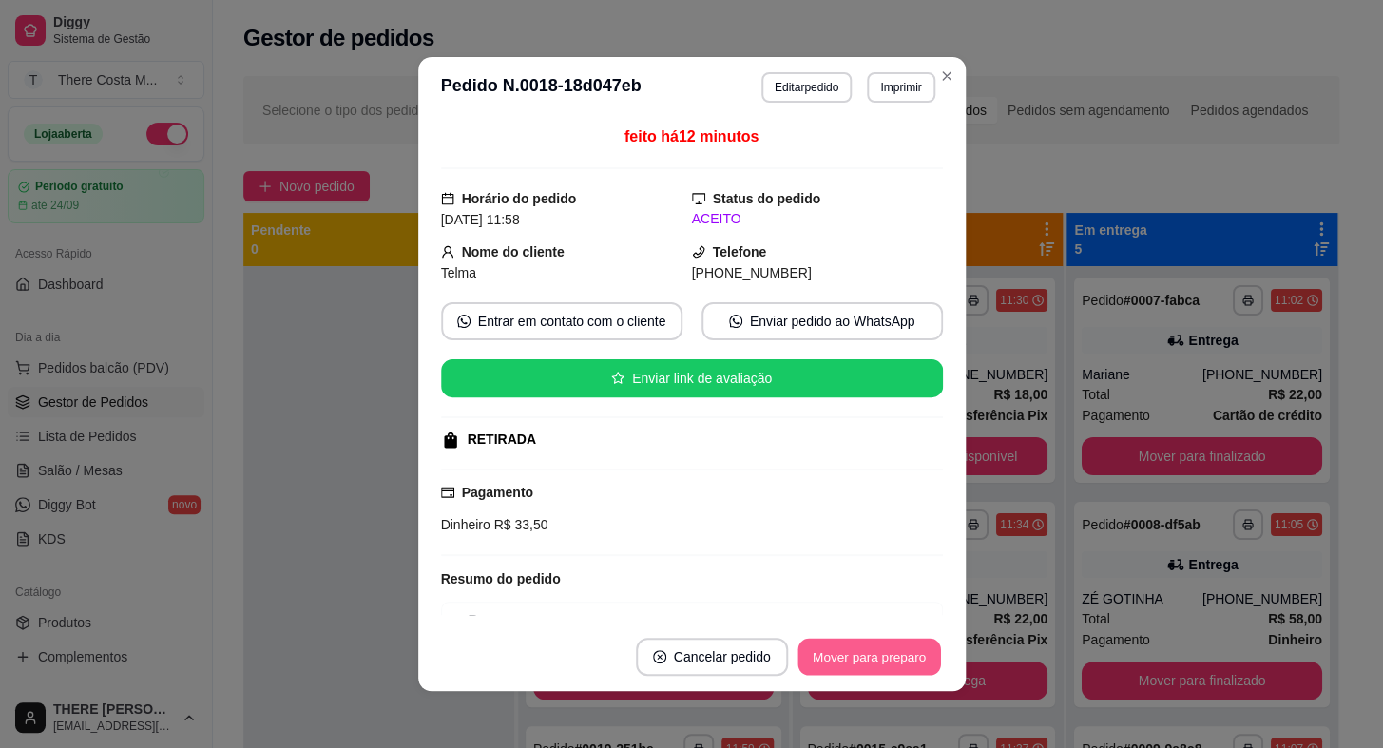
click at [829, 648] on button "Mover para preparo" at bounding box center [868, 657] width 143 height 37
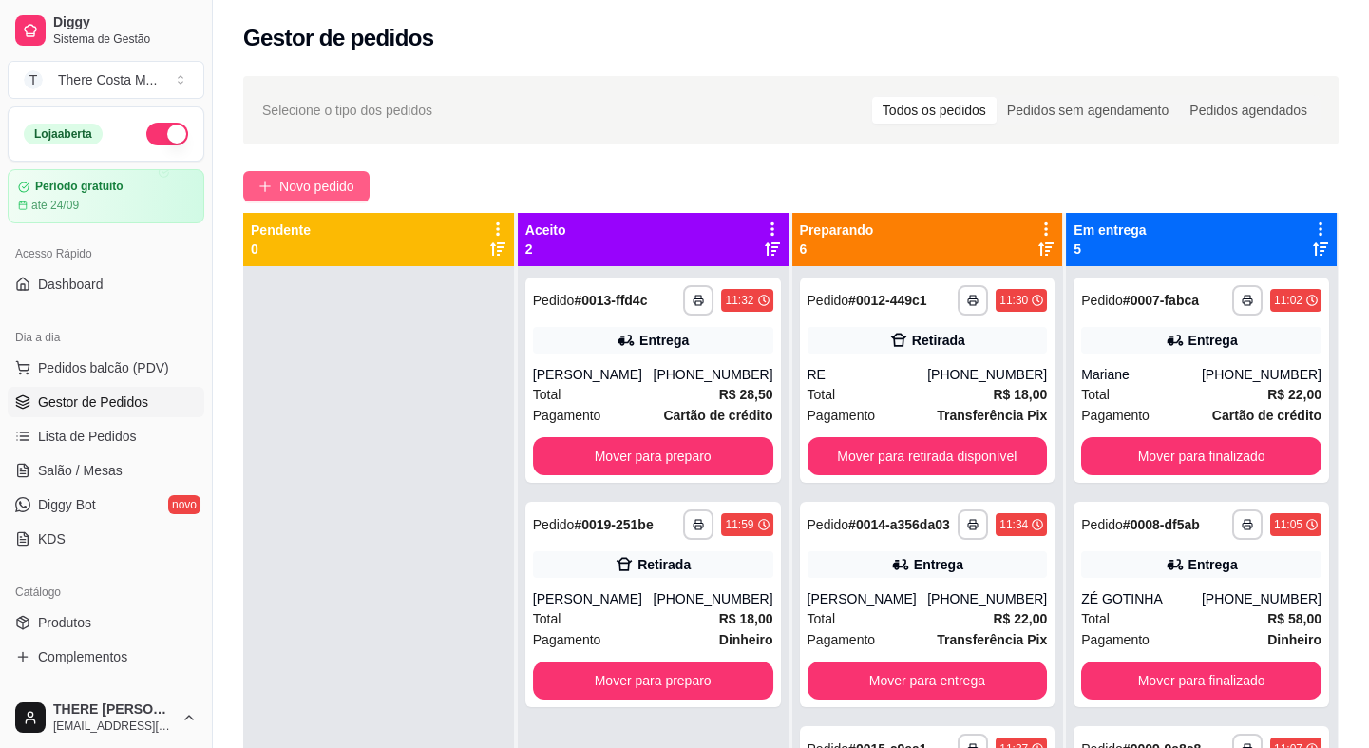
click at [360, 190] on button "Novo pedido" at bounding box center [306, 186] width 126 height 30
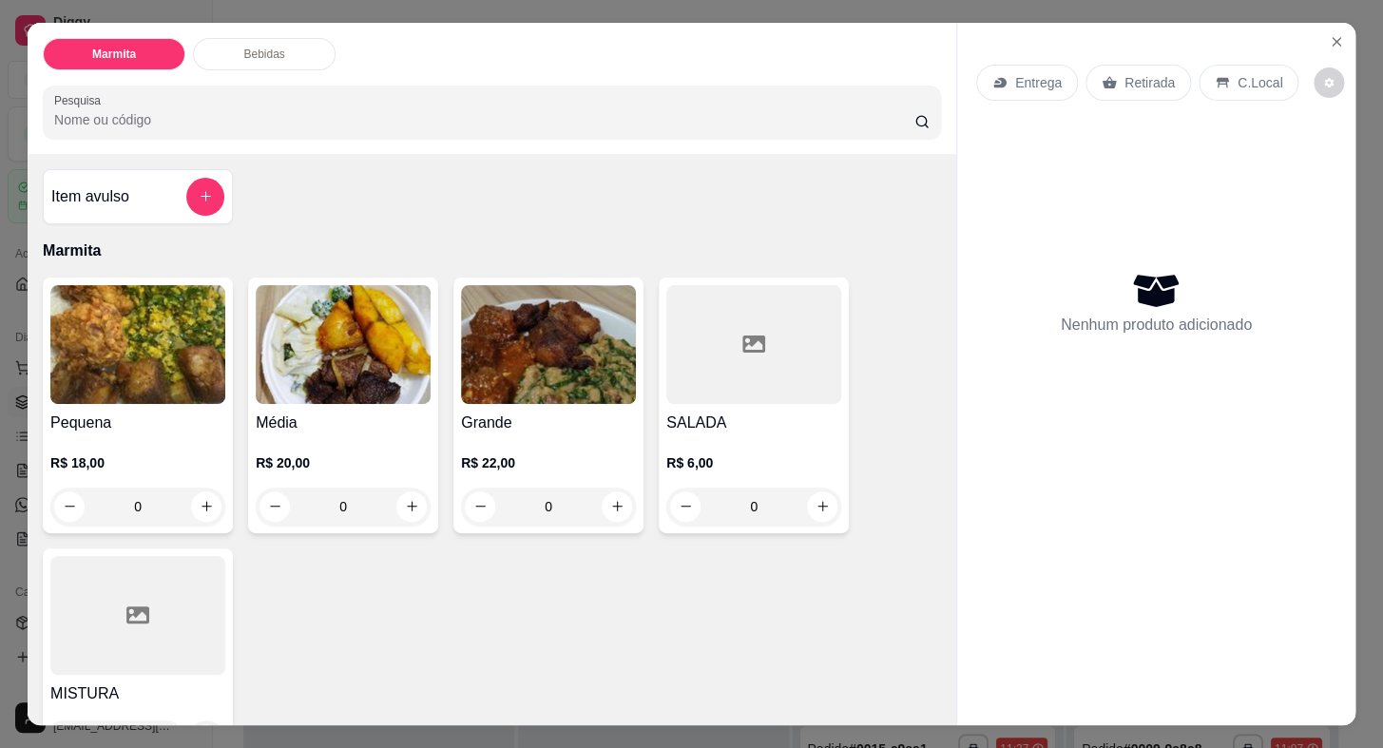
click at [1026, 73] on p "Entrega" at bounding box center [1038, 82] width 47 height 19
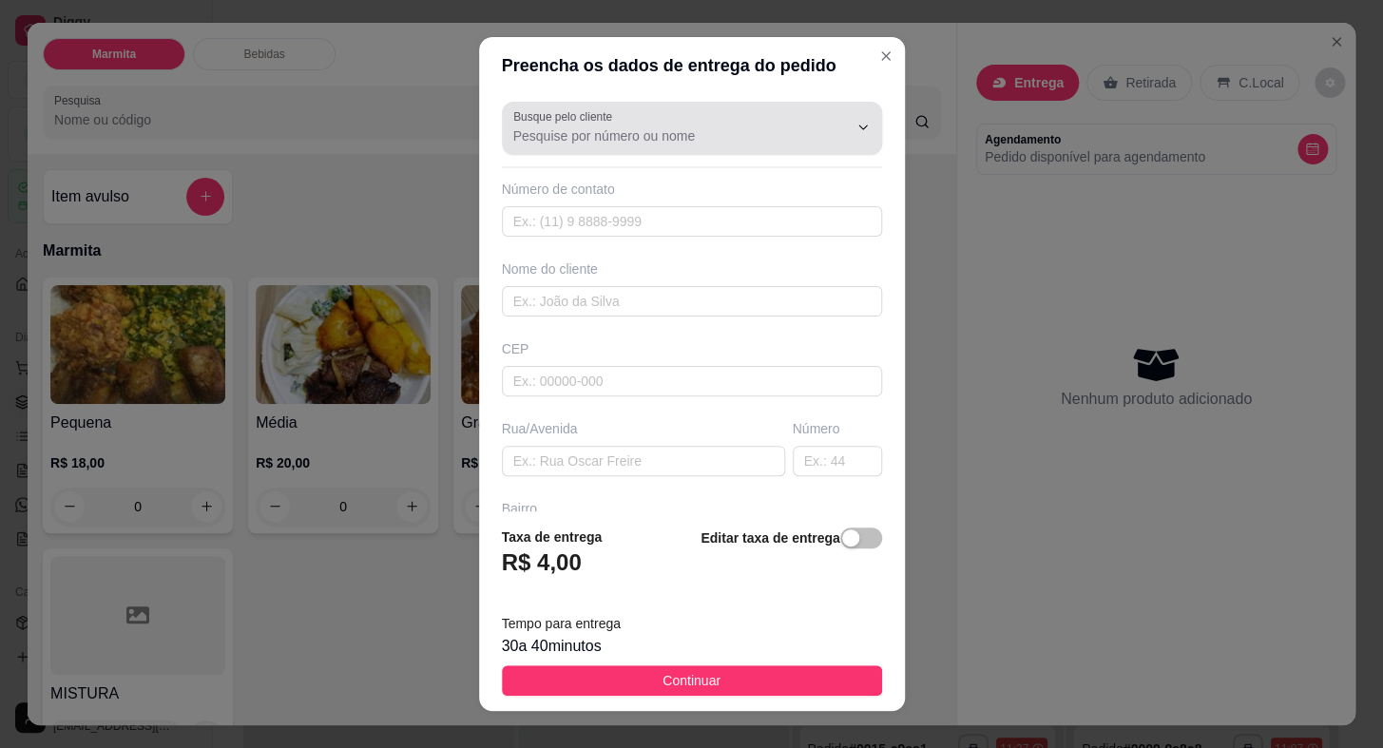
click at [678, 142] on input "Busque pelo cliente" at bounding box center [665, 135] width 304 height 19
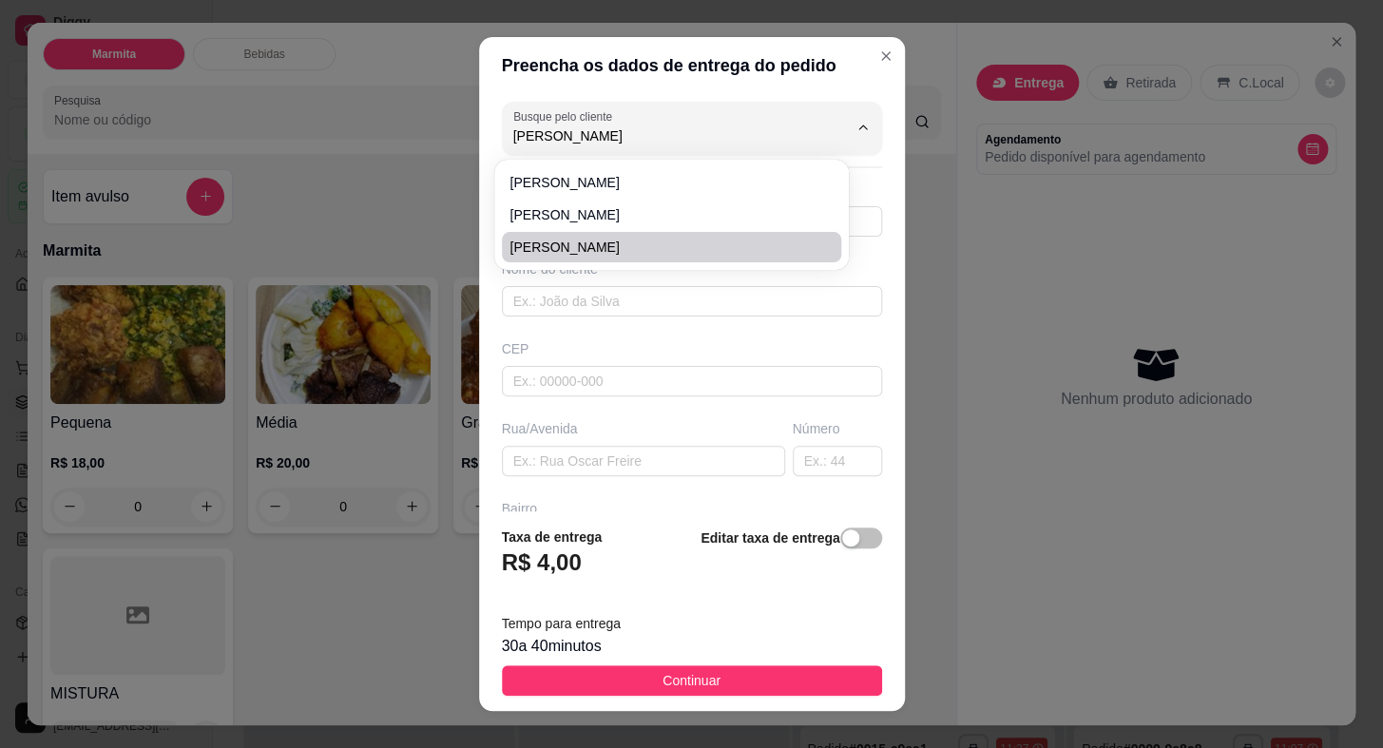
click at [595, 246] on span "[PERSON_NAME]" at bounding box center [661, 247] width 305 height 19
type input "[PERSON_NAME]"
type input "15996503750"
type input "[PERSON_NAME]"
type input "18440000"
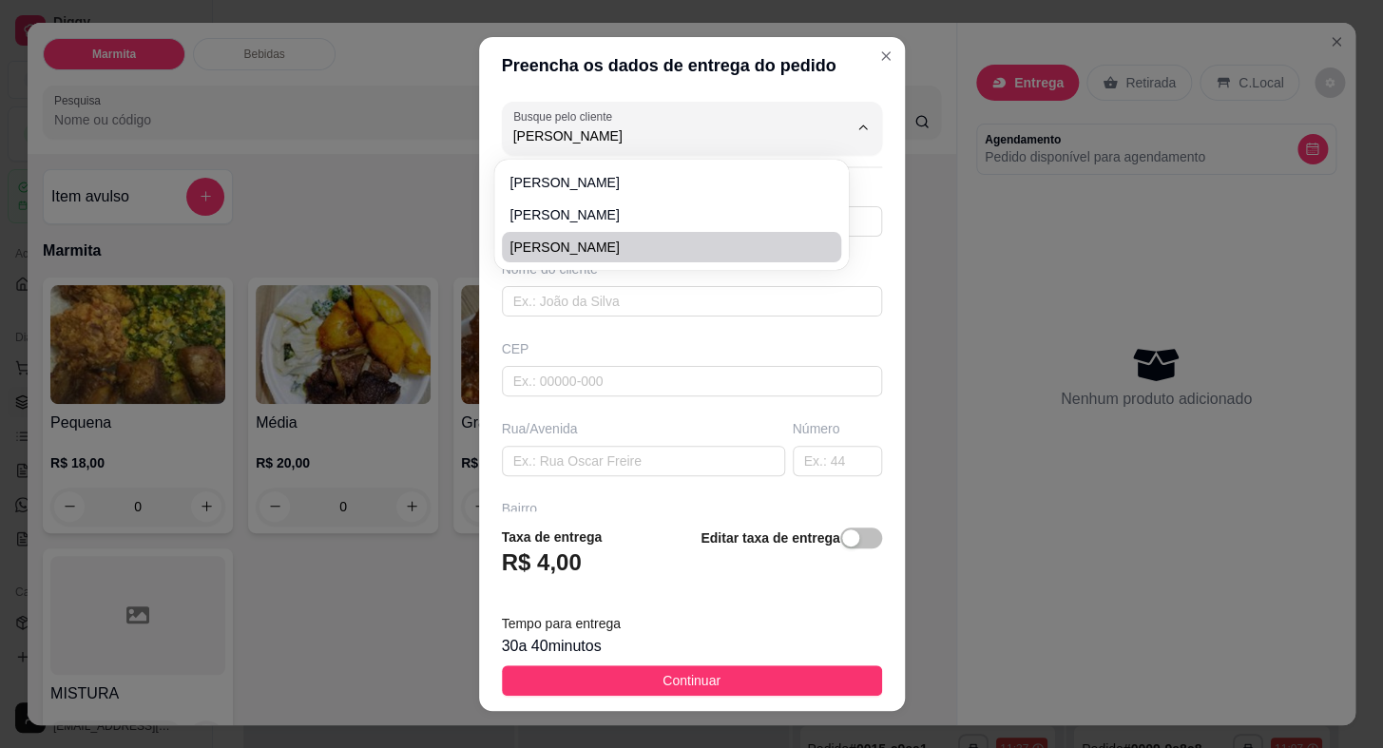
type input "CORONEL [PERSON_NAME]"
type input "0"
type input "CENTRO"
type input "Itaberá"
type input "LOJA"
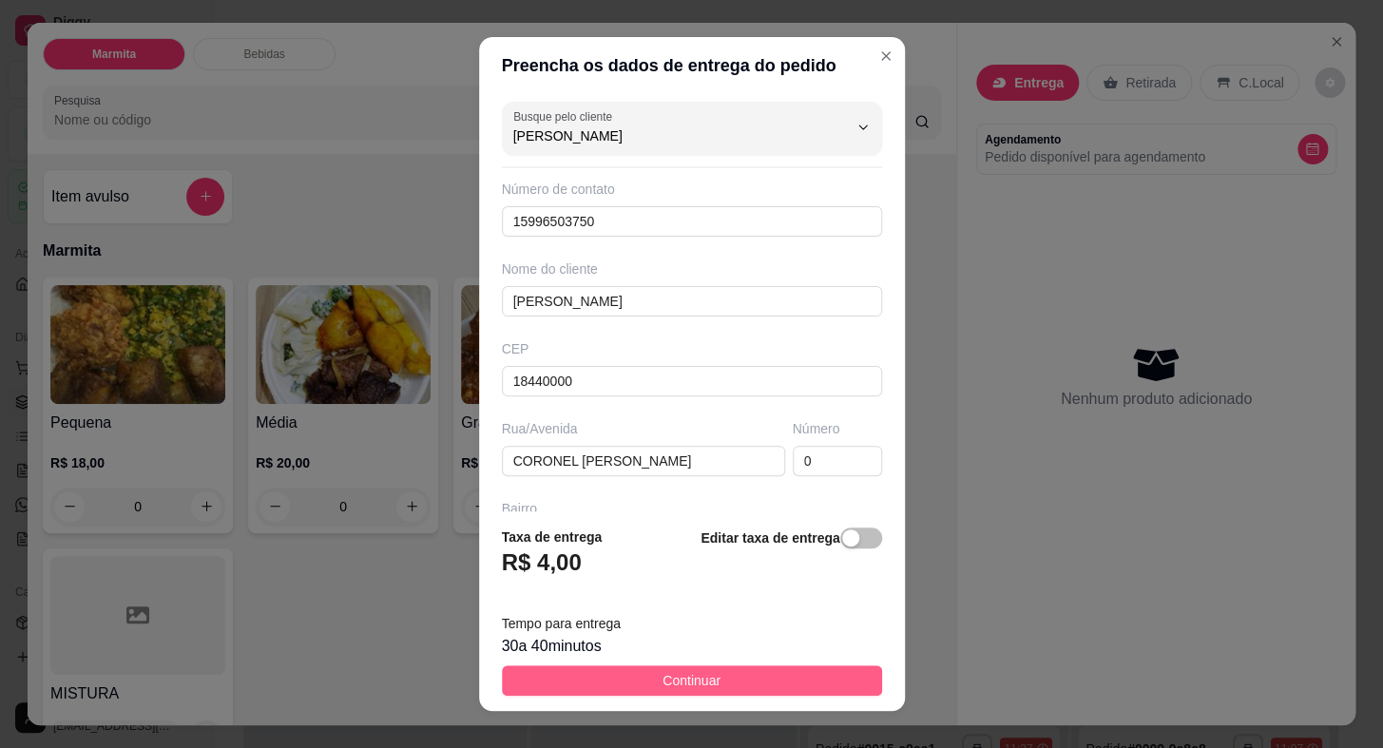
type input "[PERSON_NAME]"
click at [688, 675] on span "Continuar" at bounding box center [691, 680] width 58 height 21
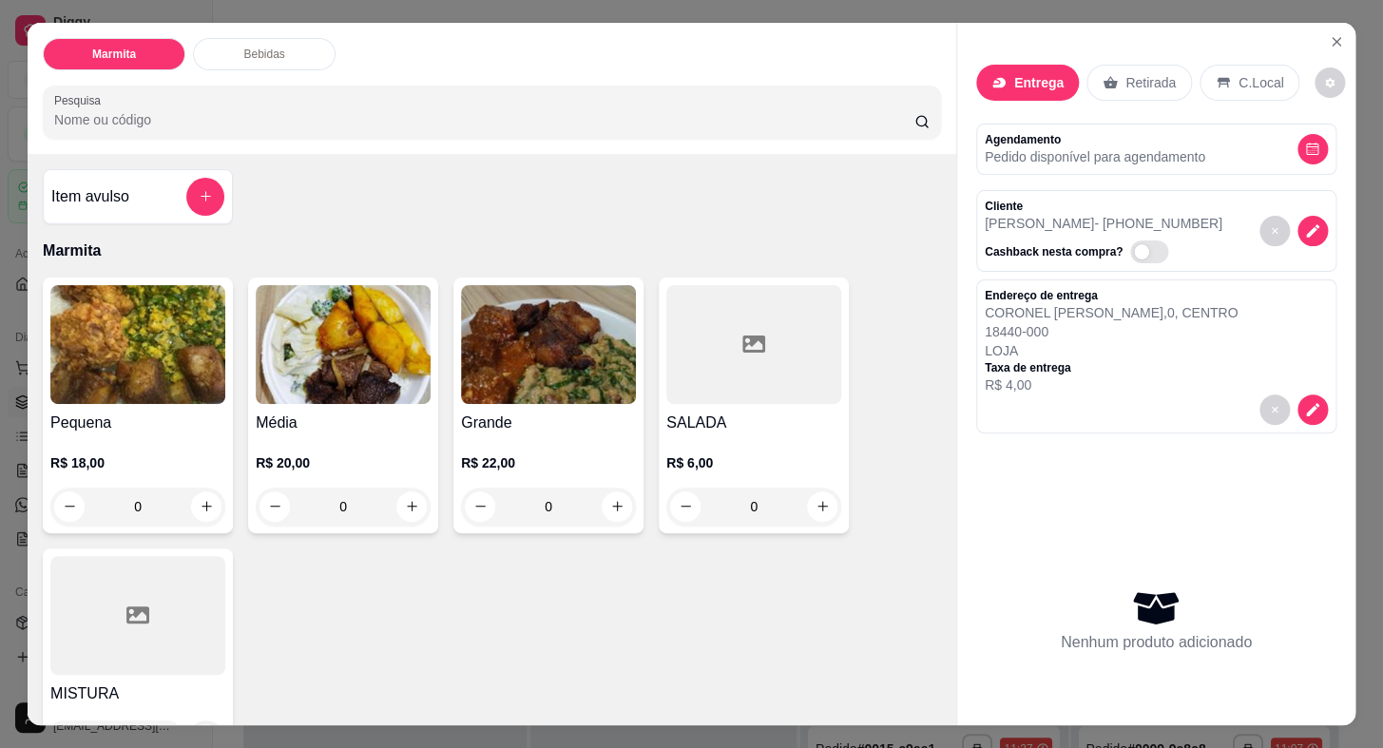
click at [333, 346] on img at bounding box center [343, 344] width 175 height 119
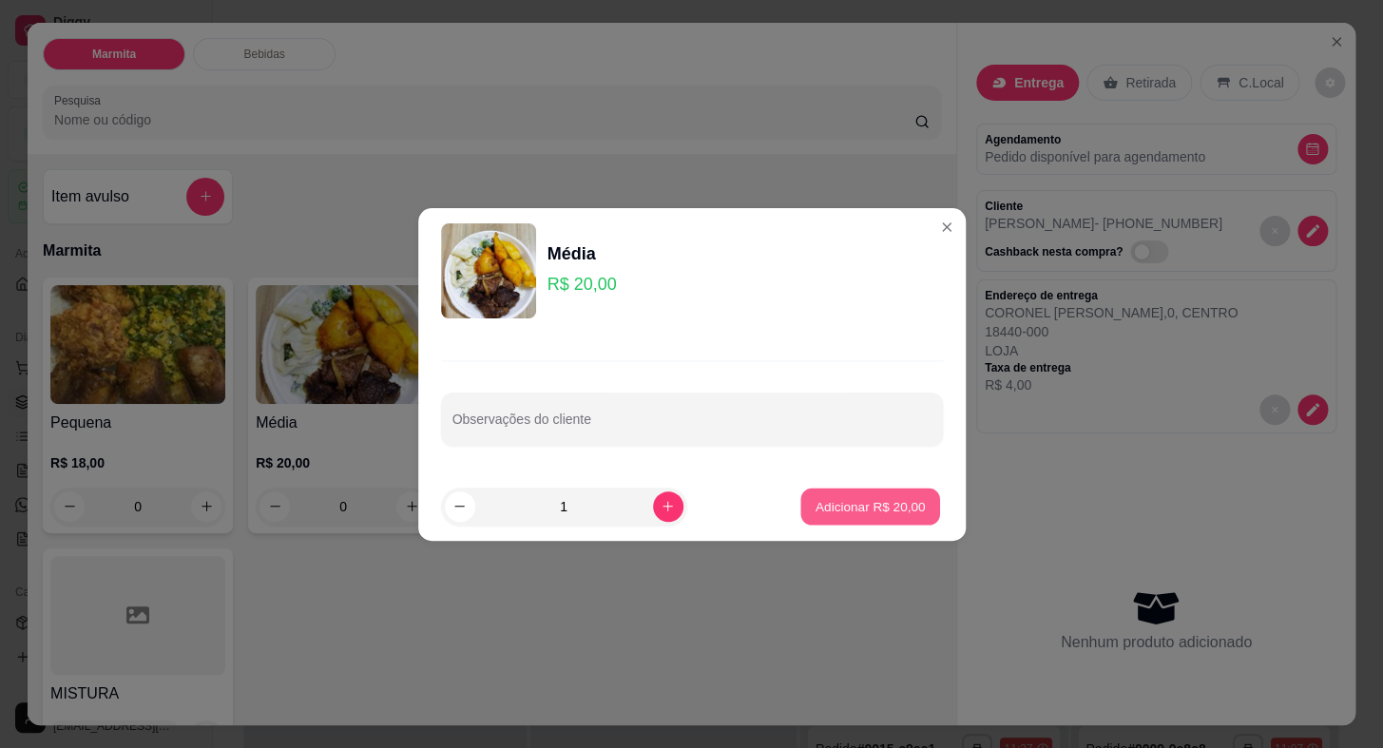
click at [820, 504] on p "Adicionar R$ 20,00" at bounding box center [870, 506] width 110 height 18
type input "1"
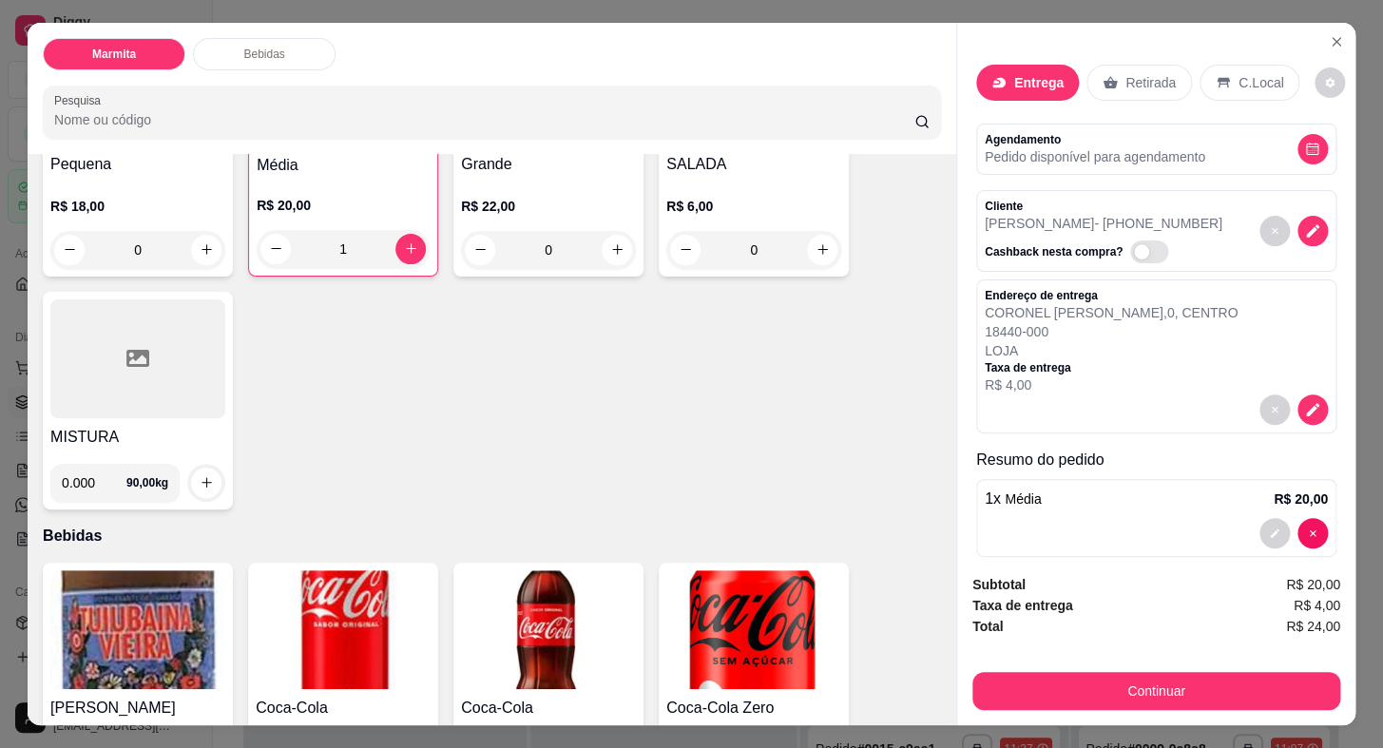
scroll to position [345, 0]
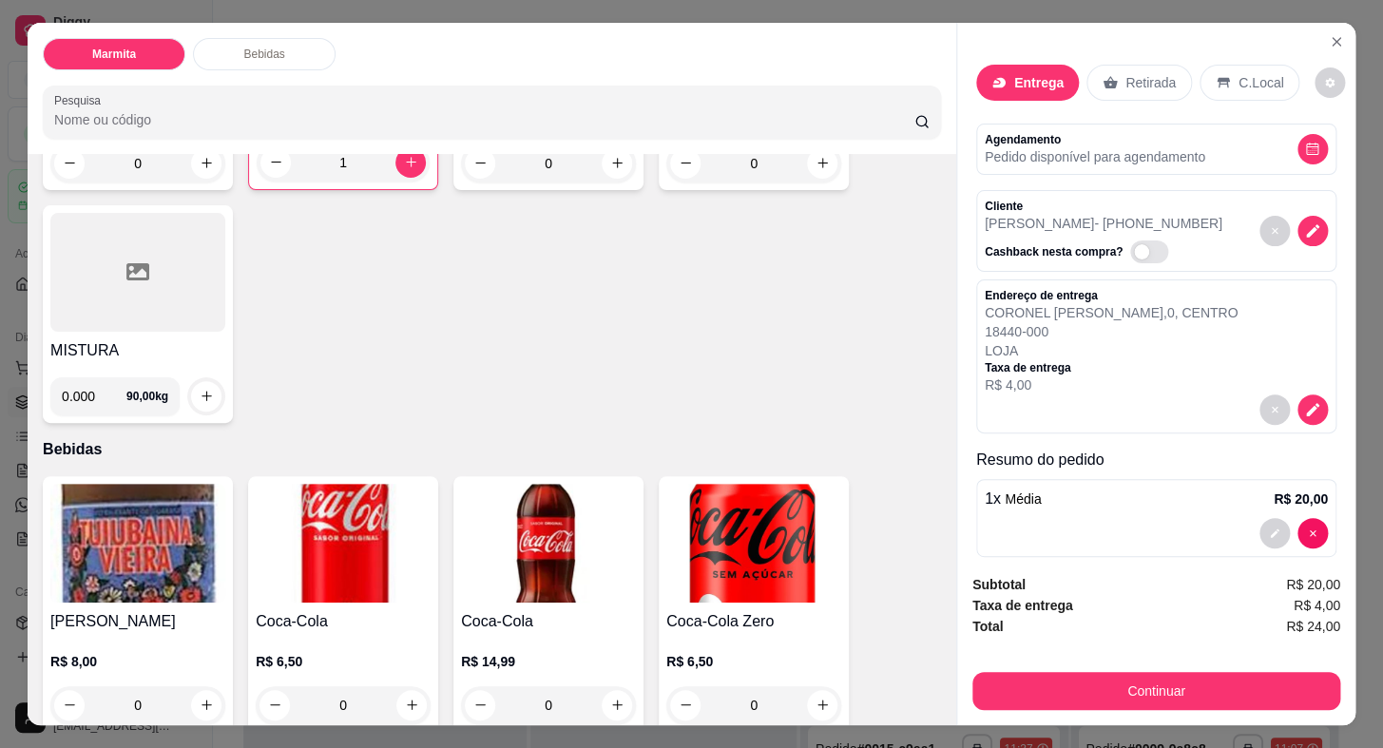
click at [732, 544] on img at bounding box center [753, 543] width 175 height 119
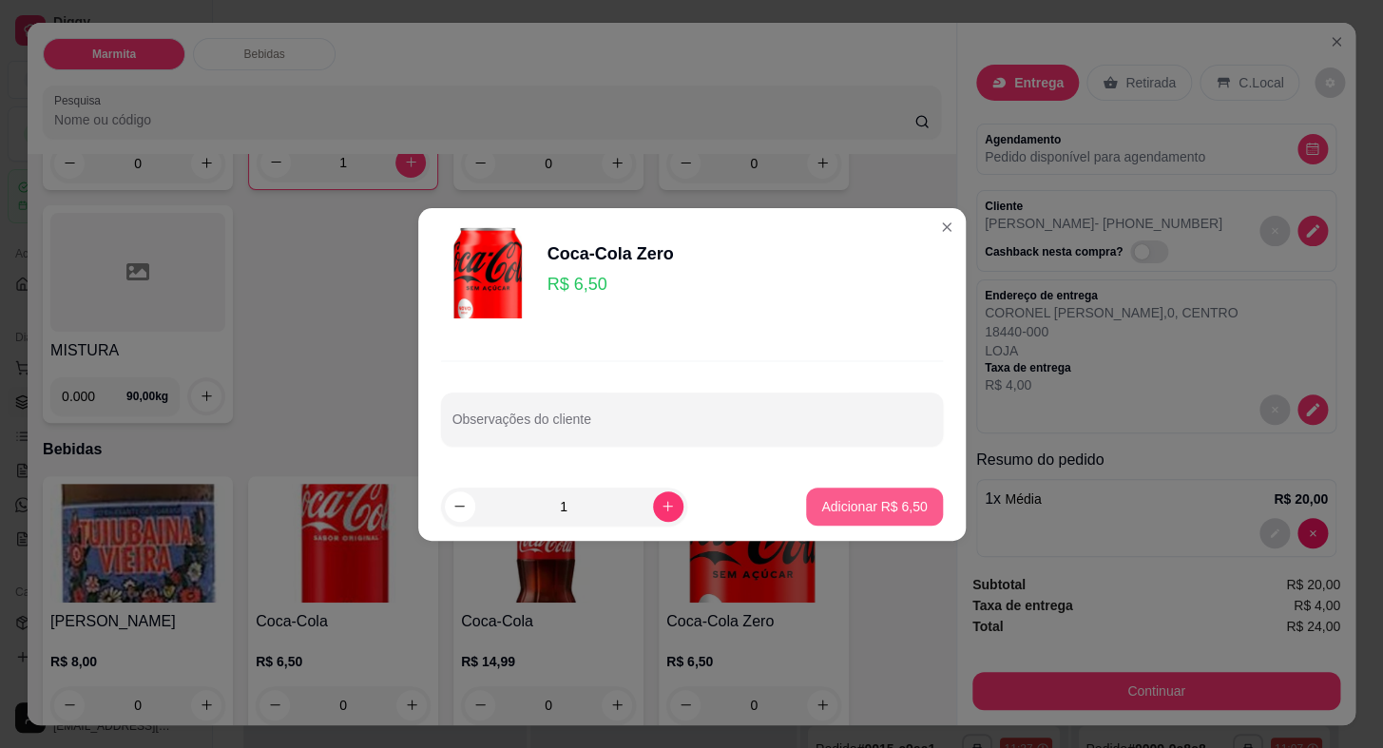
click at [876, 503] on p "Adicionar R$ 6,50" at bounding box center [873, 506] width 105 height 19
type input "1"
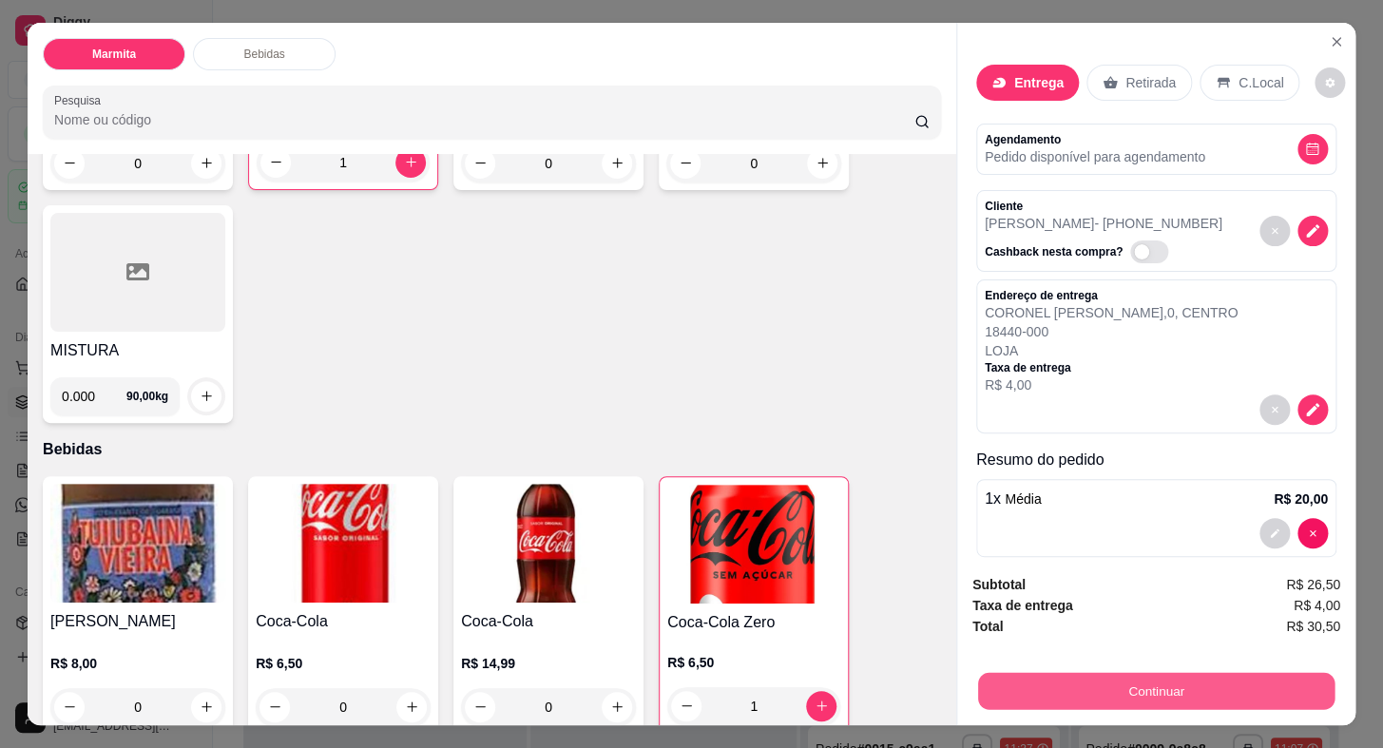
click at [1184, 686] on button "Continuar" at bounding box center [1156, 691] width 356 height 37
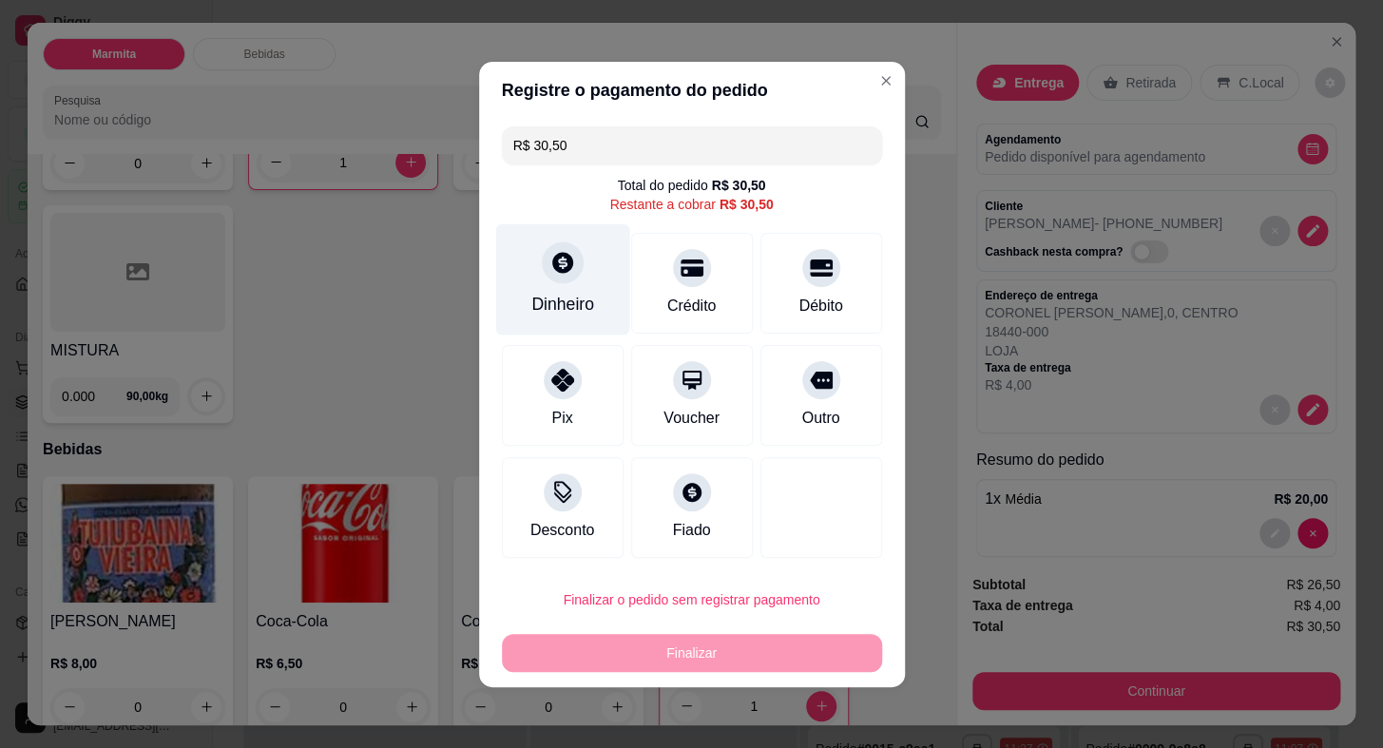
click at [561, 285] on div "Dinheiro" at bounding box center [562, 278] width 134 height 111
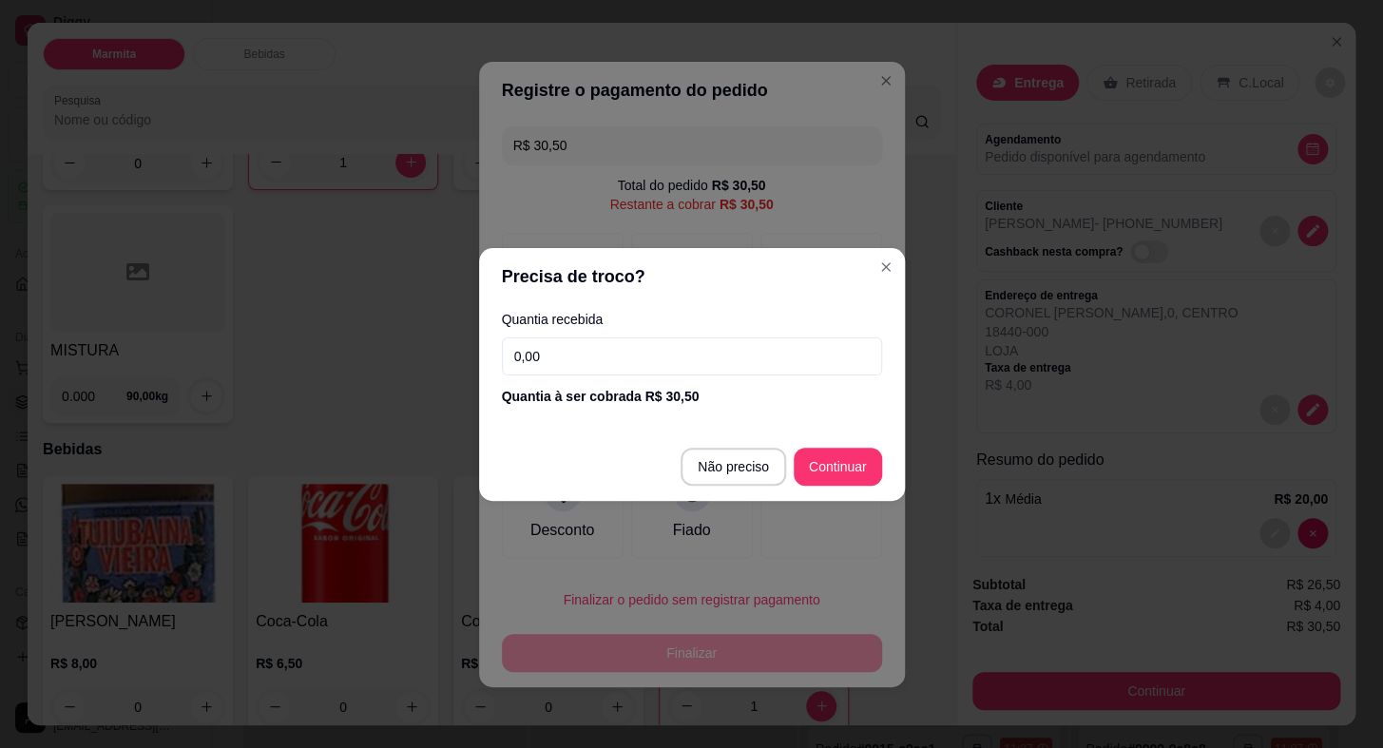
click at [647, 361] on input "0,00" at bounding box center [692, 356] width 380 height 38
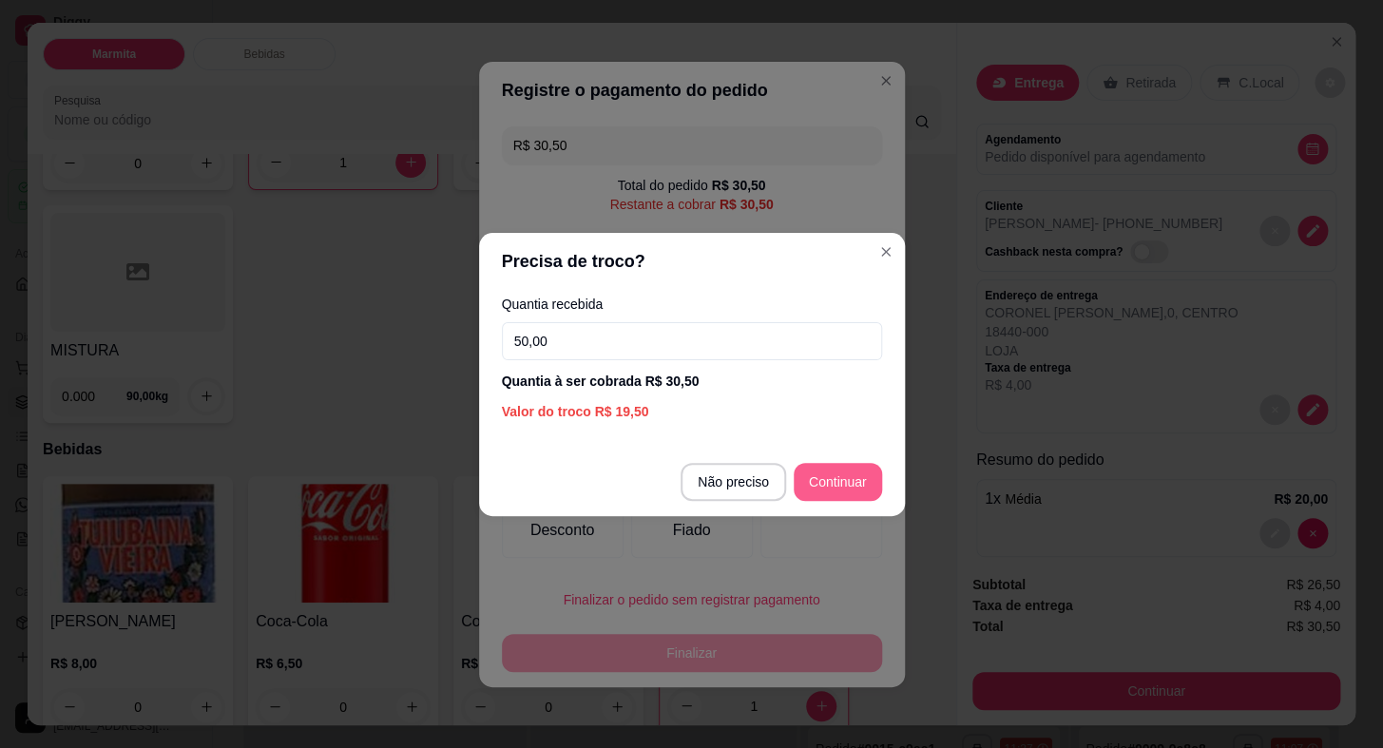
type input "50,00"
type input "R$ 0,00"
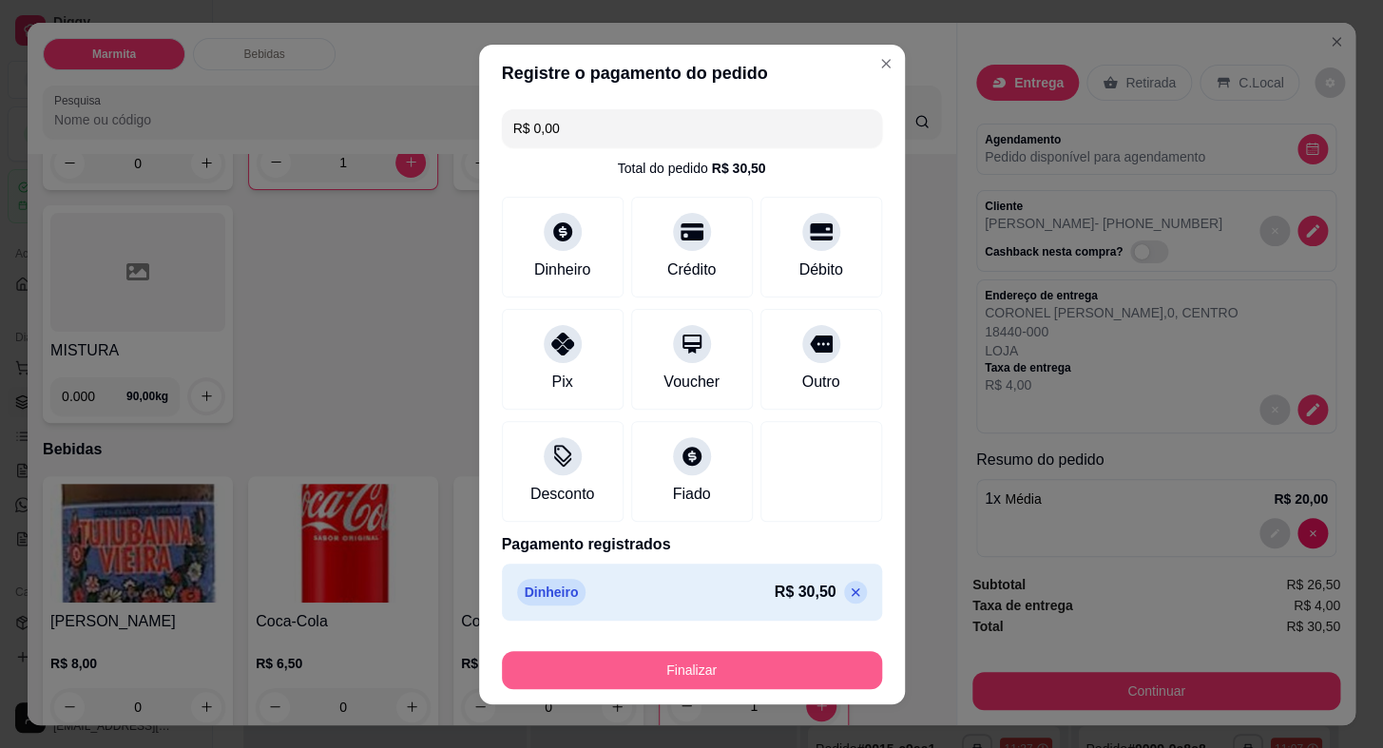
click at [772, 670] on button "Finalizar" at bounding box center [692, 670] width 380 height 38
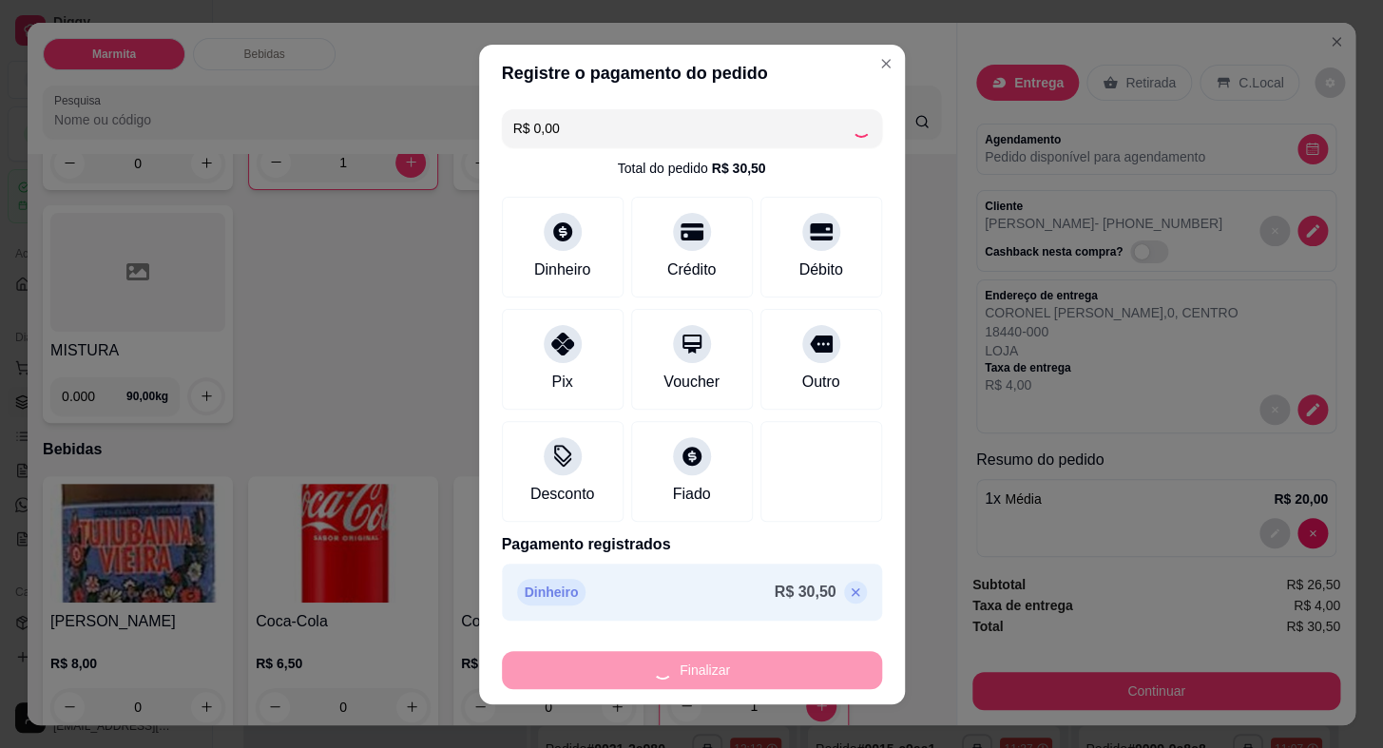
type input "0"
type input "-R$ 30,50"
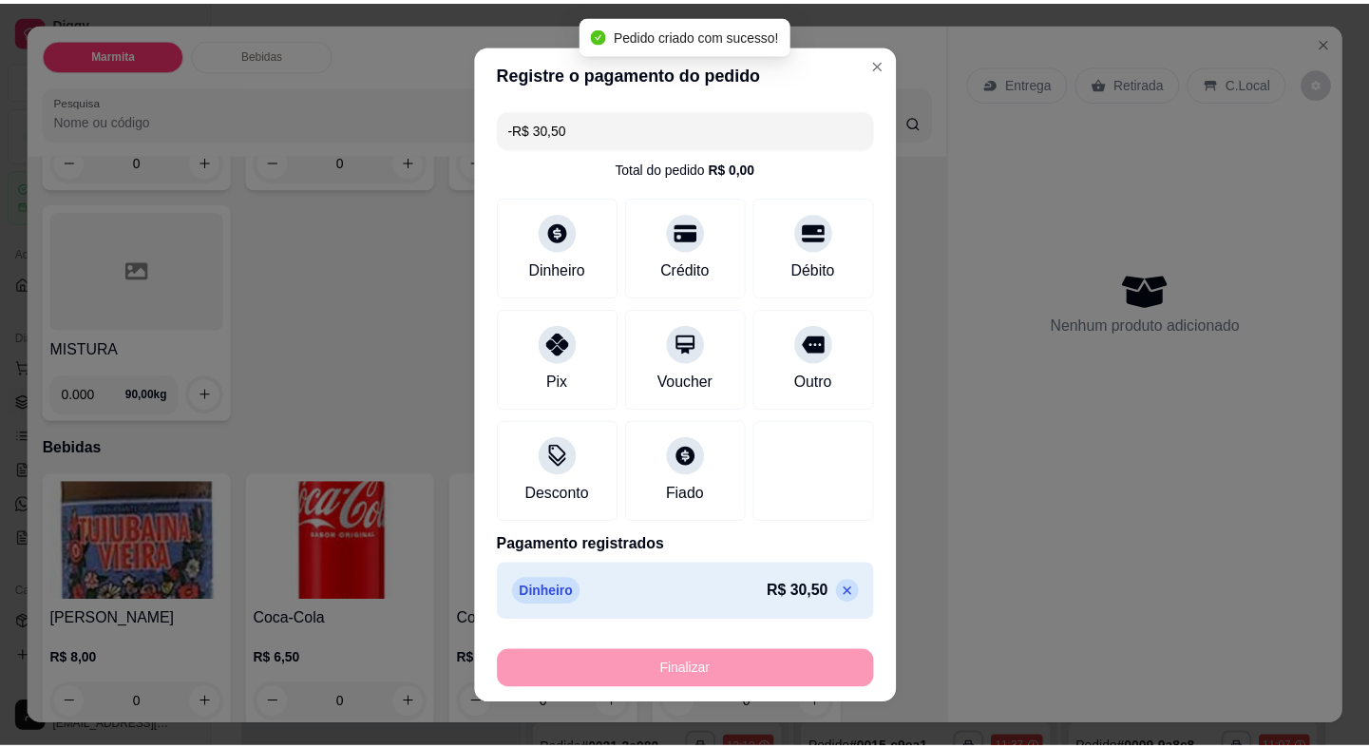
scroll to position [343, 0]
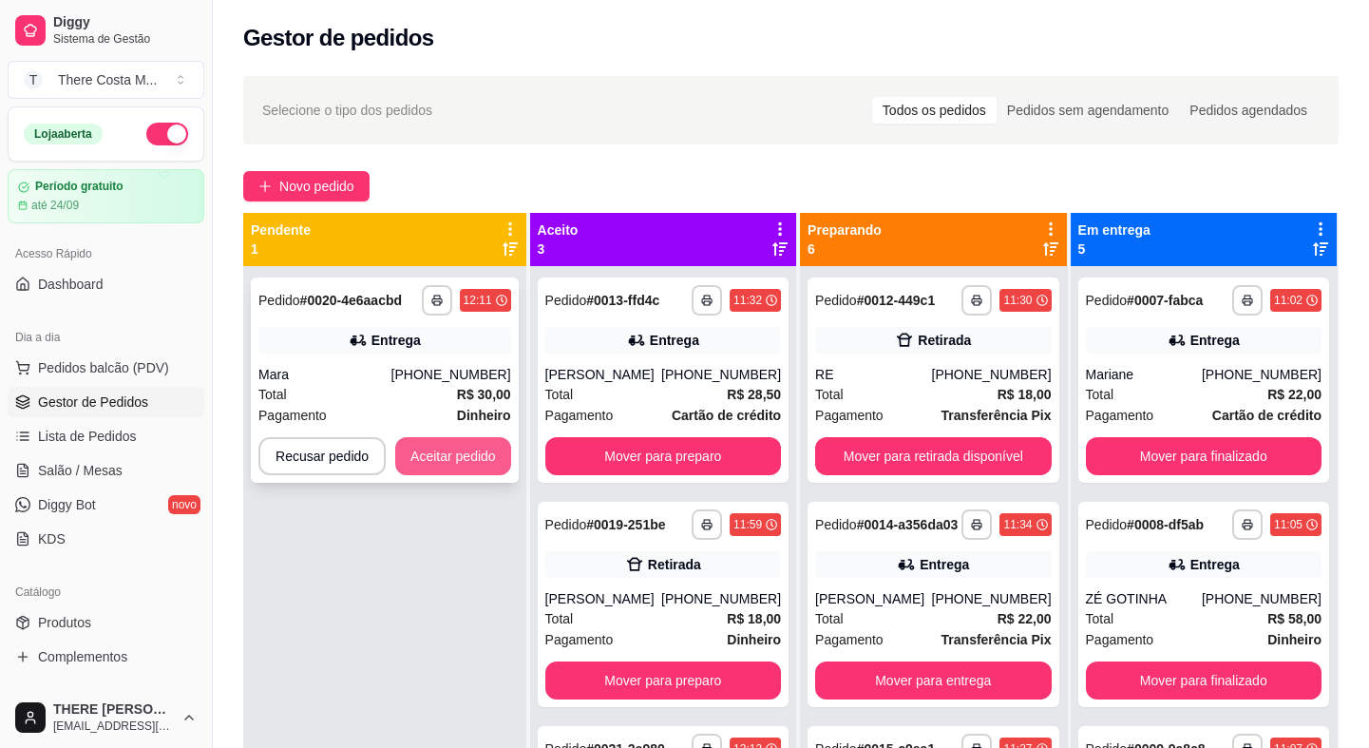
click at [472, 455] on button "Aceitar pedido" at bounding box center [453, 456] width 116 height 38
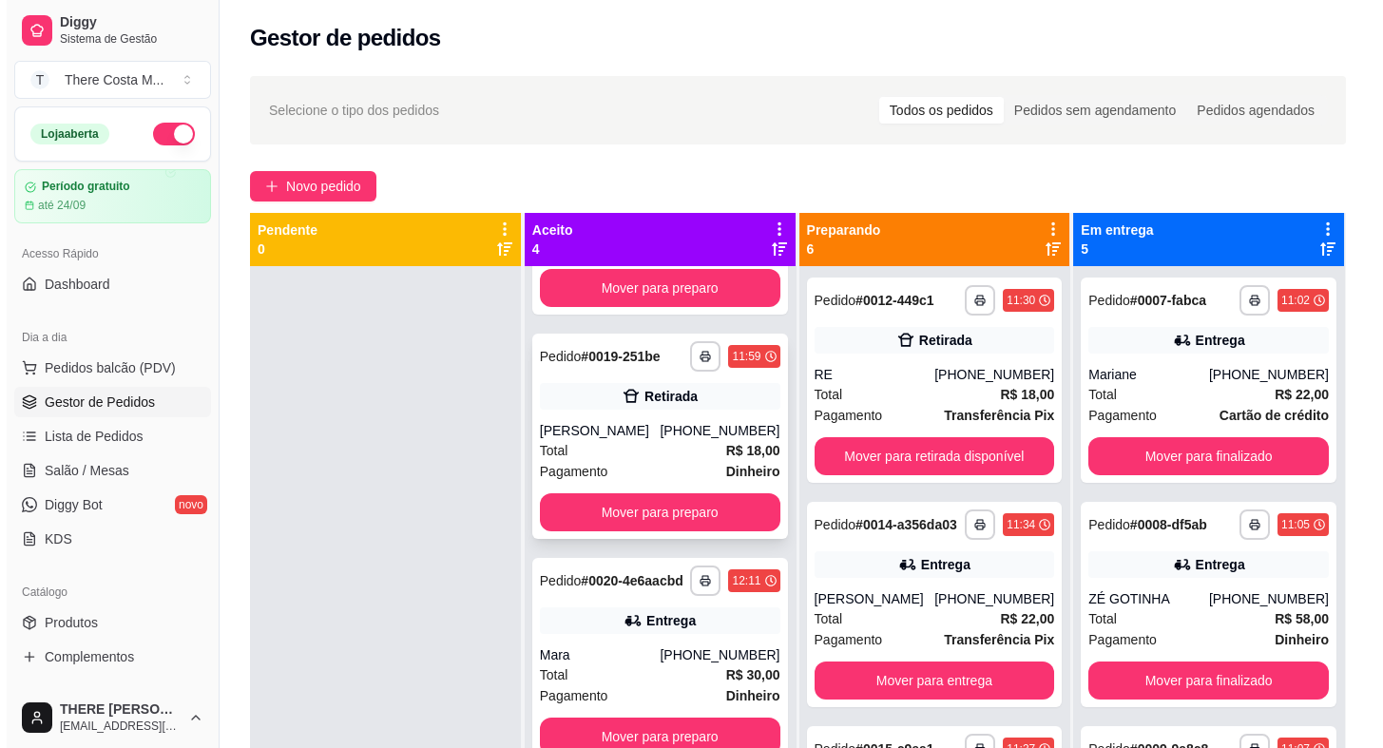
scroll to position [182, 0]
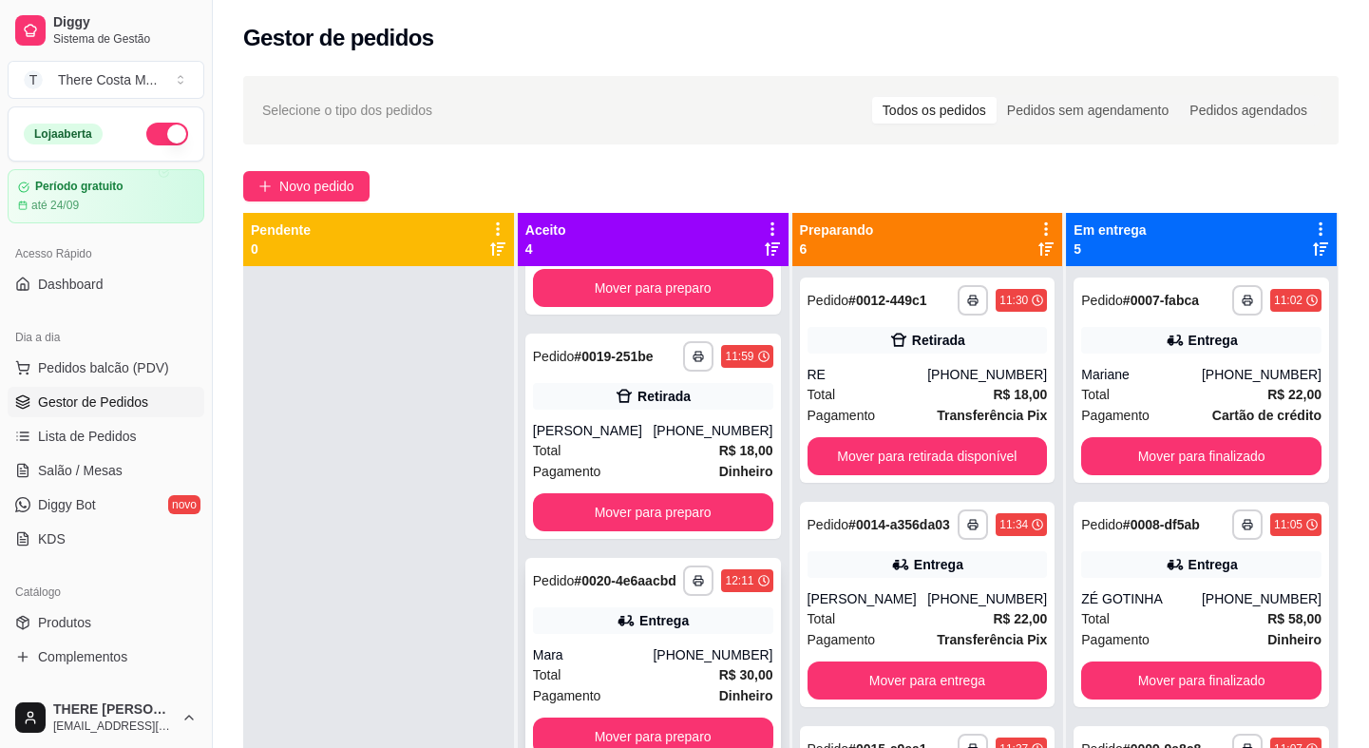
click at [716, 646] on div "[PHONE_NUMBER]" at bounding box center [713, 654] width 120 height 19
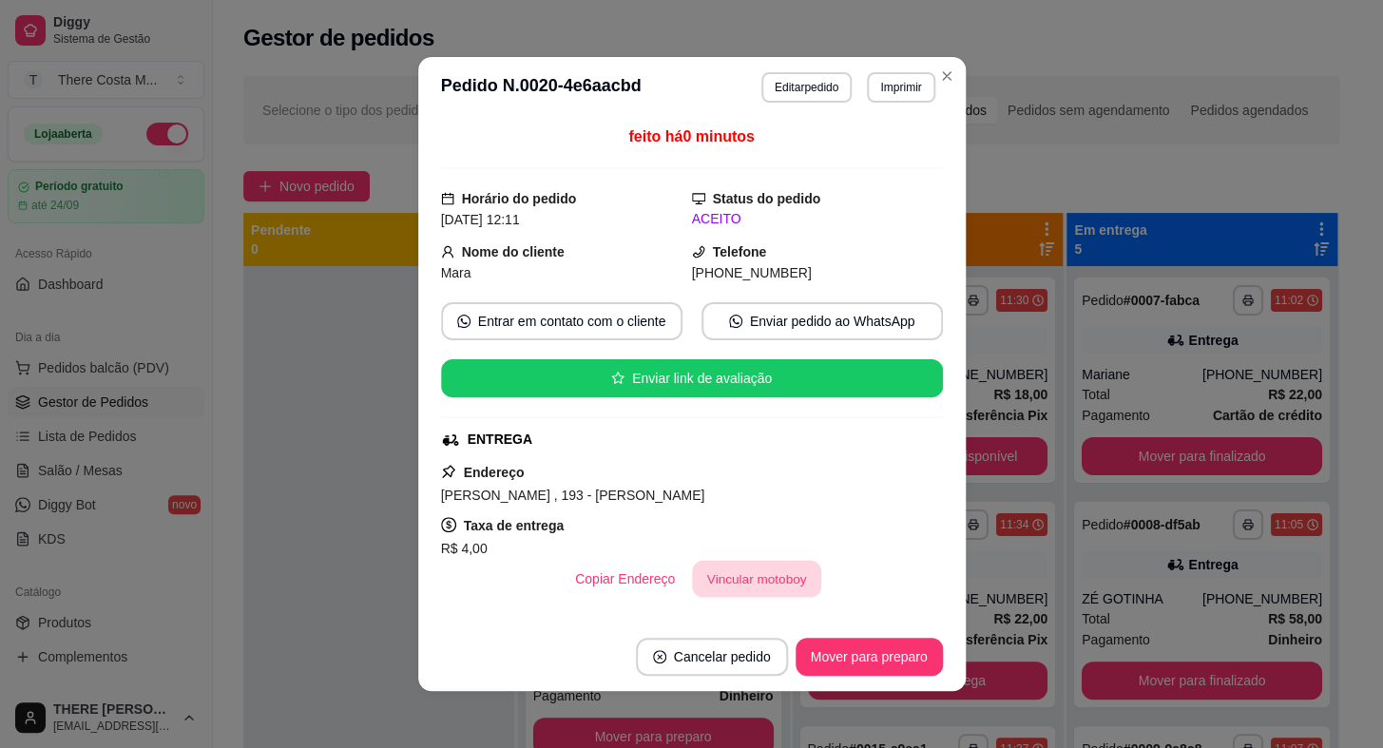
click at [745, 570] on button "Vincular motoboy" at bounding box center [756, 579] width 129 height 37
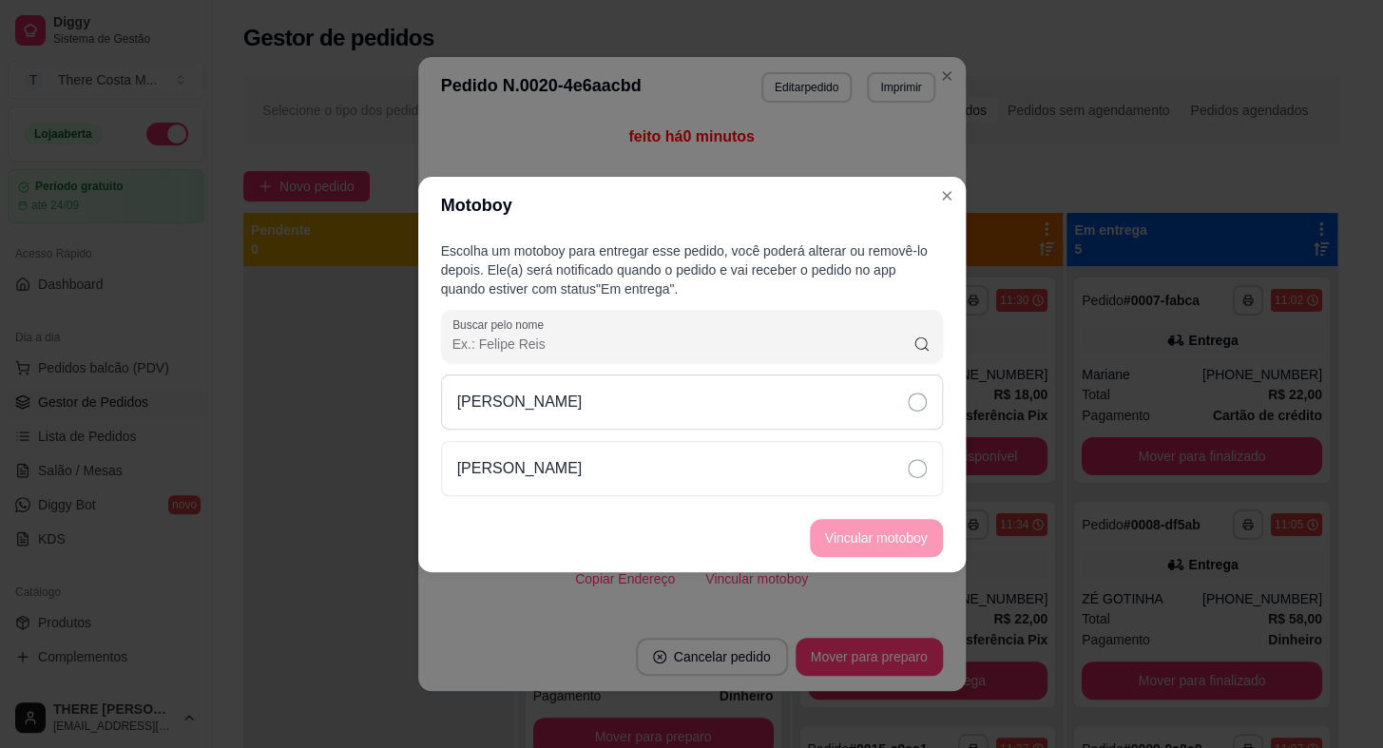
click at [773, 408] on div "[PERSON_NAME]" at bounding box center [692, 401] width 502 height 55
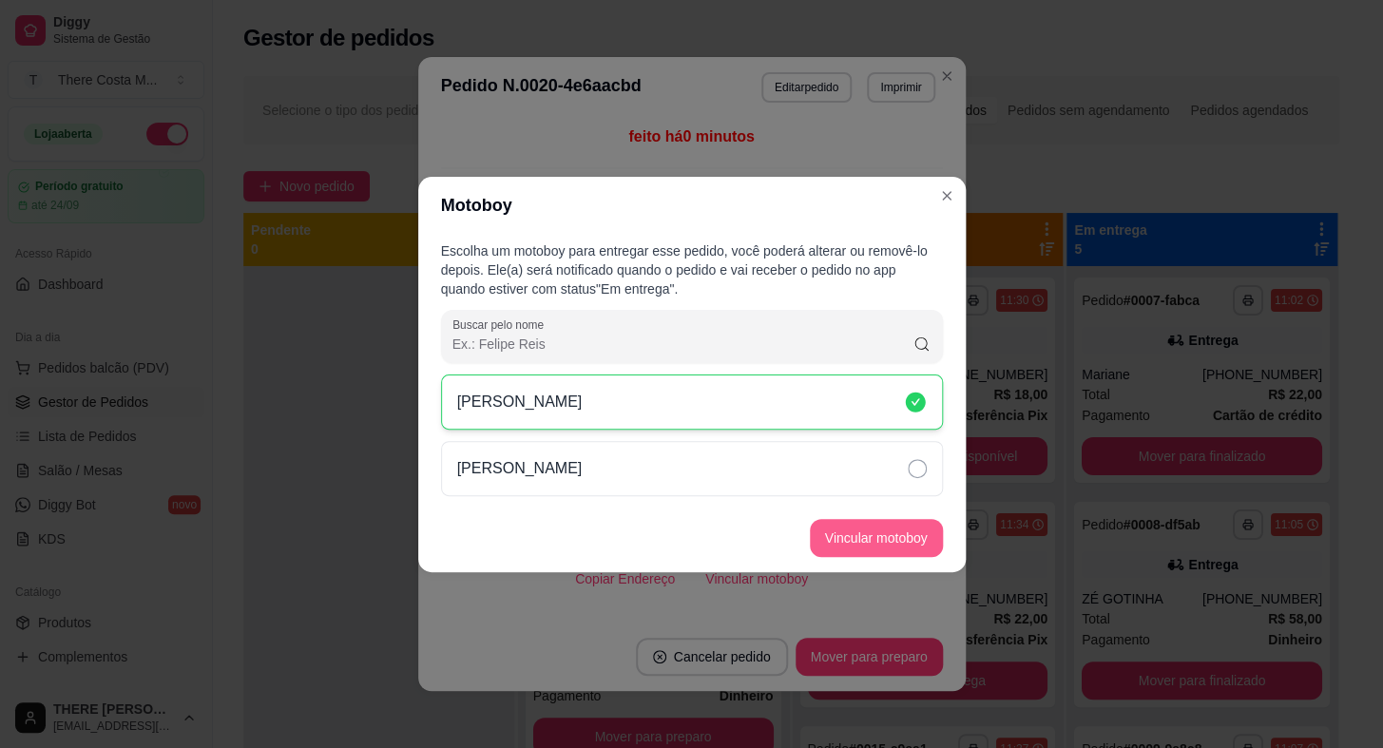
click at [873, 541] on button "Vincular motoboy" at bounding box center [876, 538] width 133 height 38
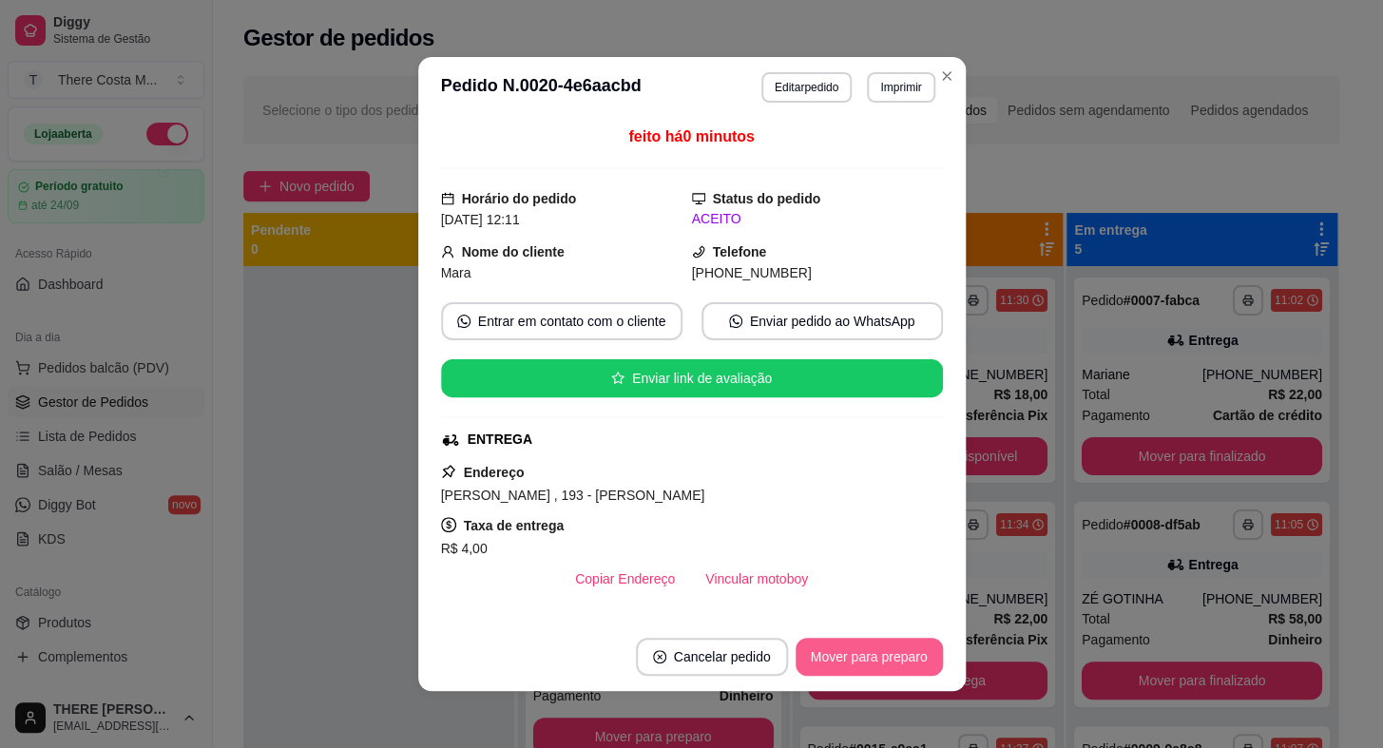
click at [854, 646] on button "Mover para preparo" at bounding box center [868, 657] width 147 height 38
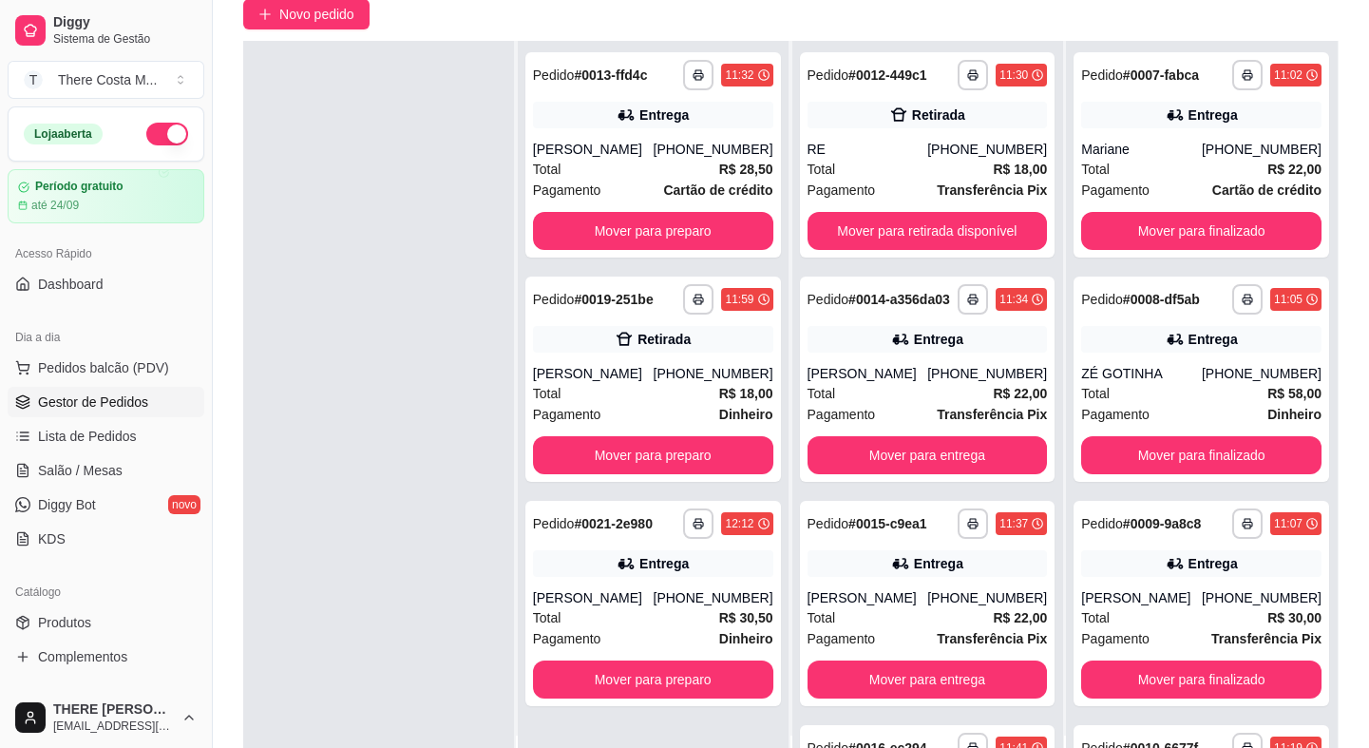
scroll to position [258, 0]
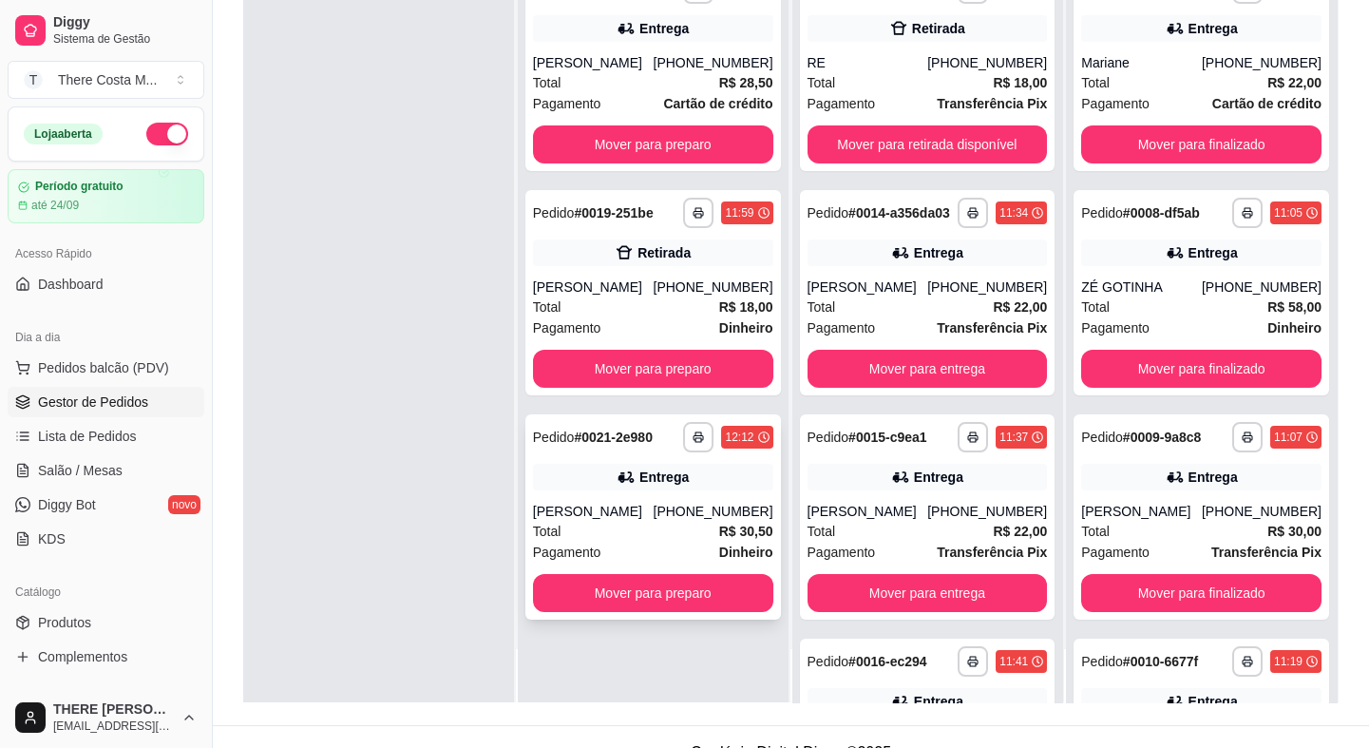
click at [618, 527] on div "Total R$ 30,50" at bounding box center [653, 531] width 240 height 21
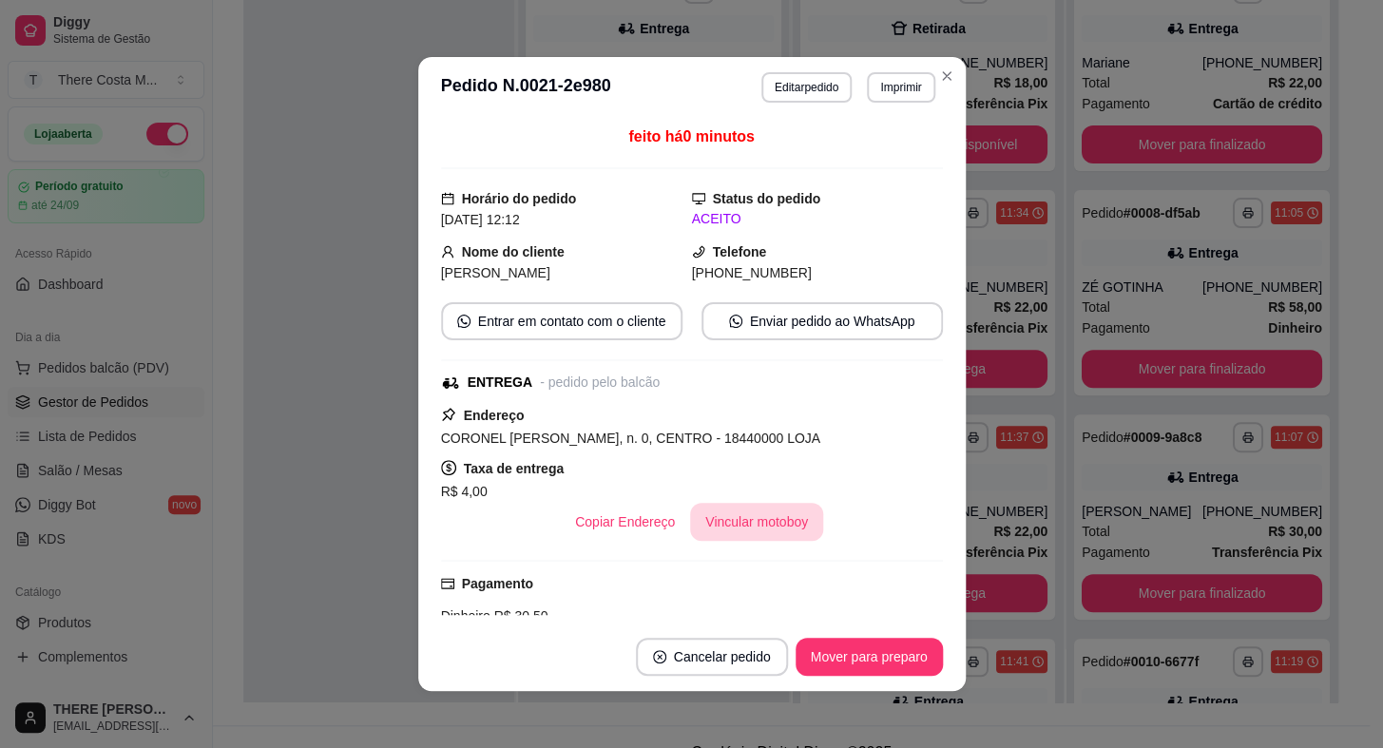
click at [753, 507] on button "Vincular motoboy" at bounding box center [756, 522] width 133 height 38
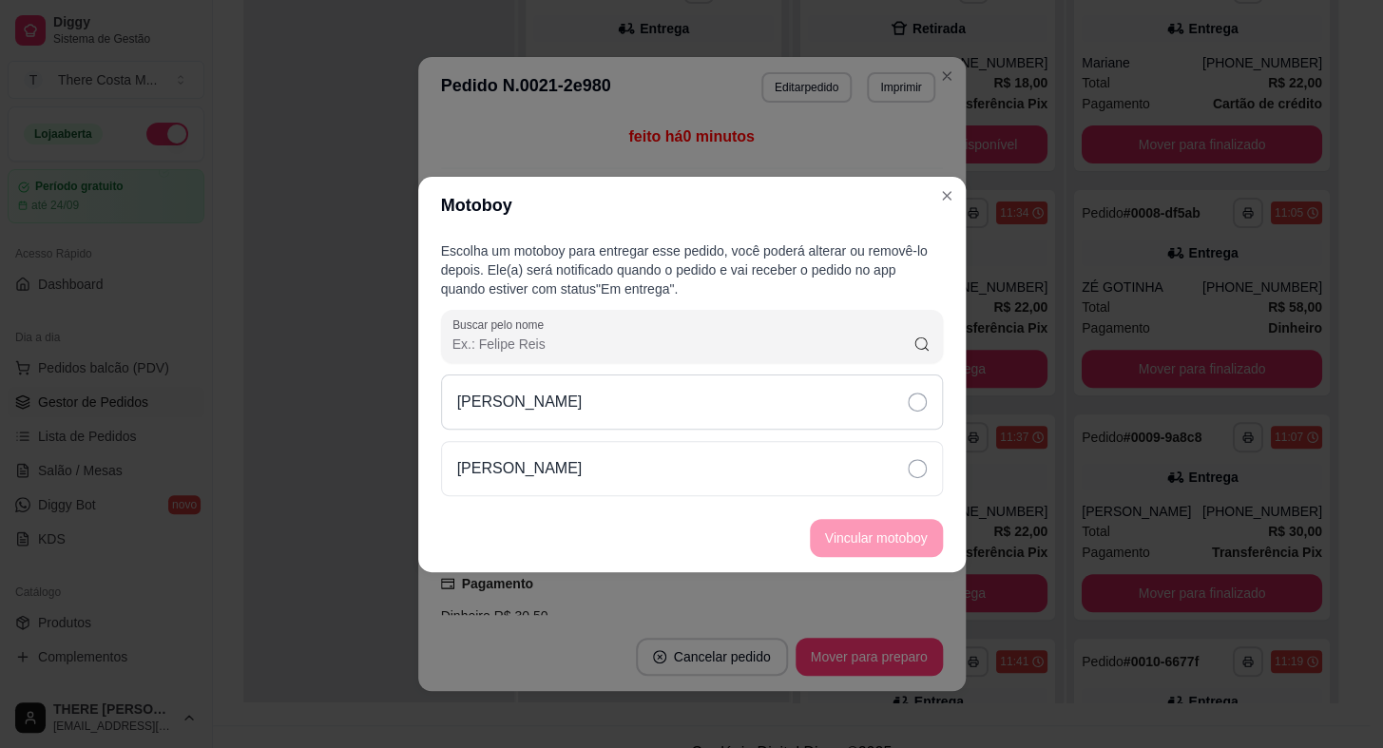
click at [770, 404] on div "[PERSON_NAME]" at bounding box center [692, 401] width 502 height 55
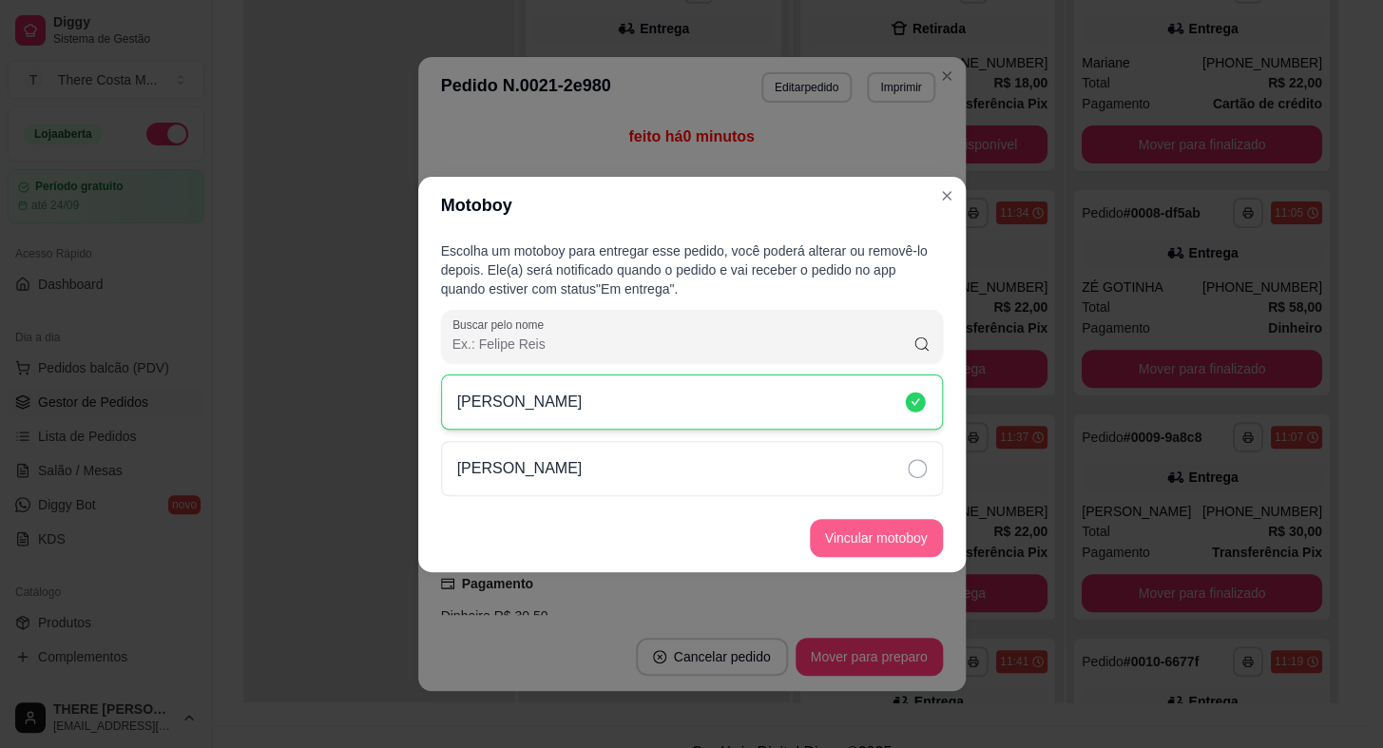
click at [868, 540] on button "Vincular motoboy" at bounding box center [876, 538] width 133 height 38
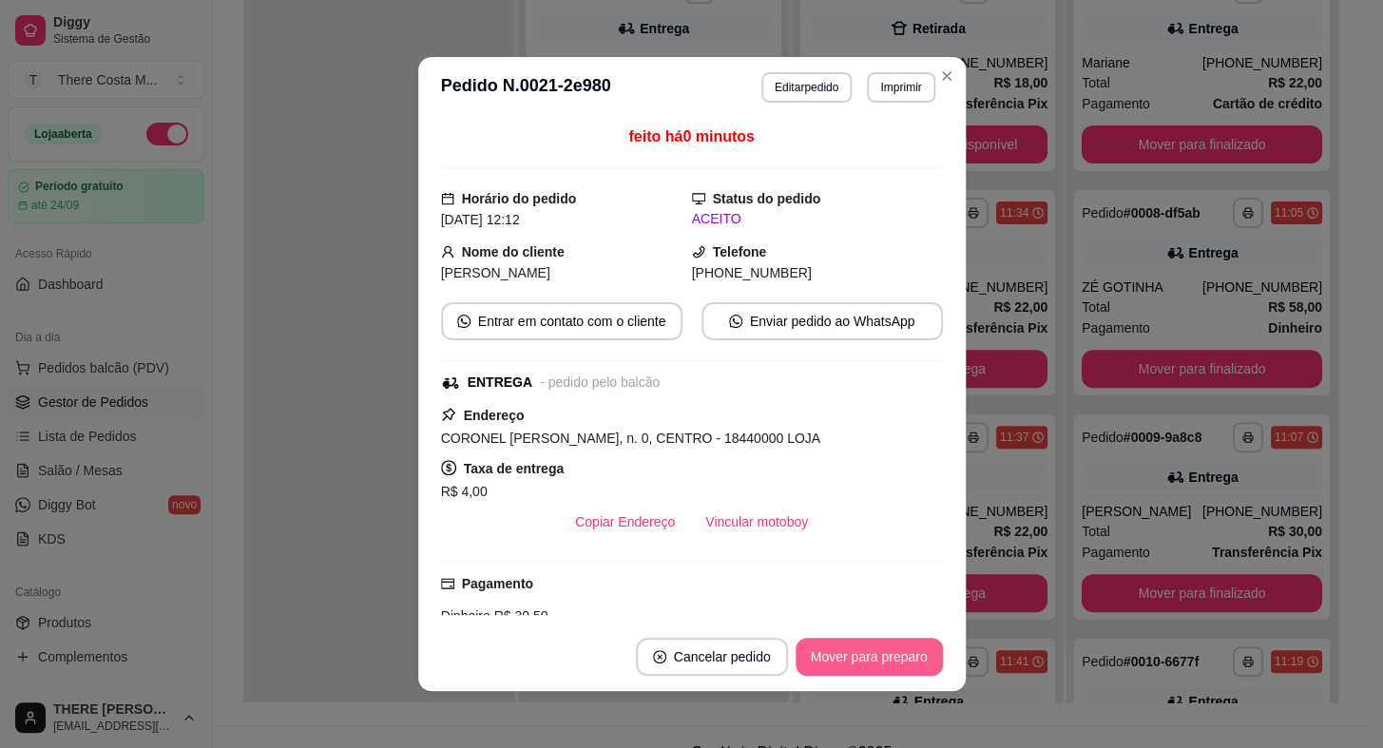
click at [857, 658] on button "Mover para preparo" at bounding box center [868, 657] width 147 height 38
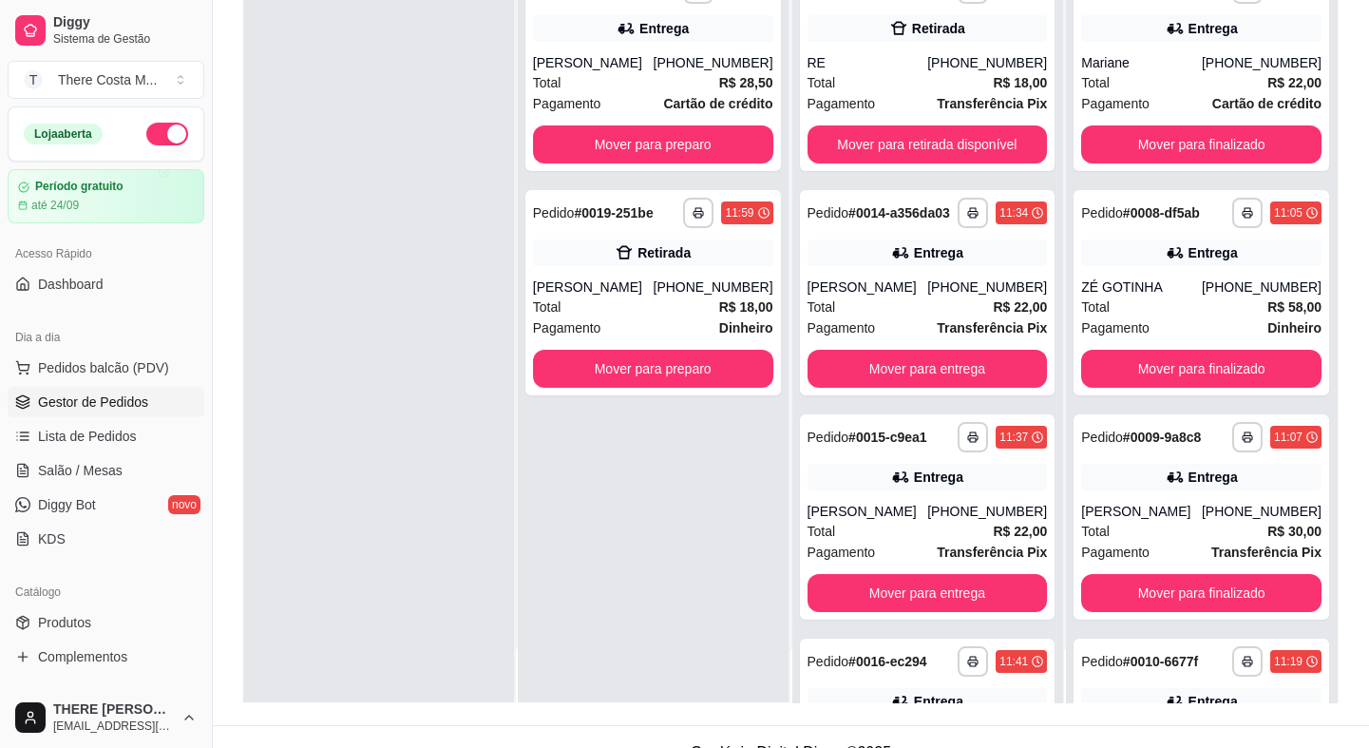
scroll to position [0, 0]
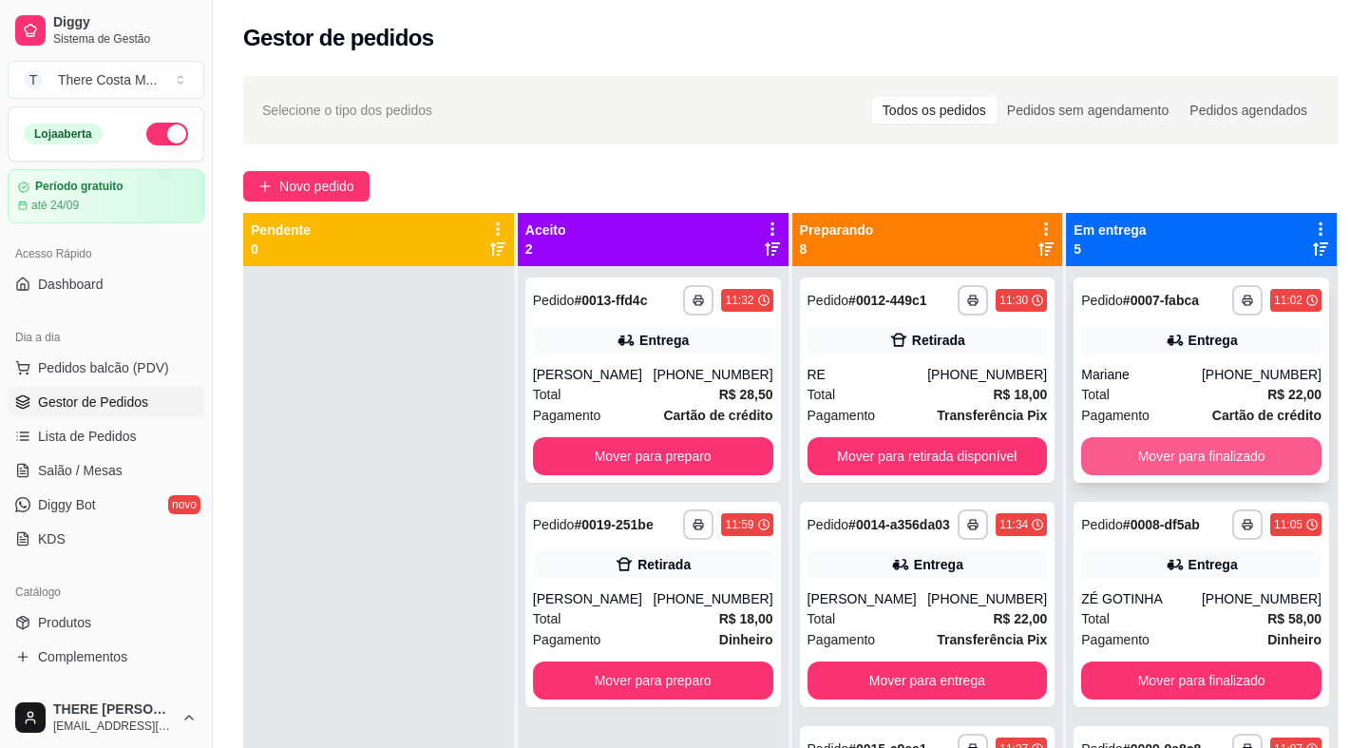
click at [1229, 449] on button "Mover para finalizado" at bounding box center [1201, 456] width 240 height 38
click at [1228, 449] on button "Mover para finalizado" at bounding box center [1201, 456] width 240 height 38
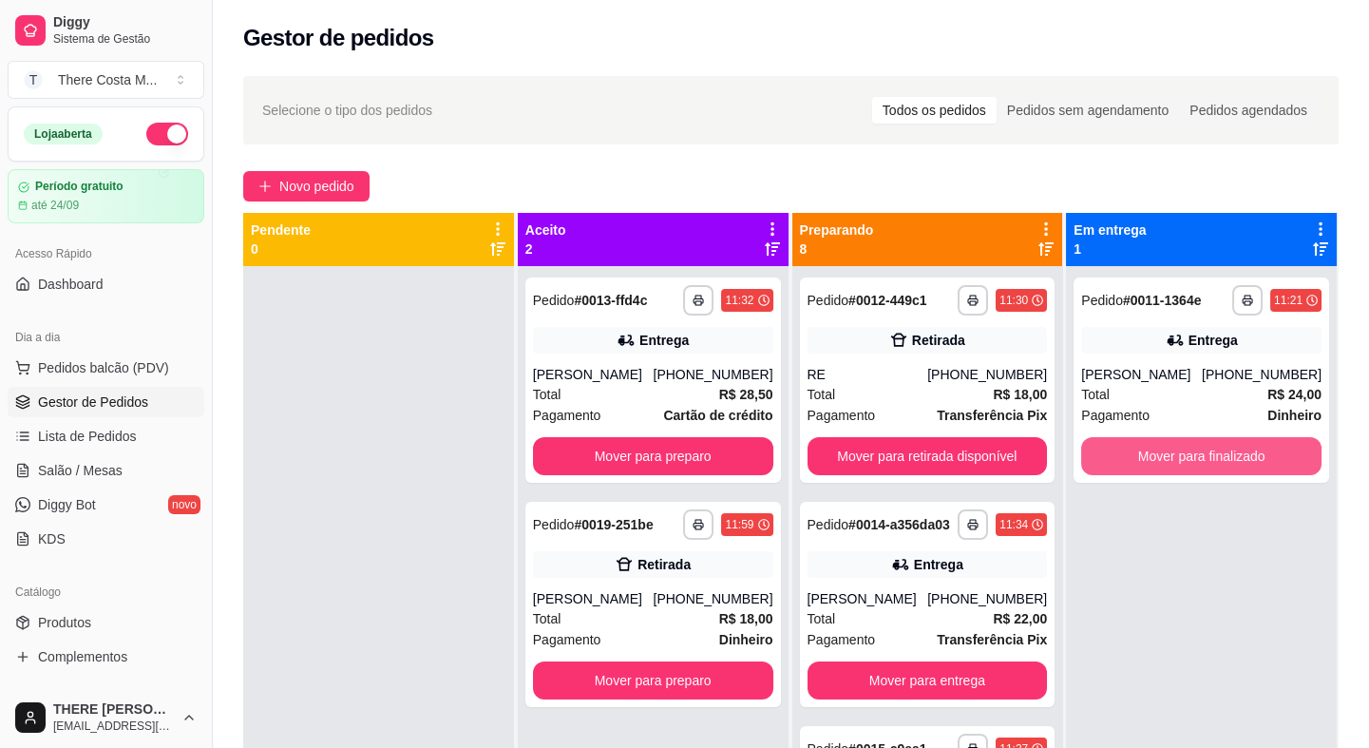
click at [1228, 449] on button "Mover para finalizado" at bounding box center [1201, 456] width 240 height 38
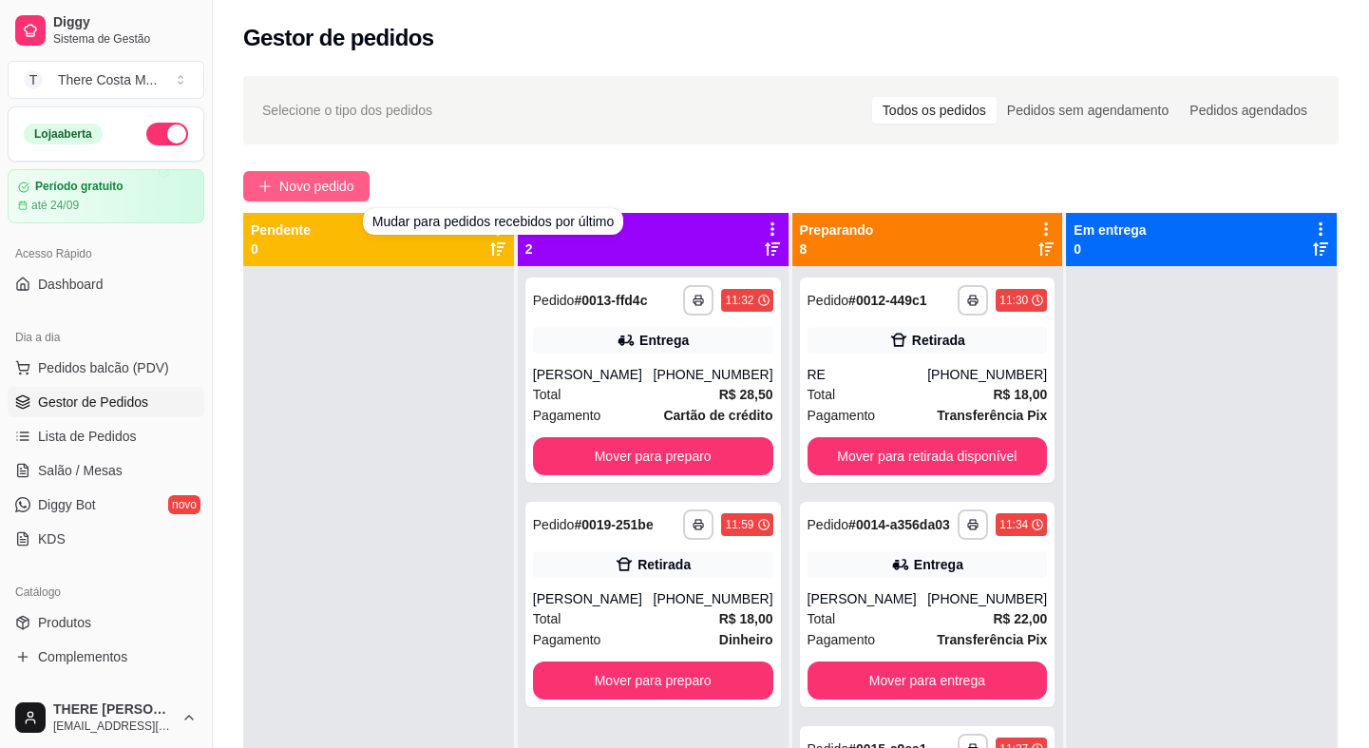
click at [353, 186] on span "Novo pedido" at bounding box center [316, 186] width 75 height 21
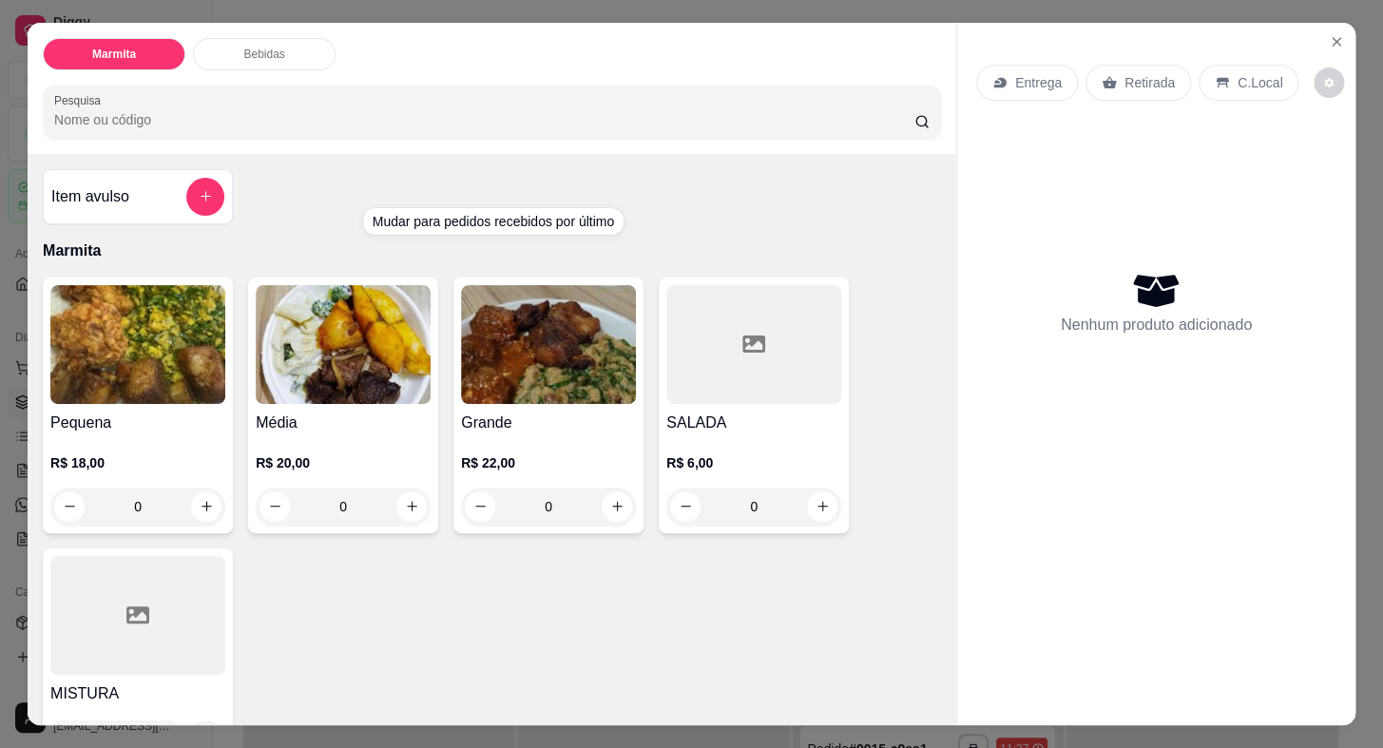
click at [1134, 79] on p "Retirada" at bounding box center [1149, 82] width 50 height 19
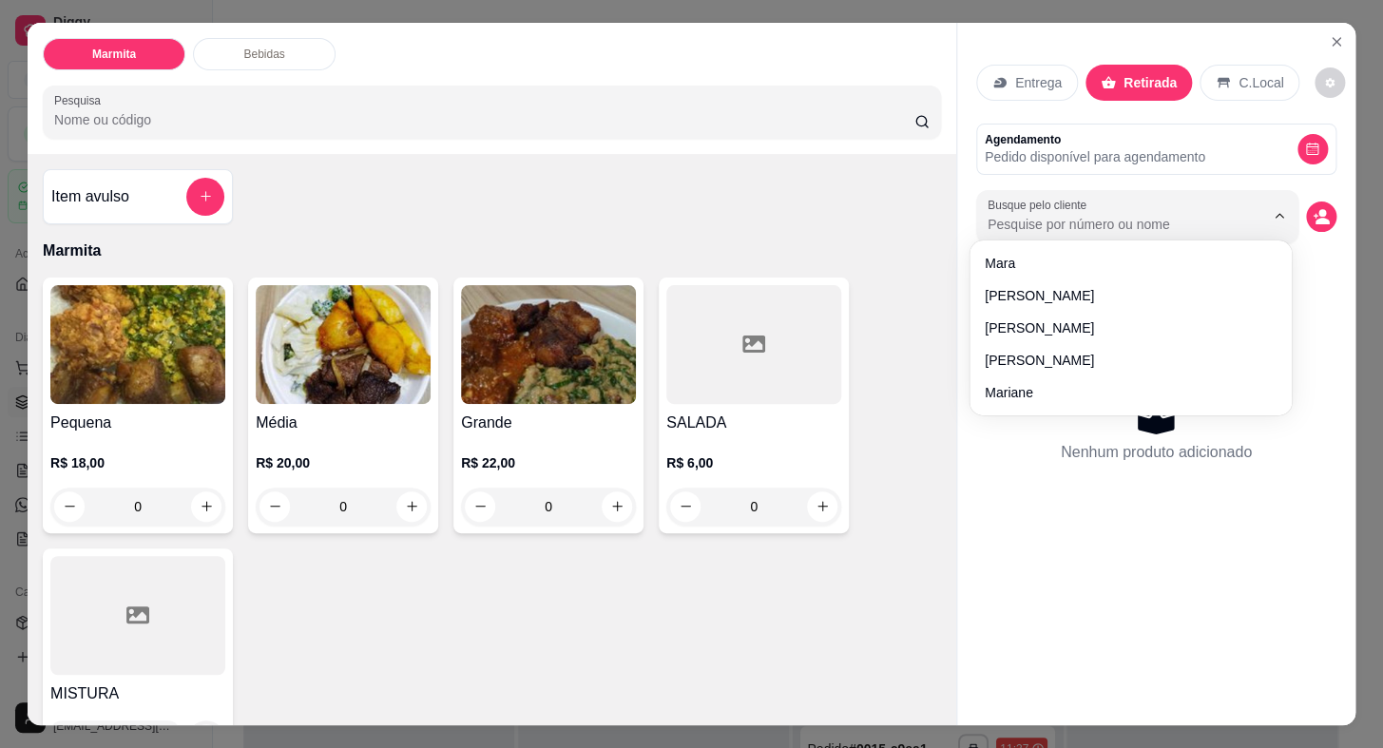
click at [1177, 219] on input "Busque pelo cliente" at bounding box center [1110, 224] width 246 height 19
type input "gas"
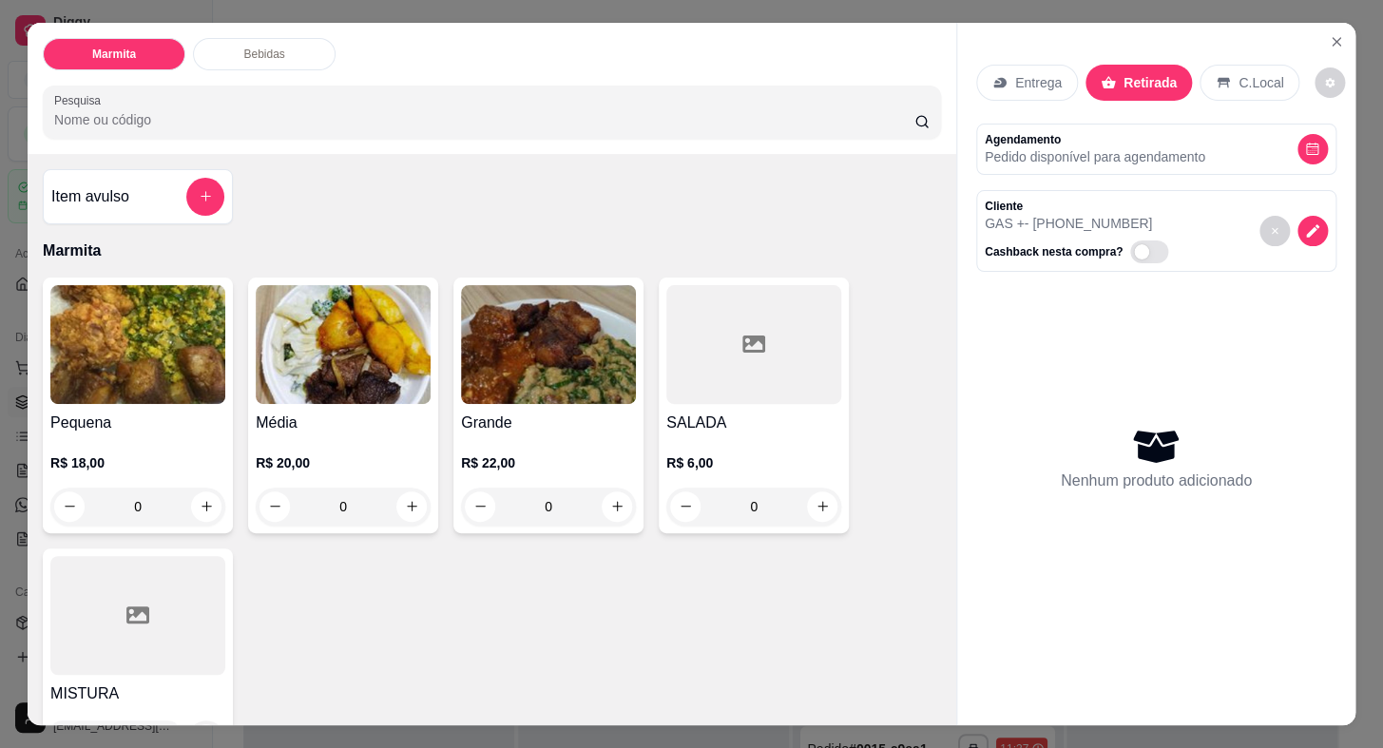
click at [342, 393] on img at bounding box center [343, 344] width 175 height 119
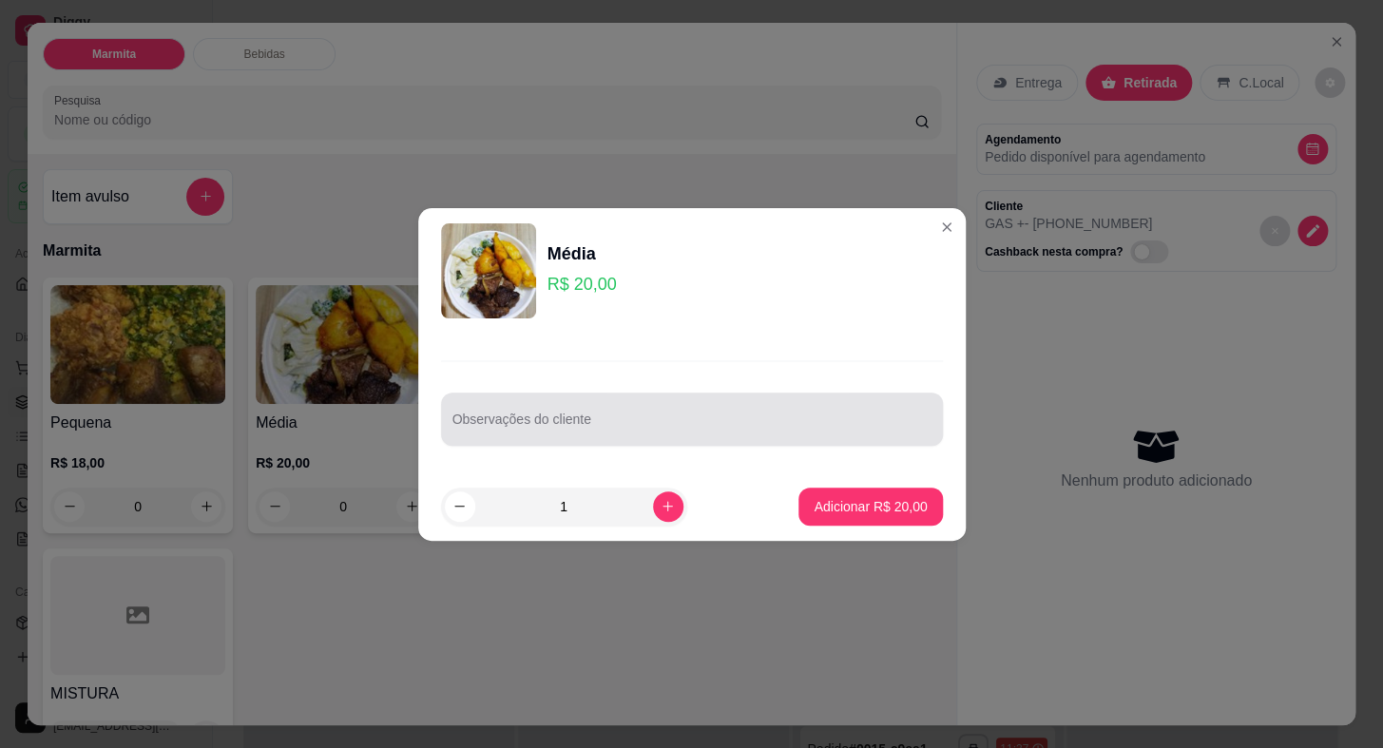
click at [605, 420] on input "Observações do cliente" at bounding box center [691, 426] width 479 height 19
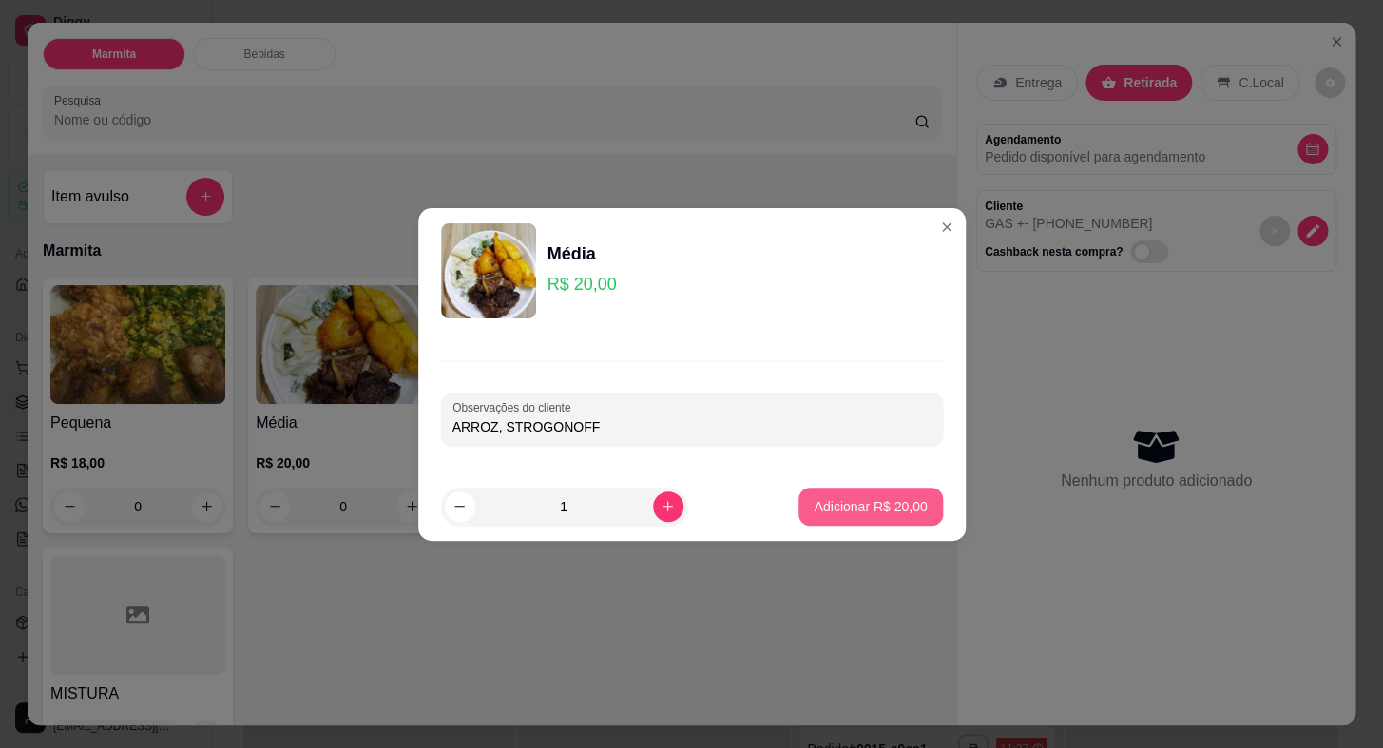
type input "ARROZ, STROGONOFF"
click at [854, 502] on p "Adicionar R$ 20,00" at bounding box center [869, 506] width 113 height 19
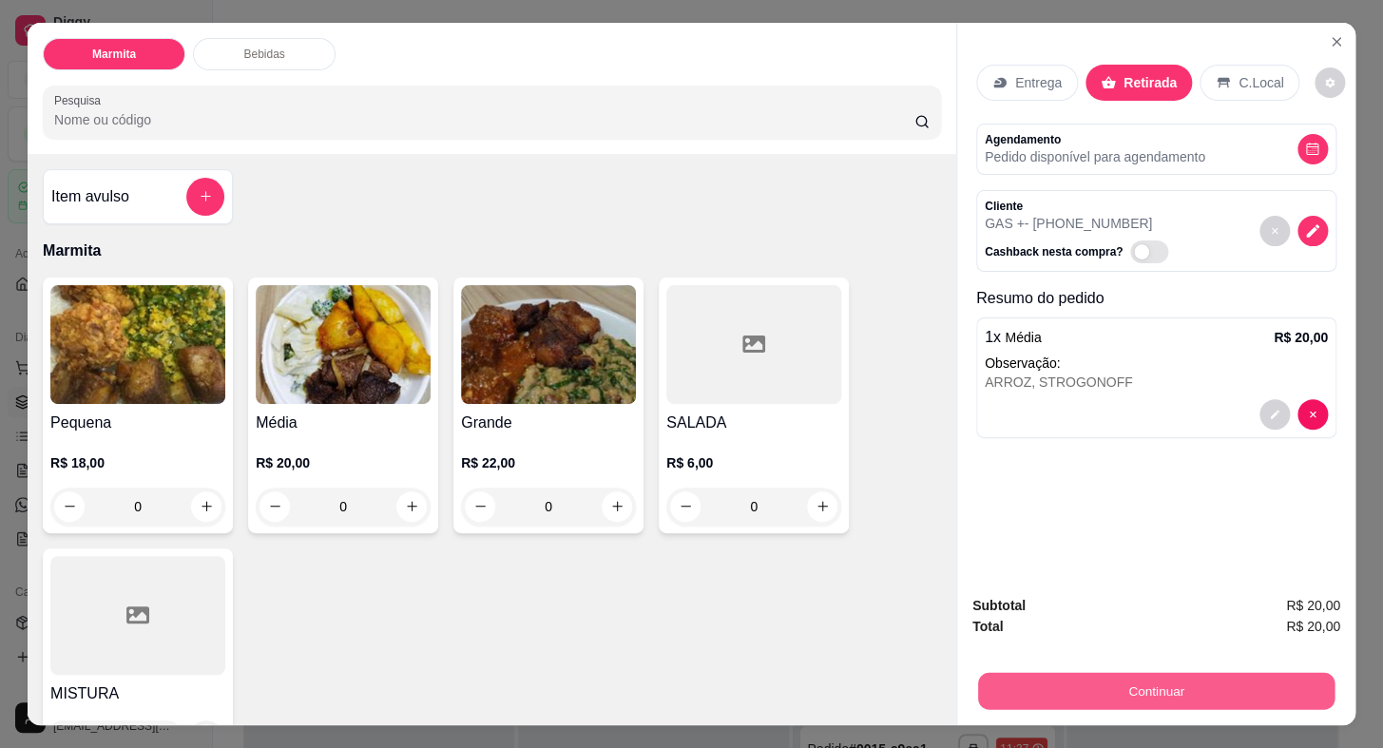
click at [1218, 687] on button "Continuar" at bounding box center [1156, 691] width 356 height 37
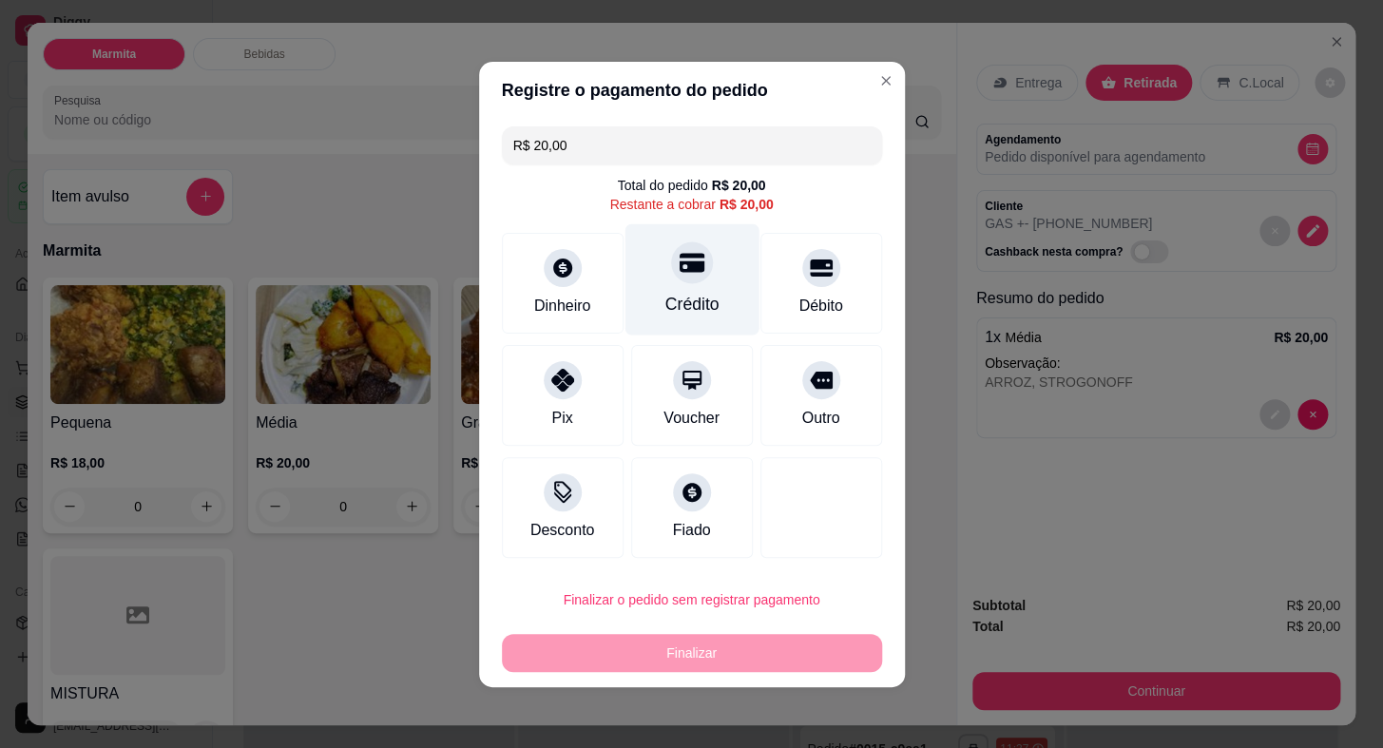
click at [674, 286] on div "Crédito" at bounding box center [691, 278] width 134 height 111
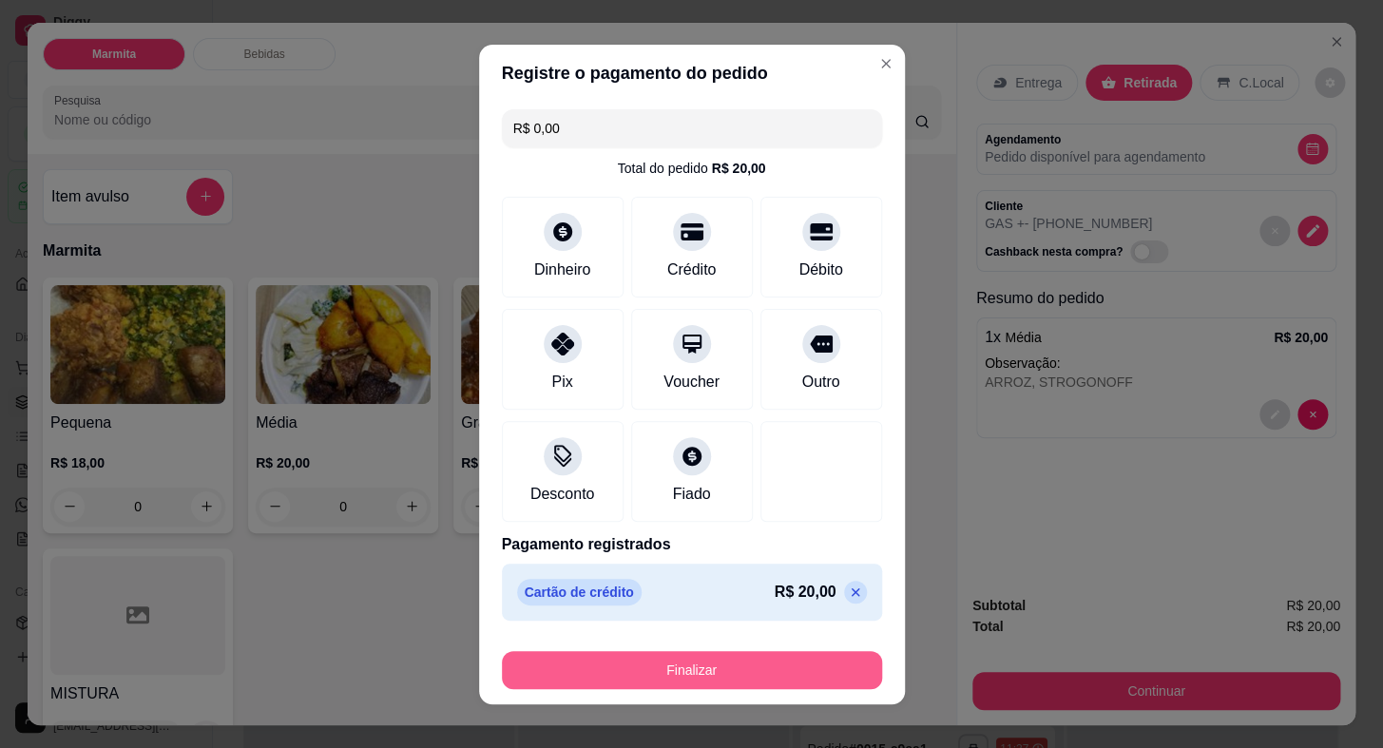
click at [736, 664] on button "Finalizar" at bounding box center [692, 670] width 380 height 38
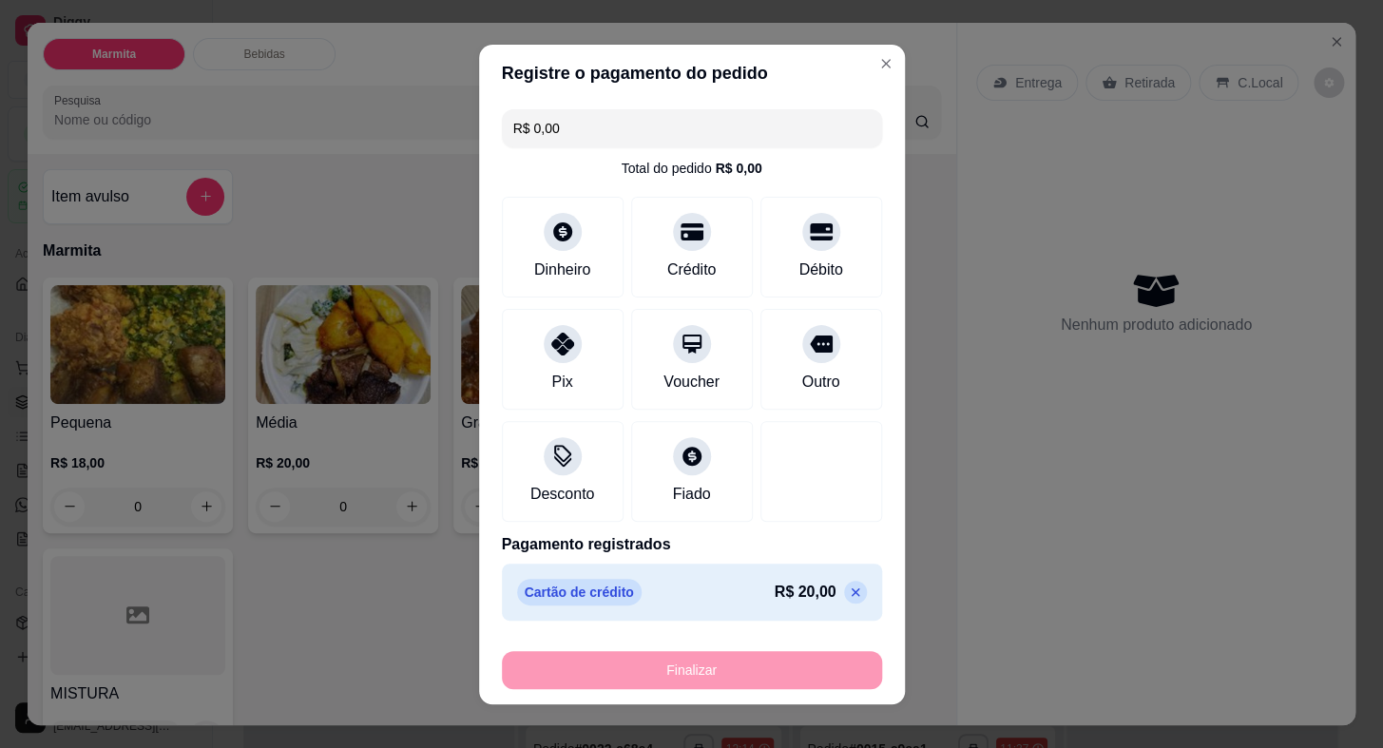
type input "-R$ 20,00"
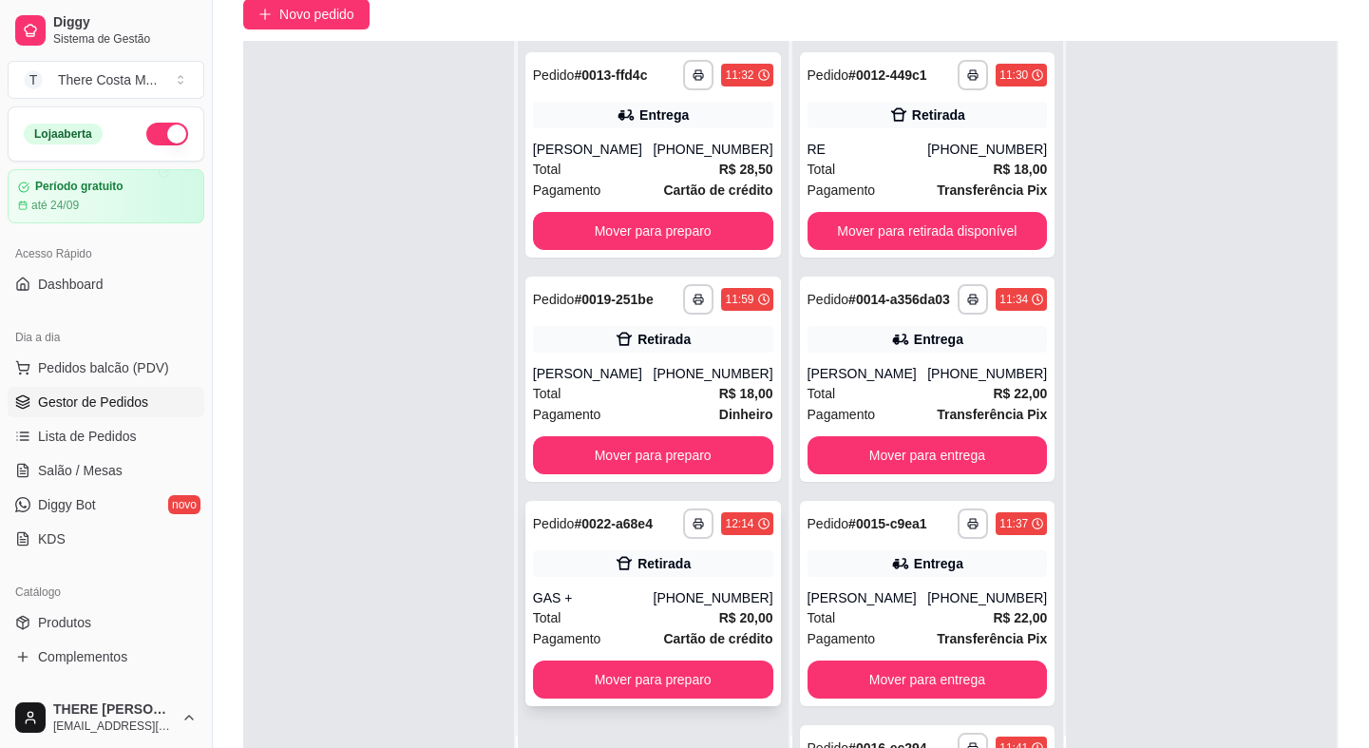
scroll to position [258, 0]
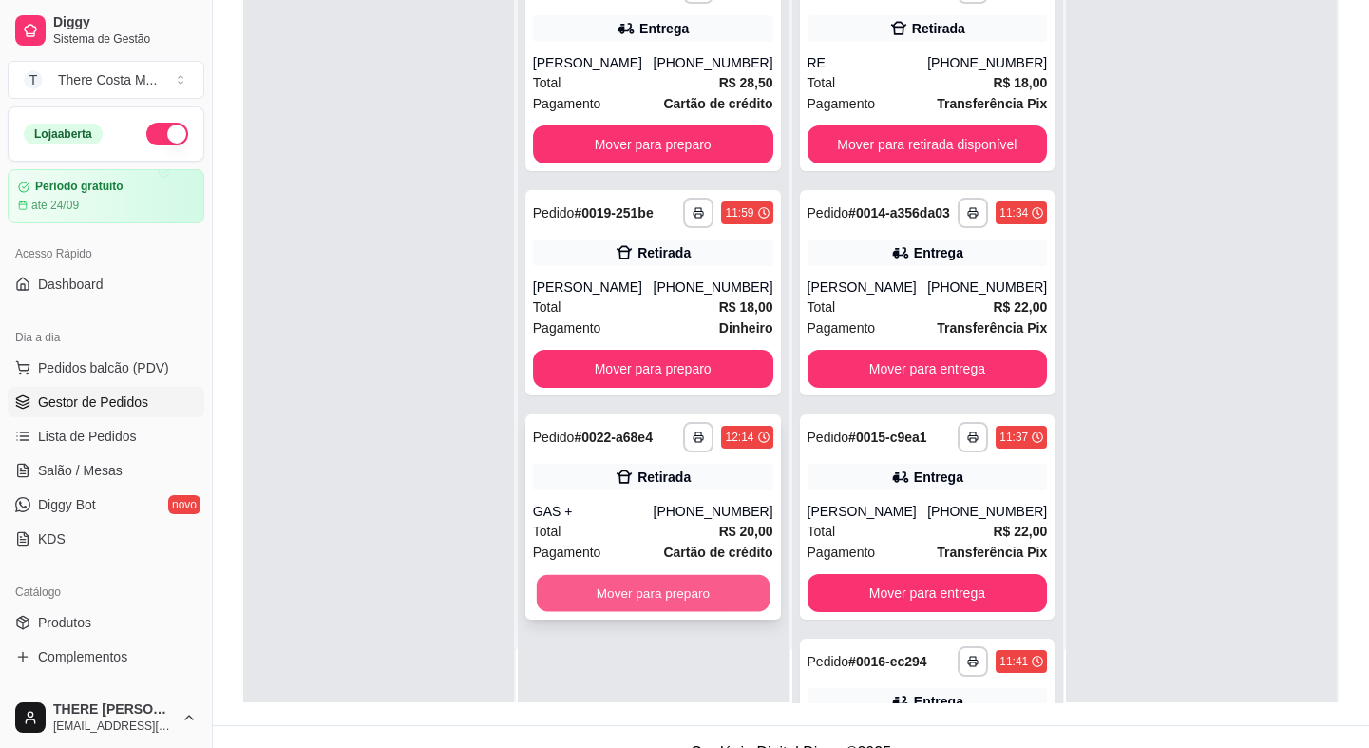
click at [703, 583] on button "Mover para preparo" at bounding box center [653, 593] width 233 height 37
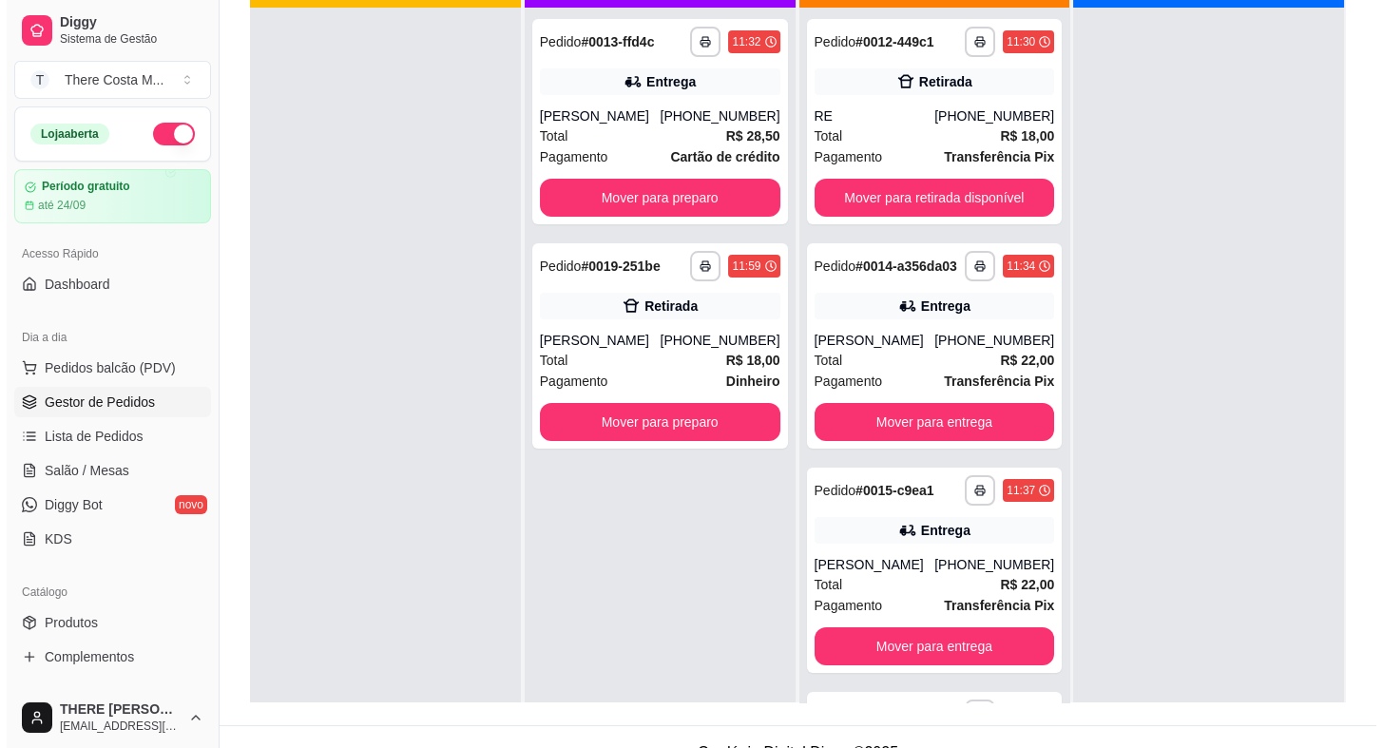
scroll to position [0, 0]
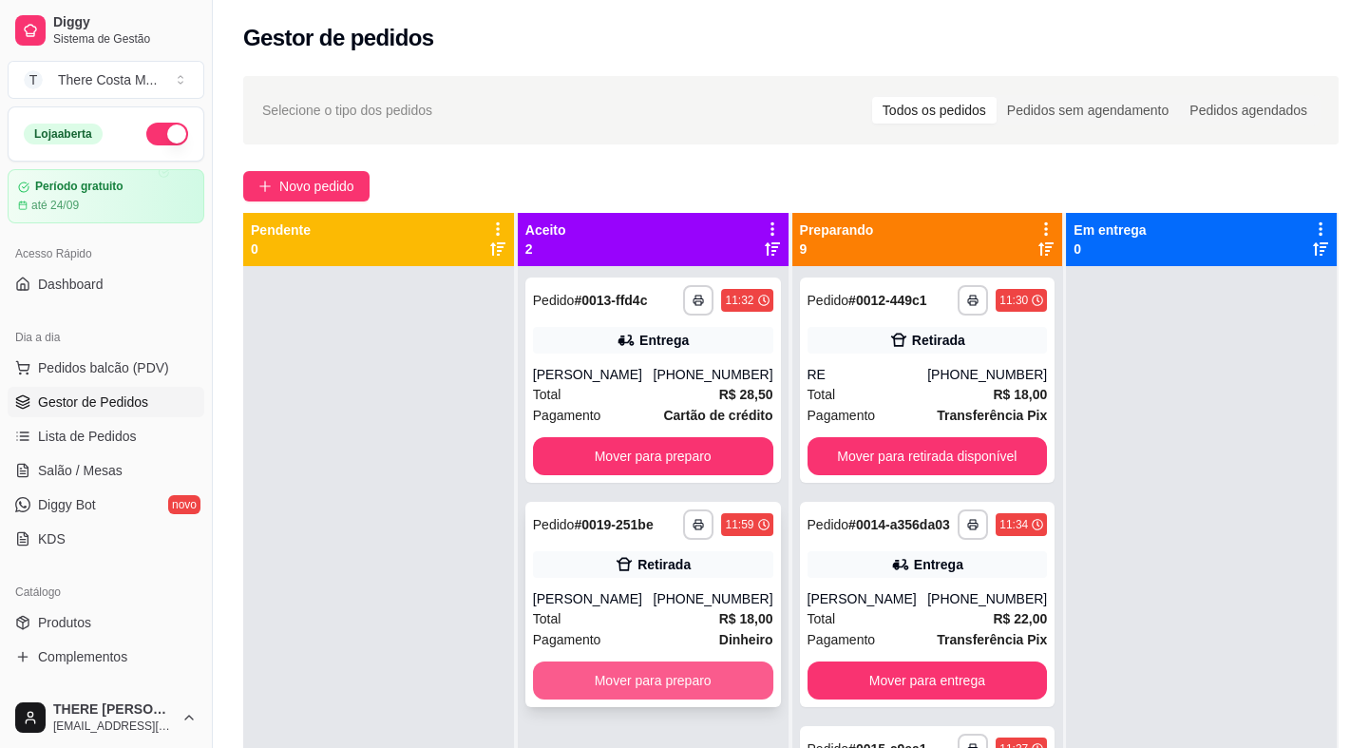
click at [696, 686] on button "Mover para preparo" at bounding box center [653, 680] width 240 height 38
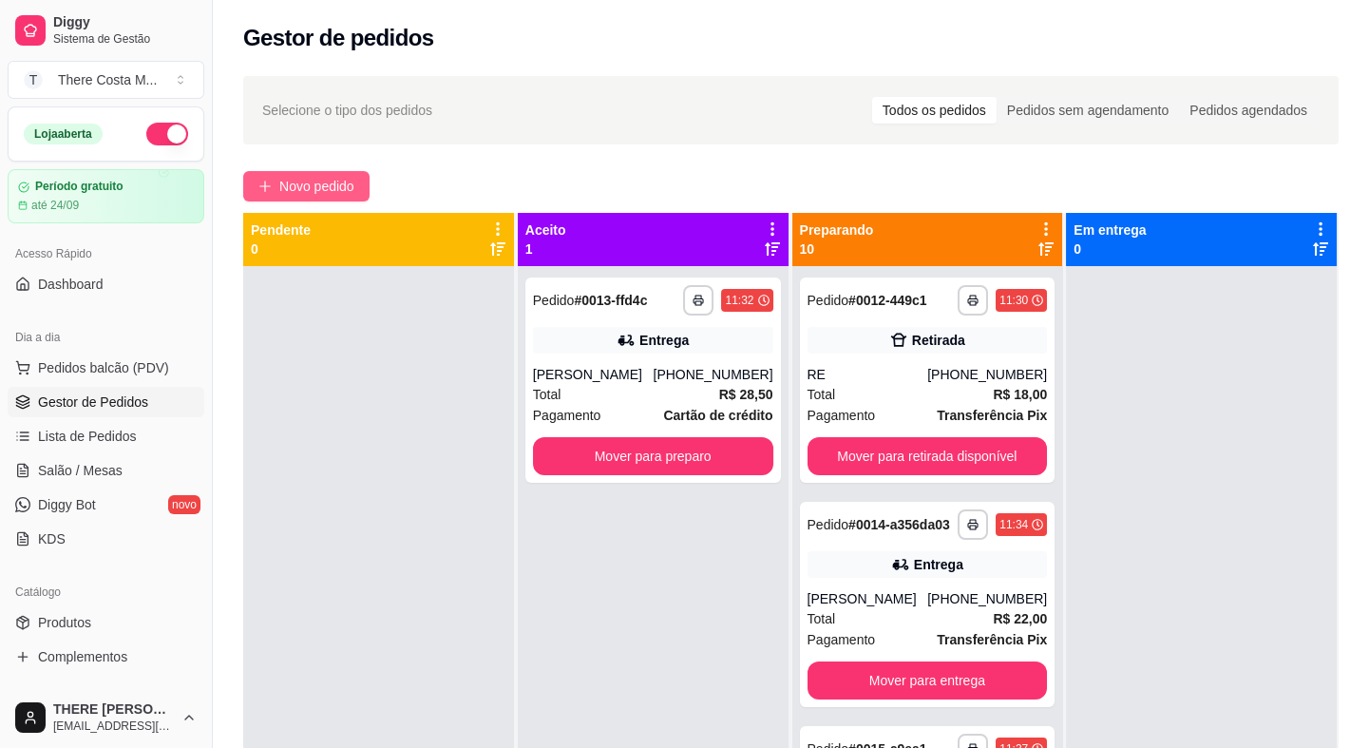
click at [353, 181] on span "Novo pedido" at bounding box center [316, 186] width 75 height 21
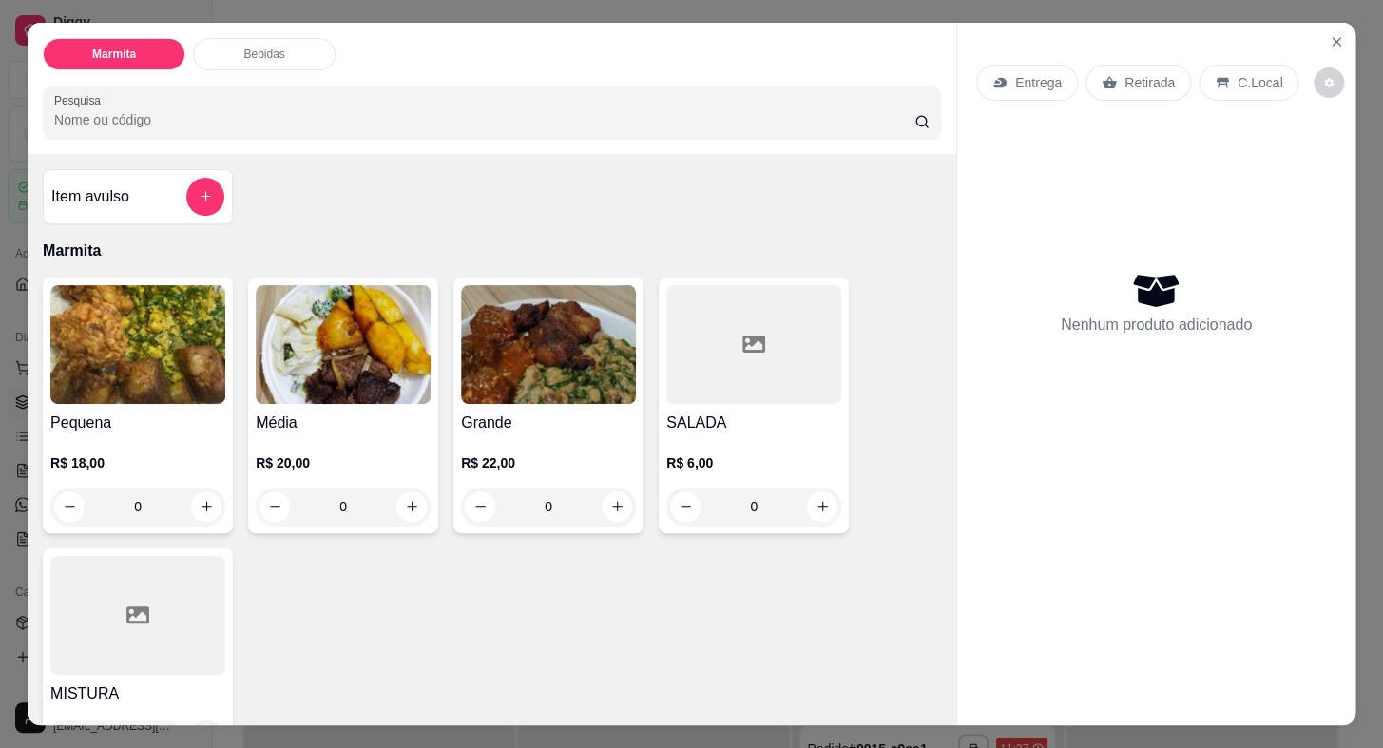
click at [1031, 73] on p "Entrega" at bounding box center [1038, 82] width 47 height 19
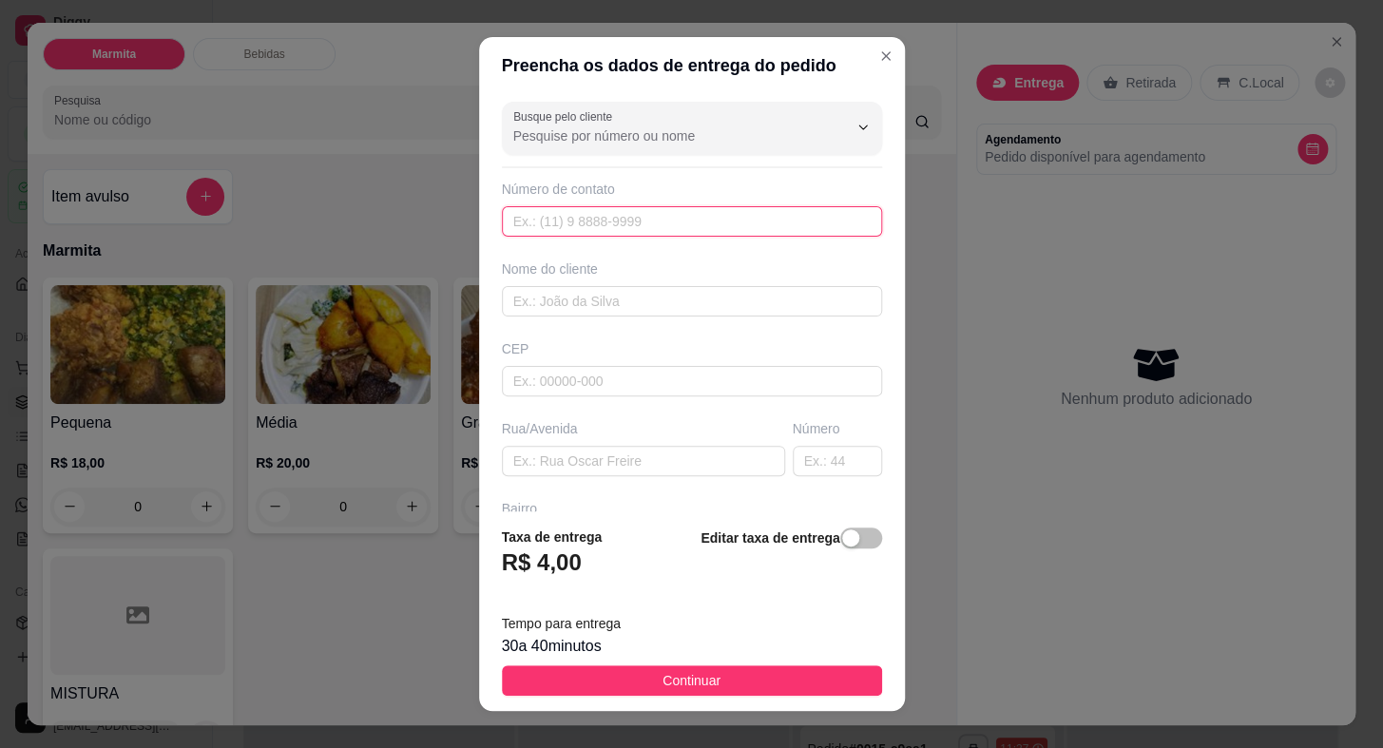
click at [580, 221] on input "text" at bounding box center [692, 221] width 380 height 30
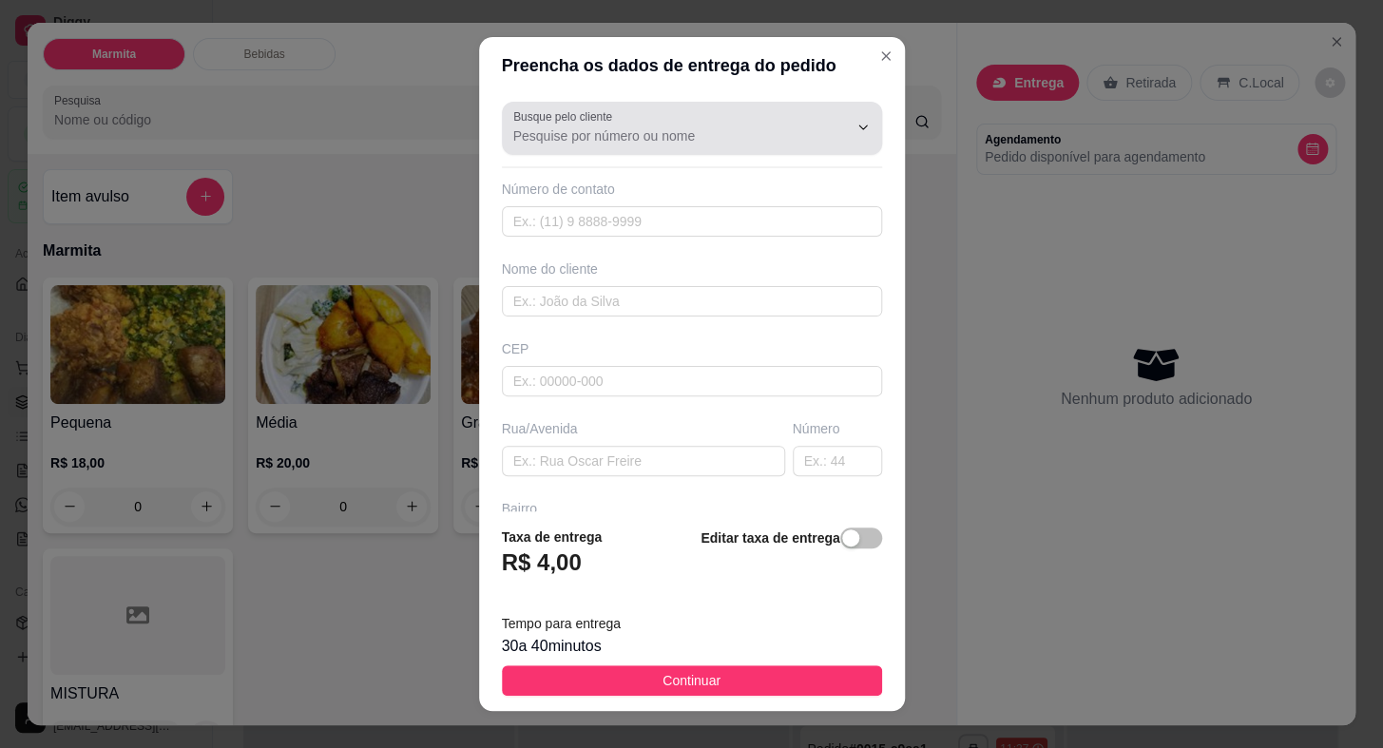
click at [659, 133] on input "Busque pelo cliente" at bounding box center [665, 135] width 304 height 19
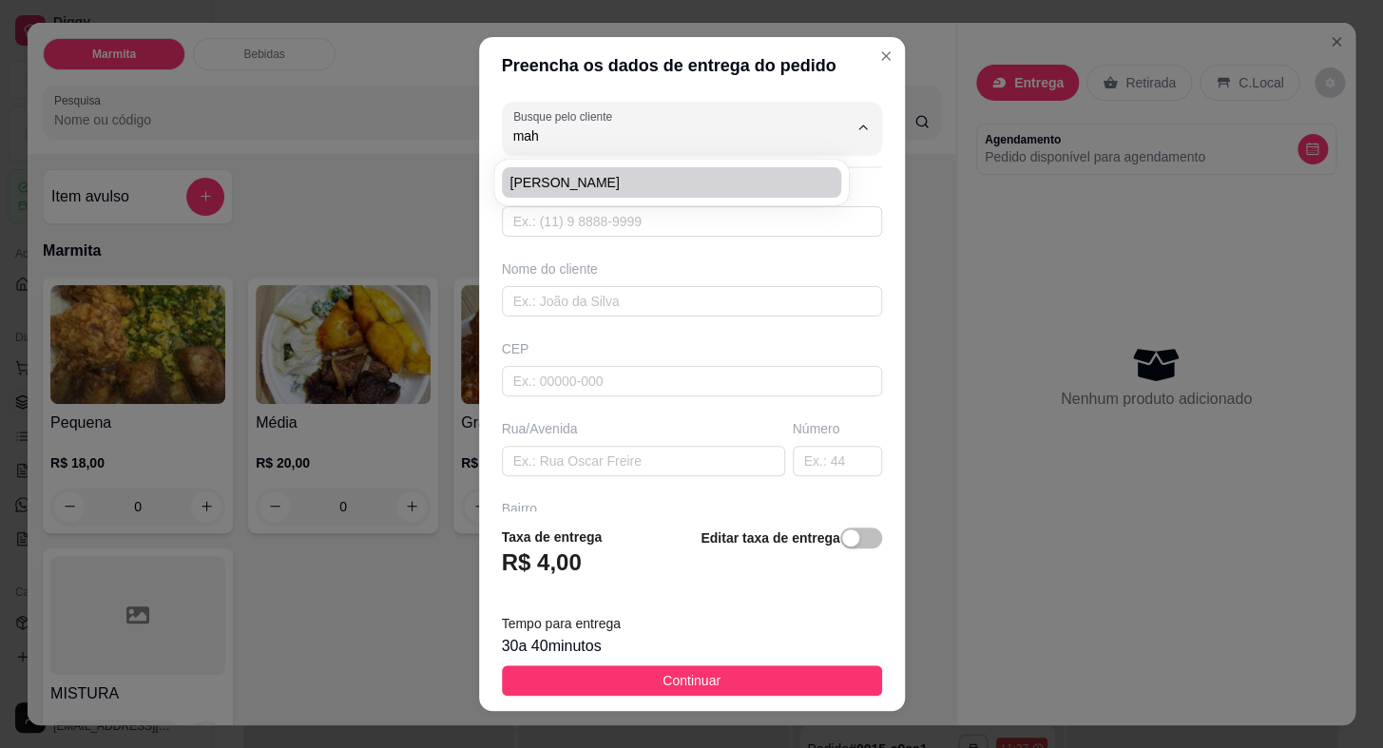
click at [648, 177] on span "[PERSON_NAME]" at bounding box center [661, 182] width 305 height 19
type input "[PERSON_NAME]"
type input "15997300863"
type input "[PERSON_NAME]"
type input "18440000"
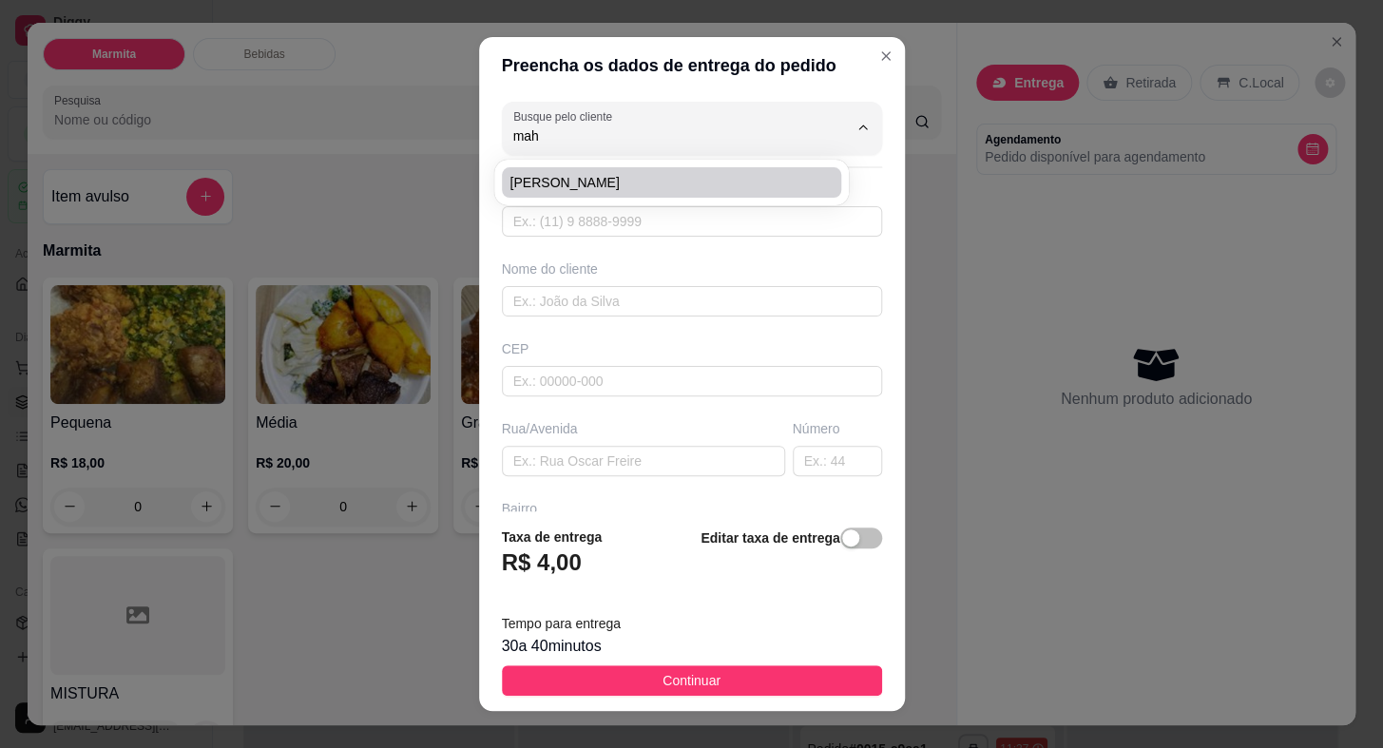
type input "[PERSON_NAME]"
type input "127"
type input "SANTA INES 2"
type input "Itaberá"
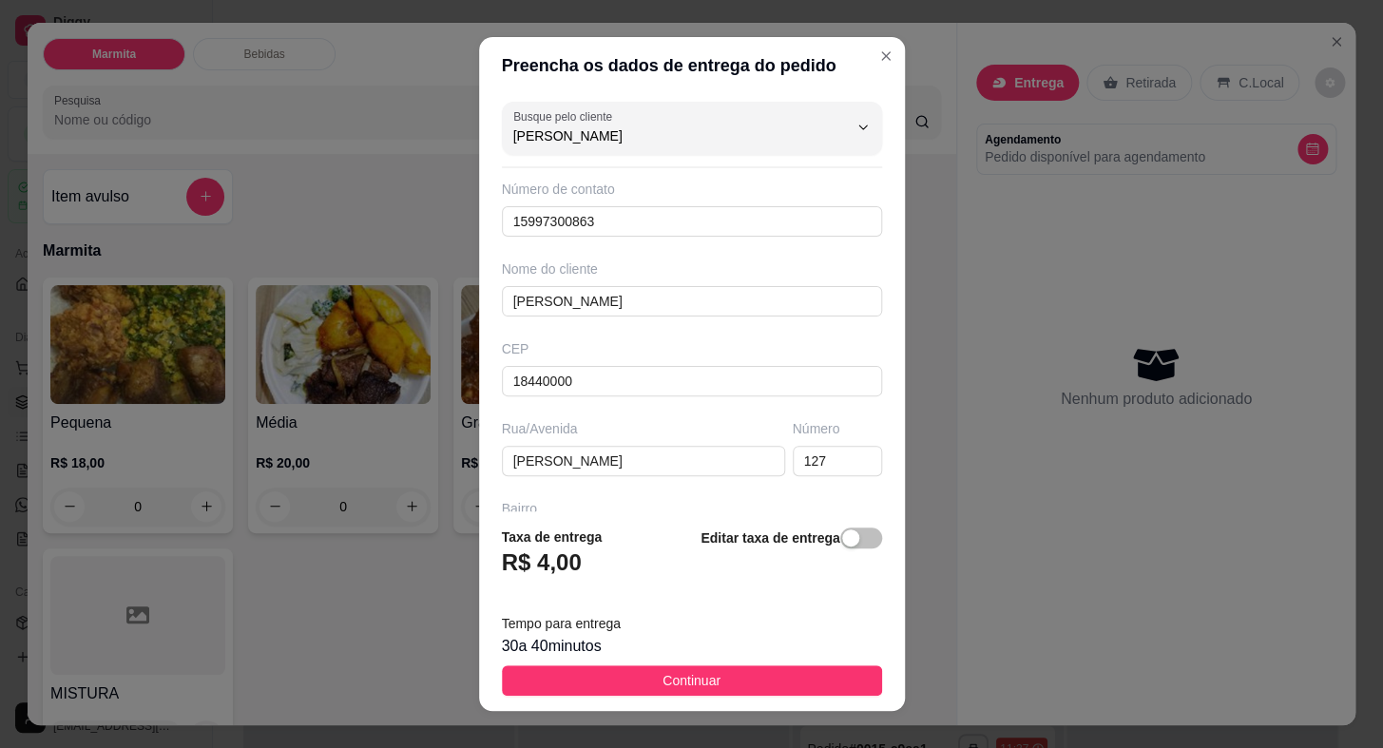
type input "[PERSON_NAME]"
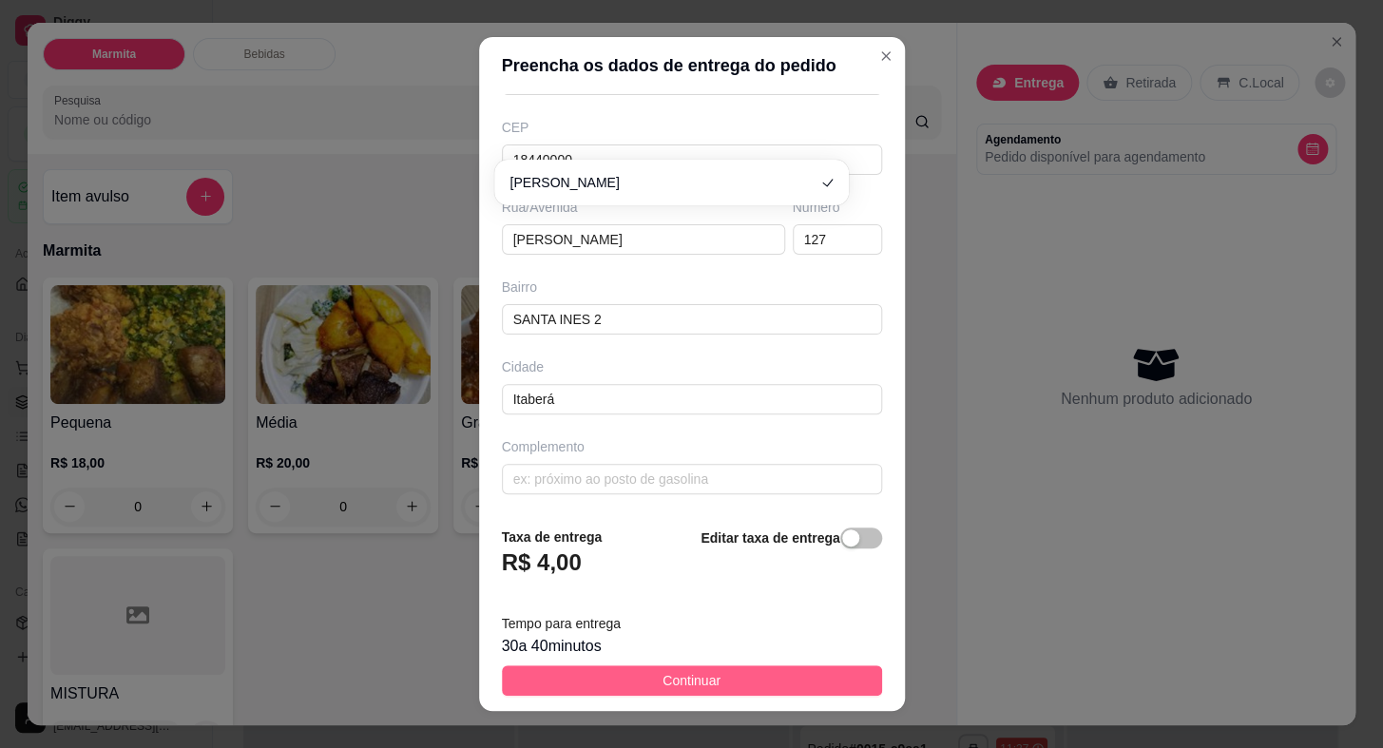
click at [676, 672] on span "Continuar" at bounding box center [691, 680] width 58 height 21
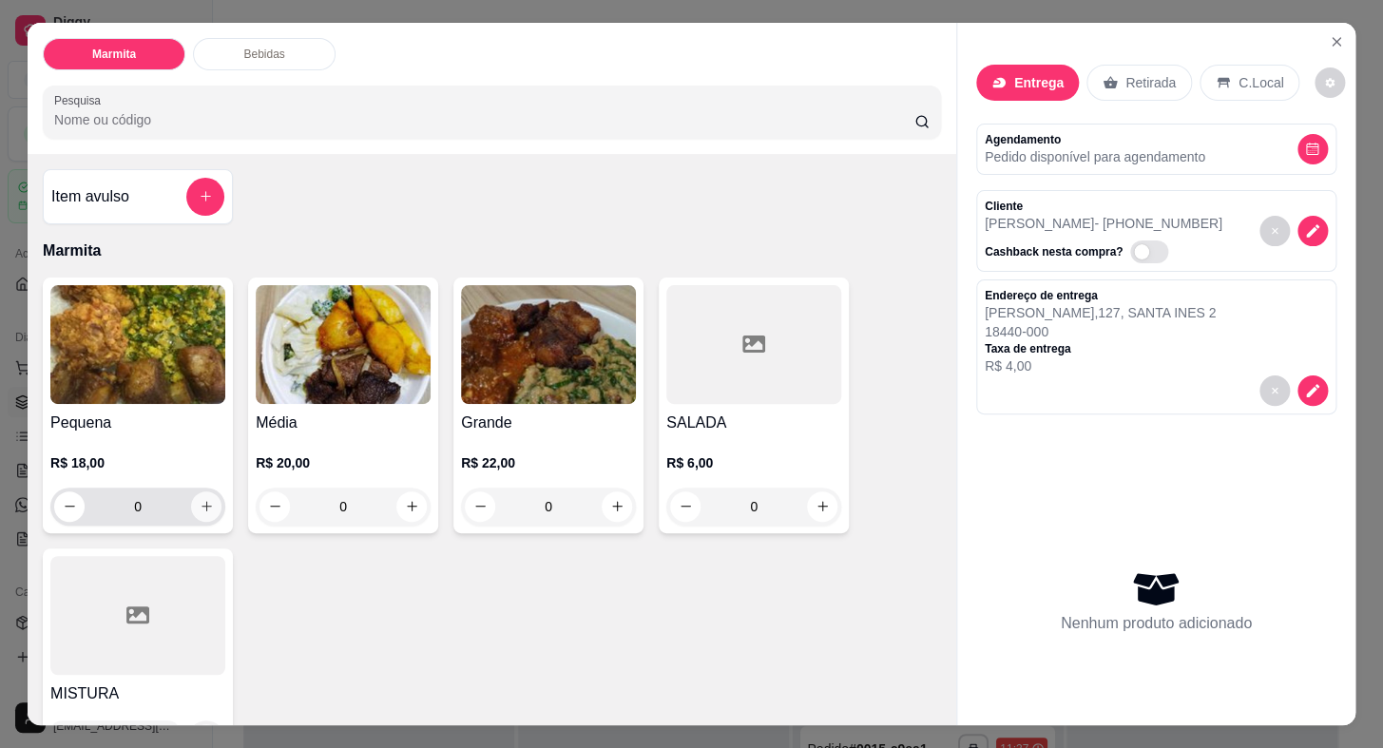
click at [200, 502] on icon "increase-product-quantity" at bounding box center [207, 506] width 14 height 14
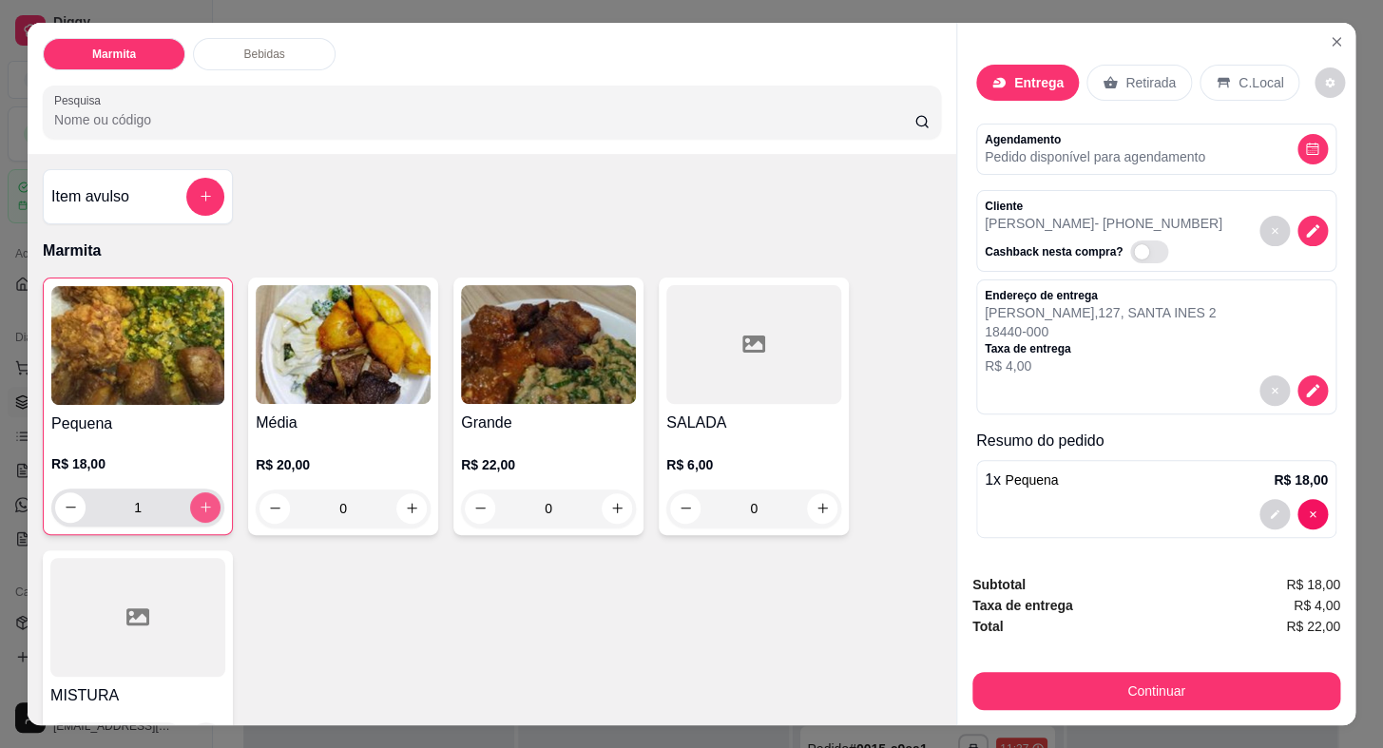
click at [200, 502] on icon "increase-product-quantity" at bounding box center [206, 507] width 14 height 14
type input "3"
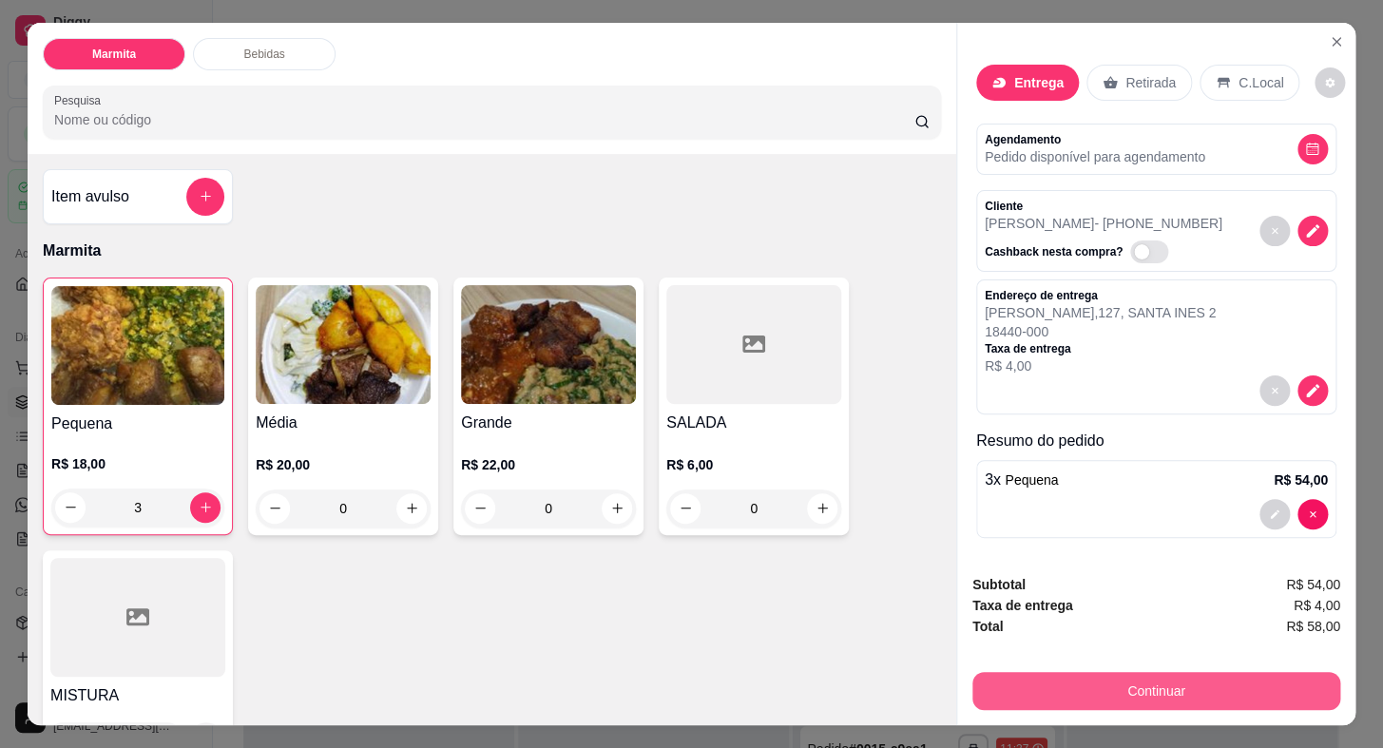
click at [1079, 674] on button "Continuar" at bounding box center [1156, 691] width 368 height 38
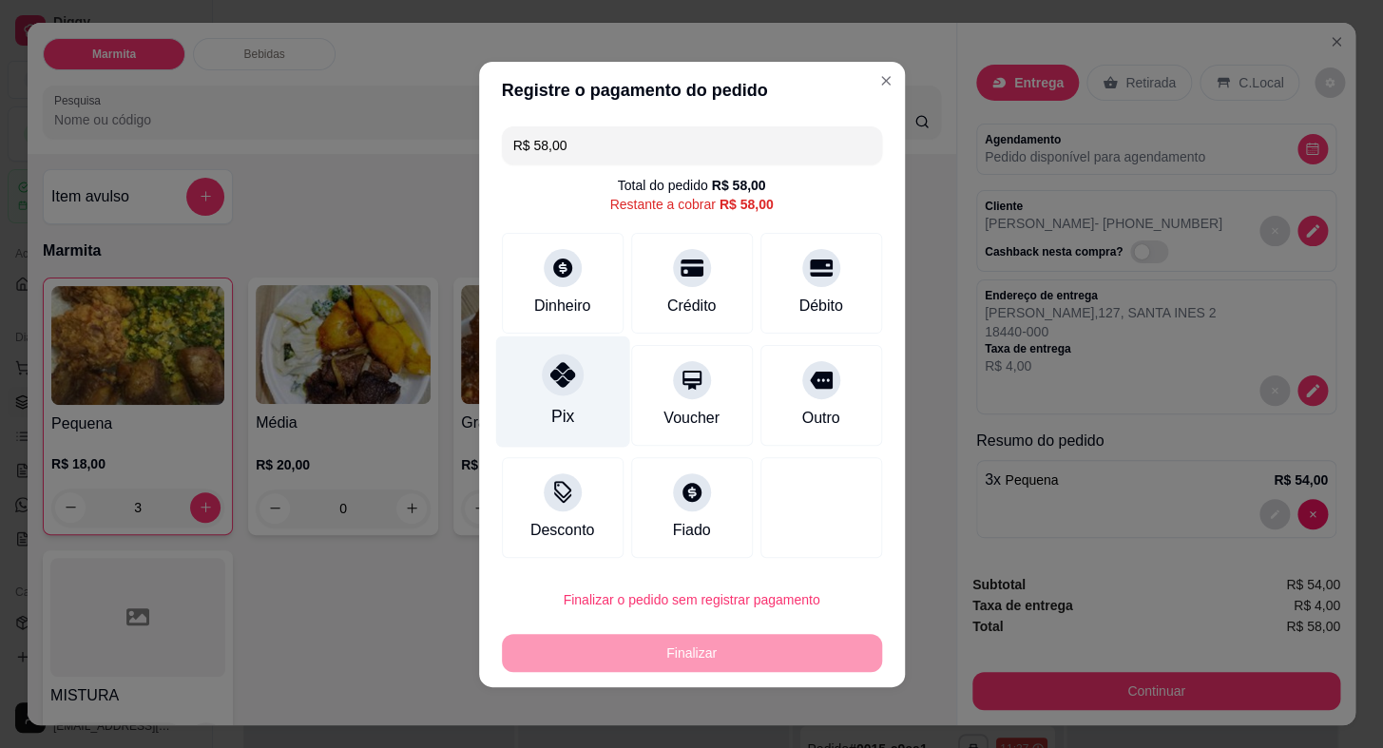
click at [555, 399] on div "Pix" at bounding box center [562, 390] width 134 height 111
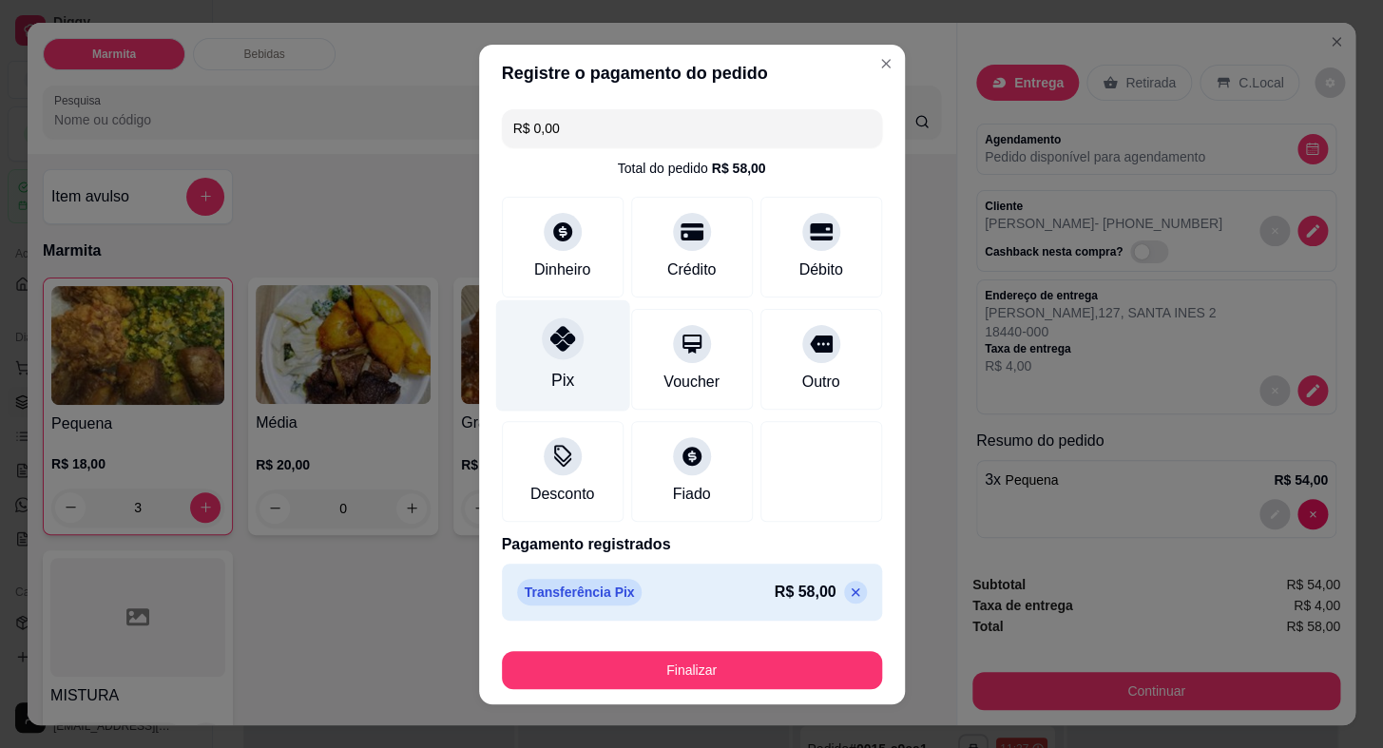
type input "R$ 0,00"
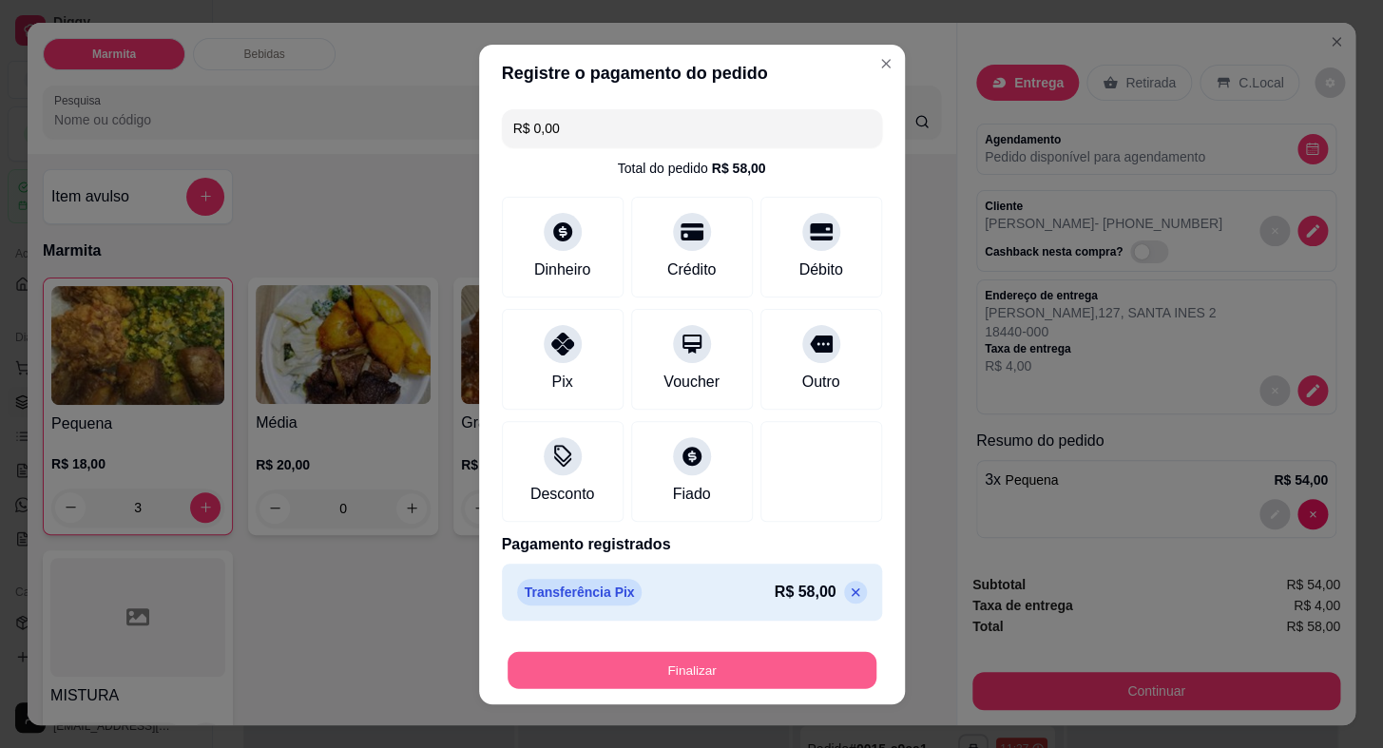
click at [761, 677] on button "Finalizar" at bounding box center [691, 669] width 369 height 37
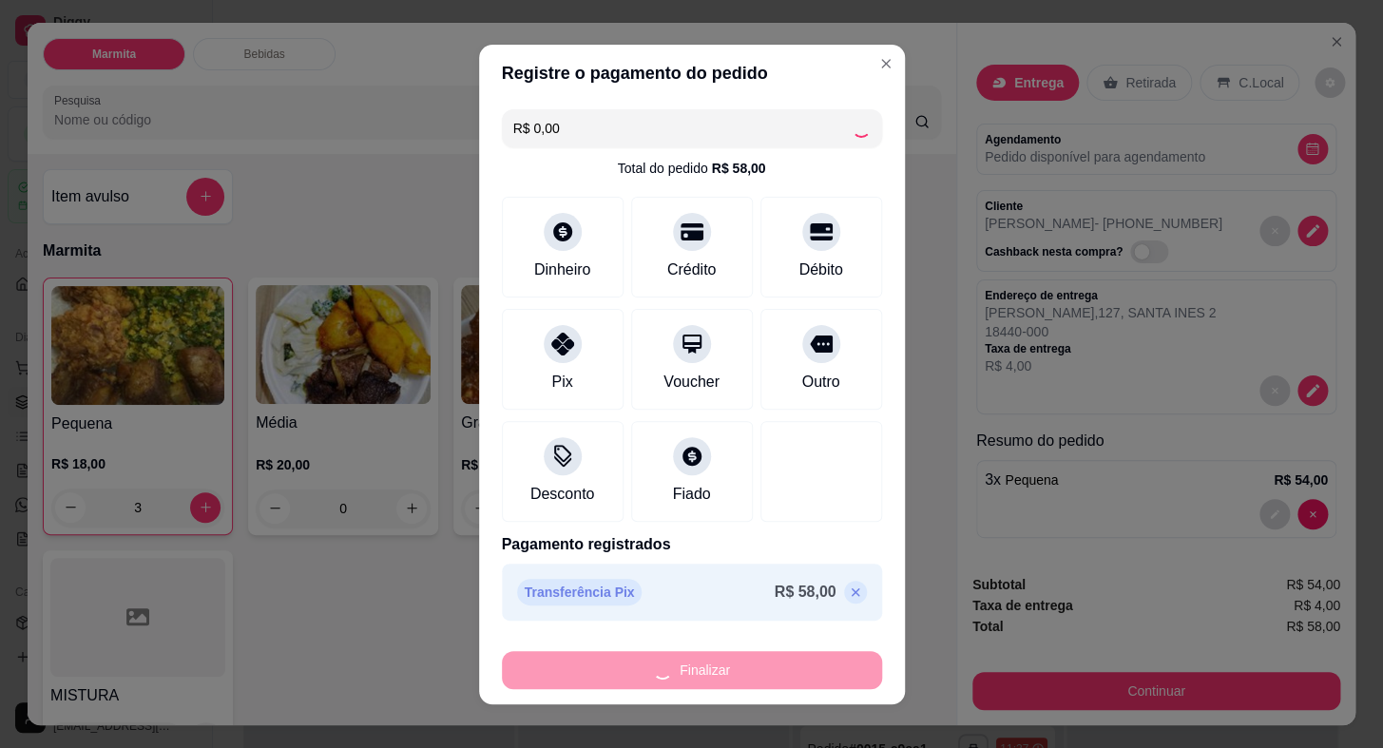
type input "0"
type input "-R$ 58,00"
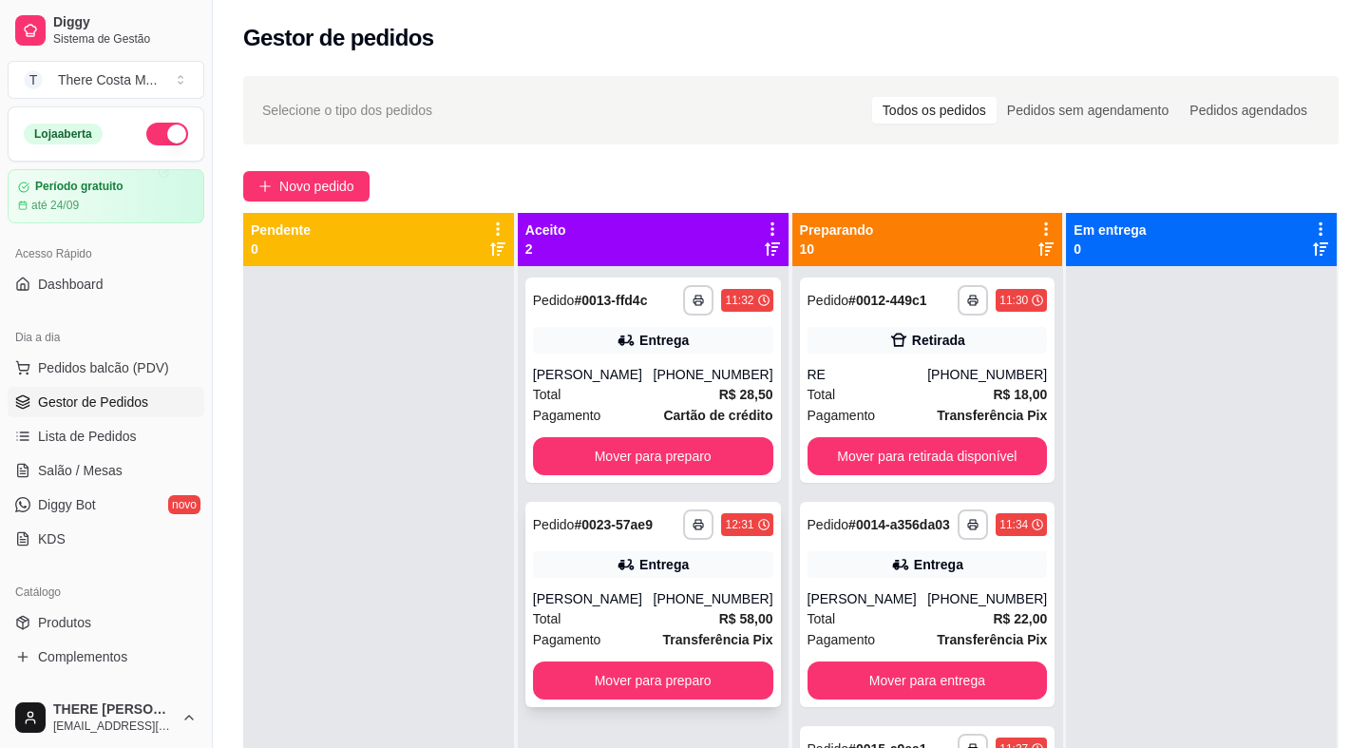
click at [678, 604] on div "[PHONE_NUMBER]" at bounding box center [713, 598] width 120 height 19
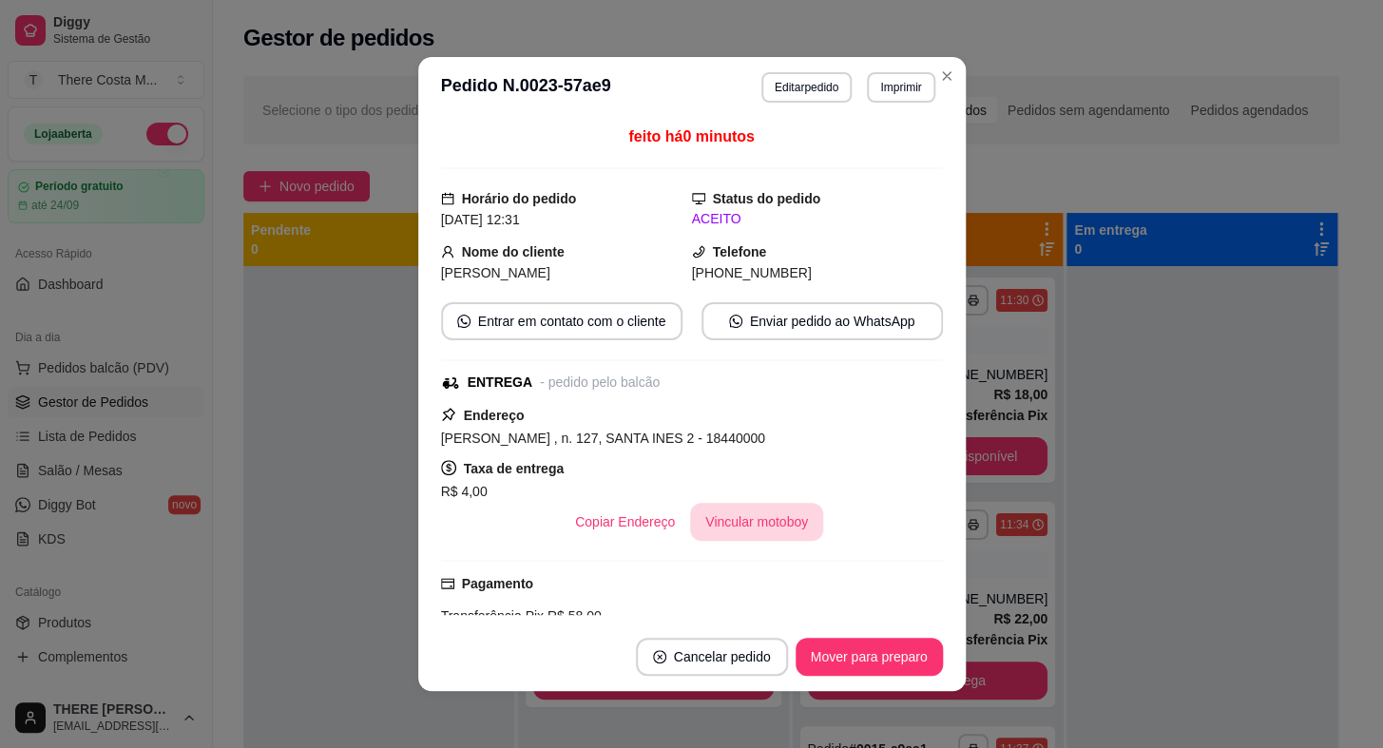
click at [791, 514] on button "Vincular motoboy" at bounding box center [756, 522] width 133 height 38
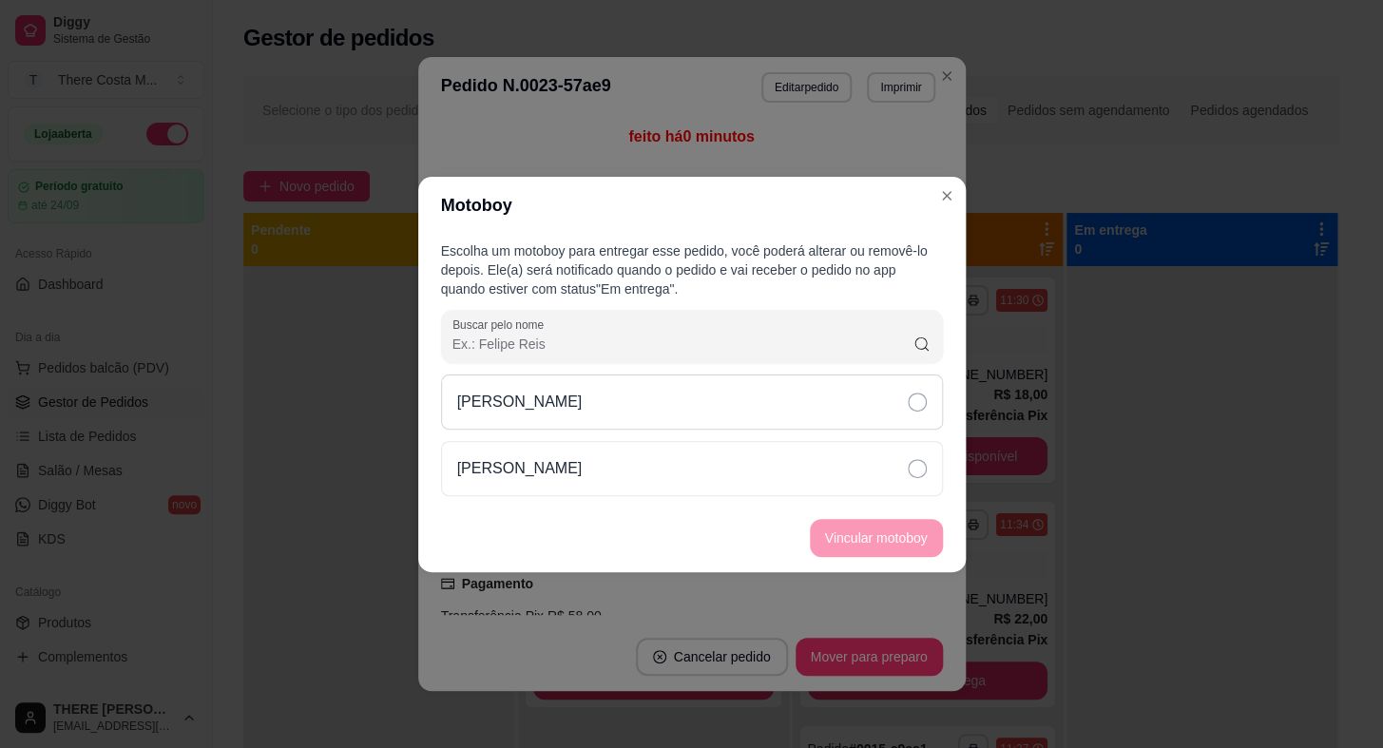
click at [785, 402] on div "[PERSON_NAME]" at bounding box center [692, 401] width 502 height 55
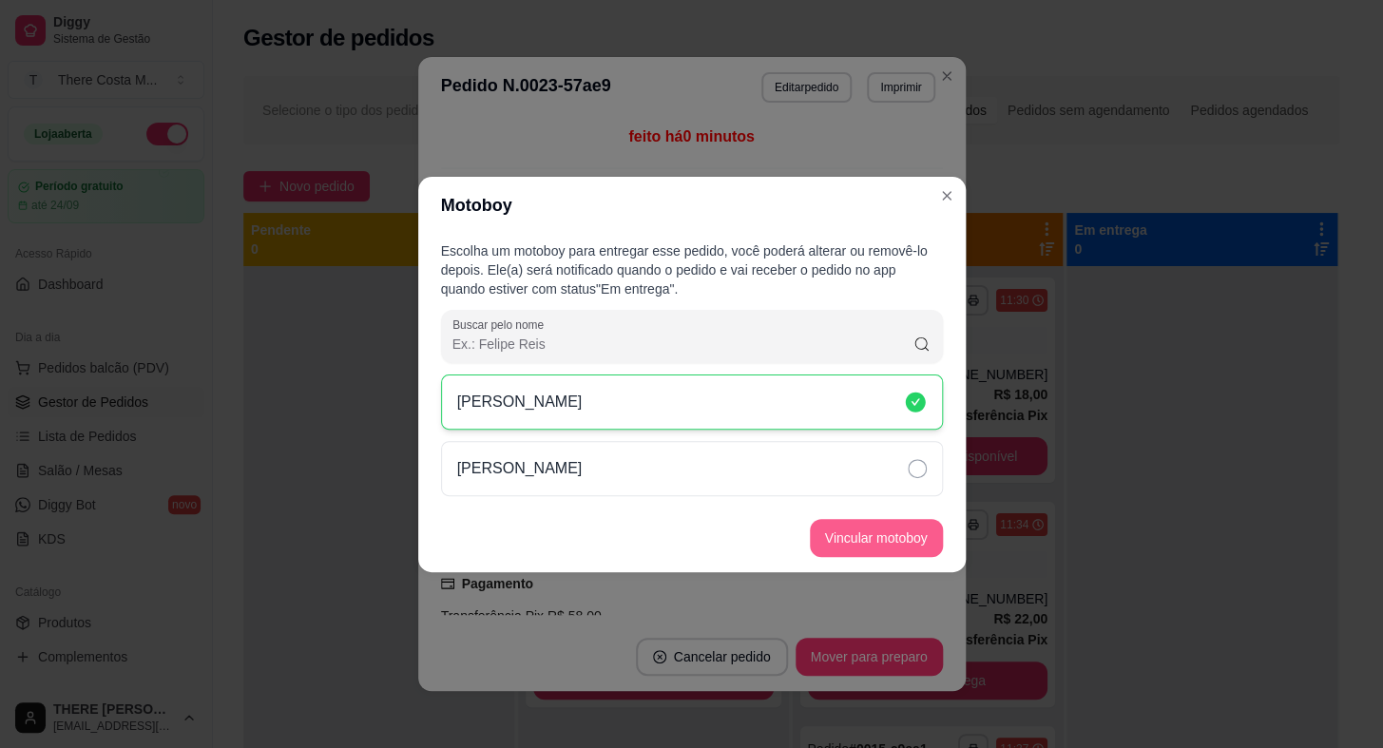
click at [913, 537] on button "Vincular motoboy" at bounding box center [876, 538] width 133 height 38
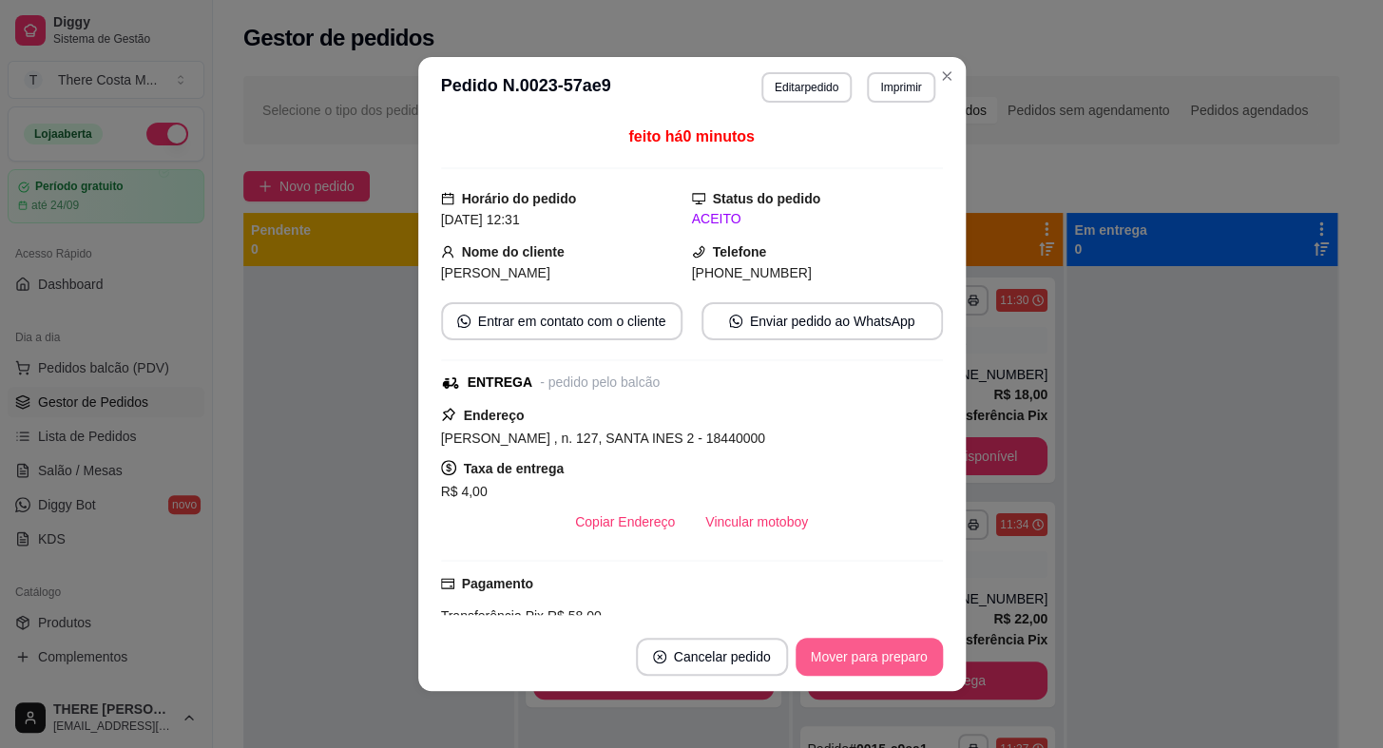
click at [876, 651] on button "Mover para preparo" at bounding box center [868, 657] width 147 height 38
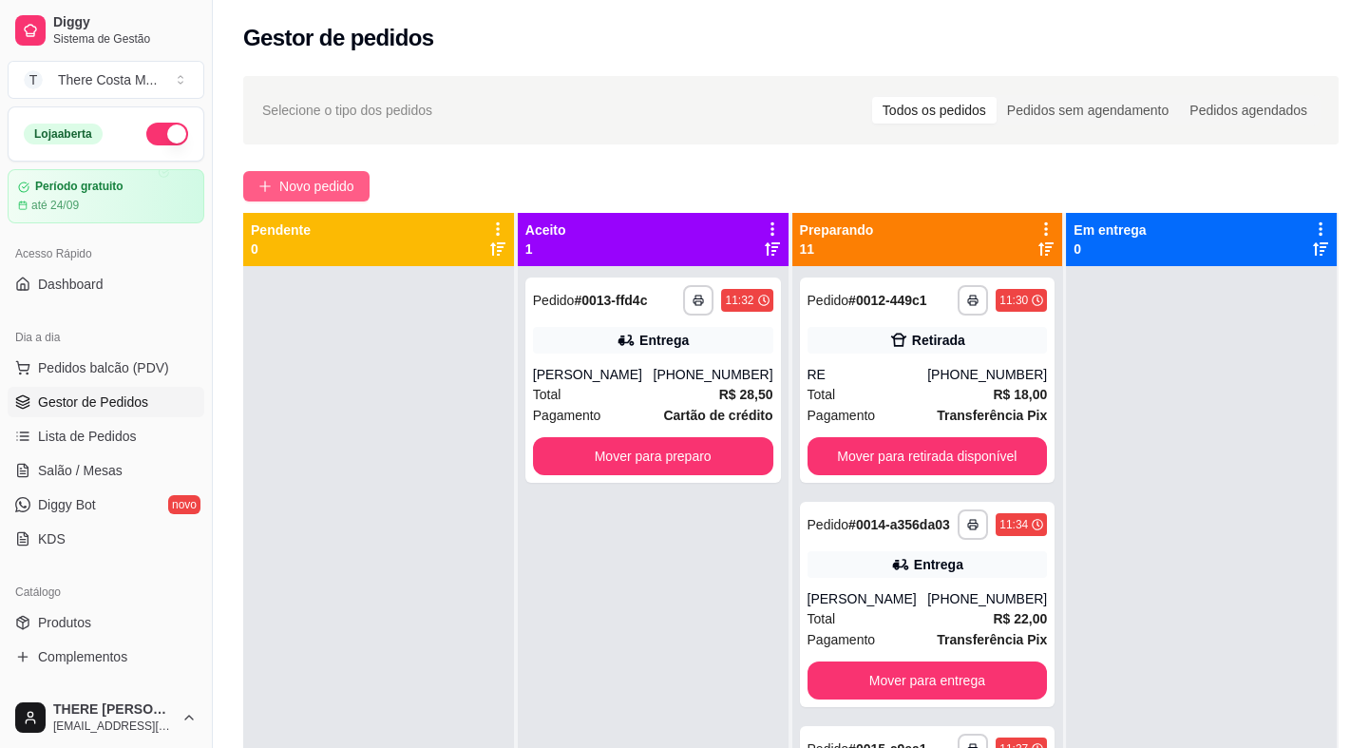
click at [341, 182] on span "Novo pedido" at bounding box center [316, 186] width 75 height 21
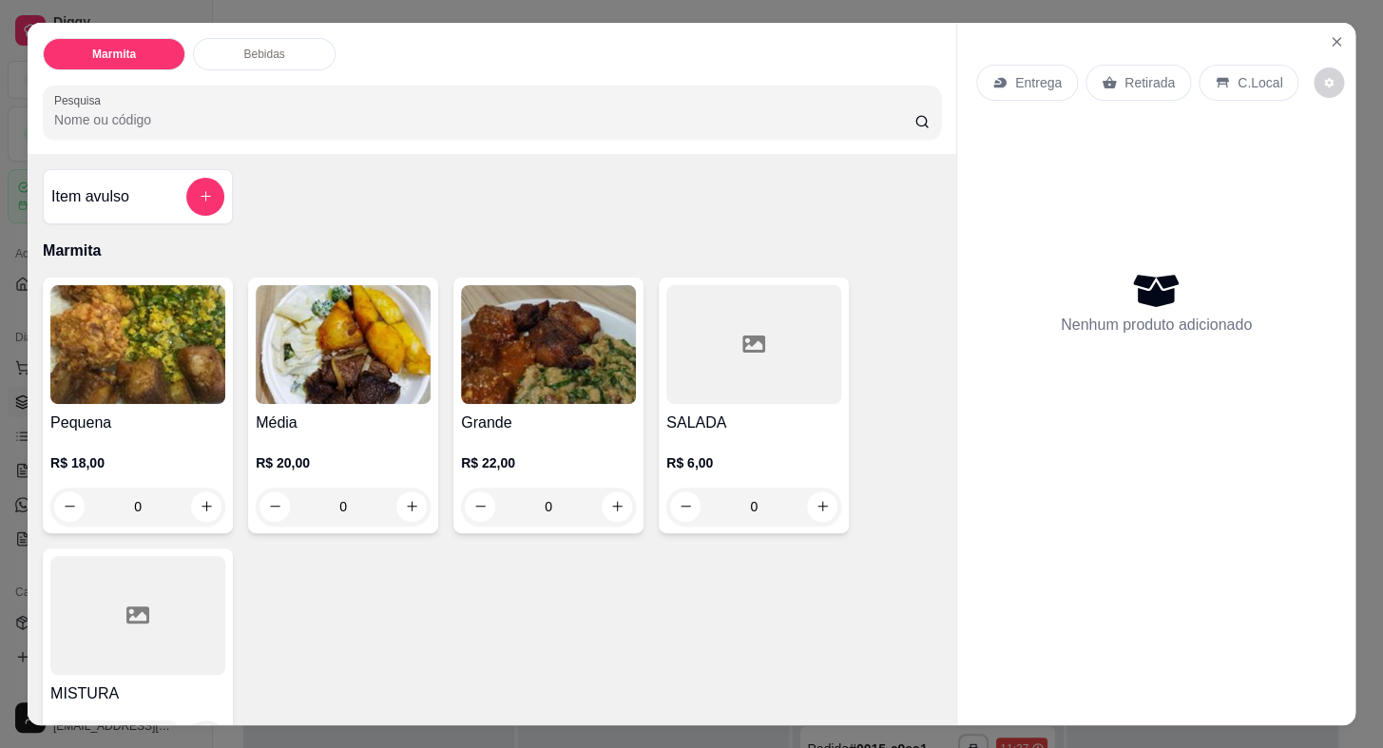
click at [1021, 83] on p "Entrega" at bounding box center [1038, 82] width 47 height 19
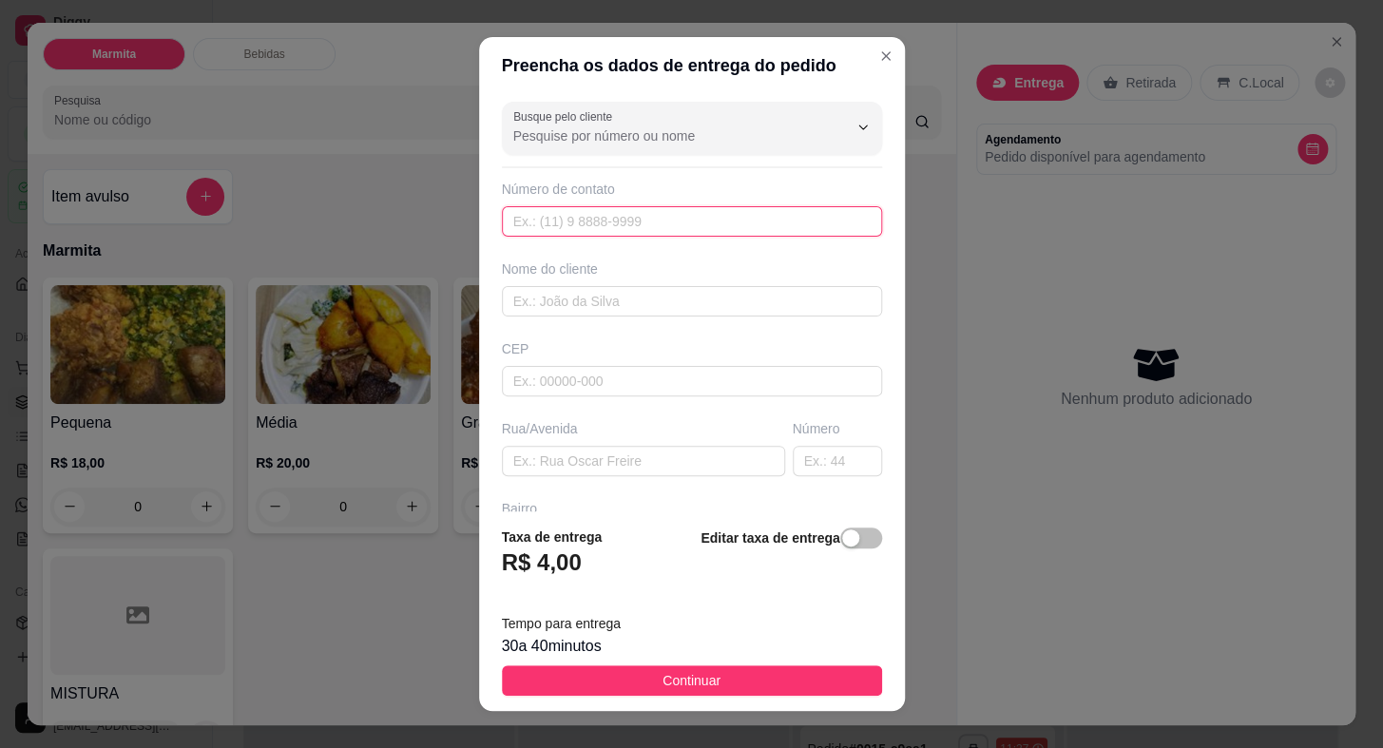
click at [623, 222] on input "text" at bounding box center [692, 221] width 380 height 30
paste input "[PHONE_NUMBER]"
type input "[PHONE_NUMBER]"
click at [699, 322] on div "Busque pelo cliente Número de contato [PHONE_NUMBER] Nome do cliente CEP Rua/[G…" at bounding box center [692, 302] width 426 height 416
click at [709, 305] on input "text" at bounding box center [692, 301] width 380 height 30
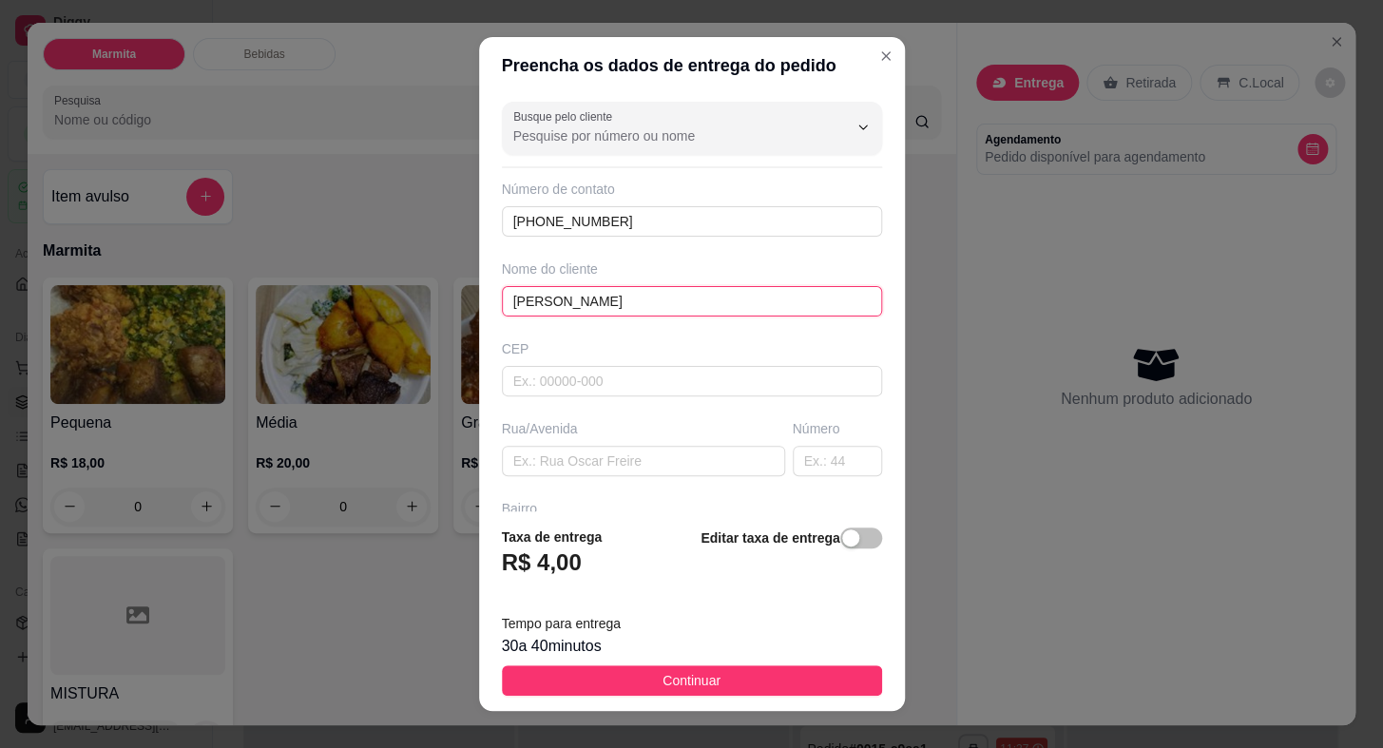
type input "[PERSON_NAME]"
type input "18440000"
type input "Itaberá"
type input "18440000"
click at [612, 455] on input "RUA [GEOGRAPHIC_DATA]" at bounding box center [643, 461] width 283 height 30
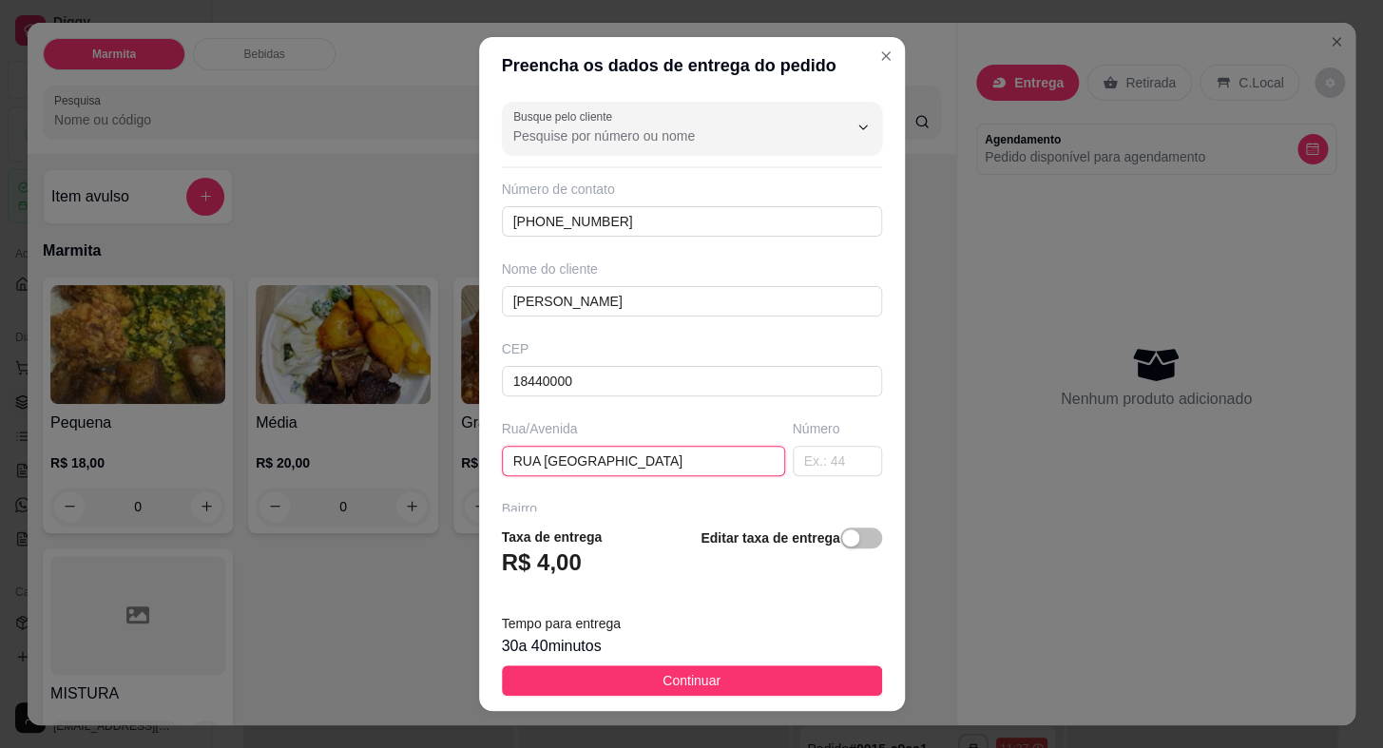
type input "RUA [GEOGRAPHIC_DATA]"
type input "291"
type input "'"
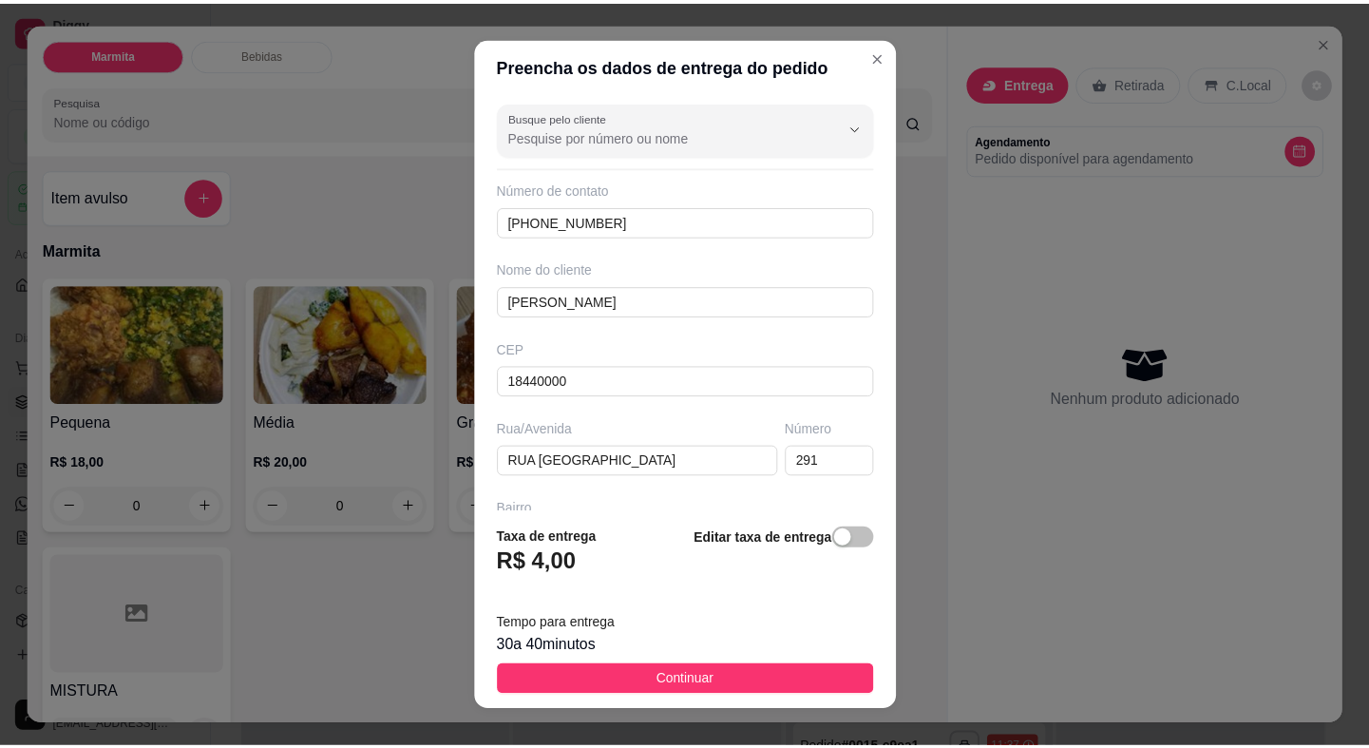
scroll to position [221, 0]
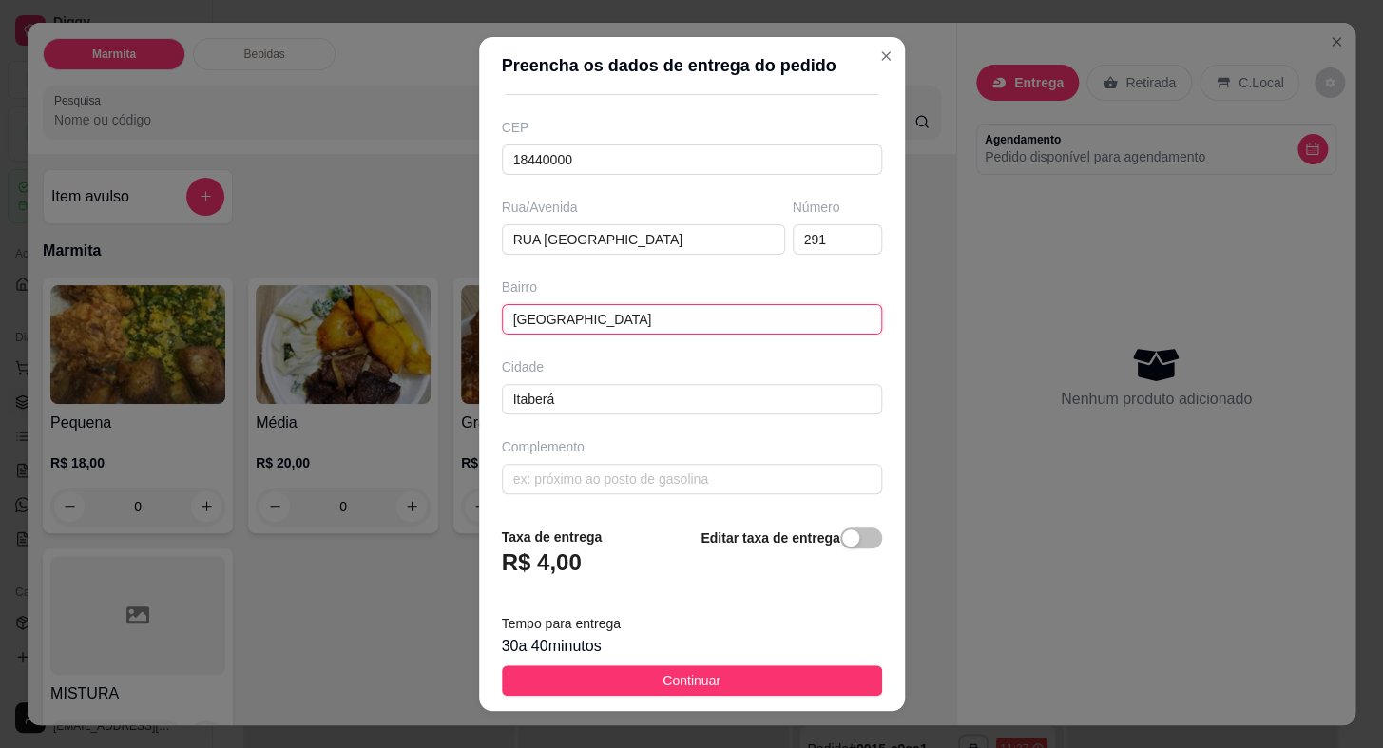
type input "[GEOGRAPHIC_DATA]"
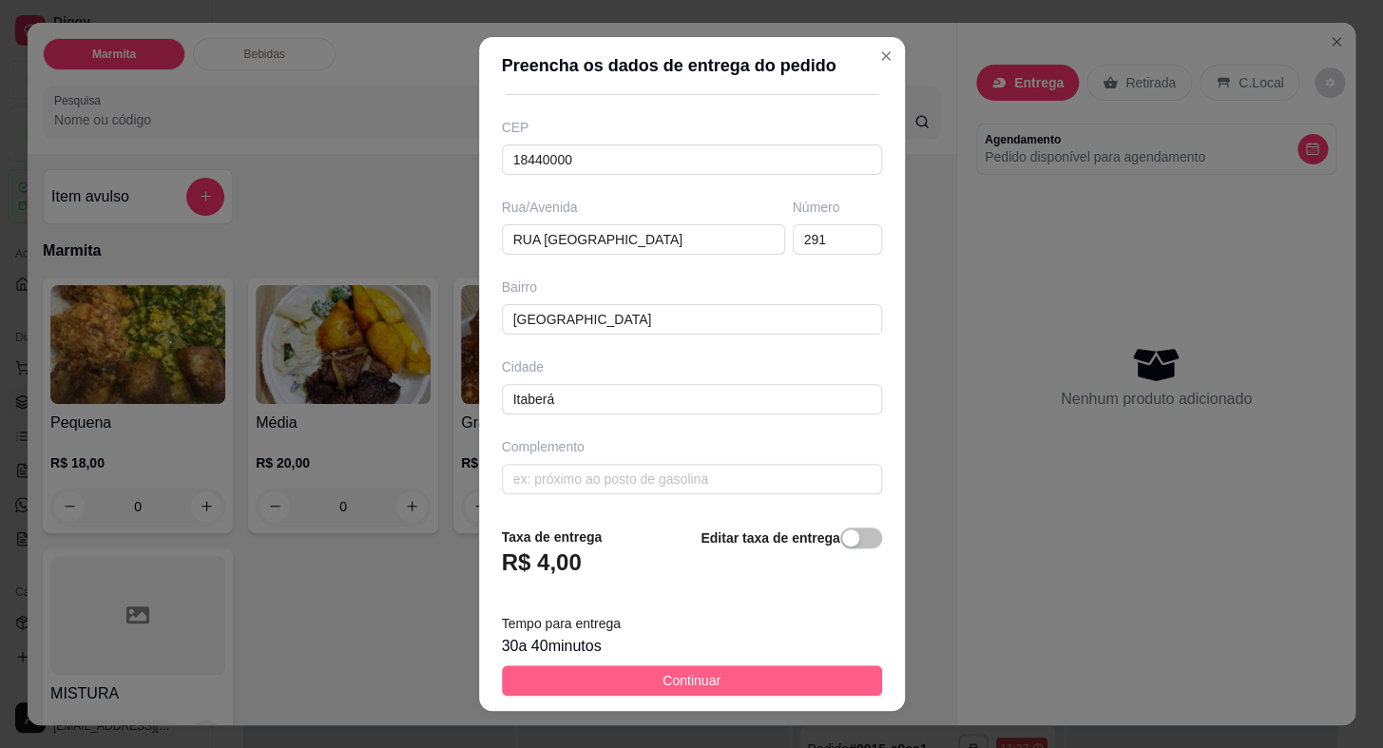
click at [775, 673] on button "Continuar" at bounding box center [692, 680] width 380 height 30
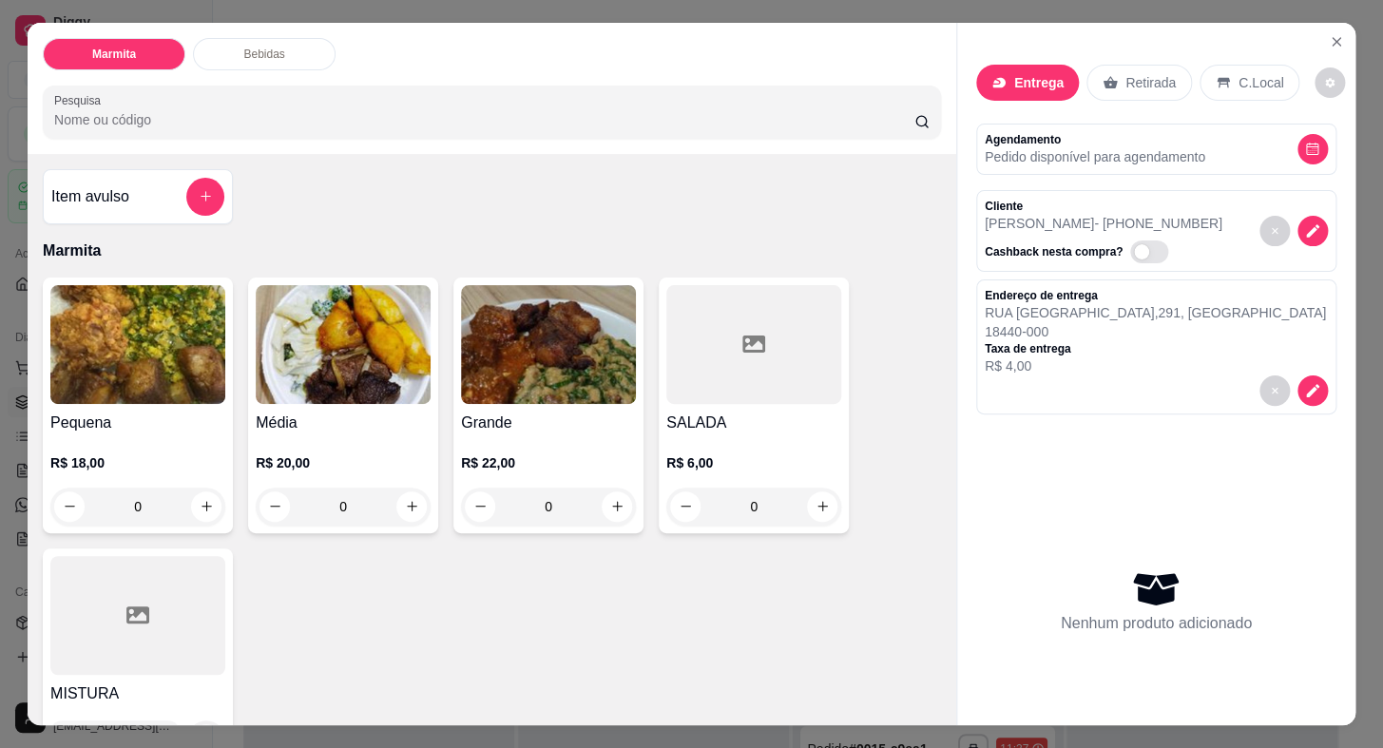
click at [544, 416] on h4 "Grande" at bounding box center [548, 422] width 175 height 23
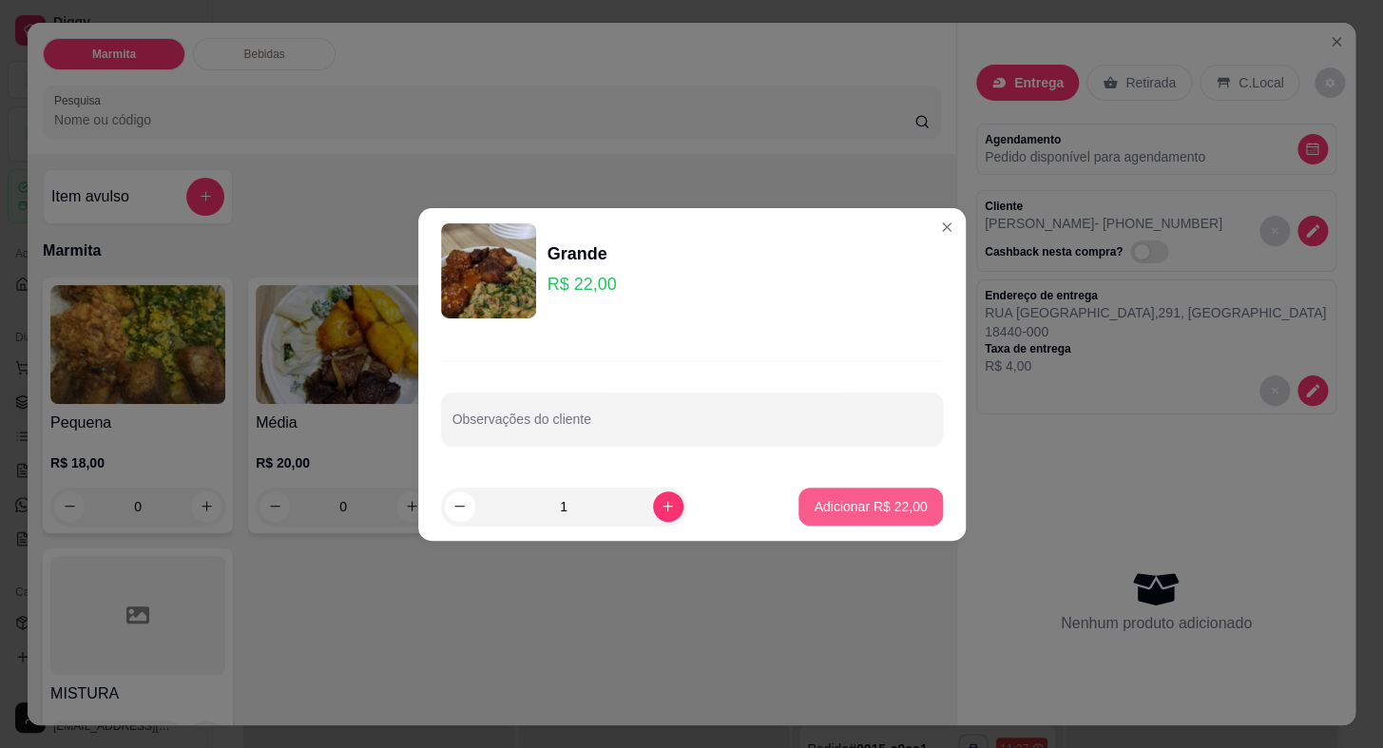
click at [860, 509] on p "Adicionar R$ 22,00" at bounding box center [869, 506] width 113 height 19
type input "1"
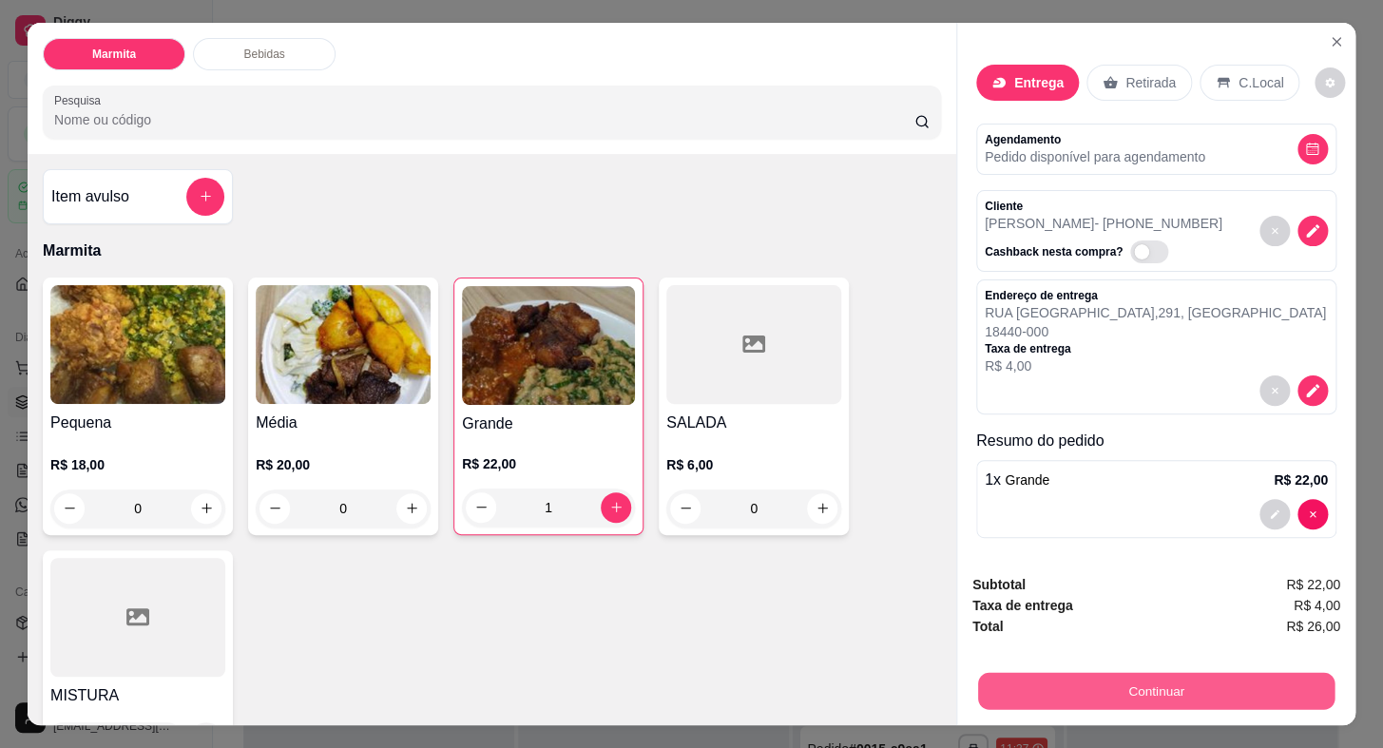
click at [1075, 674] on button "Continuar" at bounding box center [1156, 691] width 356 height 37
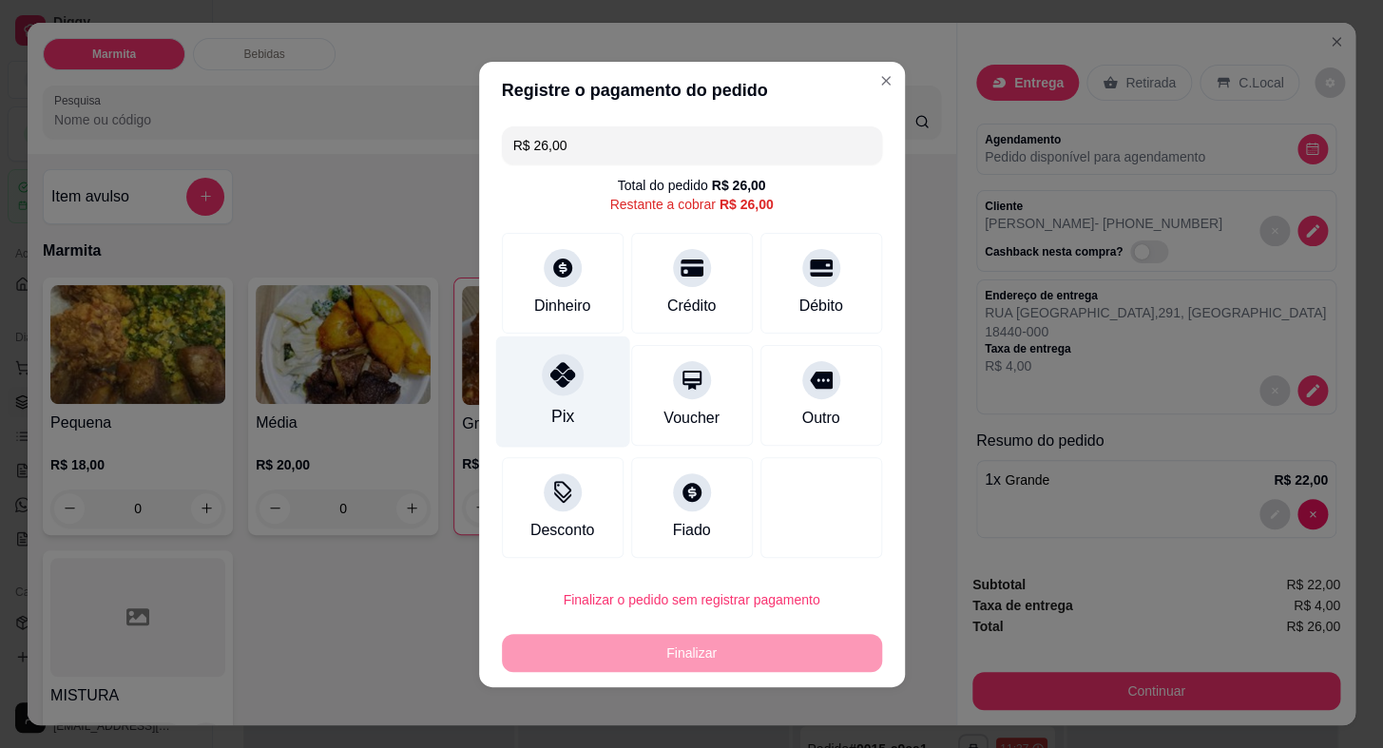
click at [563, 387] on div at bounding box center [563, 374] width 42 height 42
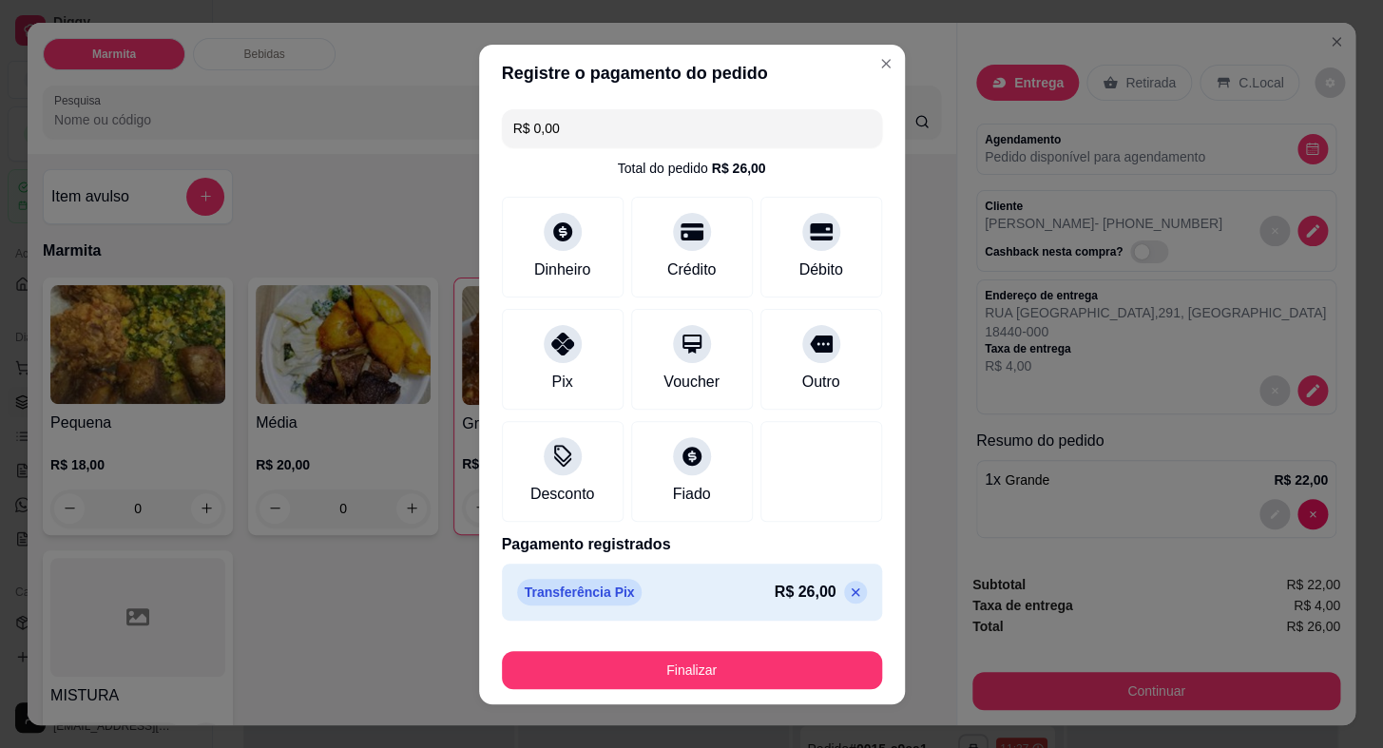
click at [819, 656] on button "Finalizar" at bounding box center [692, 670] width 380 height 38
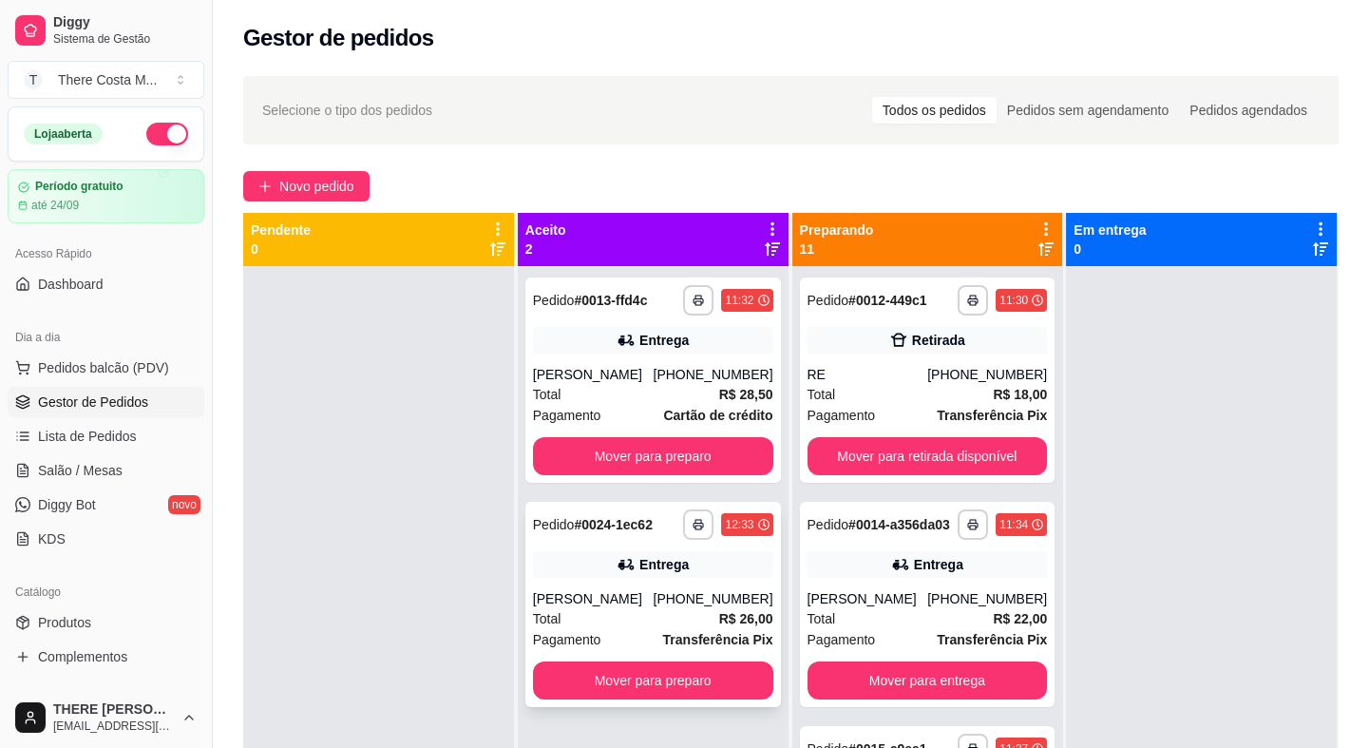
scroll to position [53, 0]
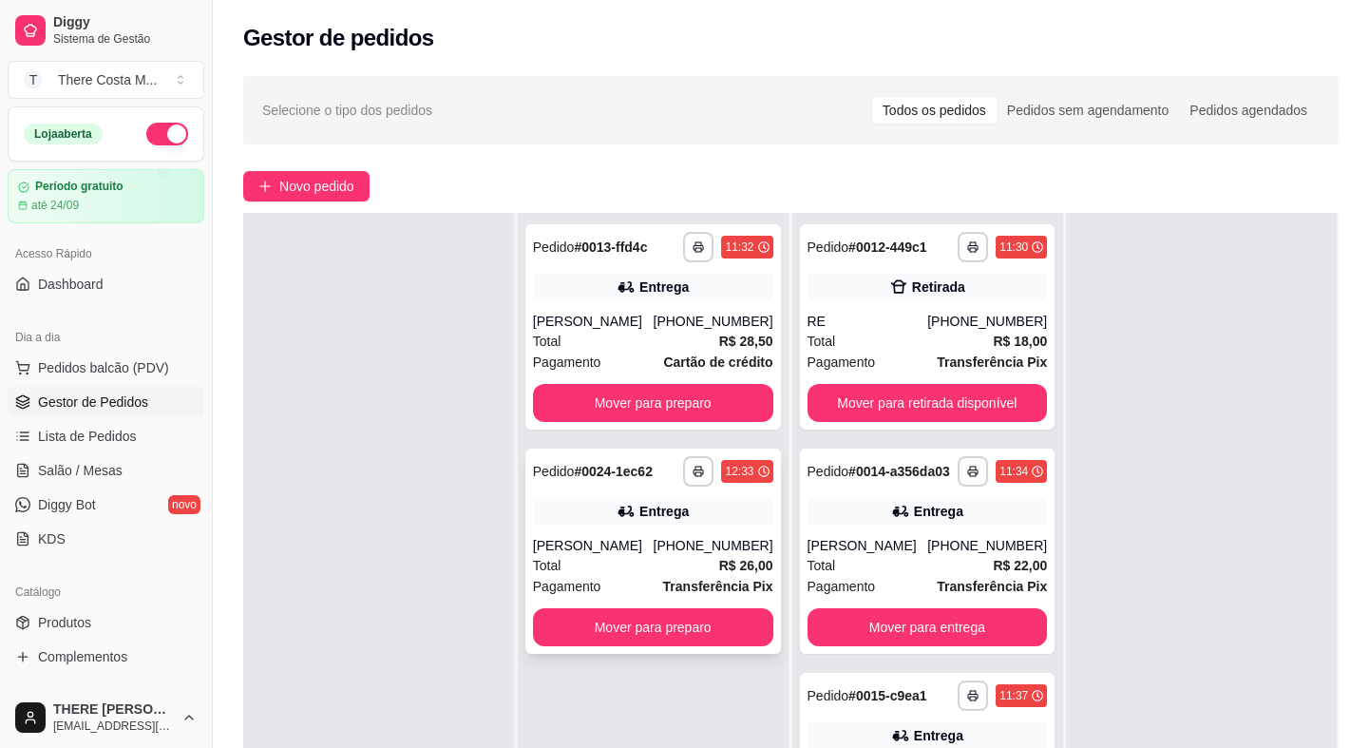
click at [678, 555] on div "Total R$ 26,00" at bounding box center [653, 565] width 240 height 21
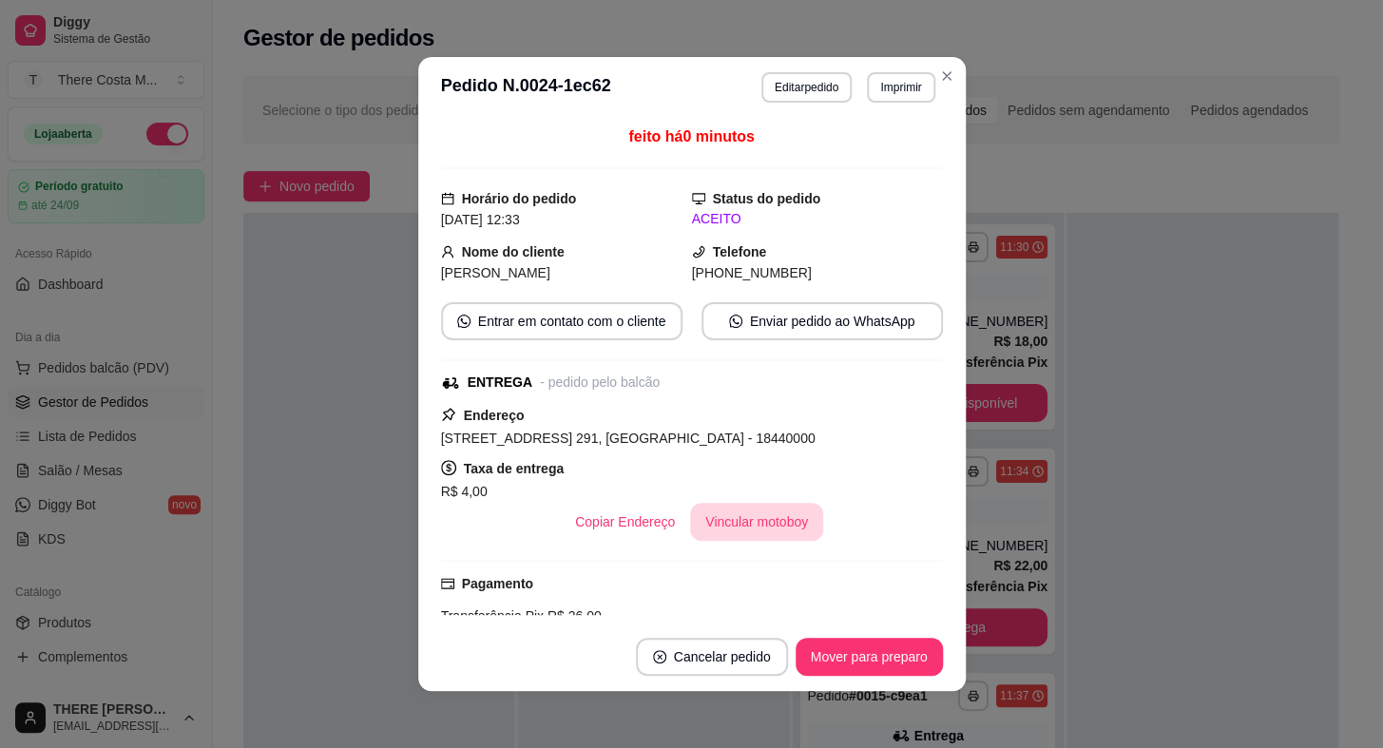
click at [748, 517] on button "Vincular motoboy" at bounding box center [756, 522] width 133 height 38
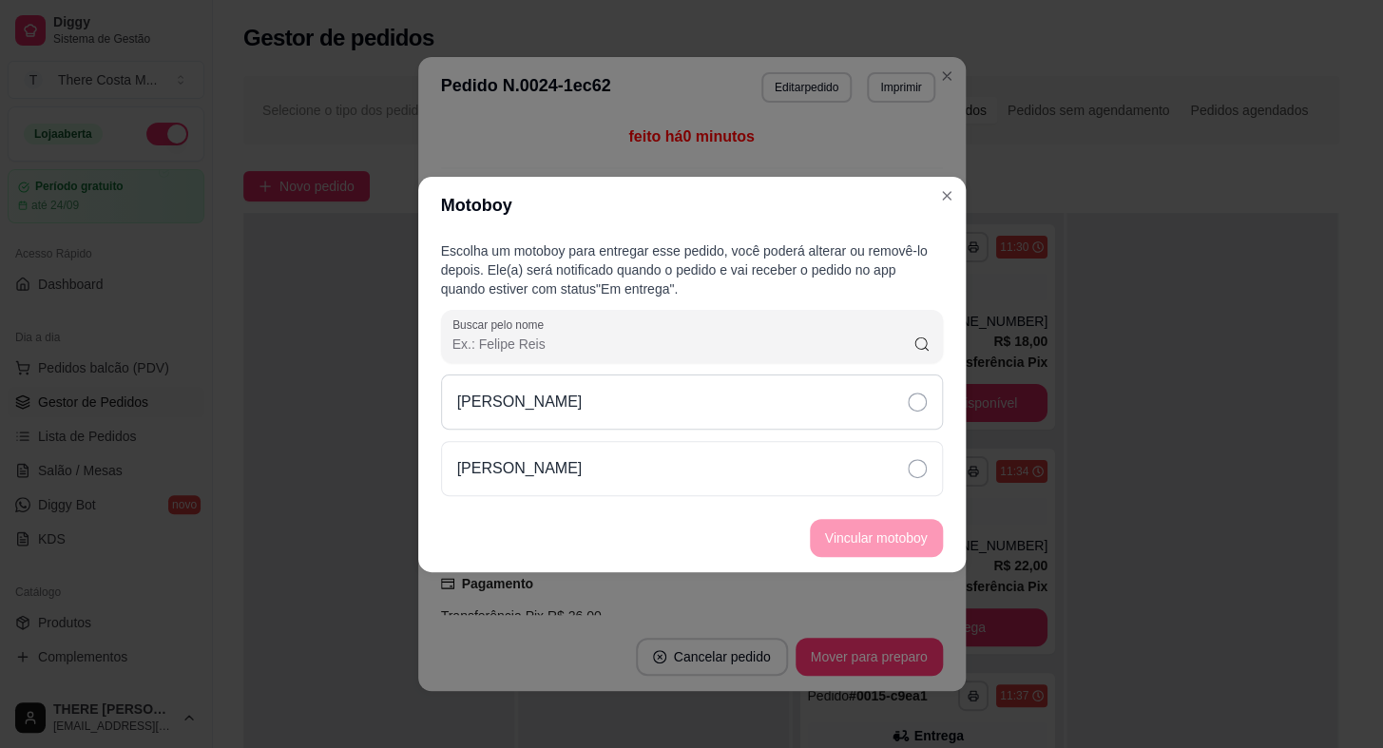
click at [789, 417] on div "[PERSON_NAME]" at bounding box center [692, 401] width 502 height 55
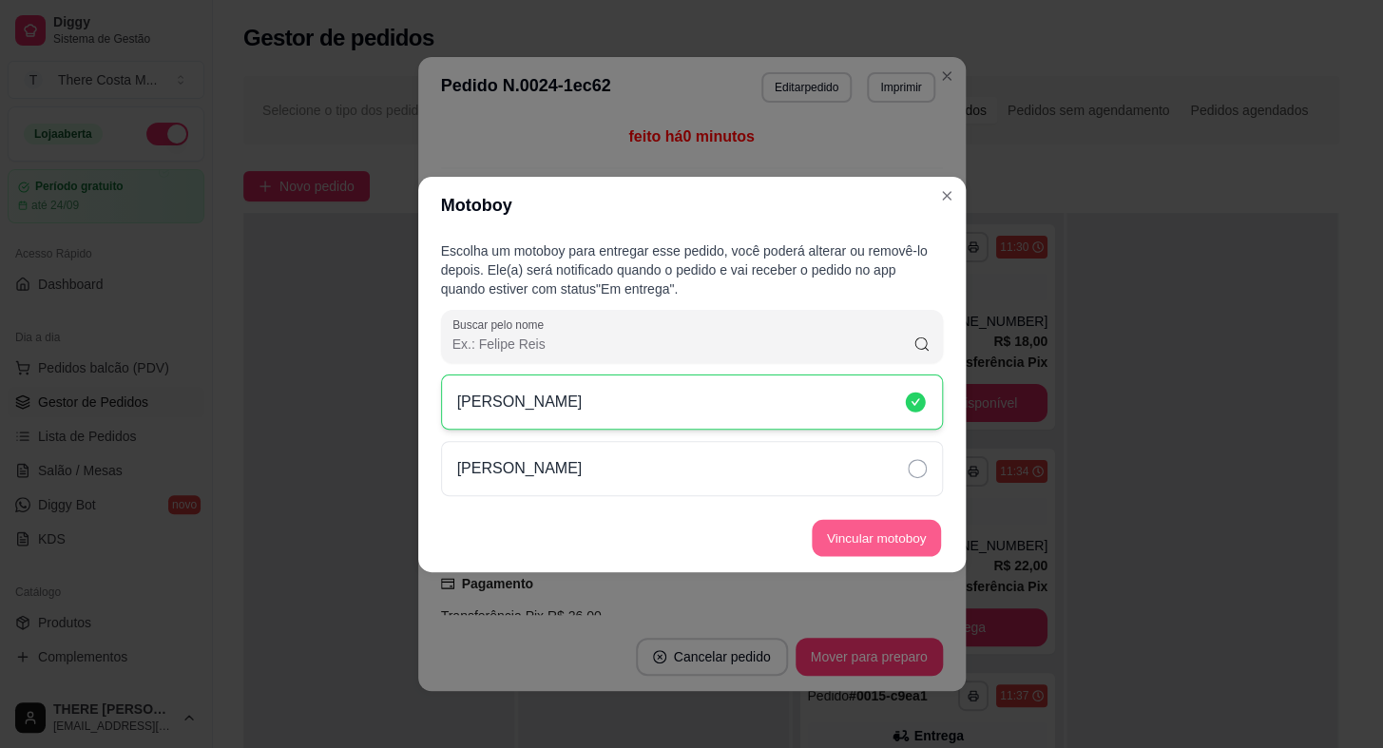
click at [857, 532] on button "Vincular motoboy" at bounding box center [875, 537] width 129 height 37
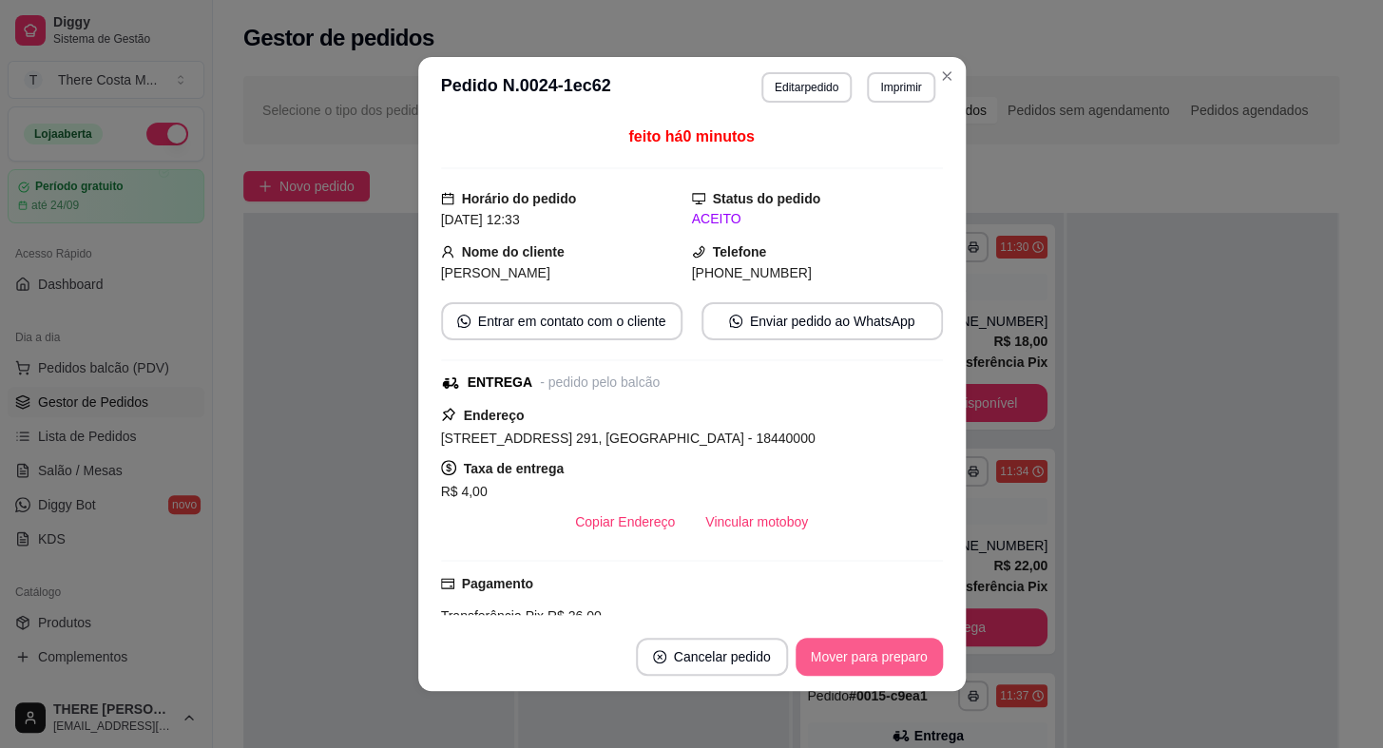
click at [873, 657] on button "Mover para preparo" at bounding box center [868, 657] width 147 height 38
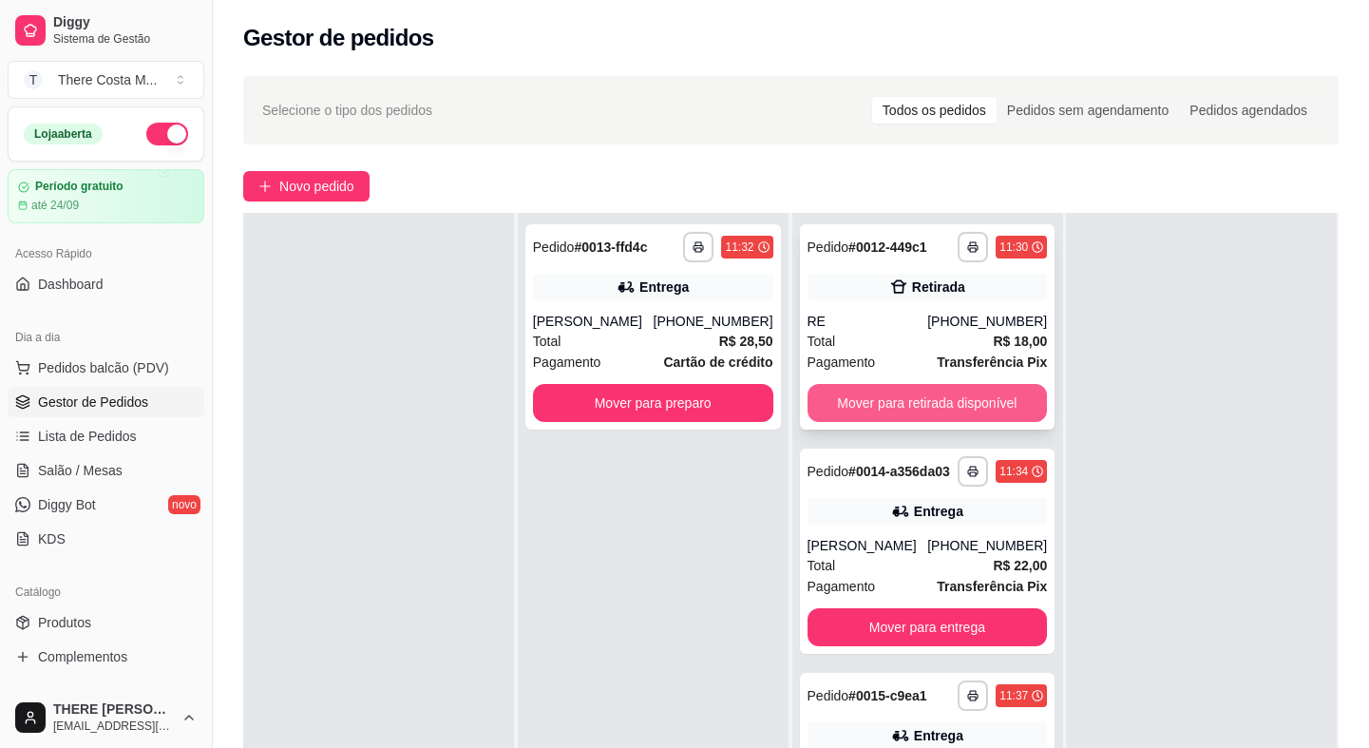
click at [919, 397] on button "Mover para retirada disponível" at bounding box center [928, 403] width 240 height 38
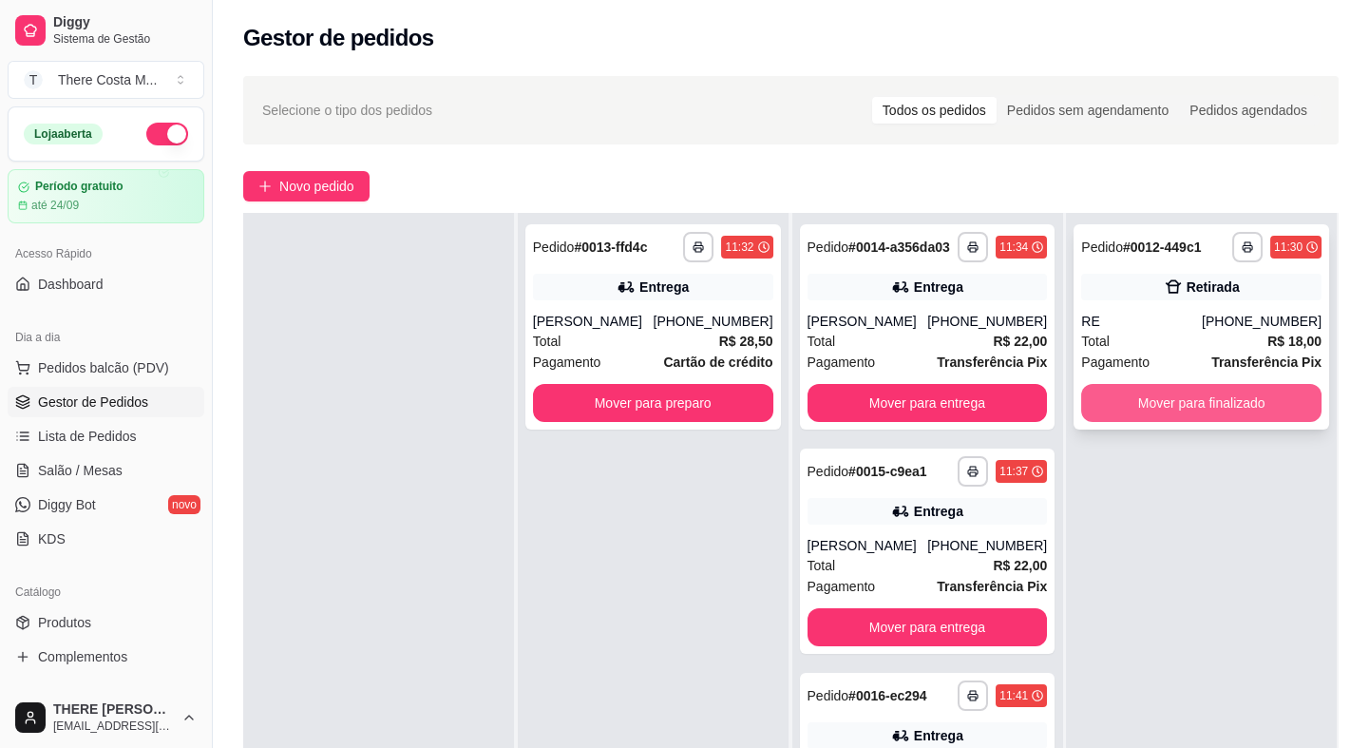
click at [1237, 407] on button "Mover para finalizado" at bounding box center [1201, 403] width 240 height 38
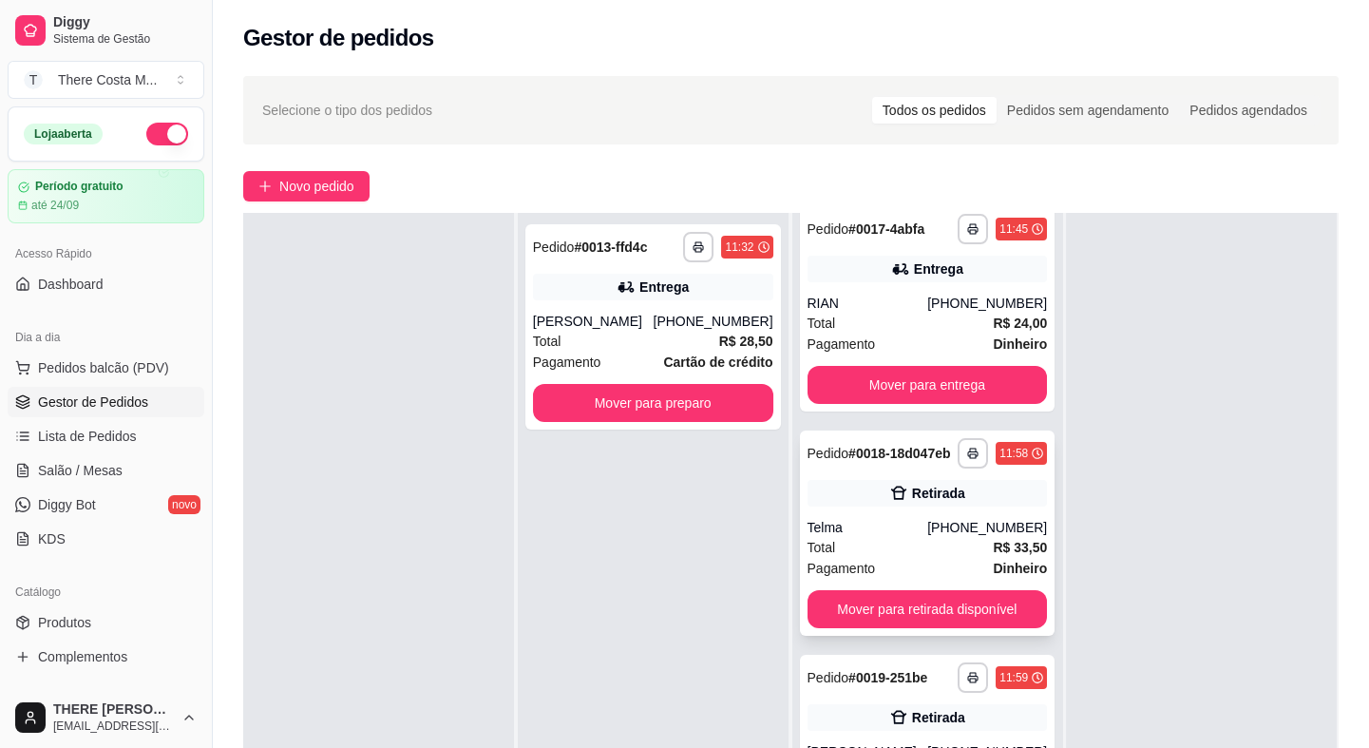
scroll to position [1122, 0]
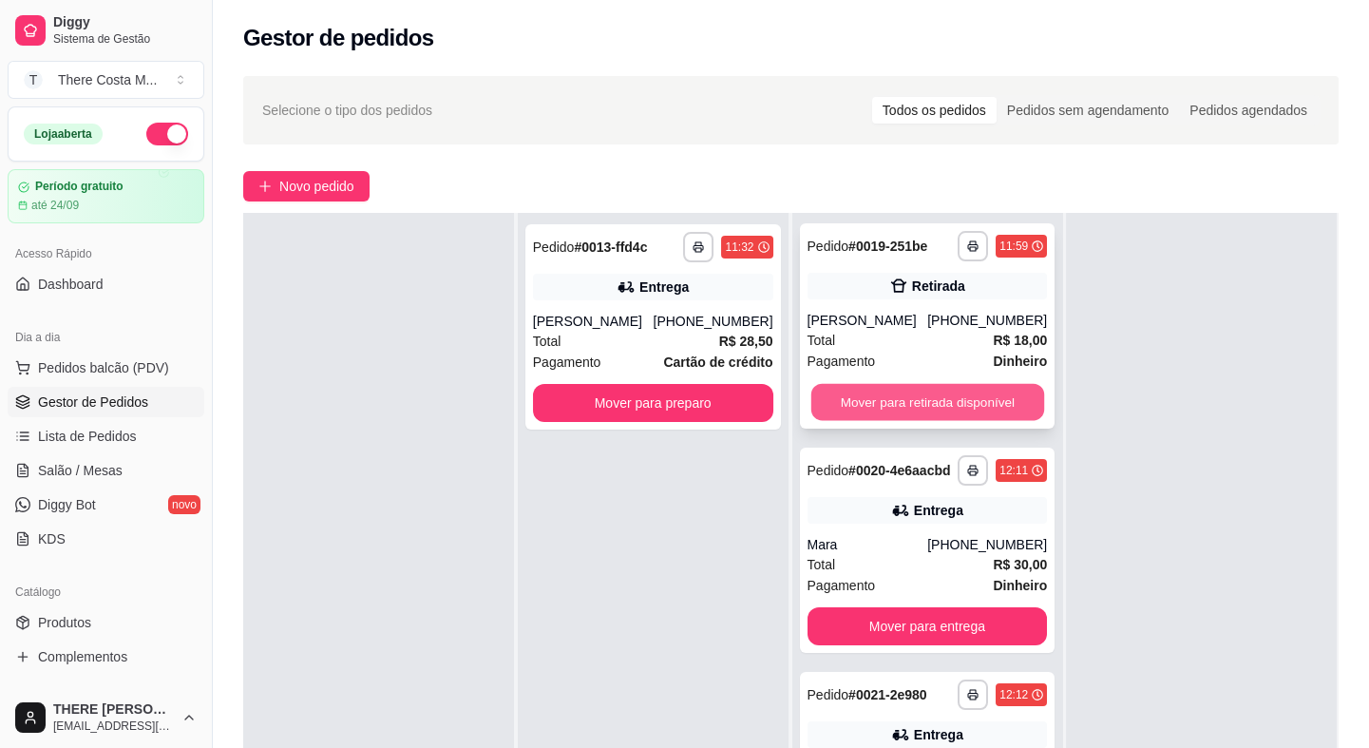
click at [943, 421] on button "Mover para retirada disponível" at bounding box center [927, 402] width 233 height 37
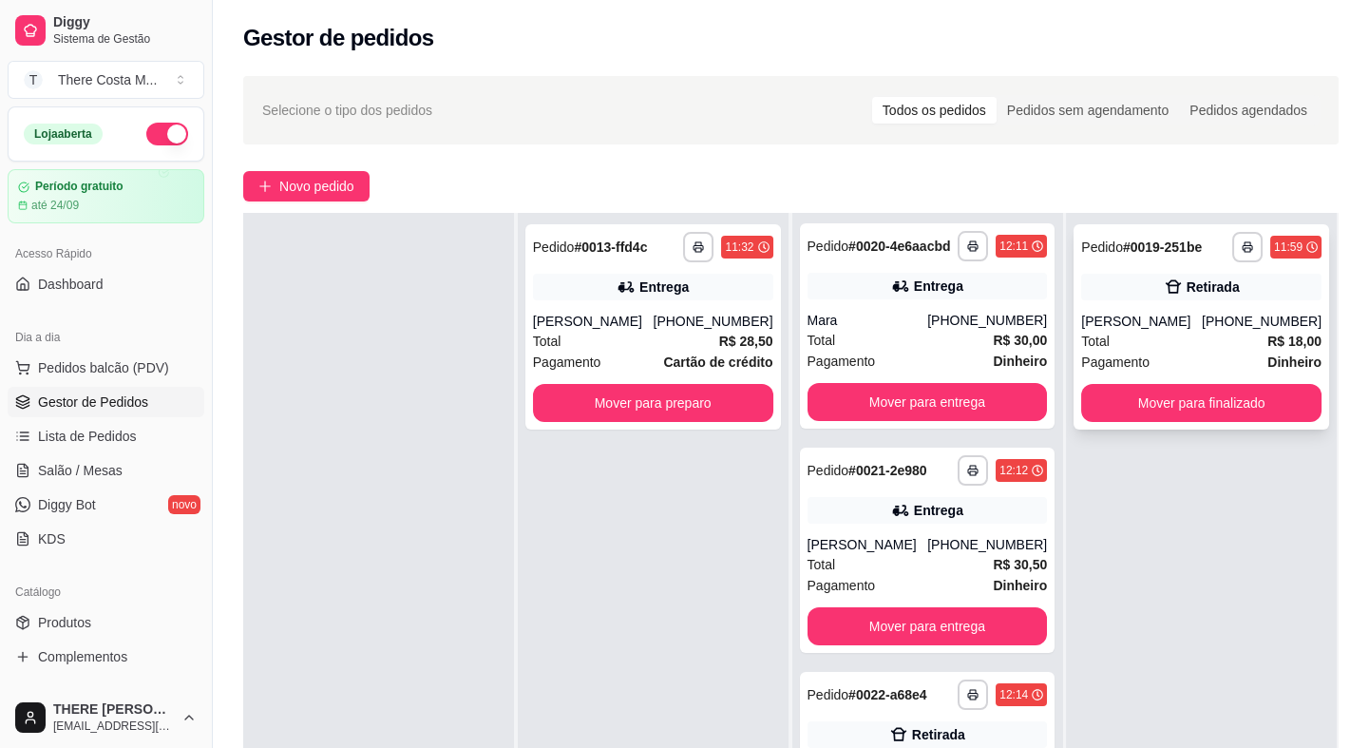
scroll to position [0, 0]
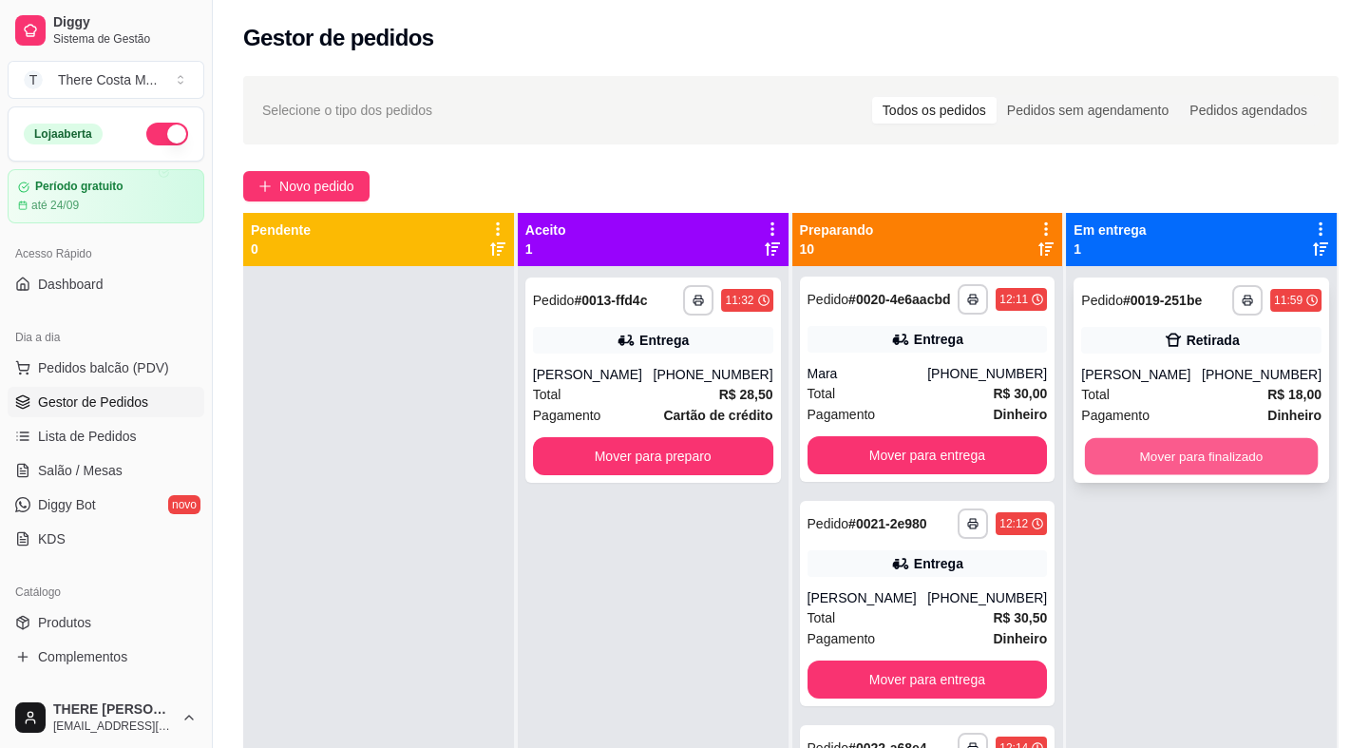
click at [1191, 453] on button "Mover para finalizado" at bounding box center [1201, 456] width 233 height 37
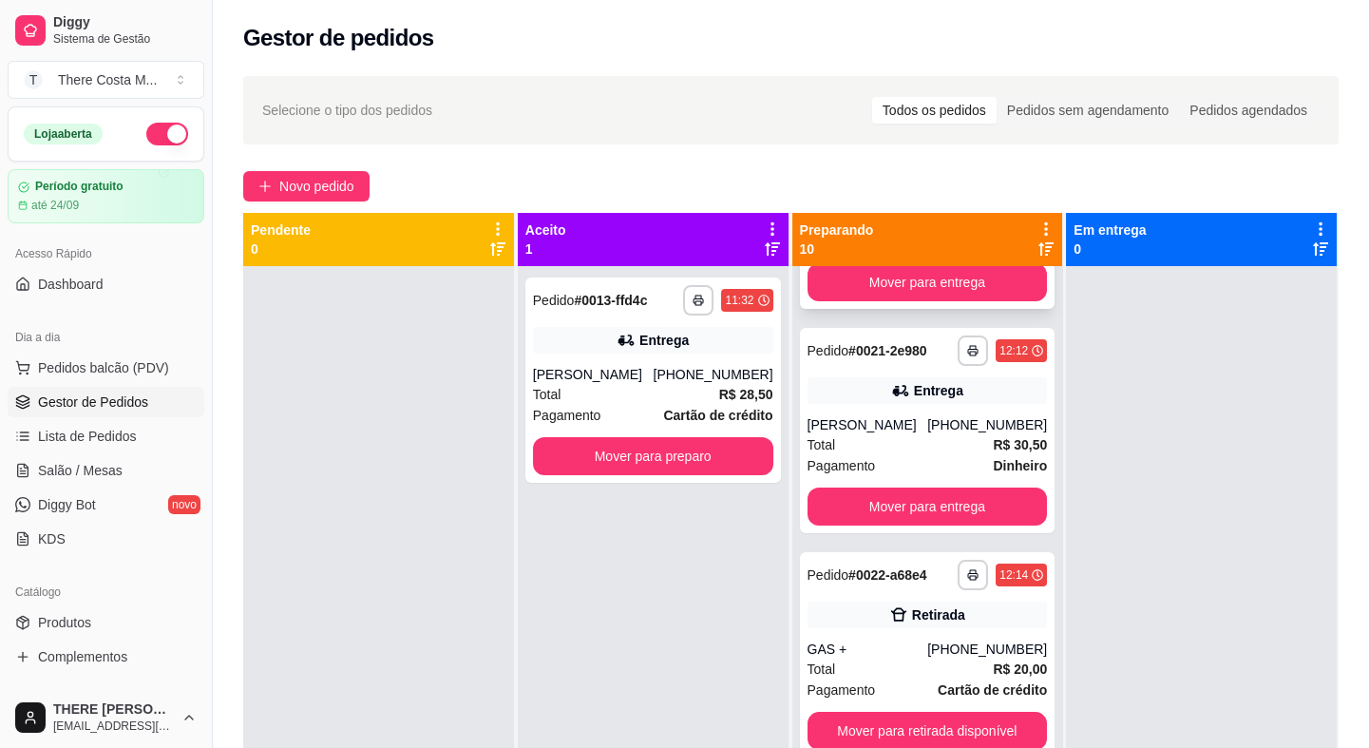
scroll to position [1468, 0]
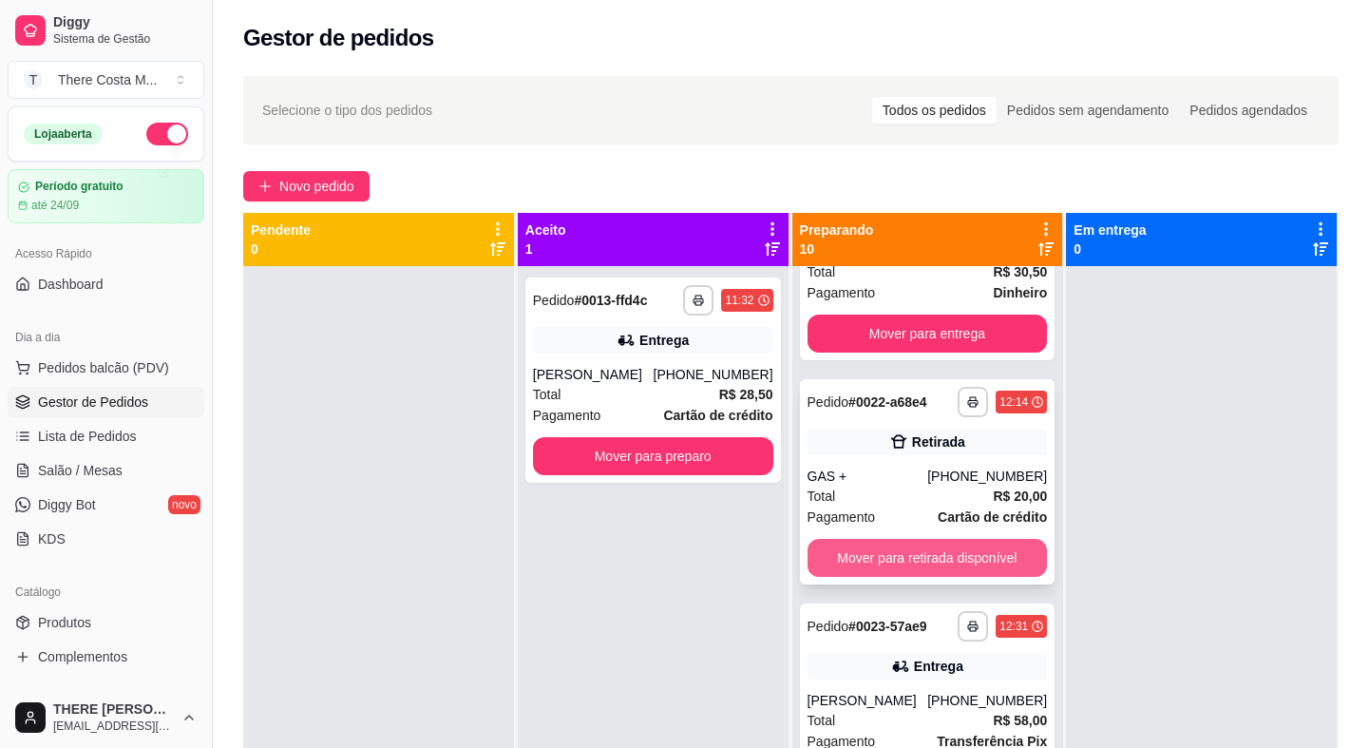
click at [962, 577] on button "Mover para retirada disponível" at bounding box center [928, 558] width 240 height 38
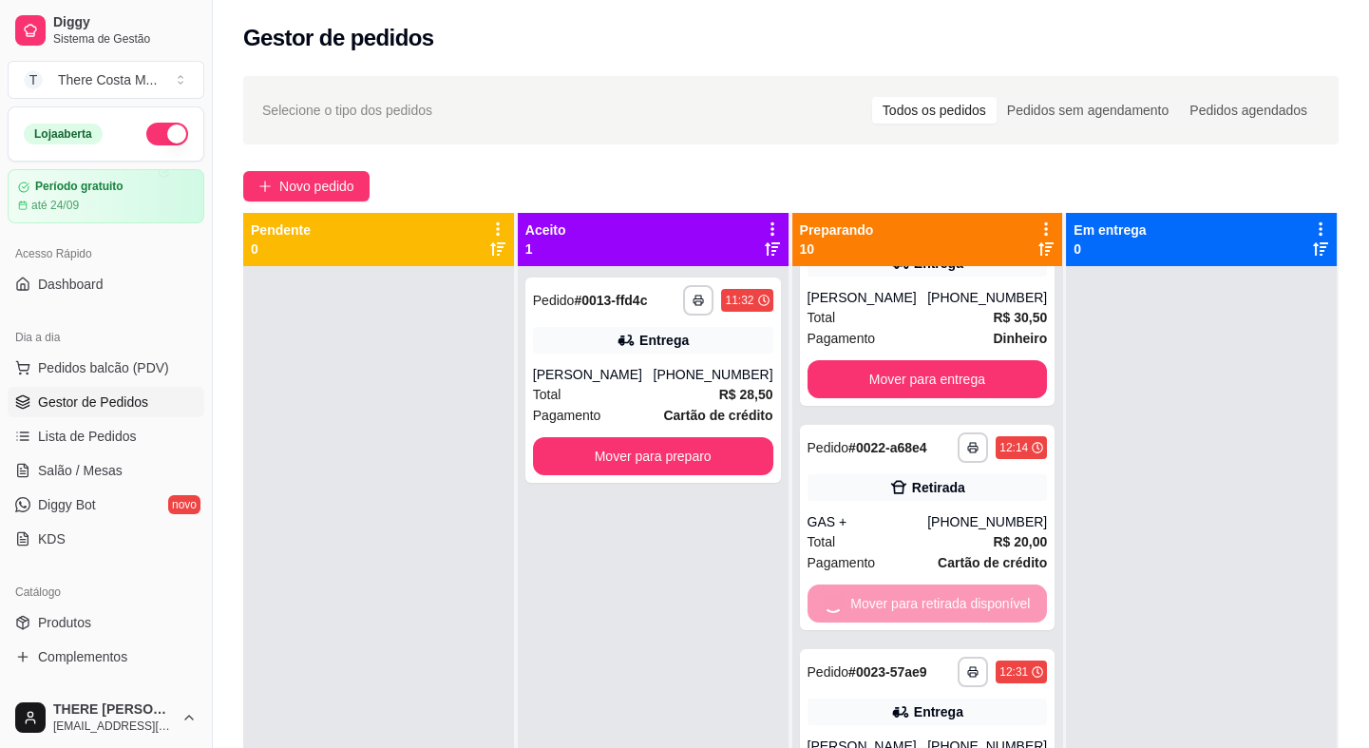
scroll to position [1353, 0]
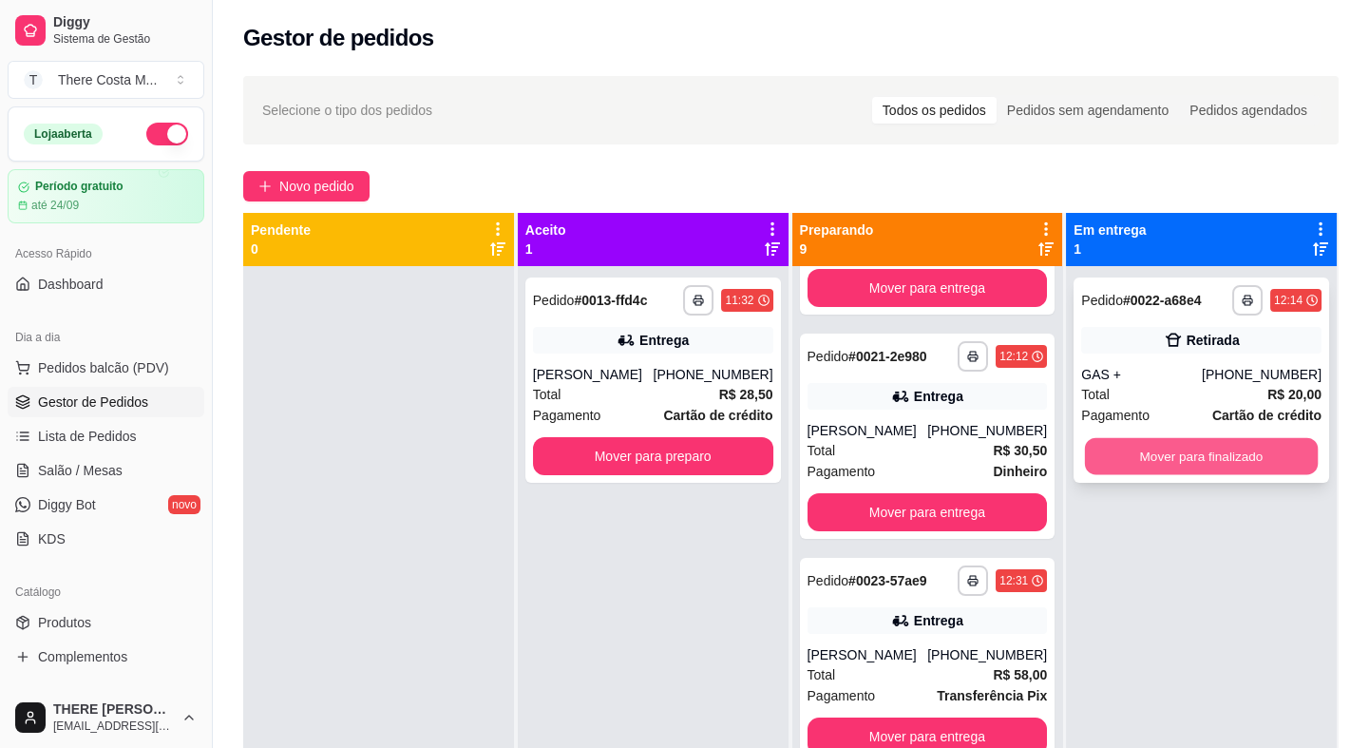
click at [1175, 443] on button "Mover para finalizado" at bounding box center [1201, 456] width 233 height 37
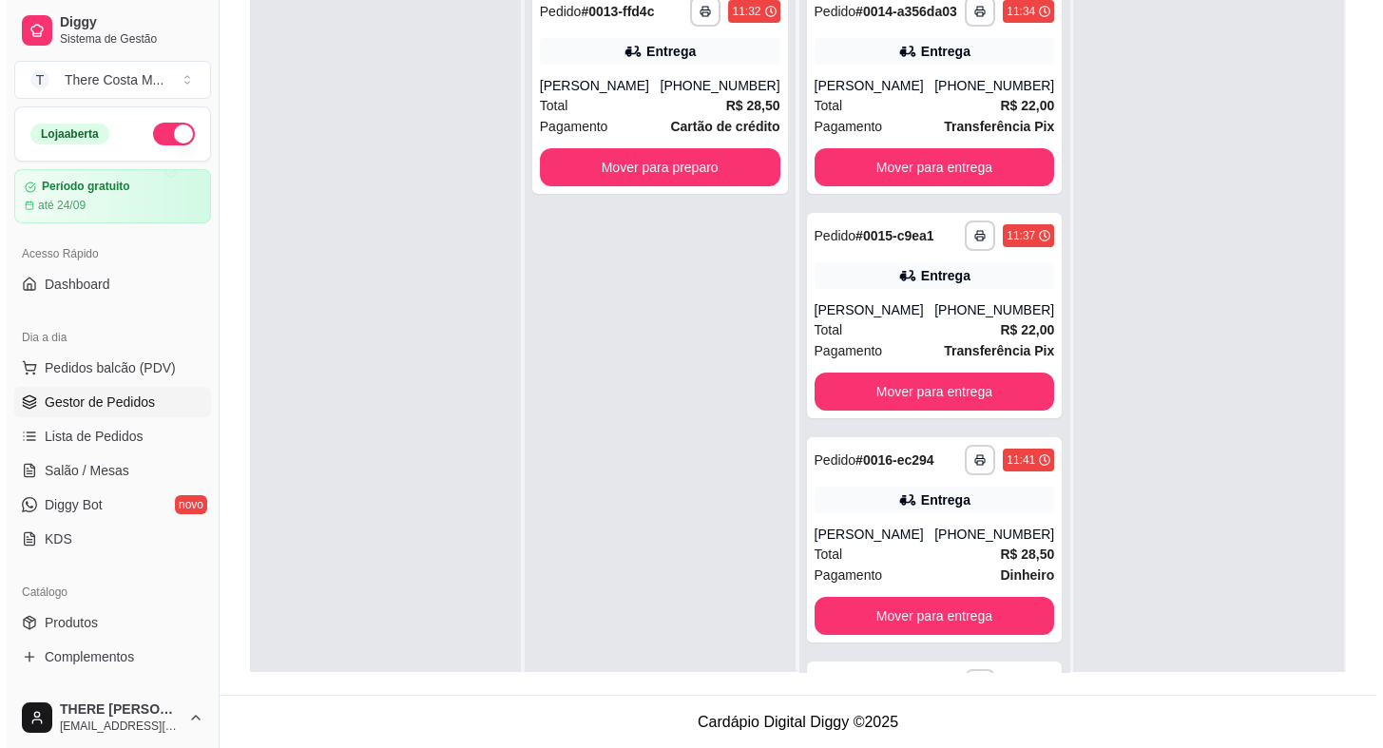
scroll to position [0, 0]
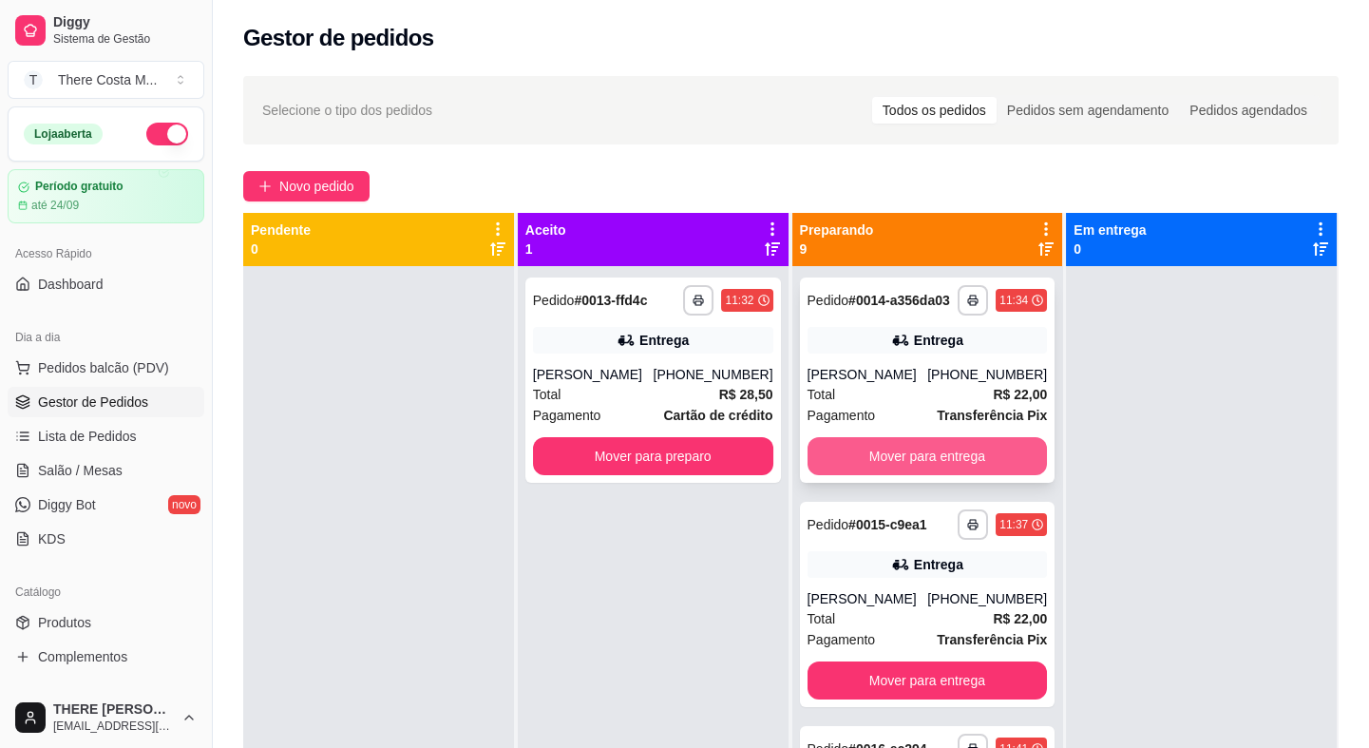
click at [918, 468] on button "Mover para entrega" at bounding box center [928, 456] width 240 height 38
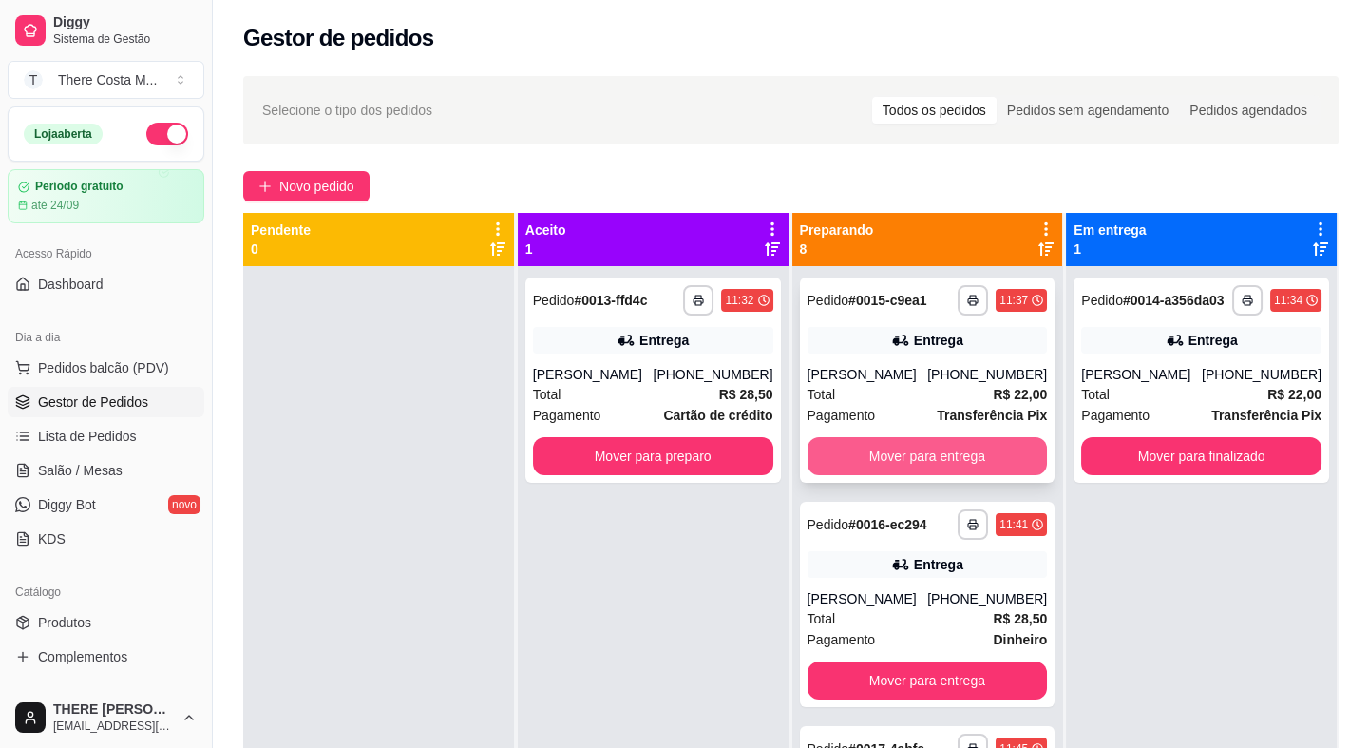
click at [921, 465] on button "Mover para entrega" at bounding box center [928, 456] width 240 height 38
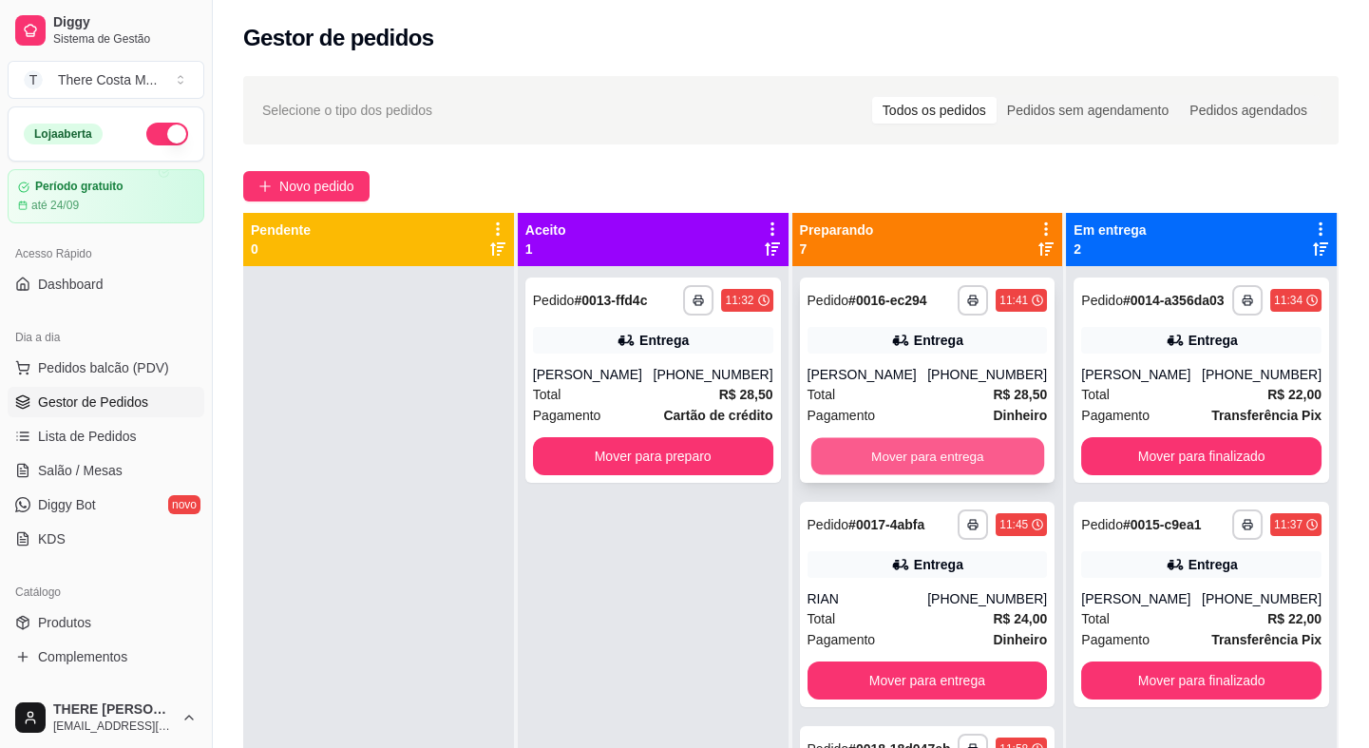
click at [928, 455] on button "Mover para entrega" at bounding box center [927, 456] width 233 height 37
click at [937, 449] on button "Mover para entrega" at bounding box center [927, 456] width 233 height 37
click at [934, 466] on button "Mover para retirada disponível" at bounding box center [928, 456] width 240 height 38
click at [934, 466] on button "Mover para entrega" at bounding box center [927, 456] width 233 height 37
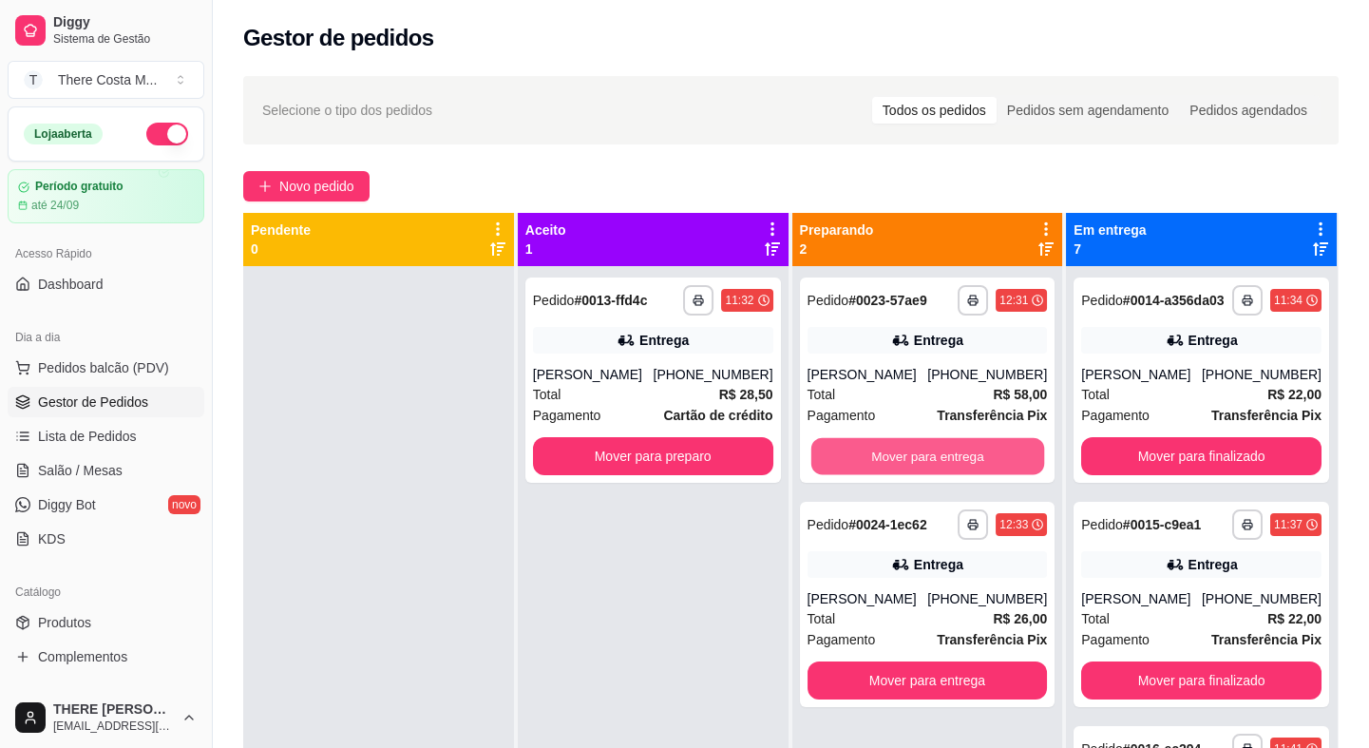
click at [934, 466] on button "Mover para entrega" at bounding box center [927, 456] width 233 height 37
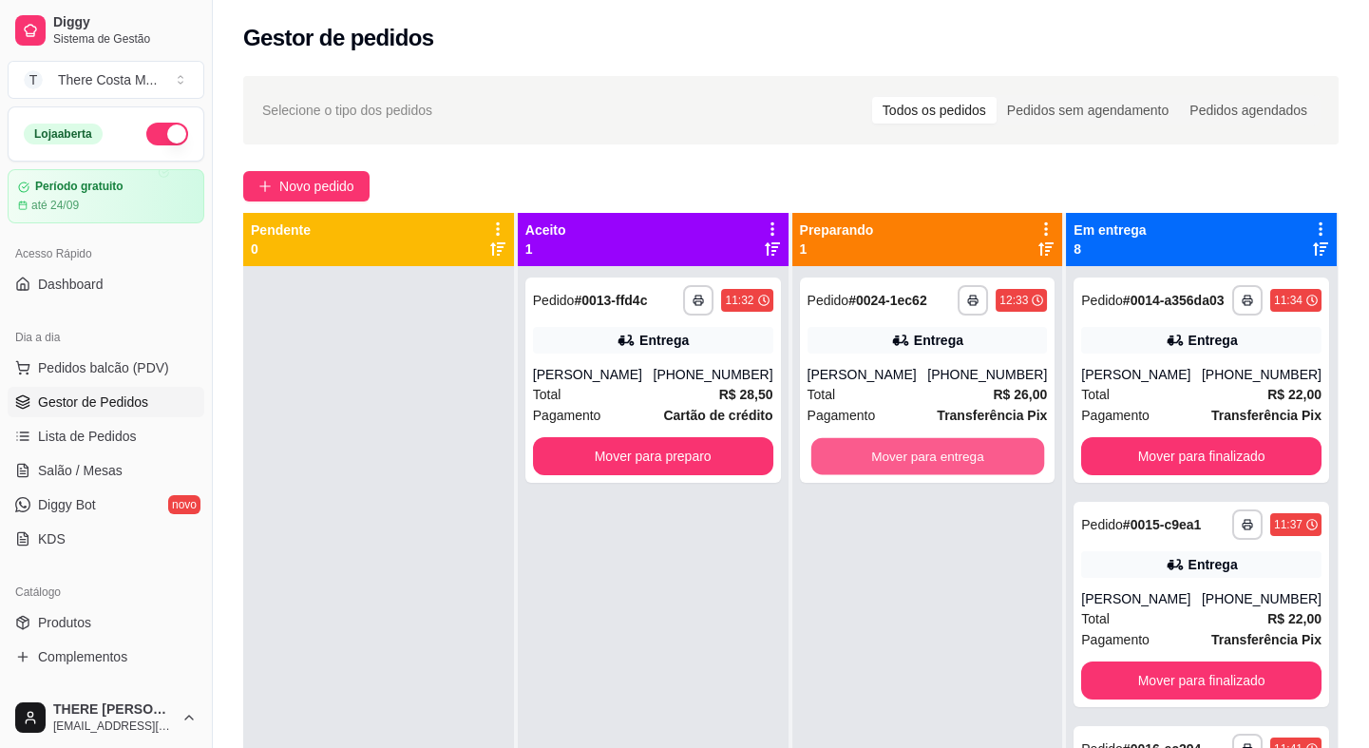
click at [934, 466] on button "Mover para entrega" at bounding box center [927, 456] width 233 height 37
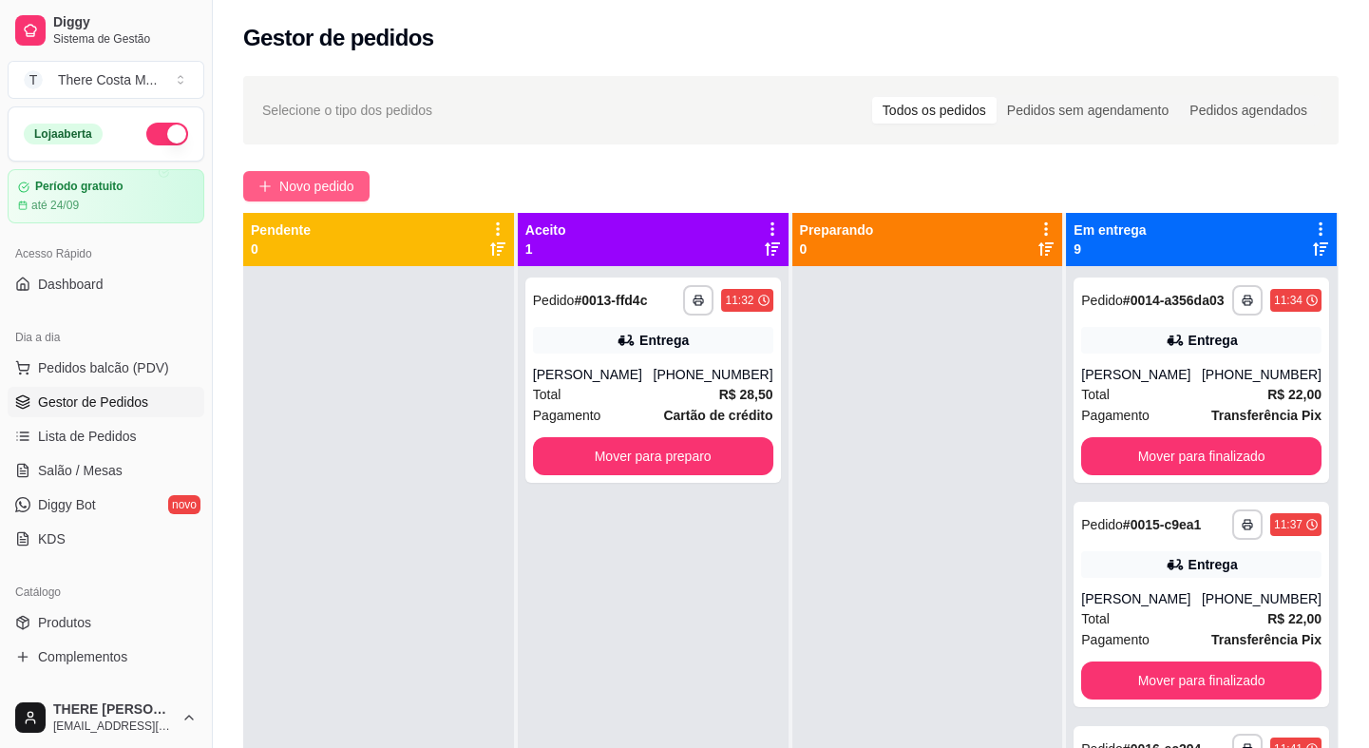
click at [329, 185] on span "Novo pedido" at bounding box center [316, 186] width 75 height 21
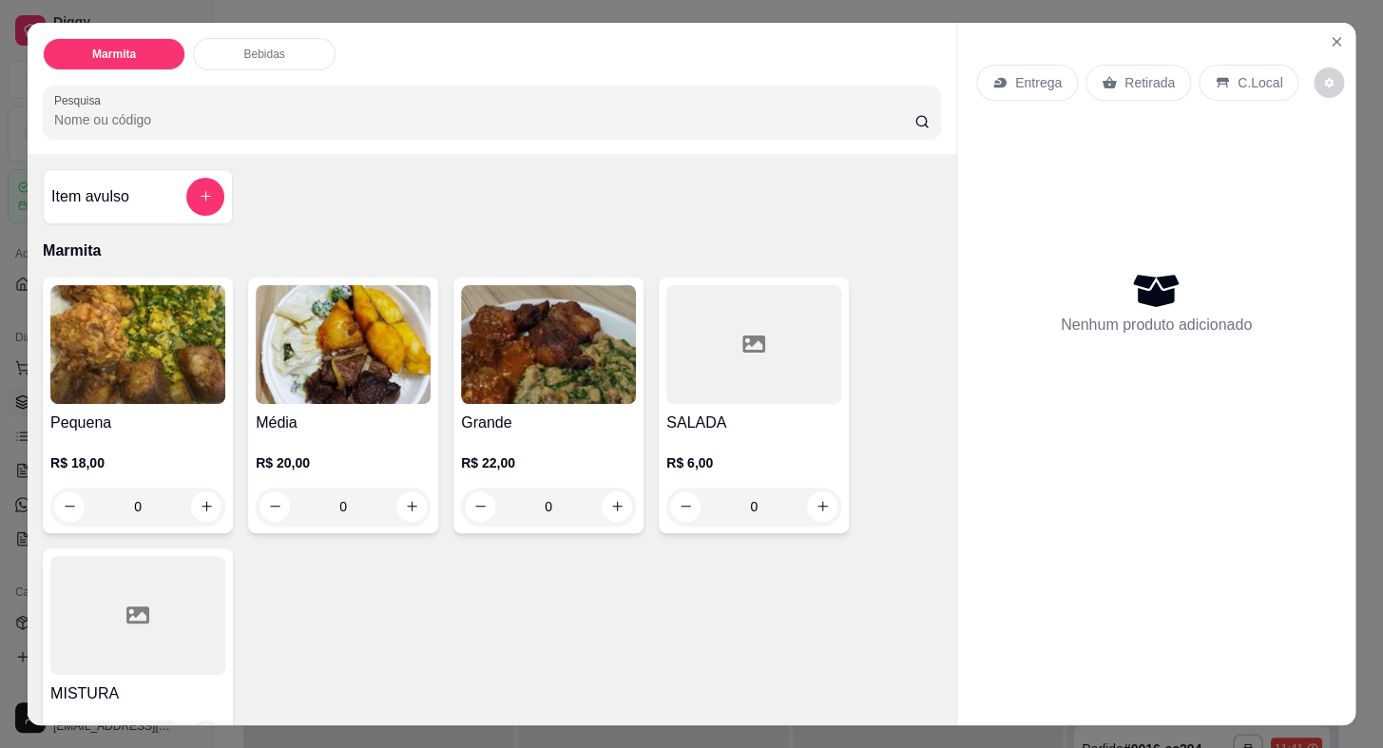
click at [1124, 73] on p "Retirada" at bounding box center [1149, 82] width 50 height 19
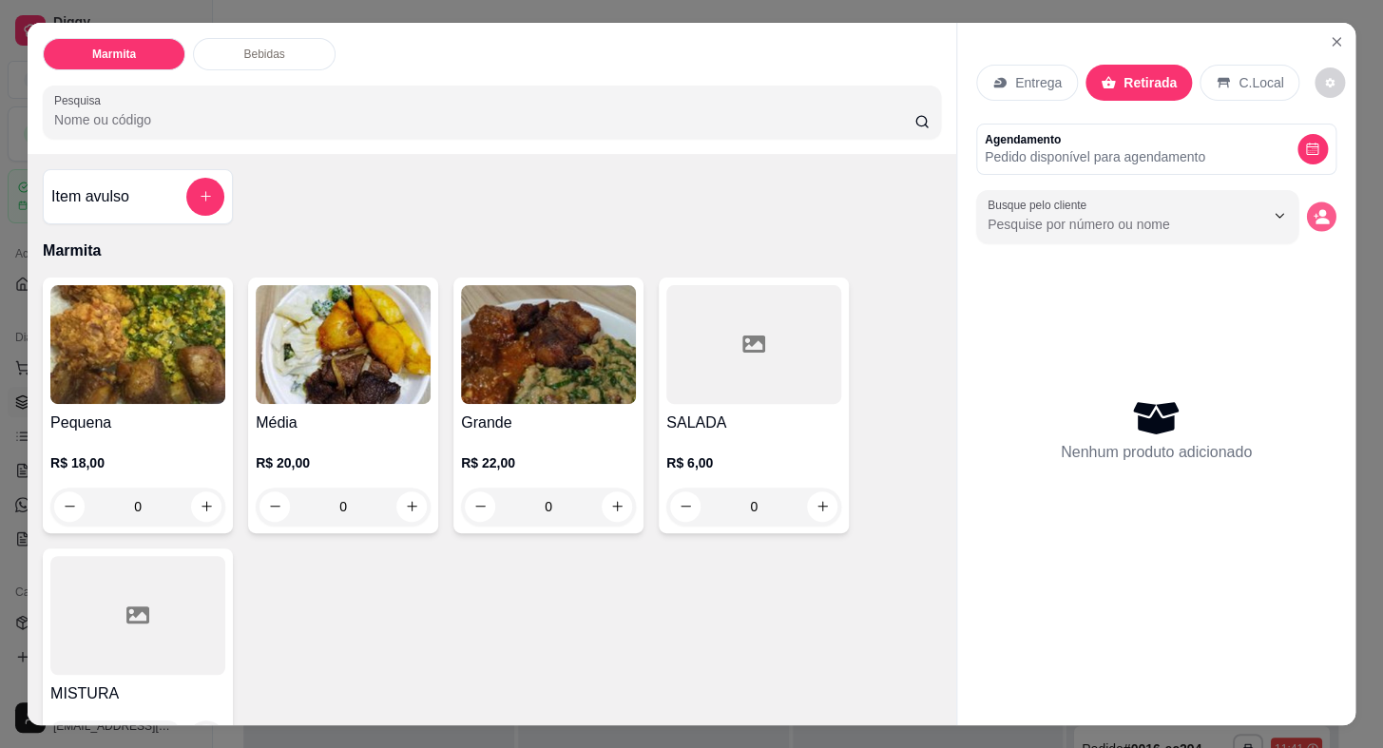
click at [1312, 210] on icon "decrease-product-quantity" at bounding box center [1320, 216] width 16 height 16
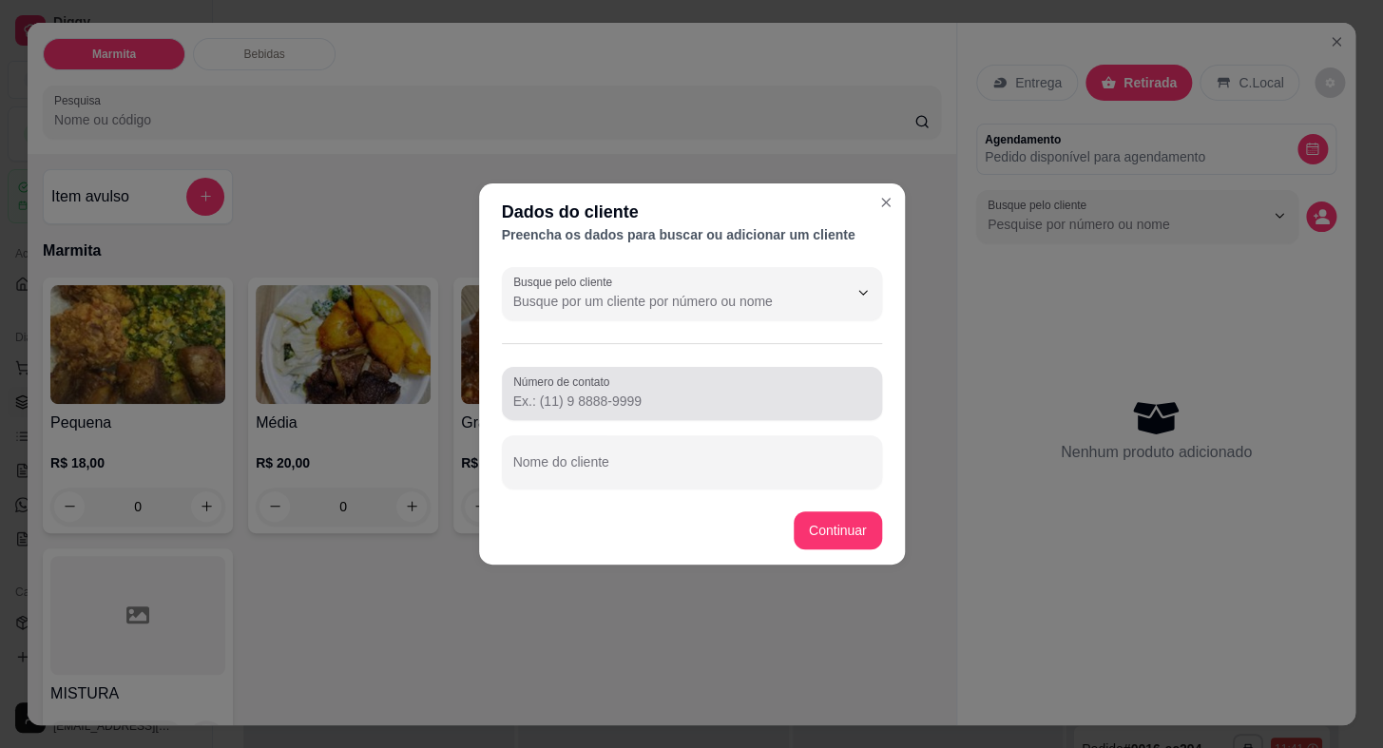
click at [627, 389] on div at bounding box center [691, 393] width 357 height 38
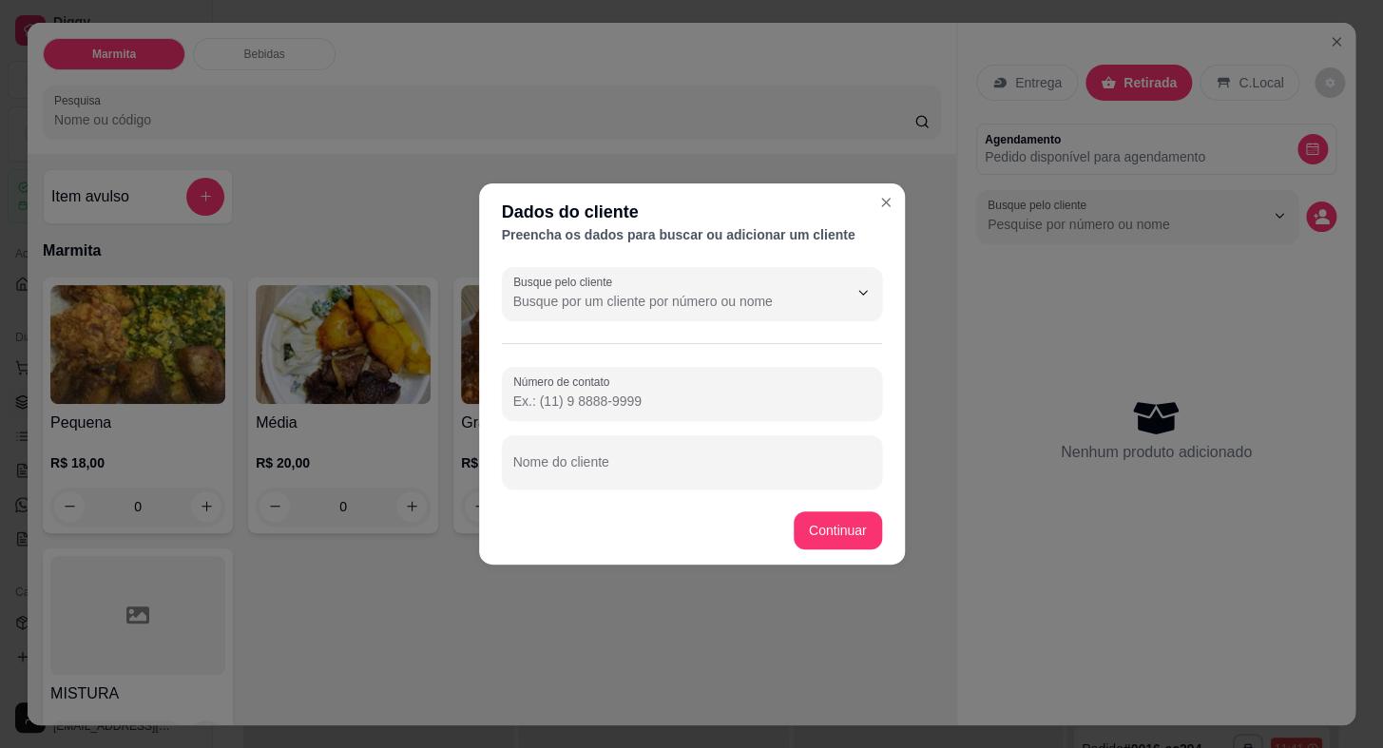
click at [669, 405] on input "Número de contato" at bounding box center [691, 400] width 357 height 19
paste input "[PHONE_NUMBER]"
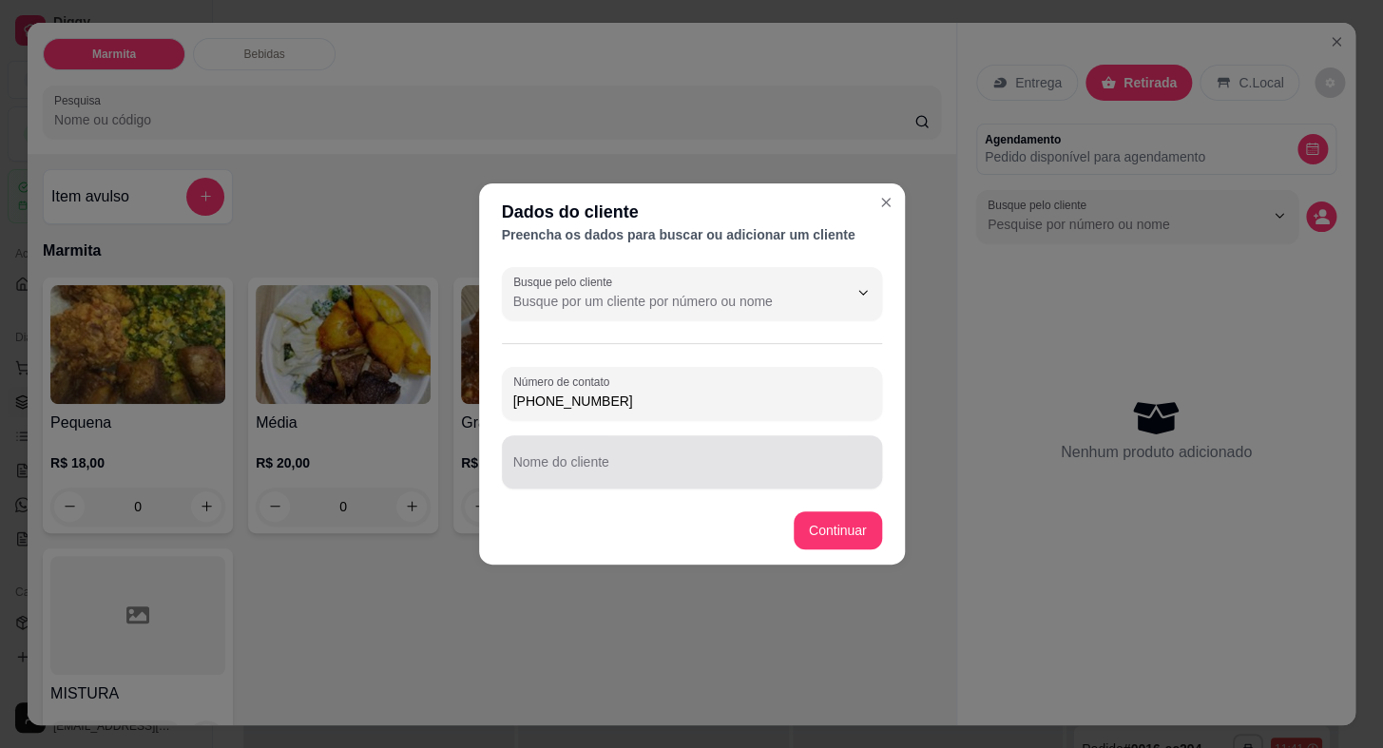
click at [632, 455] on div at bounding box center [691, 462] width 357 height 38
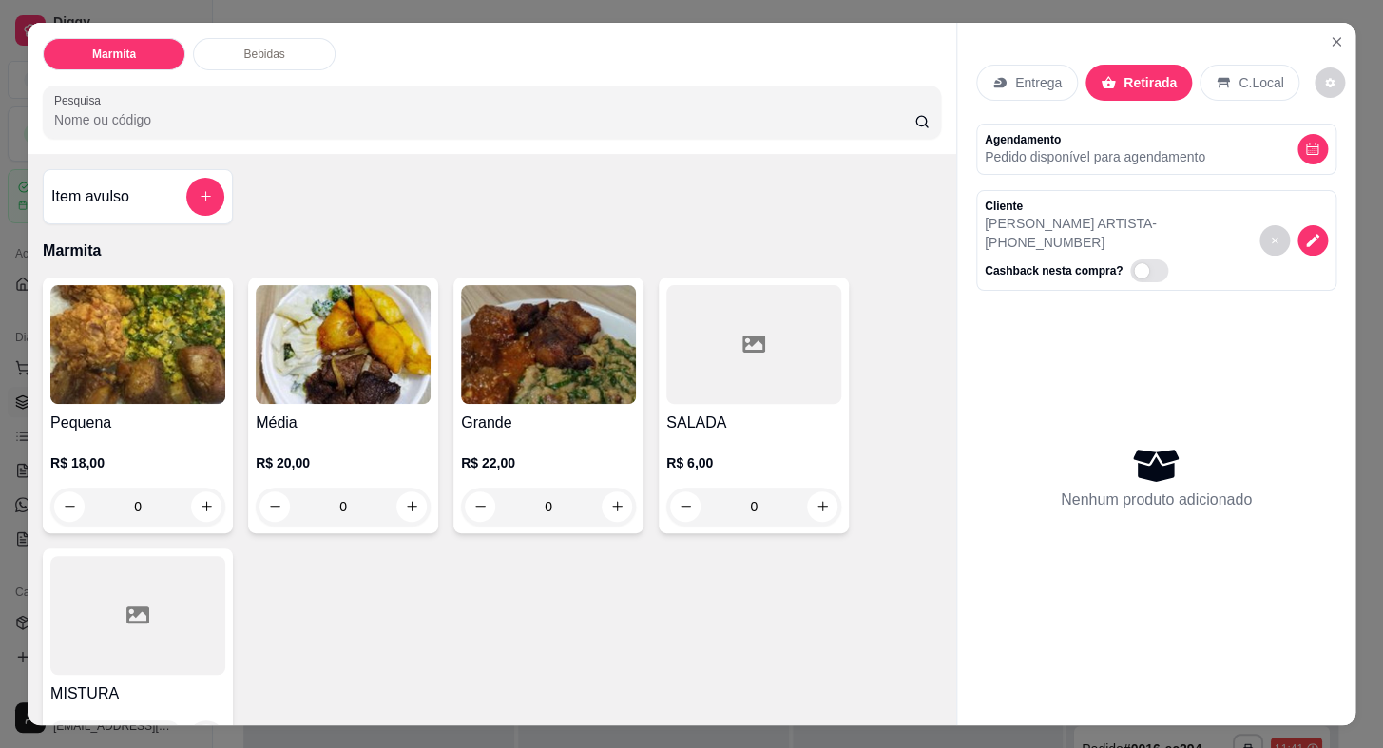
click at [355, 453] on p "R$ 20,00" at bounding box center [343, 462] width 175 height 19
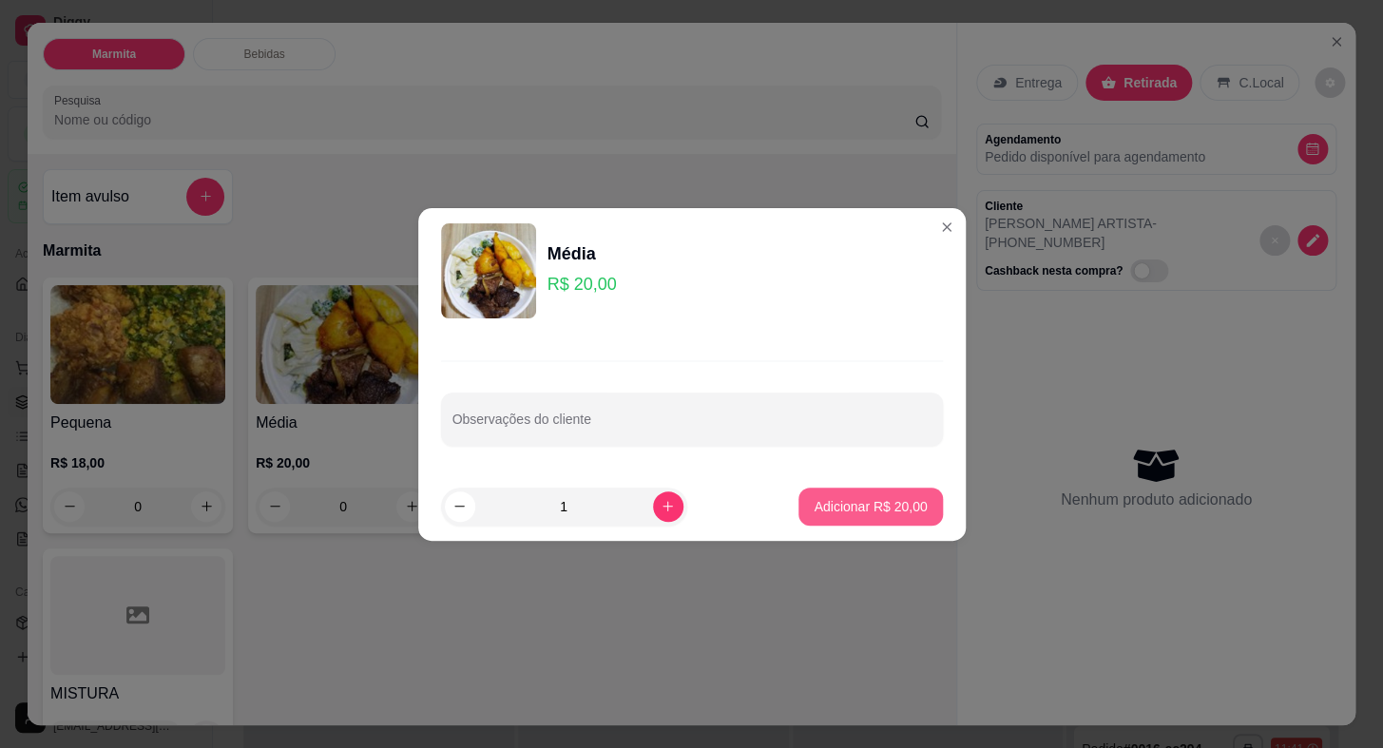
click at [856, 505] on p "Adicionar R$ 20,00" at bounding box center [869, 506] width 113 height 19
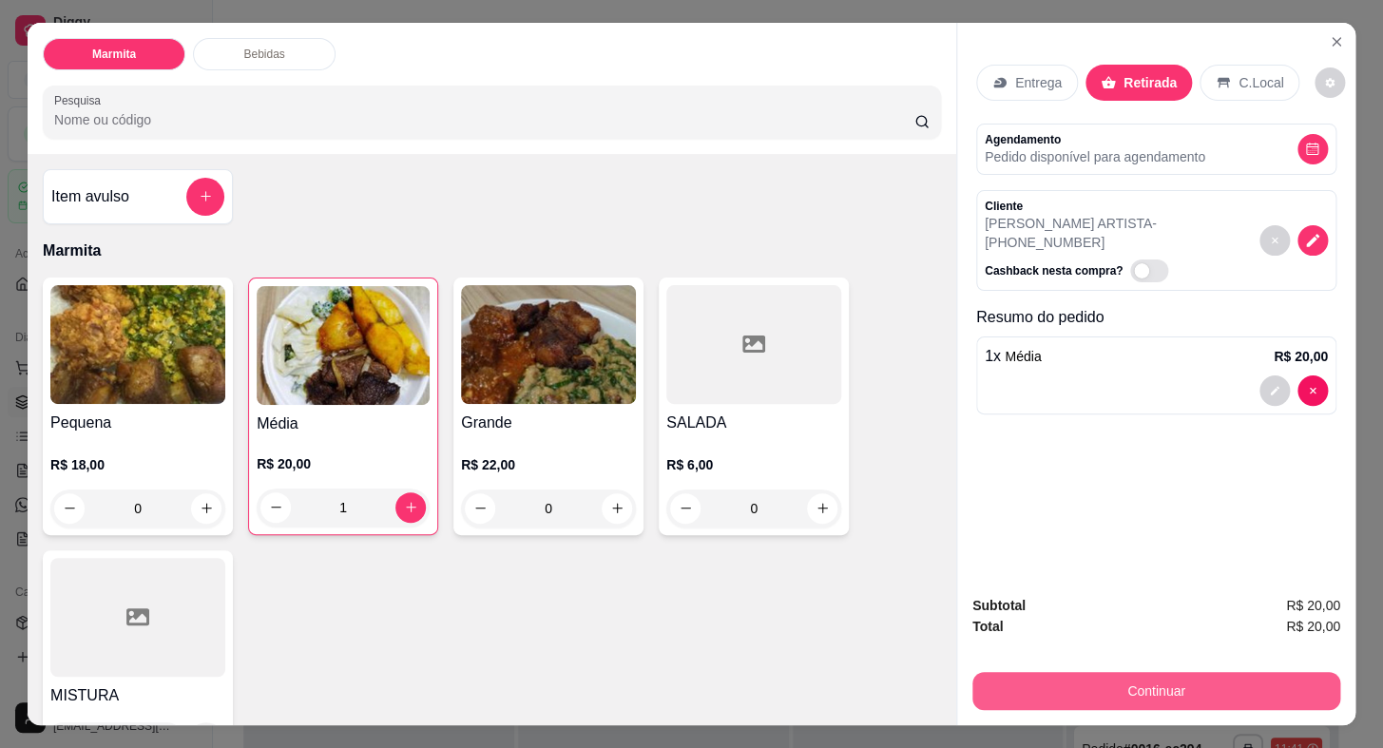
click at [1096, 683] on button "Continuar" at bounding box center [1156, 691] width 368 height 38
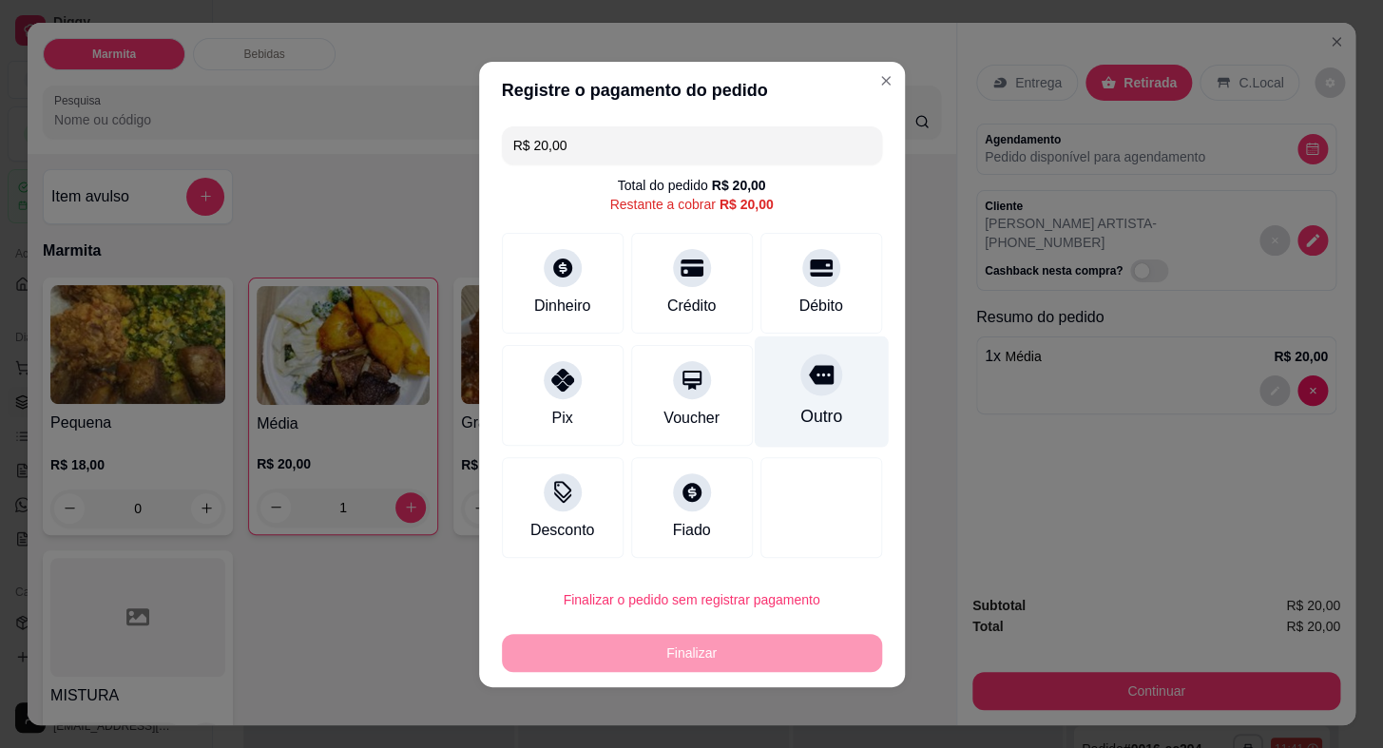
click at [808, 387] on icon at bounding box center [820, 374] width 25 height 25
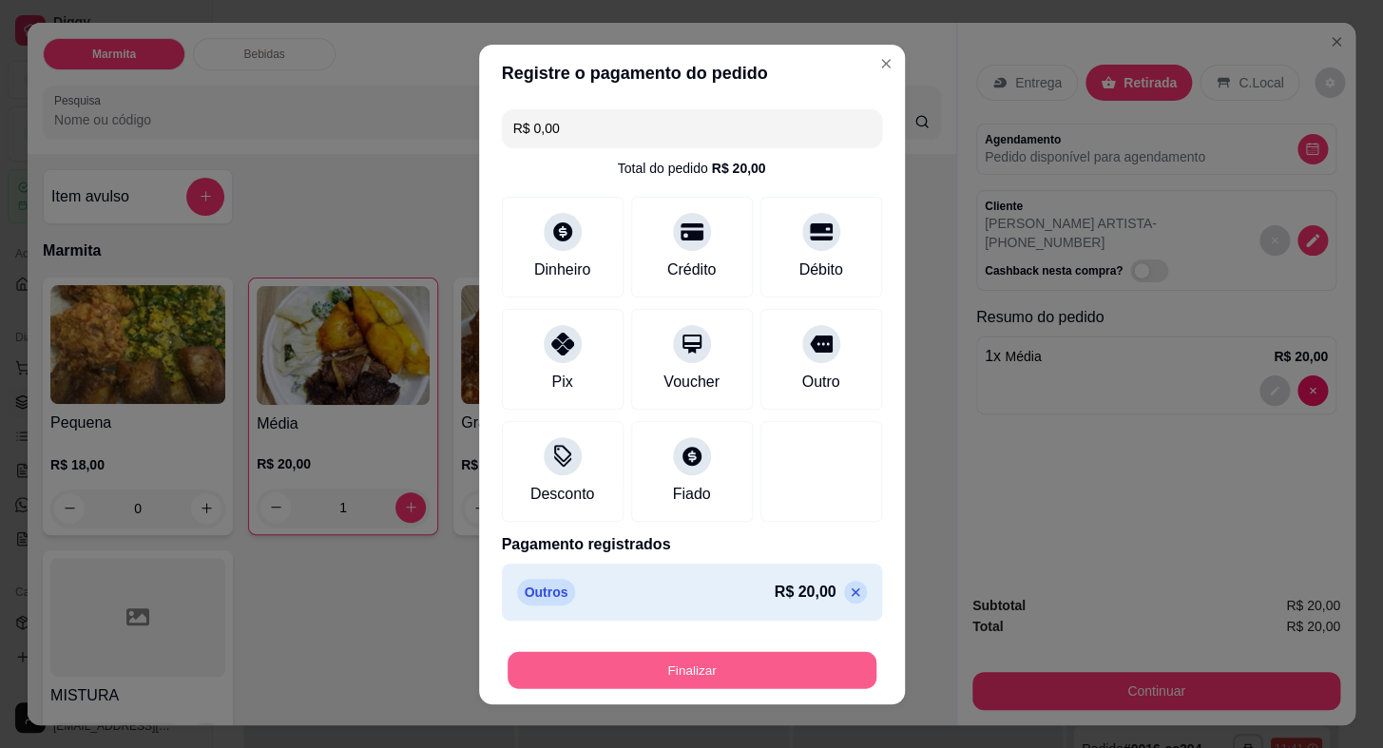
click at [791, 665] on button "Finalizar" at bounding box center [691, 669] width 369 height 37
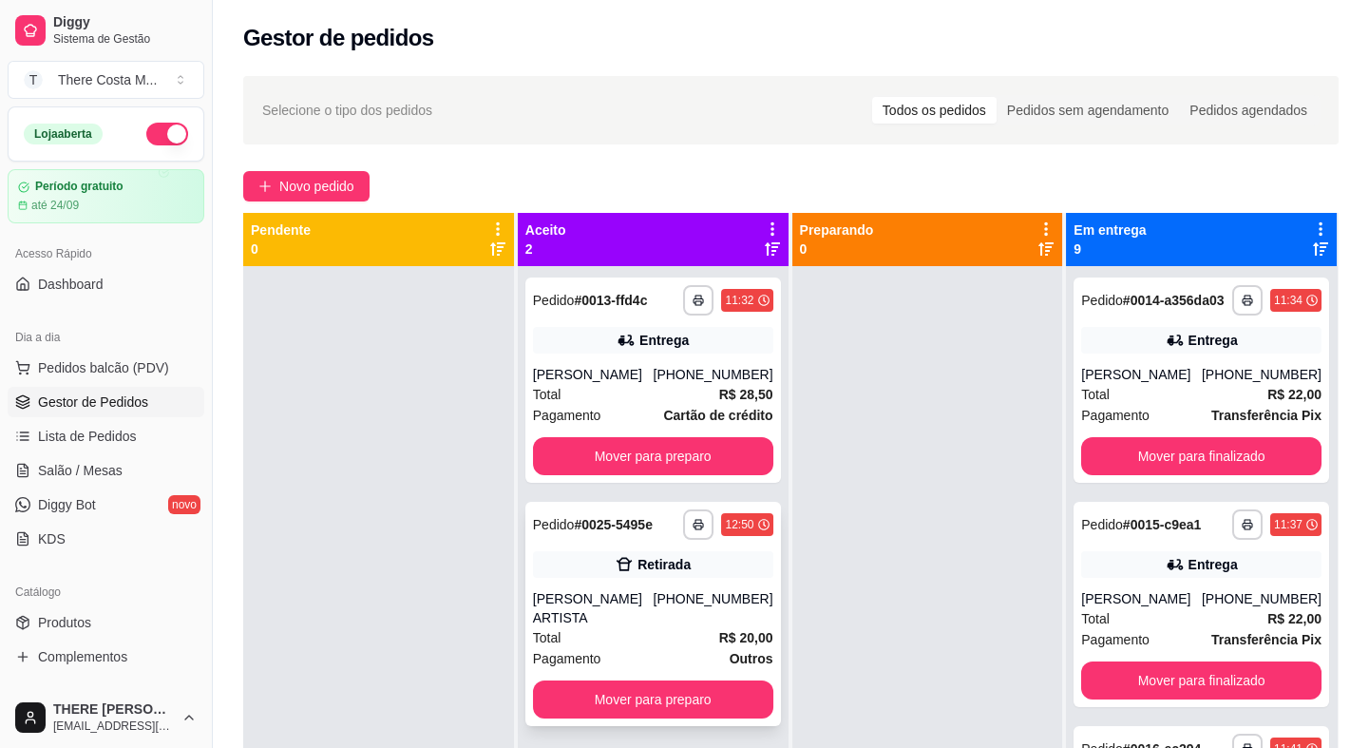
click at [647, 627] on div "Total R$ 20,00" at bounding box center [653, 637] width 240 height 21
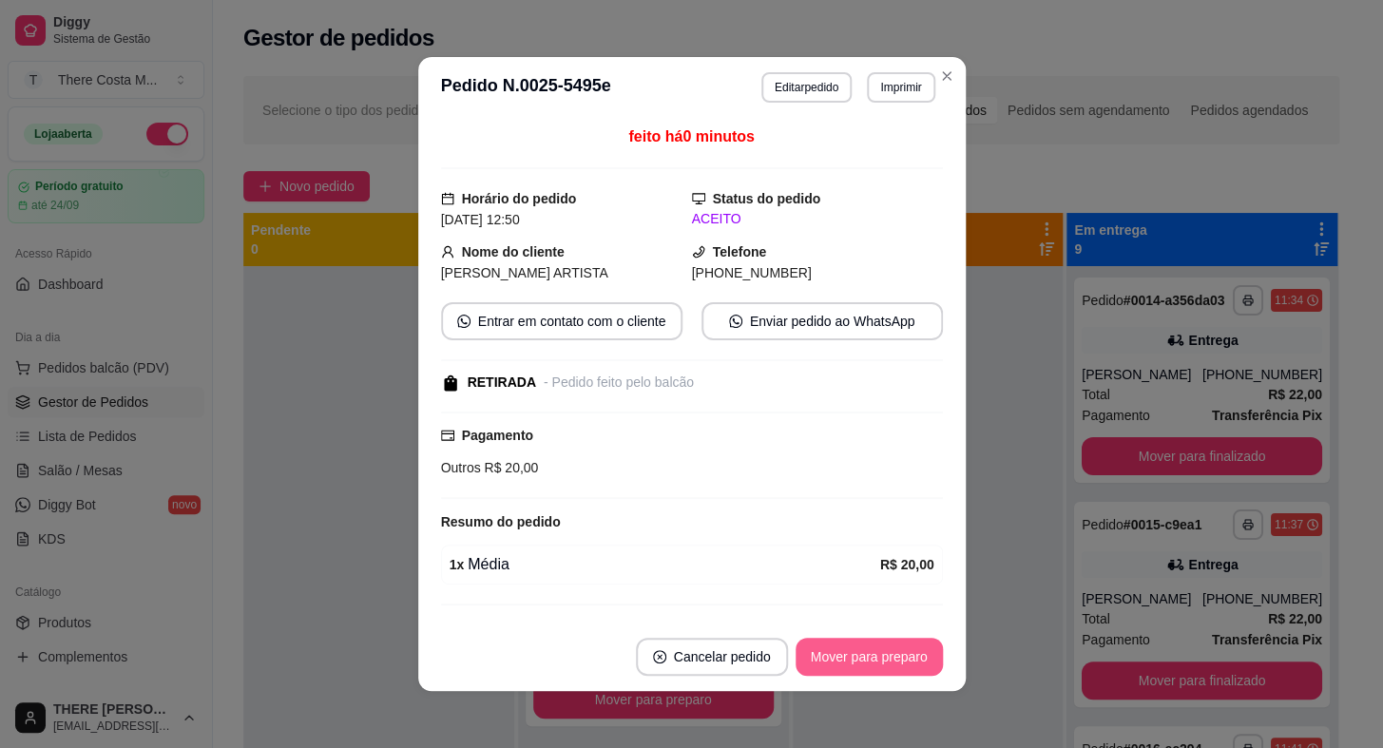
click at [835, 669] on button "Mover para preparo" at bounding box center [868, 657] width 147 height 38
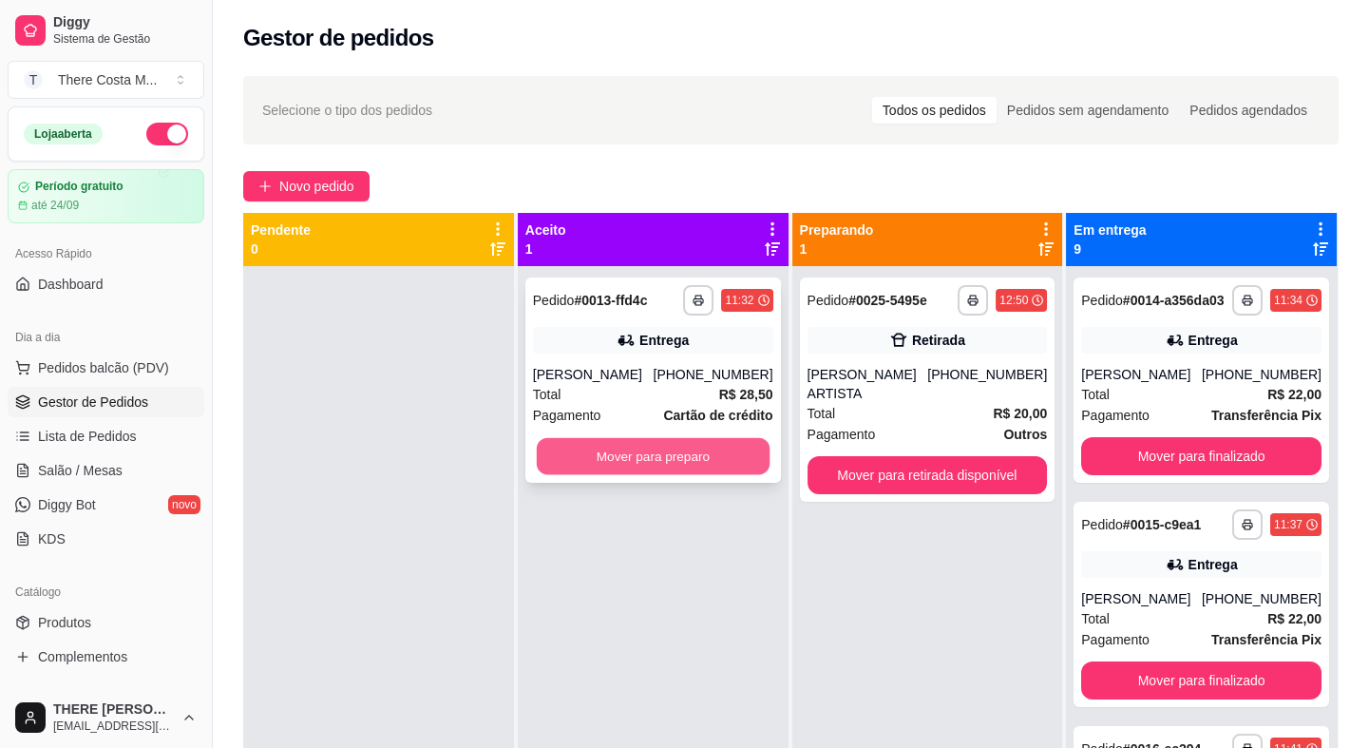
click at [632, 445] on button "Mover para preparo" at bounding box center [653, 456] width 233 height 37
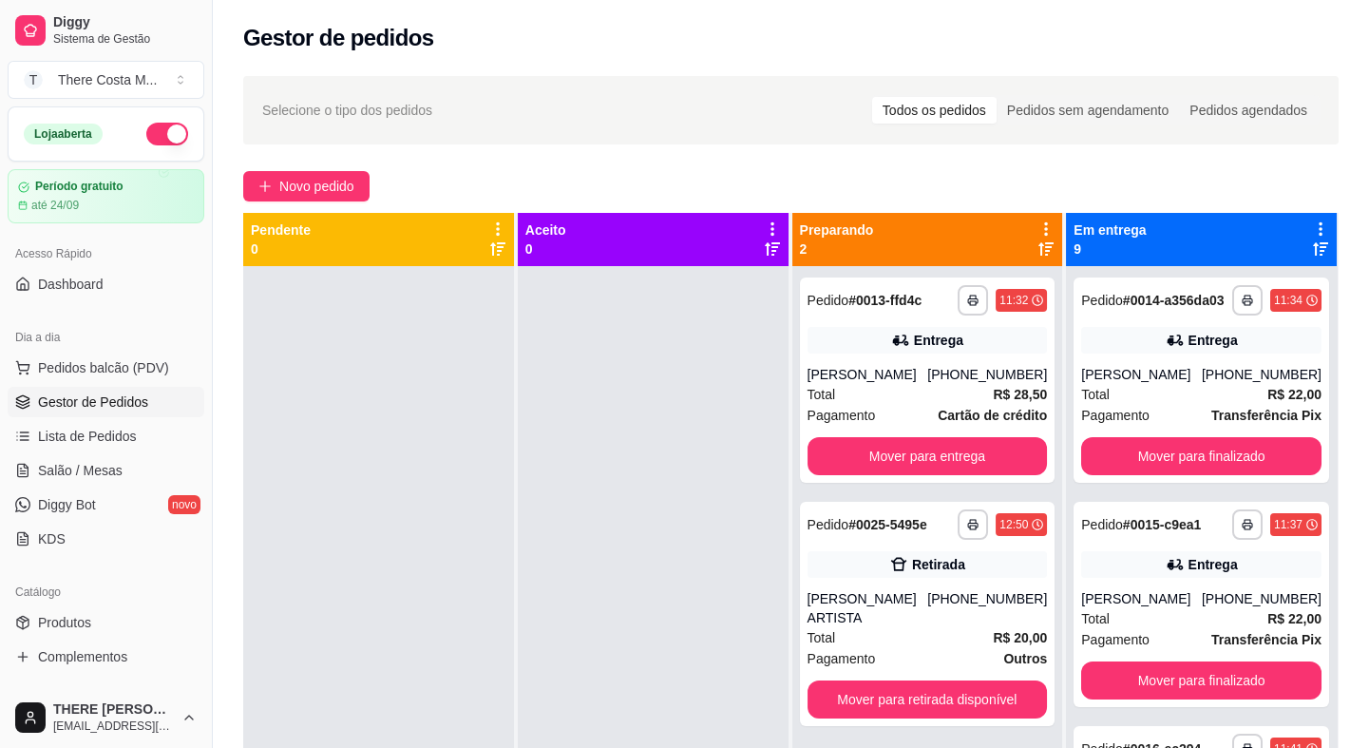
click at [1220, 159] on div "**********" at bounding box center [791, 524] width 1156 height 919
click at [309, 189] on span "Novo pedido" at bounding box center [316, 186] width 75 height 21
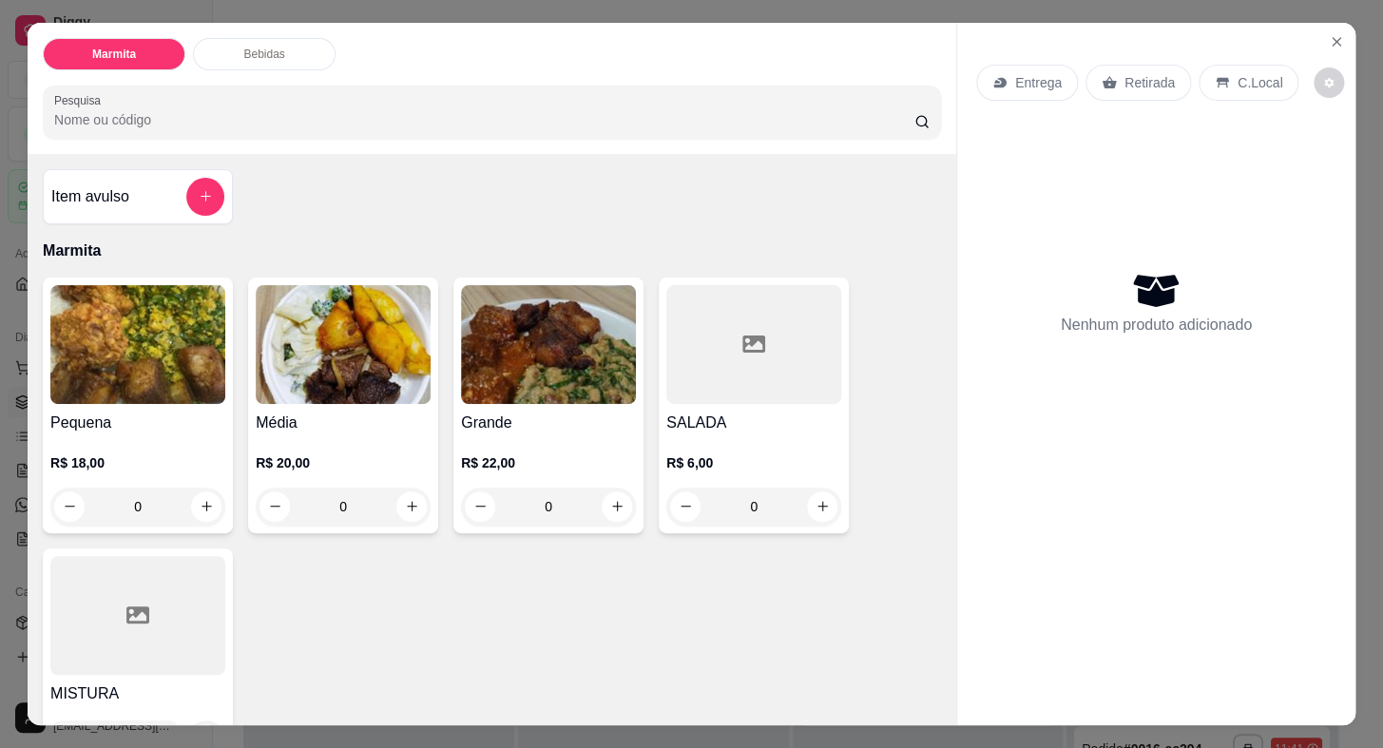
click at [1015, 74] on p "Entrega" at bounding box center [1038, 82] width 47 height 19
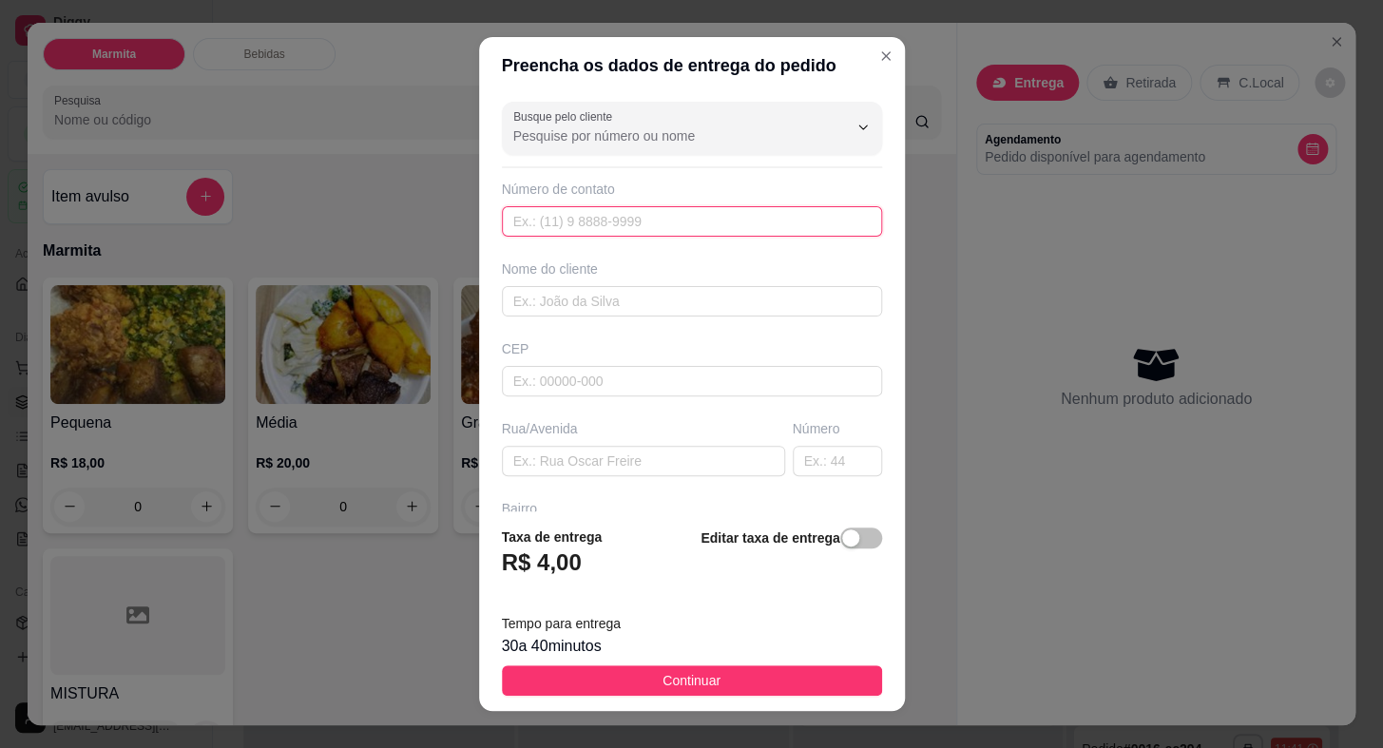
click at [695, 228] on input "text" at bounding box center [692, 221] width 380 height 30
paste input "[PHONE_NUMBER]"
click at [665, 302] on input "text" at bounding box center [692, 301] width 380 height 30
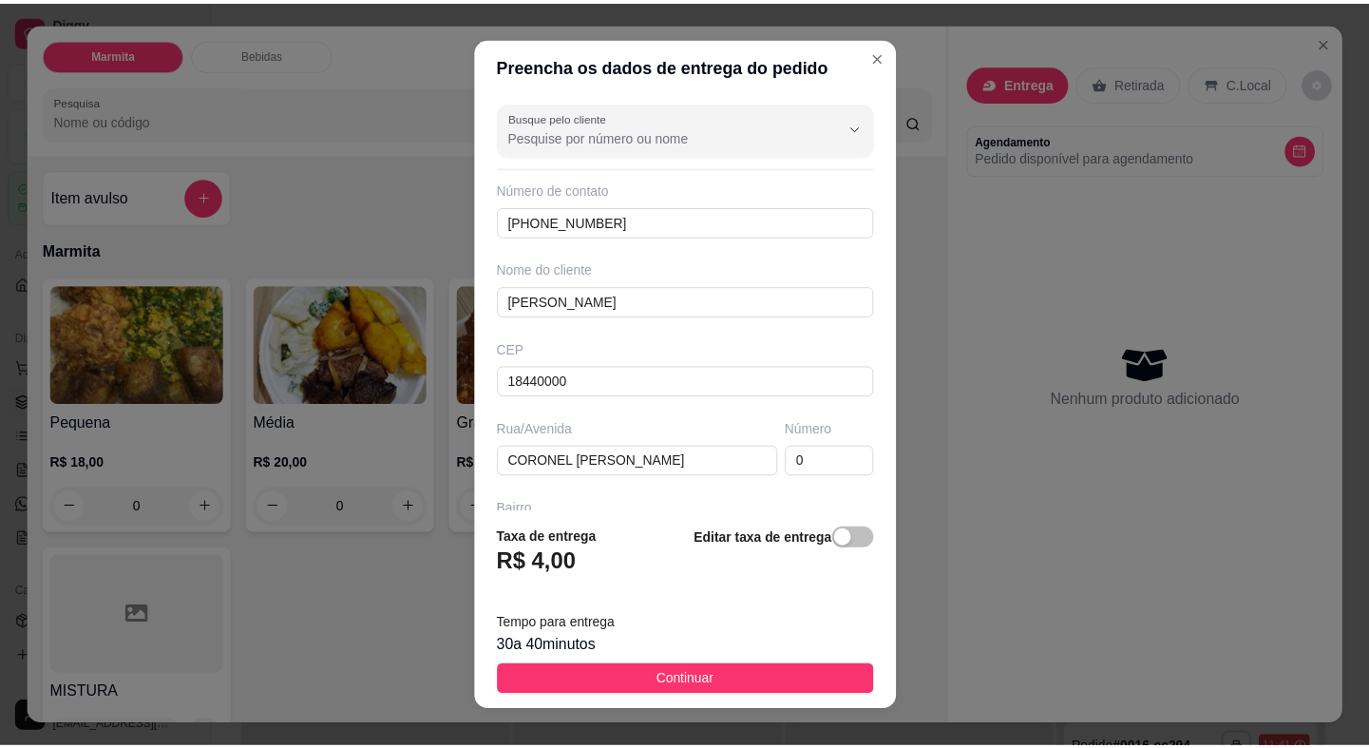
scroll to position [221, 0]
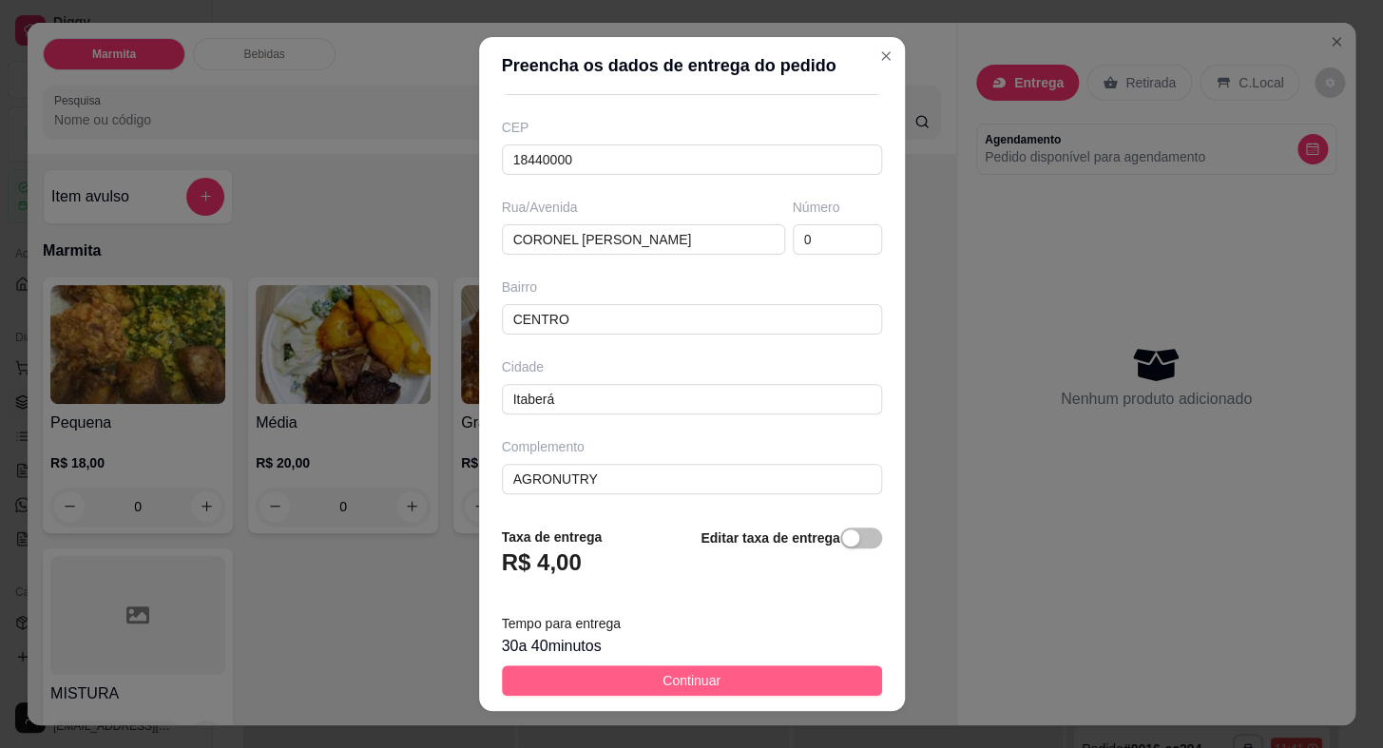
click at [729, 677] on button "Continuar" at bounding box center [692, 680] width 380 height 30
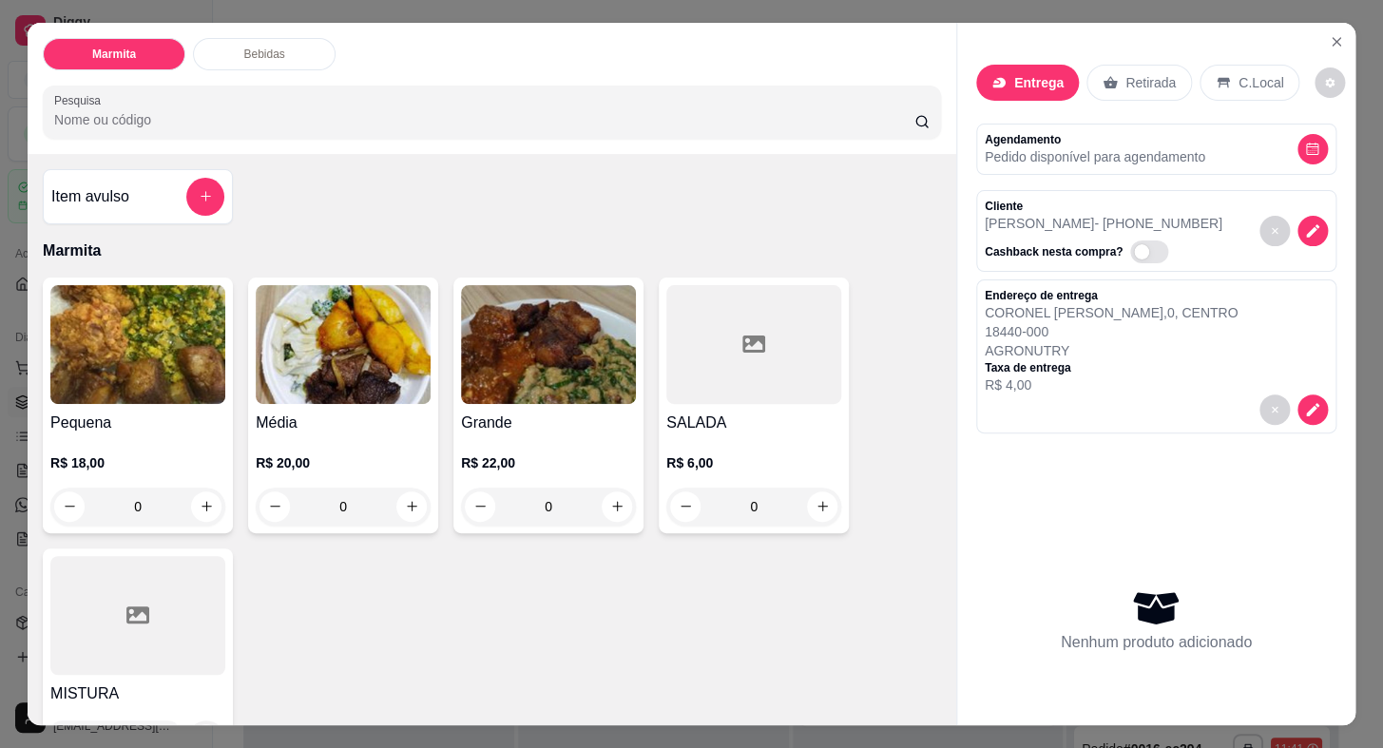
click at [370, 423] on h4 "Média" at bounding box center [343, 422] width 175 height 23
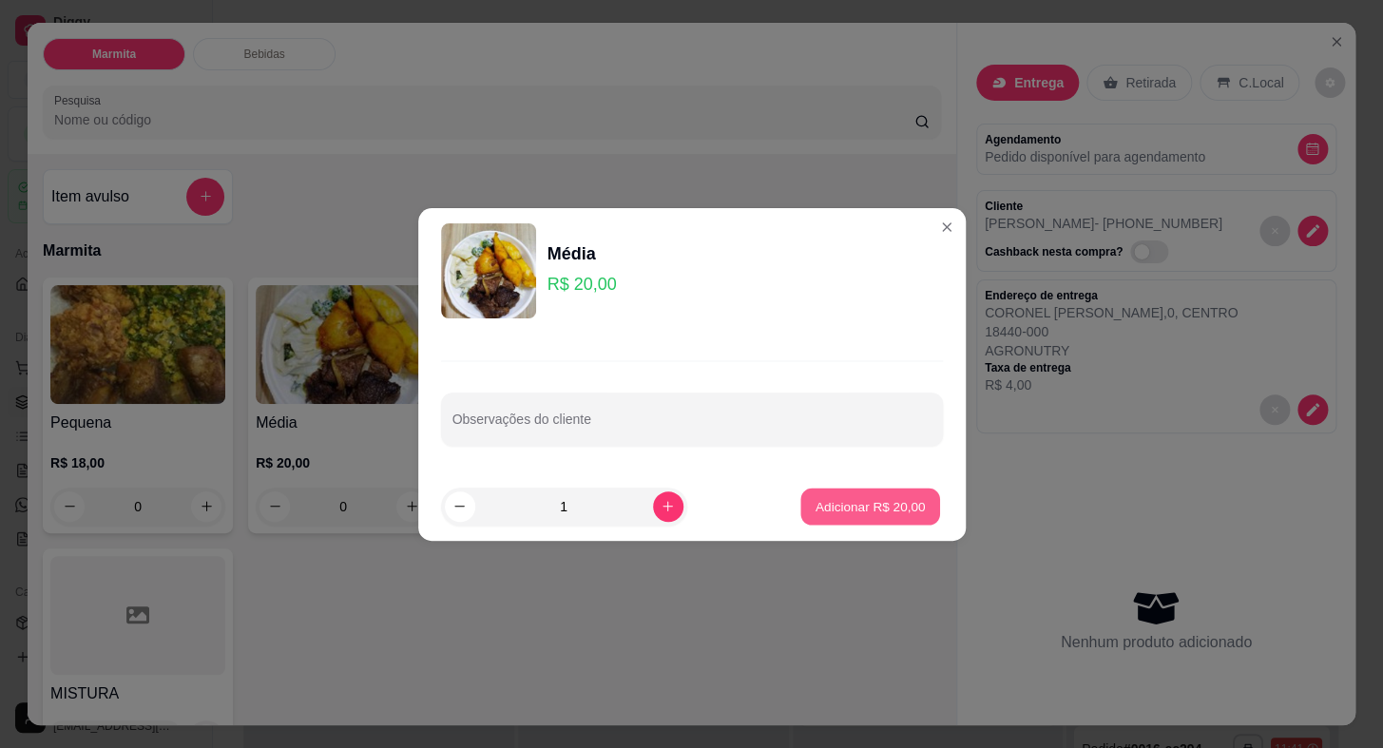
click at [901, 508] on p "Adicionar R$ 20,00" at bounding box center [870, 506] width 110 height 18
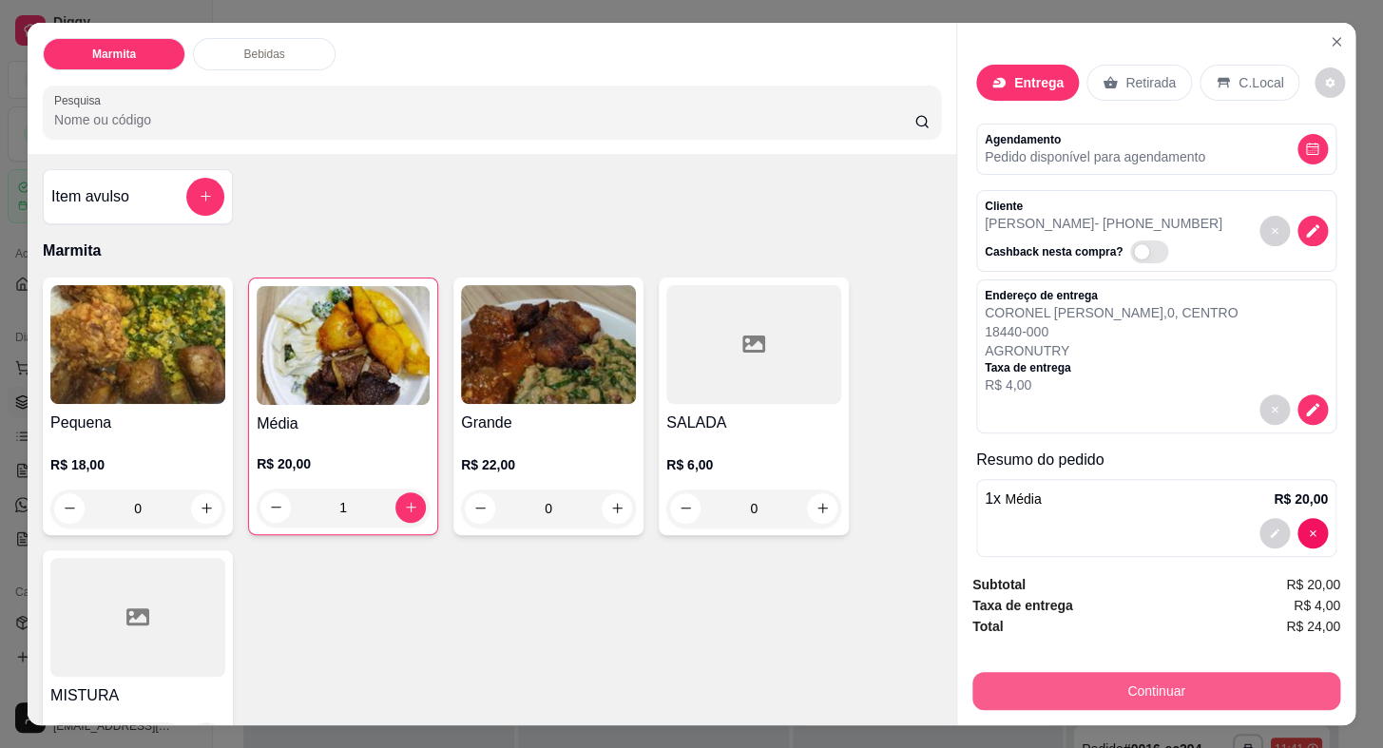
click at [1153, 678] on button "Continuar" at bounding box center [1156, 691] width 368 height 38
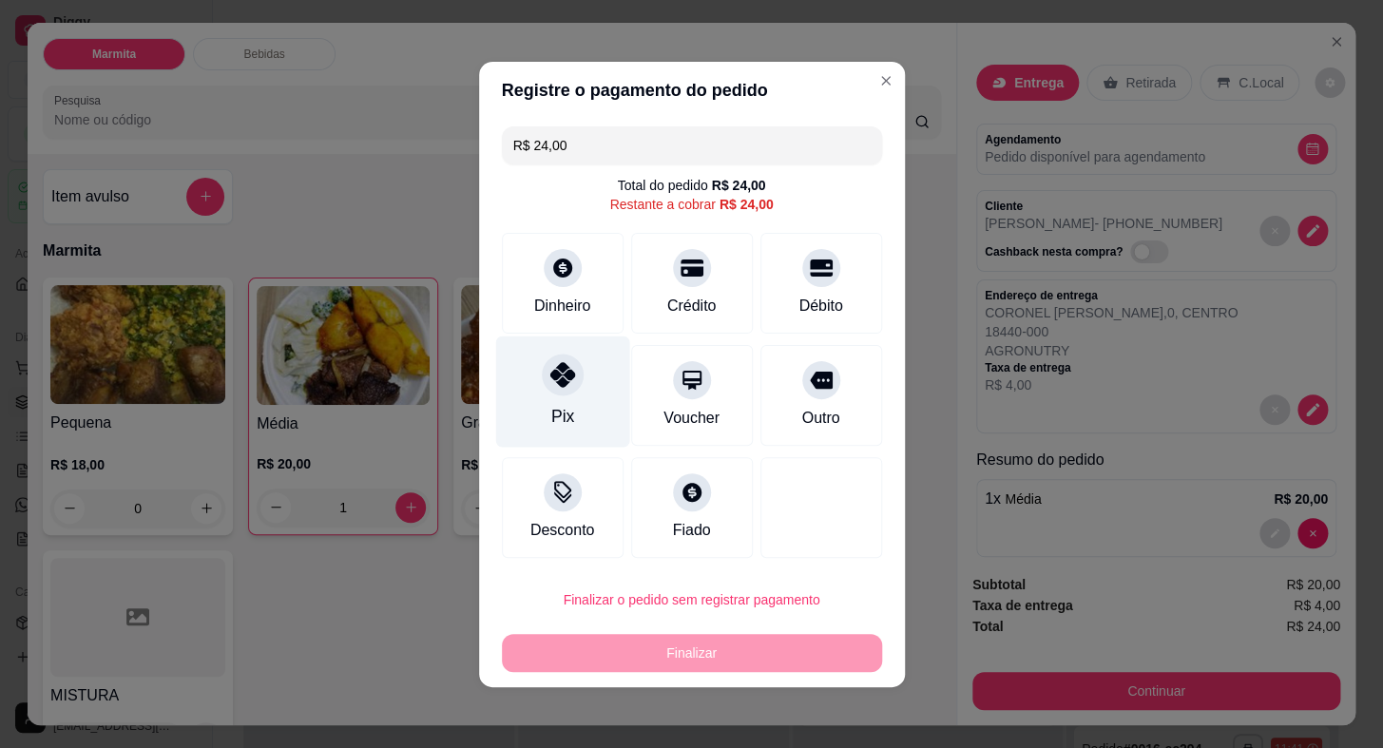
click at [562, 390] on div at bounding box center [563, 374] width 42 height 42
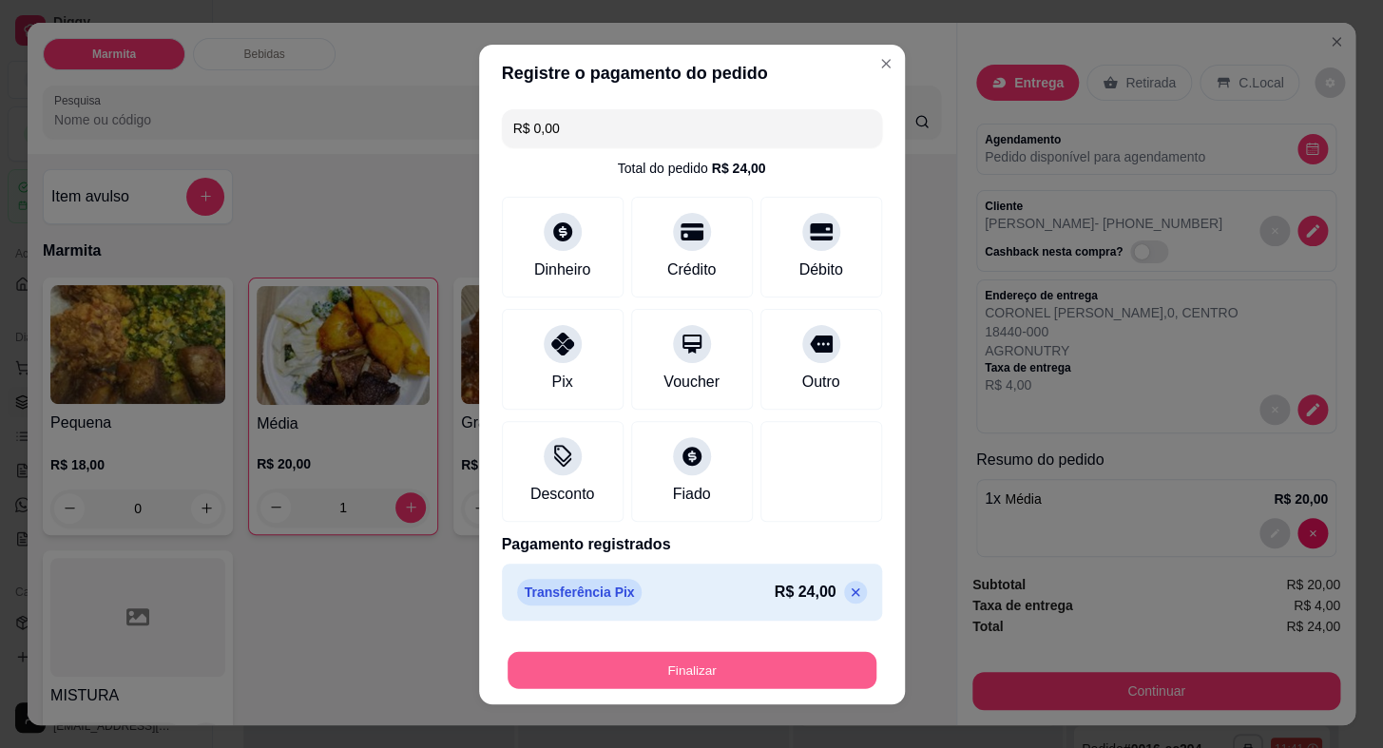
click at [694, 674] on button "Finalizar" at bounding box center [691, 669] width 369 height 37
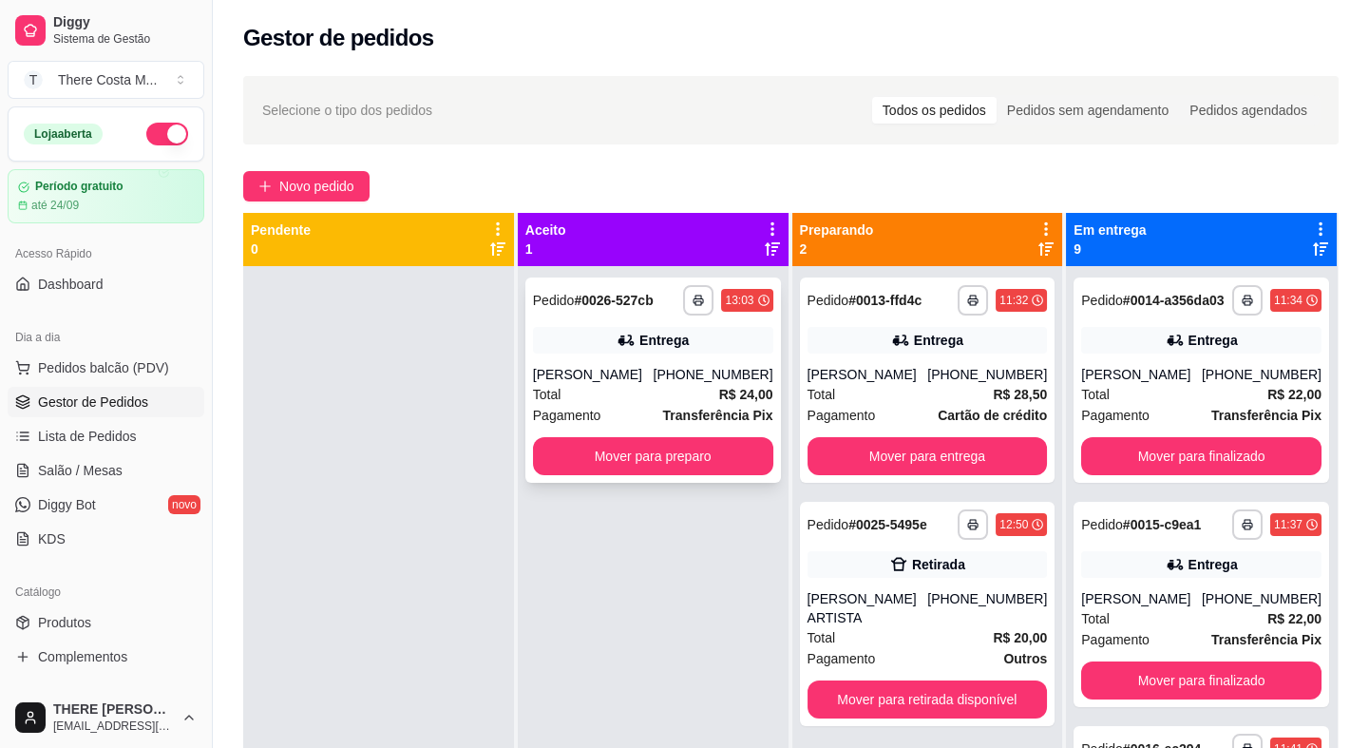
click at [647, 370] on div "[PERSON_NAME]" at bounding box center [593, 374] width 121 height 19
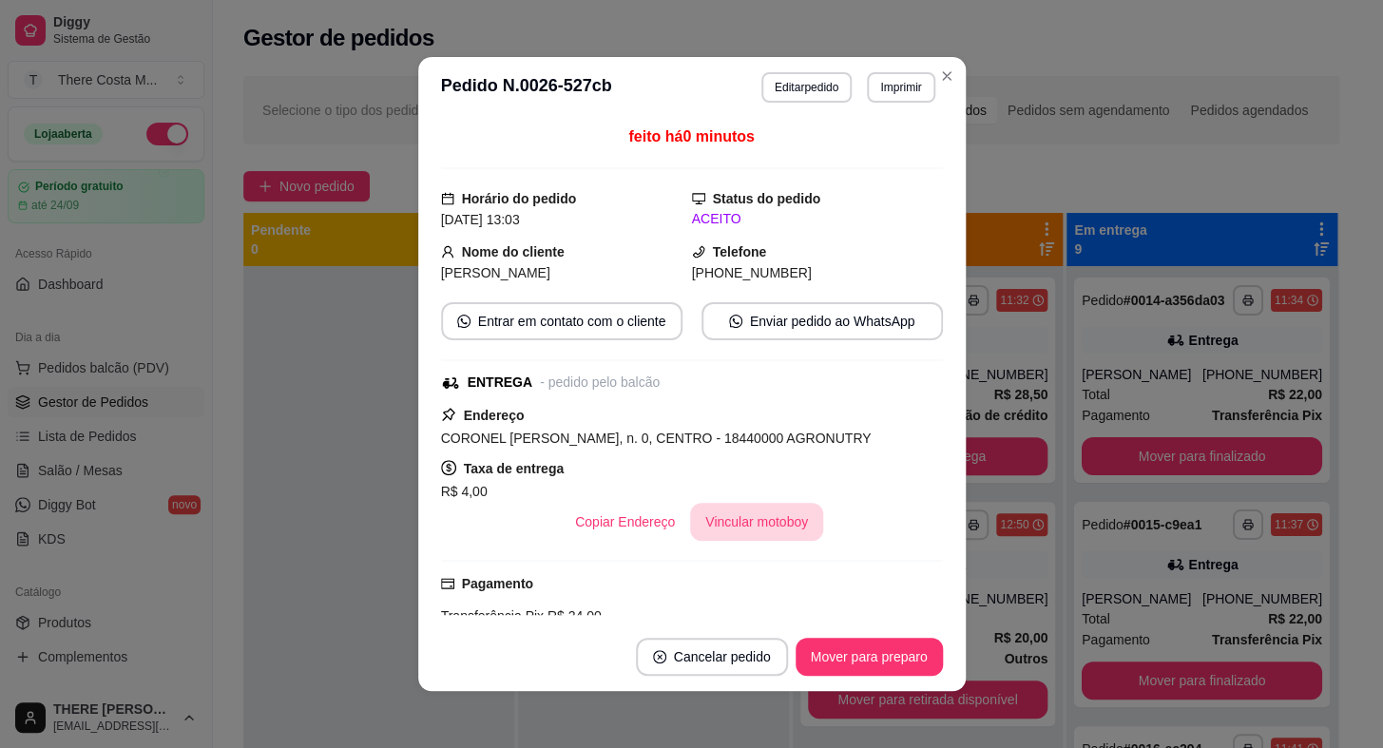
click at [760, 529] on button "Vincular motoboy" at bounding box center [756, 522] width 133 height 38
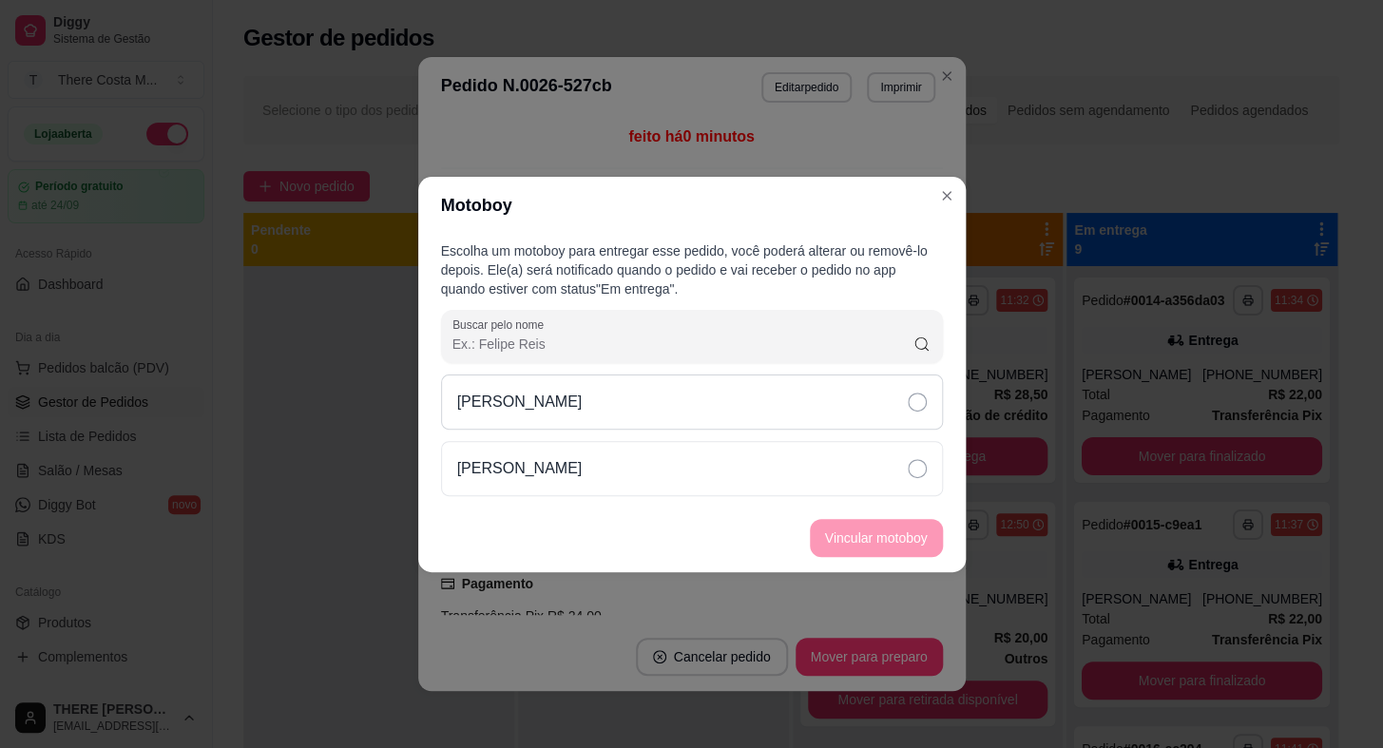
click at [775, 405] on div "[PERSON_NAME]" at bounding box center [692, 401] width 502 height 55
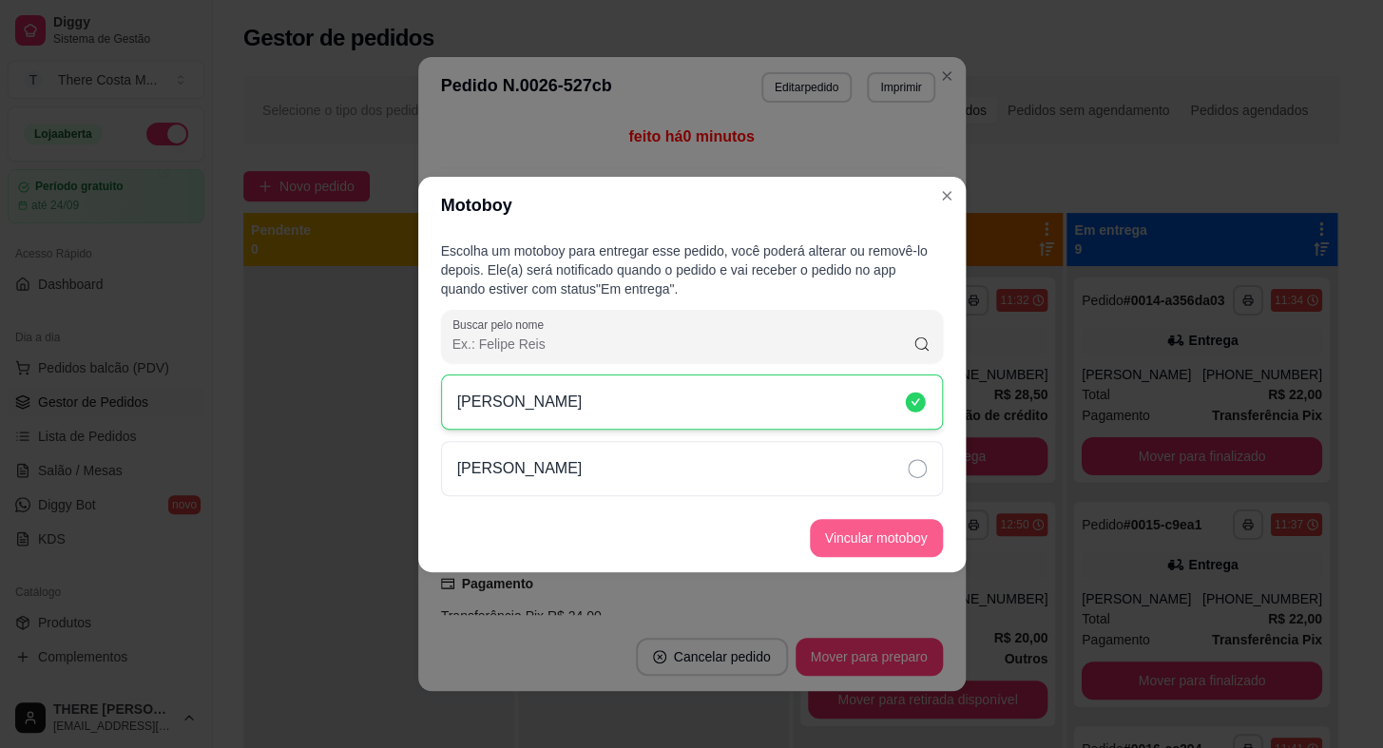
click at [854, 537] on button "Vincular motoboy" at bounding box center [876, 538] width 133 height 38
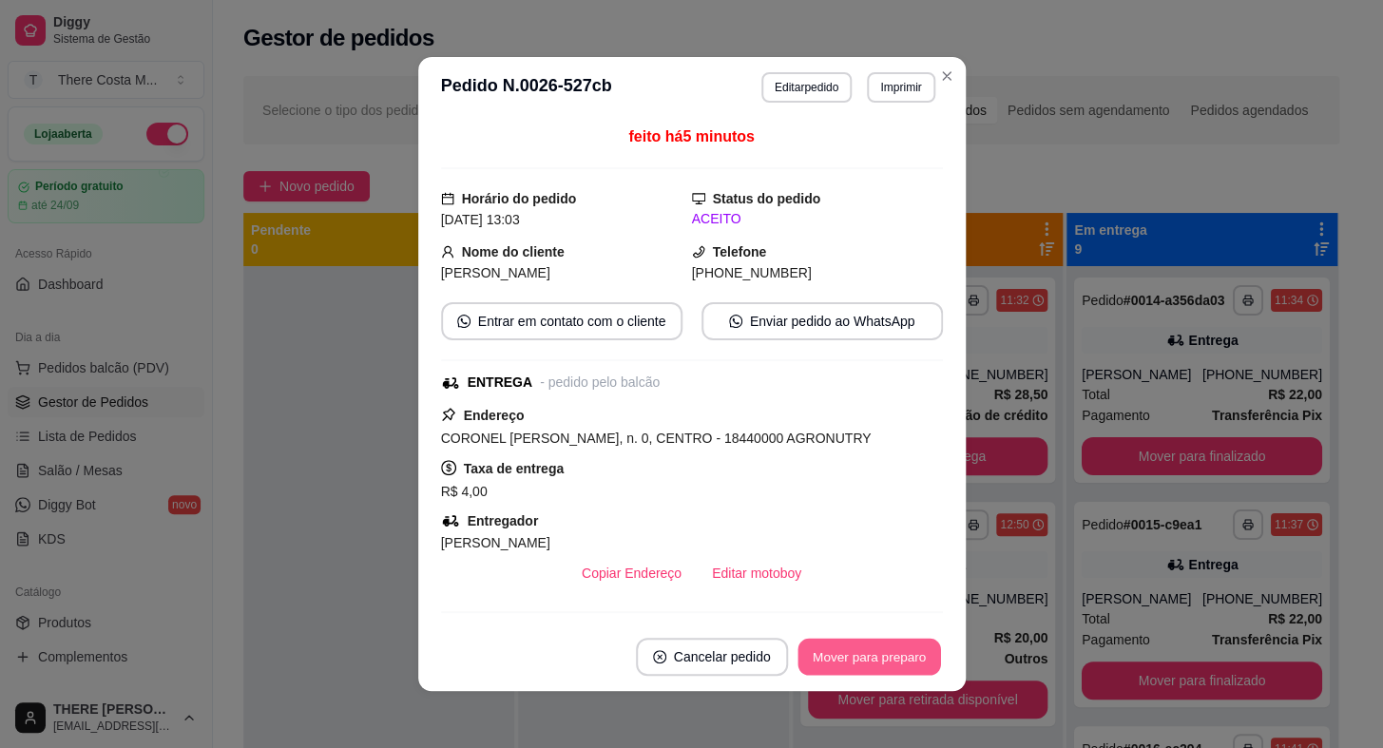
click at [857, 654] on button "Mover para preparo" at bounding box center [868, 657] width 143 height 37
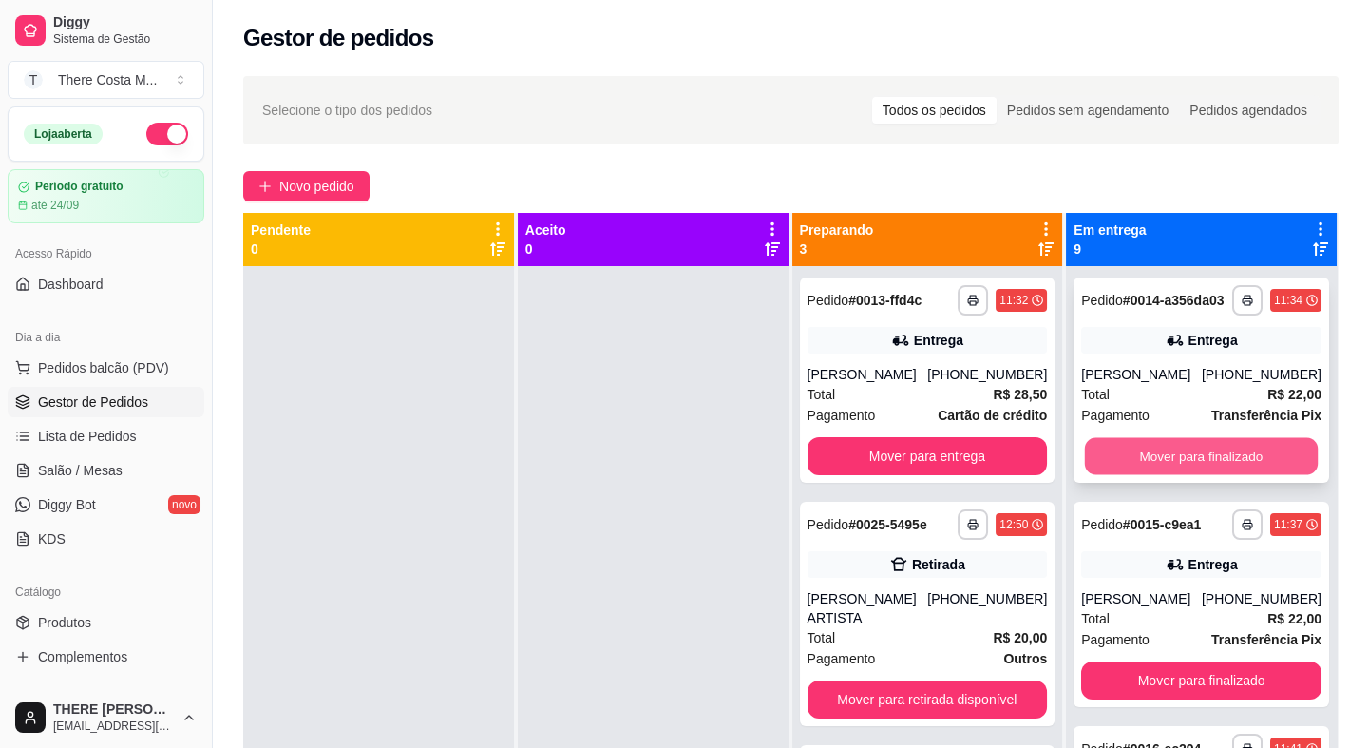
click at [1212, 460] on button "Mover para finalizado" at bounding box center [1201, 456] width 233 height 37
click at [1241, 455] on button "Mover para finalizado" at bounding box center [1201, 456] width 233 height 37
click at [1242, 455] on button "Mover para finalizado" at bounding box center [1201, 456] width 233 height 37
click at [1242, 454] on button "Mover para finalizado" at bounding box center [1201, 456] width 240 height 38
click at [1247, 470] on button "Mover para finalizado" at bounding box center [1201, 456] width 233 height 37
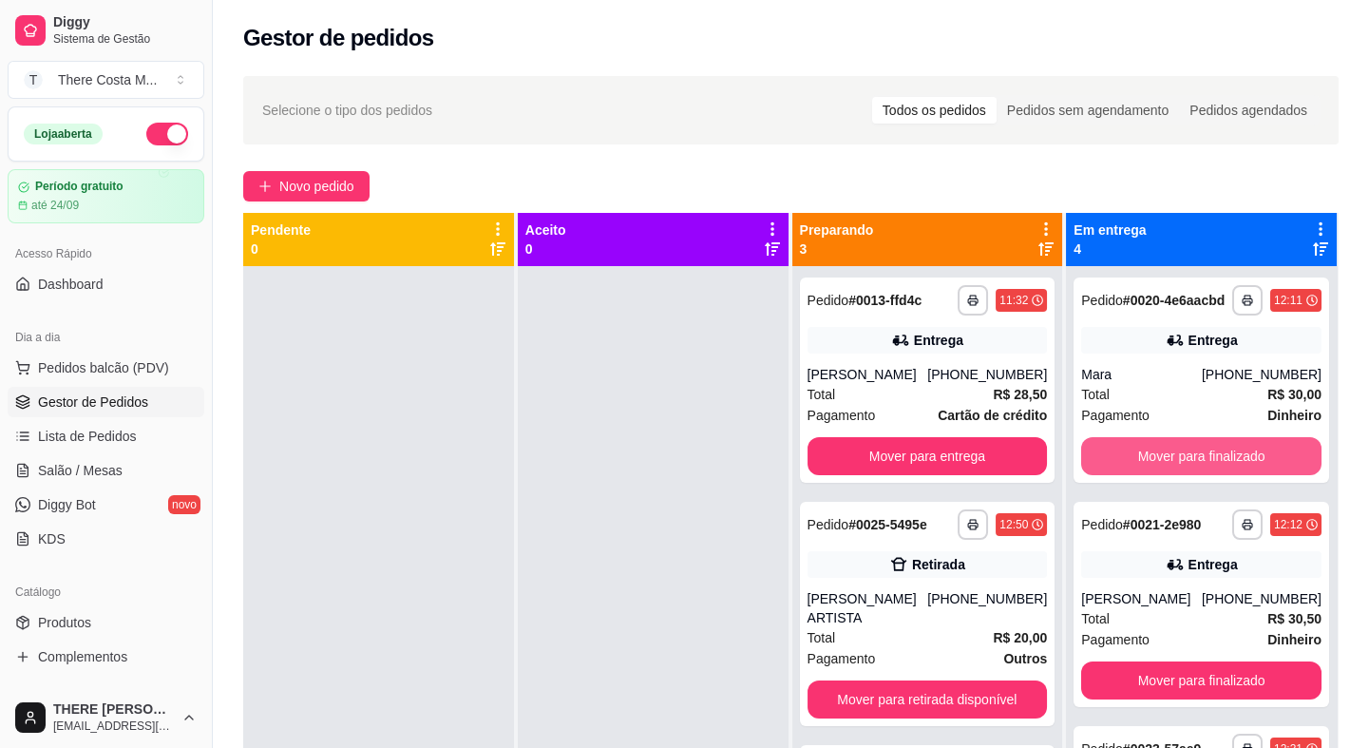
click at [1247, 470] on button "Mover para finalizado" at bounding box center [1201, 456] width 240 height 38
click at [1252, 449] on button "Mover para finalizado" at bounding box center [1201, 456] width 240 height 38
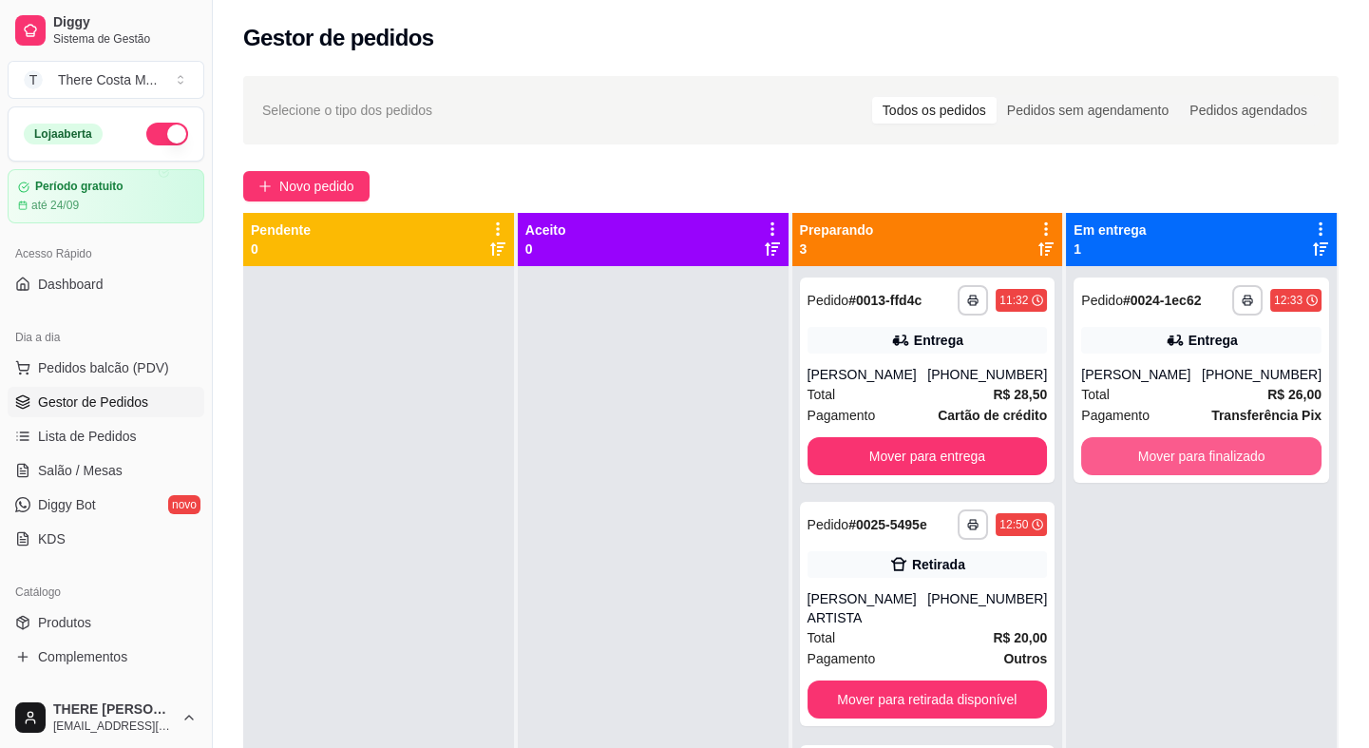
click at [1252, 449] on button "Mover para finalizado" at bounding box center [1201, 456] width 240 height 38
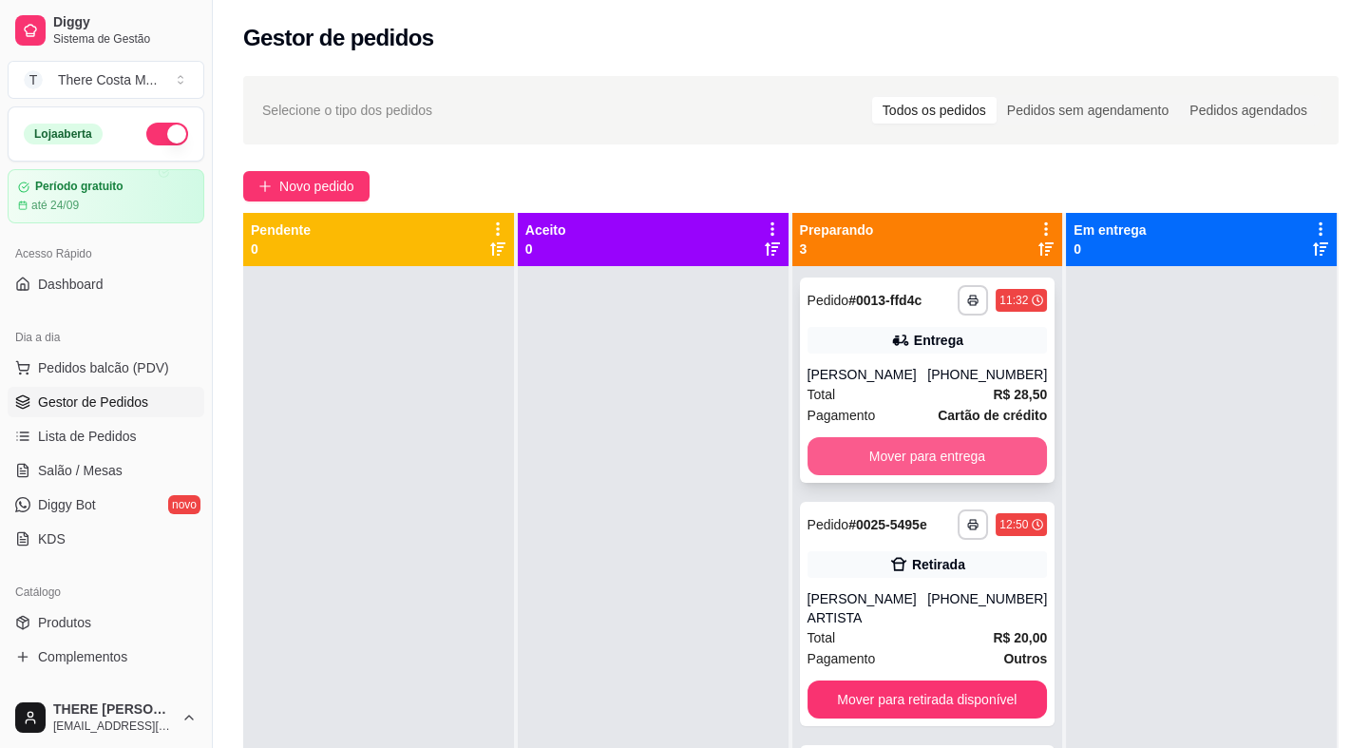
click at [968, 459] on button "Mover para entrega" at bounding box center [928, 456] width 240 height 38
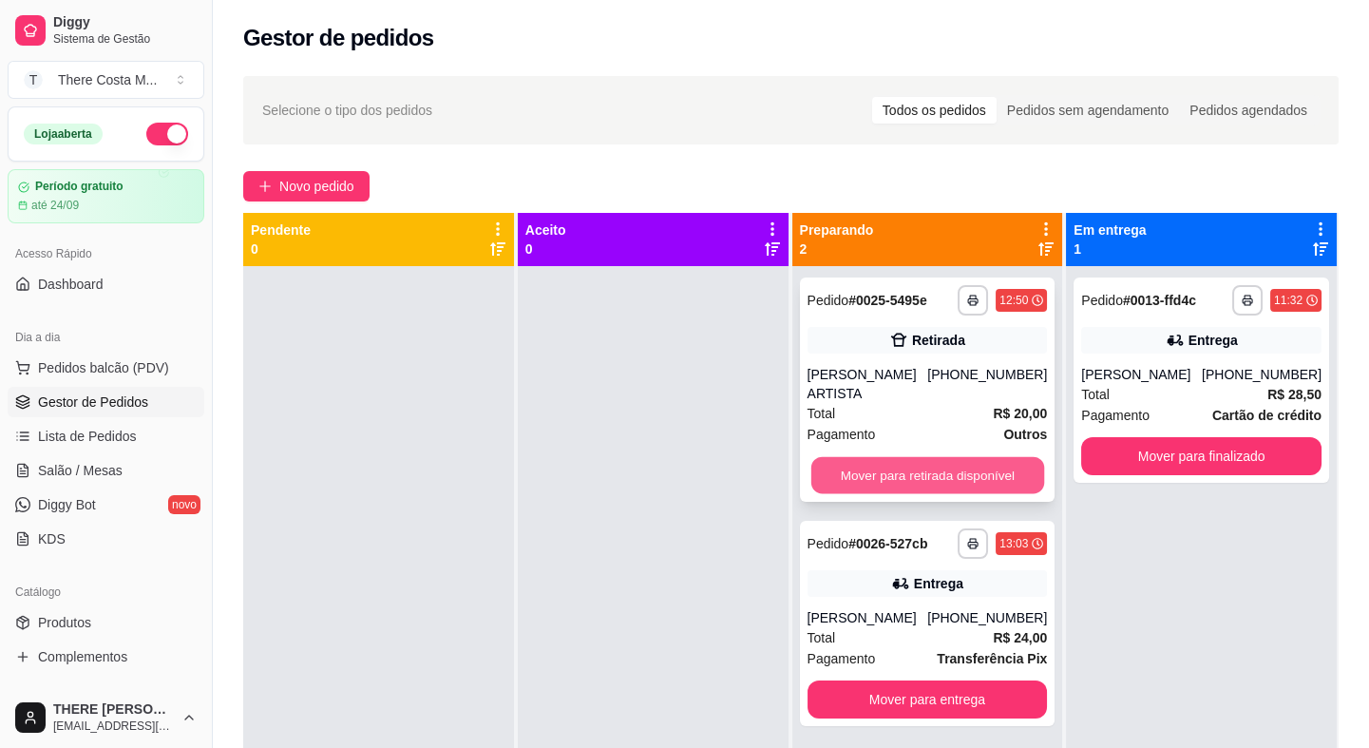
click at [968, 457] on button "Mover para retirada disponível" at bounding box center [927, 475] width 233 height 37
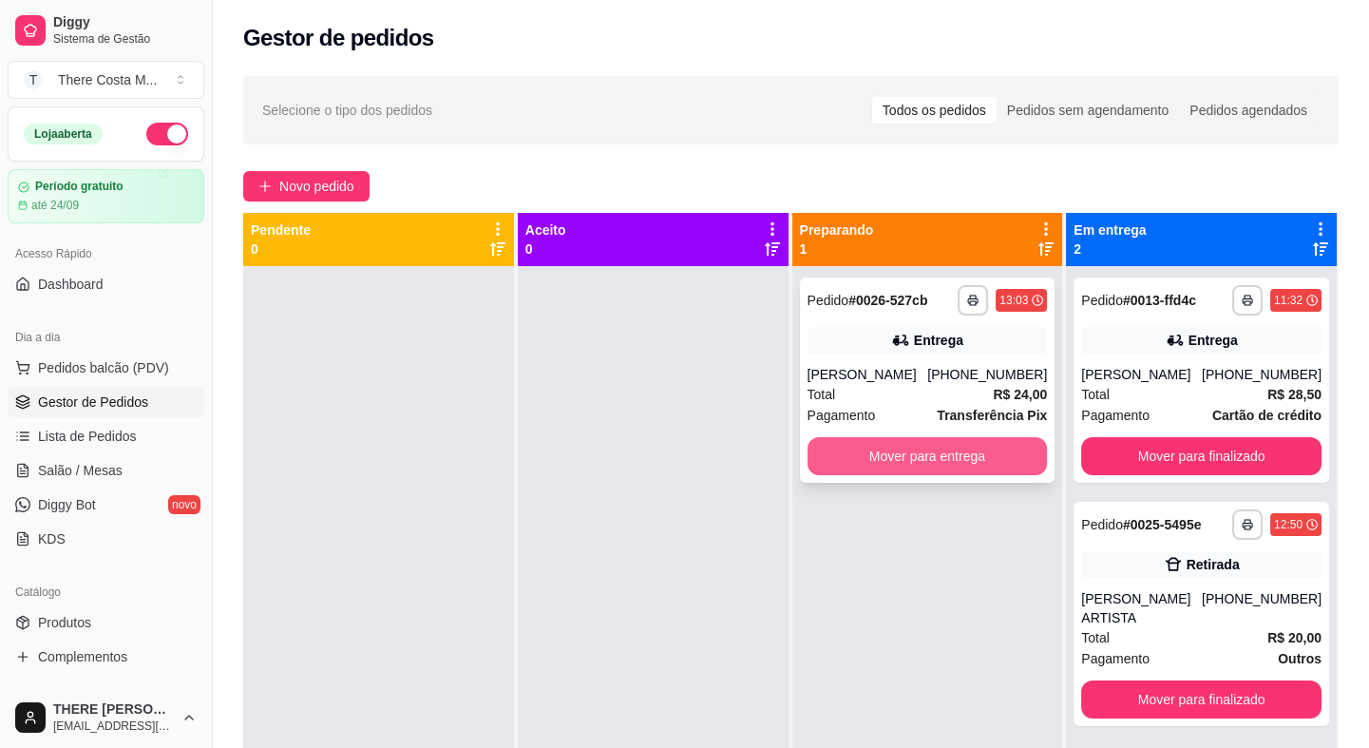
click at [971, 452] on button "Mover para entrega" at bounding box center [928, 456] width 240 height 38
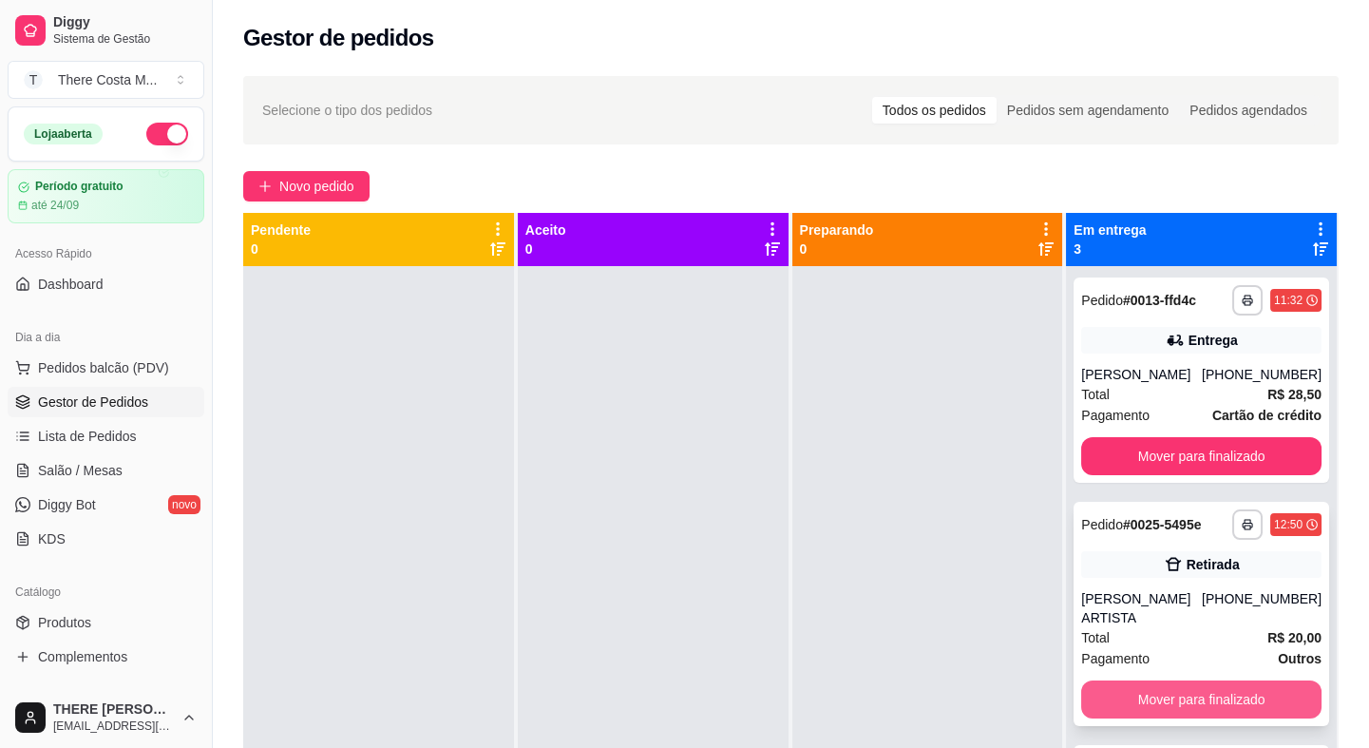
click at [1209, 681] on button "Mover para finalizado" at bounding box center [1201, 699] width 240 height 38
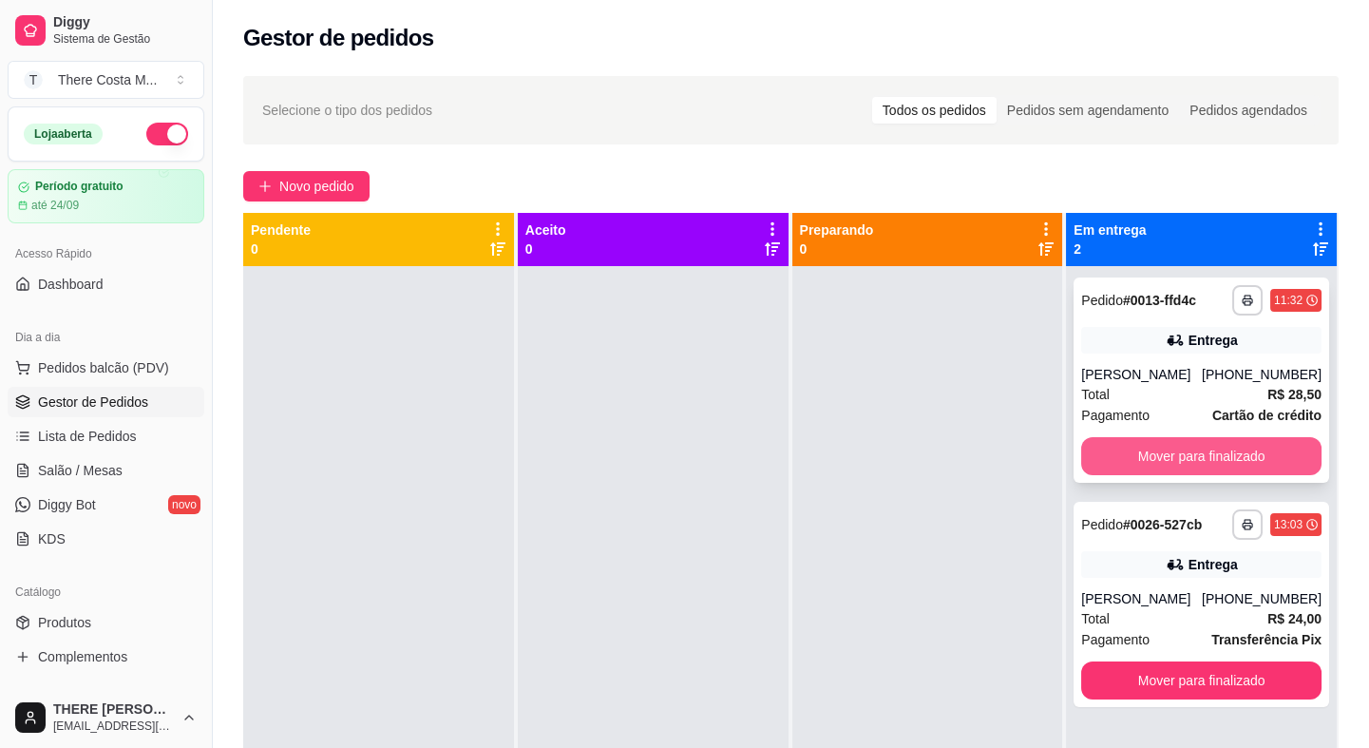
click at [1246, 459] on button "Mover para finalizado" at bounding box center [1201, 456] width 240 height 38
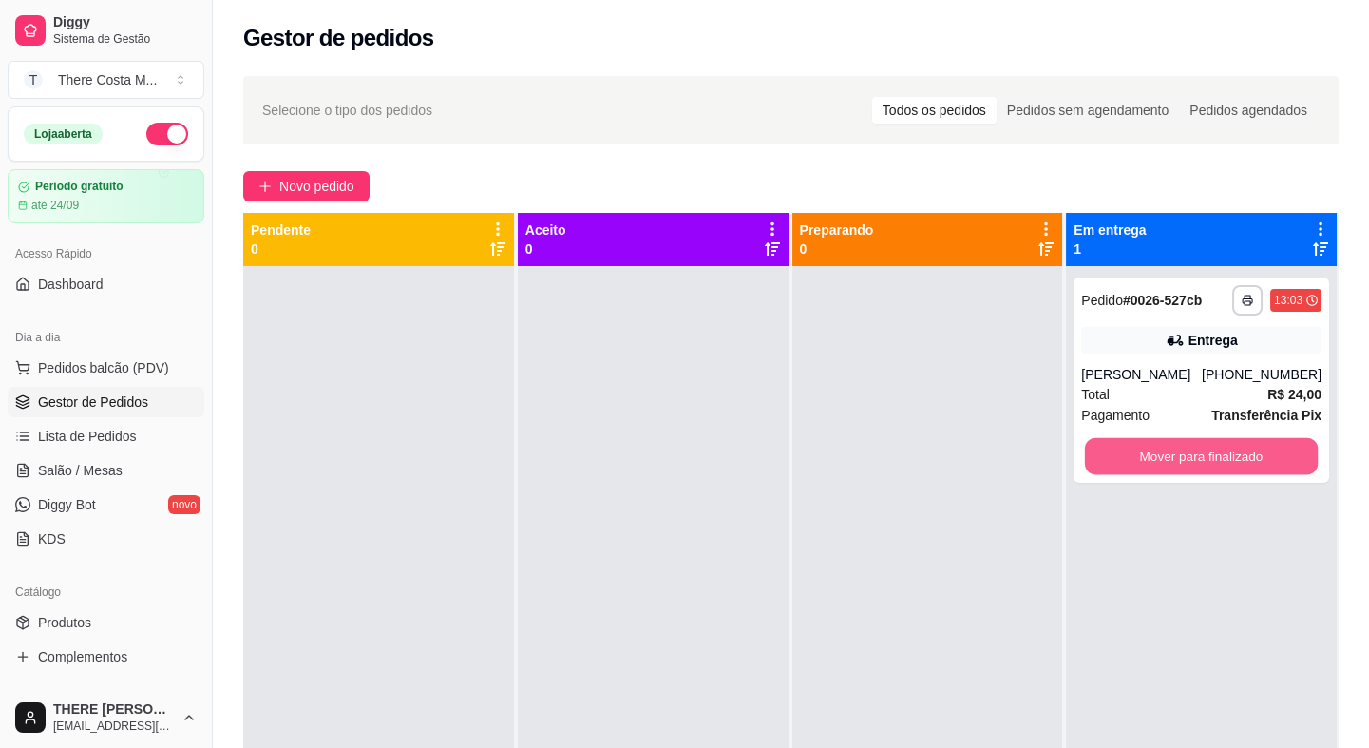
click at [1246, 459] on button "Mover para finalizado" at bounding box center [1201, 456] width 233 height 37
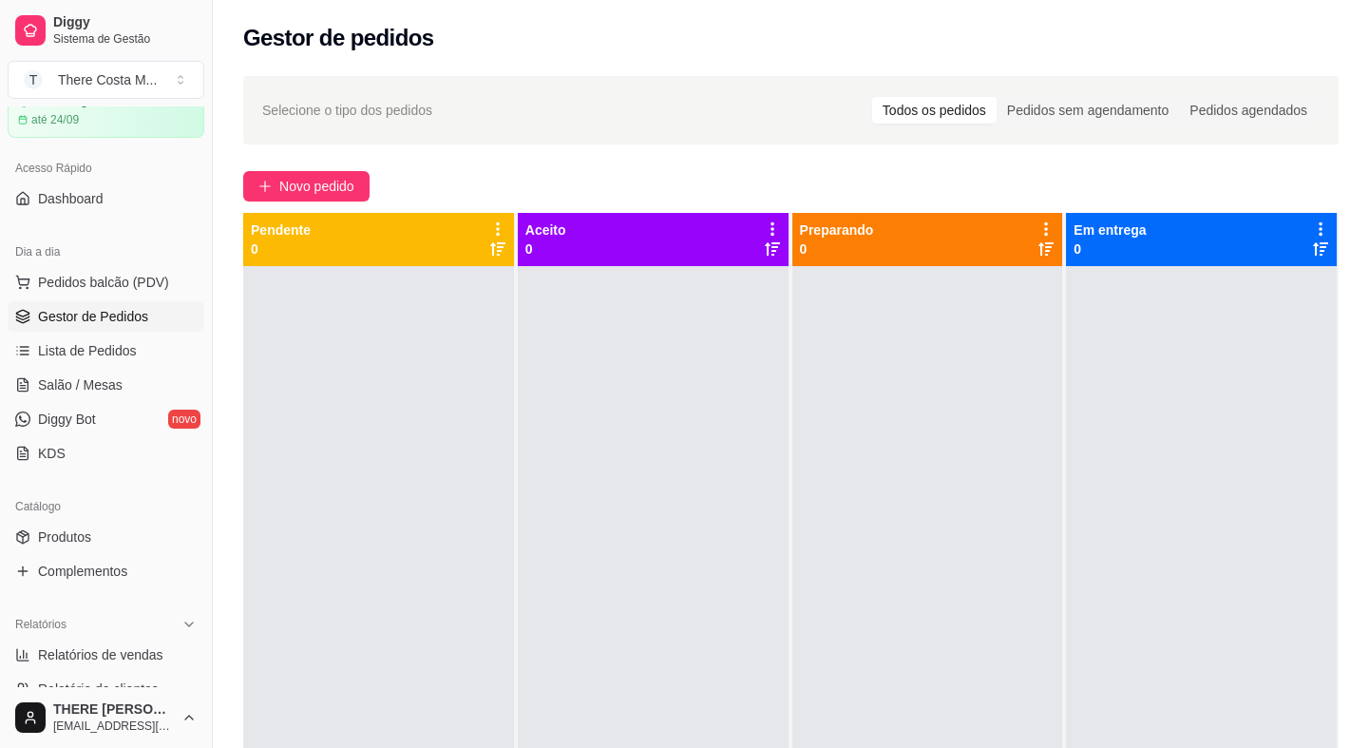
scroll to position [172, 0]
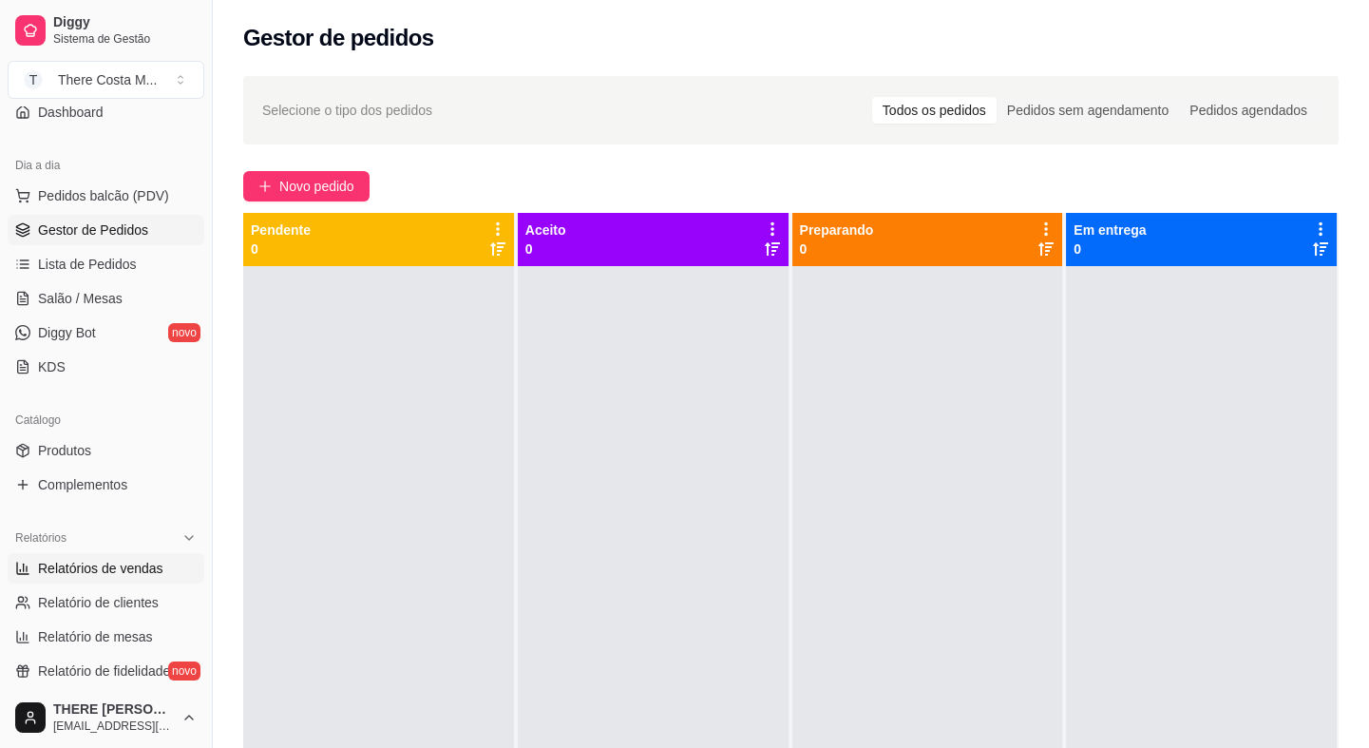
click at [155, 570] on span "Relatórios de vendas" at bounding box center [100, 568] width 125 height 19
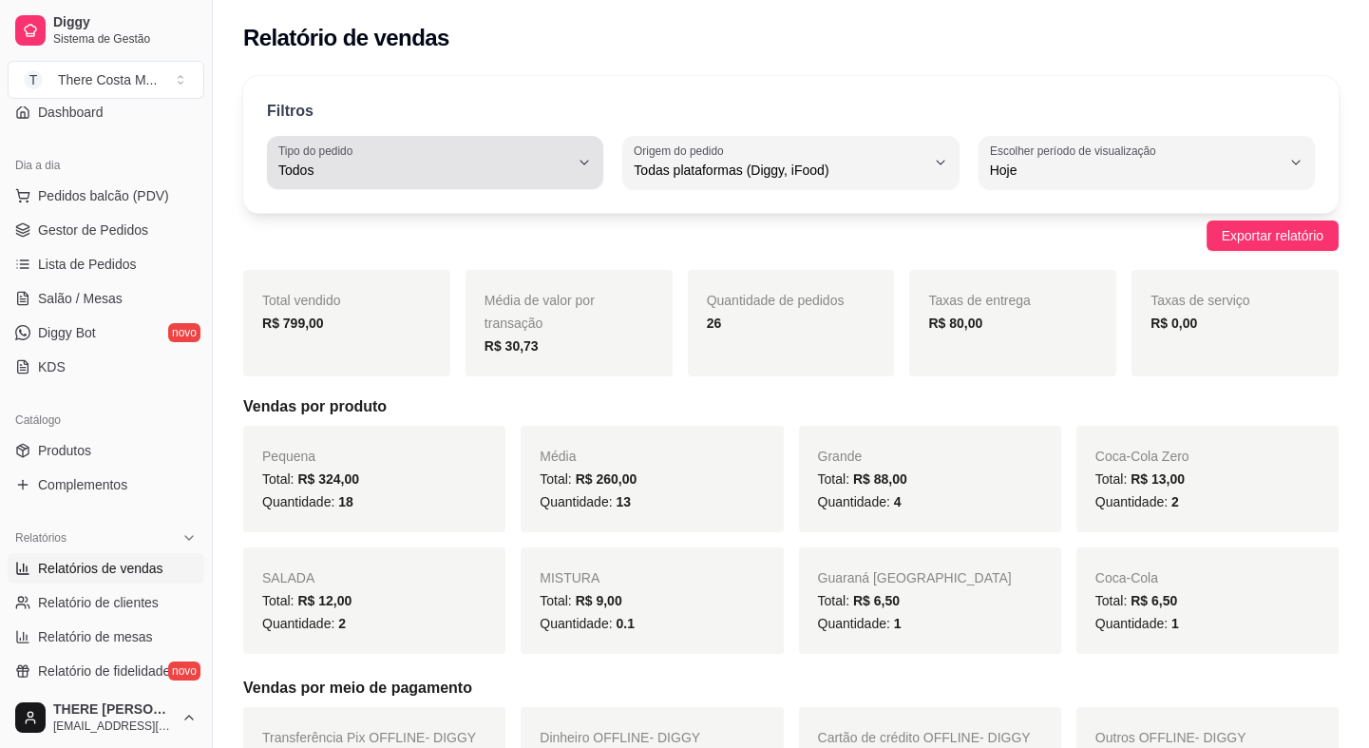
click at [330, 152] on label "Tipo do pedido" at bounding box center [318, 151] width 81 height 16
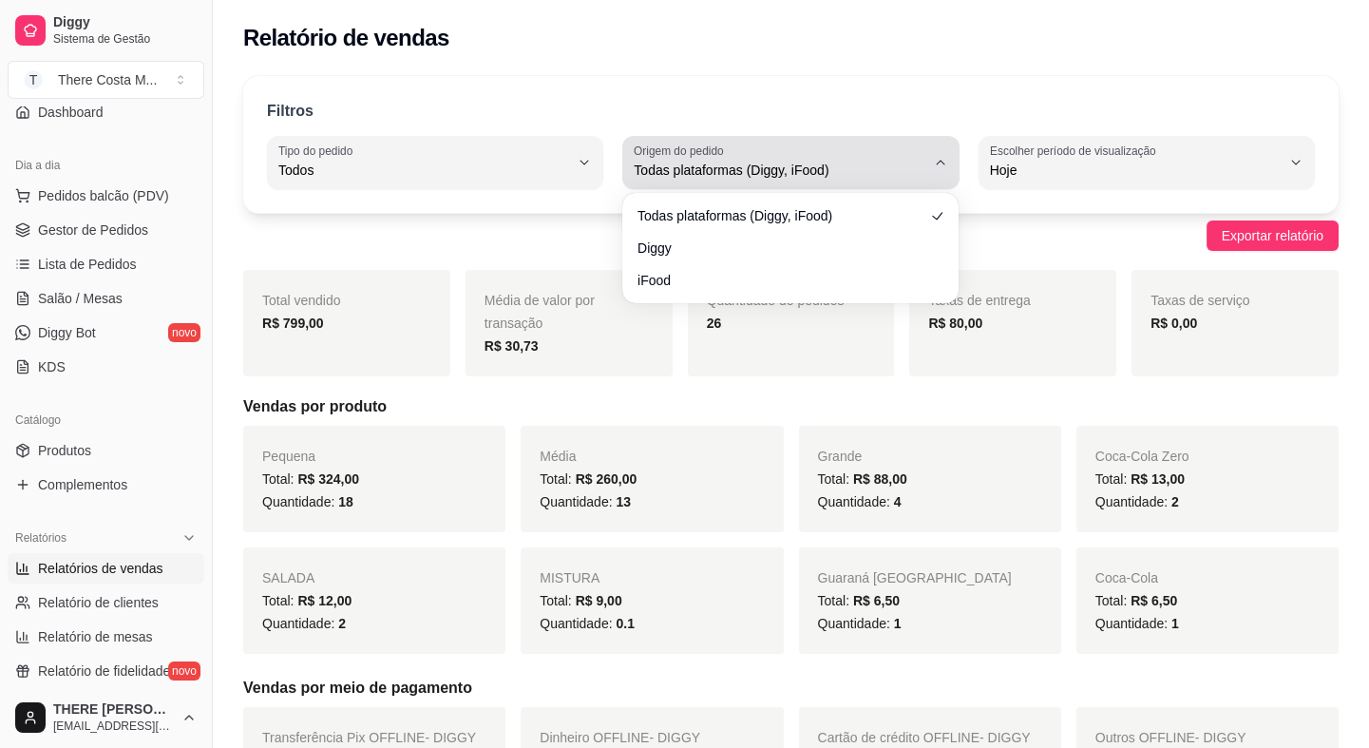
click at [703, 162] on span "Todas plataformas (Diggy, iFood)" at bounding box center [779, 170] width 291 height 19
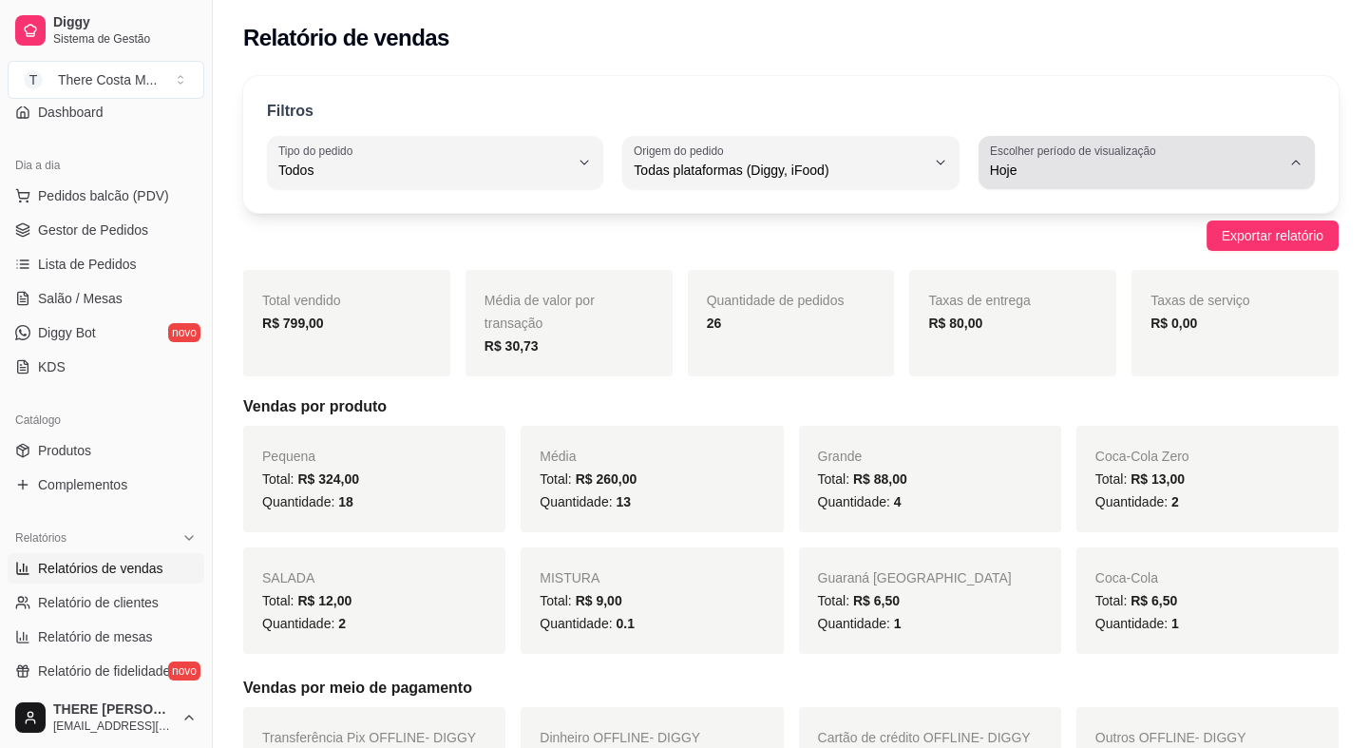
click at [1037, 162] on span "Hoje" at bounding box center [1135, 170] width 291 height 19
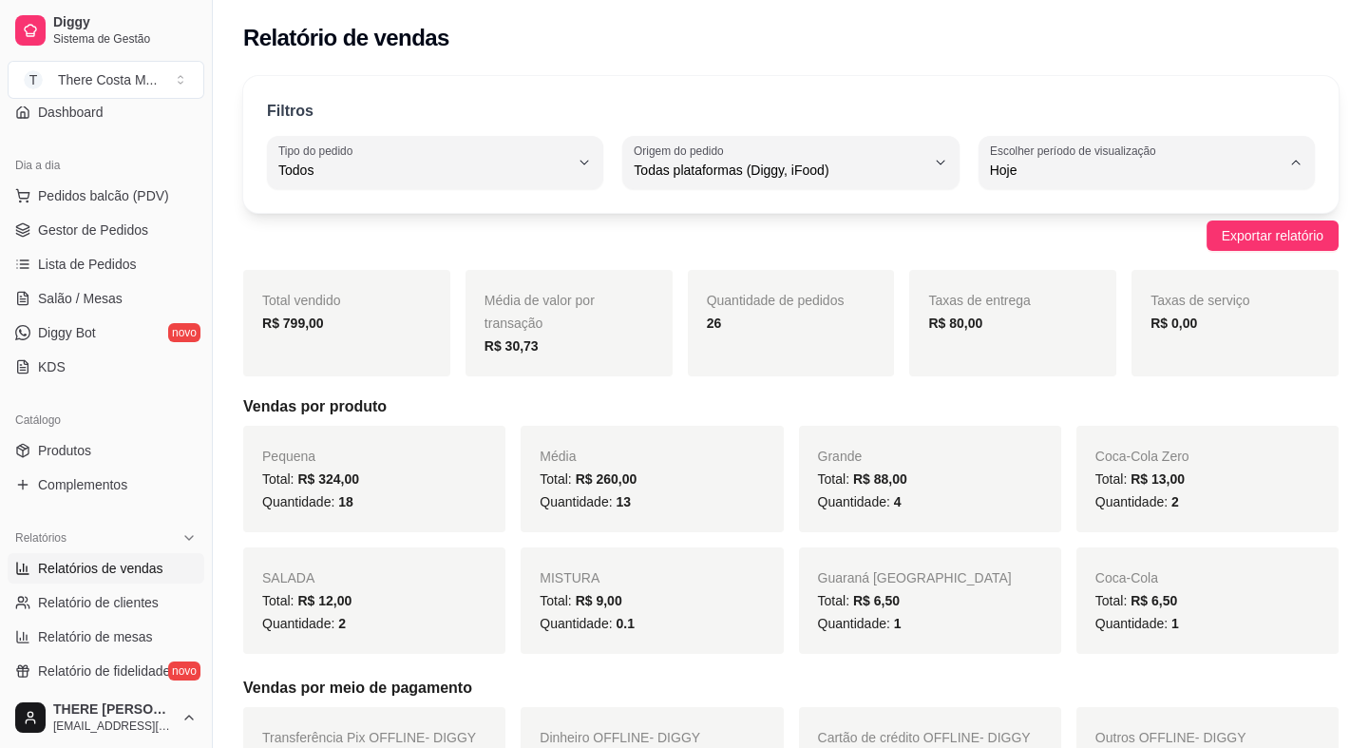
click at [1027, 275] on span "7 dias" at bounding box center [1138, 277] width 276 height 18
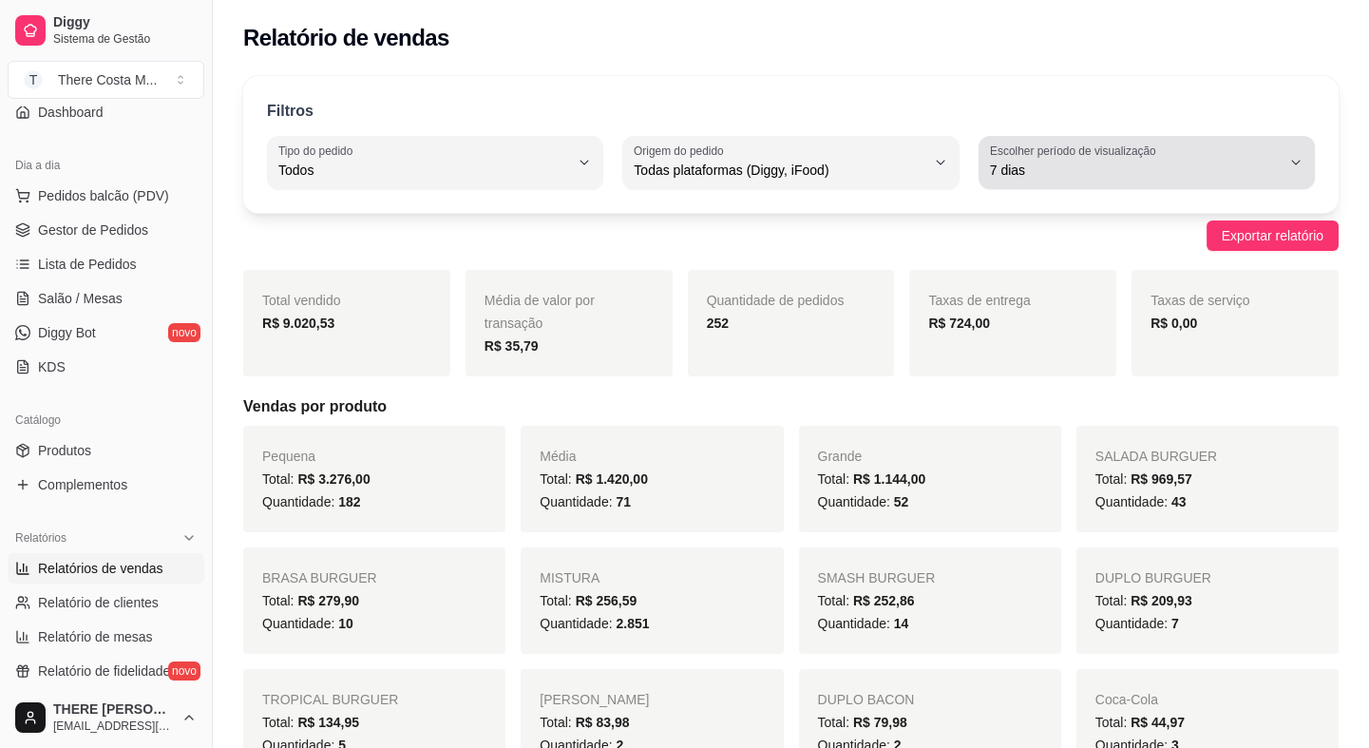
click at [1301, 162] on icon "button" at bounding box center [1295, 162] width 15 height 15
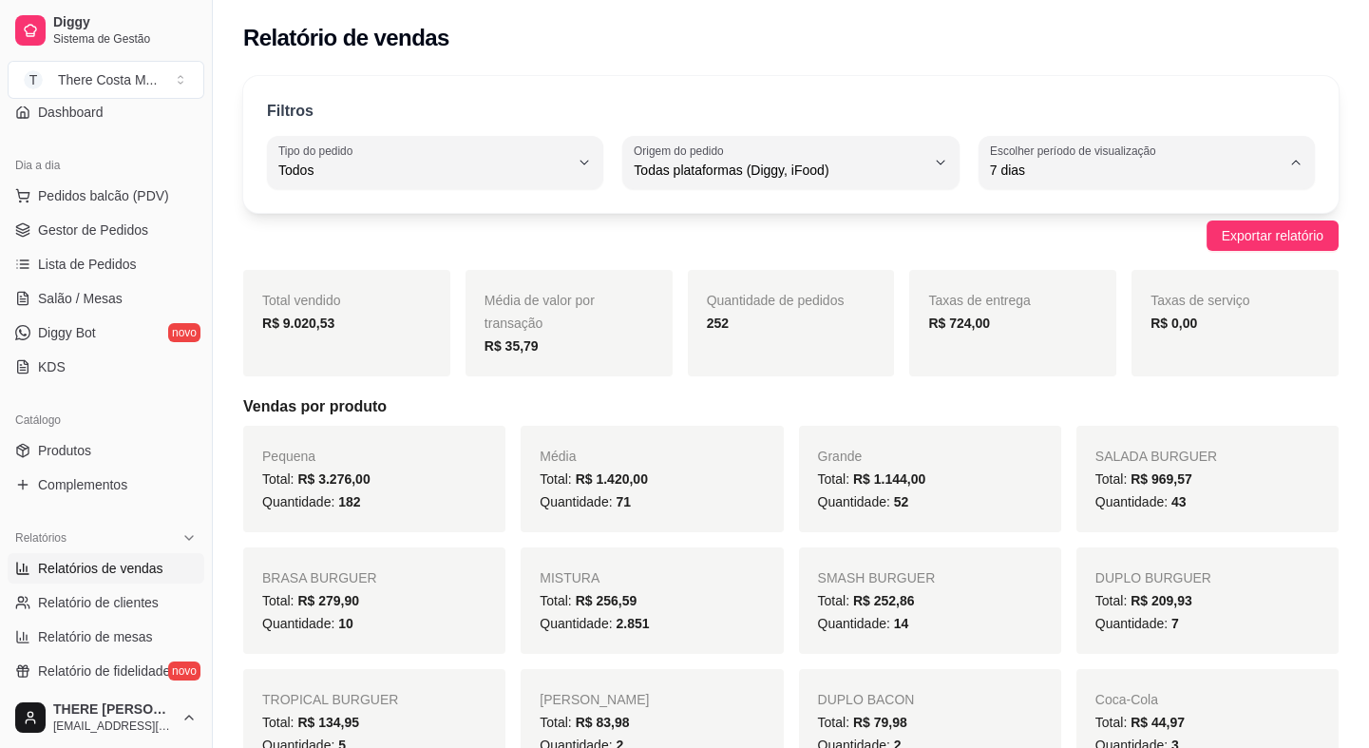
click at [1047, 409] on span "Customizado" at bounding box center [1138, 400] width 276 height 18
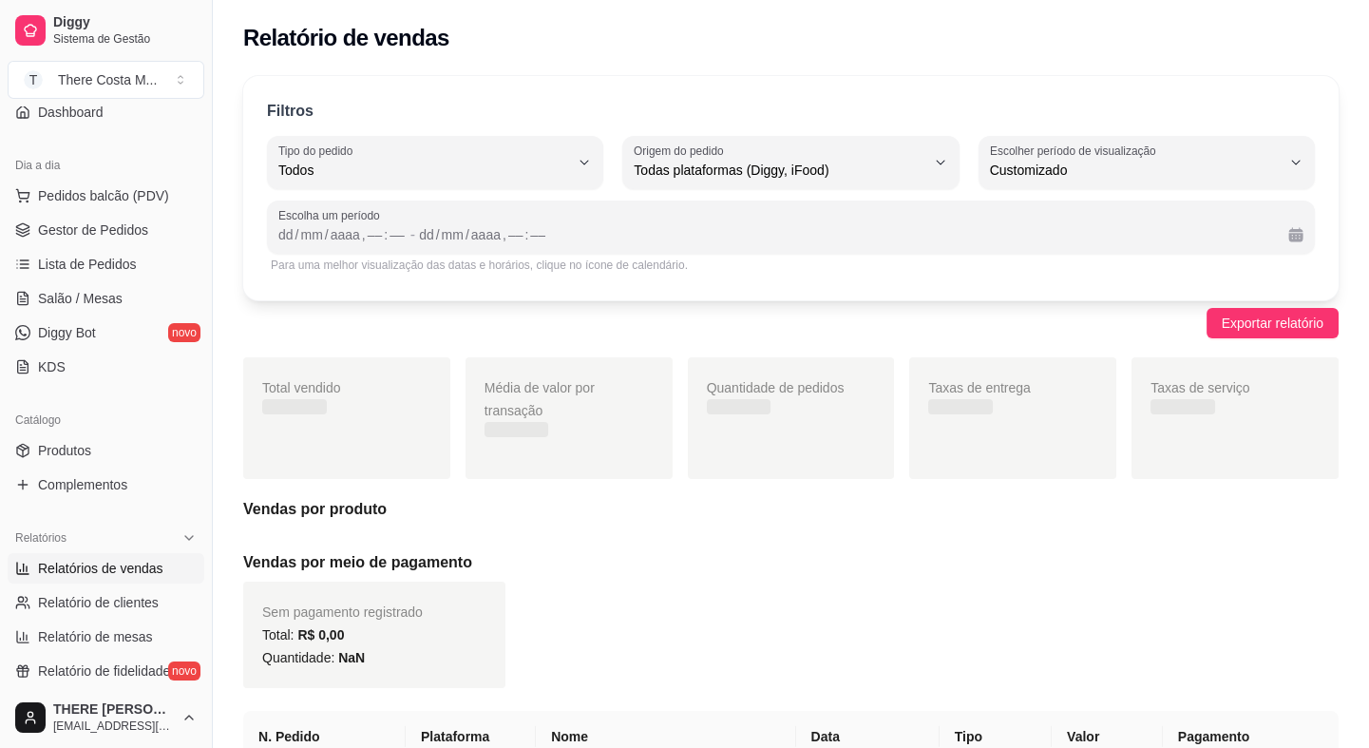
scroll to position [18, 0]
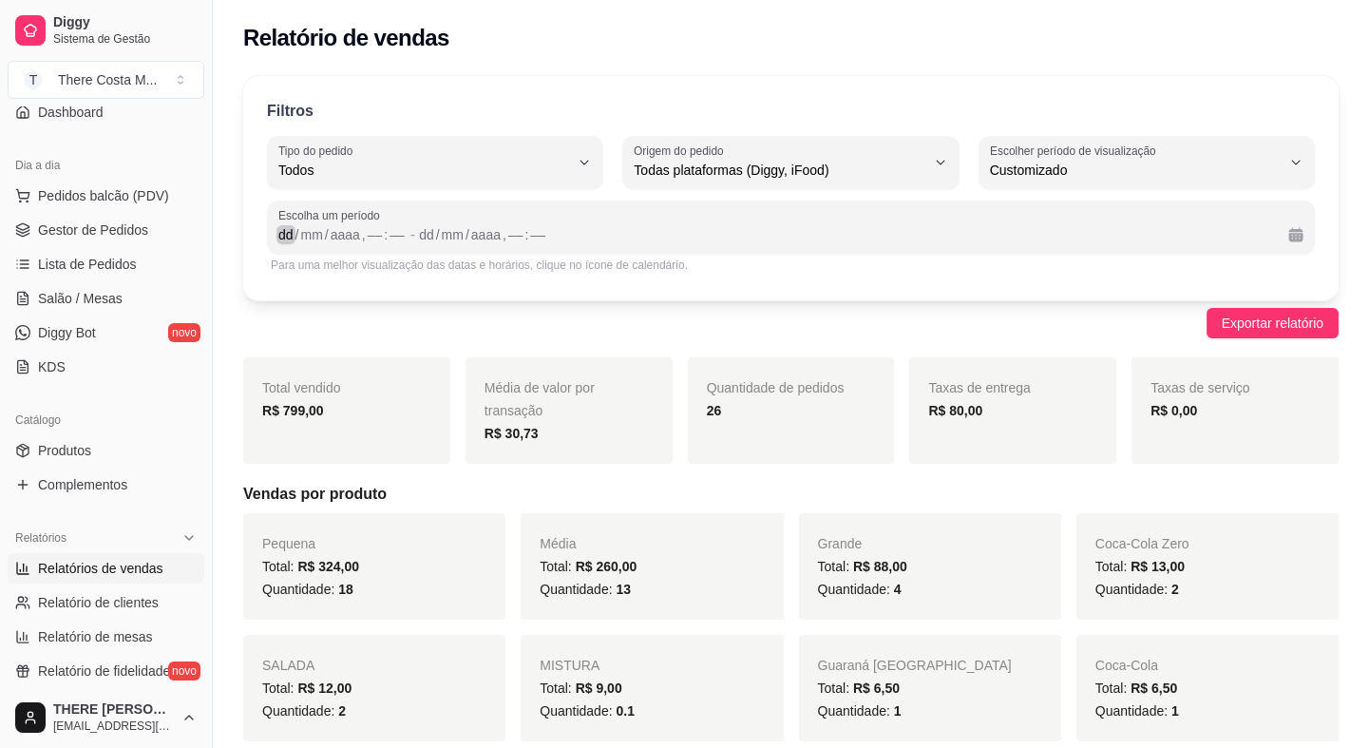
click at [290, 228] on div "dd" at bounding box center [286, 234] width 19 height 19
click at [418, 238] on div "dd" at bounding box center [419, 234] width 19 height 19
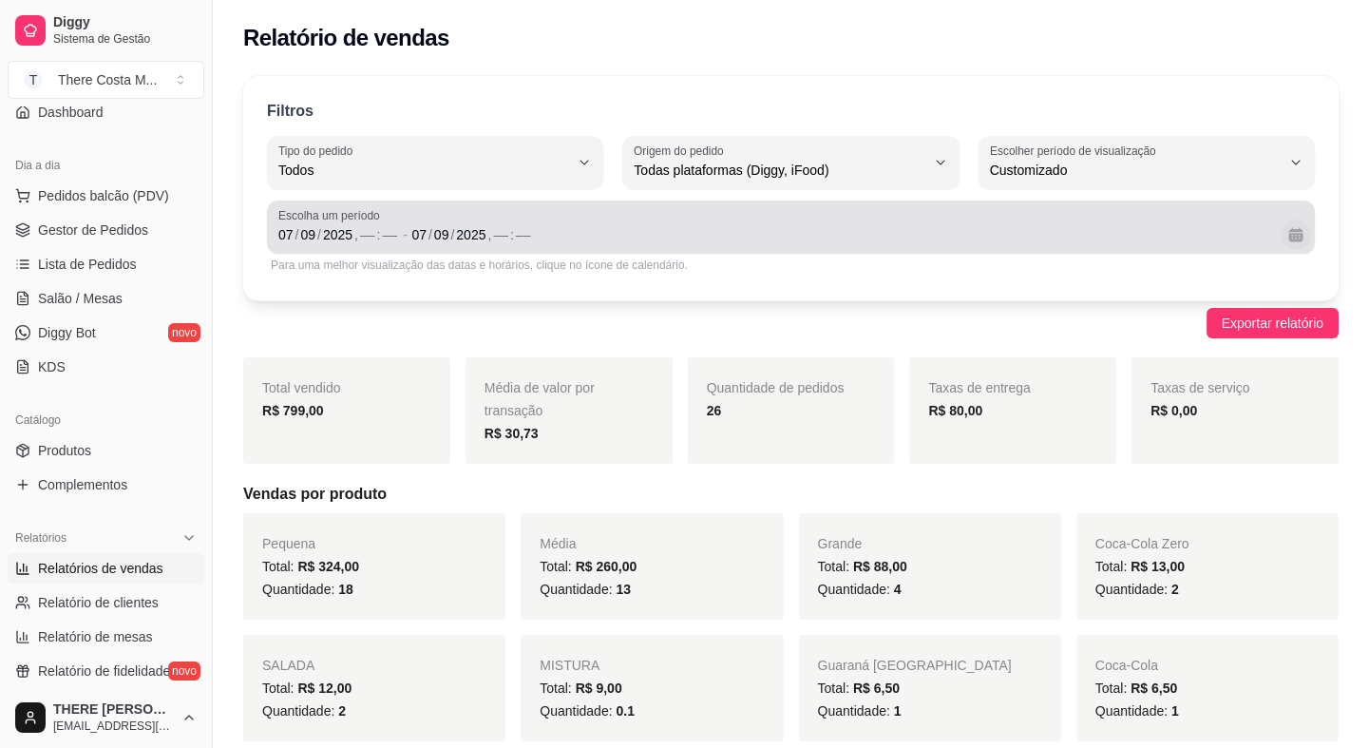
click at [1292, 230] on button "Calendário" at bounding box center [1296, 234] width 30 height 30
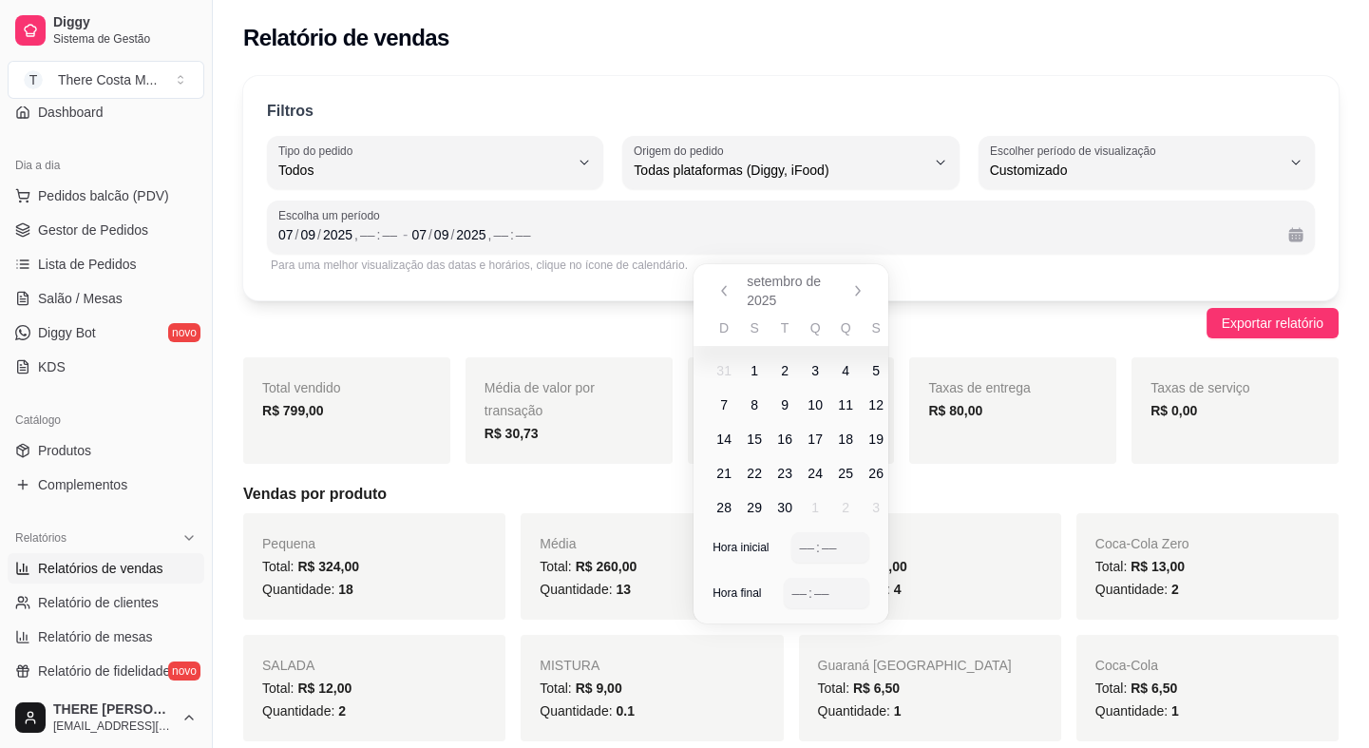
click at [716, 403] on span "7" at bounding box center [724, 405] width 30 height 30
click at [718, 402] on span "7" at bounding box center [724, 405] width 30 height 30
click at [486, 281] on div "Filtros ALL Tipo do pedido Todos Entrega Retirada Mesa Consumo local Tipo do pe…" at bounding box center [791, 188] width 1096 height 224
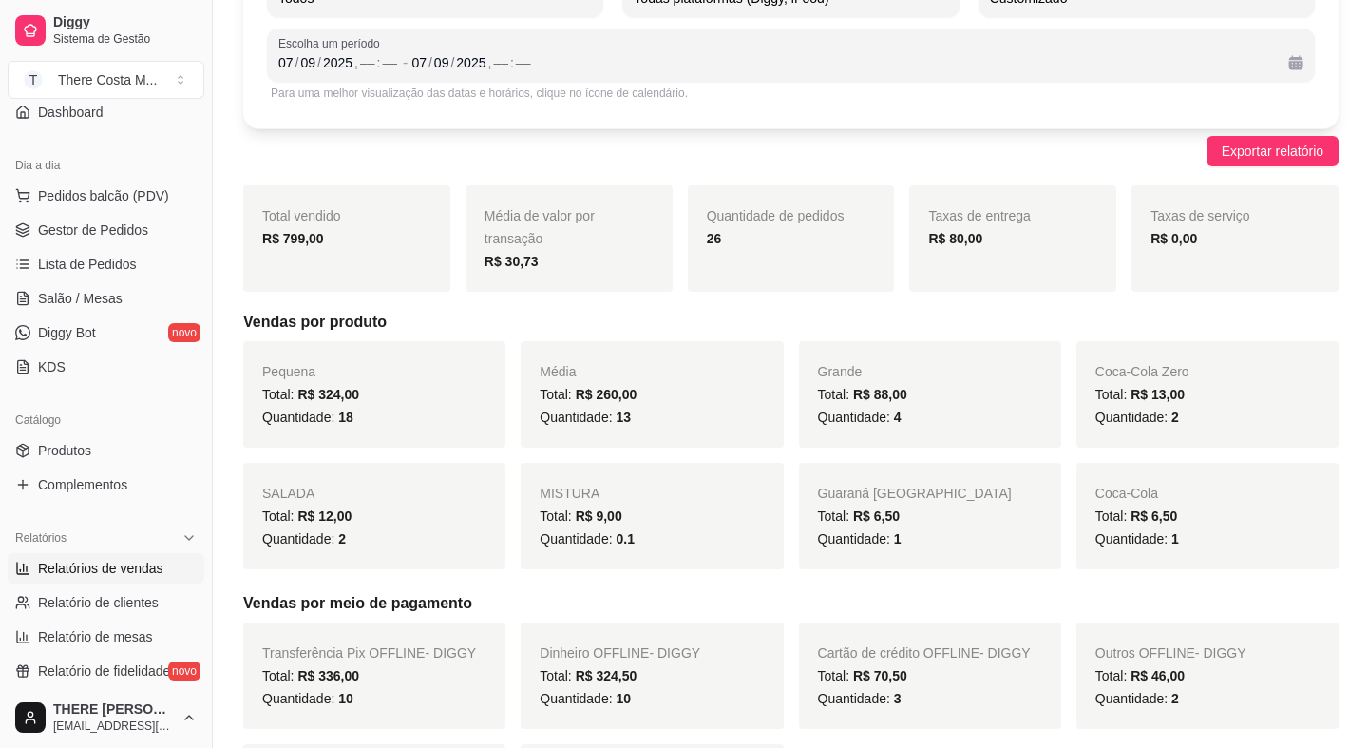
scroll to position [0, 0]
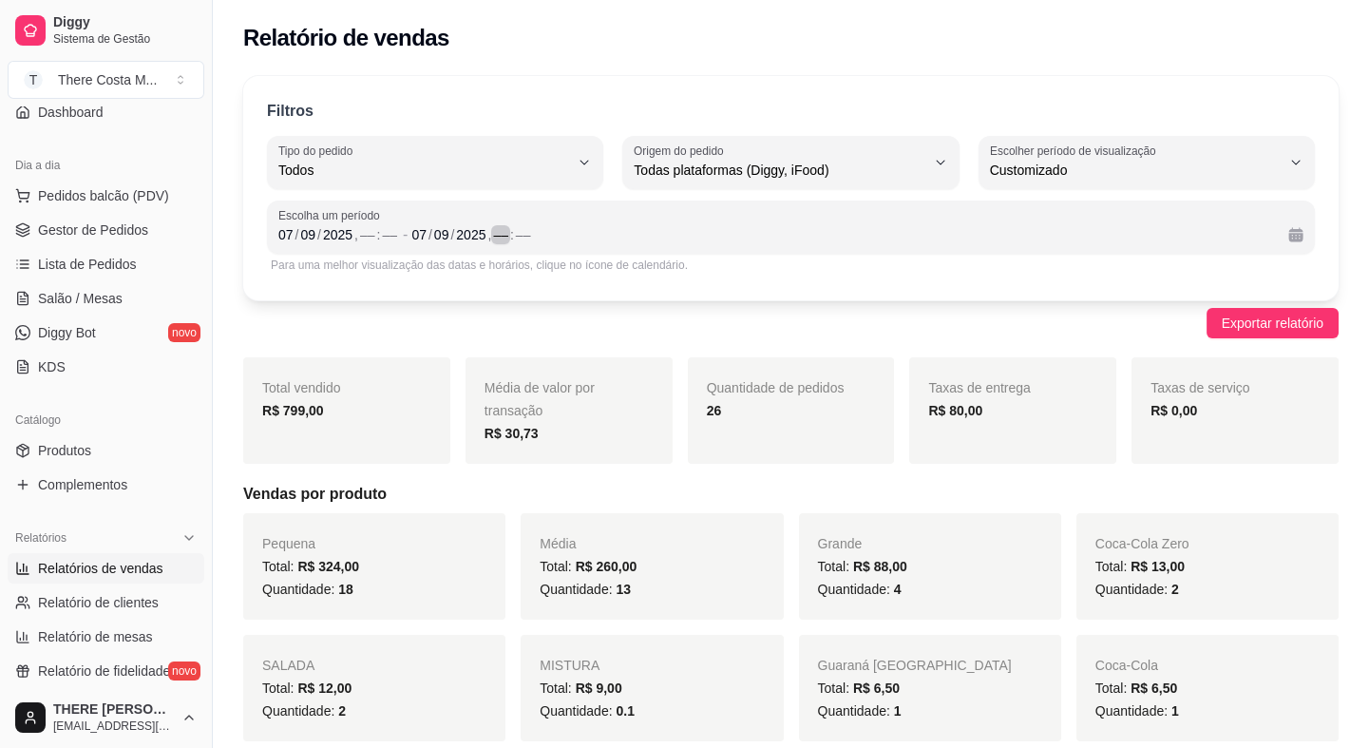
click at [601, 237] on div "[DATE] , –– : ––" at bounding box center [842, 234] width 862 height 23
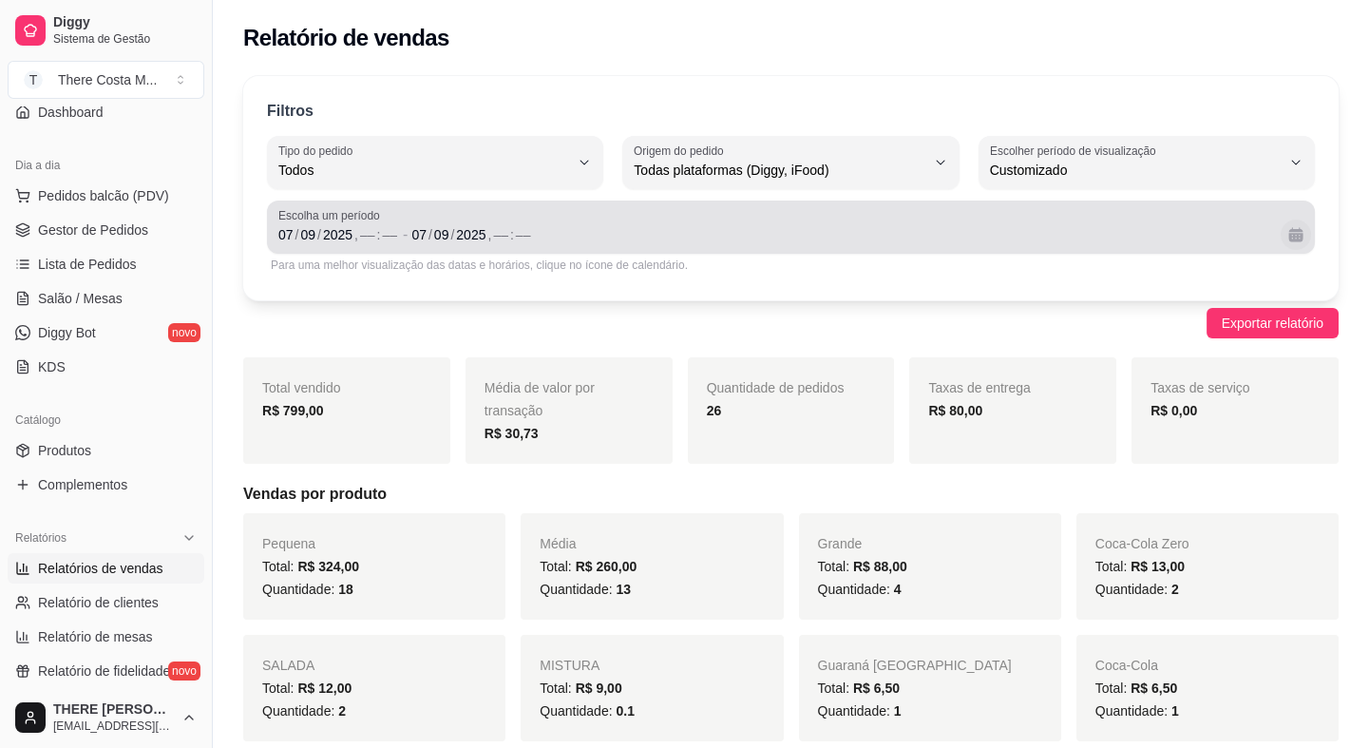
click at [1287, 234] on button "Calendário" at bounding box center [1296, 234] width 30 height 30
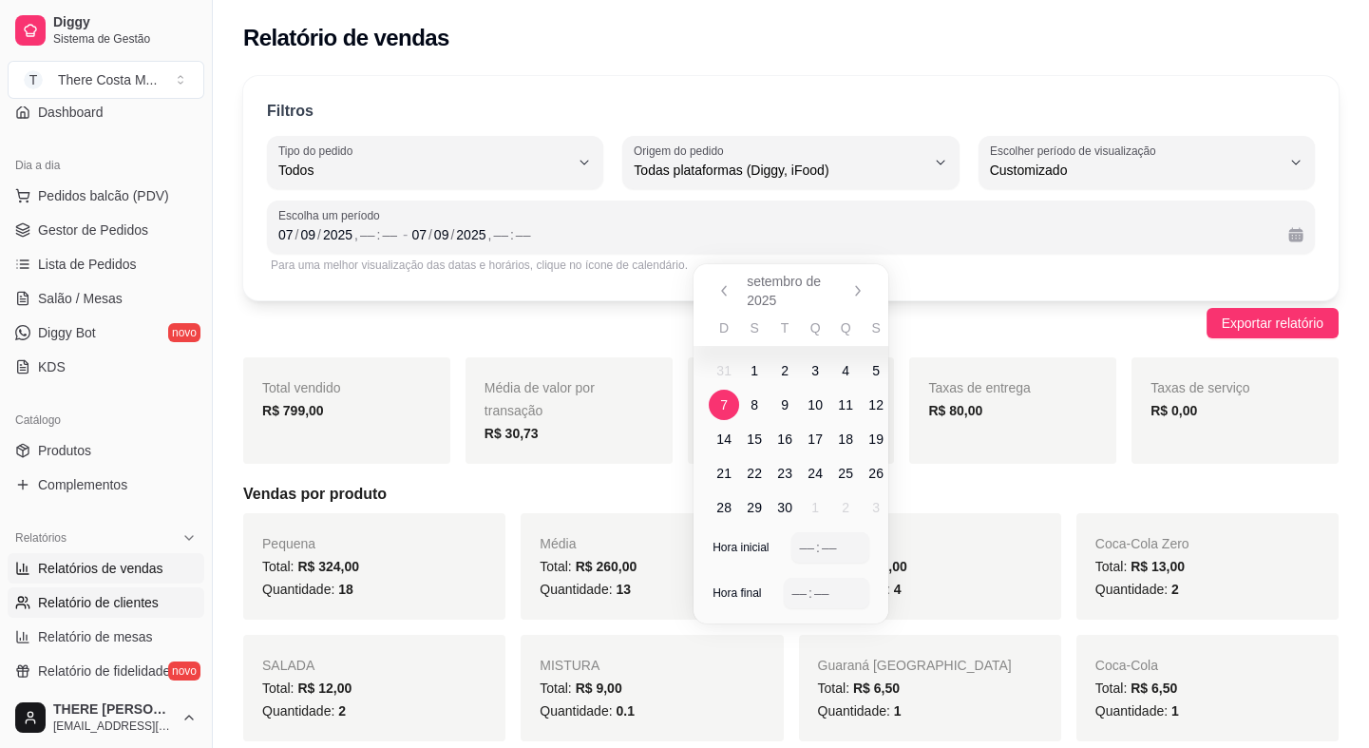
click at [90, 593] on span "Relatório de clientes" at bounding box center [98, 602] width 121 height 19
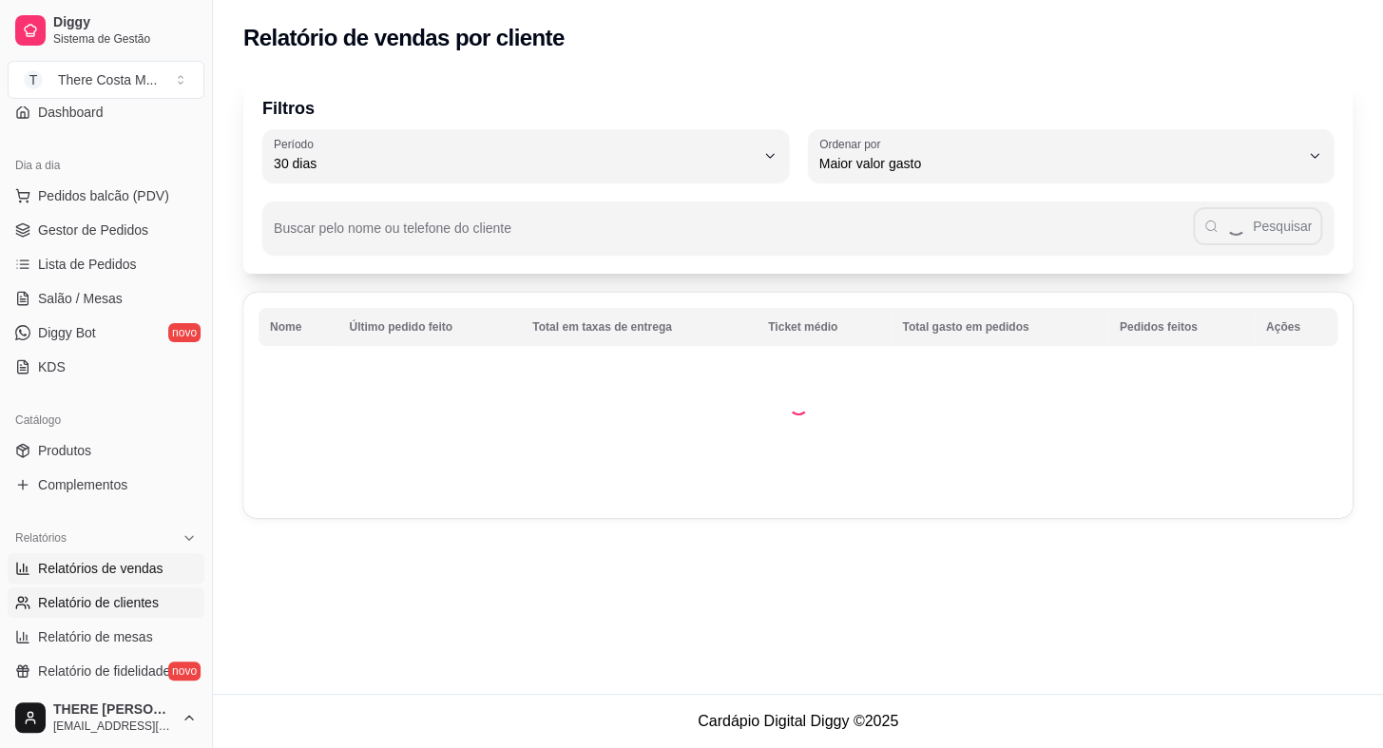
click at [105, 566] on span "Relatórios de vendas" at bounding box center [100, 568] width 125 height 19
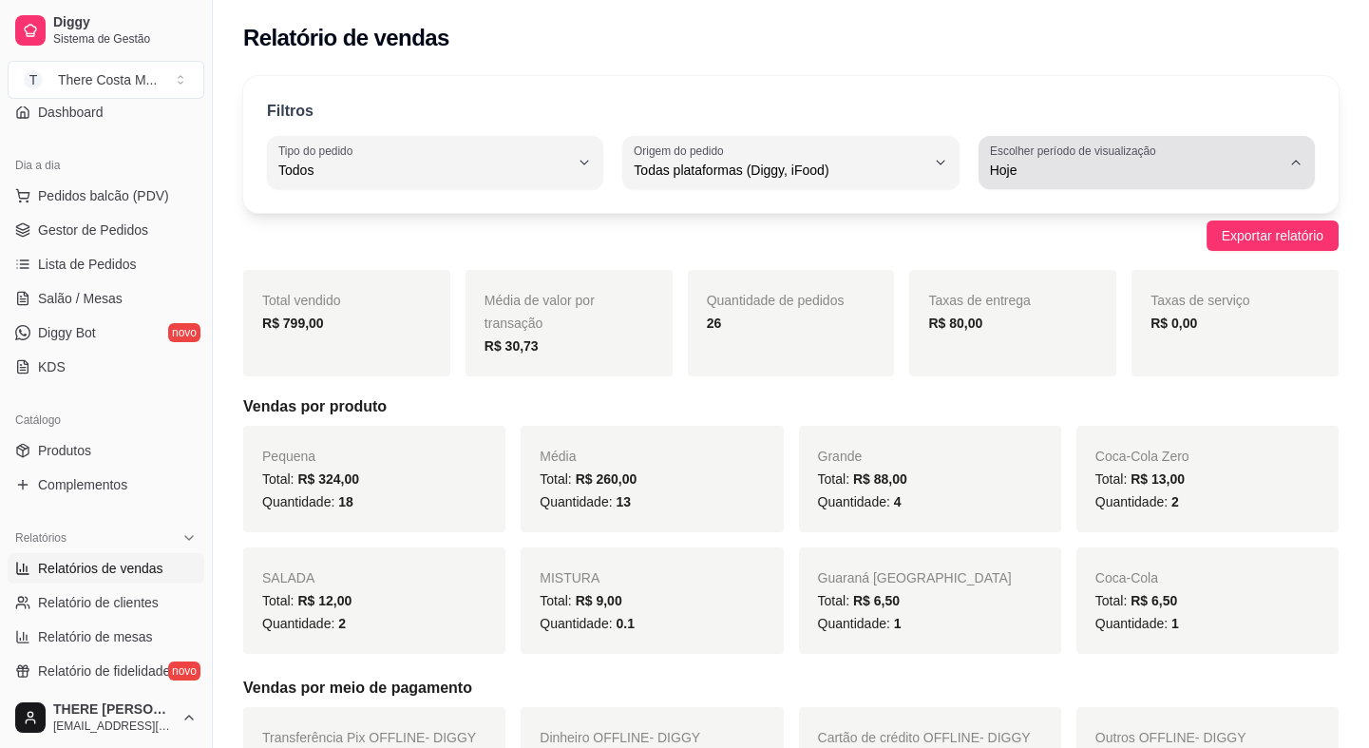
click at [1168, 178] on span "Hoje" at bounding box center [1135, 170] width 291 height 19
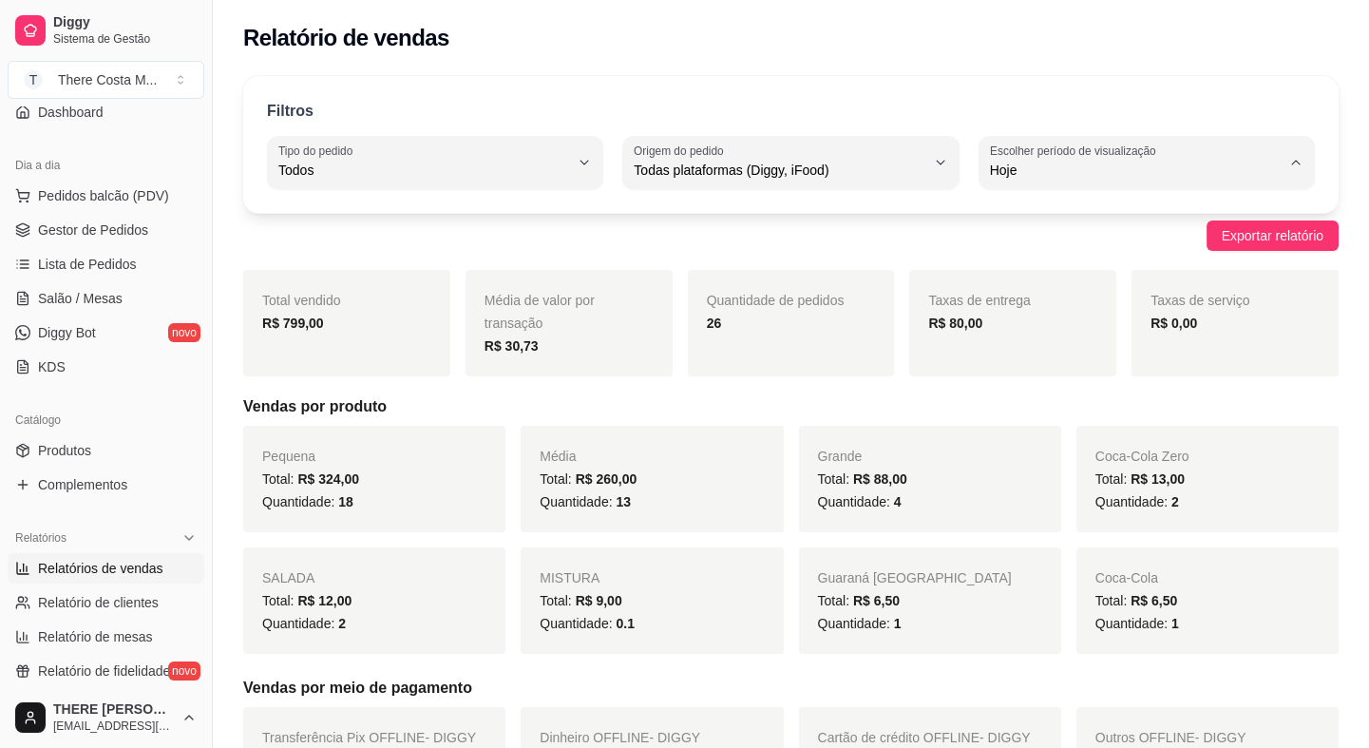
click at [1066, 410] on span "Customizado" at bounding box center [1138, 400] width 276 height 18
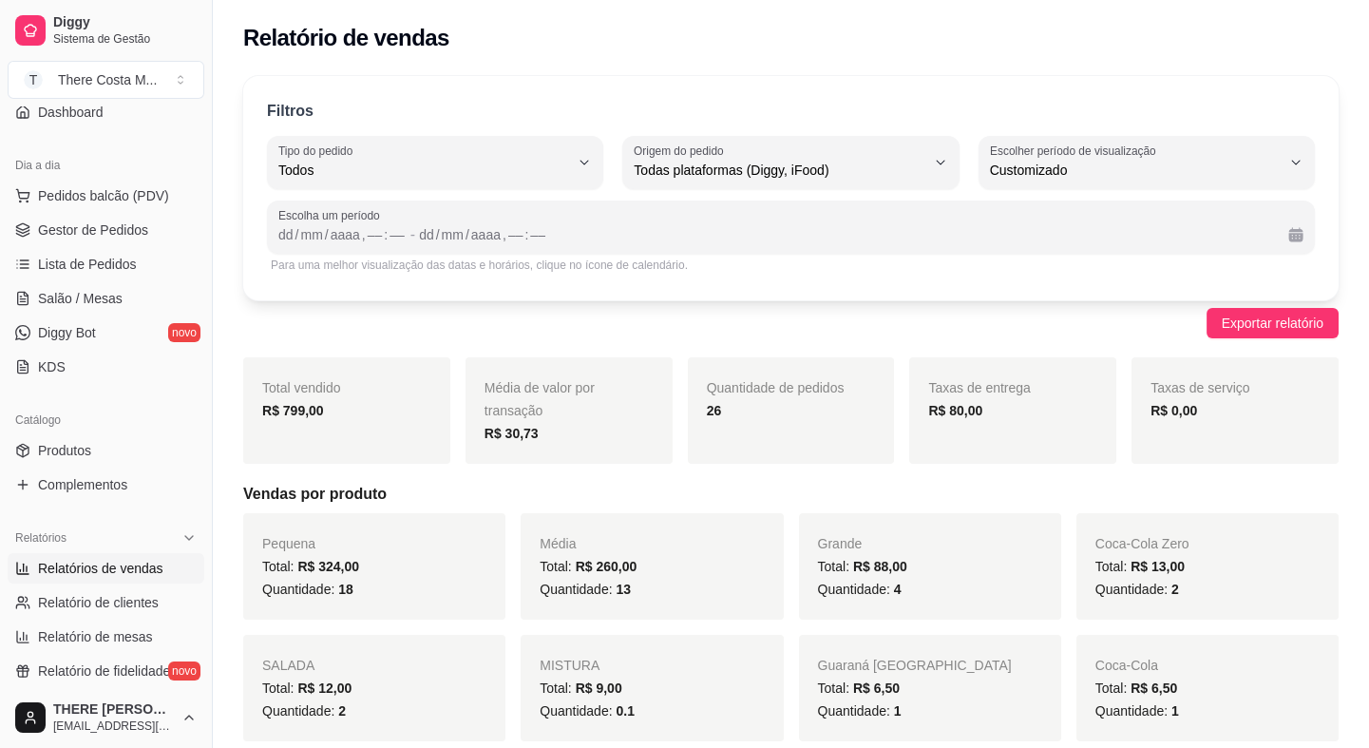
scroll to position [18, 0]
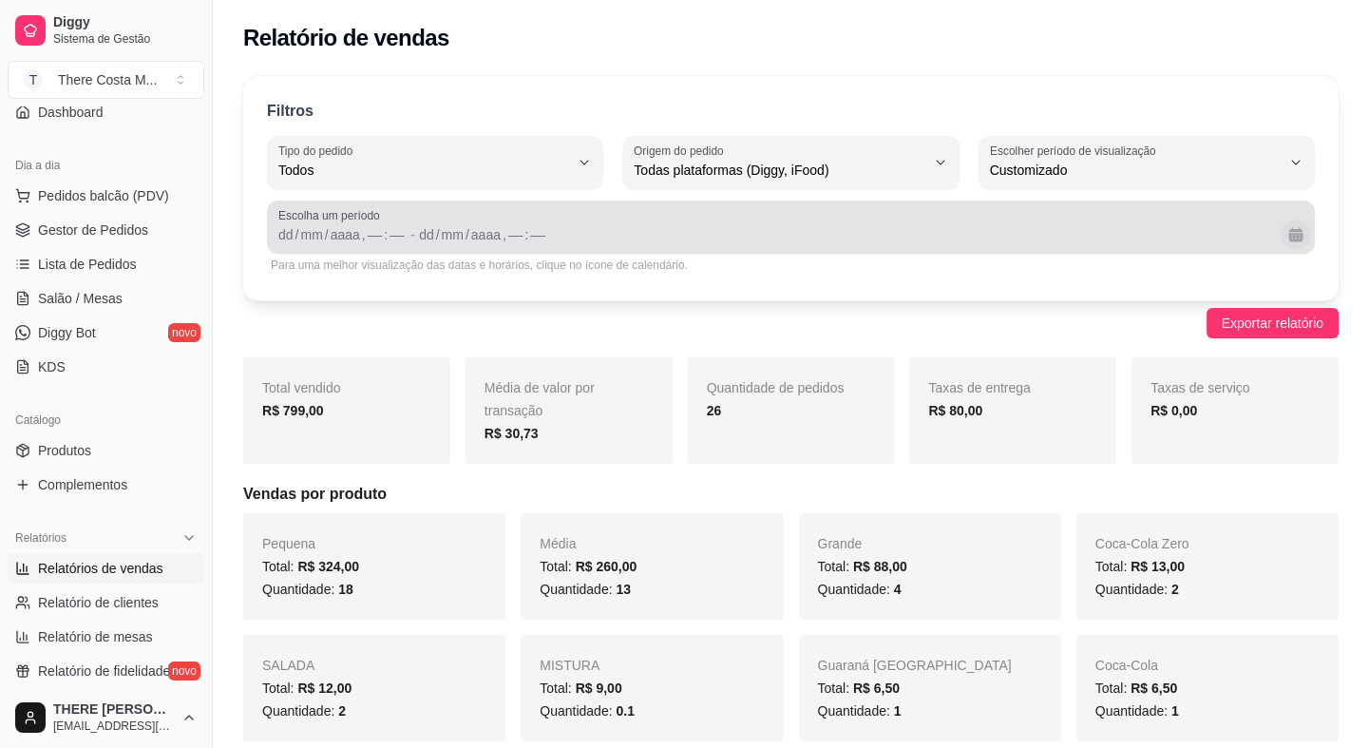
click at [1300, 239] on button "Calendário" at bounding box center [1296, 234] width 30 height 30
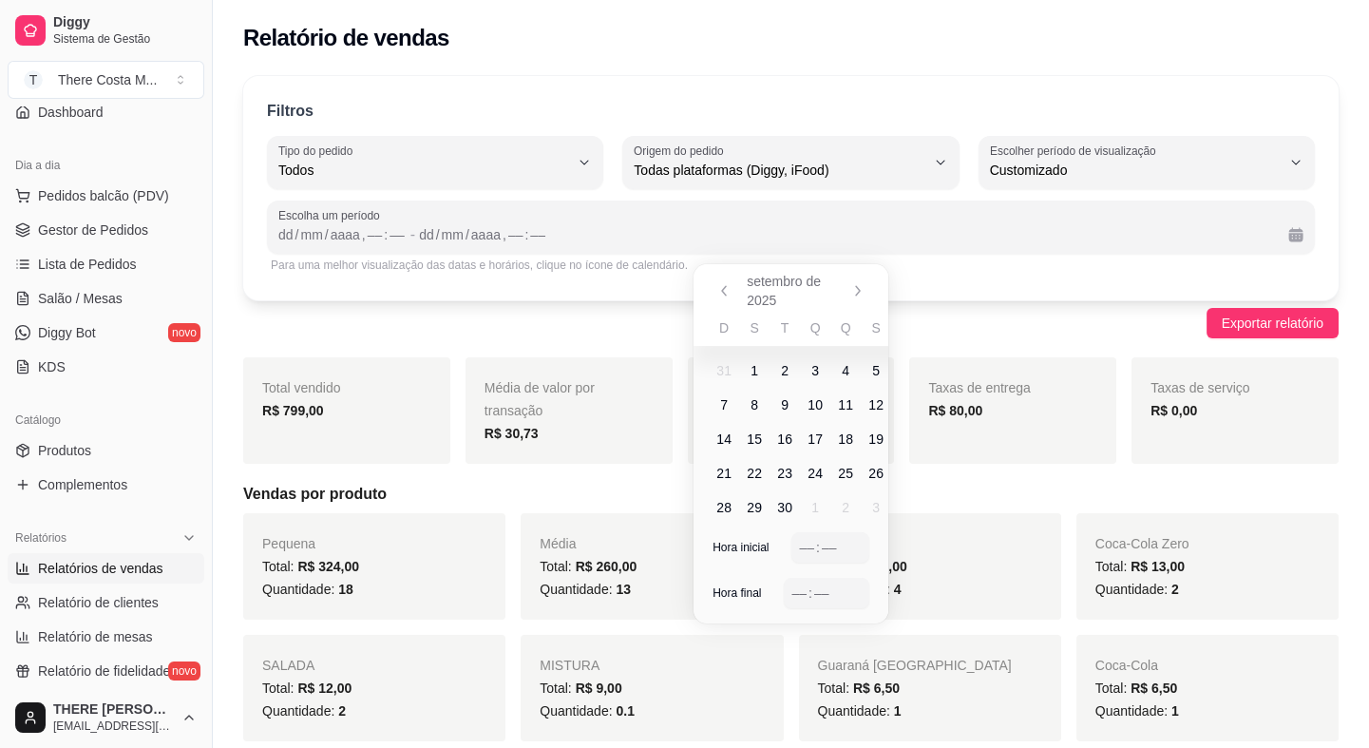
click at [724, 408] on span "7" at bounding box center [724, 404] width 8 height 19
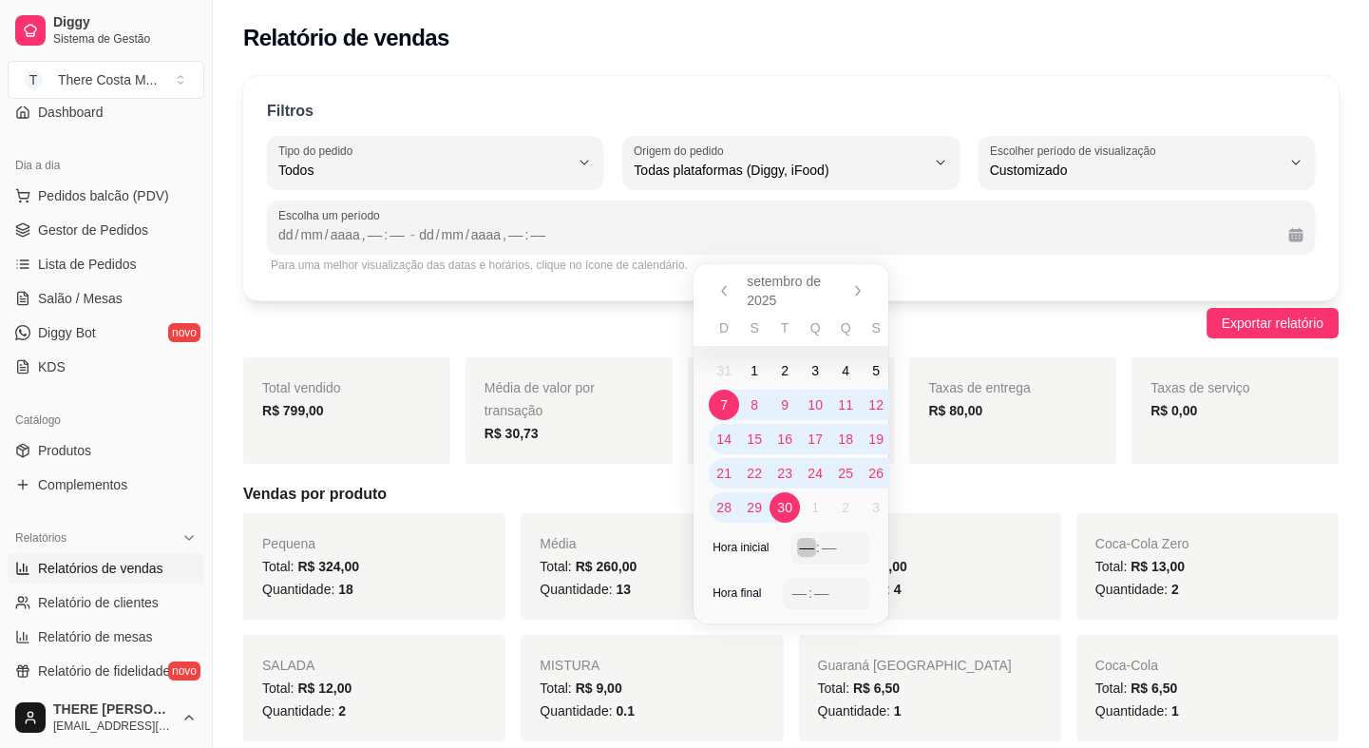
click at [800, 551] on div "––" at bounding box center [806, 547] width 19 height 19
click at [800, 594] on div "––" at bounding box center [799, 592] width 19 height 19
click at [723, 399] on span "7" at bounding box center [724, 404] width 8 height 19
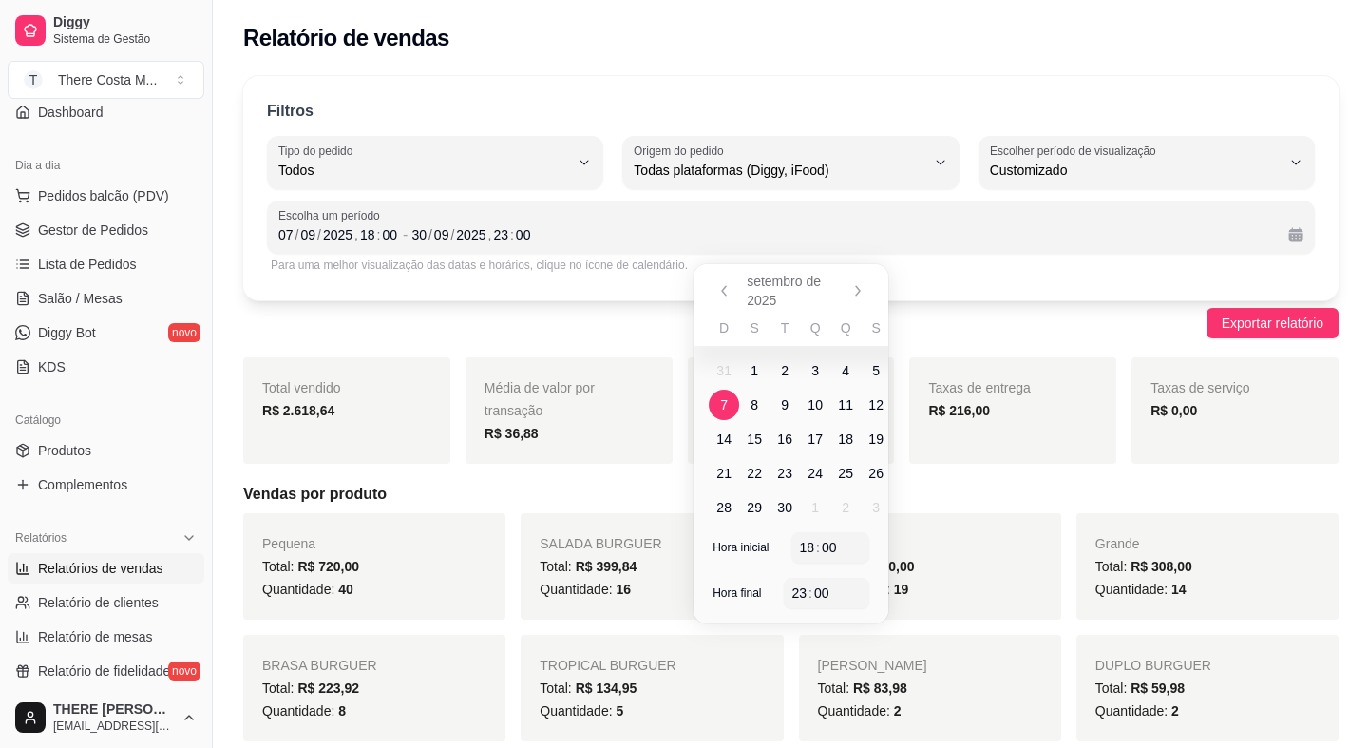
click at [723, 399] on span "7" at bounding box center [724, 404] width 8 height 19
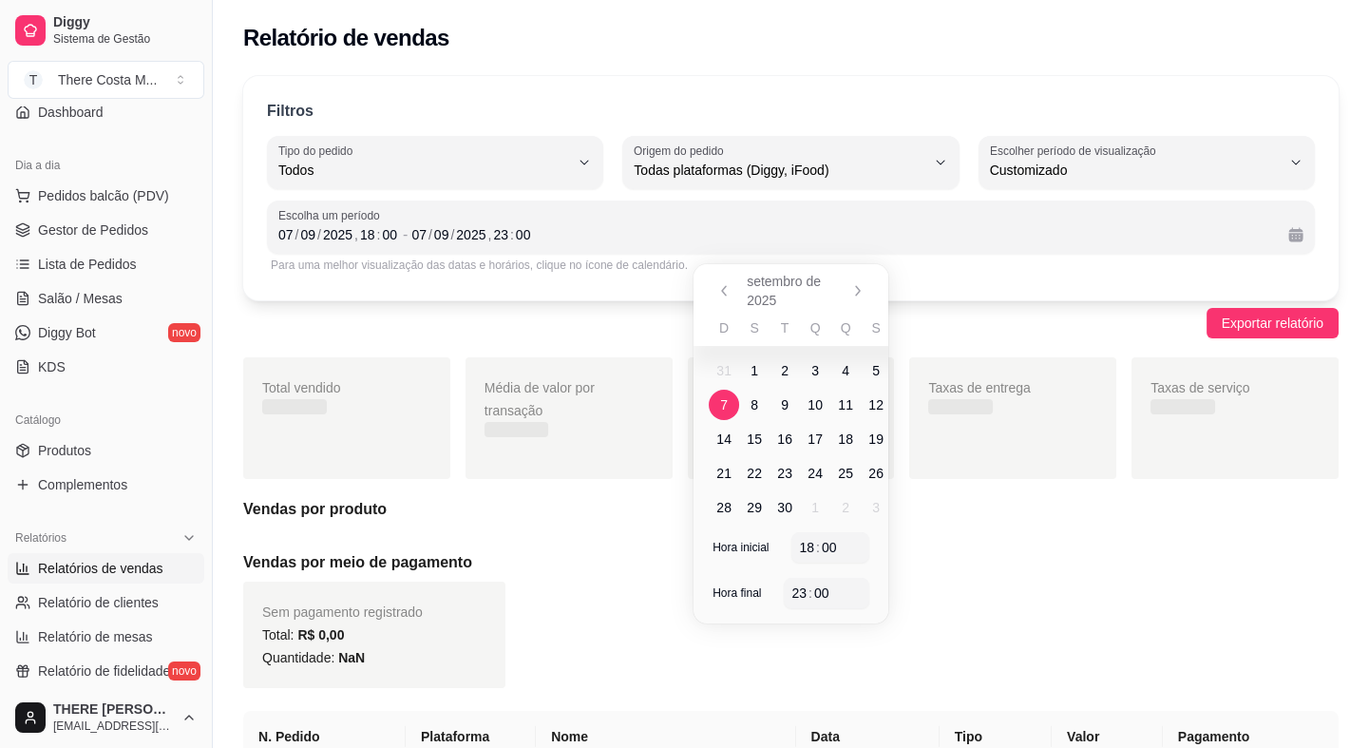
click at [723, 399] on span "7" at bounding box center [724, 404] width 8 height 19
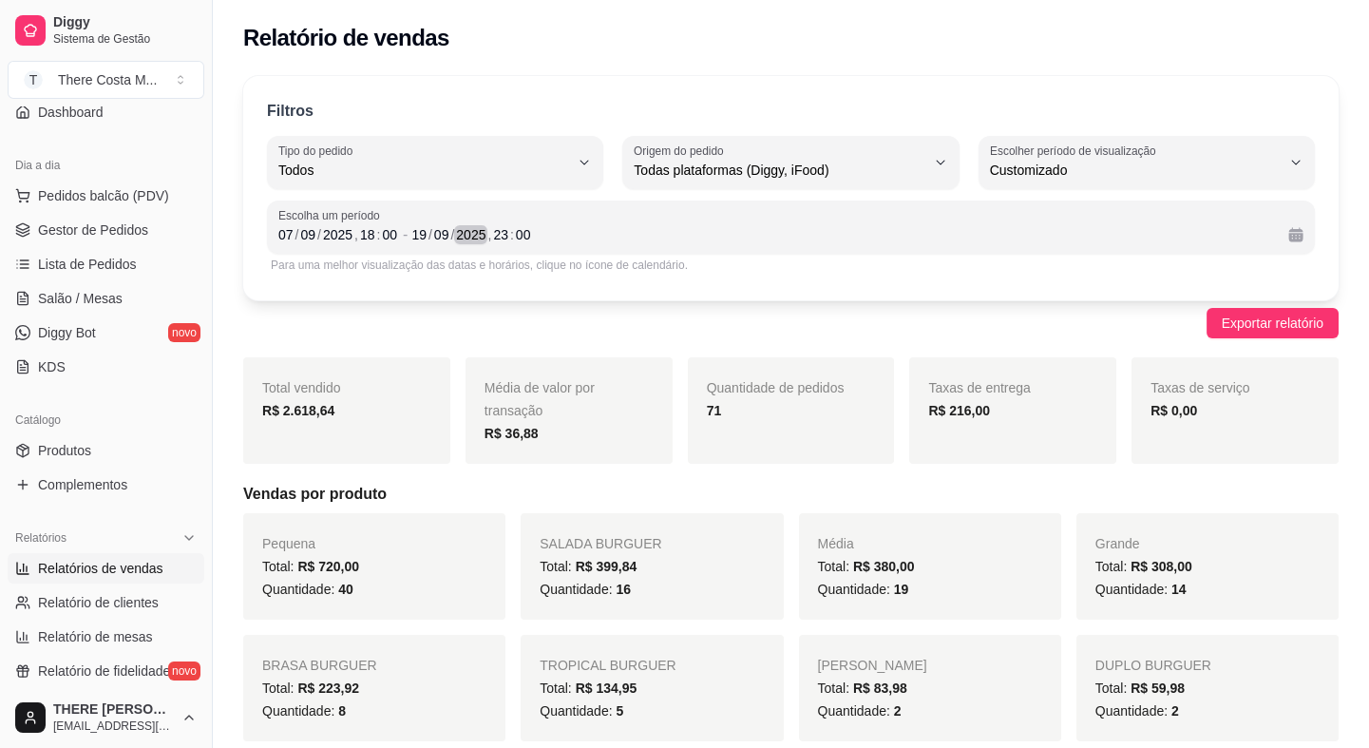
click at [464, 236] on div "2025" at bounding box center [470, 234] width 33 height 19
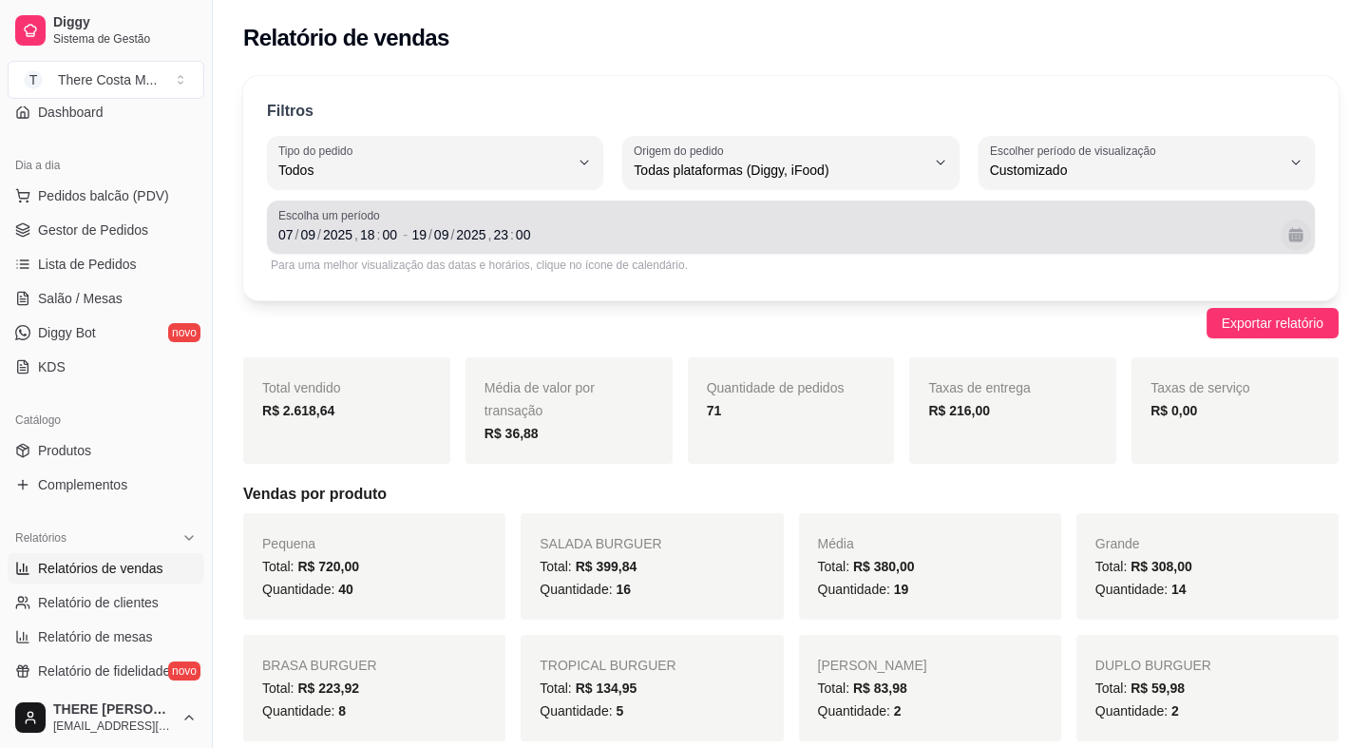
click at [1286, 239] on button "Calendário" at bounding box center [1296, 234] width 30 height 30
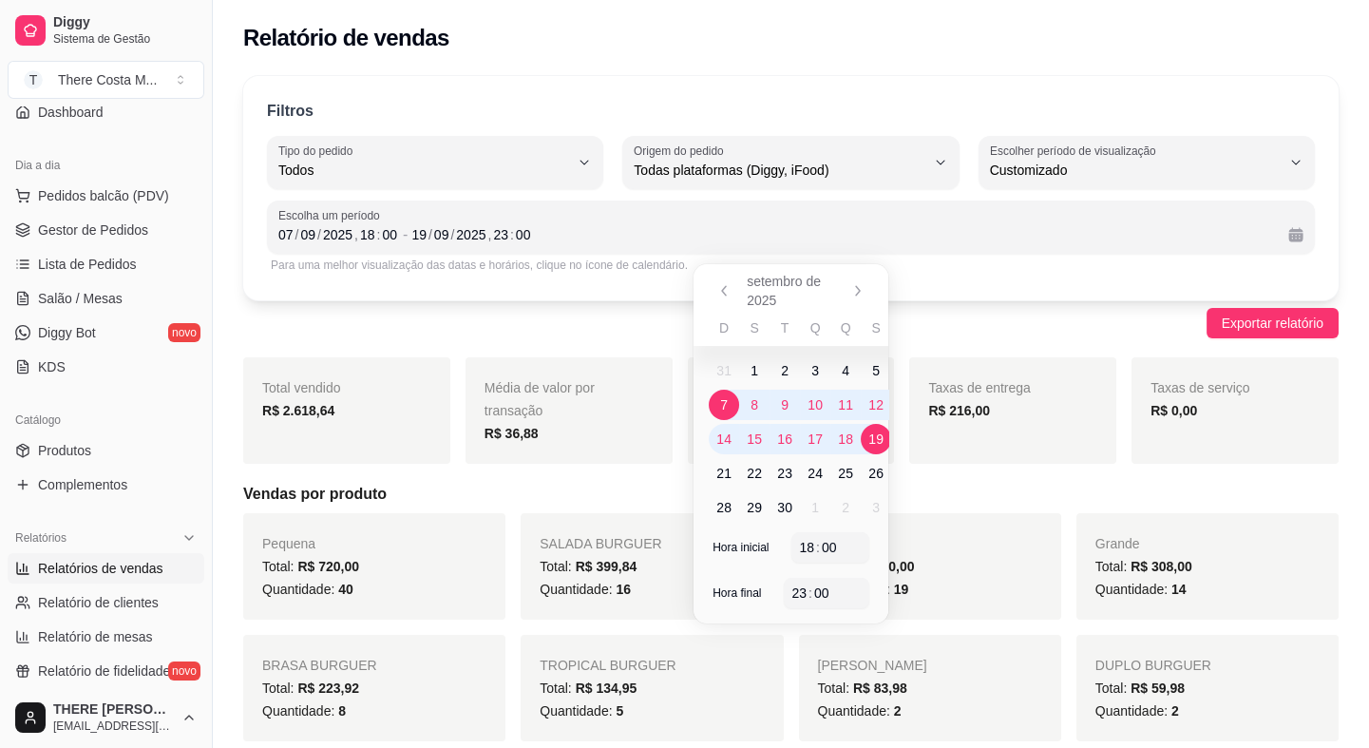
click at [728, 402] on span "7" at bounding box center [724, 405] width 30 height 30
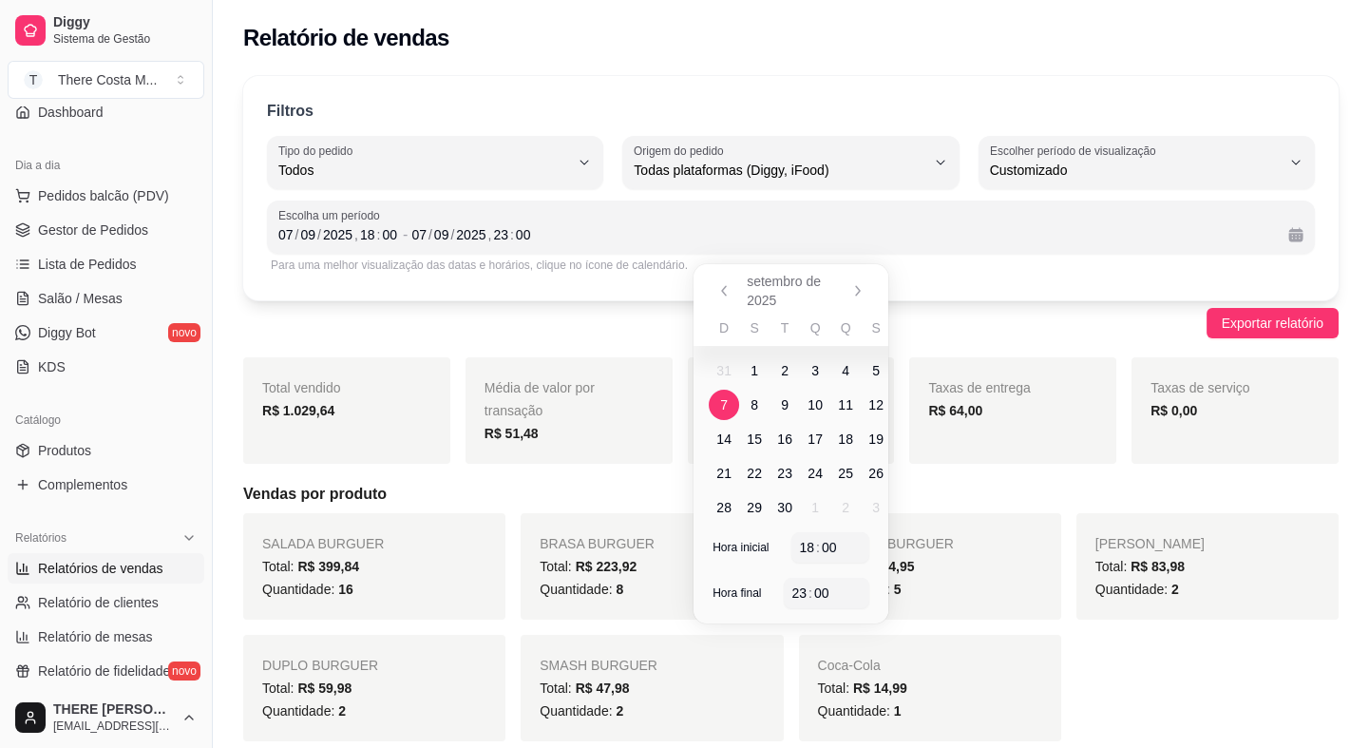
click at [994, 335] on div "Exportar relatório" at bounding box center [791, 323] width 1096 height 30
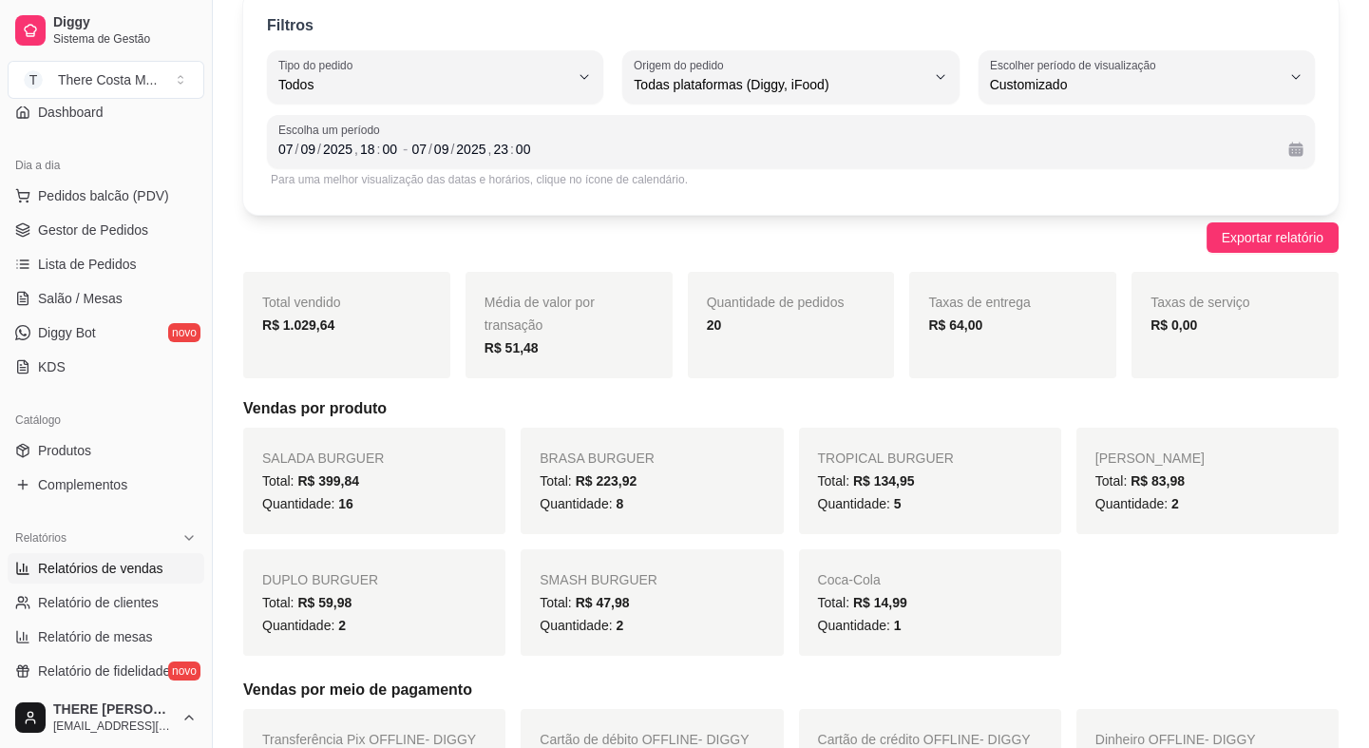
scroll to position [258, 0]
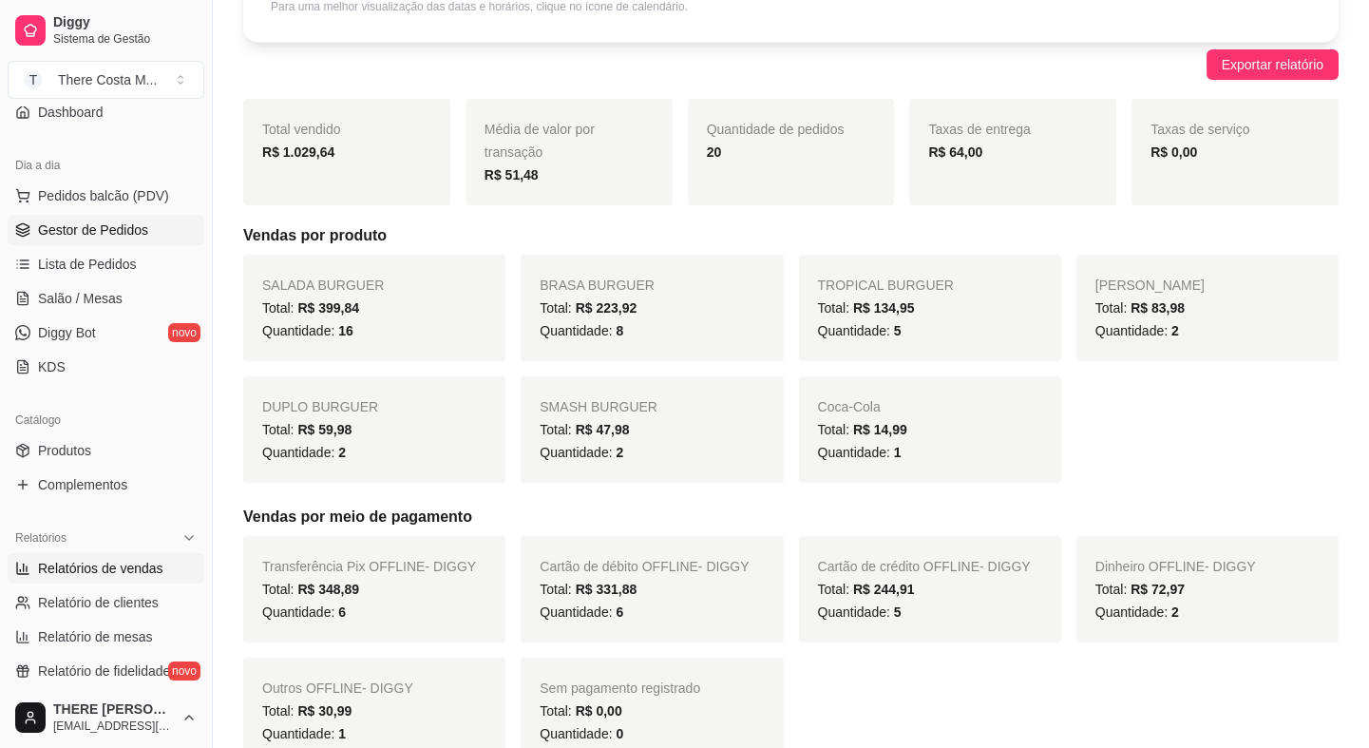
click at [131, 237] on span "Gestor de Pedidos" at bounding box center [93, 229] width 110 height 19
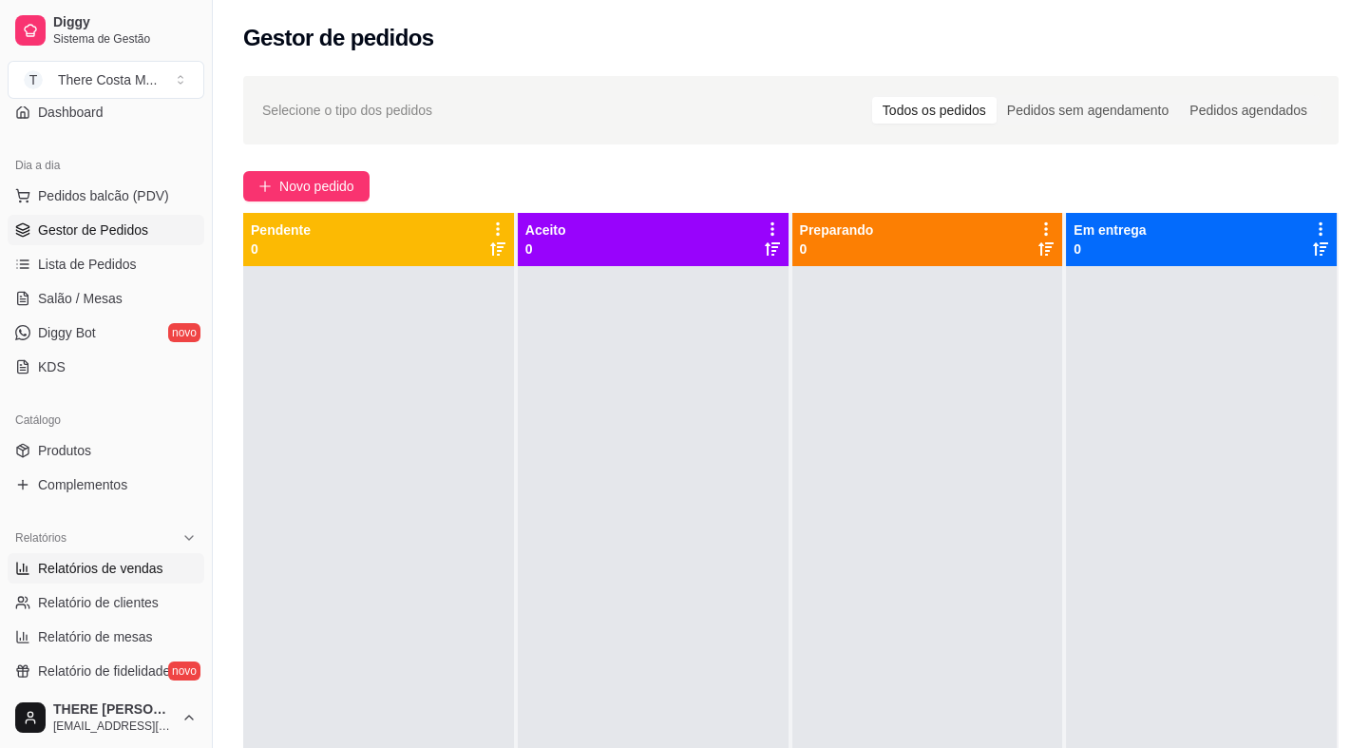
click at [156, 563] on span "Relatórios de vendas" at bounding box center [100, 568] width 125 height 19
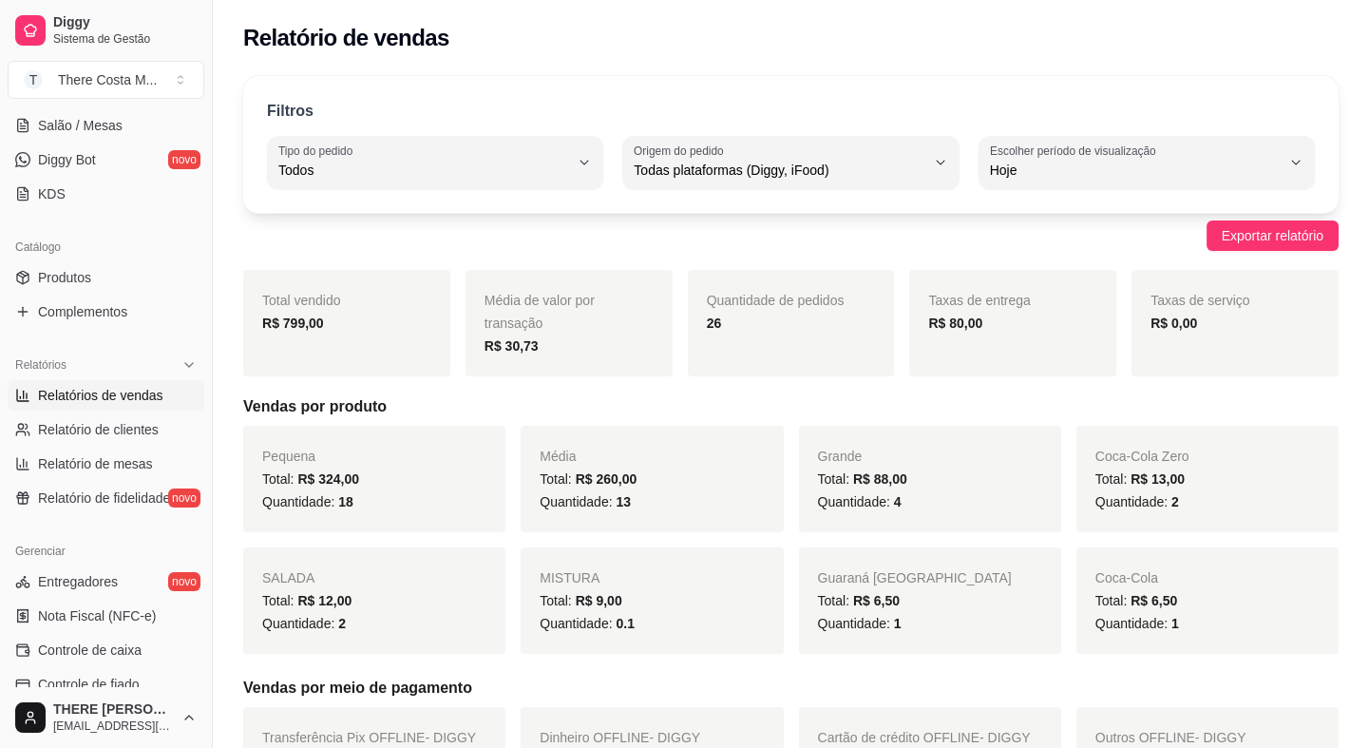
scroll to position [431, 0]
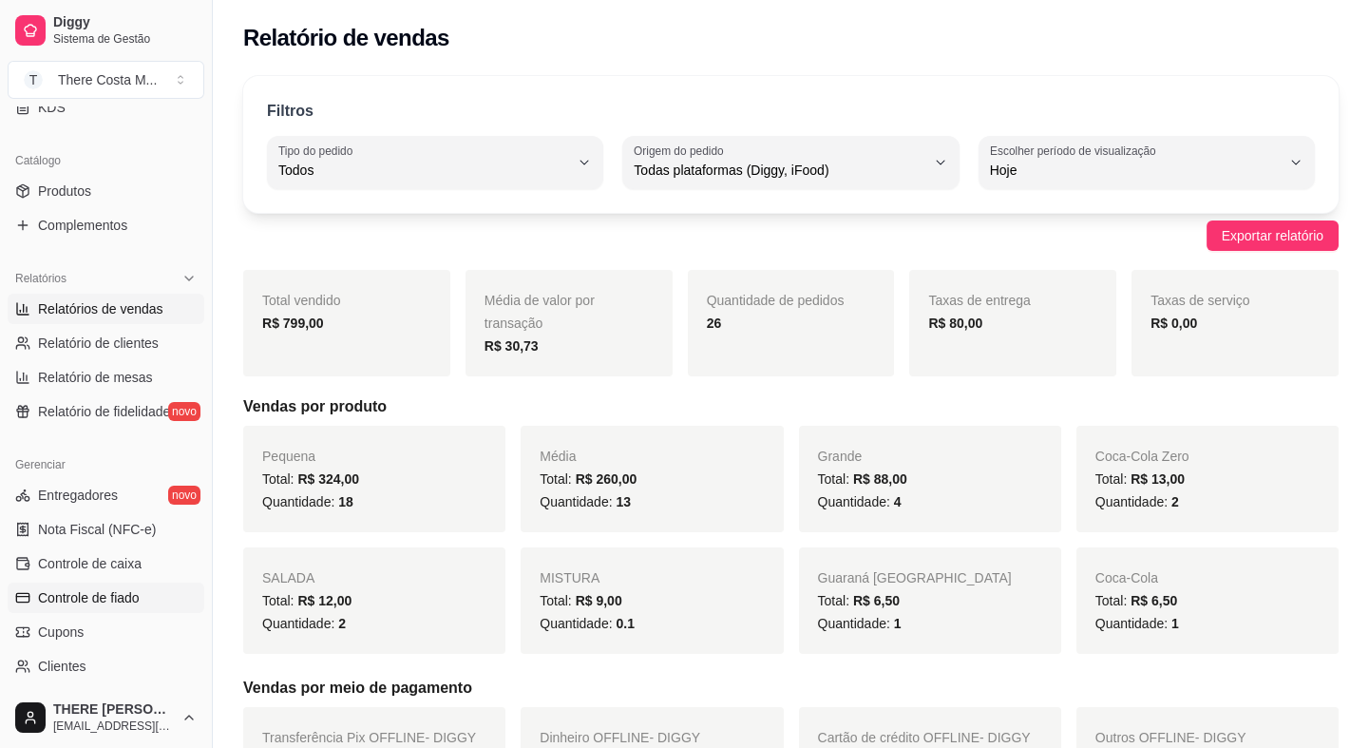
click at [119, 597] on span "Controle de fiado" at bounding box center [89, 597] width 102 height 19
